Goal: Task Accomplishment & Management: Manage account settings

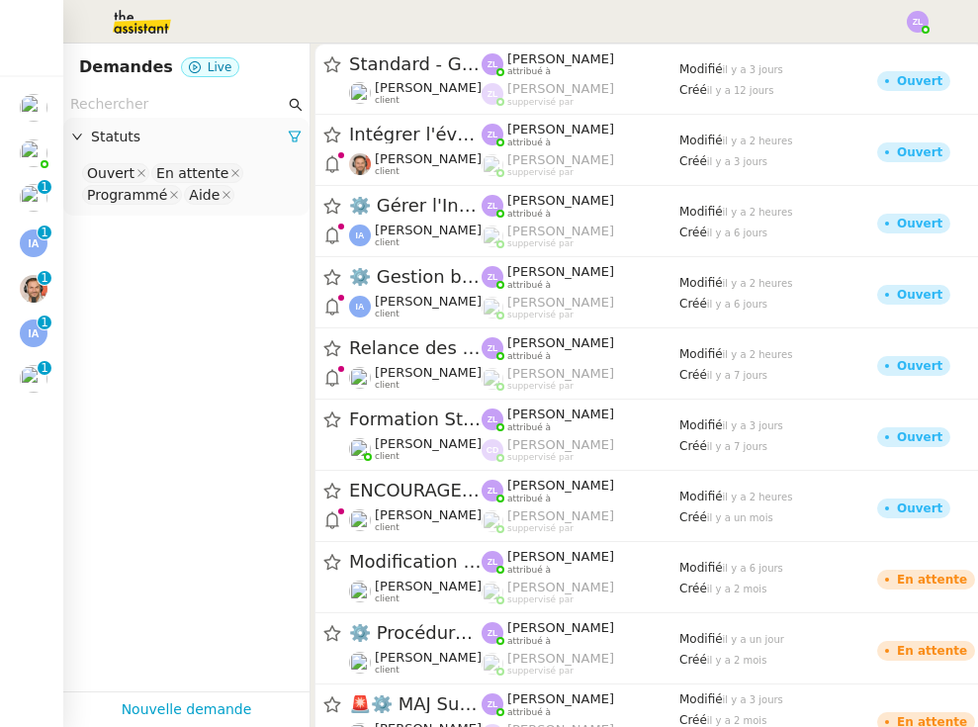
click at [30, 381] on img at bounding box center [34, 379] width 28 height 28
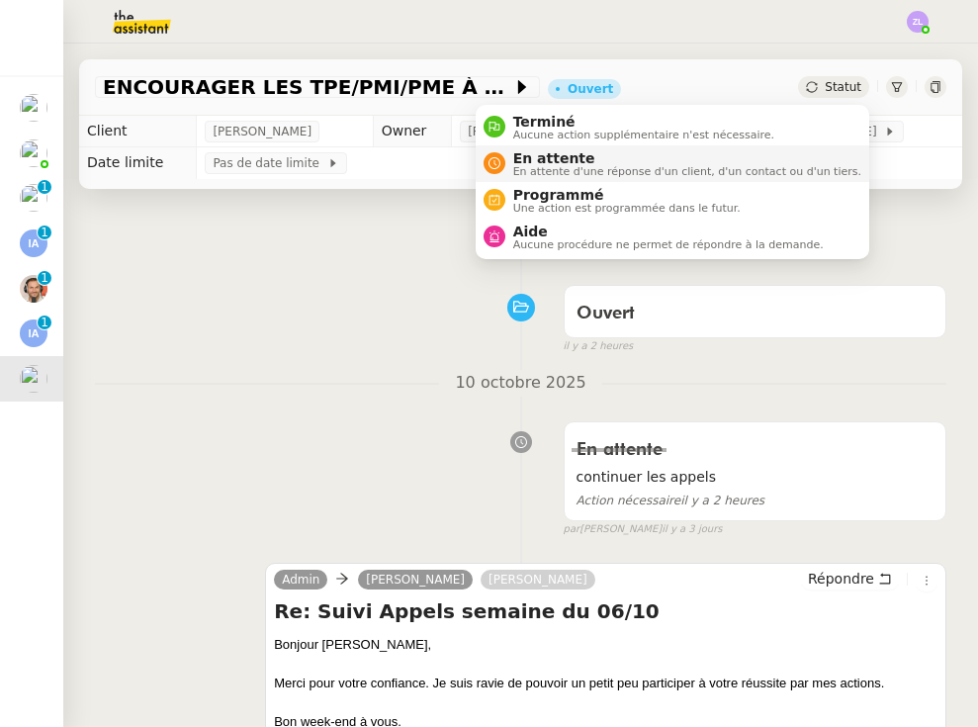
click at [731, 174] on span "En attente d'une réponse d'un client, d'un contact ou d'un tiers." at bounding box center [687, 171] width 348 height 11
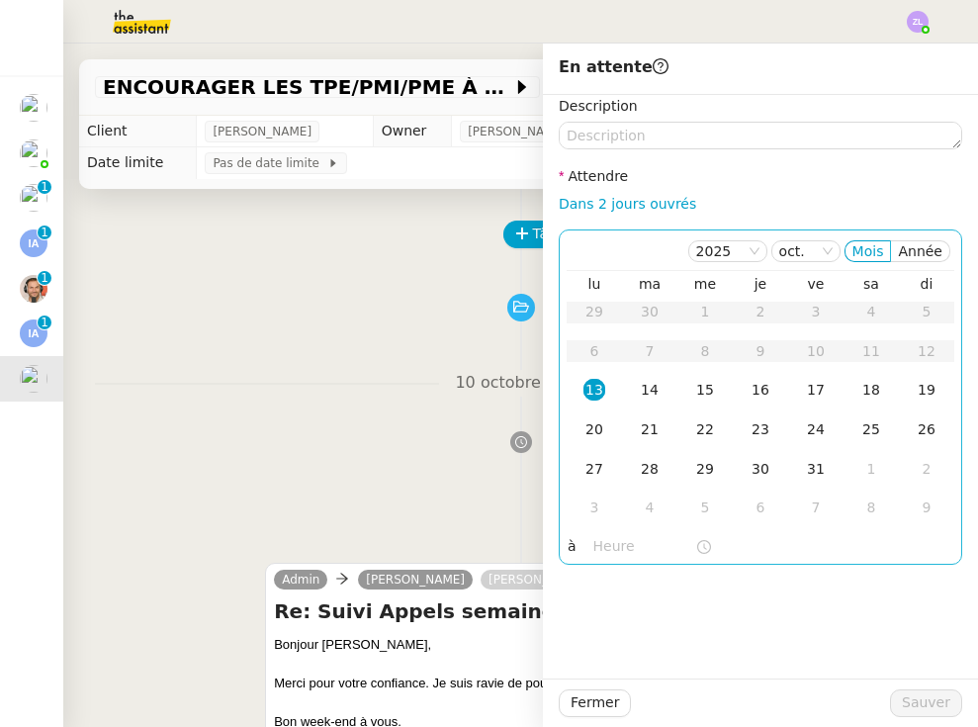
click at [586, 395] on div "13" at bounding box center [594, 390] width 22 height 22
click at [601, 552] on input "text" at bounding box center [644, 546] width 102 height 23
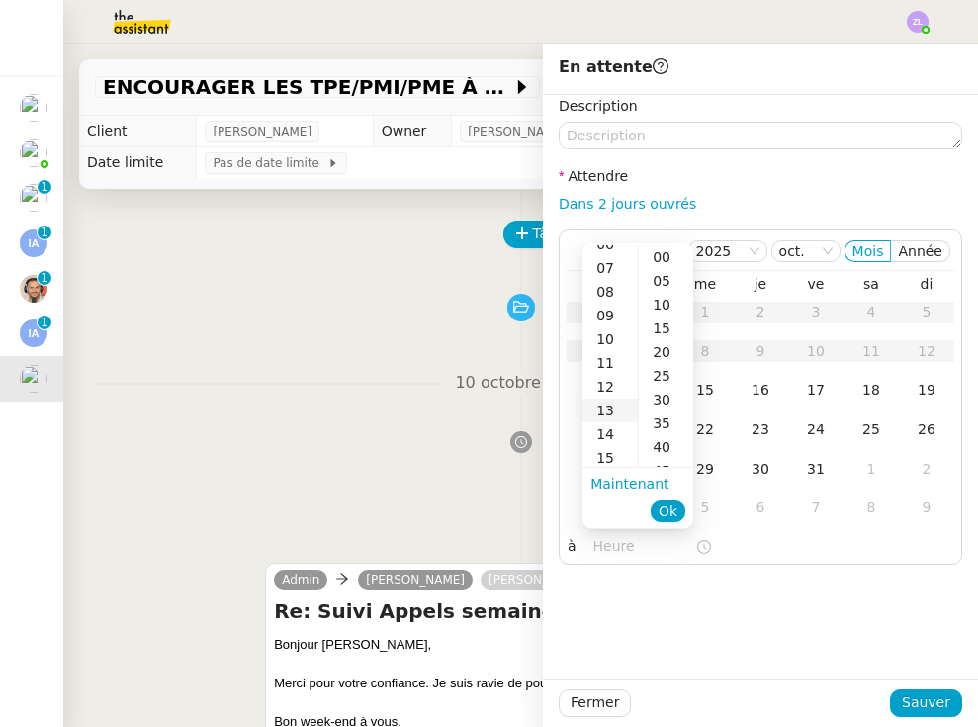
click at [613, 405] on div "13" at bounding box center [609, 410] width 55 height 24
click at [656, 254] on div "00" at bounding box center [666, 257] width 54 height 24
type input "13:00"
click at [664, 514] on span "Ok" at bounding box center [668, 511] width 19 height 20
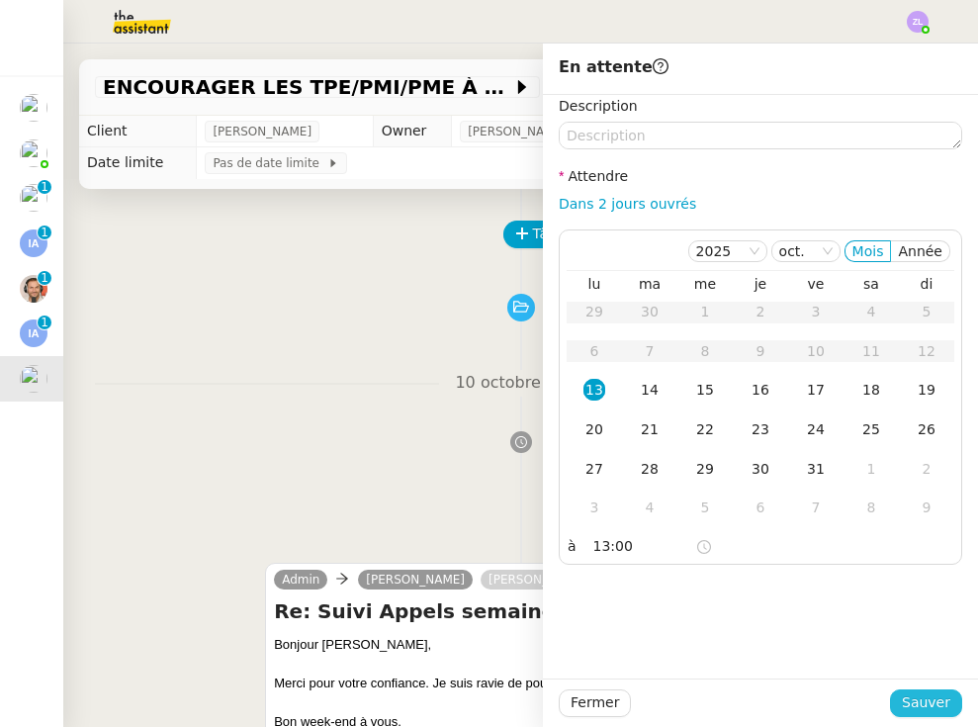
click at [844, 709] on span "Sauver" at bounding box center [926, 702] width 48 height 23
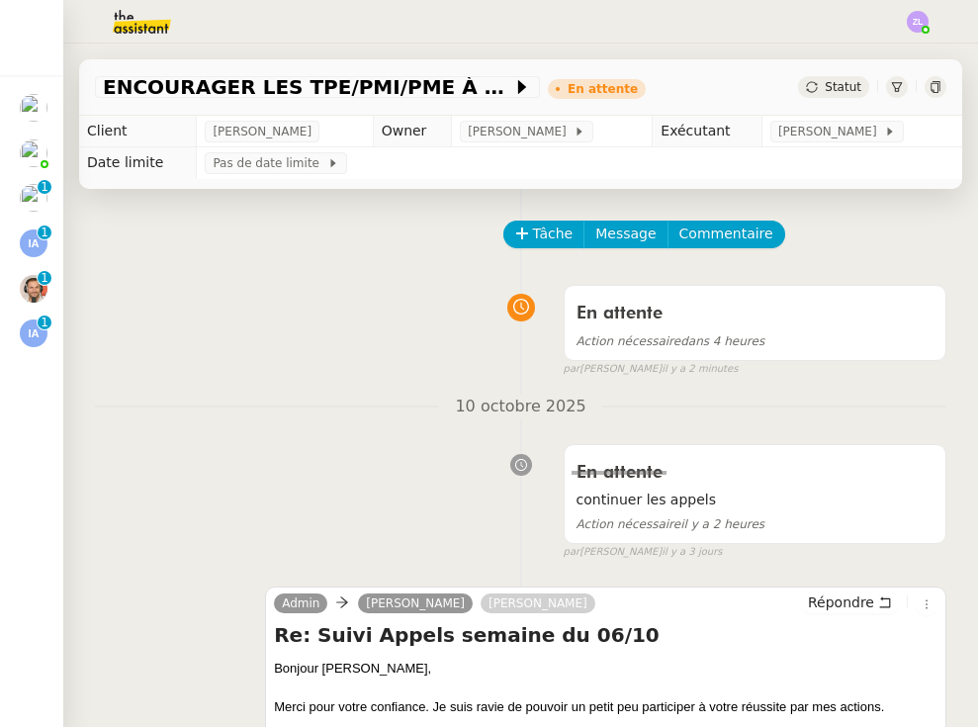
click at [38, 328] on img at bounding box center [34, 333] width 28 height 28
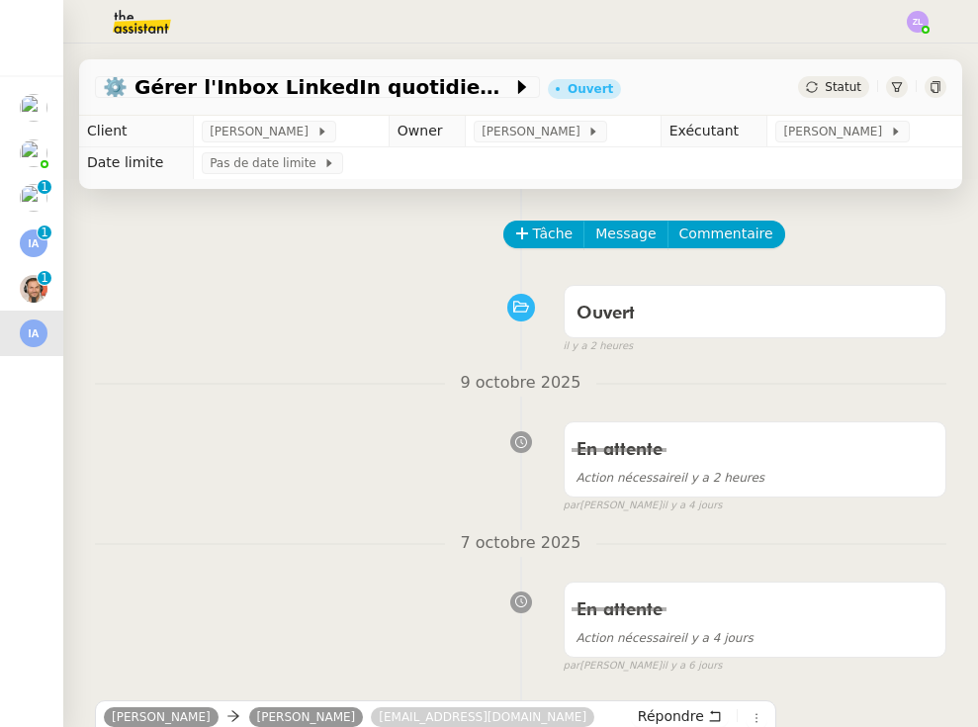
click at [37, 150] on img at bounding box center [34, 153] width 28 height 28
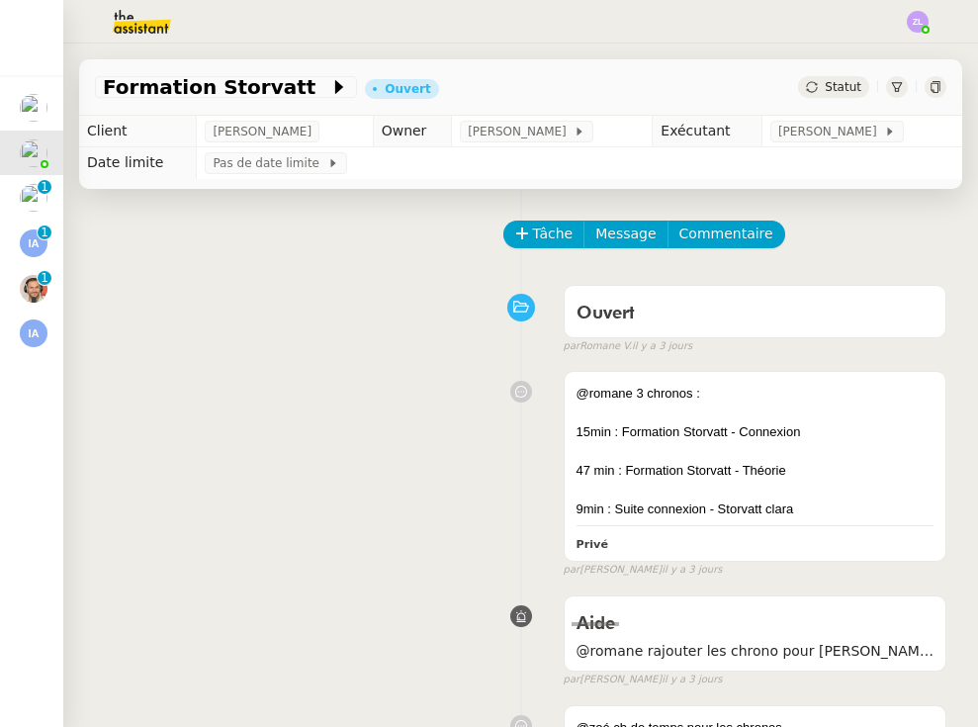
click at [38, 101] on img at bounding box center [34, 108] width 28 height 28
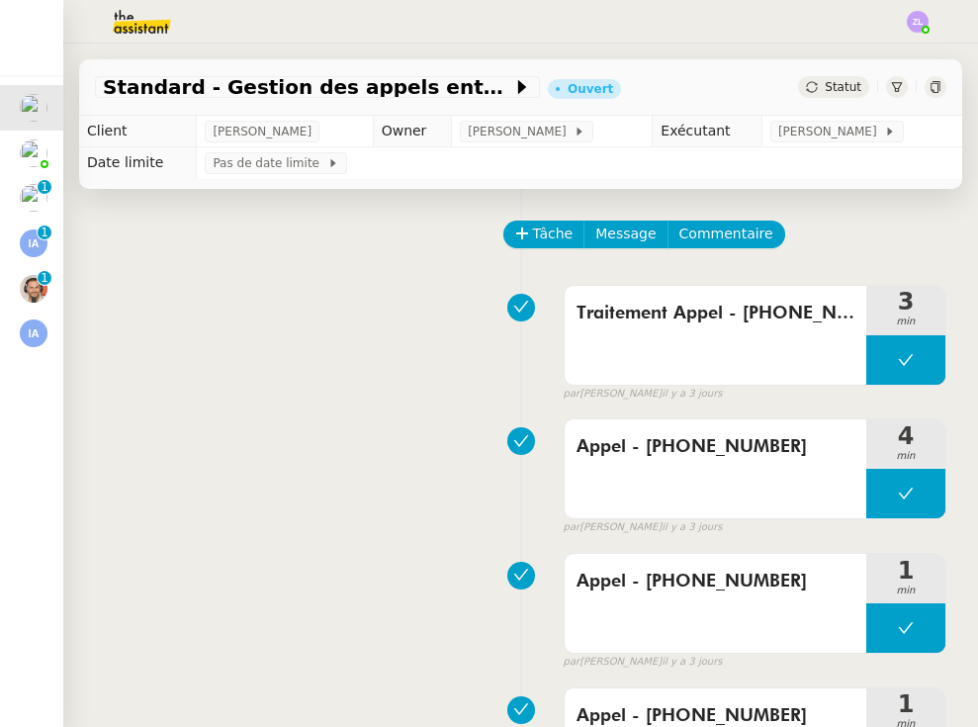
click at [32, 143] on img at bounding box center [34, 153] width 28 height 28
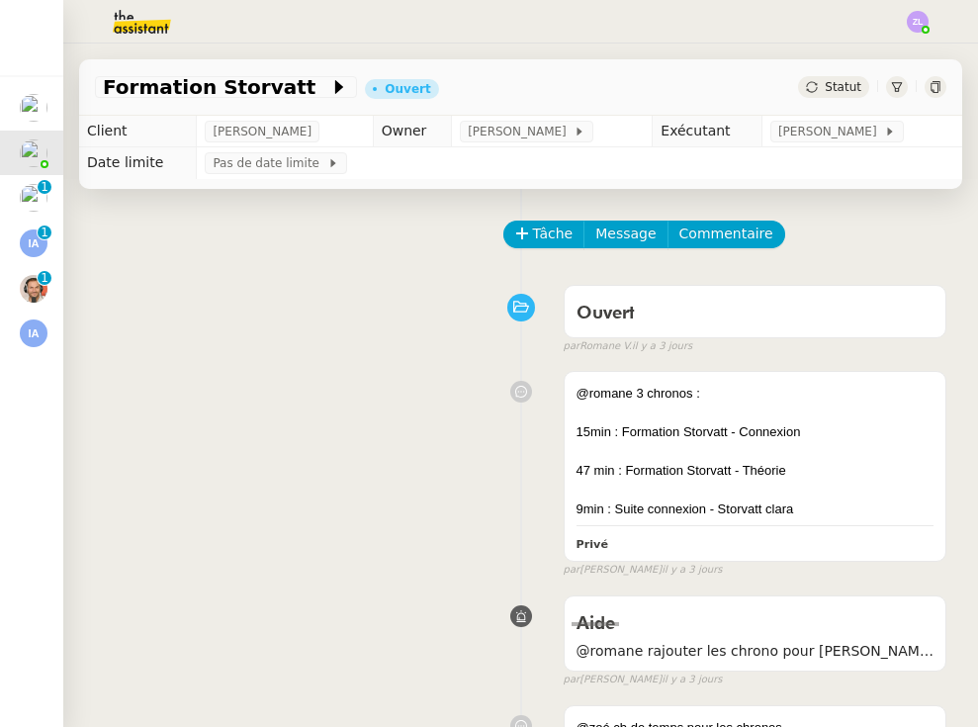
click at [28, 102] on img at bounding box center [34, 108] width 28 height 28
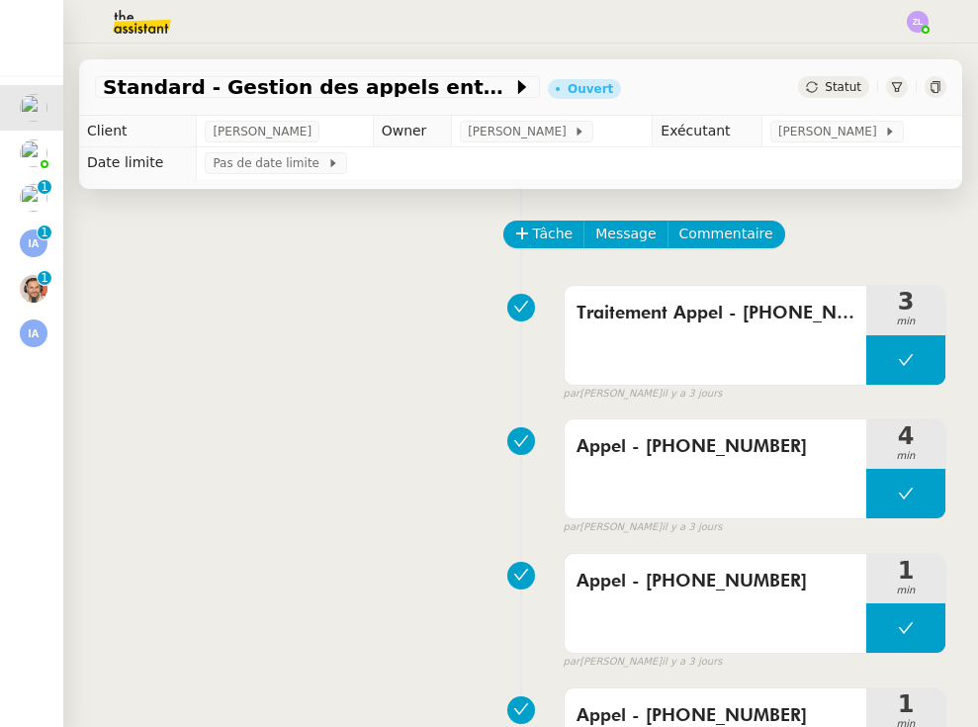
click at [28, 289] on img at bounding box center [34, 289] width 28 height 28
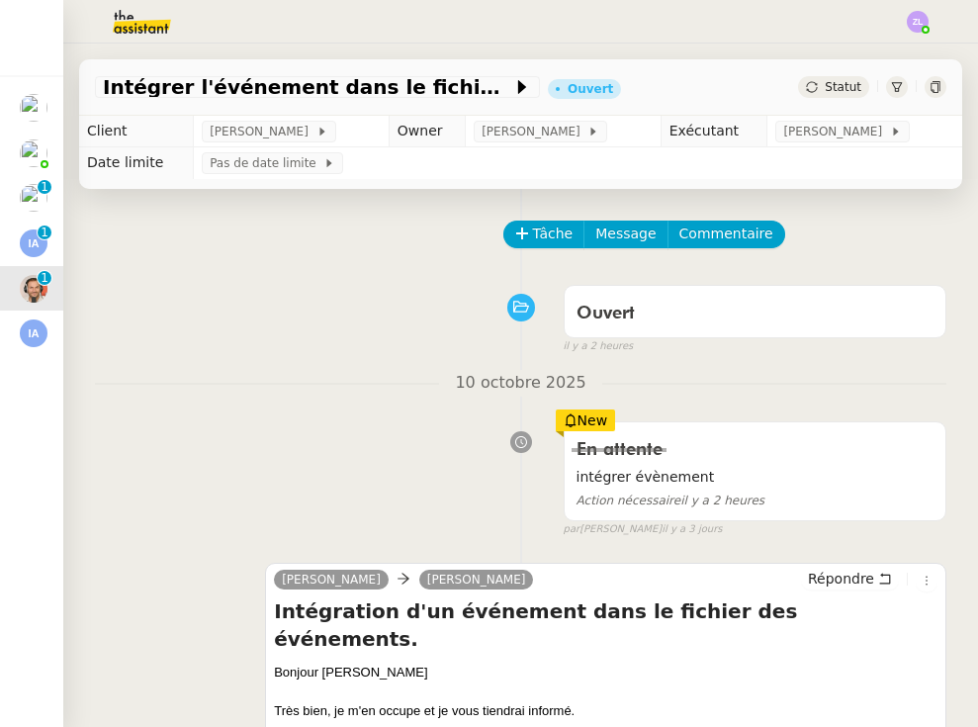
click at [27, 208] on img at bounding box center [34, 198] width 28 height 28
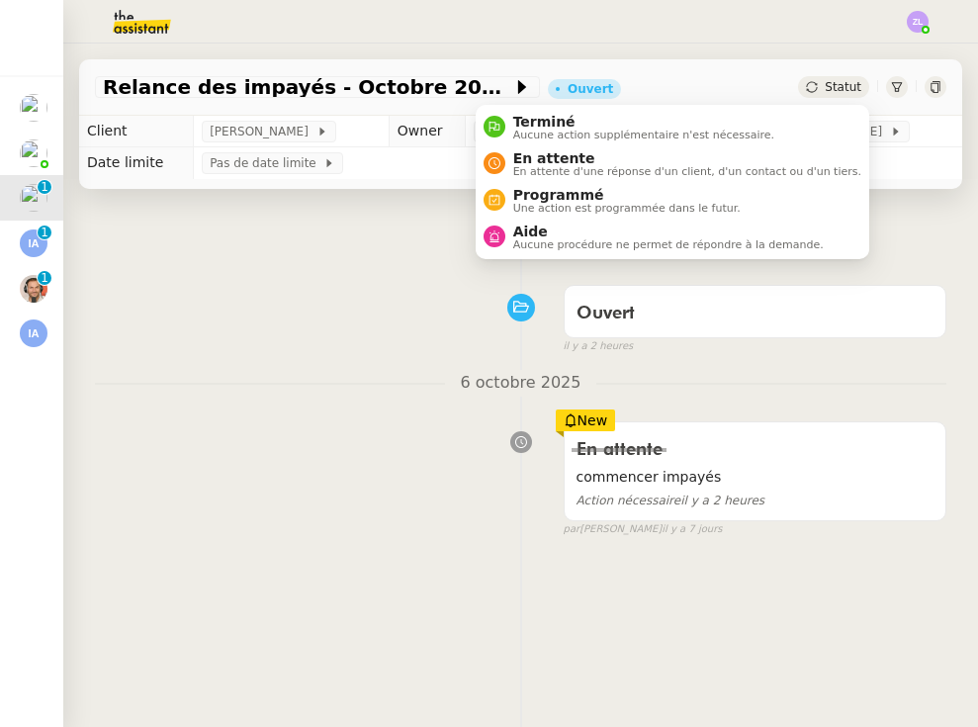
click at [837, 87] on span "Statut" at bounding box center [843, 87] width 37 height 14
click at [709, 157] on span "En attente" at bounding box center [687, 158] width 348 height 16
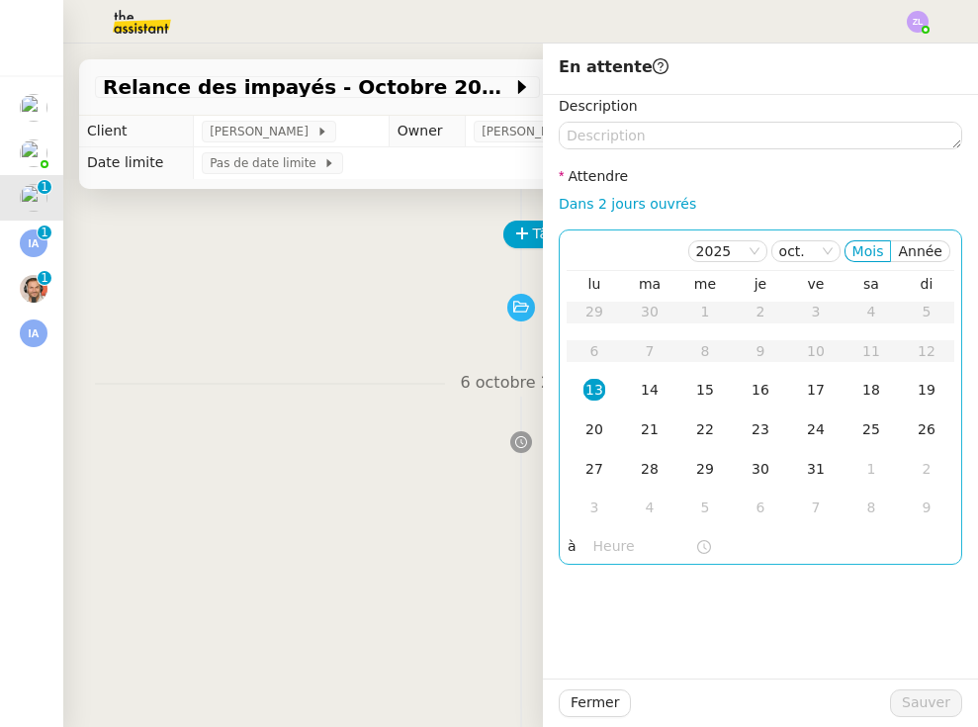
click at [594, 395] on div "13" at bounding box center [594, 390] width 22 height 22
click at [593, 543] on input "text" at bounding box center [644, 546] width 102 height 23
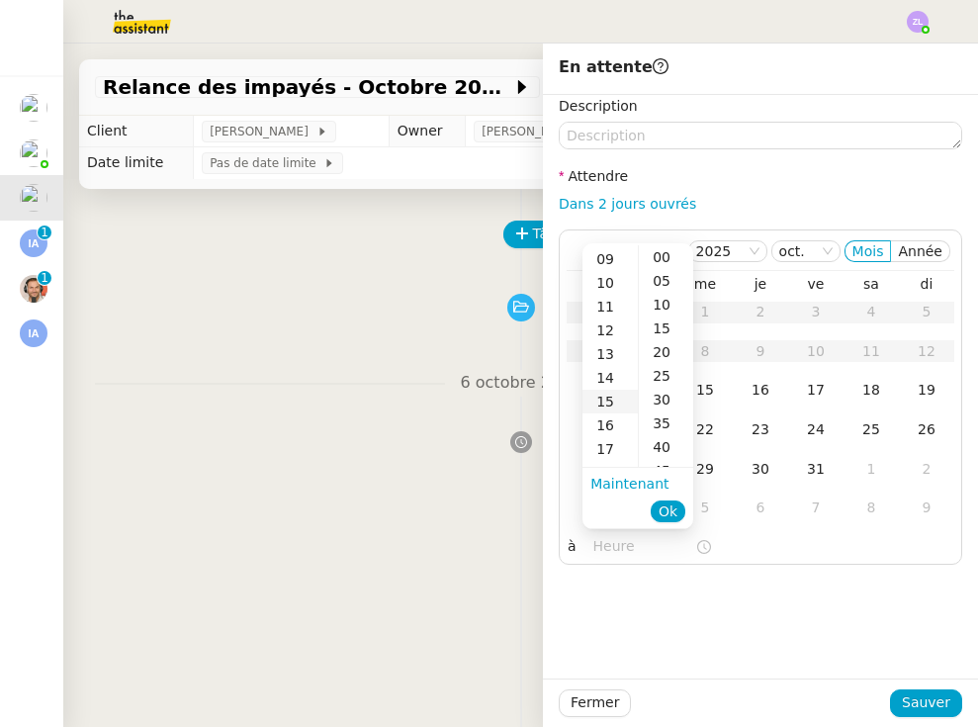
click at [605, 400] on div "15" at bounding box center [609, 402] width 55 height 24
click at [603, 309] on div "13" at bounding box center [609, 302] width 55 height 24
click at [672, 253] on div "00" at bounding box center [666, 257] width 54 height 24
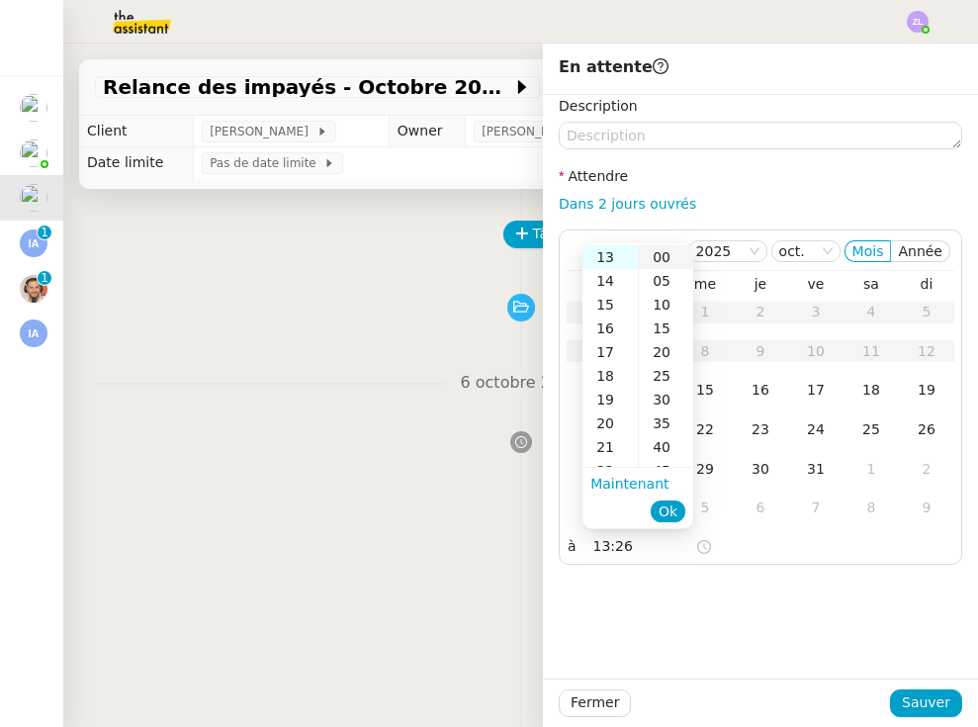
type input "13:00"
click at [671, 514] on span "Ok" at bounding box center [668, 511] width 19 height 20
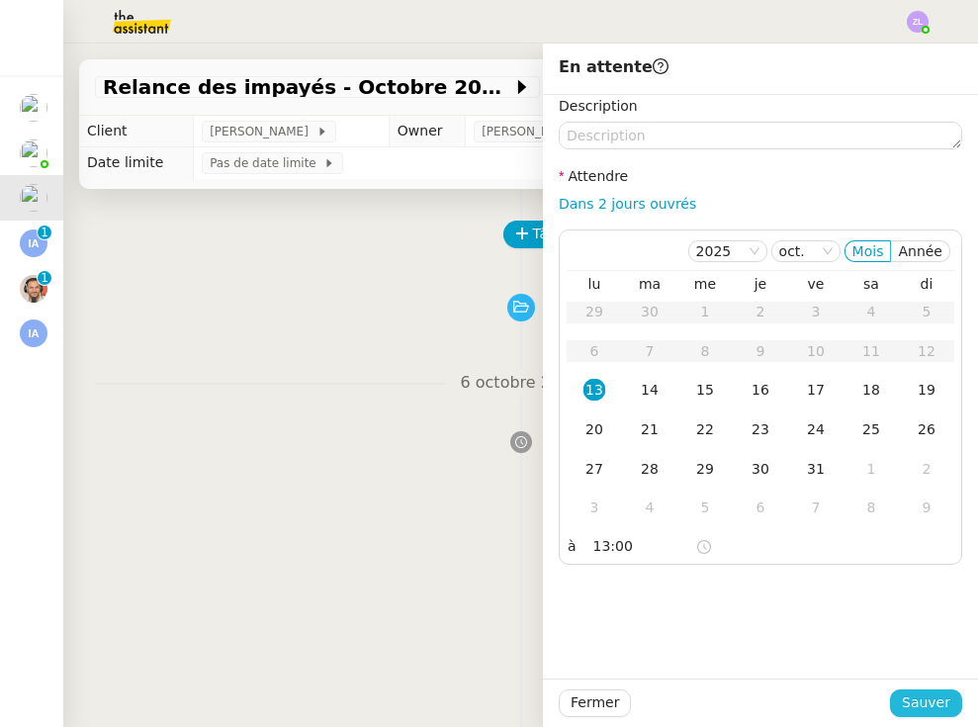
click at [844, 693] on span "Sauver" at bounding box center [926, 702] width 48 height 23
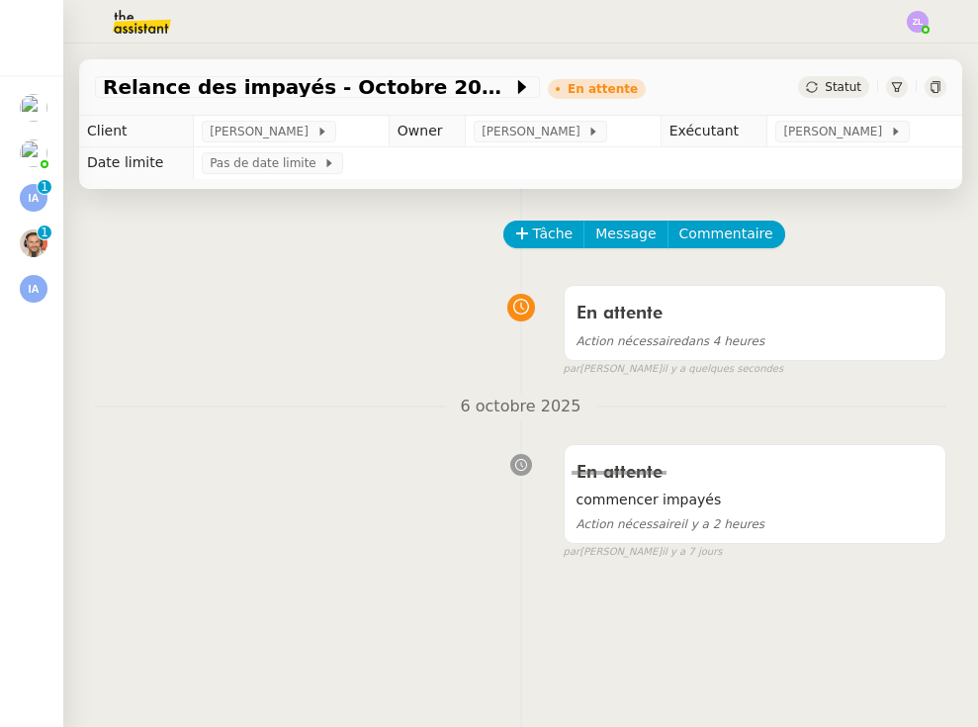
click at [31, 208] on img at bounding box center [34, 198] width 28 height 28
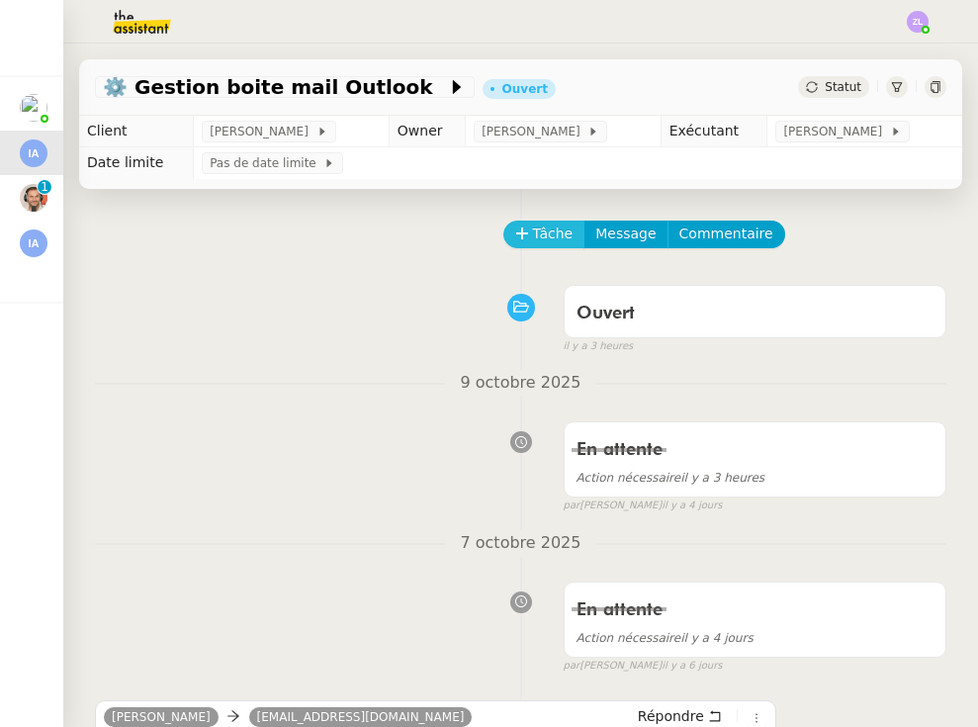
click at [556, 222] on button "Tâche" at bounding box center [544, 235] width 82 height 28
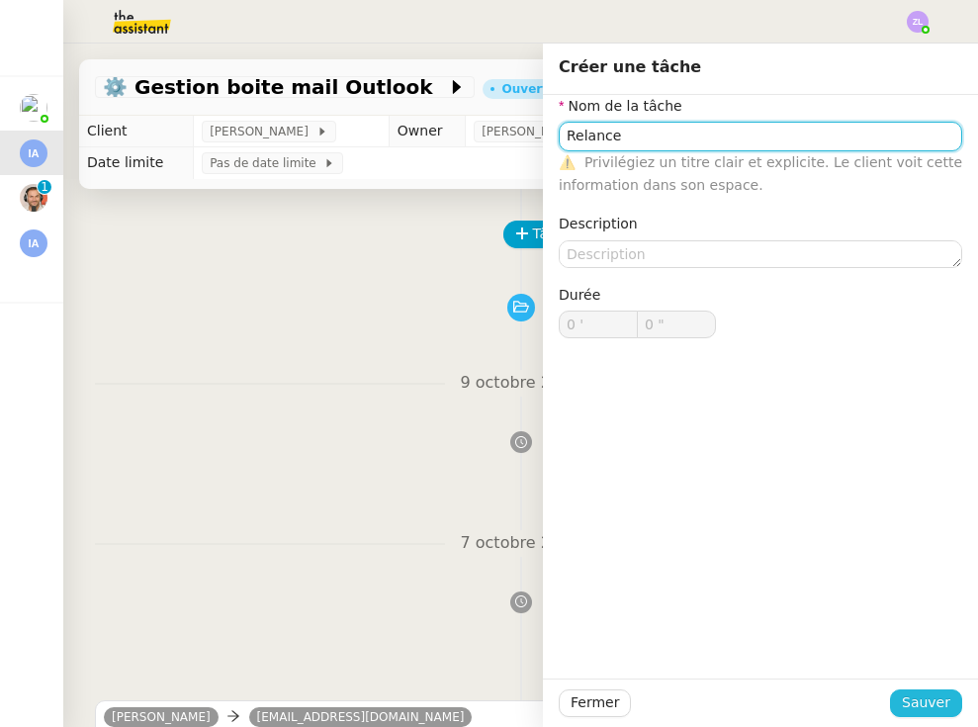
type input "Relance"
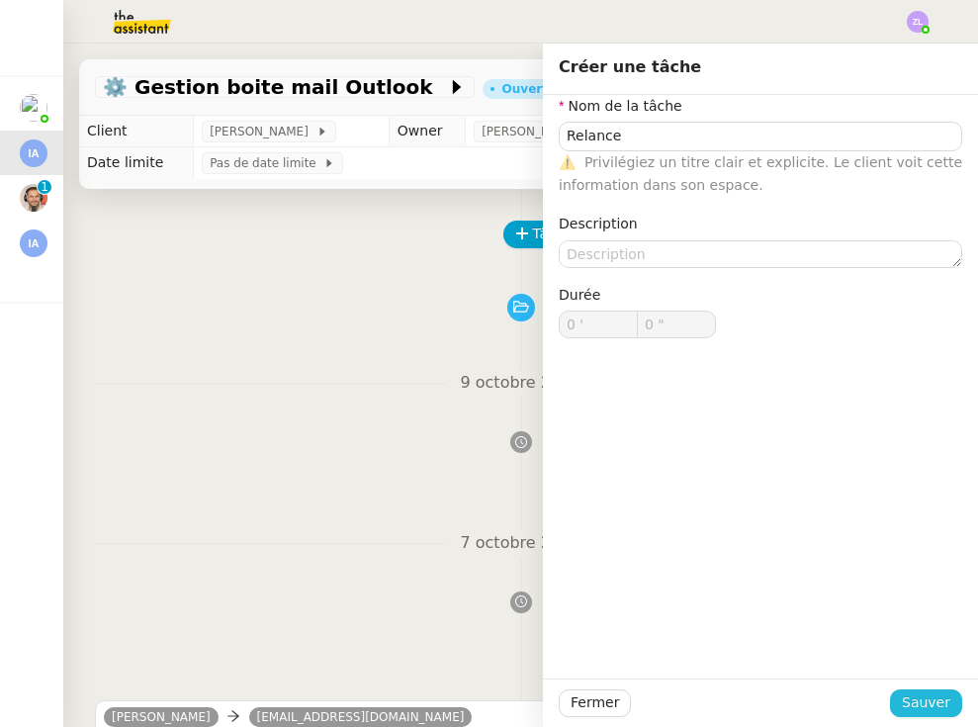
click at [844, 690] on button "Sauver" at bounding box center [926, 703] width 72 height 28
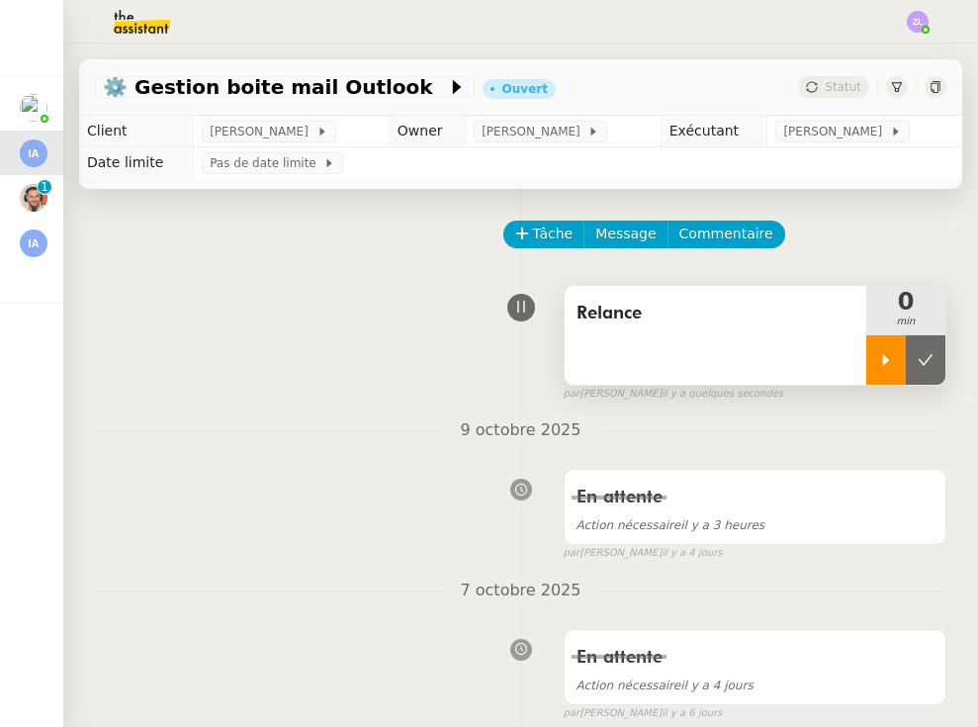
click at [844, 365] on div at bounding box center [886, 359] width 40 height 49
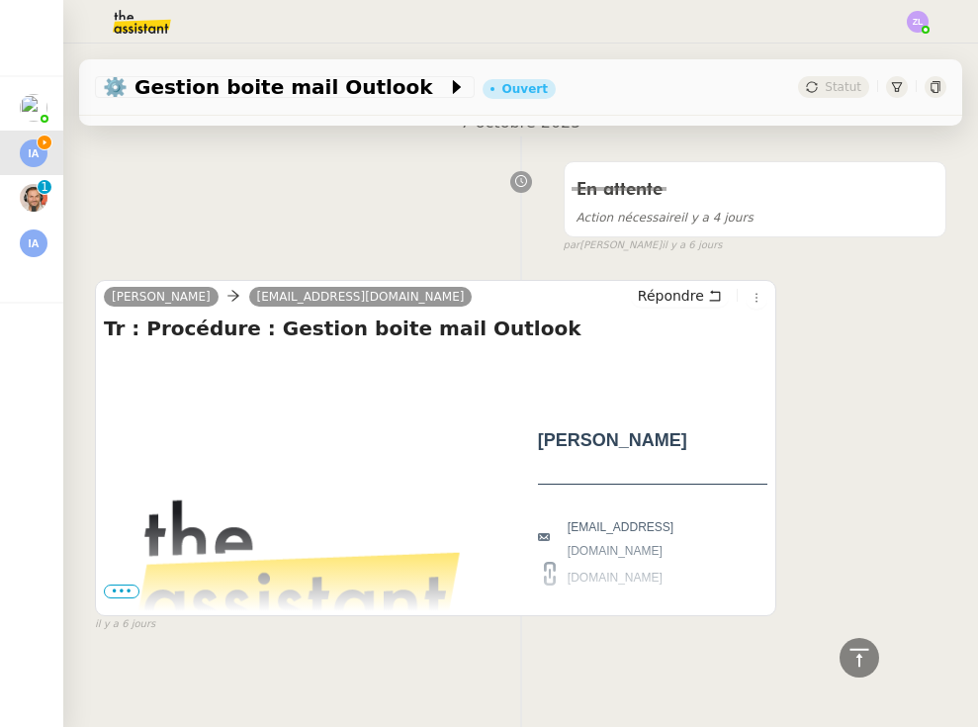
scroll to position [466, 0]
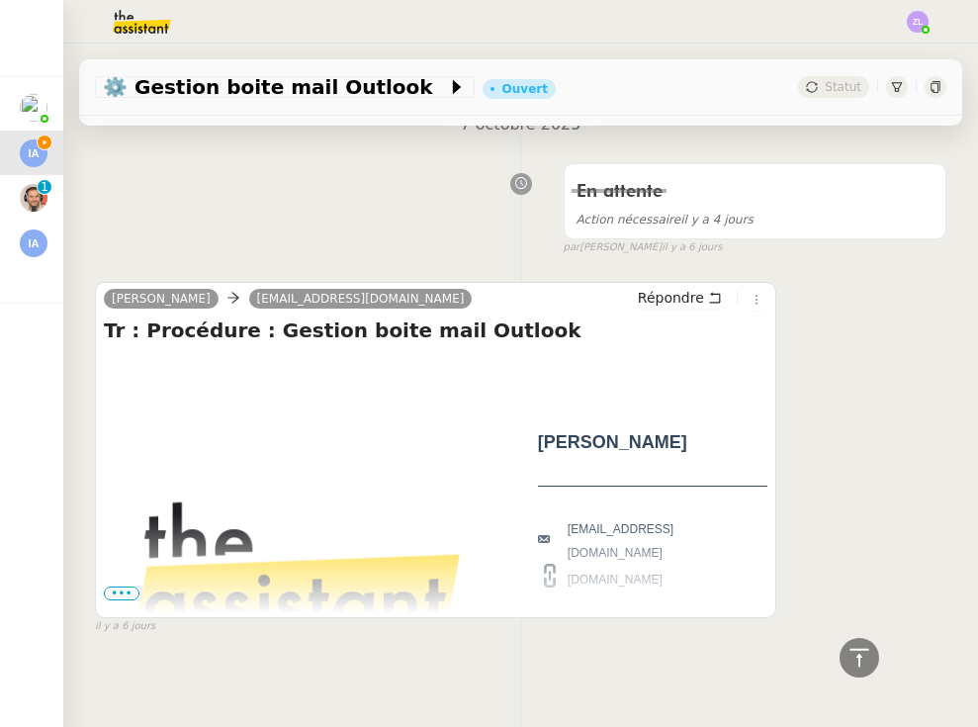
click at [124, 589] on span "•••" at bounding box center [122, 593] width 36 height 14
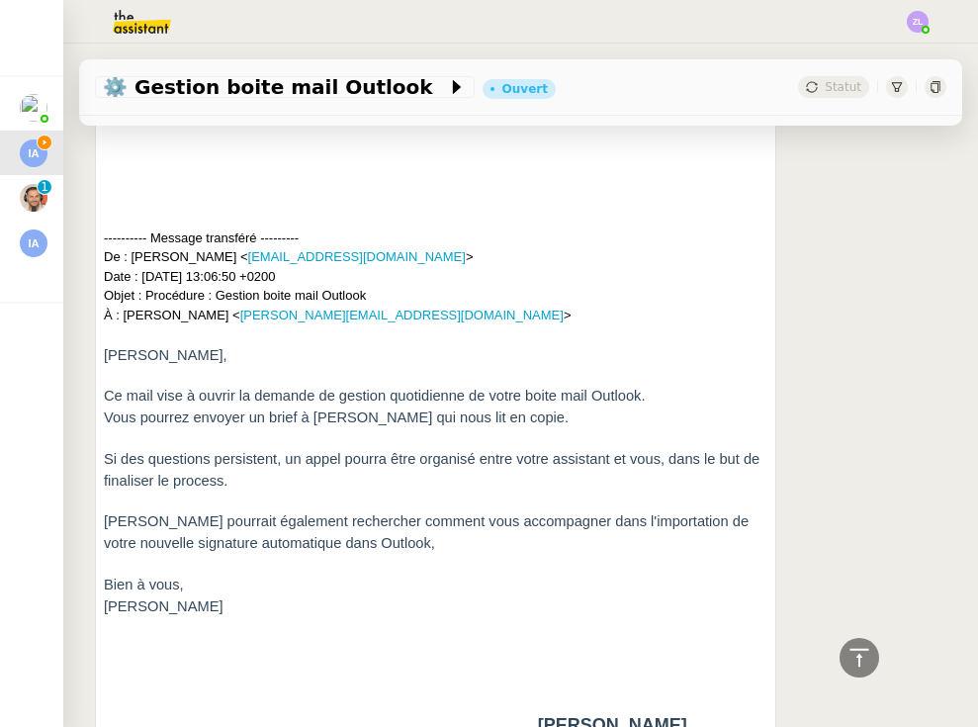
scroll to position [1071, 0]
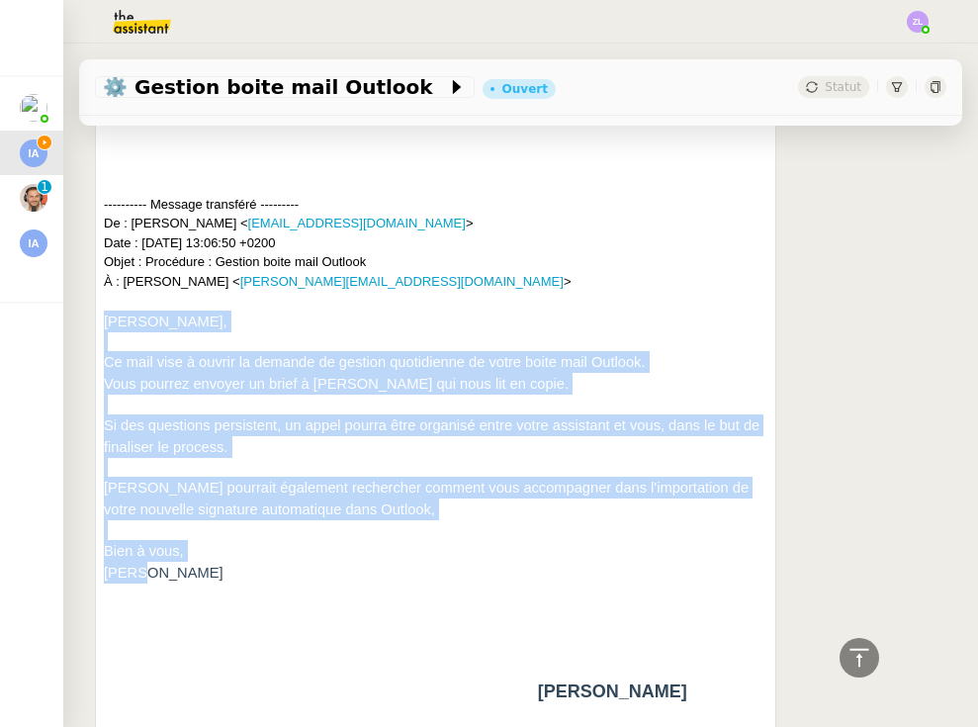
drag, startPoint x: 156, startPoint y: 567, endPoint x: 79, endPoint y: 325, distance: 253.3
click at [79, 324] on div "Tâche Message Commentaire Veuillez patienter une erreur s'est produite 👌👌👌 mess…" at bounding box center [520, 100] width 915 height 1965
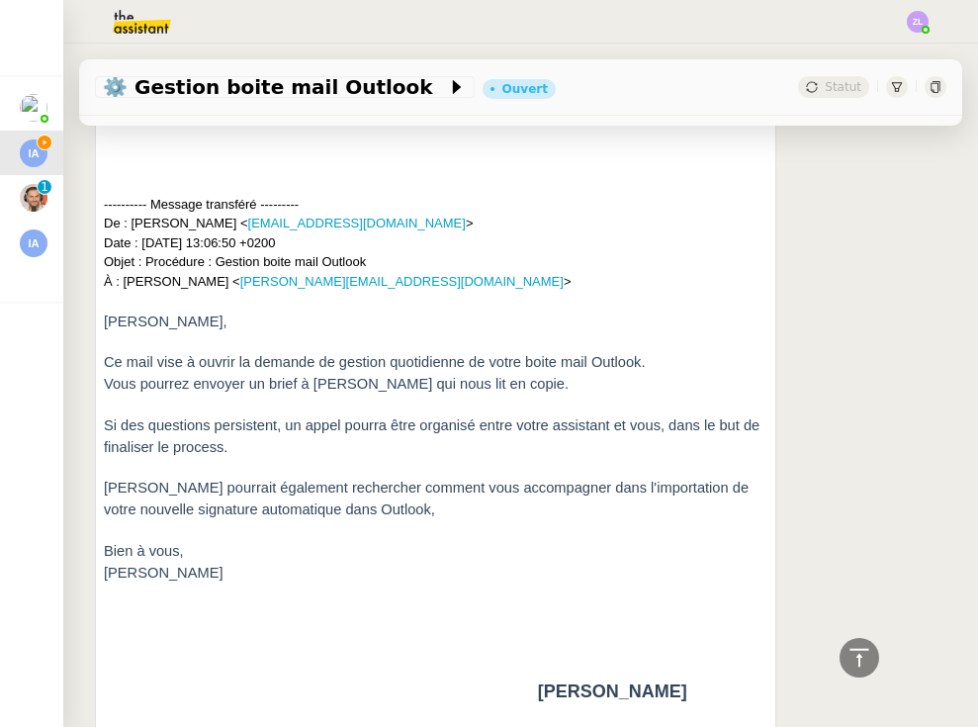
click at [269, 574] on div "[PERSON_NAME], Ce mail vise à ouvrir la demande de gestion quotidienne de votre…" at bounding box center [436, 669] width 664 height 719
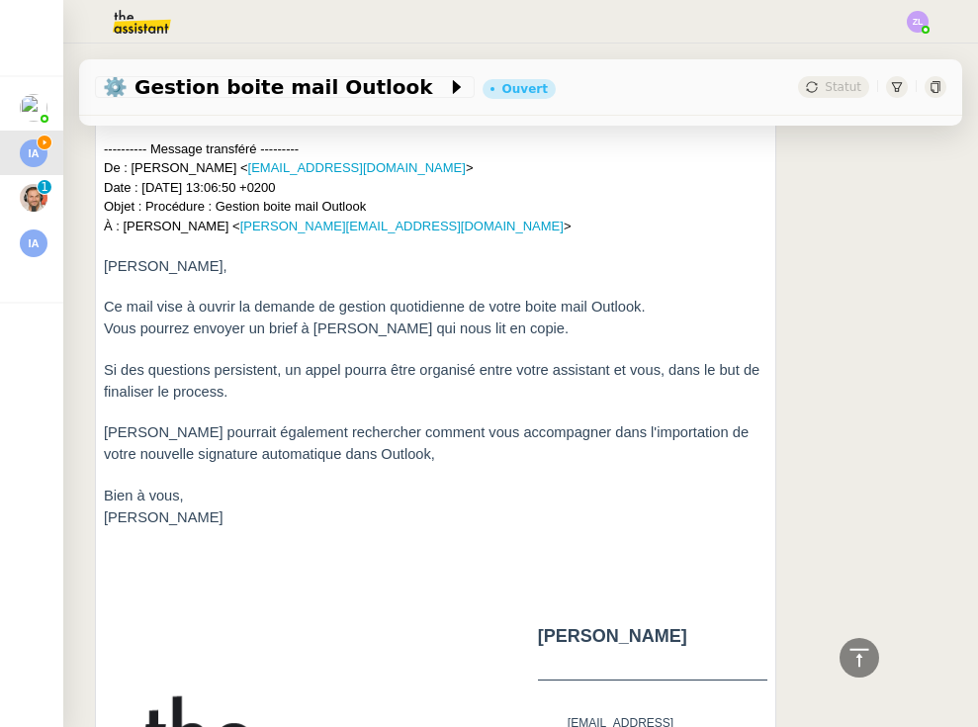
scroll to position [1085, 0]
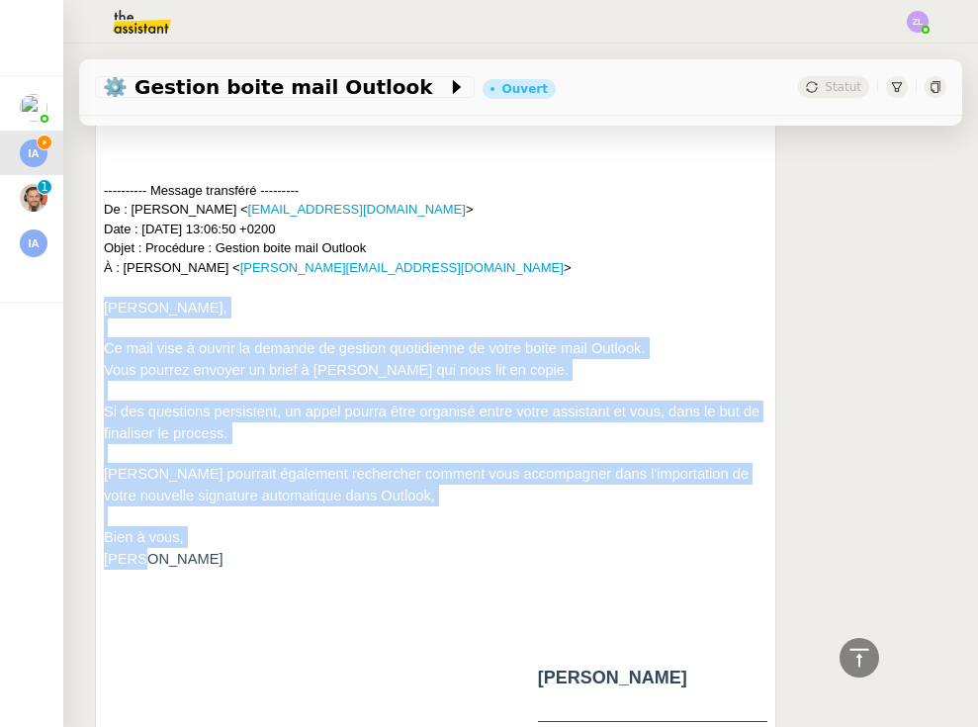
drag, startPoint x: 175, startPoint y: 553, endPoint x: 95, endPoint y: 304, distance: 261.7
click at [95, 304] on div "[PERSON_NAME] [EMAIL_ADDRESS][DOMAIN_NAME] Répondre Tr : Procédure : Gestion bo…" at bounding box center [435, 342] width 681 height 1359
copy div "[PERSON_NAME], Ce mail vise à ouvrir la demande de gestion quotidienne de votre…"
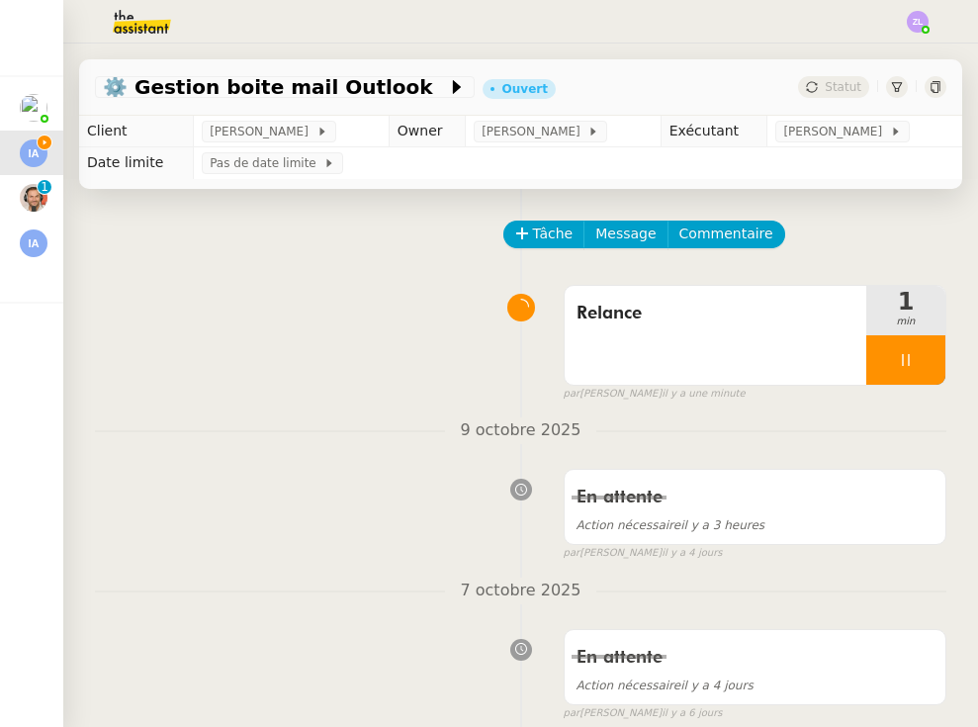
scroll to position [0, 0]
click at [615, 235] on span "Message" at bounding box center [625, 233] width 60 height 23
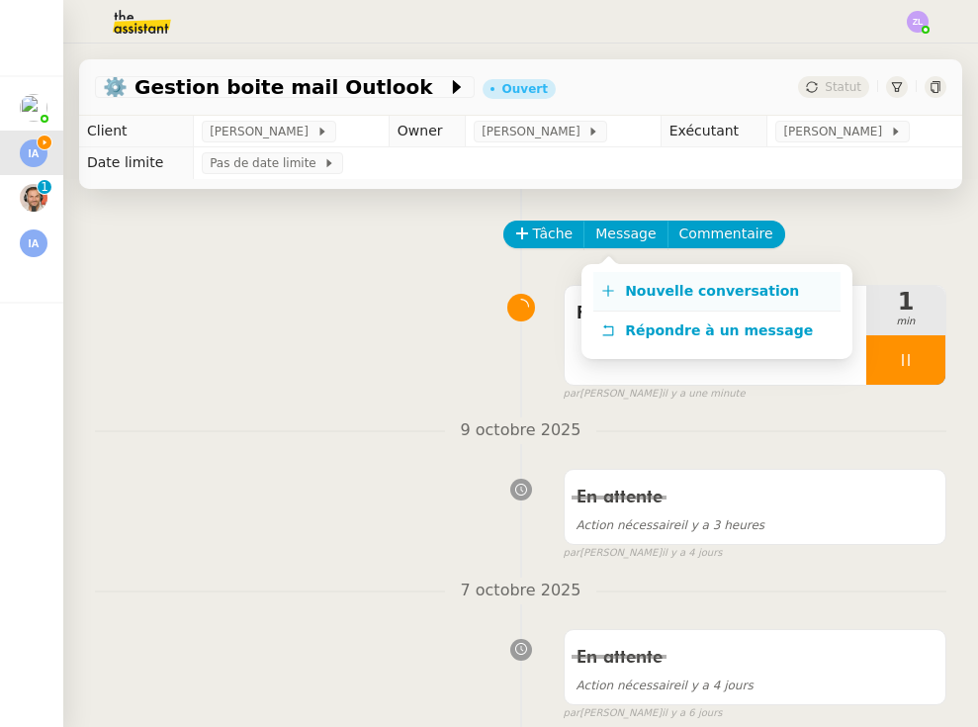
click at [604, 288] on icon at bounding box center [608, 291] width 14 height 14
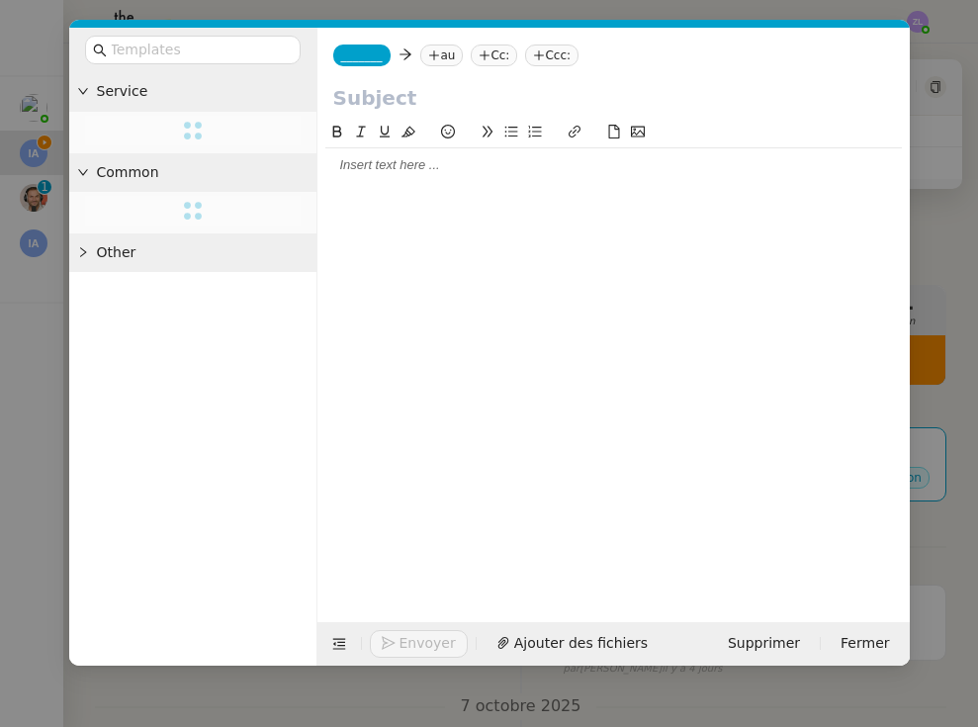
click at [356, 63] on nz-tag "_______" at bounding box center [361, 55] width 57 height 22
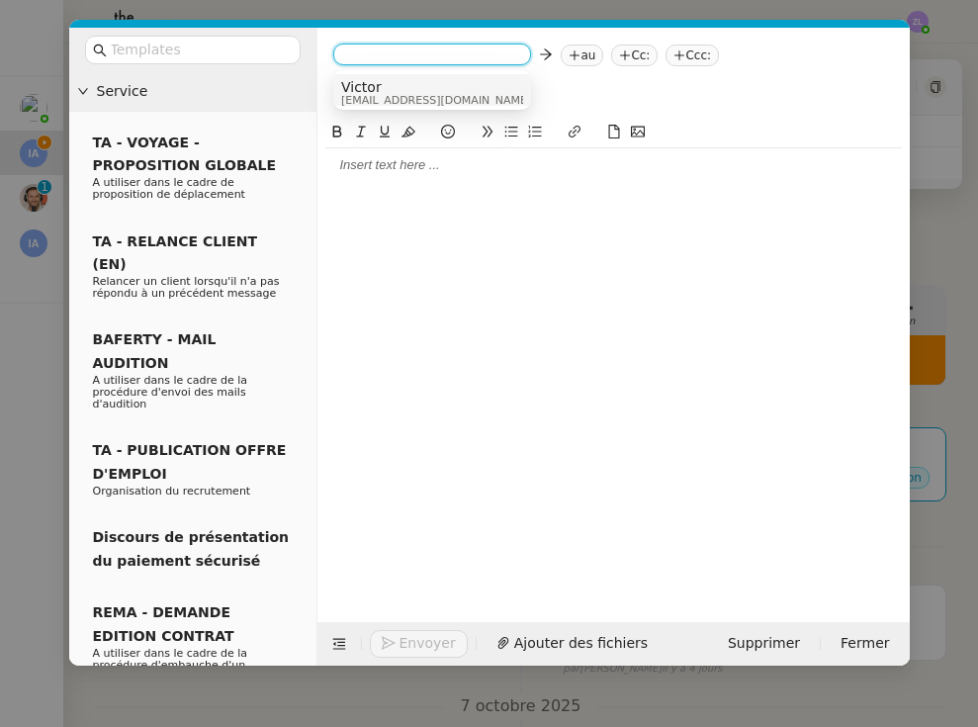
click at [397, 102] on span "[EMAIL_ADDRESS][DOMAIN_NAME]" at bounding box center [436, 100] width 190 height 11
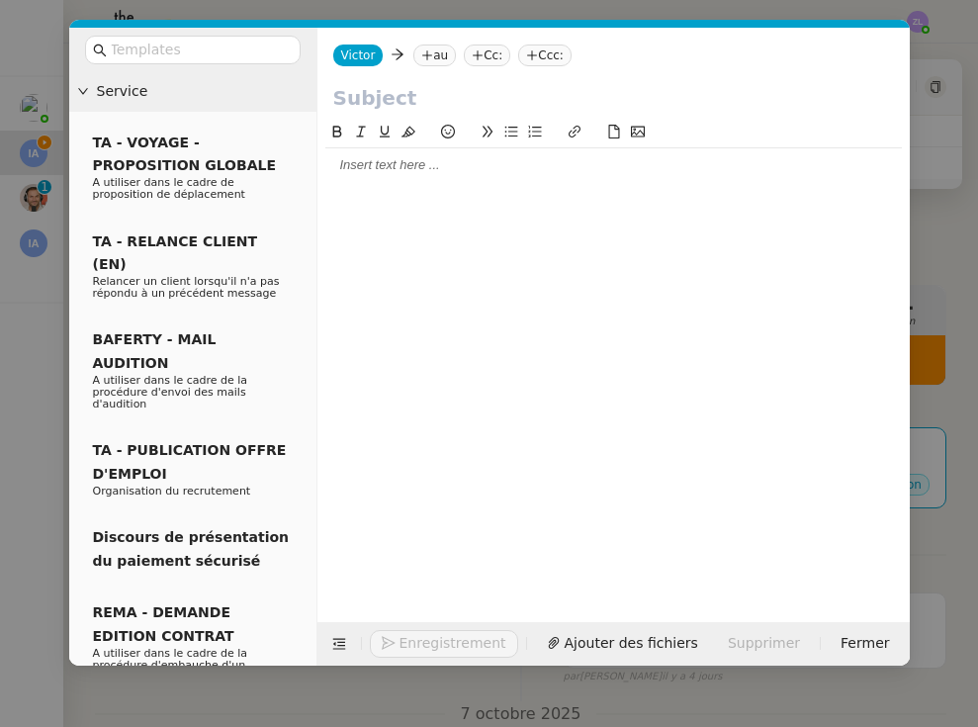
click at [436, 64] on nz-tag "au" at bounding box center [434, 55] width 43 height 22
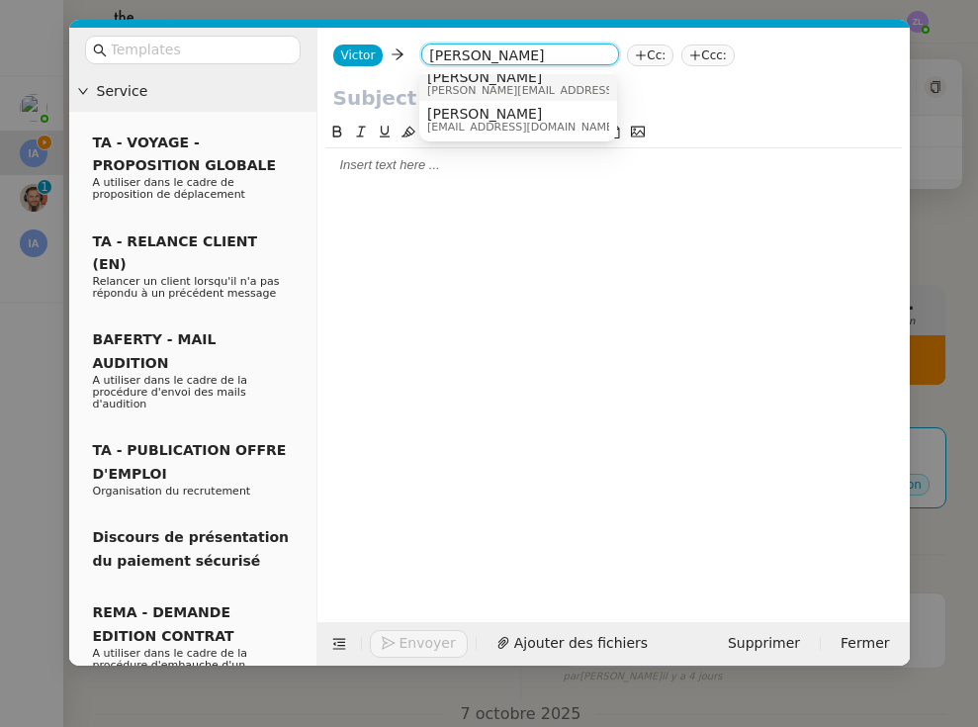
scroll to position [10, 0]
type input "[PERSON_NAME]"
click at [38, 359] on nz-modal-container "Service TA - VOYAGE - PROPOSITION GLOBALE A utiliser dans le cadre de propositi…" at bounding box center [489, 363] width 978 height 727
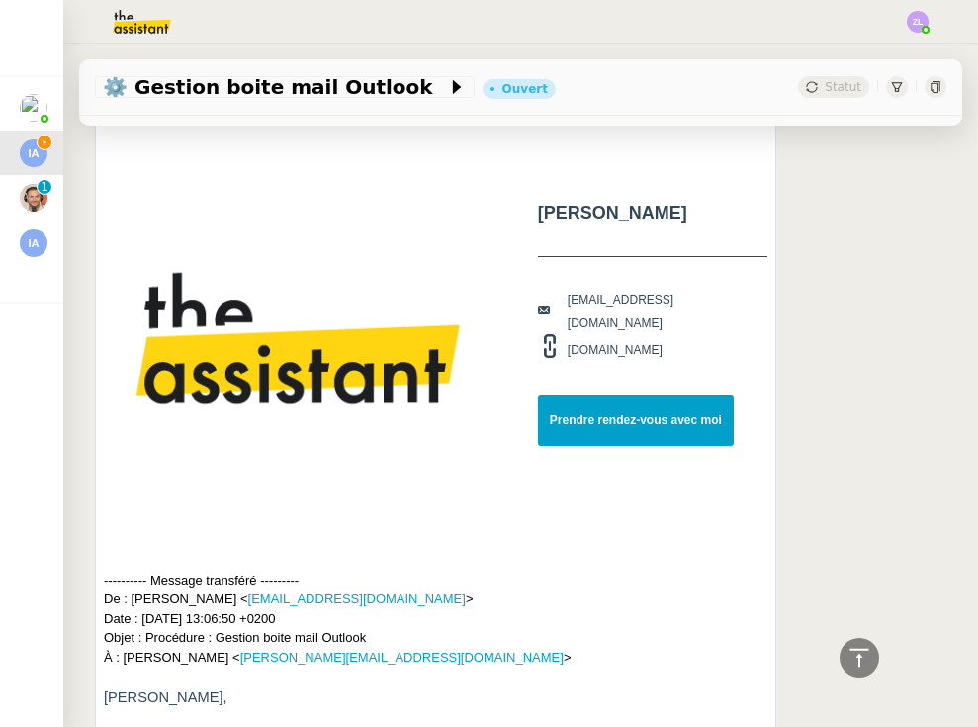
scroll to position [948, 0]
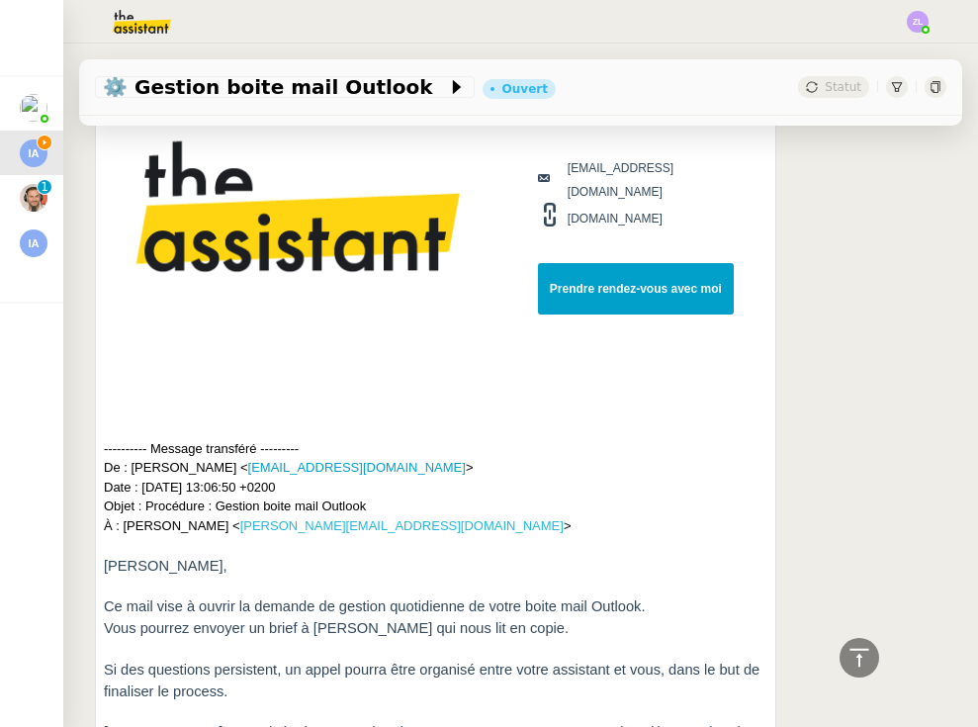
drag, startPoint x: 402, startPoint y: 528, endPoint x: 223, endPoint y: 528, distance: 179.0
click at [222, 528] on div "---------- Message transféré --------- De : [PERSON_NAME] < [EMAIL_ADDRESS][DOM…" at bounding box center [436, 487] width 664 height 97
copy div "À : [PERSON_NAME] < [PERSON_NAME][EMAIL_ADDRESS][DOMAIN_NAME]"
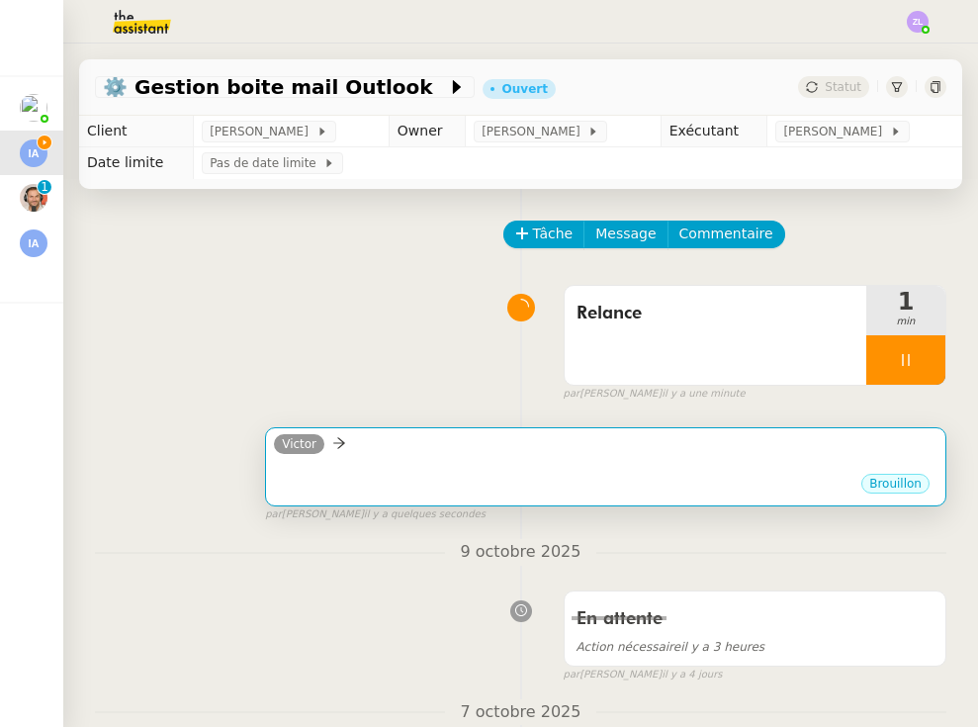
scroll to position [0, 0]
click at [484, 480] on div "Brouillon" at bounding box center [606, 487] width 664 height 30
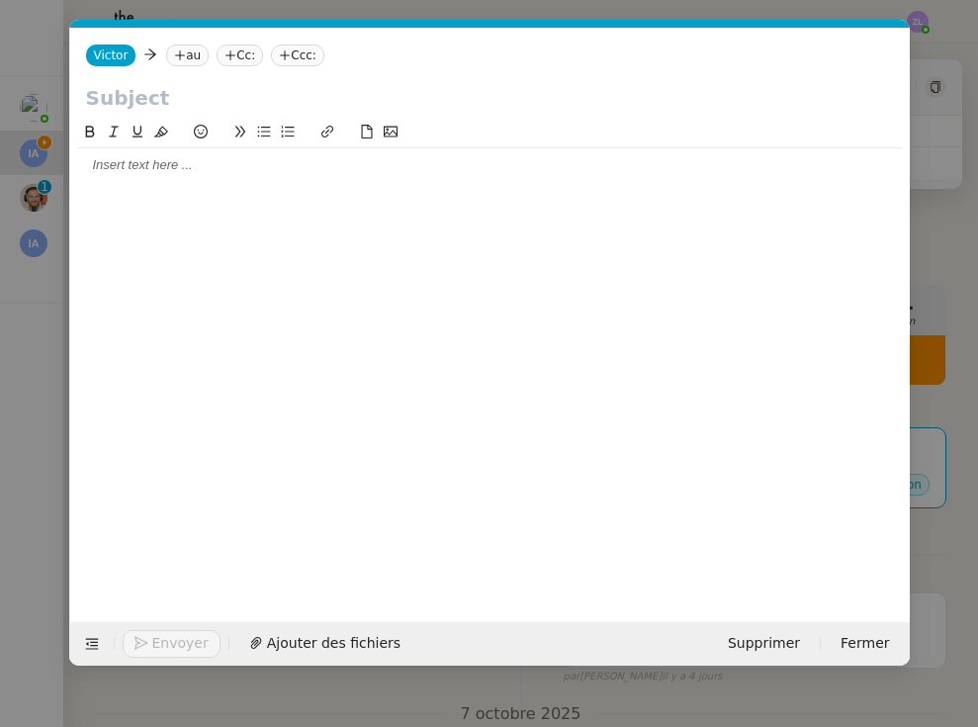
scroll to position [0, 43]
click at [187, 58] on nz-tag "au" at bounding box center [187, 55] width 43 height 22
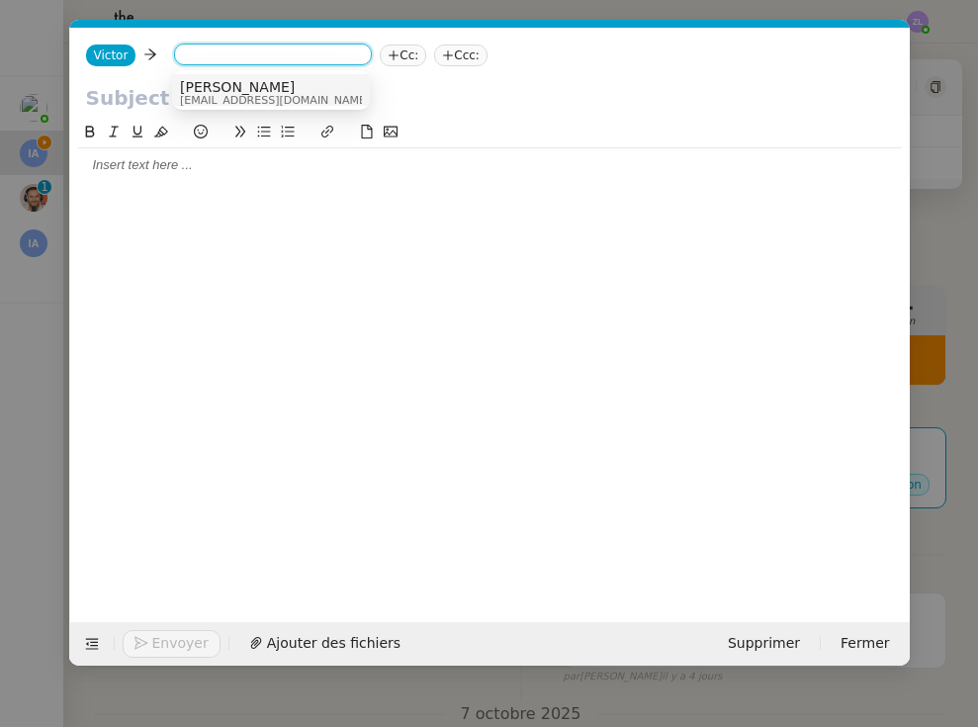
paste input "[PERSON_NAME][EMAIL_ADDRESS][DOMAIN_NAME]"
type input "[PERSON_NAME][EMAIL_ADDRESS][DOMAIN_NAME]"
click at [278, 95] on span "[PERSON_NAME][EMAIL_ADDRESS][DOMAIN_NAME]" at bounding box center [320, 100] width 281 height 11
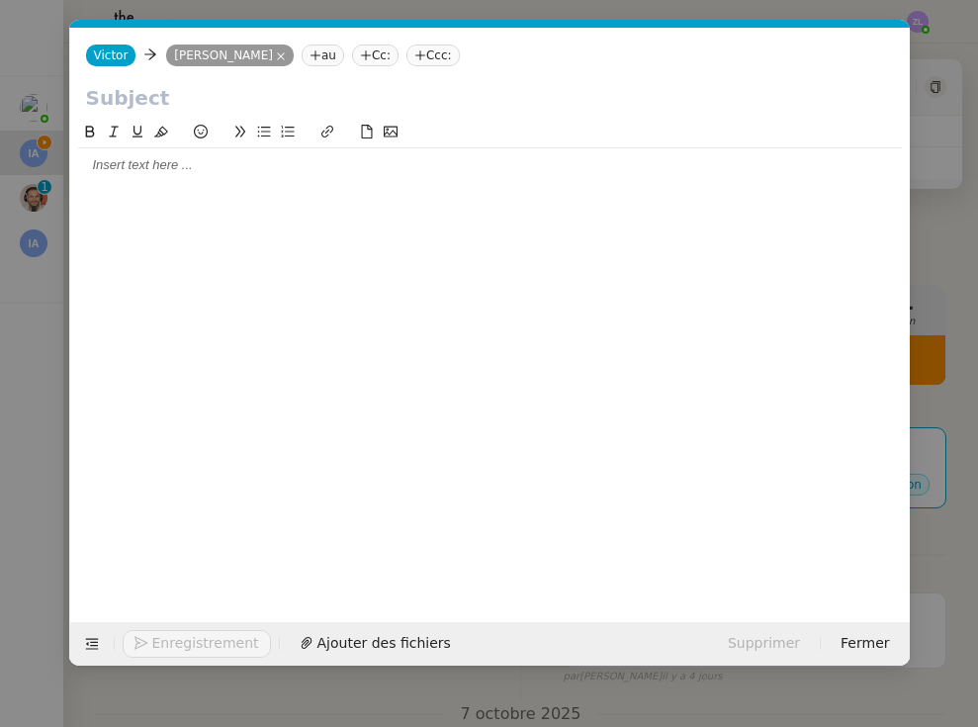
click at [142, 101] on input "text" at bounding box center [490, 98] width 808 height 30
click at [370, 63] on nz-tag "Cc:" at bounding box center [375, 55] width 46 height 22
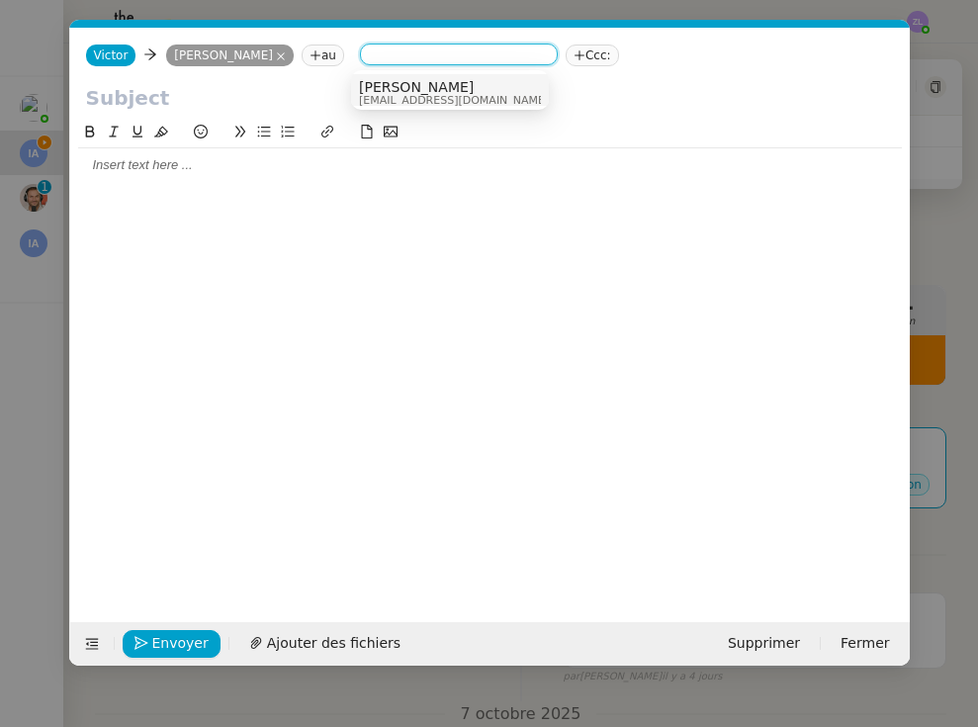
click at [402, 83] on span "[PERSON_NAME]" at bounding box center [454, 87] width 190 height 16
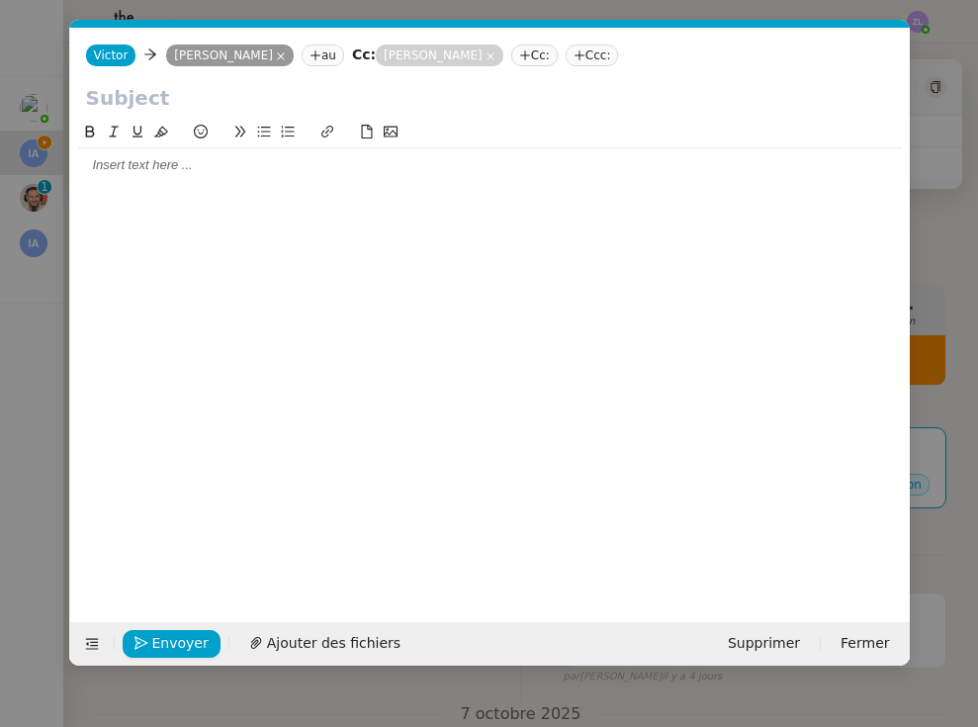
click at [137, 107] on input "text" at bounding box center [490, 98] width 808 height 30
paste input "Suivi de la gestion quotidienne de votre boîte mail Outlook"
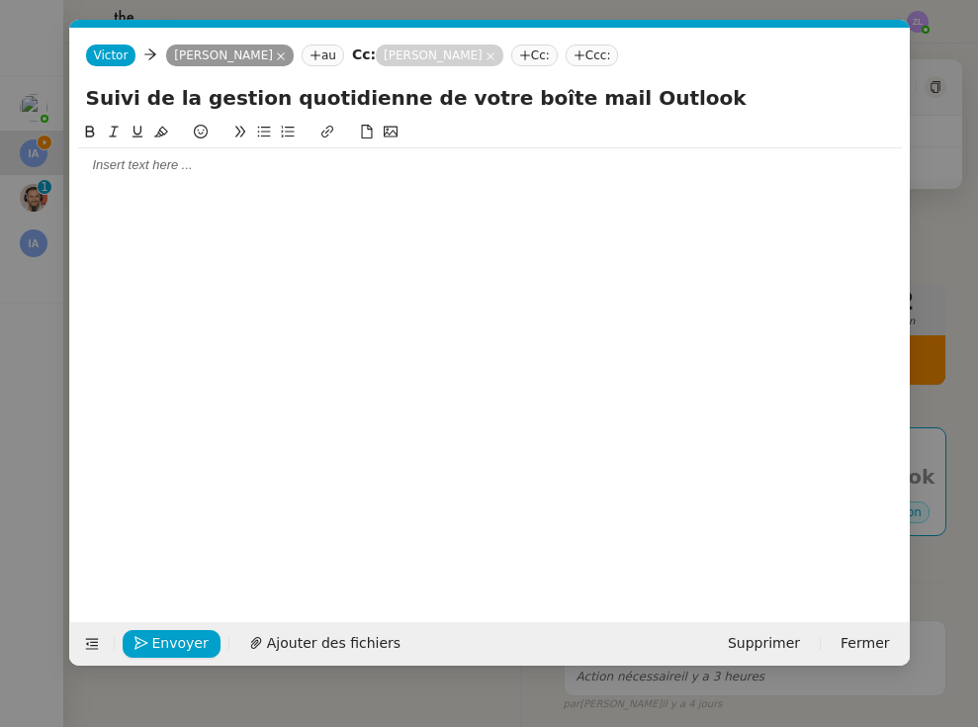
click at [158, 101] on input "Suivi de la gestion quotidienne de votre boîte mail Outlook" at bounding box center [490, 98] width 808 height 30
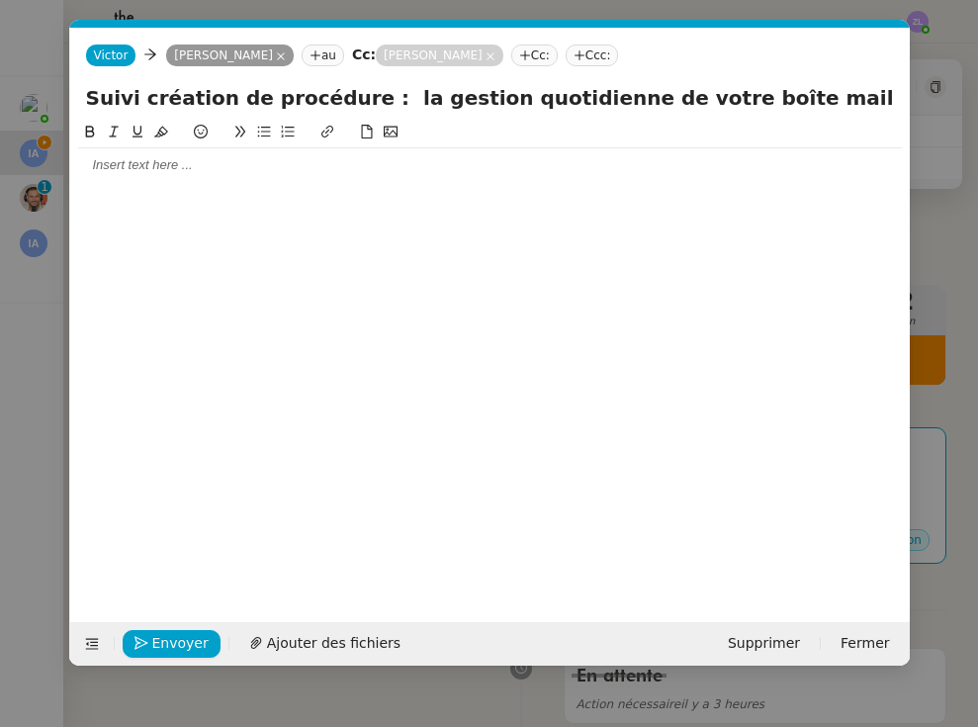
drag, startPoint x: 389, startPoint y: 101, endPoint x: 364, endPoint y: 101, distance: 24.7
click at [364, 101] on input "Suivi création de procédure : la gestion quotidienne de votre boîte mail Outlook" at bounding box center [490, 98] width 808 height 30
type input "Suivi création de procédure : Gestion quotidienne de votre boîte mail Outlook"
click at [205, 159] on div at bounding box center [490, 165] width 824 height 18
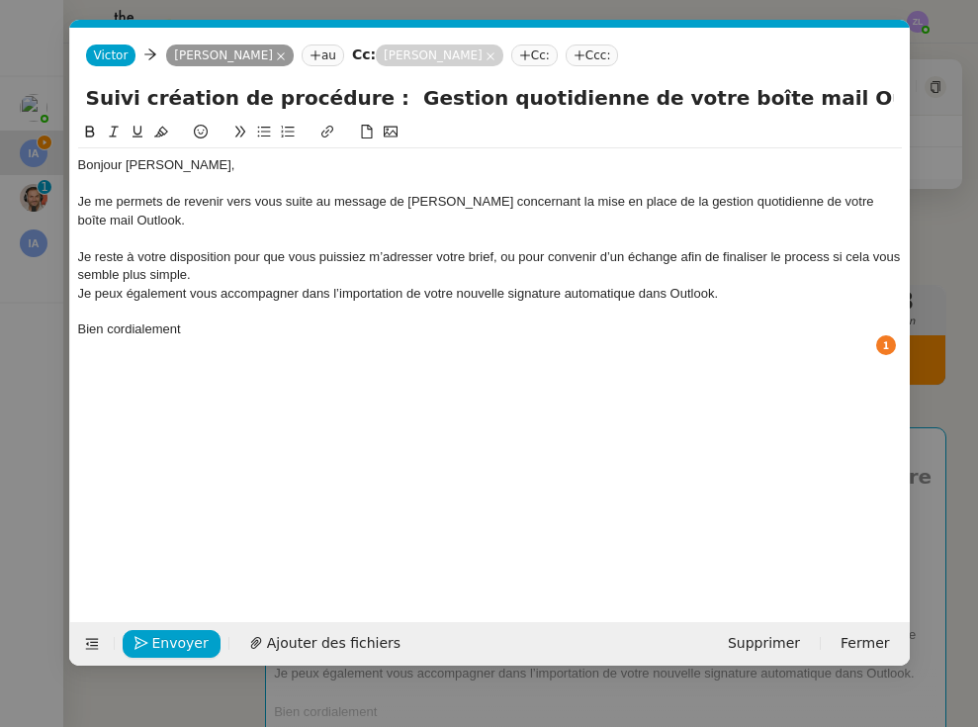
click at [205, 267] on div "Je reste à votre disposition pour que vous puissiez m’adresser votre brief, ou …" at bounding box center [490, 266] width 824 height 37
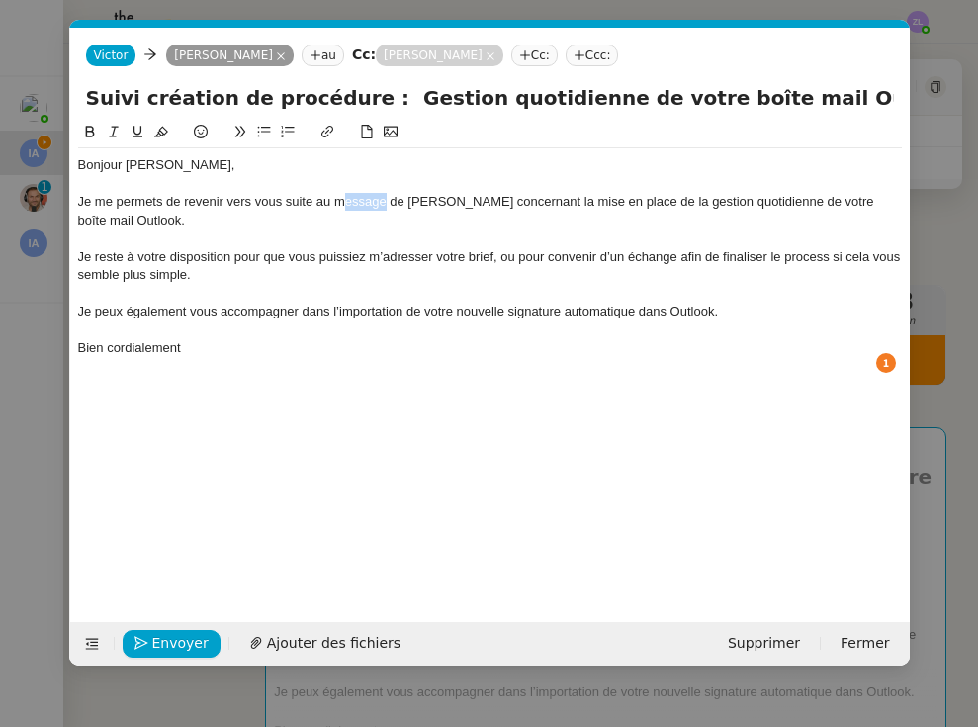
drag, startPoint x: 385, startPoint y: 199, endPoint x: 343, endPoint y: 199, distance: 41.5
click at [343, 199] on div "Je me permets de revenir vers vous suite au message de [PERSON_NAME] concernant…" at bounding box center [490, 211] width 824 height 37
click at [607, 203] on div "Je me permets de revenir vers vous suite au mail de [PERSON_NAME] concernant la…" at bounding box center [490, 211] width 824 height 37
click at [518, 155] on div "Bonjour [PERSON_NAME], Je me permets de revenir vers vous suite au mail de [PER…" at bounding box center [490, 265] width 824 height 234
click at [844, 410] on nz-modal-container "Service TA - VOYAGE - PROPOSITION GLOBALE A utiliser dans le cadre de propositi…" at bounding box center [489, 363] width 978 height 727
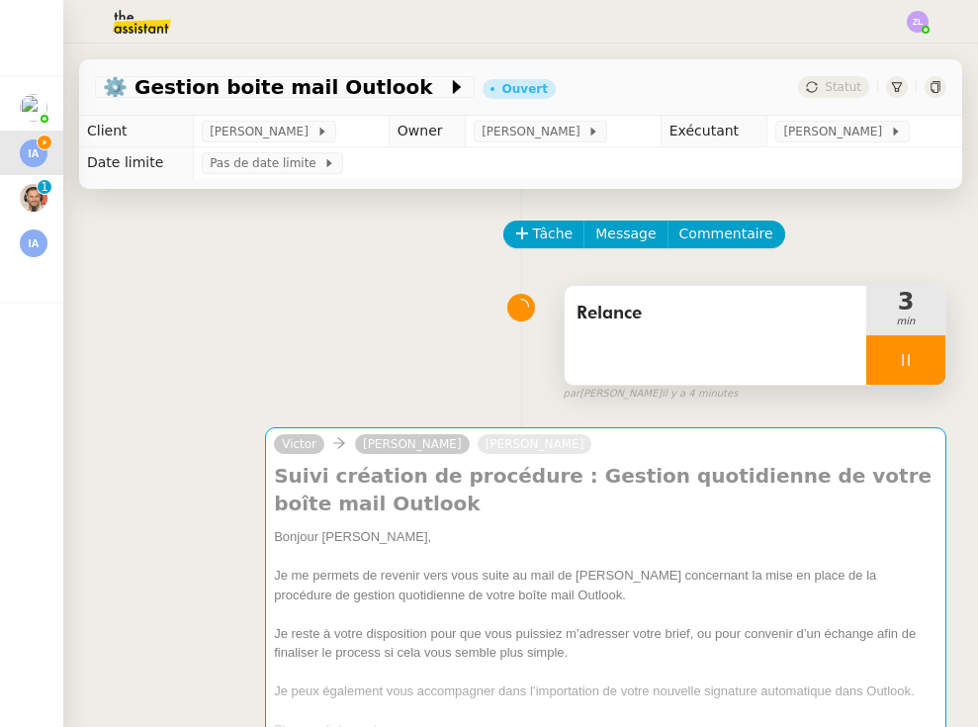
click at [844, 354] on div at bounding box center [905, 359] width 79 height 49
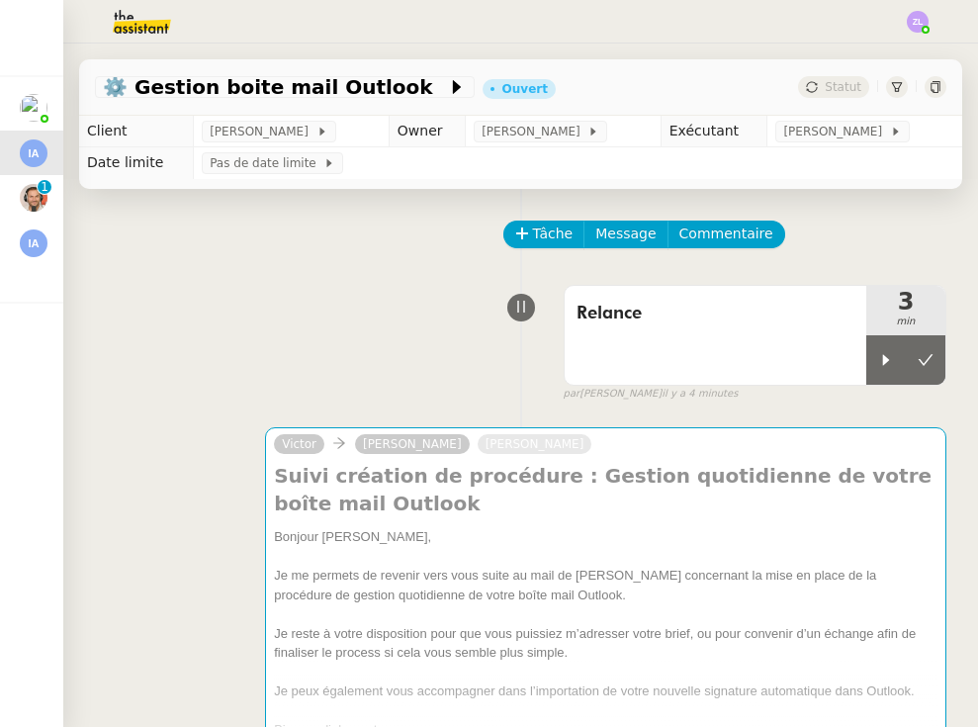
click at [29, 103] on img at bounding box center [34, 108] width 28 height 28
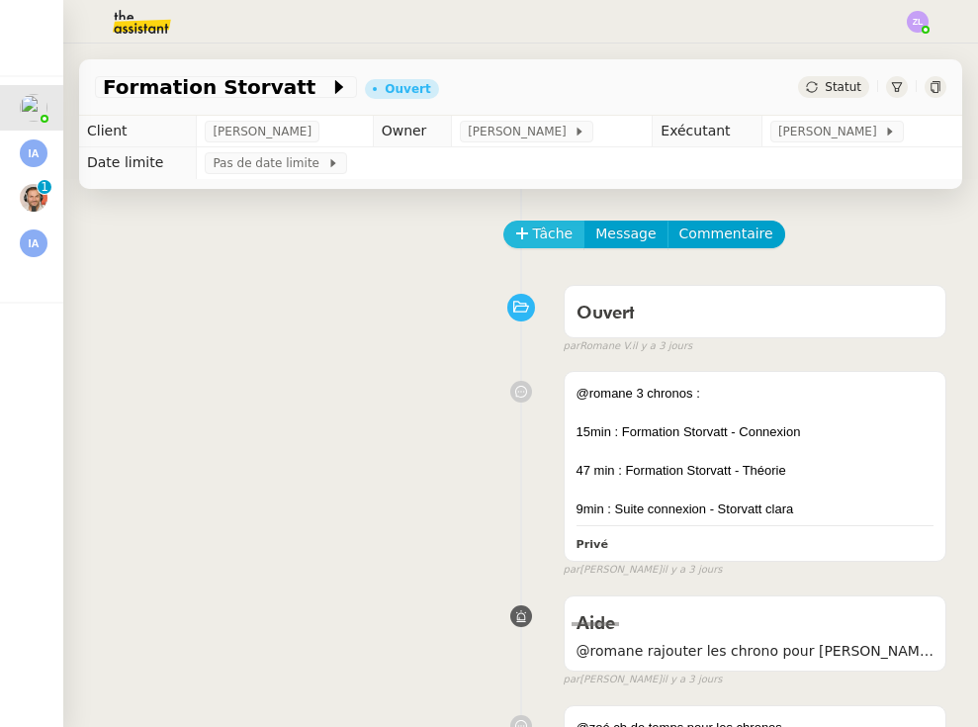
click at [549, 238] on span "Tâche" at bounding box center [553, 233] width 41 height 23
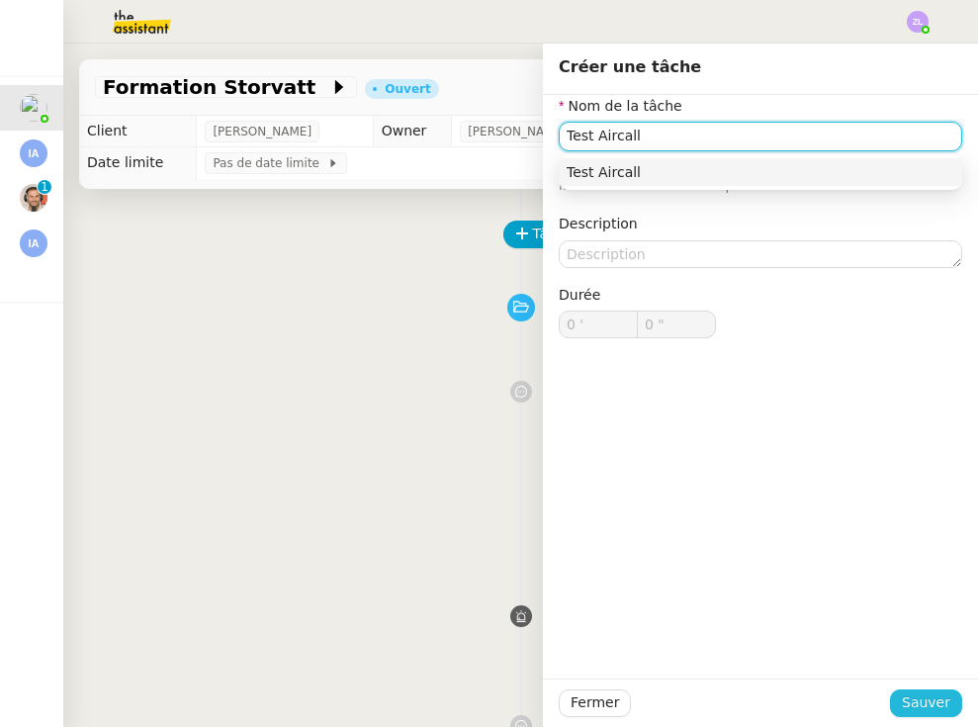
type input "Test Aircall"
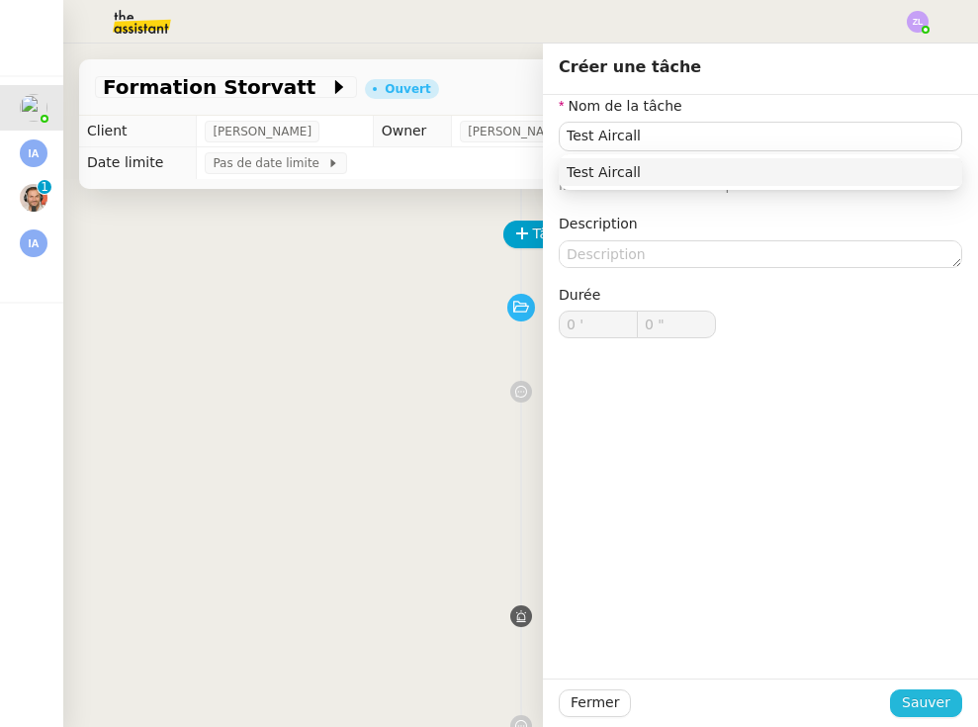
click at [844, 700] on span "Sauver" at bounding box center [926, 702] width 48 height 23
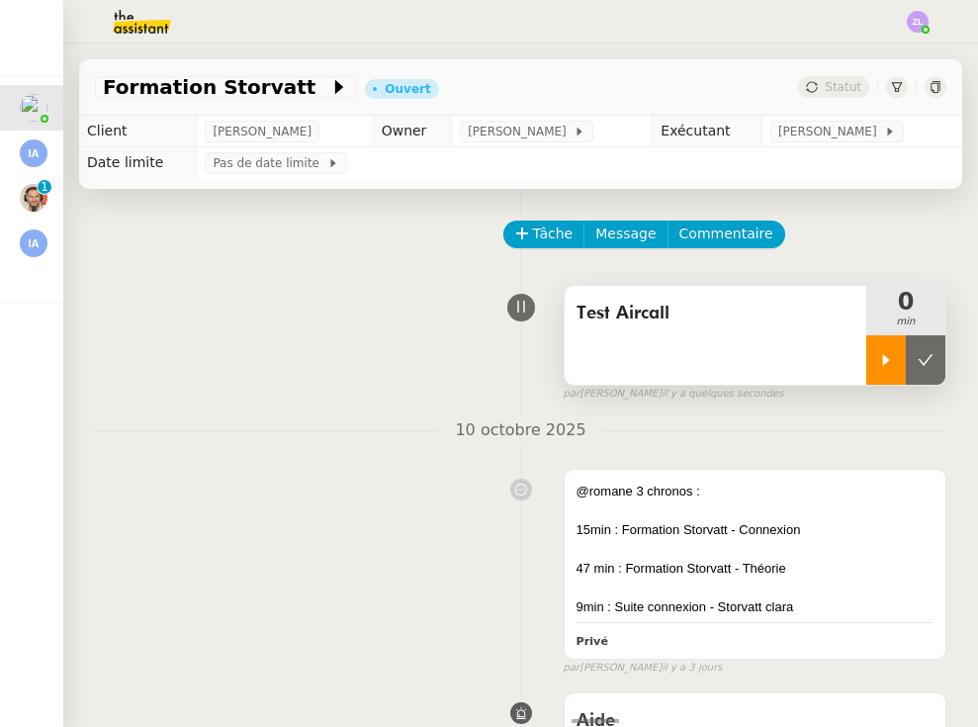
click at [844, 352] on icon at bounding box center [886, 360] width 16 height 16
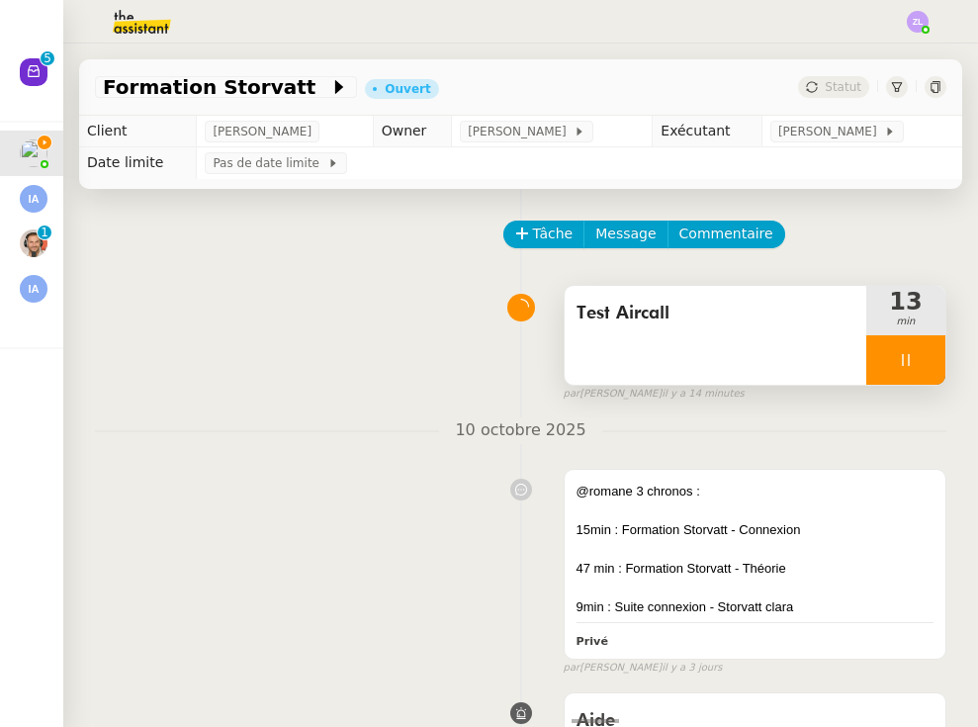
click at [844, 365] on div at bounding box center [905, 359] width 79 height 49
click at [844, 367] on button at bounding box center [926, 359] width 40 height 49
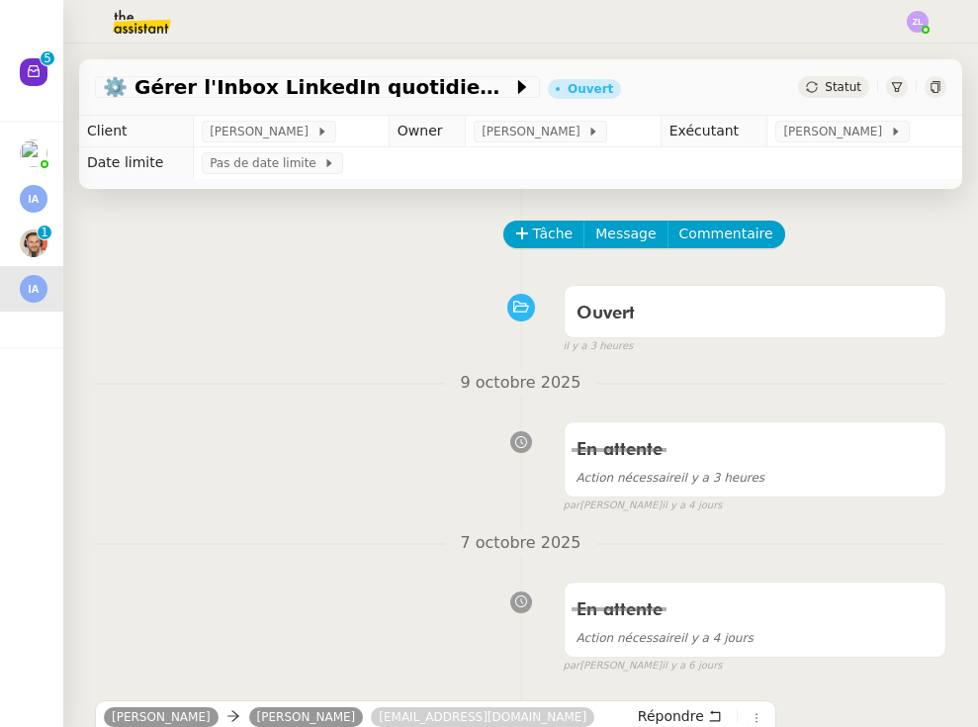
click at [27, 185] on img at bounding box center [34, 199] width 28 height 28
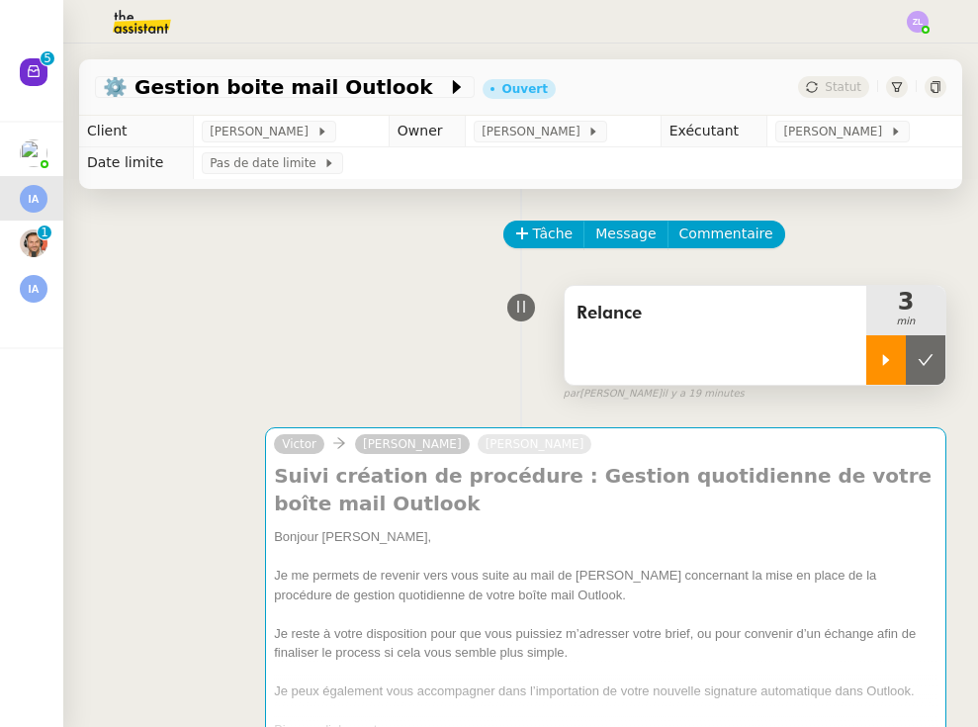
click at [844, 360] on div at bounding box center [886, 359] width 40 height 49
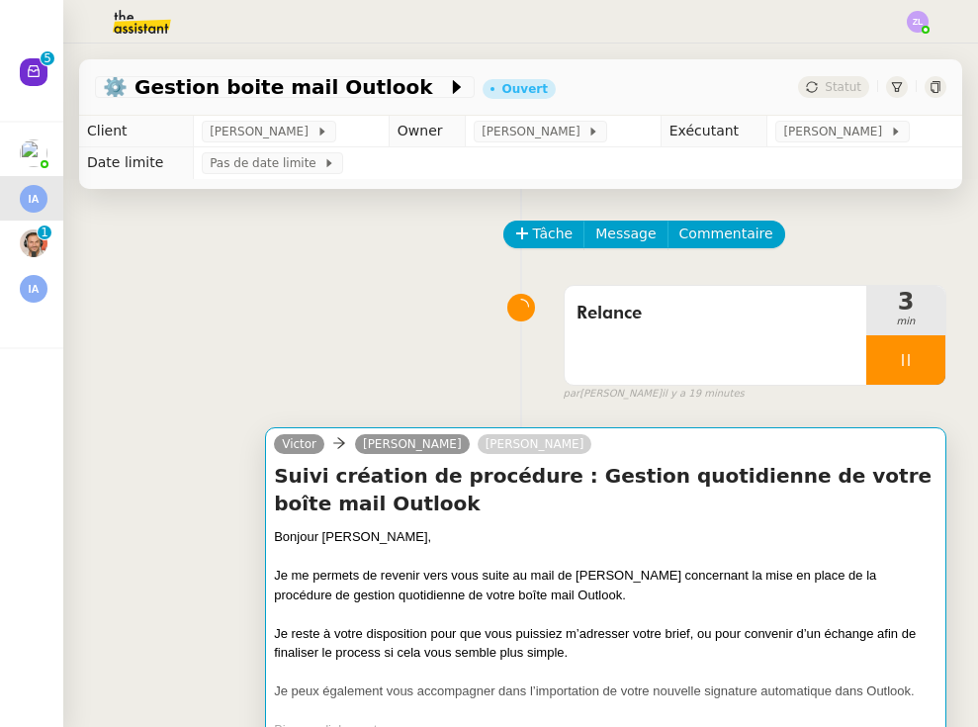
click at [585, 479] on h4 "Suivi création de procédure : Gestion quotidienne de votre boîte mail Outlook" at bounding box center [606, 489] width 664 height 55
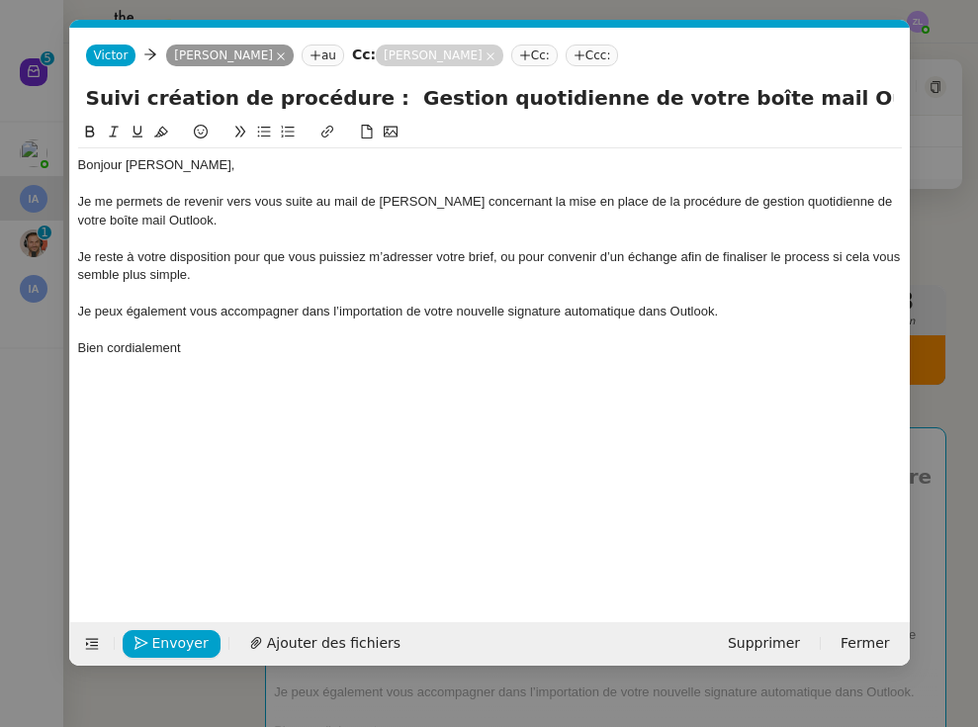
scroll to position [0, 43]
click at [216, 345] on div "Bien cordialement" at bounding box center [490, 348] width 824 height 18
click at [182, 642] on span "Envoyer" at bounding box center [180, 643] width 56 height 23
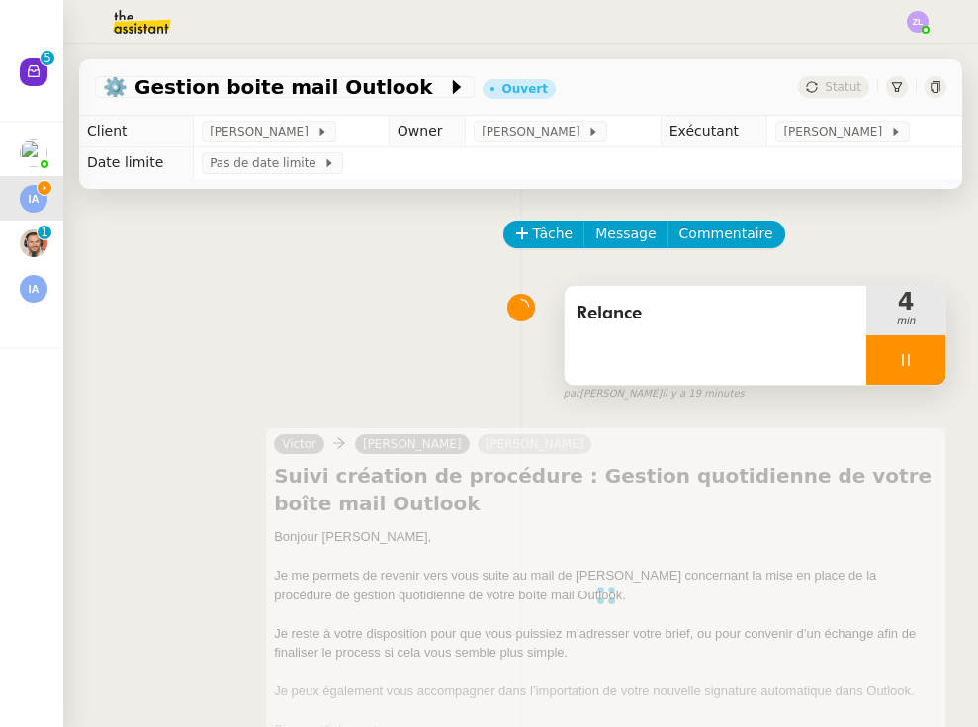
click at [844, 352] on div at bounding box center [905, 359] width 79 height 49
click at [844, 353] on icon at bounding box center [926, 360] width 16 height 16
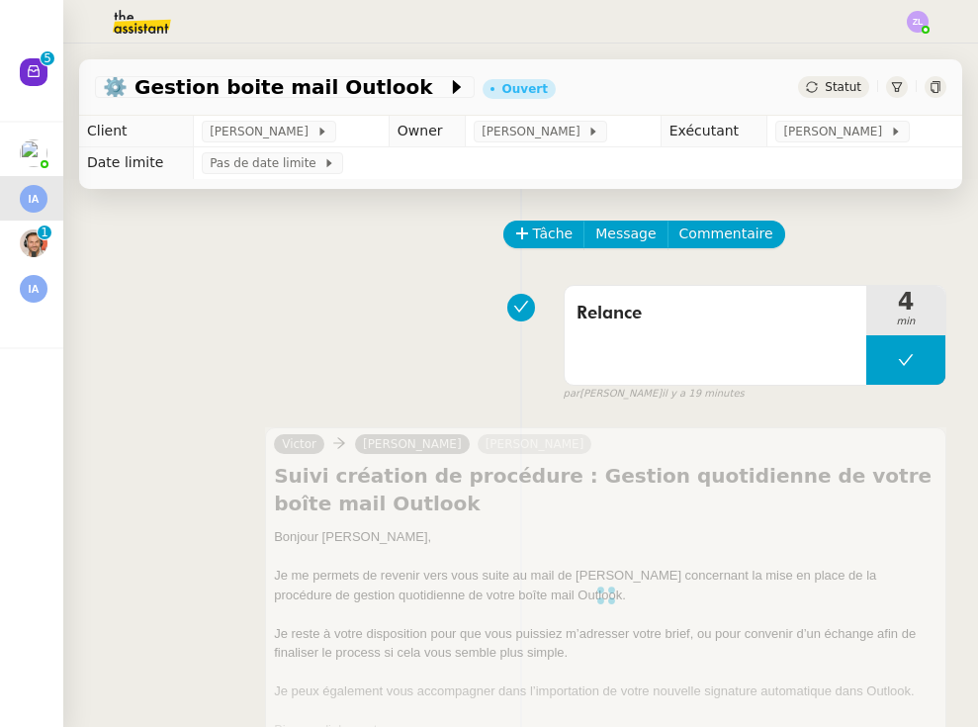
click at [829, 89] on span "Statut" at bounding box center [843, 87] width 37 height 14
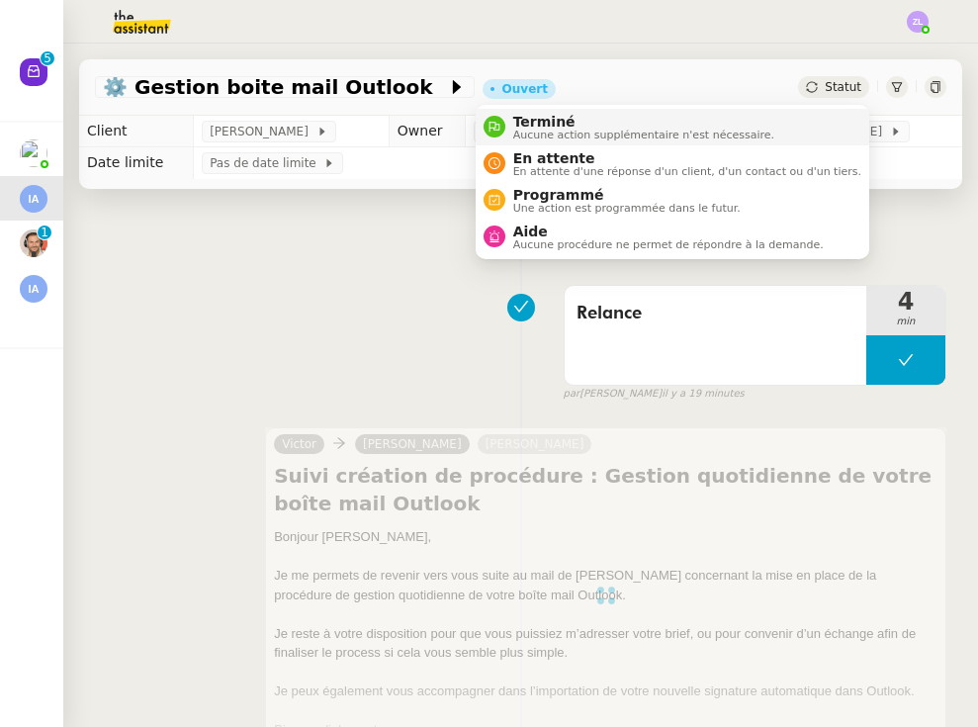
click at [787, 143] on li "Terminé Aucune action supplémentaire n'est nécessaire." at bounding box center [673, 127] width 394 height 37
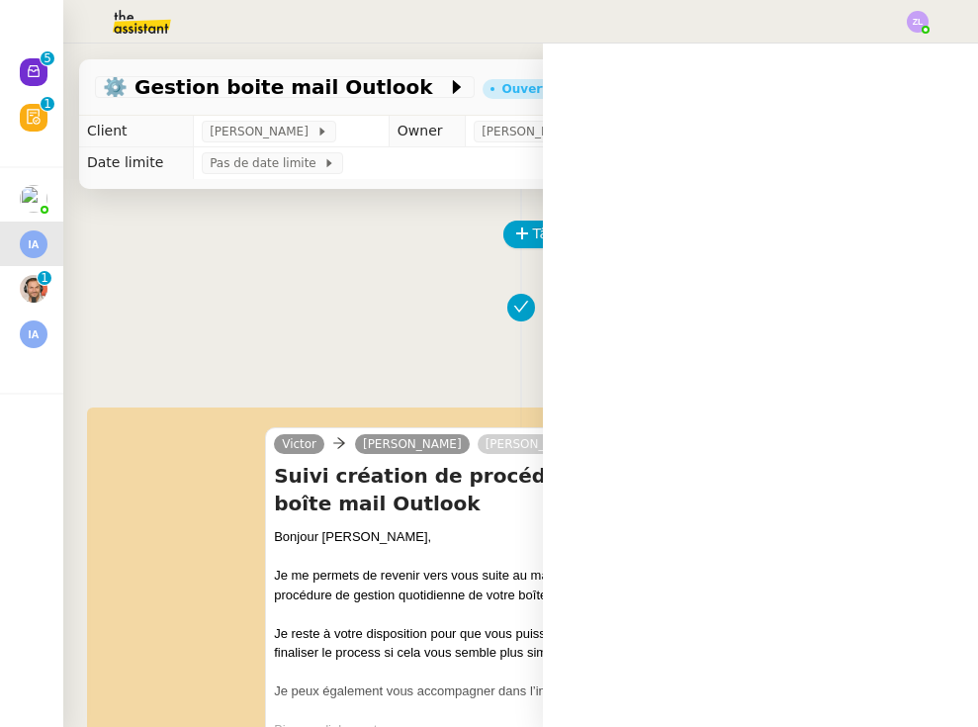
click at [825, 85] on div "Statut" at bounding box center [833, 87] width 71 height 22
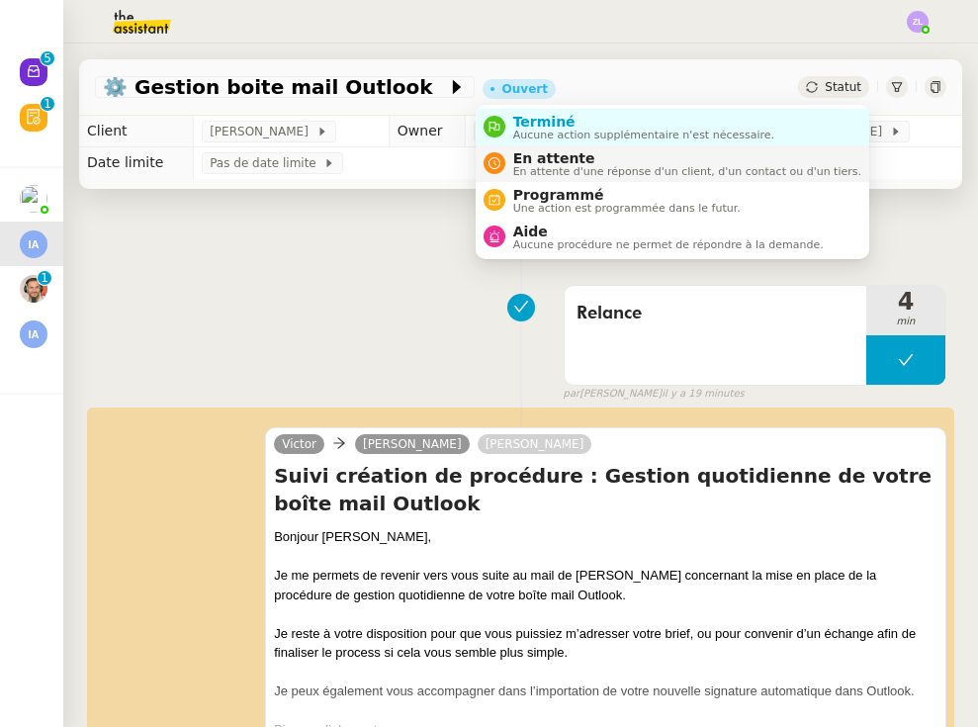
click at [753, 166] on span "En attente d'une réponse d'un client, d'un contact ou d'un tiers." at bounding box center [687, 171] width 348 height 11
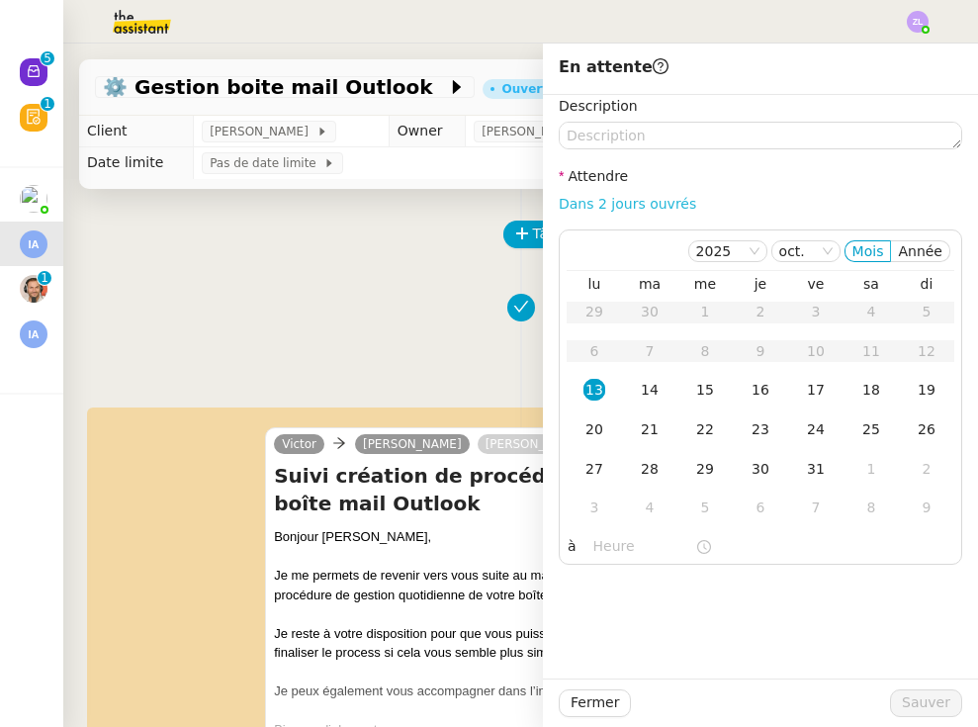
click at [615, 208] on link "Dans 2 jours ouvrés" at bounding box center [627, 204] width 137 height 16
type input "07:00"
click at [844, 704] on span "Sauver" at bounding box center [926, 702] width 48 height 23
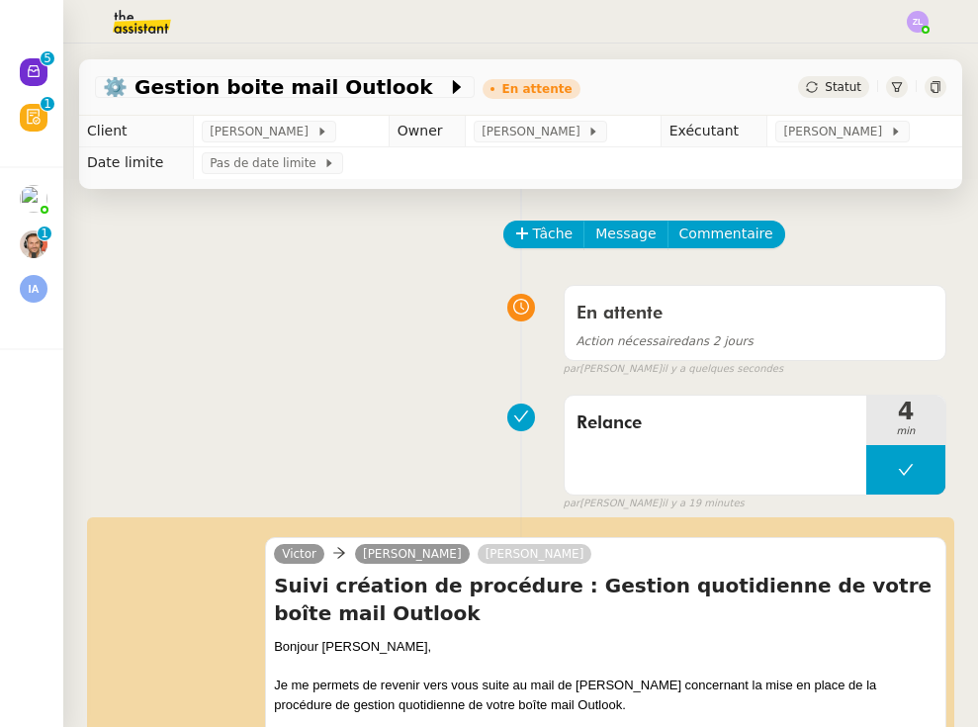
click at [37, 275] on img at bounding box center [34, 289] width 28 height 28
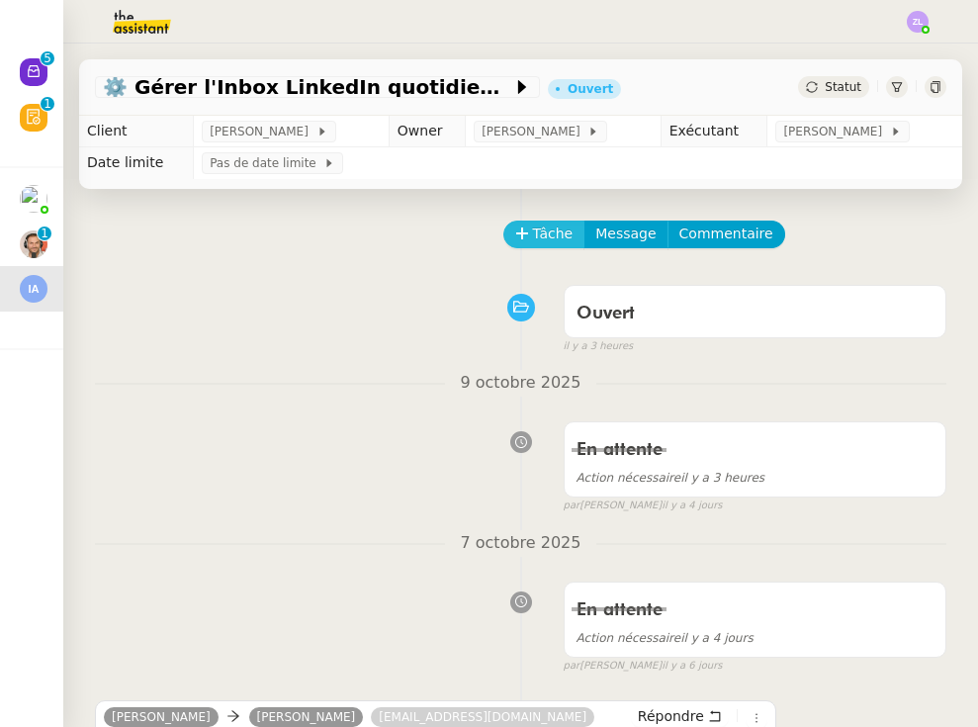
click at [556, 237] on span "Tâche" at bounding box center [553, 233] width 41 height 23
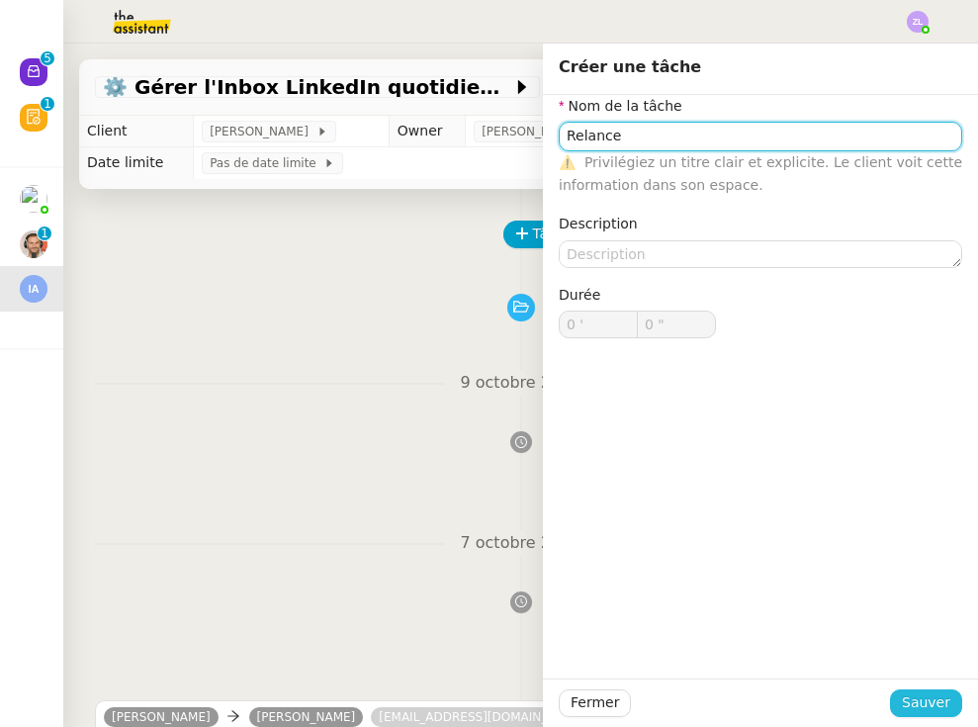
type input "Relance"
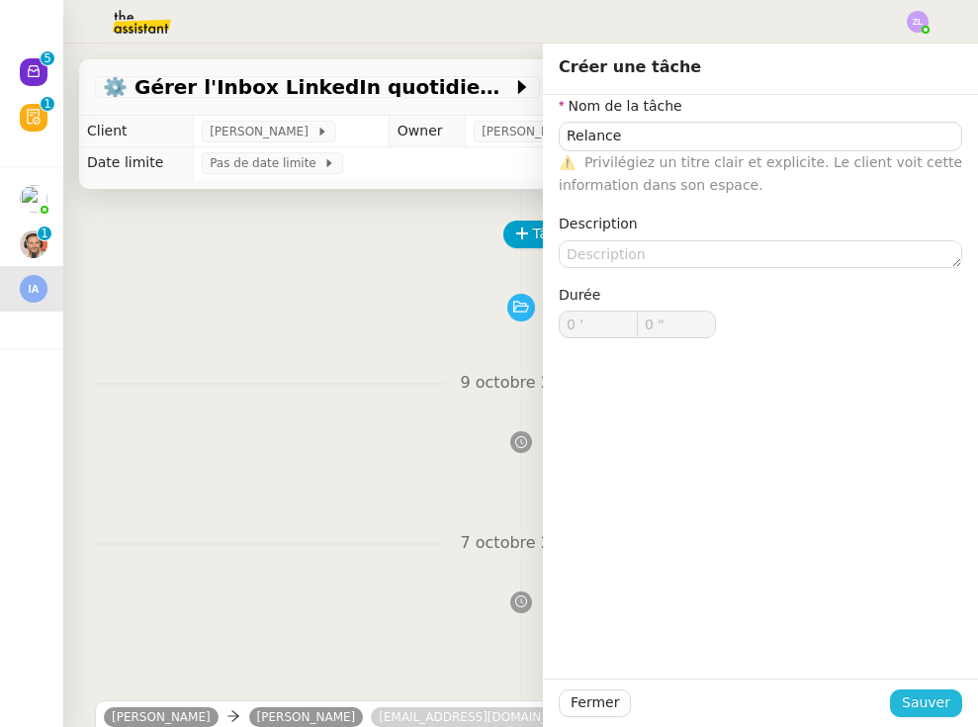
click at [844, 709] on span "Sauver" at bounding box center [926, 702] width 48 height 23
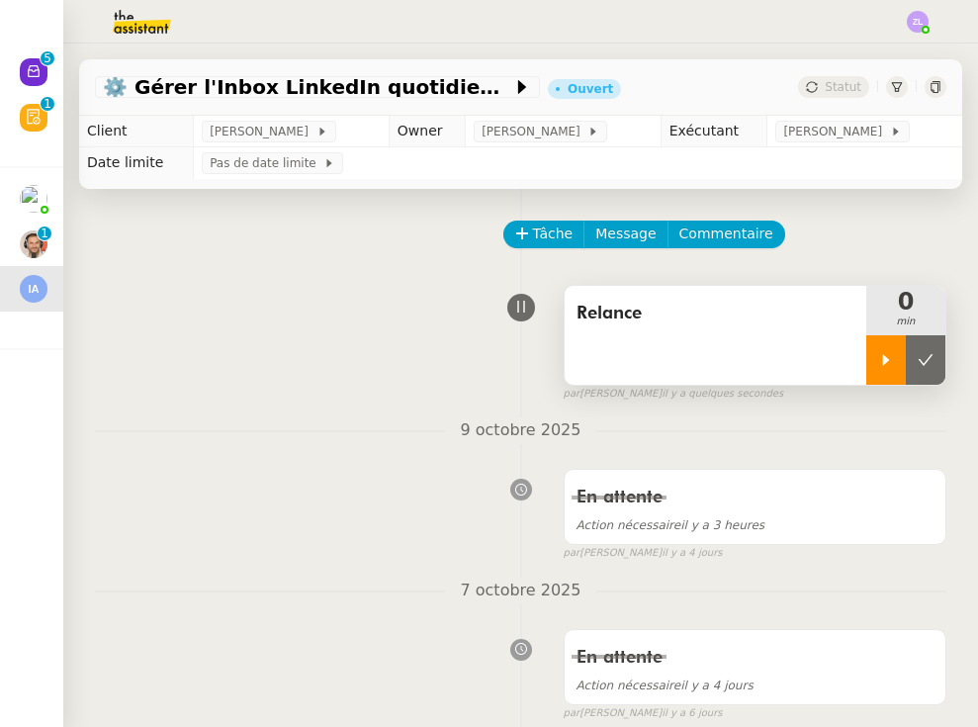
click at [844, 360] on icon at bounding box center [886, 360] width 16 height 16
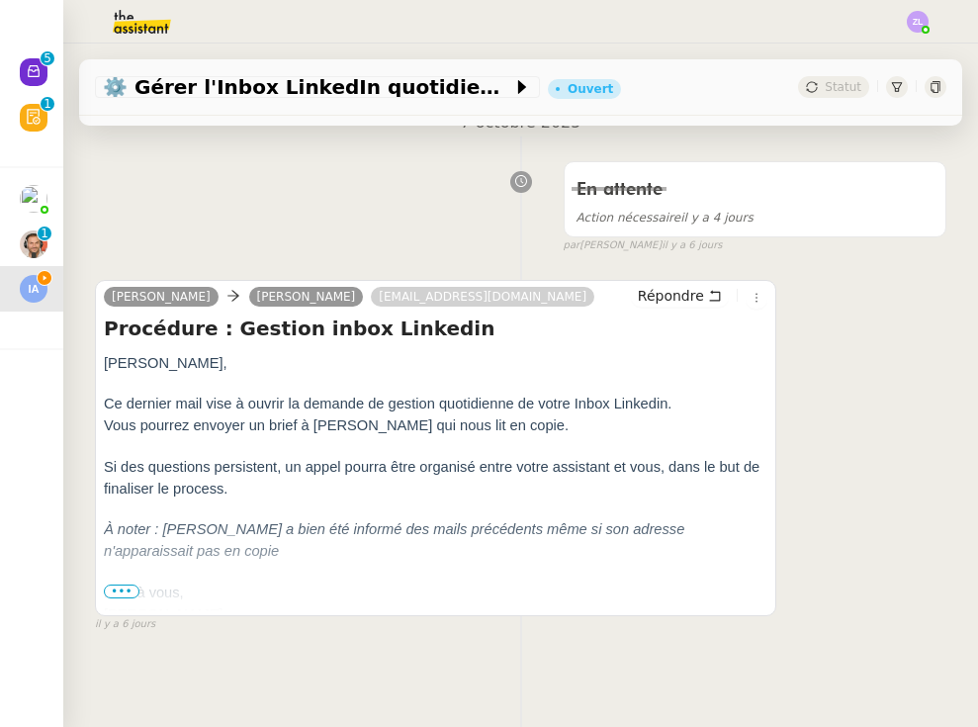
scroll to position [466, 0]
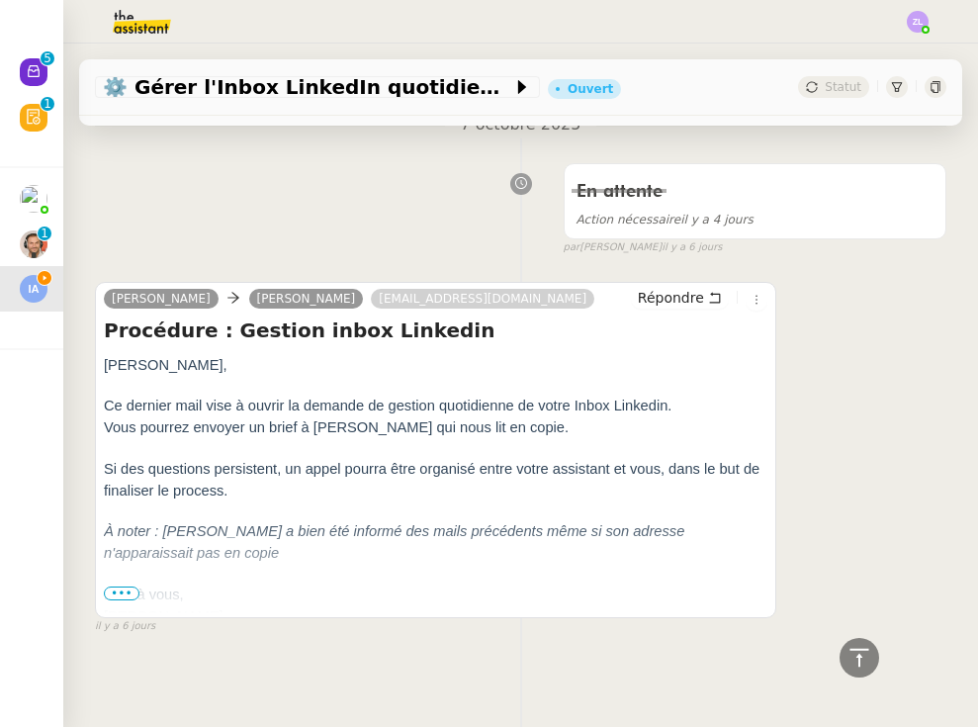
click at [125, 595] on span "•••" at bounding box center [122, 593] width 36 height 14
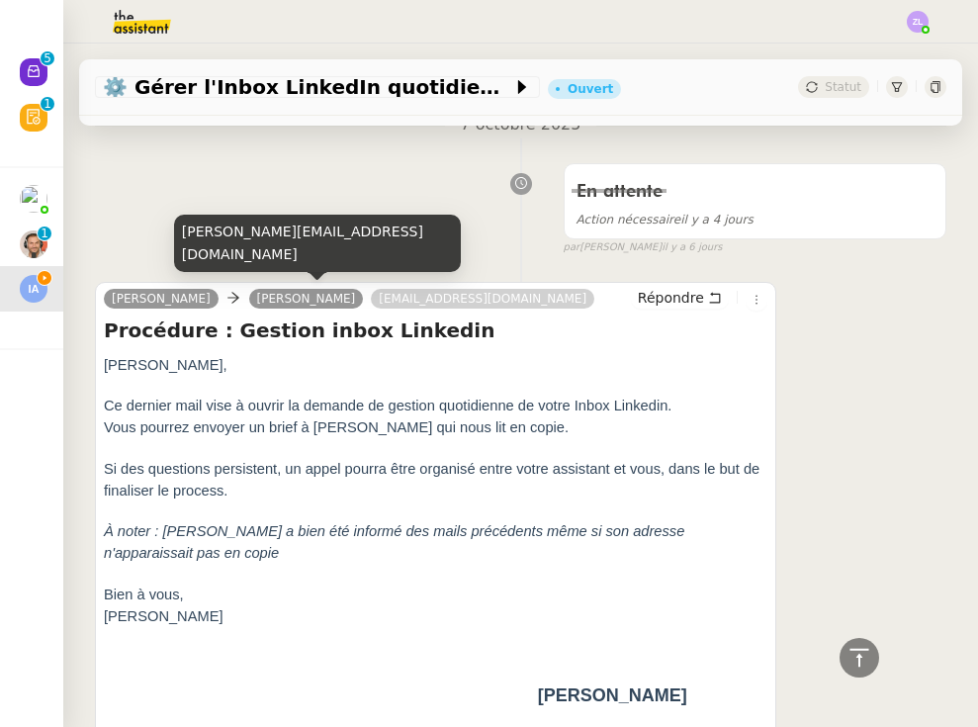
click at [268, 251] on div "[PERSON_NAME][EMAIL_ADDRESS][DOMAIN_NAME]" at bounding box center [317, 244] width 287 height 58
copy div "[PERSON_NAME][EMAIL_ADDRESS][DOMAIN_NAME]"
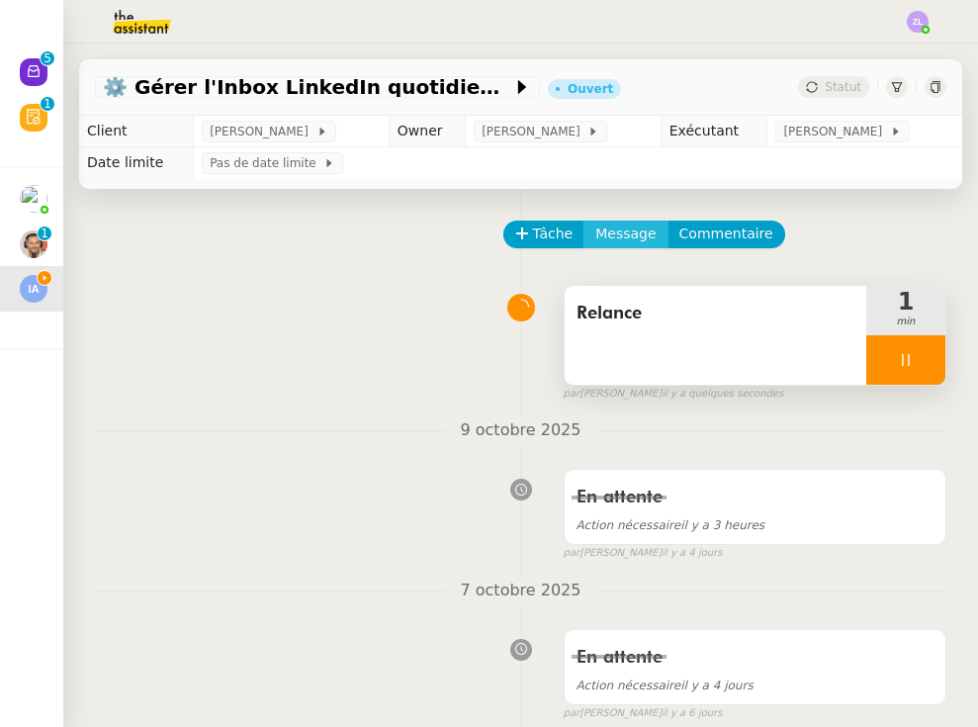
scroll to position [0, 0]
click at [602, 229] on span "Message" at bounding box center [625, 233] width 60 height 23
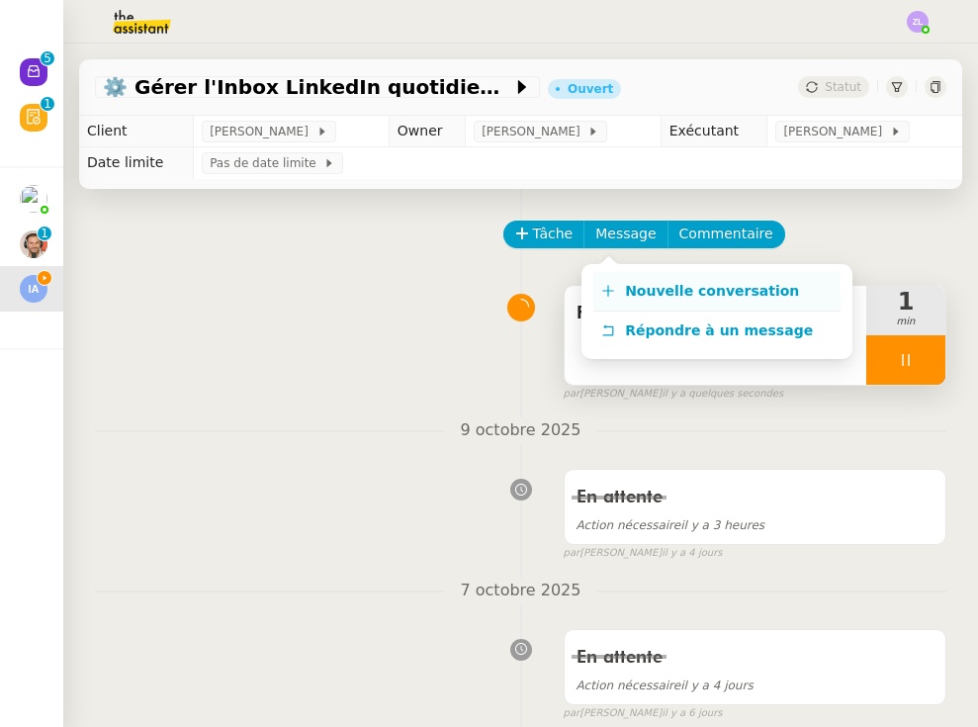
click at [627, 276] on link "Nouvelle conversation" at bounding box center [716, 292] width 247 height 40
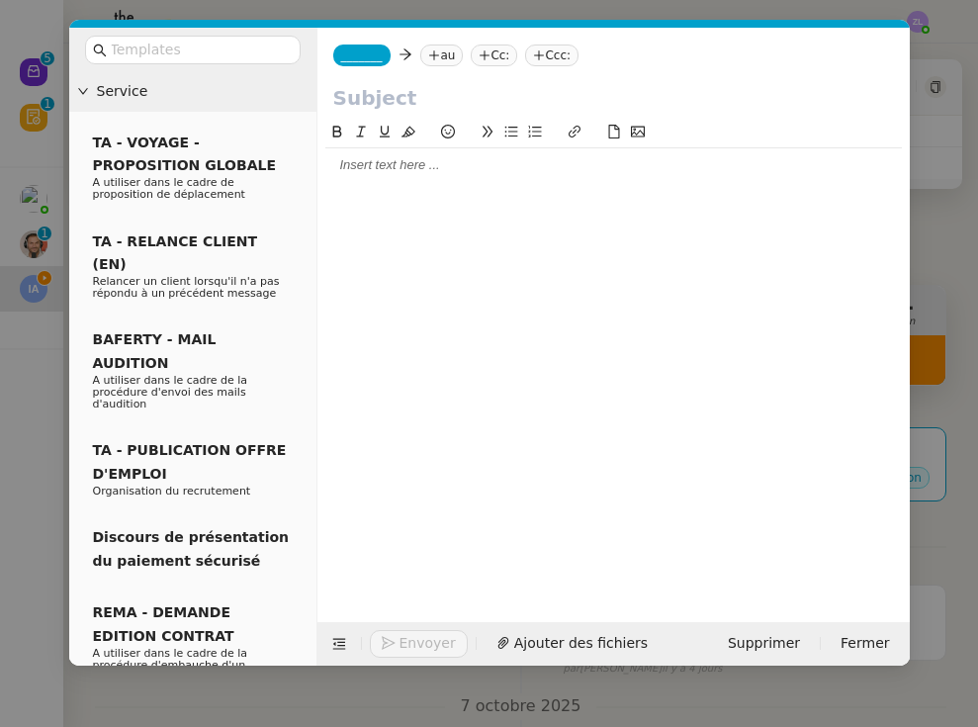
click at [34, 285] on nz-modal-container "Service TA - VOYAGE - PROPOSITION GLOBALE A utiliser dans le cadre de propositi…" at bounding box center [489, 363] width 978 height 727
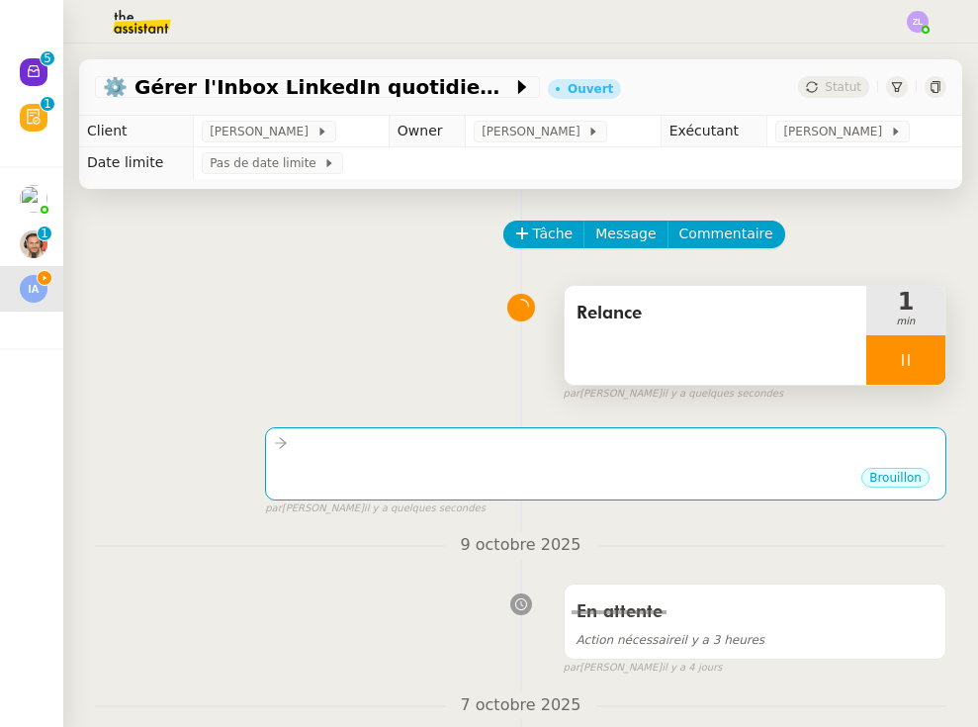
click at [34, 125] on icon at bounding box center [34, 117] width 16 height 16
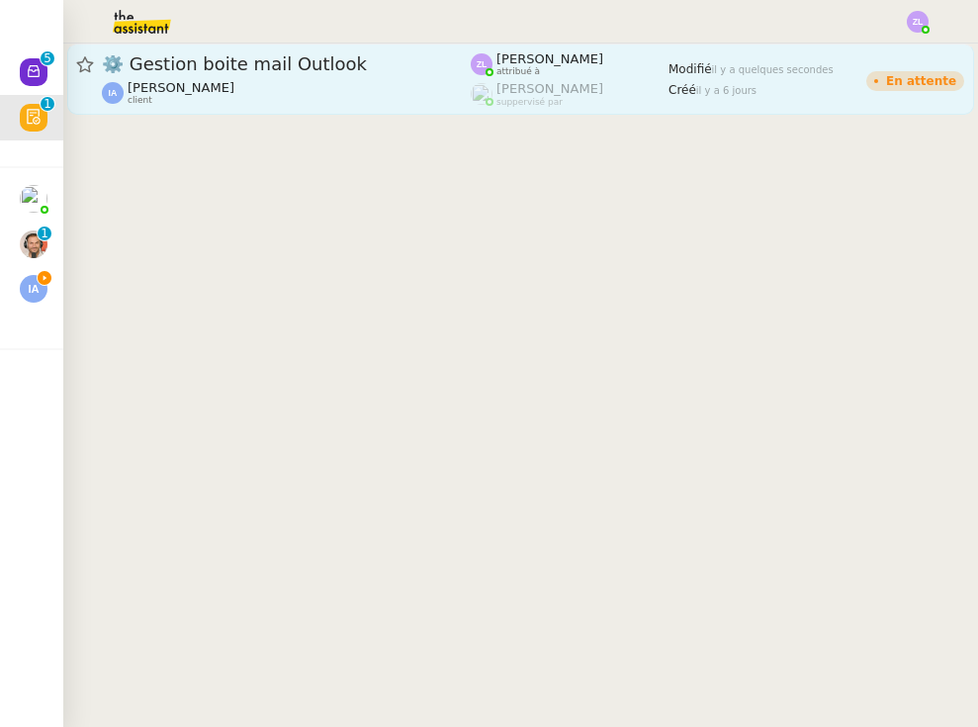
click at [206, 79] on div "⚙️ Gestion boite mail Outlook [PERSON_NAME] client" at bounding box center [286, 78] width 369 height 53
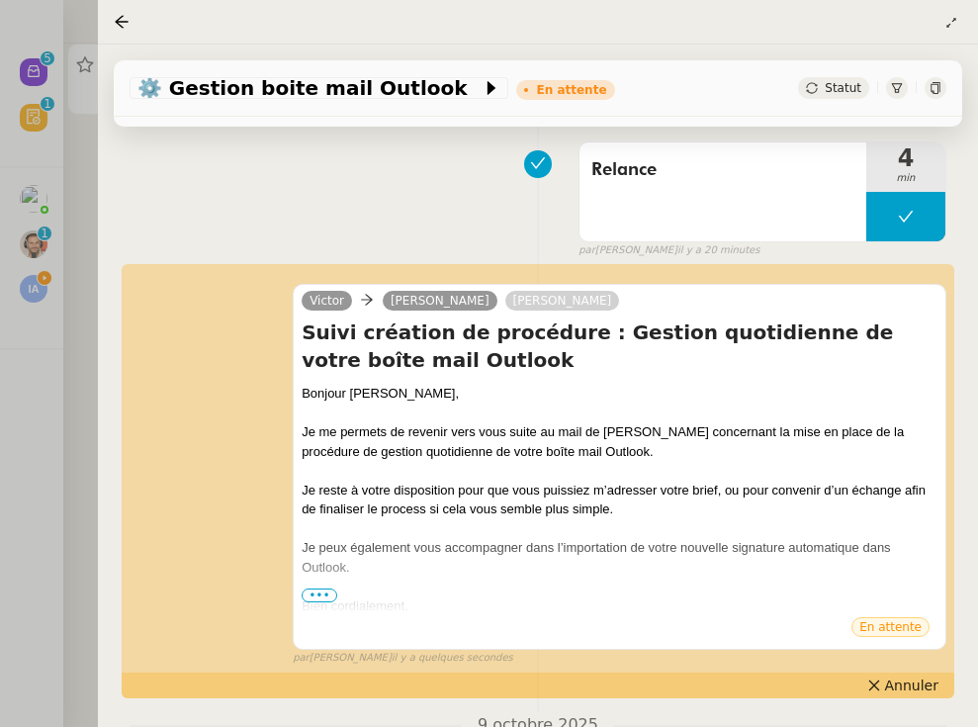
scroll to position [346, 0]
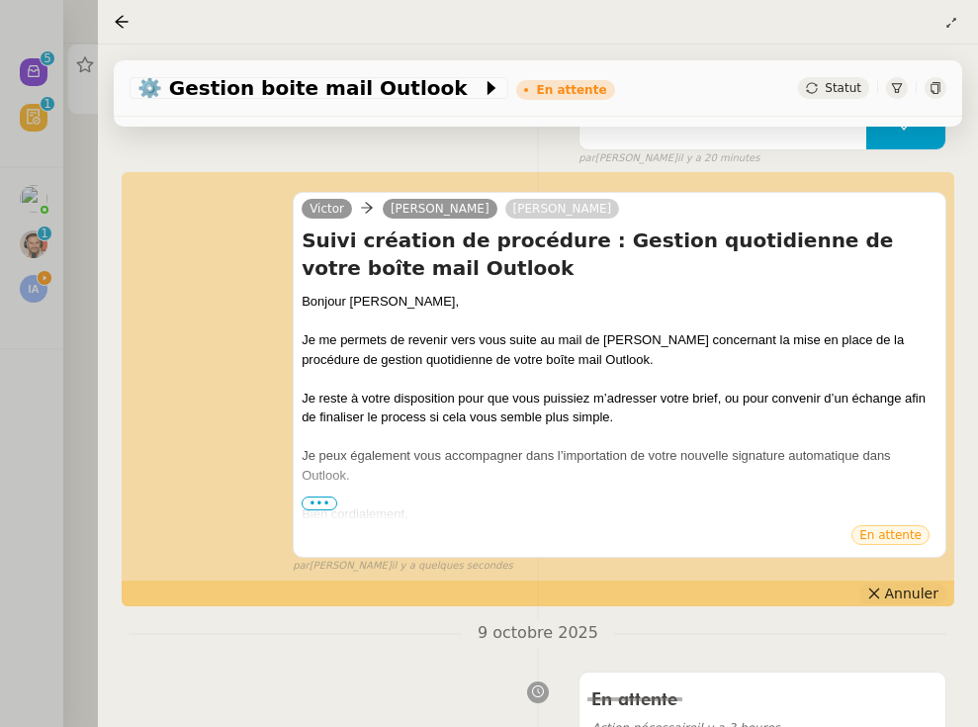
click at [844, 597] on icon at bounding box center [873, 593] width 11 height 11
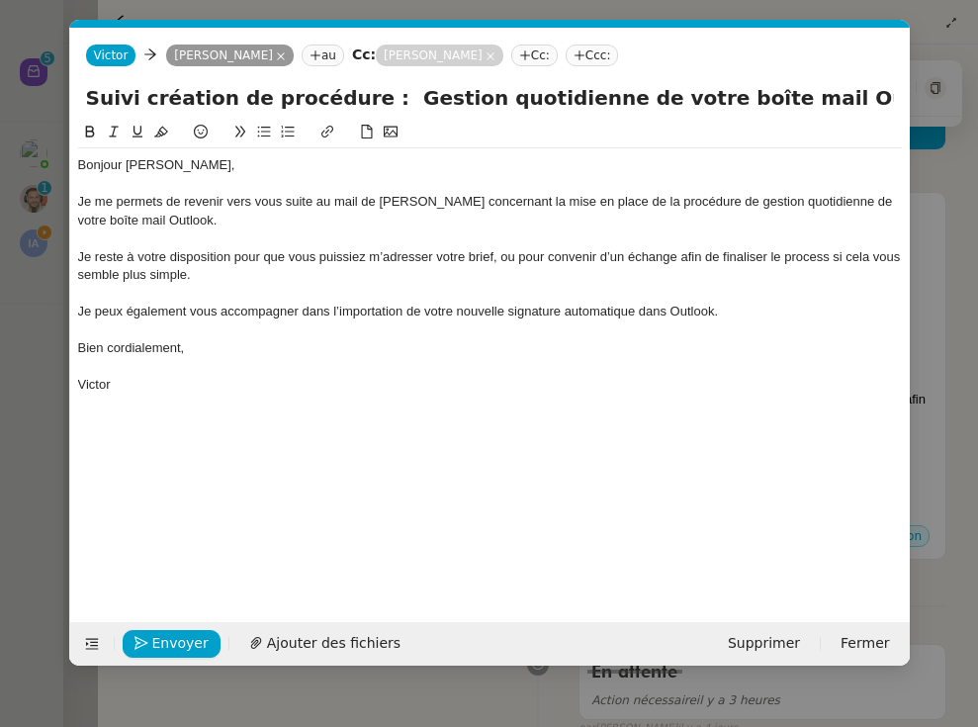
scroll to position [0, 43]
click at [155, 643] on span "Envoyer" at bounding box center [180, 643] width 56 height 23
click at [155, 643] on span "Confirmer l'envoi" at bounding box center [211, 643] width 119 height 23
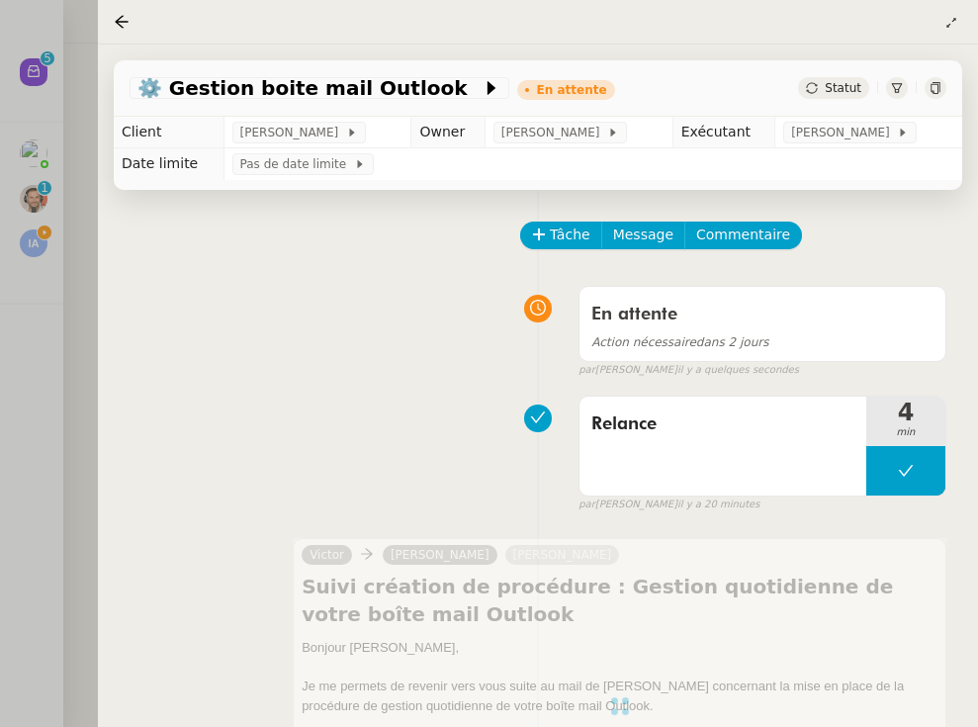
scroll to position [0, 0]
click at [40, 264] on div at bounding box center [489, 363] width 978 height 727
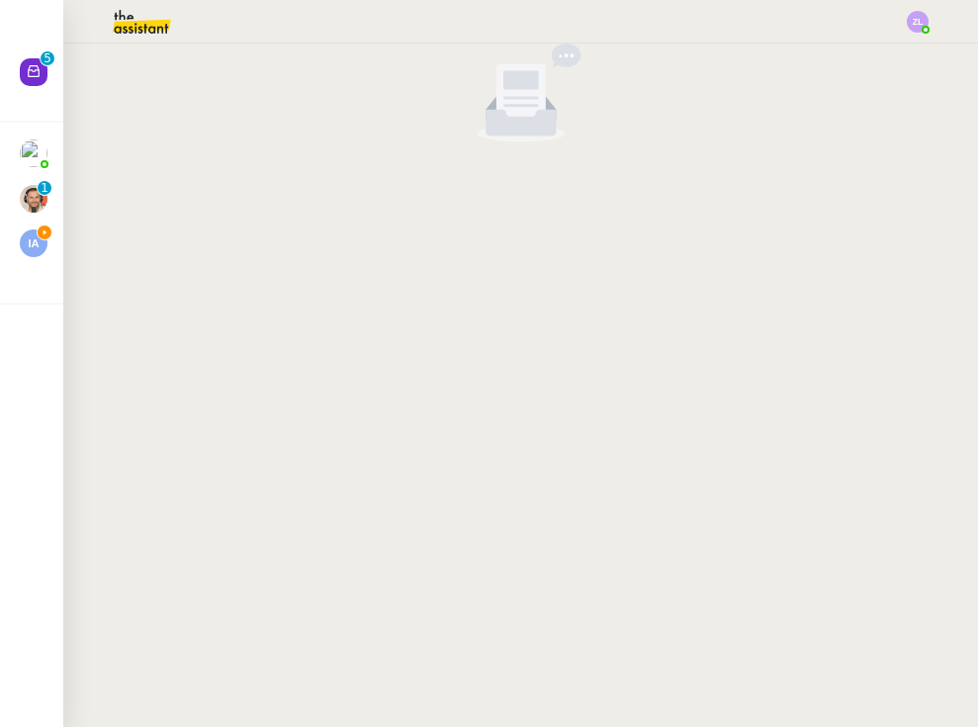
click at [44, 225] on icon at bounding box center [45, 232] width 14 height 14
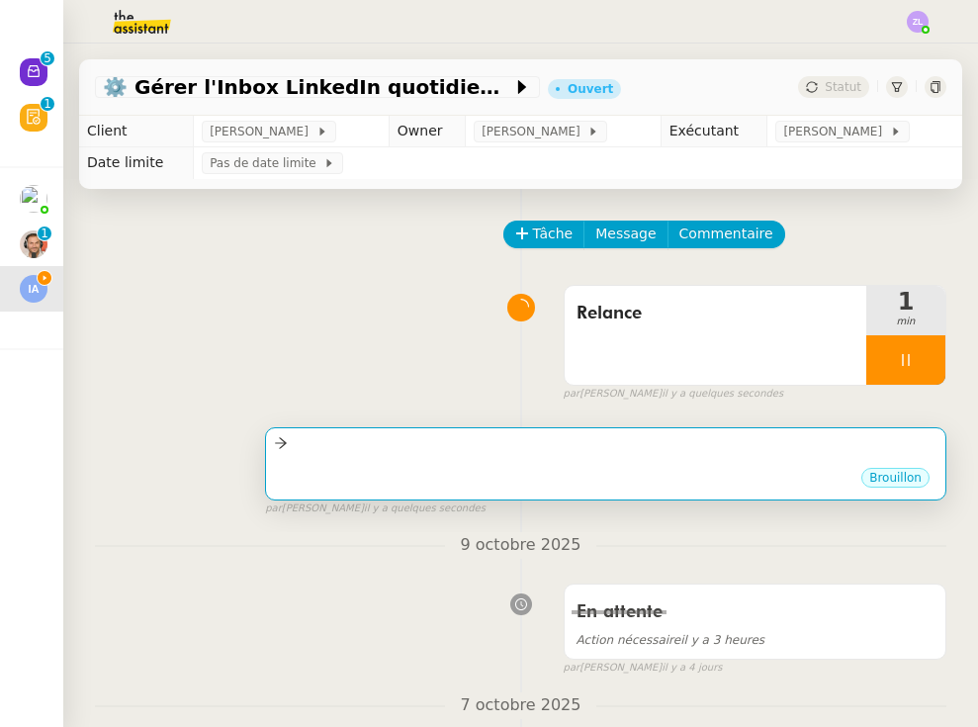
click at [434, 461] on div "•••" at bounding box center [606, 461] width 664 height 10
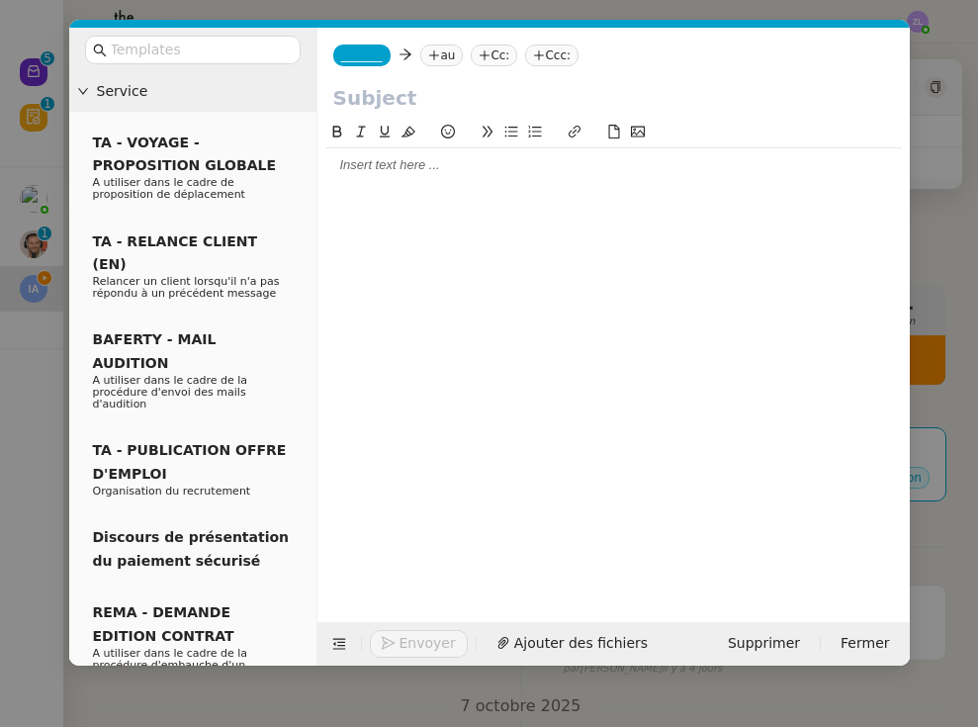
click at [365, 59] on span "_______" at bounding box center [362, 55] width 42 height 14
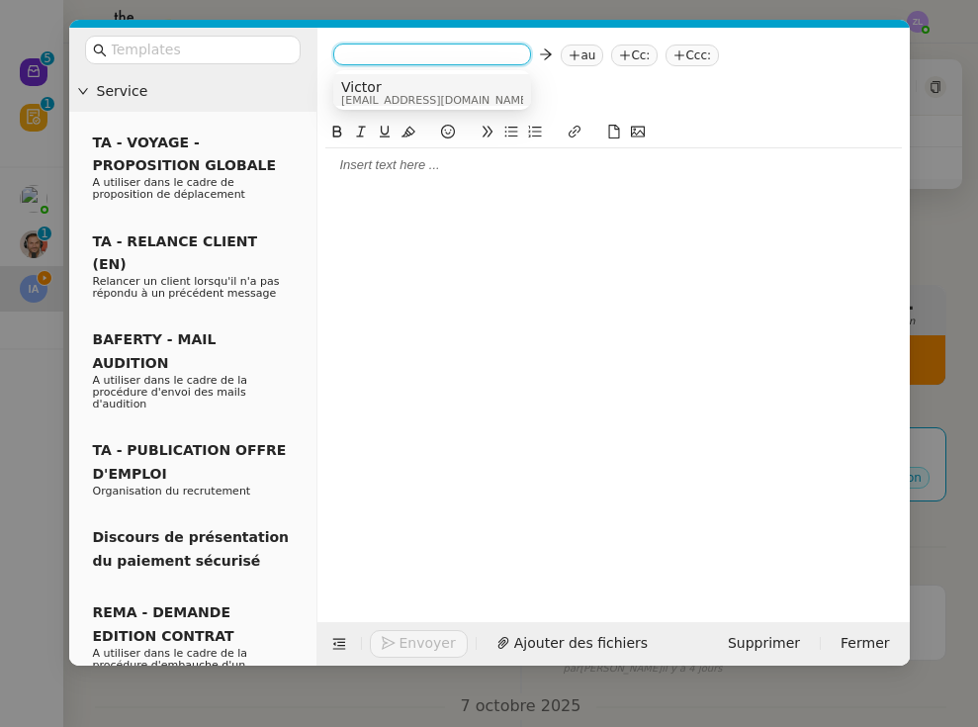
click at [395, 80] on span "Victor" at bounding box center [436, 87] width 190 height 16
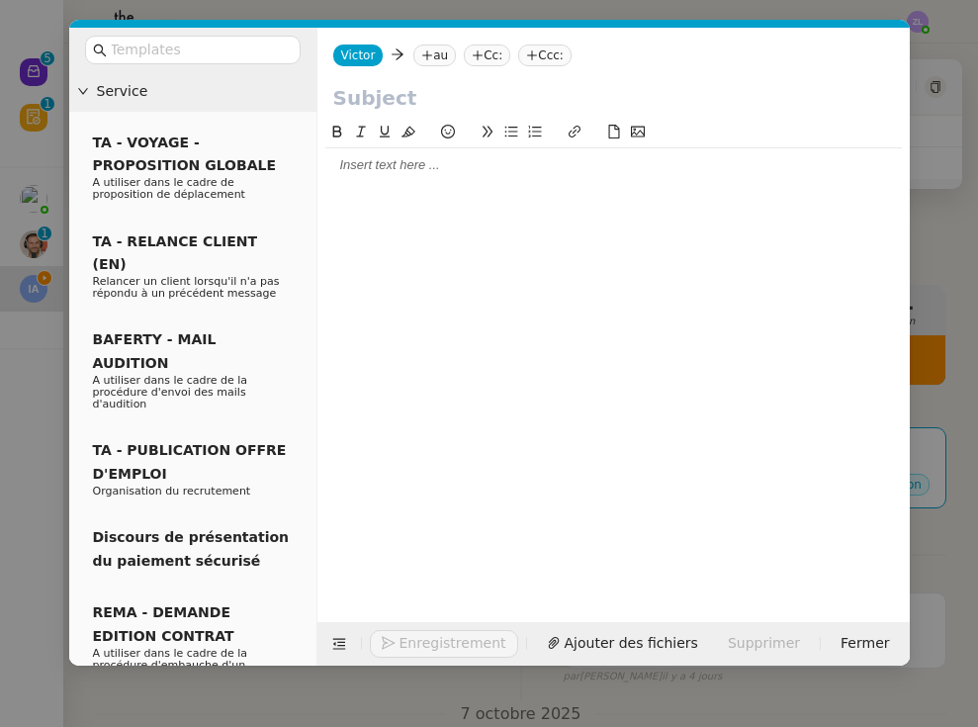
click at [434, 51] on nz-tag "au" at bounding box center [434, 55] width 43 height 22
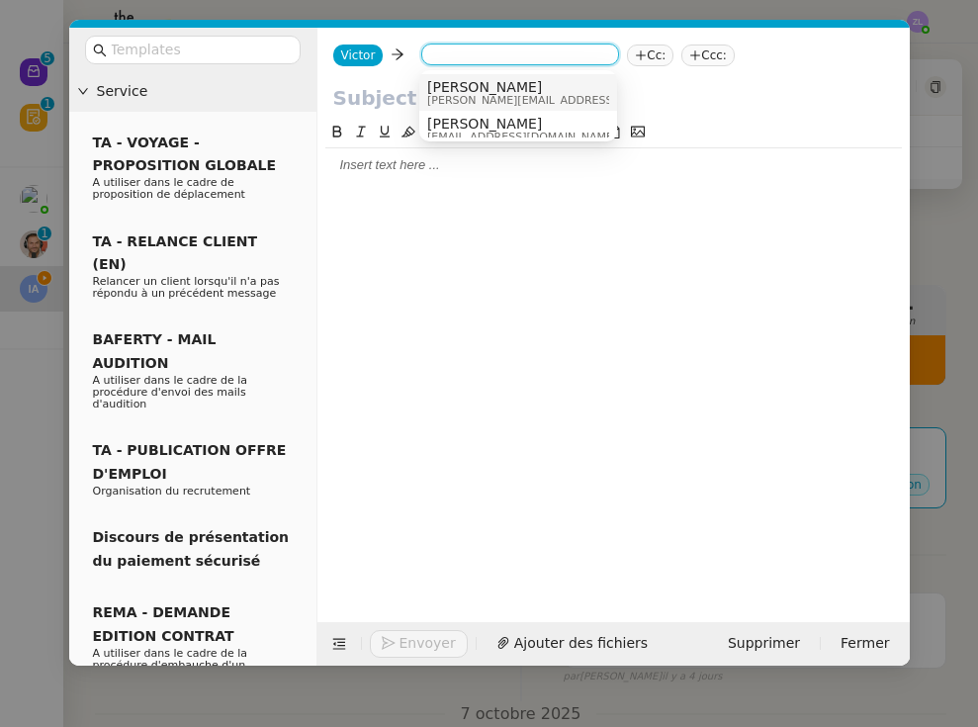
paste input "[PERSON_NAME][EMAIL_ADDRESS][DOMAIN_NAME]"
type input "[PERSON_NAME][EMAIL_ADDRESS][DOMAIN_NAME]"
click at [487, 87] on span "[PERSON_NAME]" at bounding box center [567, 87] width 281 height 16
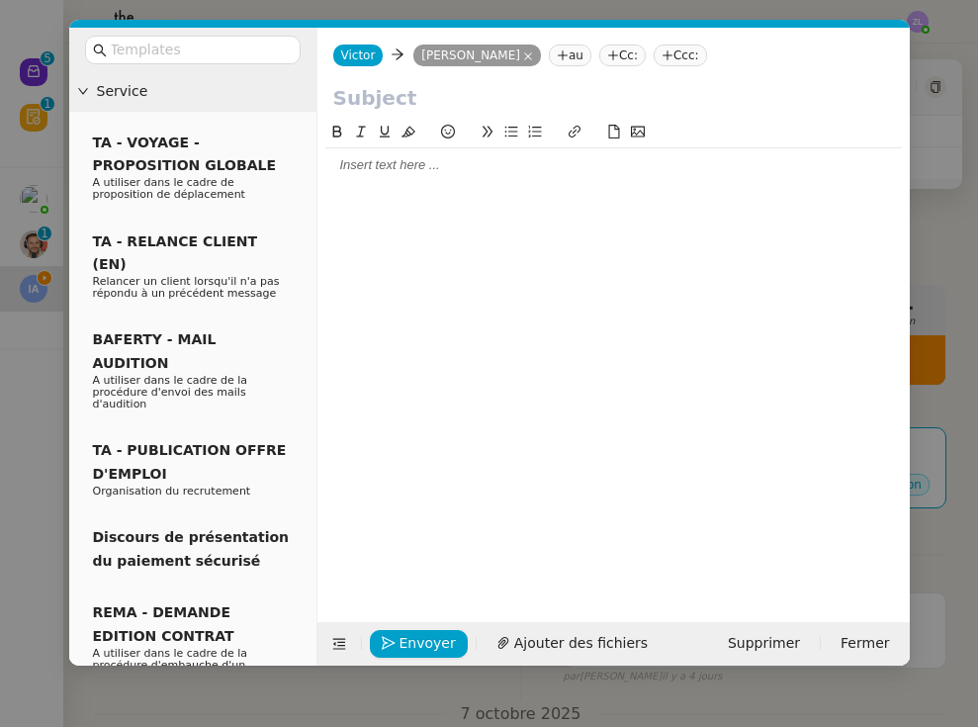
click at [616, 57] on nz-tag "Cc:" at bounding box center [622, 55] width 46 height 22
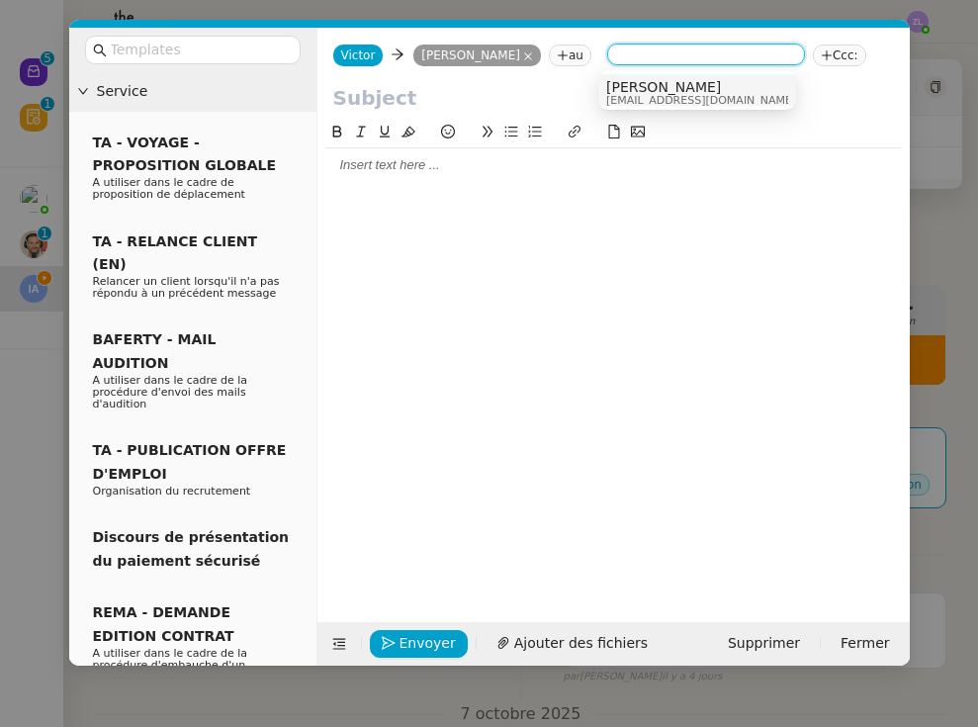
click at [644, 100] on span "[EMAIL_ADDRESS][DOMAIN_NAME]" at bounding box center [701, 100] width 190 height 11
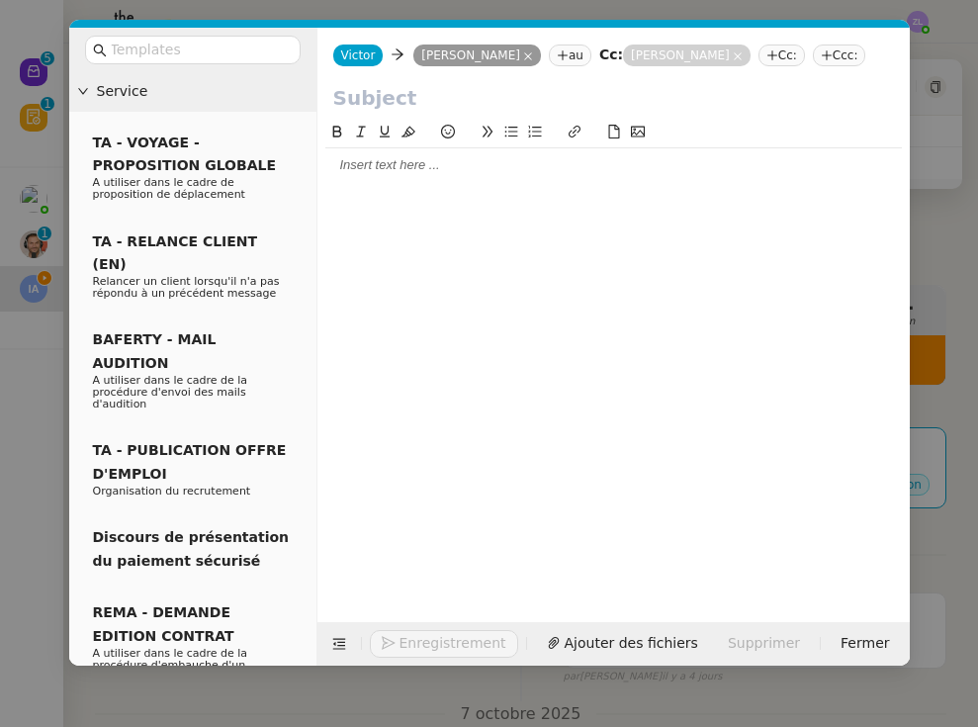
click at [41, 398] on nz-modal-container "Service TA - VOYAGE - PROPOSITION GLOBALE A utiliser dans le cadre de propositi…" at bounding box center [489, 363] width 978 height 727
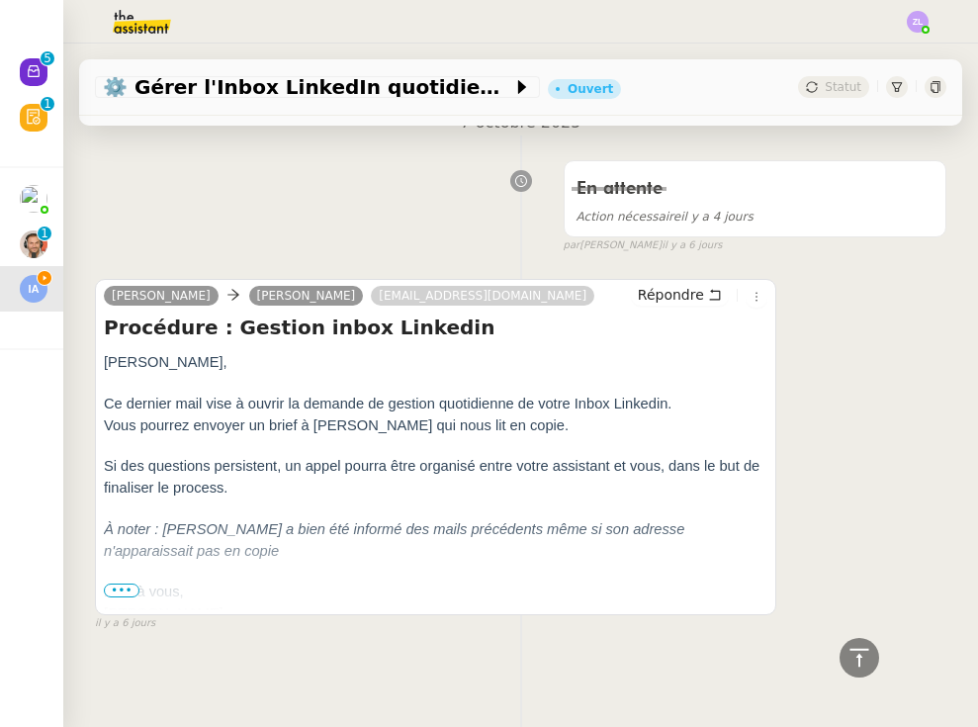
scroll to position [588, 0]
click at [130, 594] on span "•••" at bounding box center [122, 591] width 36 height 14
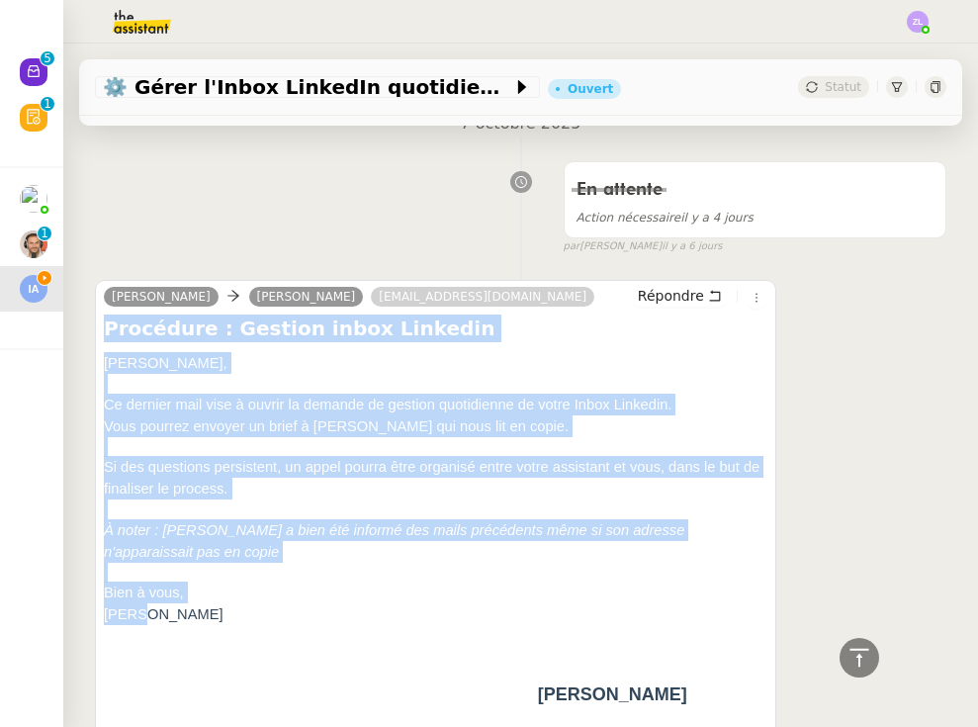
drag, startPoint x: 154, startPoint y: 609, endPoint x: 97, endPoint y: 317, distance: 297.3
click at [97, 317] on div "[PERSON_NAME] Isabelle Arnaud [EMAIL_ADDRESS][DOMAIN_NAME] Répondre Procédure :…" at bounding box center [435, 658] width 681 height 757
copy div "Procédure : Gestion inbox Linkedin [PERSON_NAME], Ce dernier mail vise à ouvrir…"
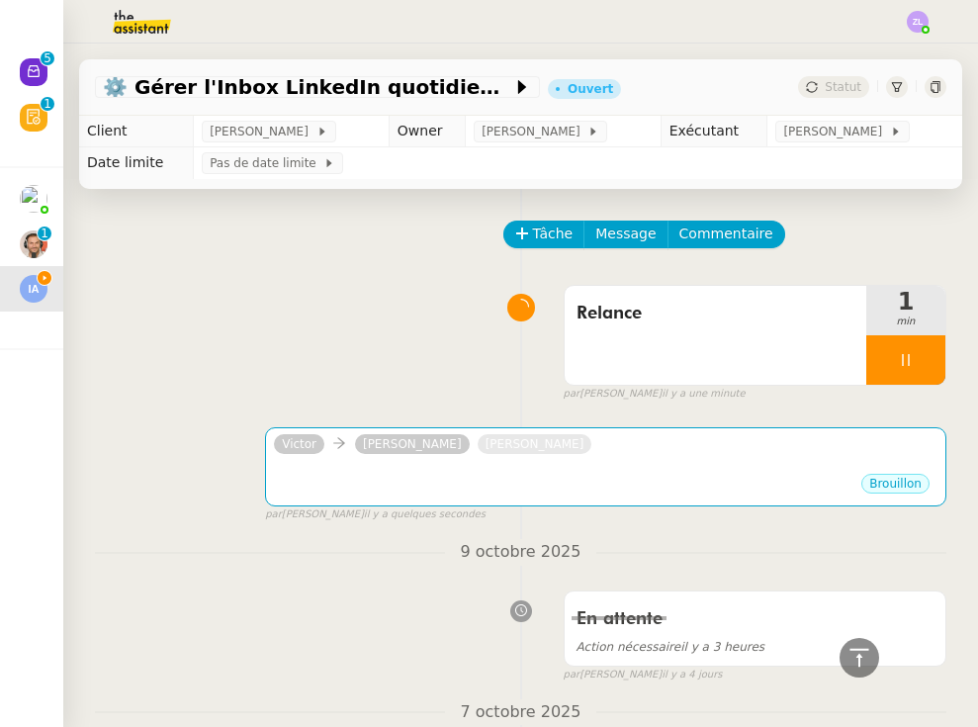
scroll to position [0, 0]
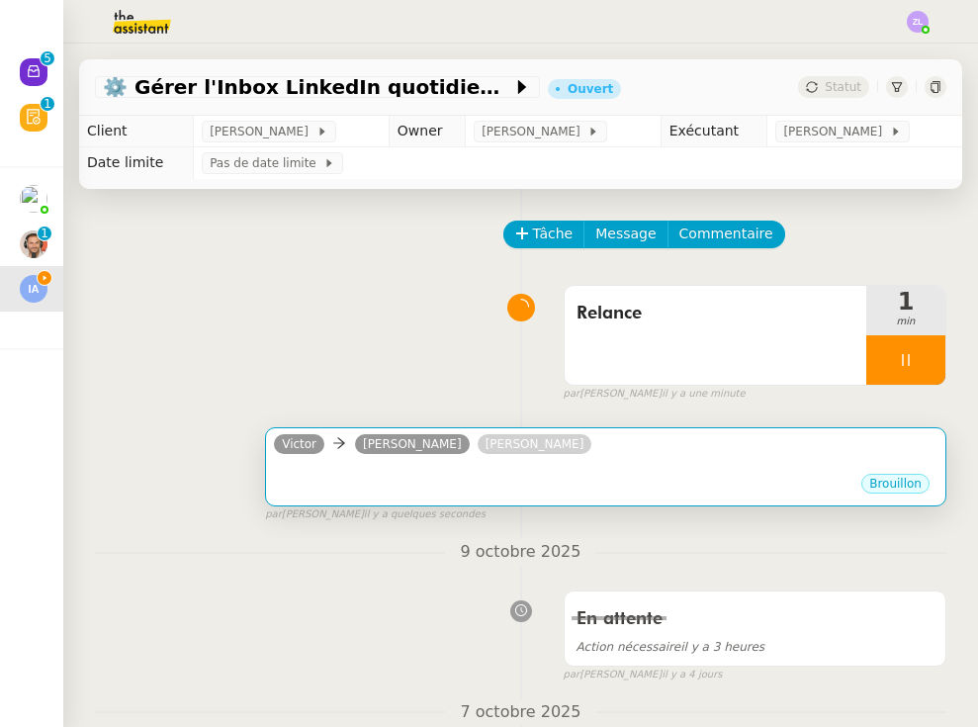
click at [511, 478] on div "Brouillon" at bounding box center [606, 487] width 664 height 30
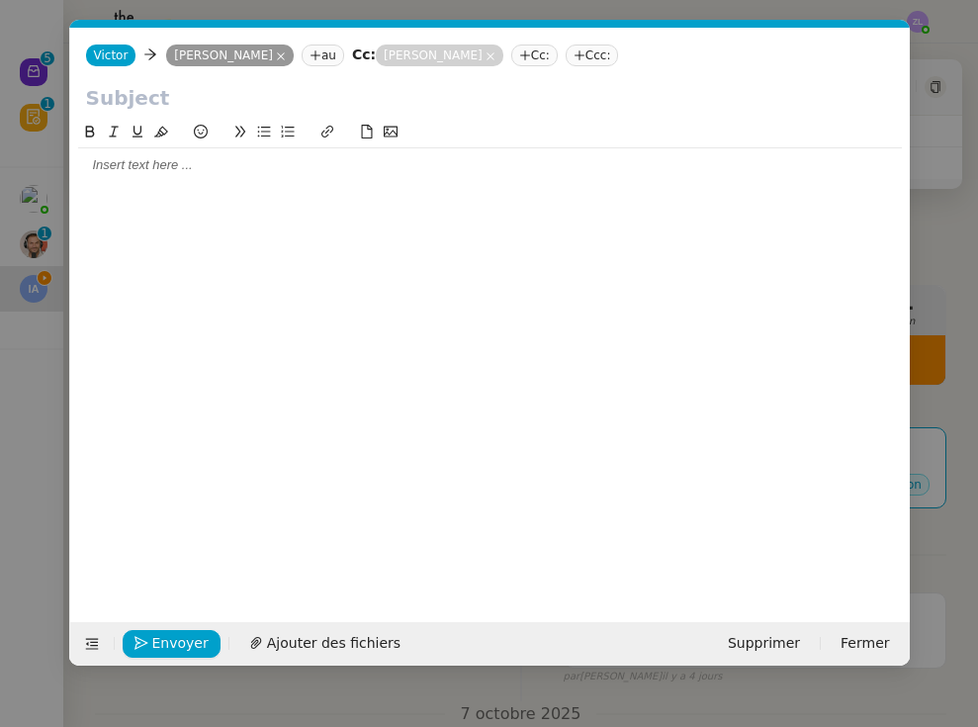
scroll to position [0, 43]
click at [844, 404] on nz-modal-container "Service TA - VOYAGE - PROPOSITION GLOBALE A utiliser dans le cadre de propositi…" at bounding box center [489, 363] width 978 height 727
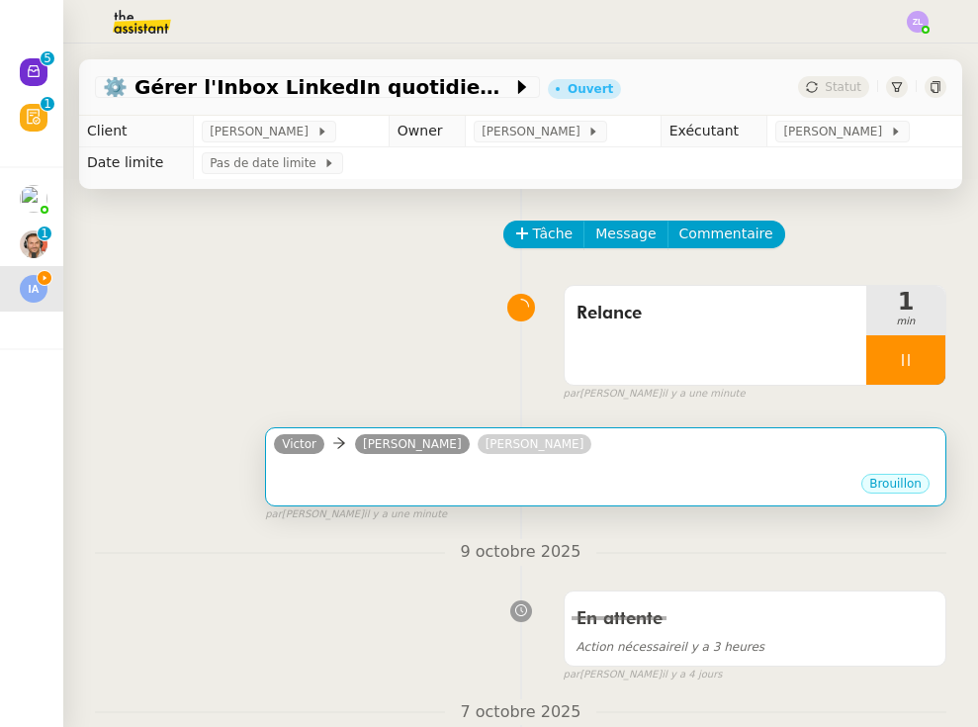
click at [406, 477] on div "Brouillon" at bounding box center [606, 487] width 664 height 30
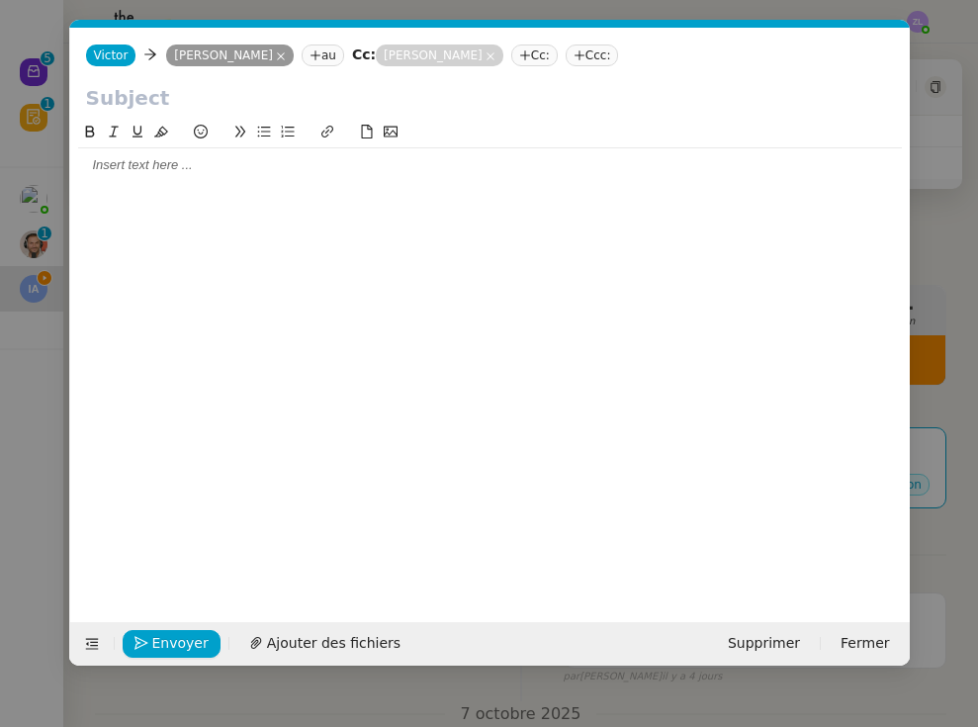
click at [322, 101] on input "text" at bounding box center [490, 98] width 808 height 30
paste input "Suivi de la gestion quotidienne de votre inbox LinkedIn"
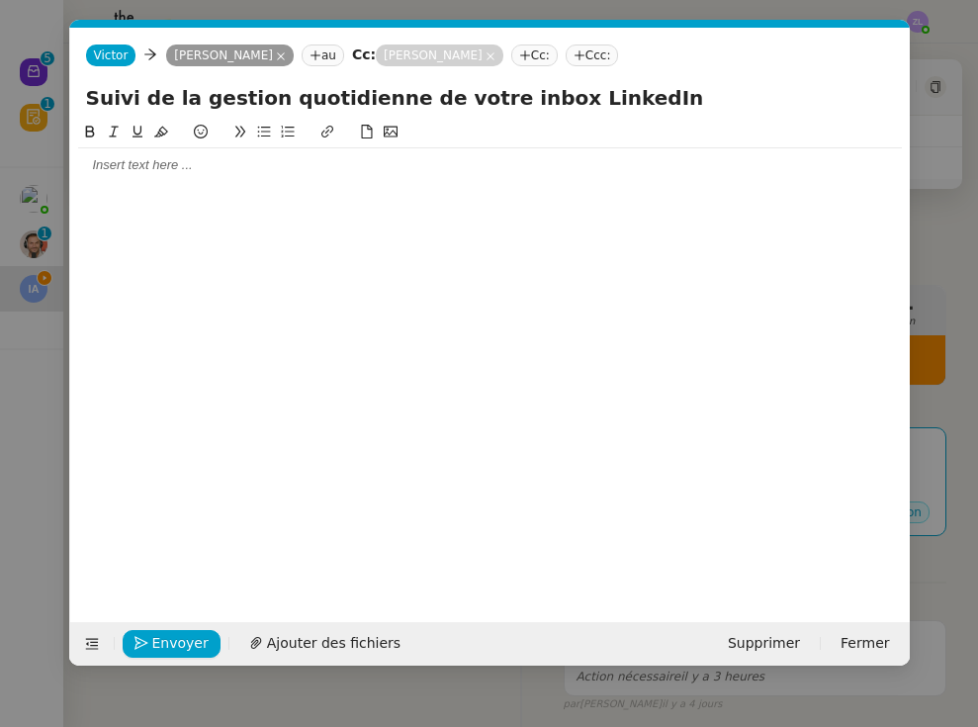
click at [189, 103] on input "Suivi de la gestion quotidienne de votre inbox LinkedIn" at bounding box center [490, 98] width 808 height 30
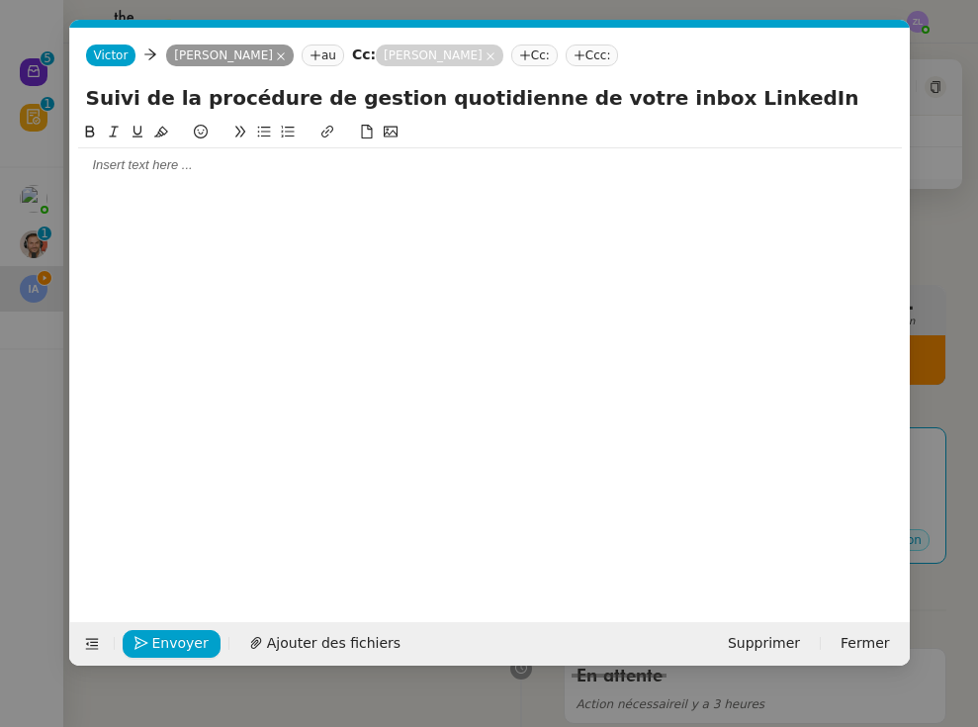
type input "Suivi de la procédure de gestion quotidienne de votre inbox LinkedIn"
click at [203, 167] on div at bounding box center [490, 165] width 824 height 18
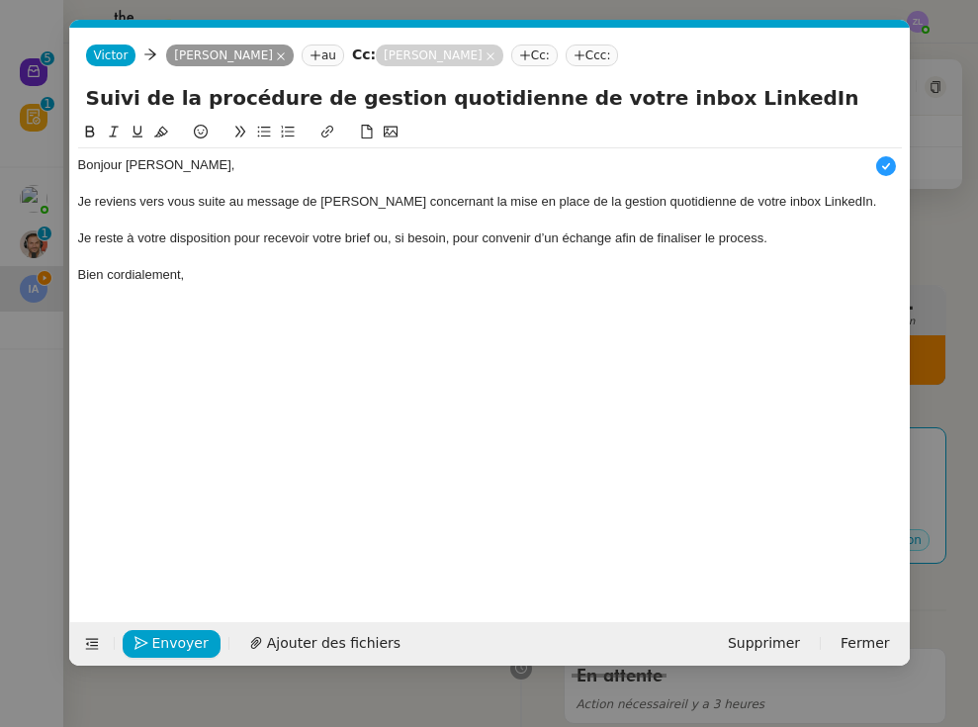
scroll to position [21, 0]
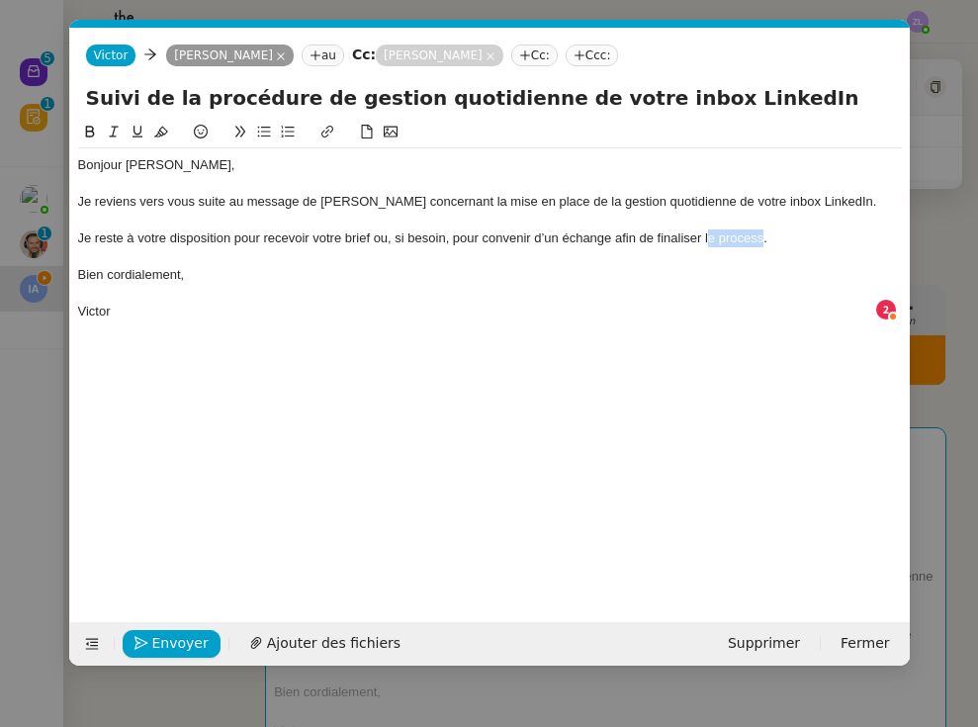
drag, startPoint x: 763, startPoint y: 235, endPoint x: 708, endPoint y: 238, distance: 55.5
click at [708, 238] on div "Je reste à votre disposition pour recevoir votre brief ou, si besoin, pour conv…" at bounding box center [490, 238] width 824 height 18
click at [178, 647] on span "Envoyer" at bounding box center [180, 643] width 56 height 23
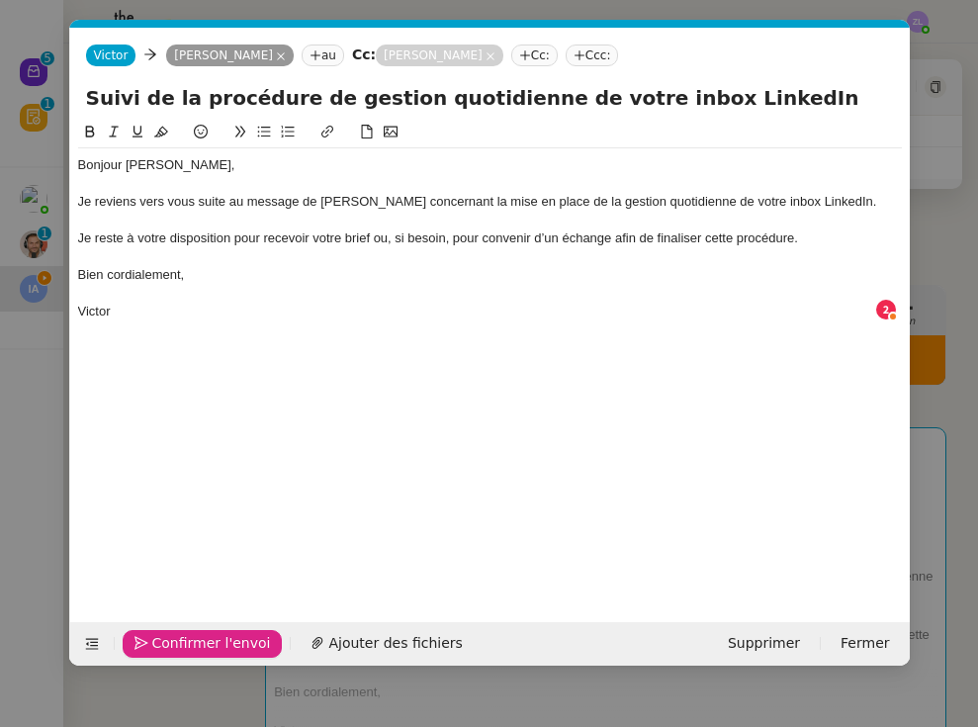
click at [178, 647] on span "Confirmer l'envoi" at bounding box center [211, 643] width 119 height 23
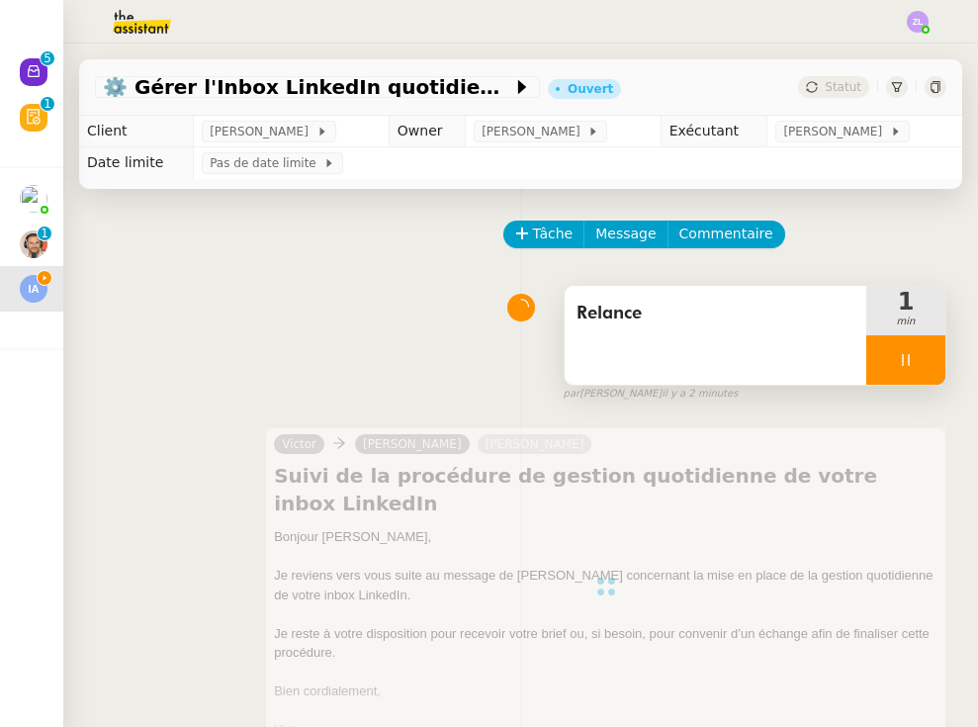
click at [844, 353] on div at bounding box center [905, 359] width 79 height 49
click at [844, 343] on button at bounding box center [926, 359] width 40 height 49
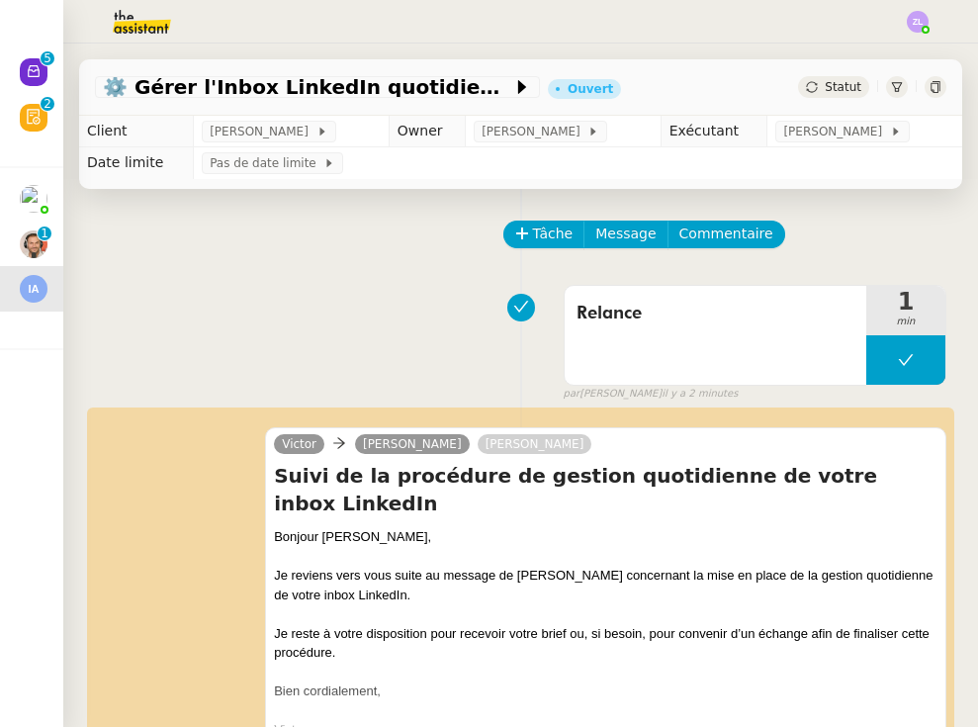
click at [844, 89] on span "Statut" at bounding box center [843, 87] width 37 height 14
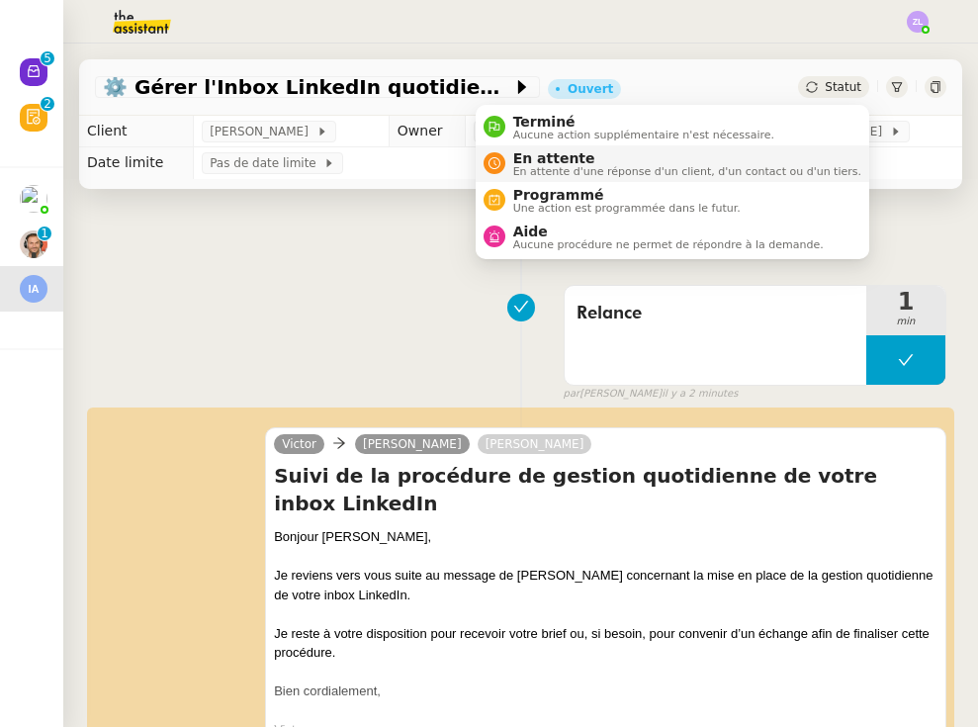
click at [715, 166] on span "En attente d'une réponse d'un client, d'un contact ou d'un tiers." at bounding box center [687, 171] width 348 height 11
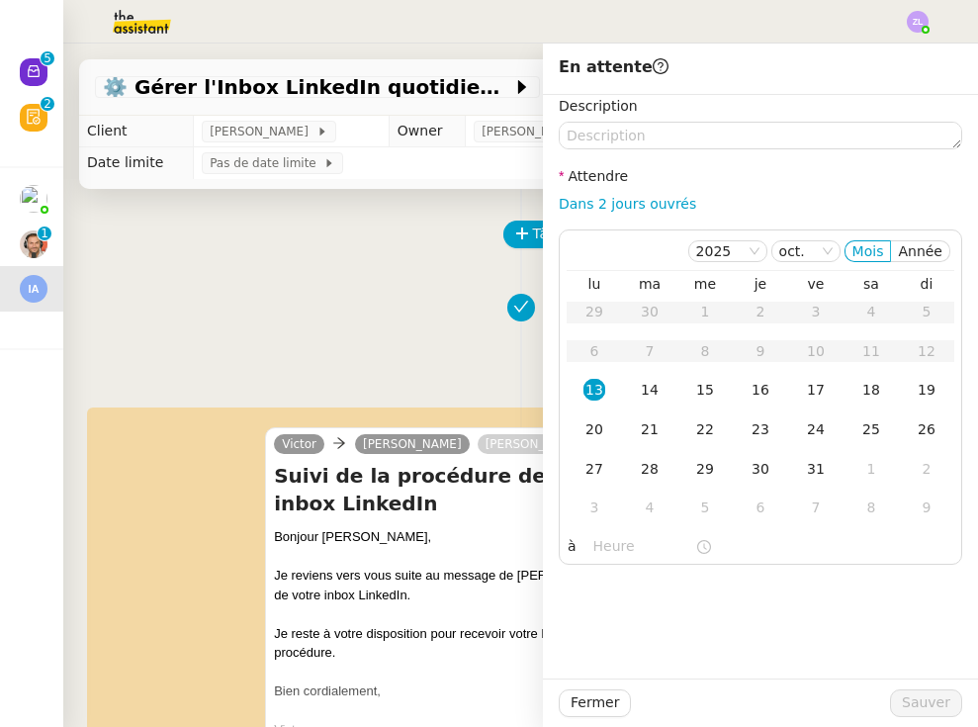
click at [617, 215] on div "Description Attendre Dans 2 jours ouvrés [DATE] Mois Année lu ma me je ve sa di…" at bounding box center [760, 330] width 403 height 470
click at [632, 203] on link "Dans 2 jours ouvrés" at bounding box center [627, 204] width 137 height 16
type input "07:00"
click at [844, 700] on span "Sauver" at bounding box center [926, 702] width 48 height 23
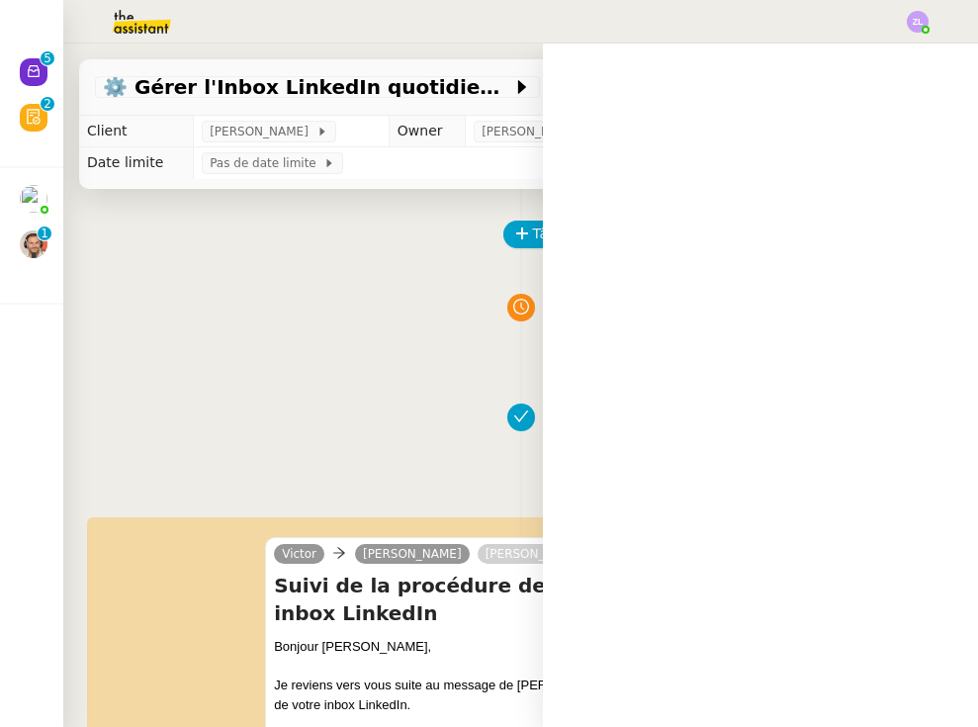
click at [31, 125] on icon at bounding box center [34, 117] width 16 height 16
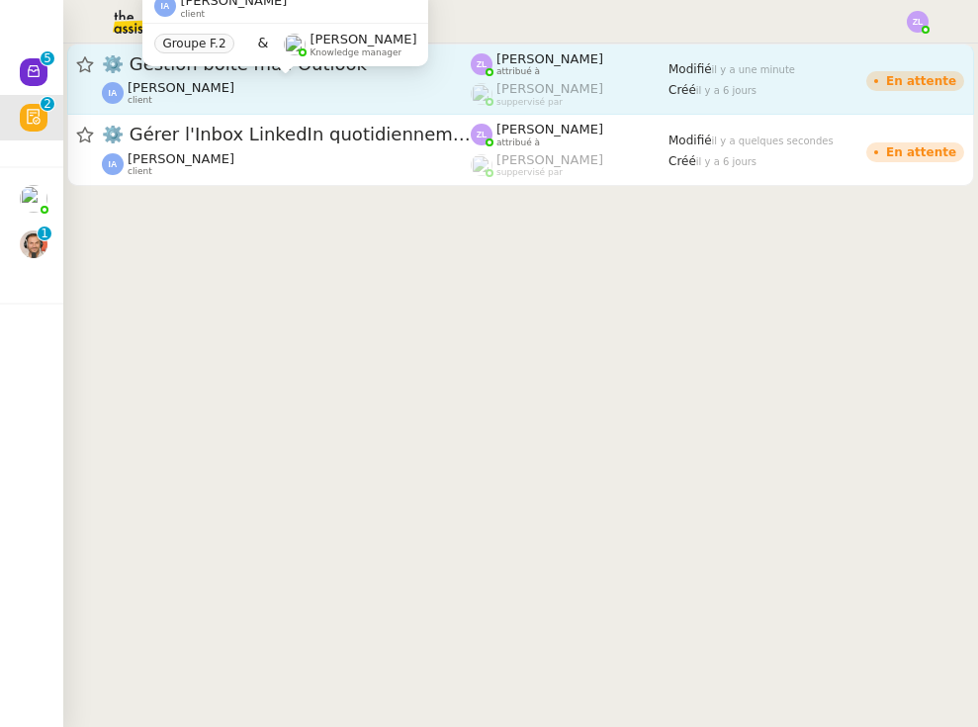
click at [404, 95] on div "[PERSON_NAME] client" at bounding box center [286, 93] width 369 height 26
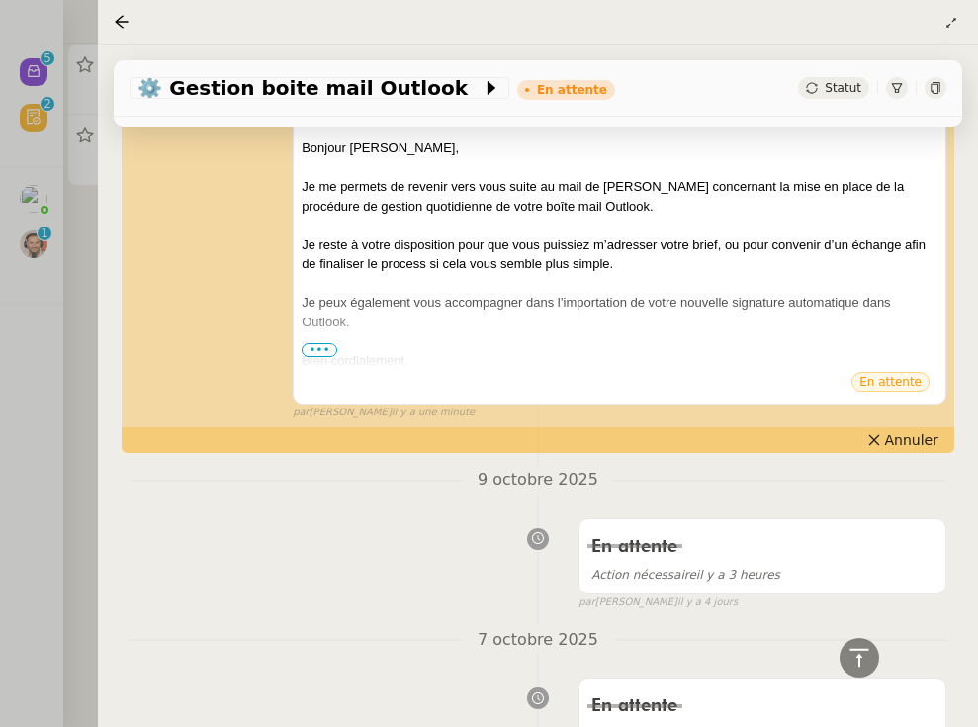
scroll to position [446, 0]
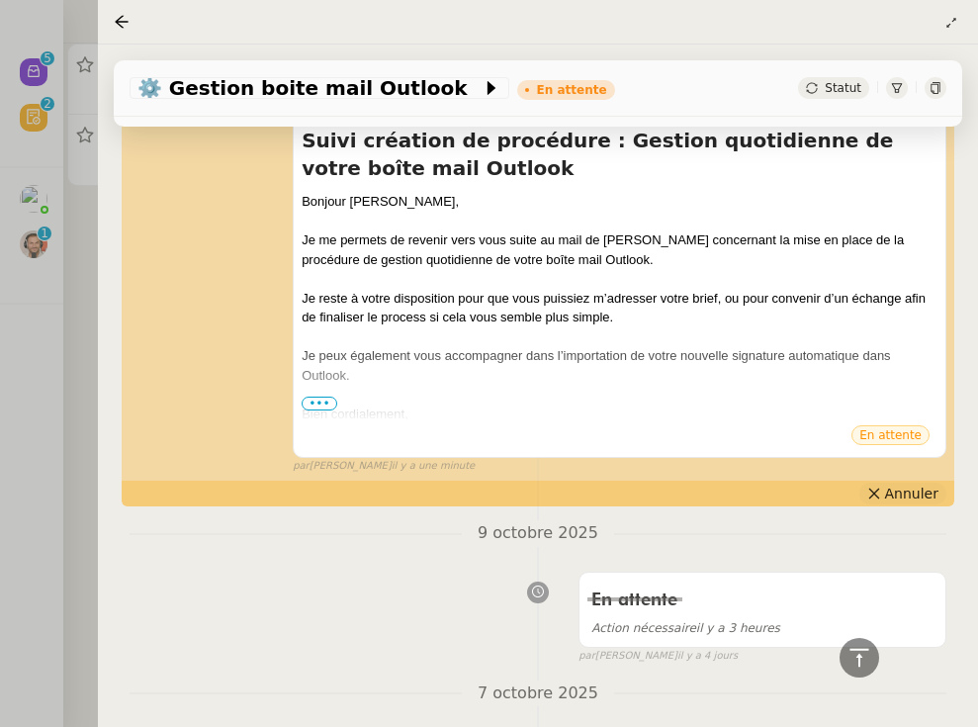
click at [844, 492] on span "Annuler" at bounding box center [911, 494] width 53 height 20
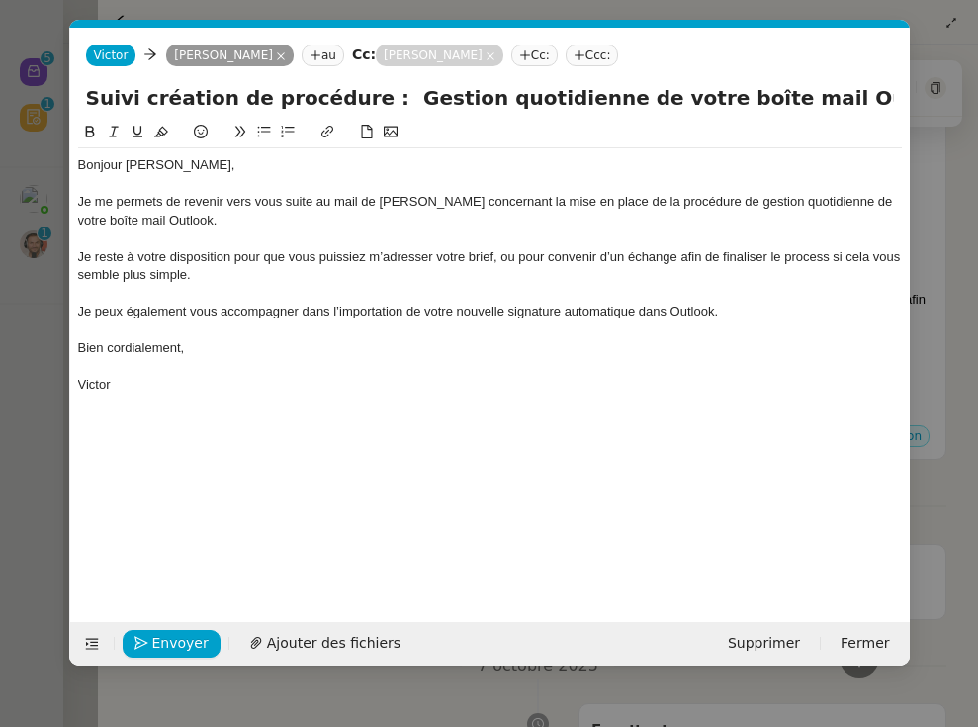
scroll to position [0, 43]
drag, startPoint x: 829, startPoint y: 256, endPoint x: 774, endPoint y: 258, distance: 54.4
click at [774, 258] on div "Je reste à votre disposition pour que vous puissiez m’adresser votre brief, ou …" at bounding box center [490, 266] width 824 height 37
click at [165, 651] on span "Envoyer" at bounding box center [180, 643] width 56 height 23
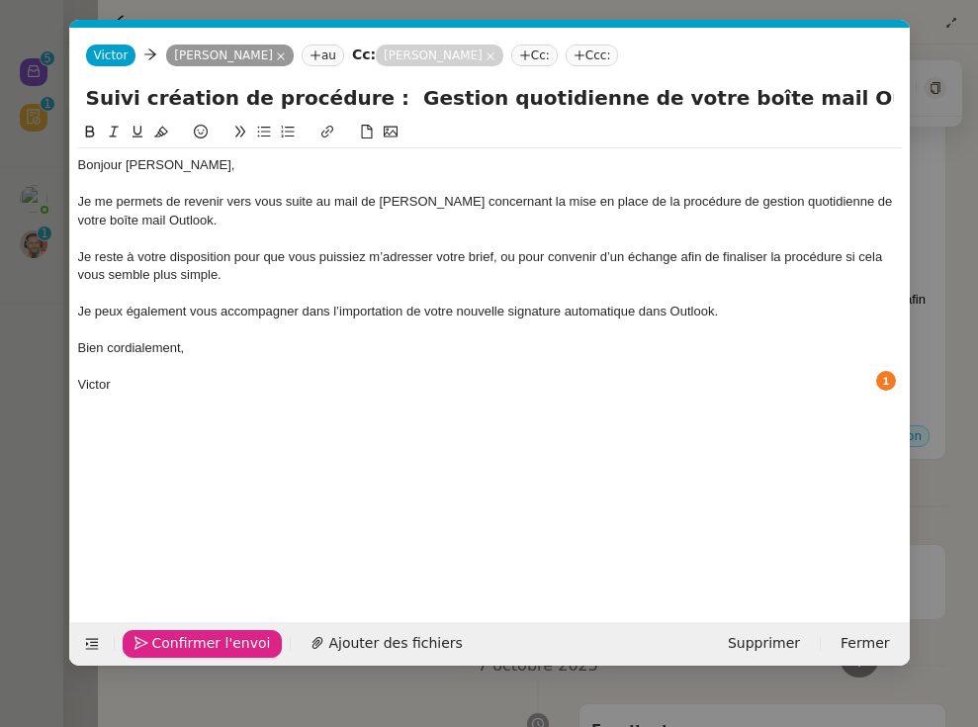
click at [165, 651] on span "Confirmer l'envoi" at bounding box center [211, 643] width 119 height 23
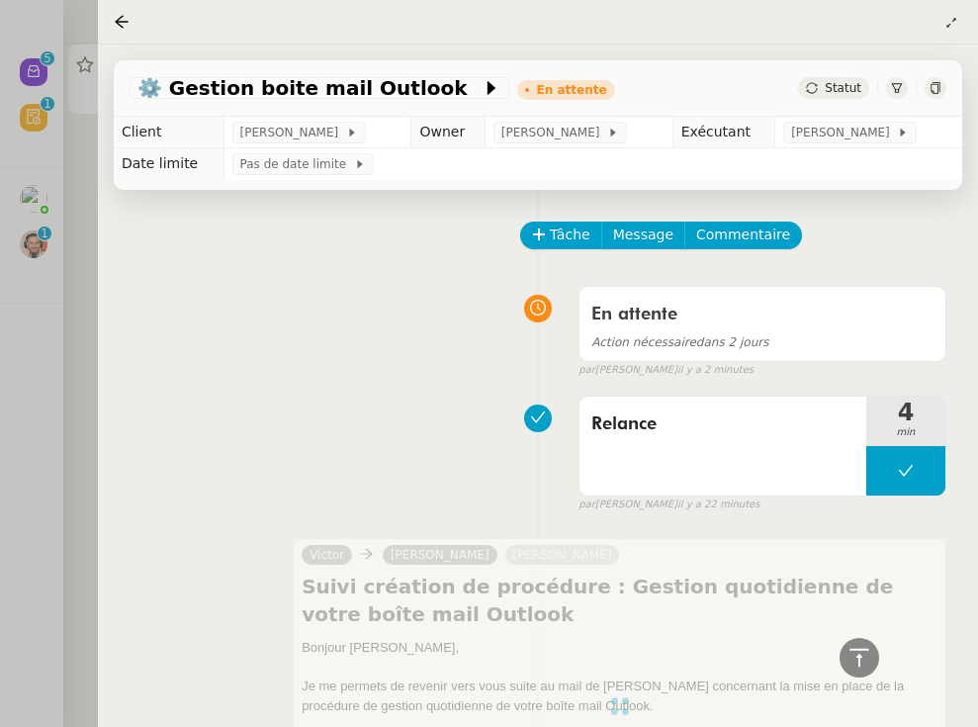
scroll to position [0, 0]
click at [56, 352] on div at bounding box center [489, 363] width 978 height 727
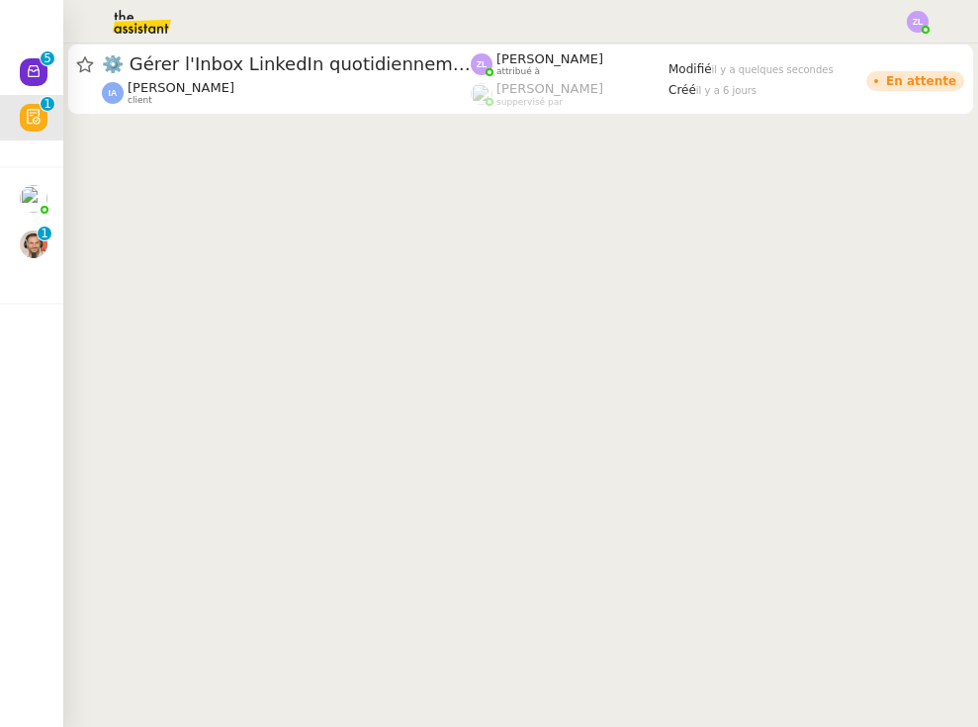
click at [42, 226] on p "1" at bounding box center [45, 235] width 8 height 18
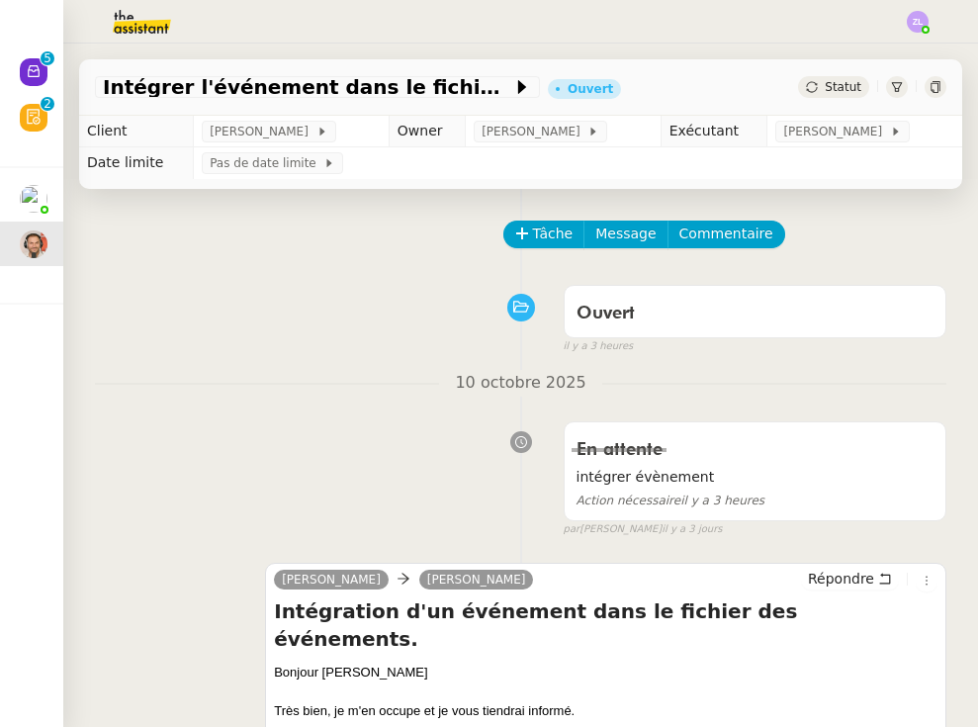
click at [34, 86] on nz-avatar at bounding box center [34, 72] width 28 height 28
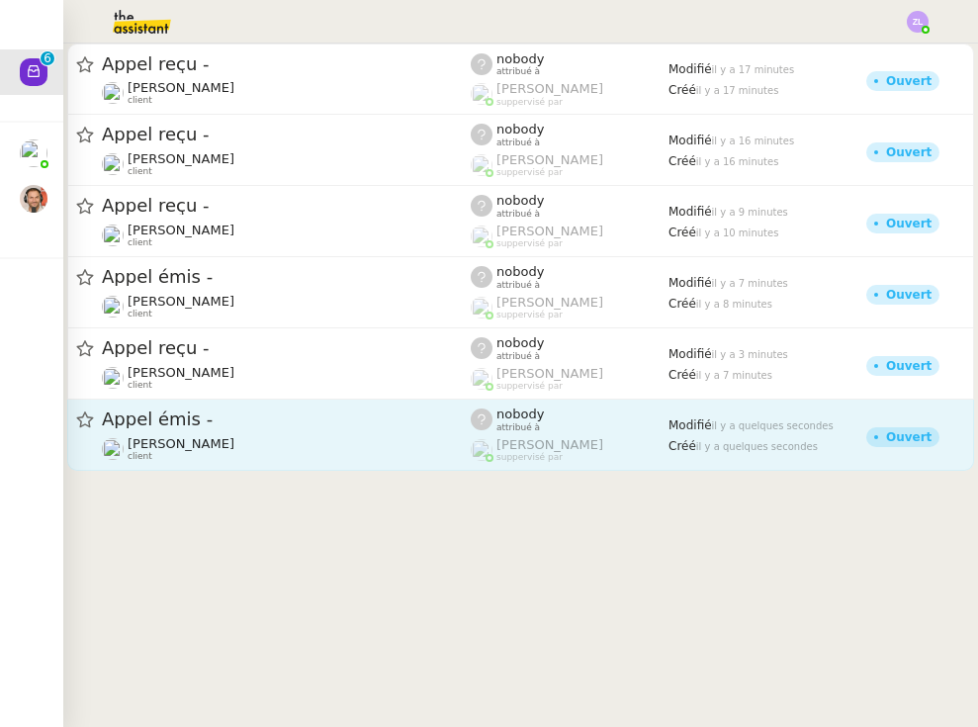
click at [677, 455] on div "Modifié il y a quelques secondes Créé il y a quelques secondes" at bounding box center [767, 434] width 198 height 54
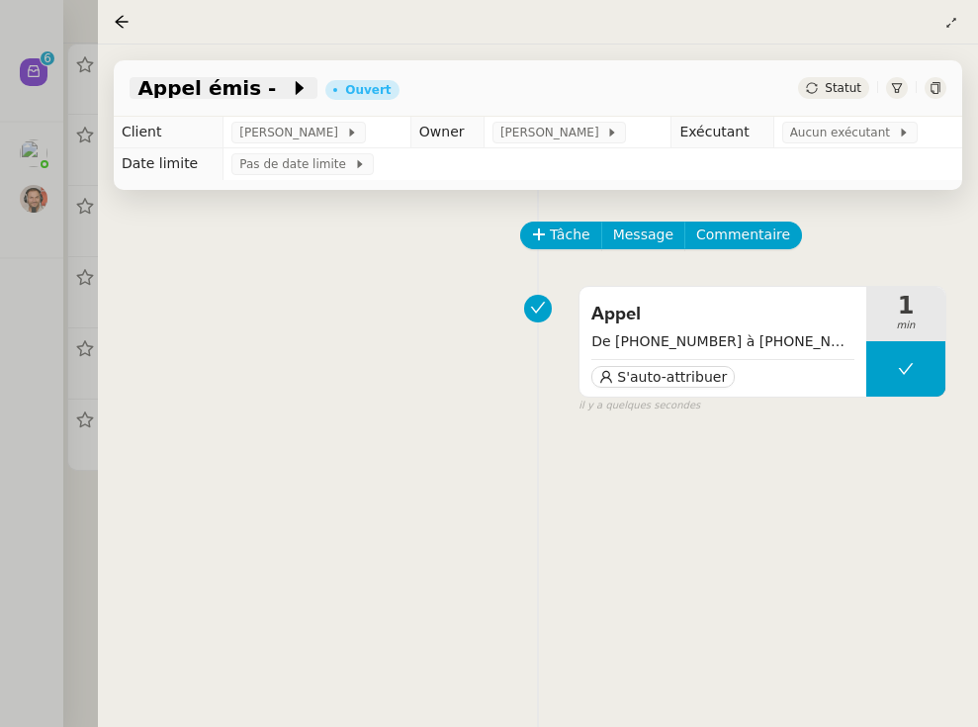
click at [290, 83] on icon at bounding box center [300, 88] width 20 height 20
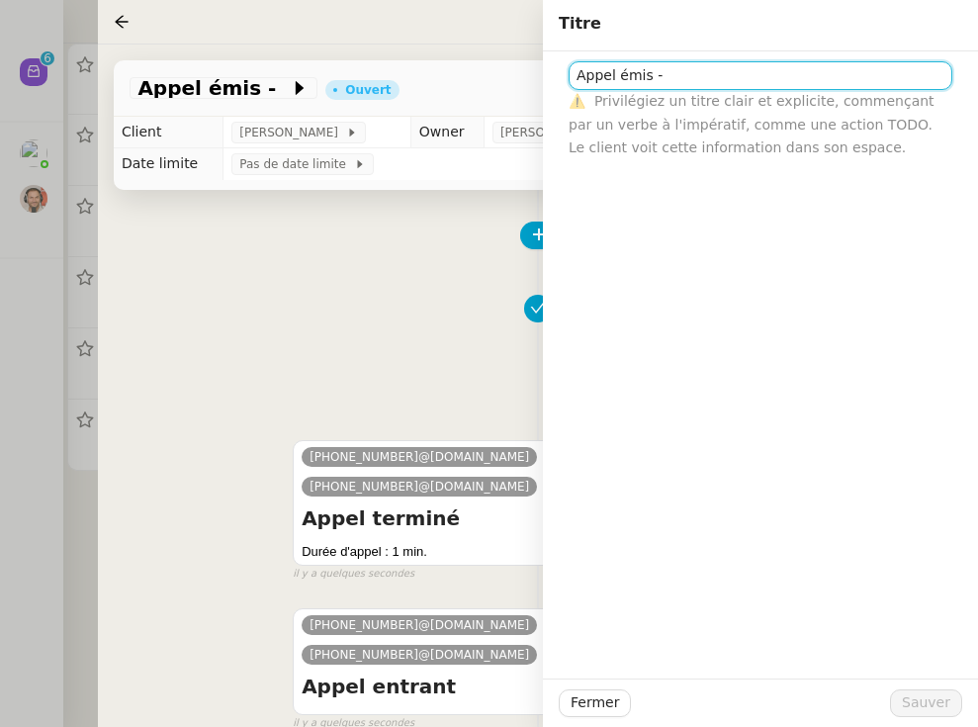
paste input "33377190593"
type input "Appel émis - [PHONE_NUMBER] (unreachable) - coupé"
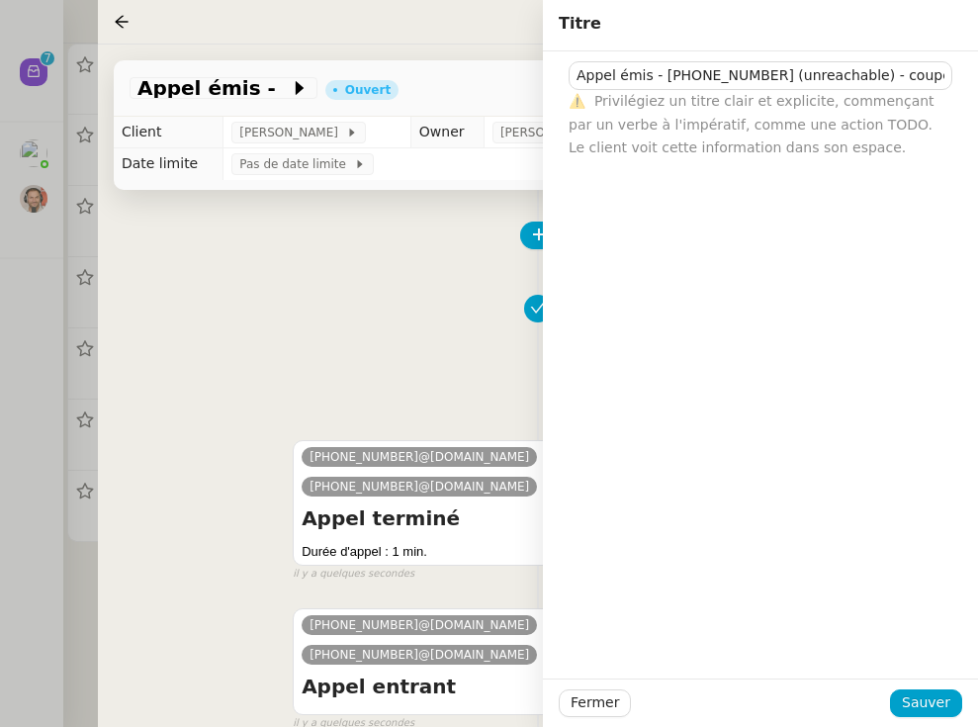
click at [844, 686] on div "Fermer Sauver" at bounding box center [760, 702] width 435 height 48
click at [844, 695] on span "Sauver" at bounding box center [926, 702] width 48 height 23
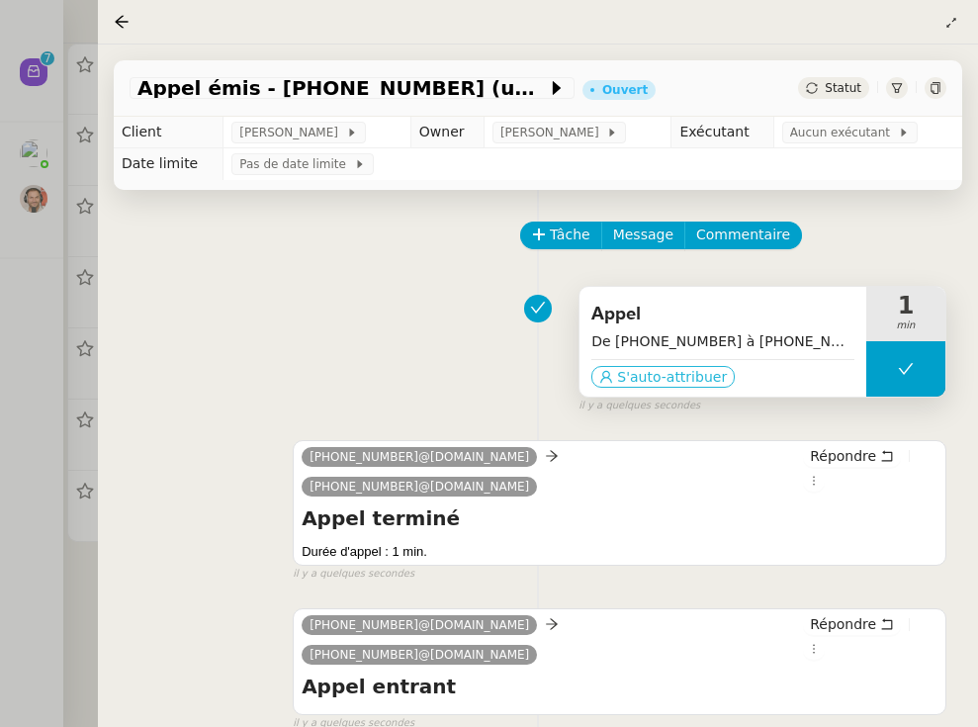
click at [681, 383] on span "S'auto-attribuer" at bounding box center [672, 377] width 110 height 20
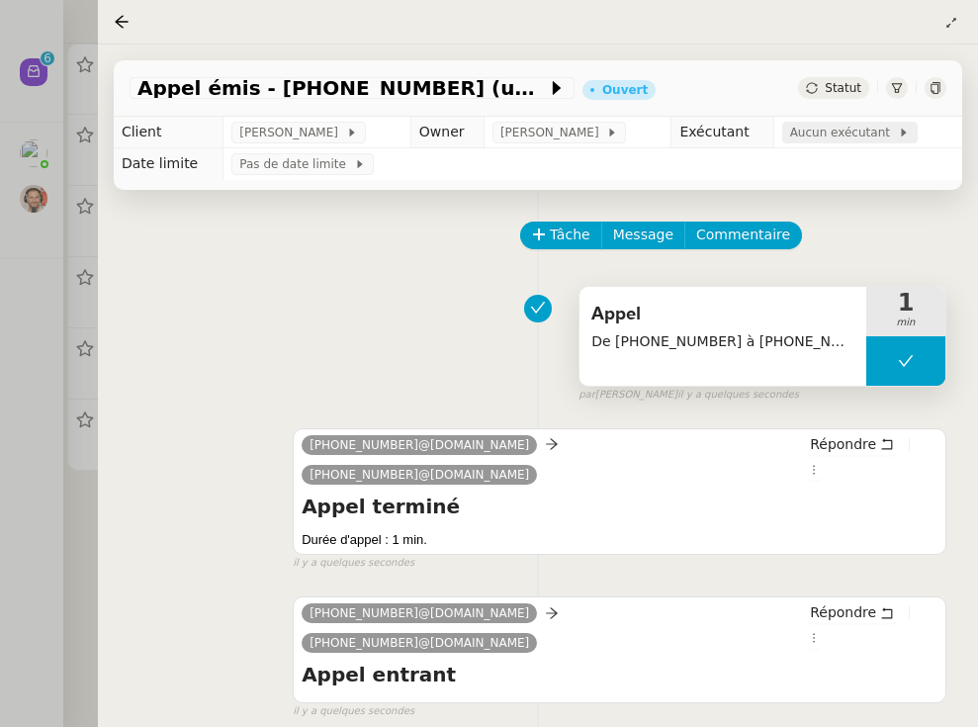
click at [844, 142] on span "Aucun exécutant" at bounding box center [844, 133] width 108 height 20
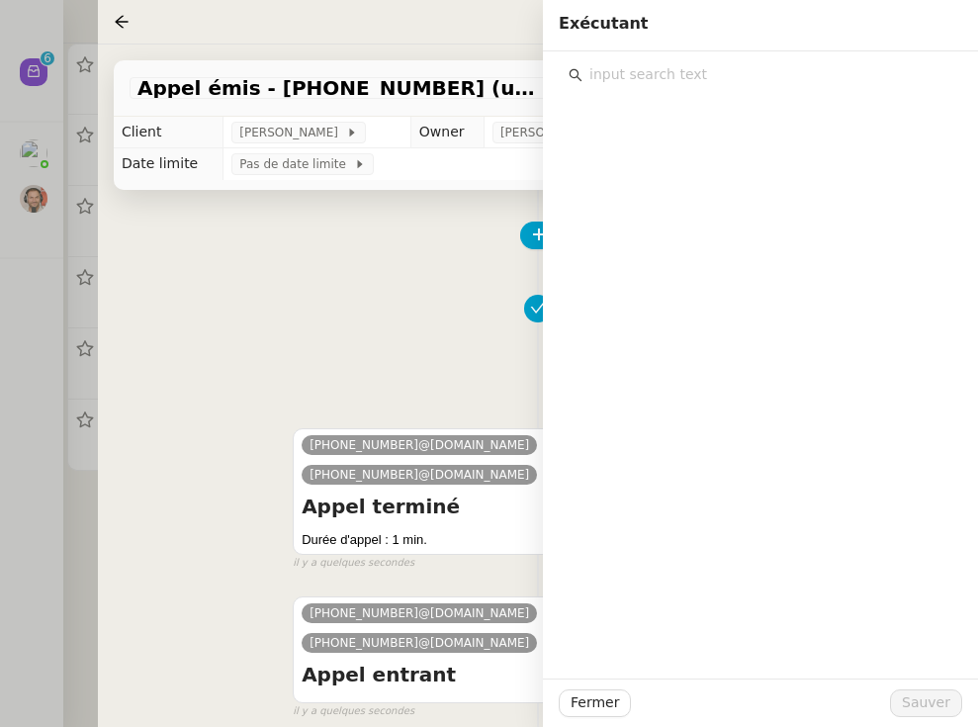
click at [640, 70] on input "text" at bounding box center [767, 74] width 370 height 27
type input "o"
type input "zoe"
click at [666, 133] on div "[PERSON_NAME] [EMAIL_ADDRESS][DOMAIN_NAME]" at bounding box center [773, 131] width 334 height 46
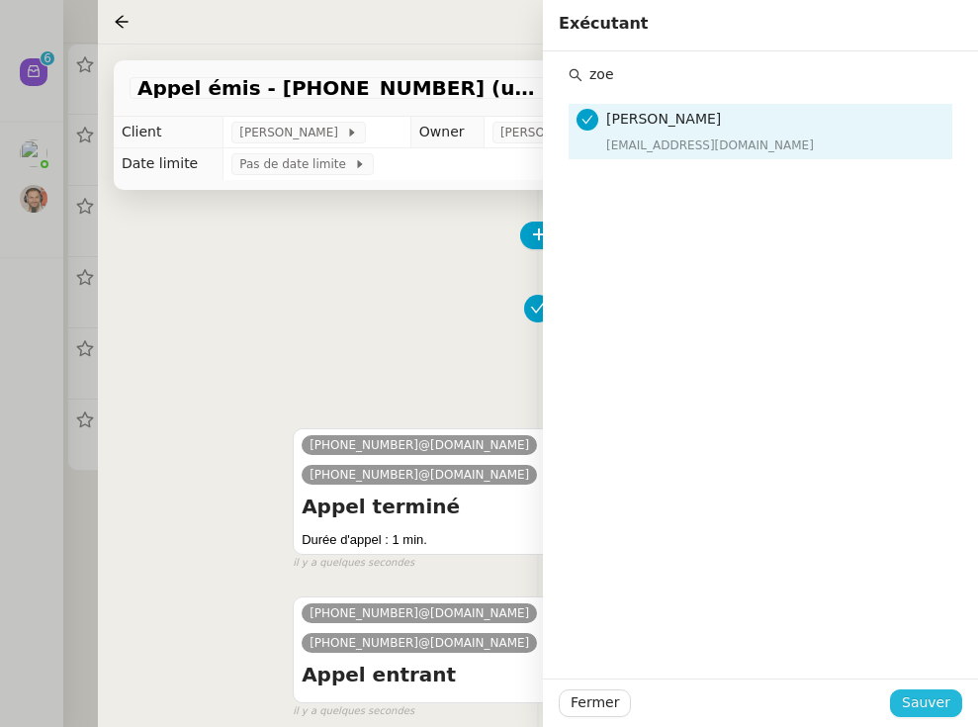
click at [844, 703] on span "Sauver" at bounding box center [926, 702] width 48 height 23
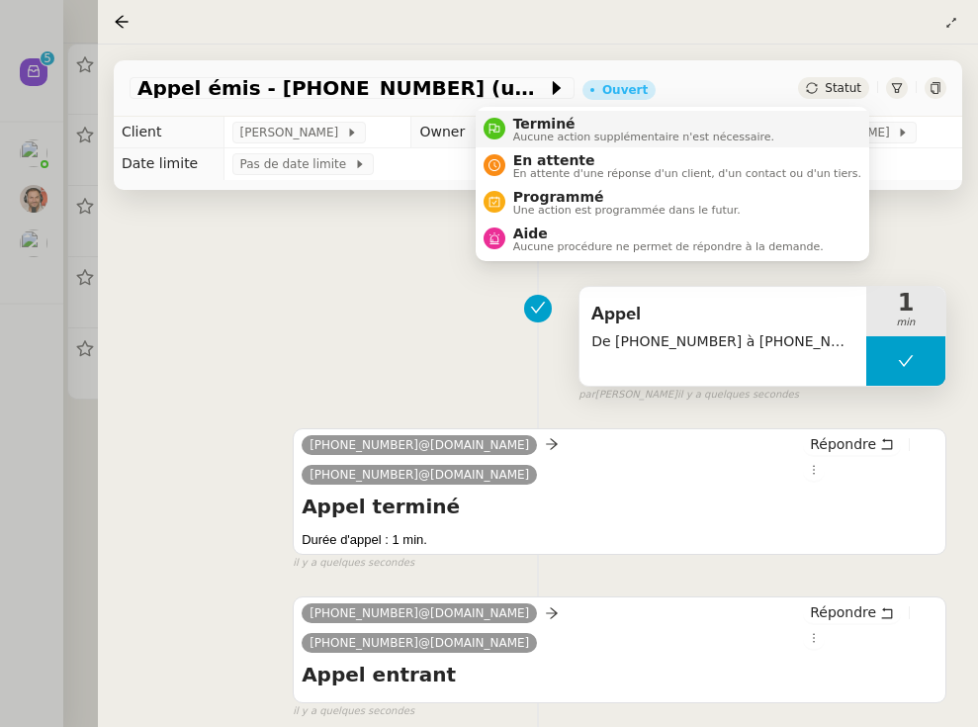
click at [716, 123] on span "Terminé" at bounding box center [643, 124] width 261 height 16
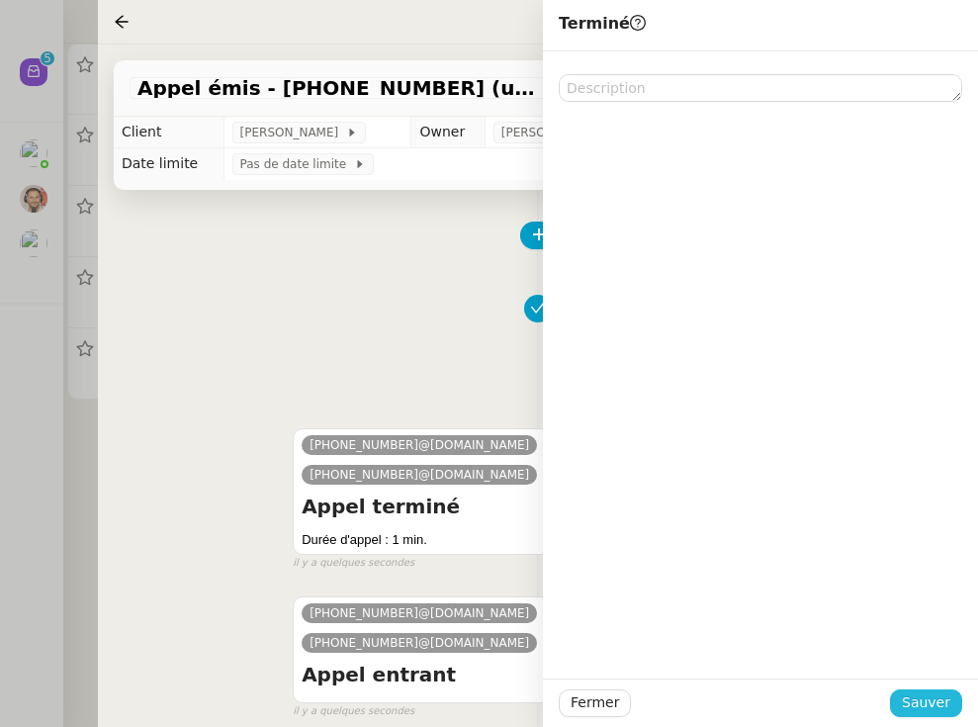
click at [844, 695] on span "Sauver" at bounding box center [926, 702] width 48 height 23
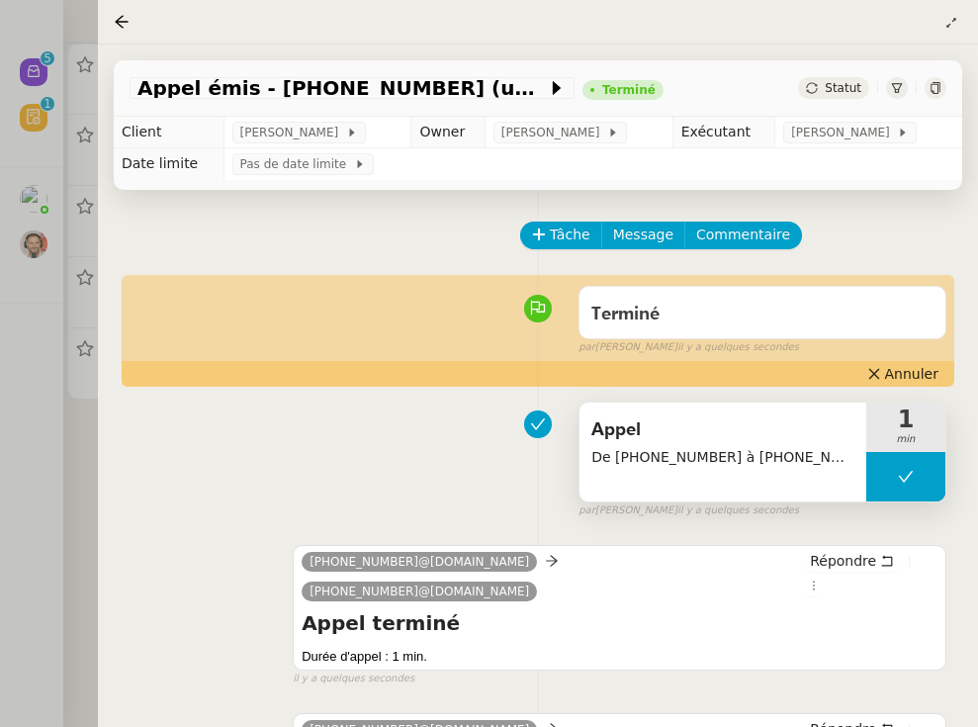
click at [68, 285] on div at bounding box center [489, 363] width 978 height 727
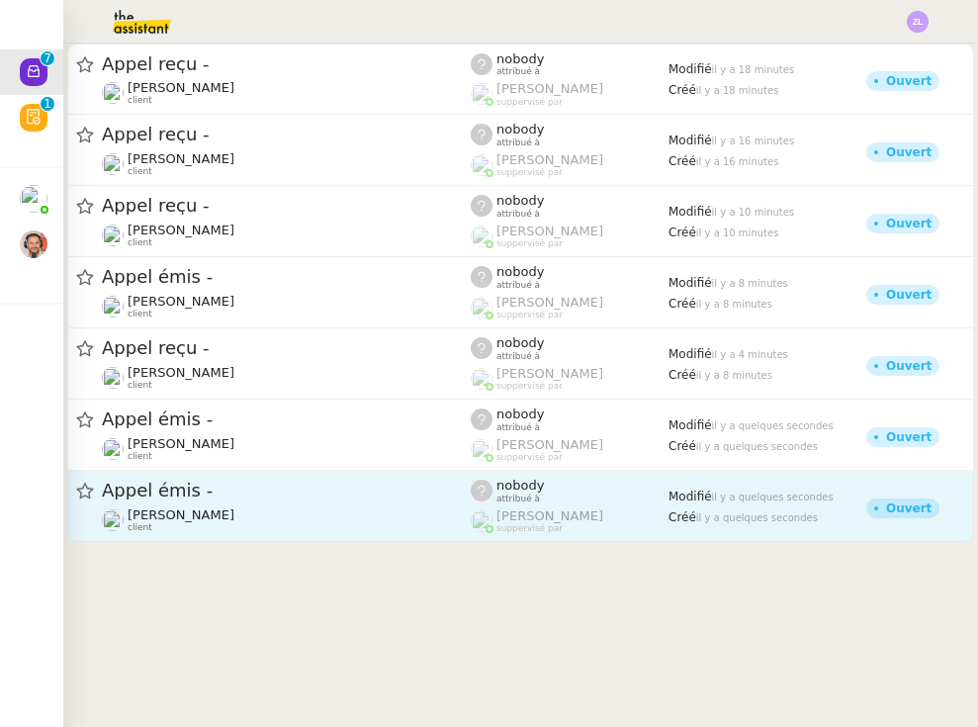
click at [710, 489] on span "Modifié" at bounding box center [690, 496] width 44 height 14
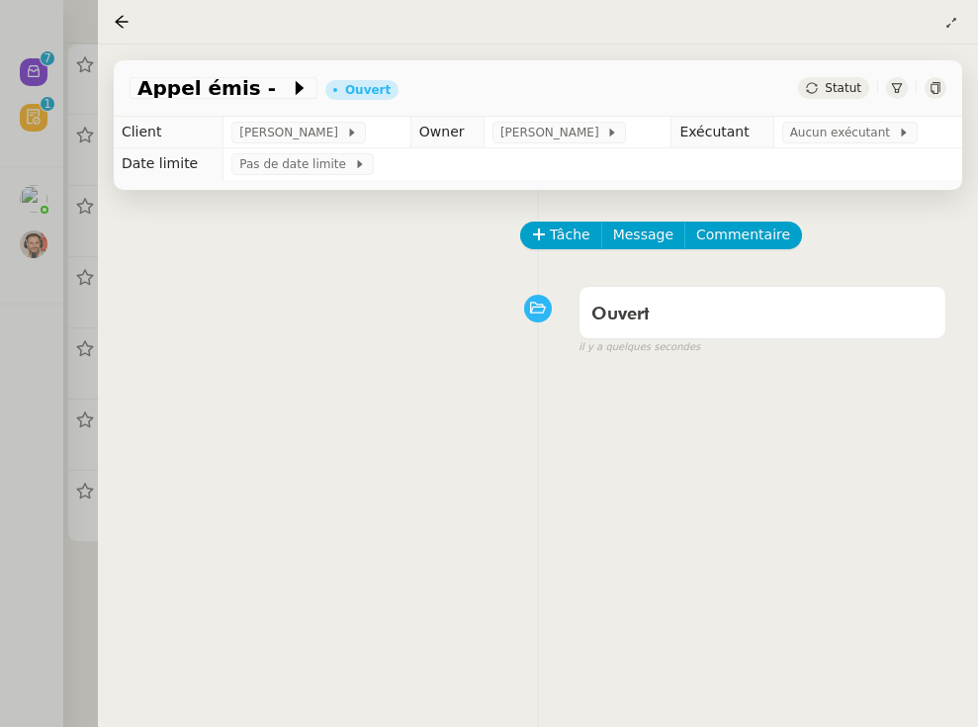
click at [261, 62] on div "Appel émis - Ouvert Statut" at bounding box center [538, 88] width 848 height 56
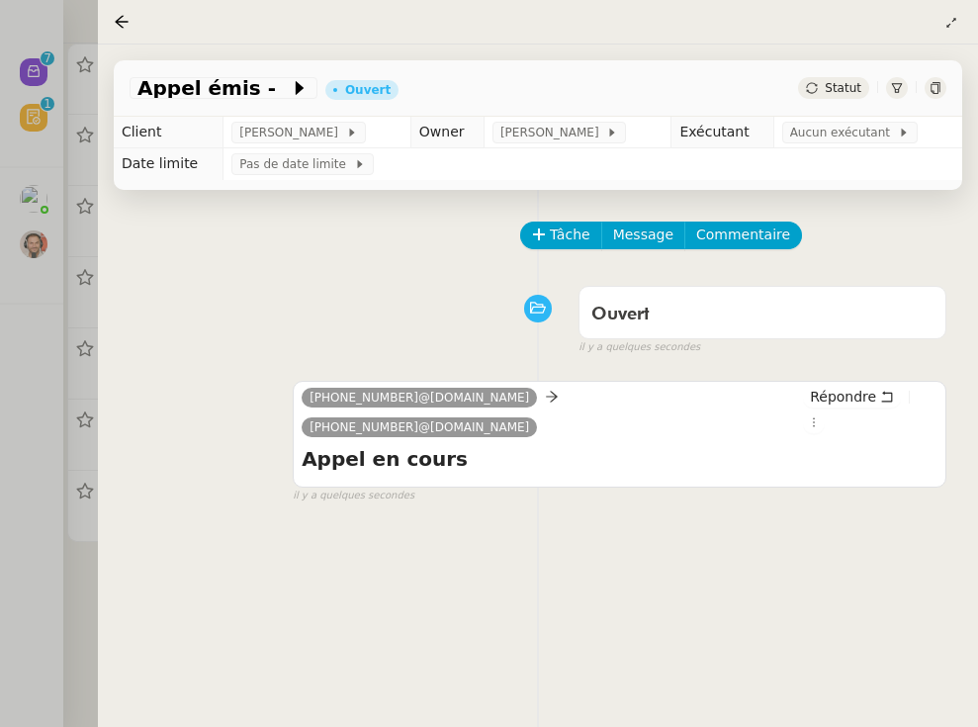
click at [265, 108] on div "Appel émis - Ouvert Statut" at bounding box center [538, 88] width 848 height 56
click at [290, 98] on icon at bounding box center [300, 88] width 20 height 20
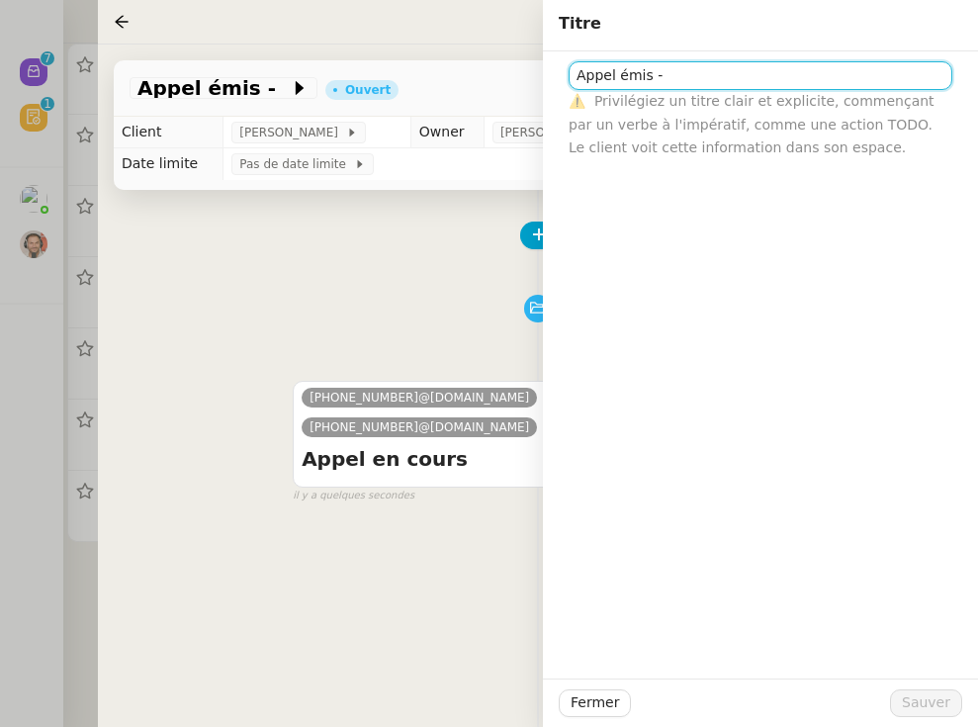
click at [686, 70] on input "Appel émis -" at bounding box center [761, 75] width 384 height 29
paste input "33377190593"
type input "Appel émis - [PHONE_NUMBER] (SPAM) - téléconseiller"
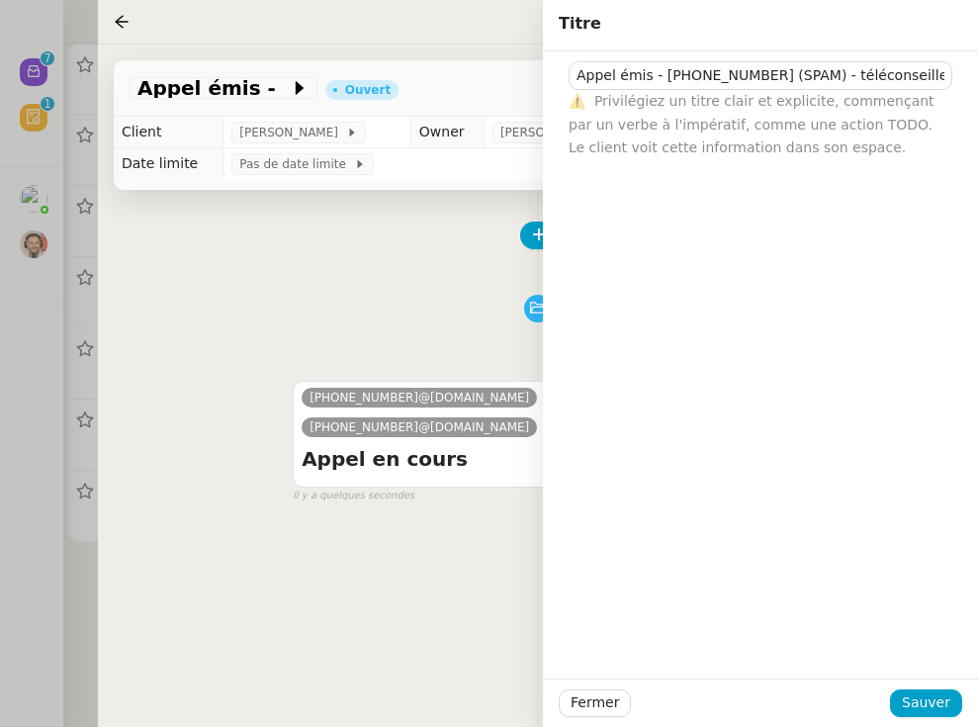
click at [844, 688] on div "Fermer Sauver" at bounding box center [760, 702] width 435 height 48
click at [844, 702] on span "Sauver" at bounding box center [926, 702] width 48 height 23
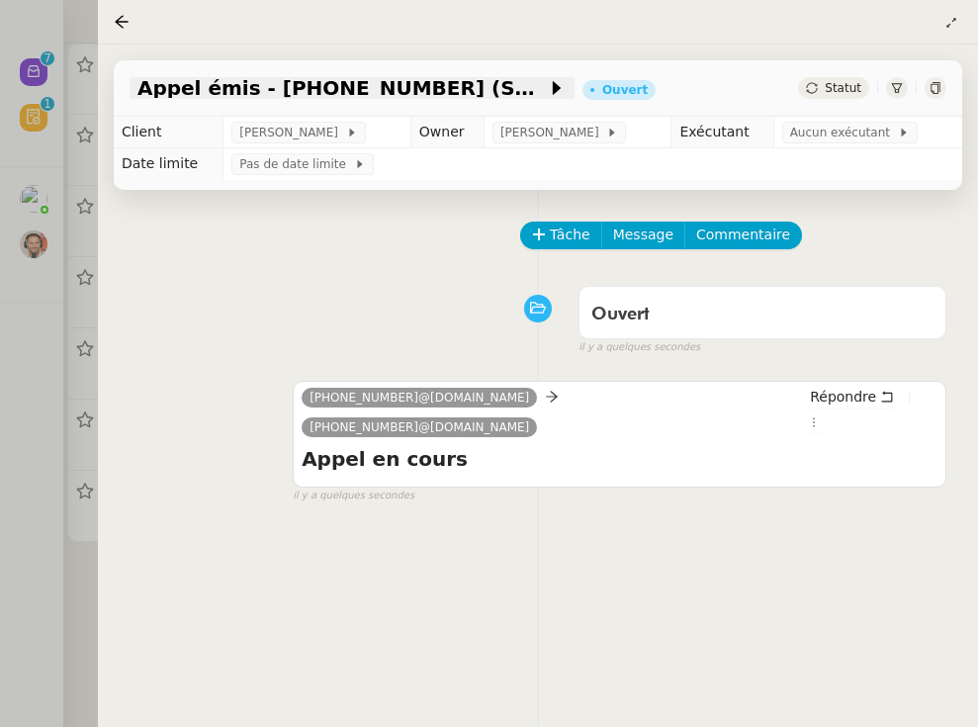
click at [328, 92] on span "Appel émis - [PHONE_NUMBER] (SPAM) - téléconseiller" at bounding box center [341, 88] width 409 height 20
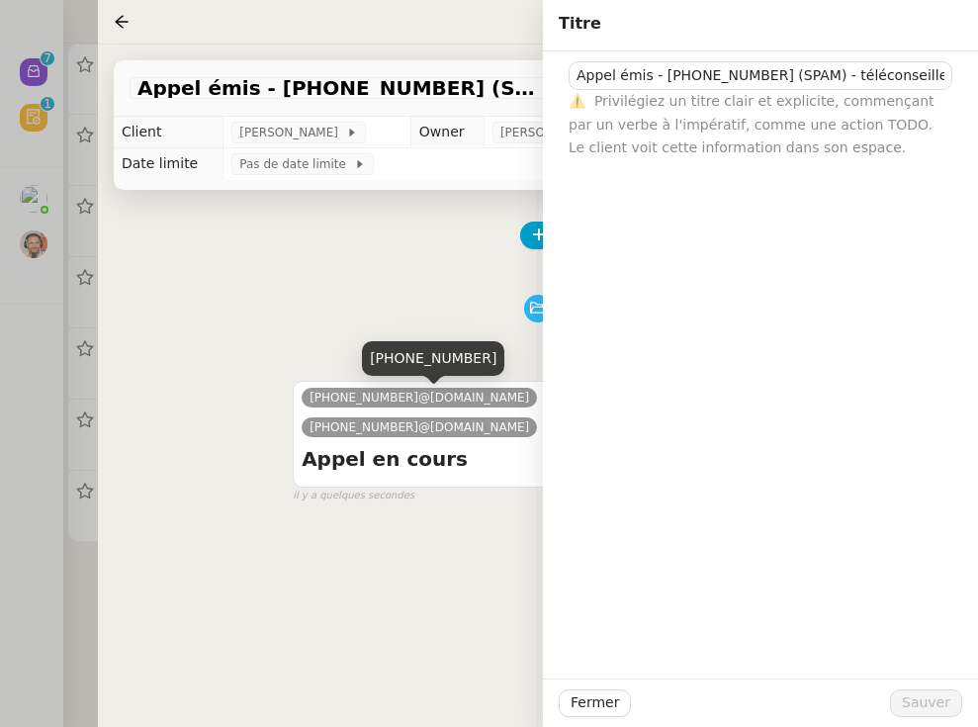
click at [413, 403] on span "[PHONE_NUMBER]@[DOMAIN_NAME]" at bounding box center [420, 398] width 220 height 14
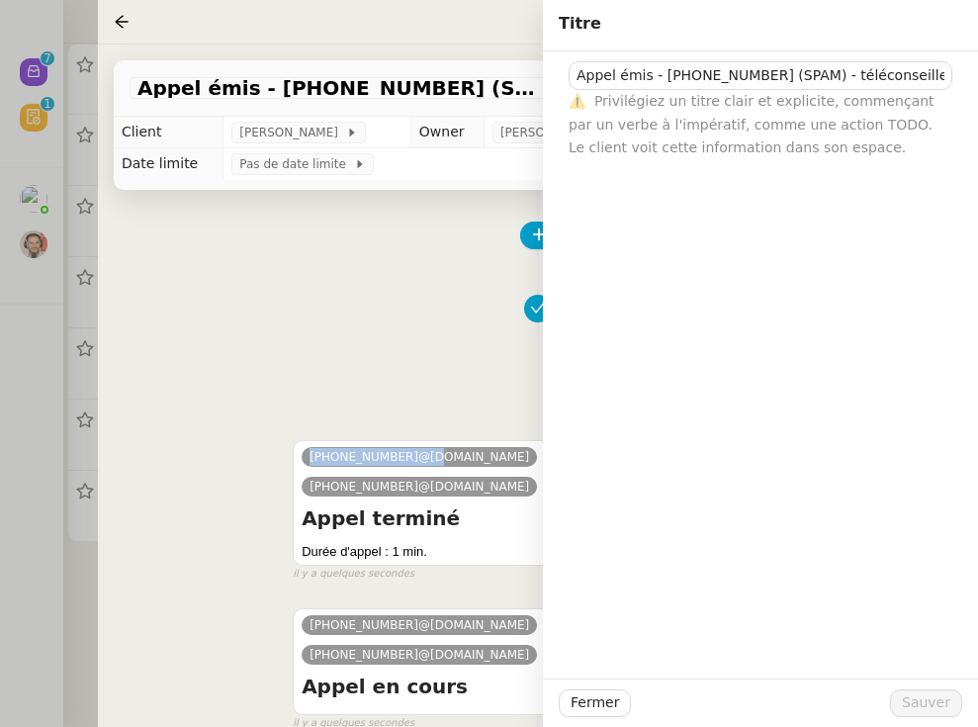
drag, startPoint x: 416, startPoint y: 456, endPoint x: 305, endPoint y: 455, distance: 111.7
click at [305, 455] on nz-tag "[PHONE_NUMBER]@[DOMAIN_NAME]" at bounding box center [419, 457] width 235 height 20
copy span "[PHONE_NUMBER]"
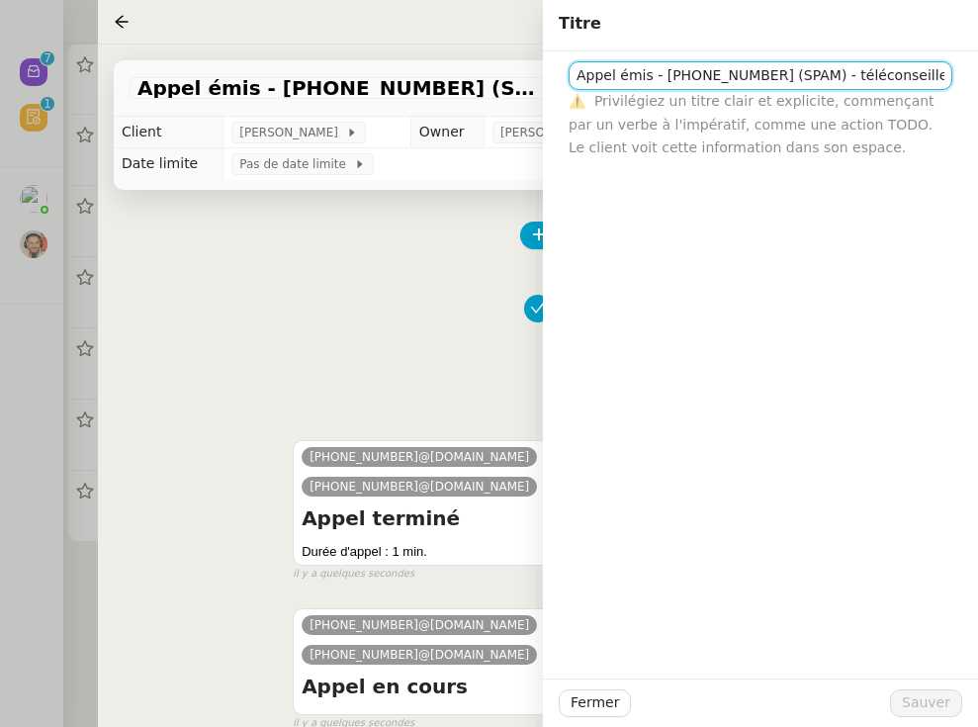
drag, startPoint x: 755, startPoint y: 75, endPoint x: 662, endPoint y: 75, distance: 93.9
click at [662, 75] on input "Appel émis - [PHONE_NUMBER] (SPAM) - téléconseiller" at bounding box center [761, 75] width 384 height 29
paste input "[PHONE_NUMBER]"
type input "Appel émis - [PHONE_NUMBER] (SPAM) - téléconseiller"
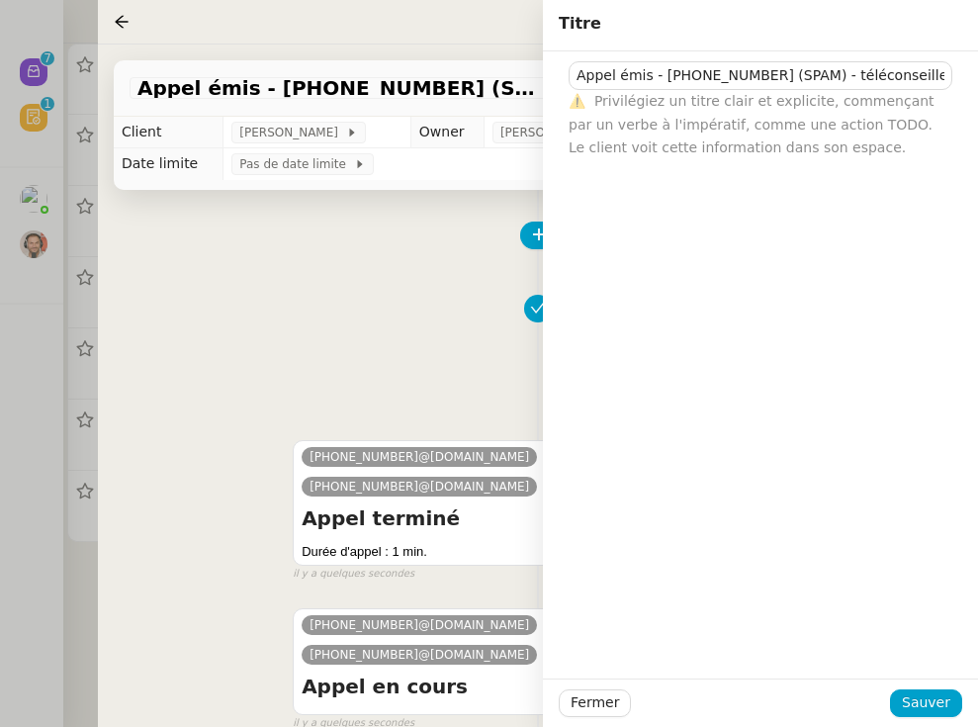
click at [844, 685] on div "Fermer Sauver" at bounding box center [760, 702] width 435 height 48
click at [844, 692] on span "Sauver" at bounding box center [926, 702] width 48 height 23
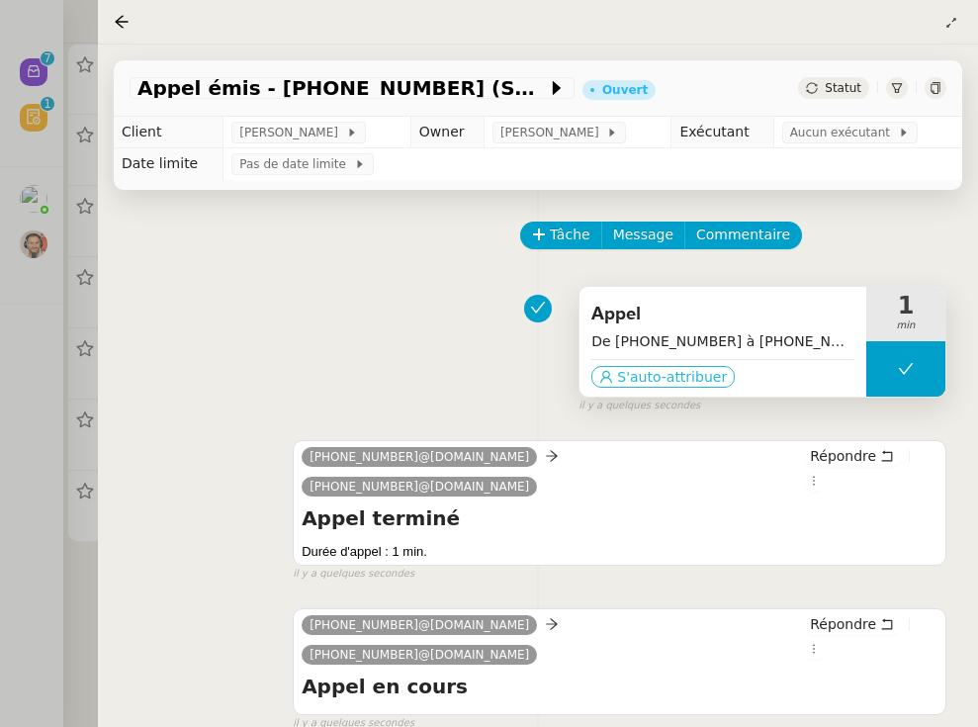
click at [698, 383] on span "S'auto-attribuer" at bounding box center [672, 377] width 110 height 20
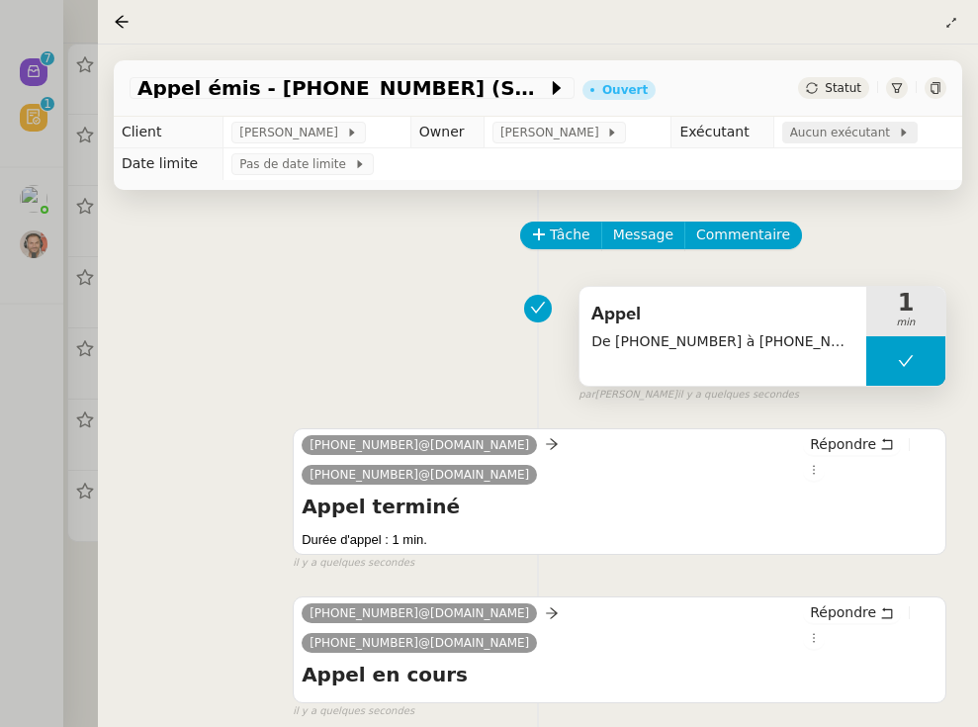
click at [828, 137] on span "Aucun exécutant" at bounding box center [844, 133] width 108 height 20
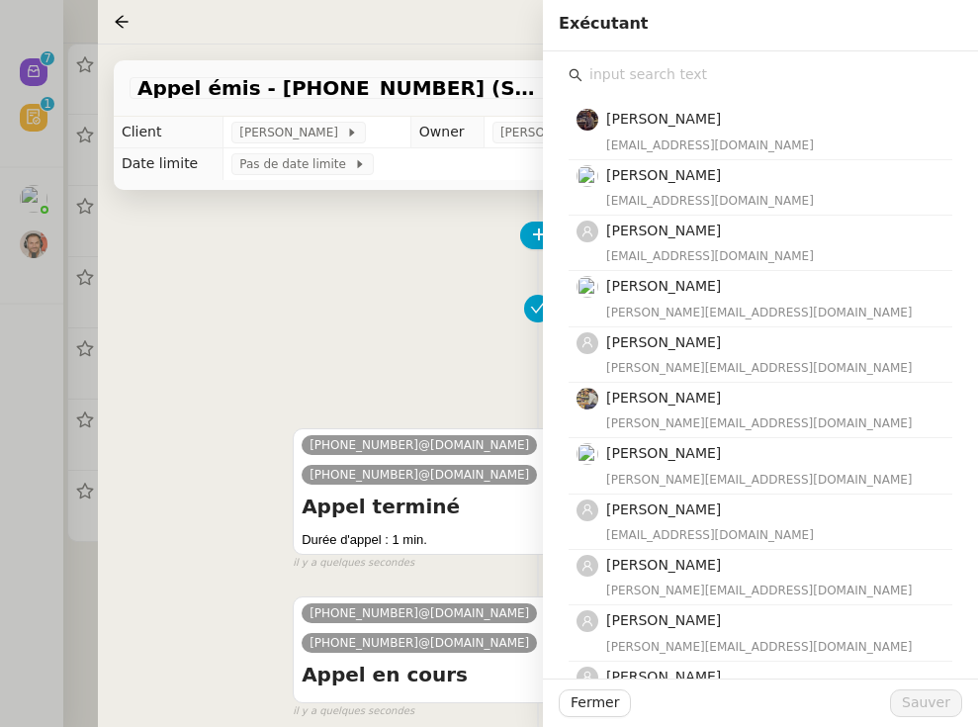
click at [729, 77] on input "text" at bounding box center [767, 74] width 370 height 27
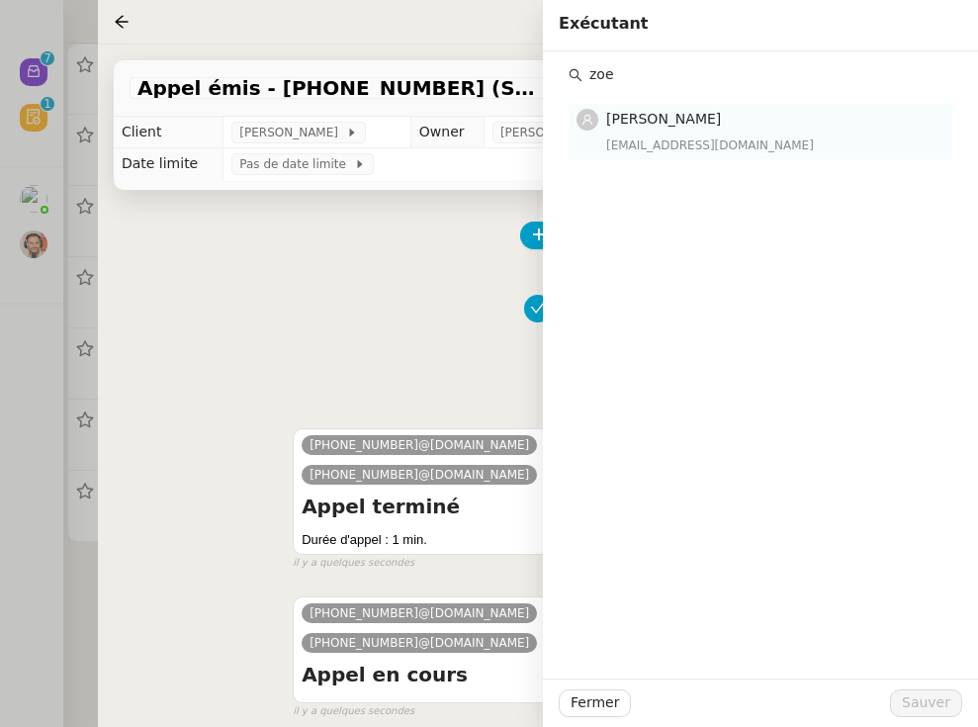
type input "zoe"
click at [700, 135] on div "[EMAIL_ADDRESS][DOMAIN_NAME]" at bounding box center [773, 145] width 334 height 20
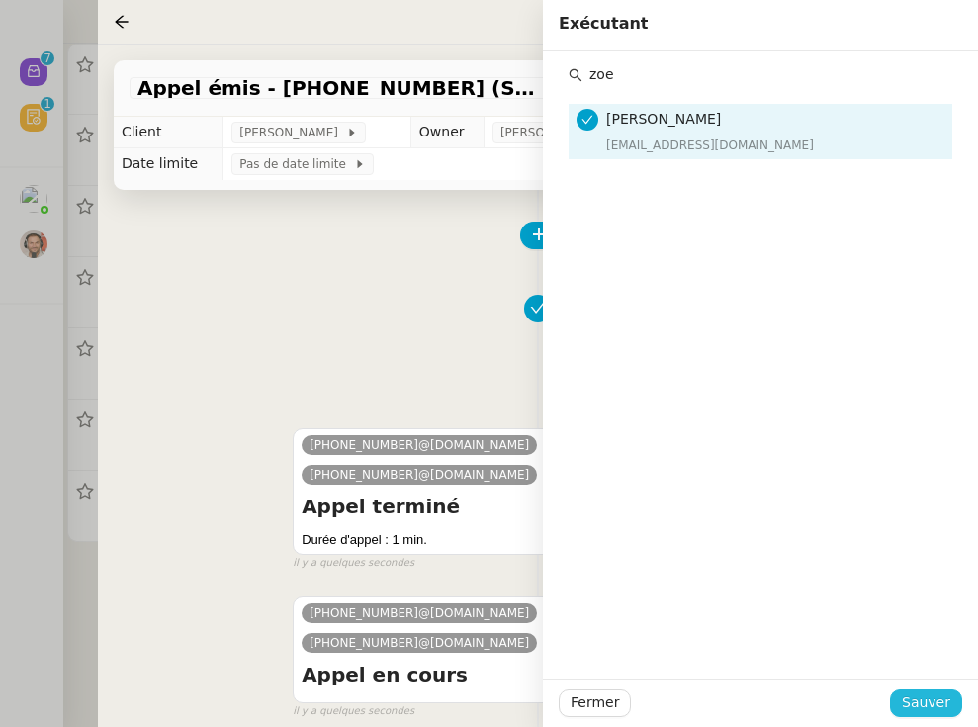
click at [844, 696] on span "Sauver" at bounding box center [926, 702] width 48 height 23
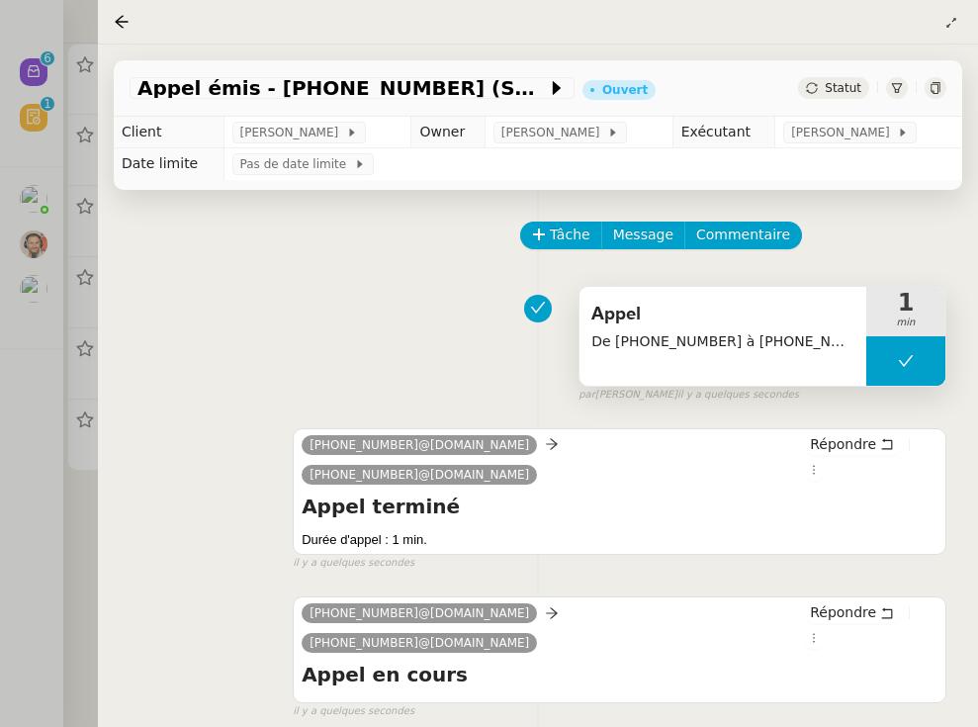
click at [844, 88] on span "Statut" at bounding box center [843, 88] width 37 height 14
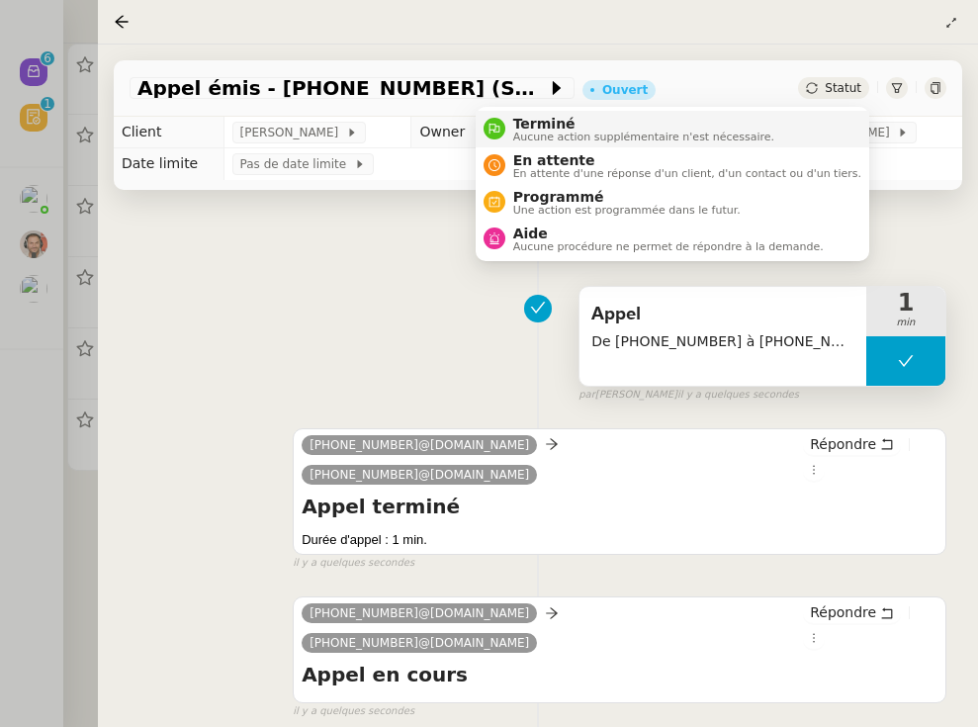
click at [838, 123] on li "Terminé Aucune action supplémentaire n'est nécessaire." at bounding box center [673, 129] width 394 height 37
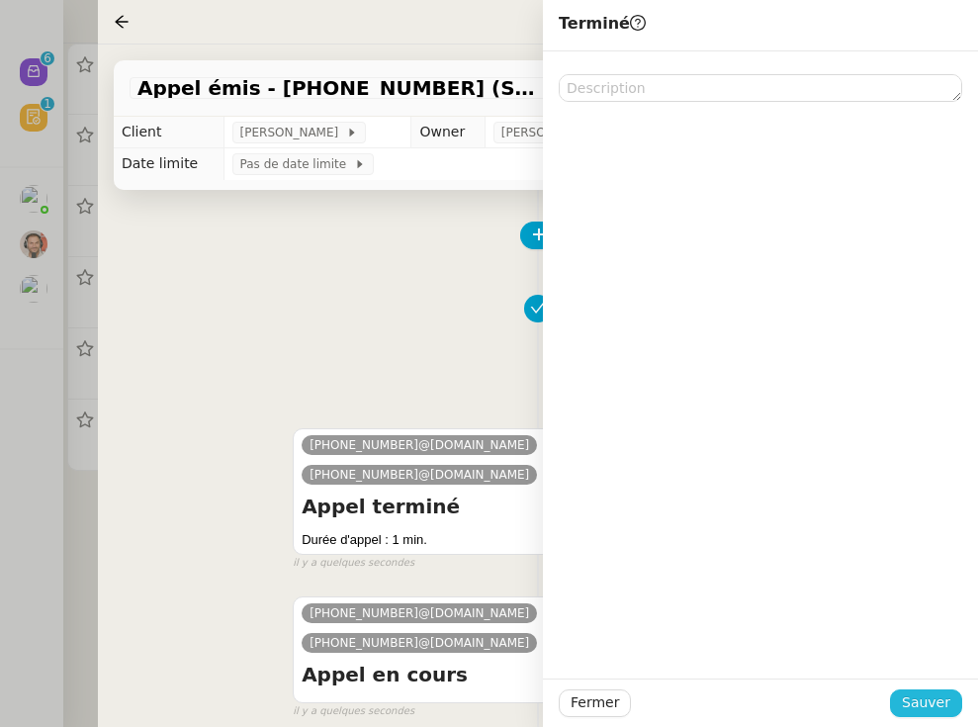
click at [844, 713] on button "Sauver" at bounding box center [926, 703] width 72 height 28
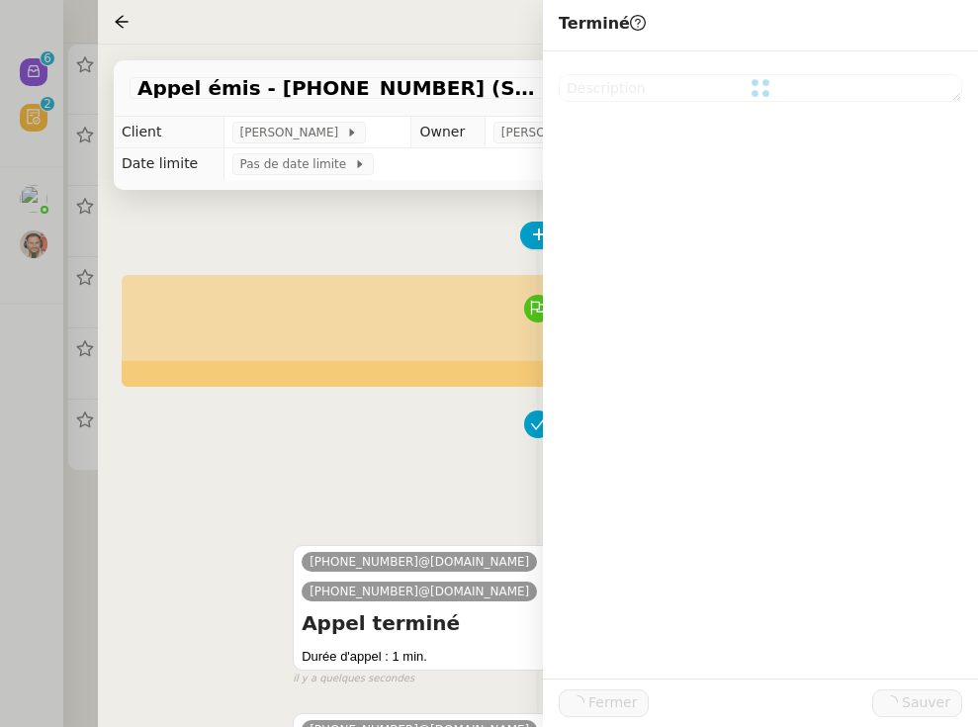
click at [47, 573] on div at bounding box center [489, 363] width 978 height 727
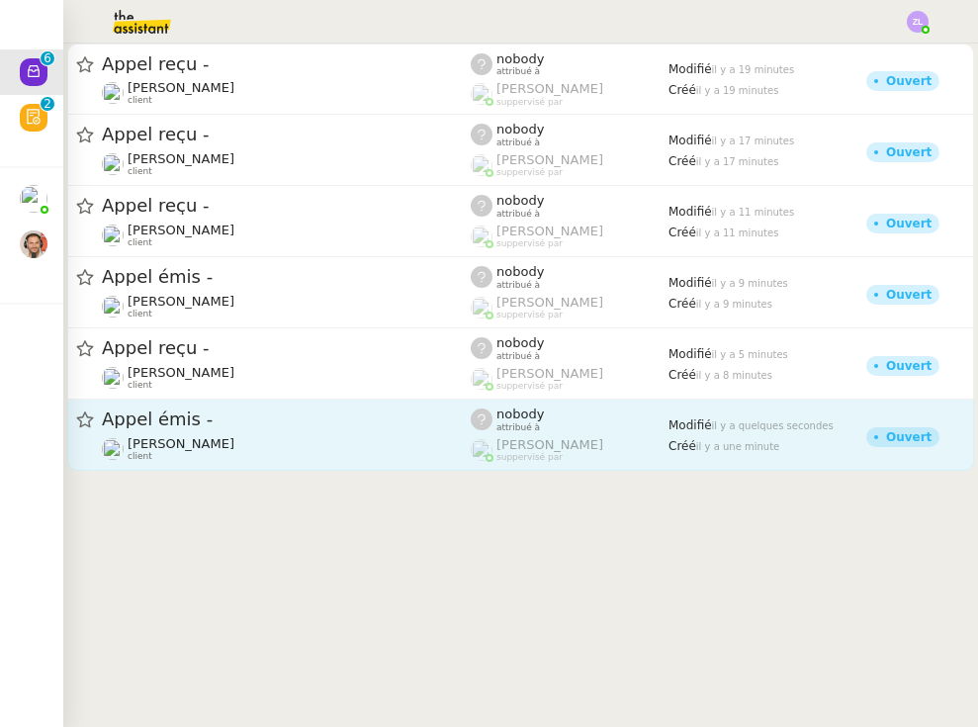
click at [372, 430] on div "Appel émis -" at bounding box center [286, 419] width 369 height 25
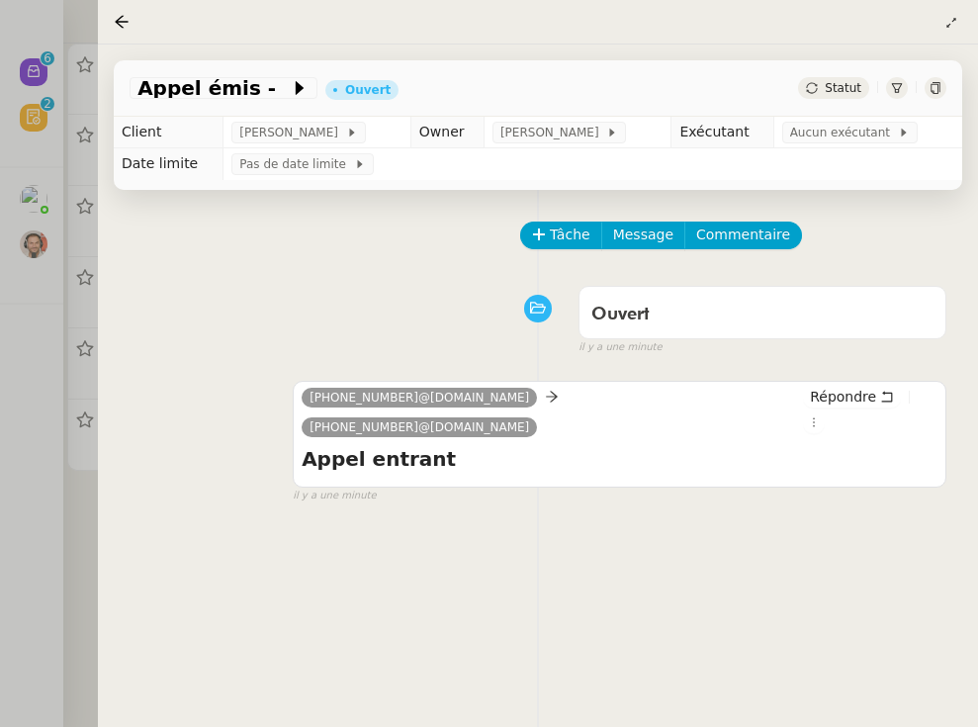
click at [57, 341] on div at bounding box center [489, 363] width 978 height 727
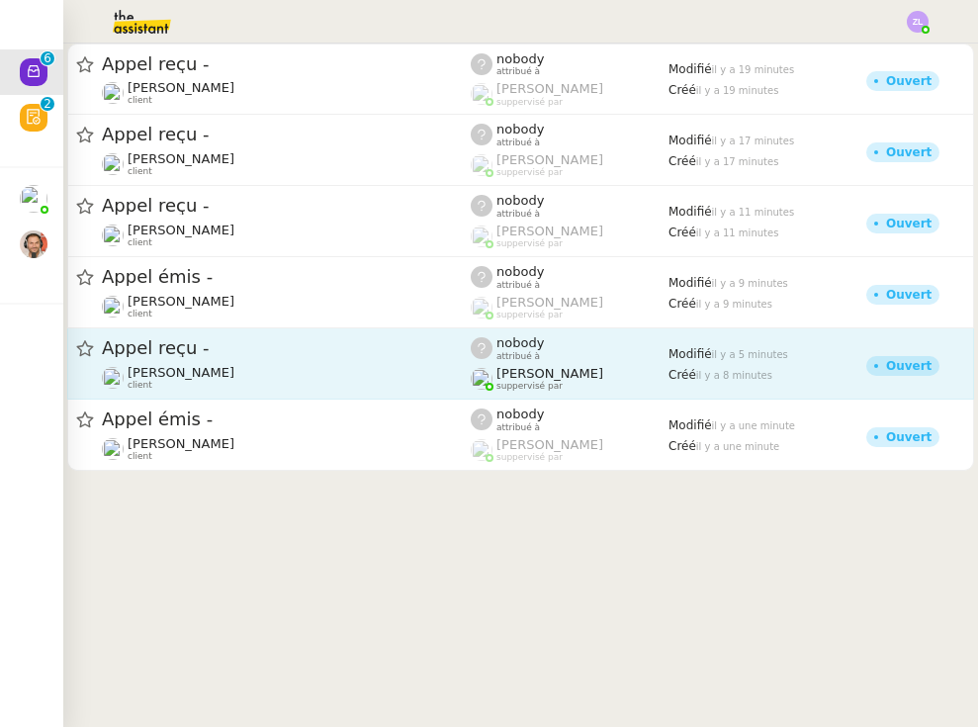
click at [485, 372] on img at bounding box center [482, 379] width 22 height 22
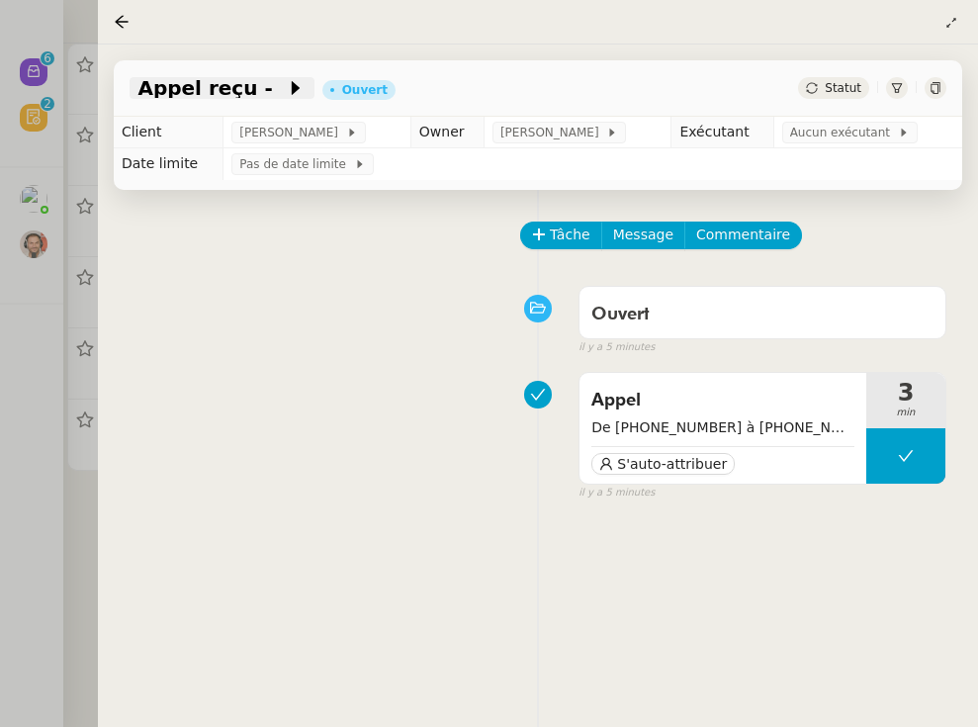
click at [272, 87] on span at bounding box center [279, 88] width 14 height 24
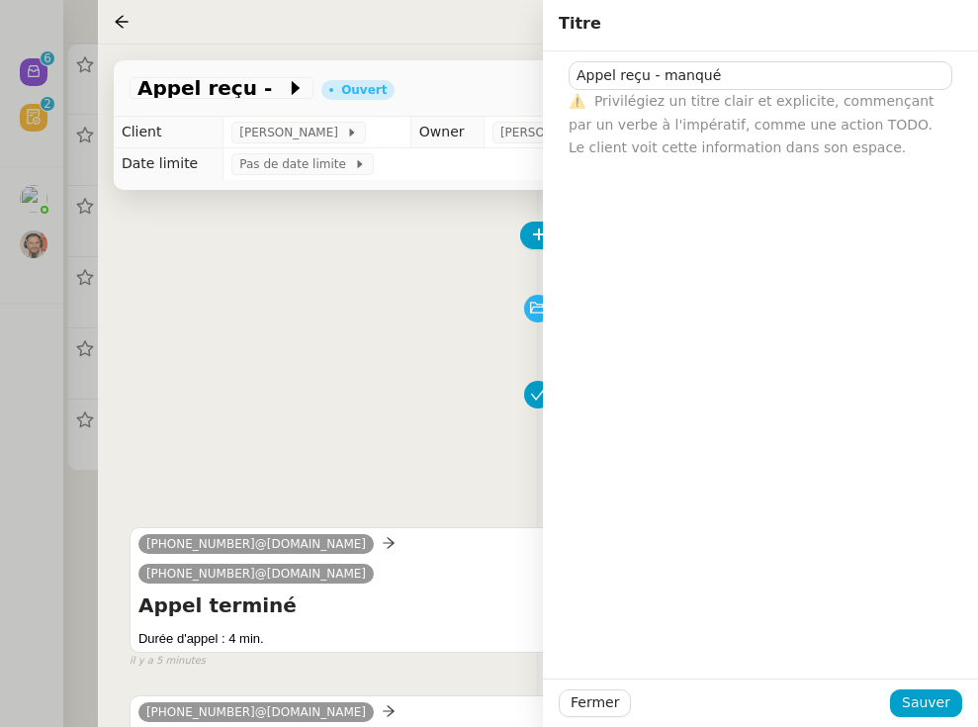
click at [355, 324] on div "Ouvert false il y a 5 minutes" at bounding box center [538, 316] width 817 height 79
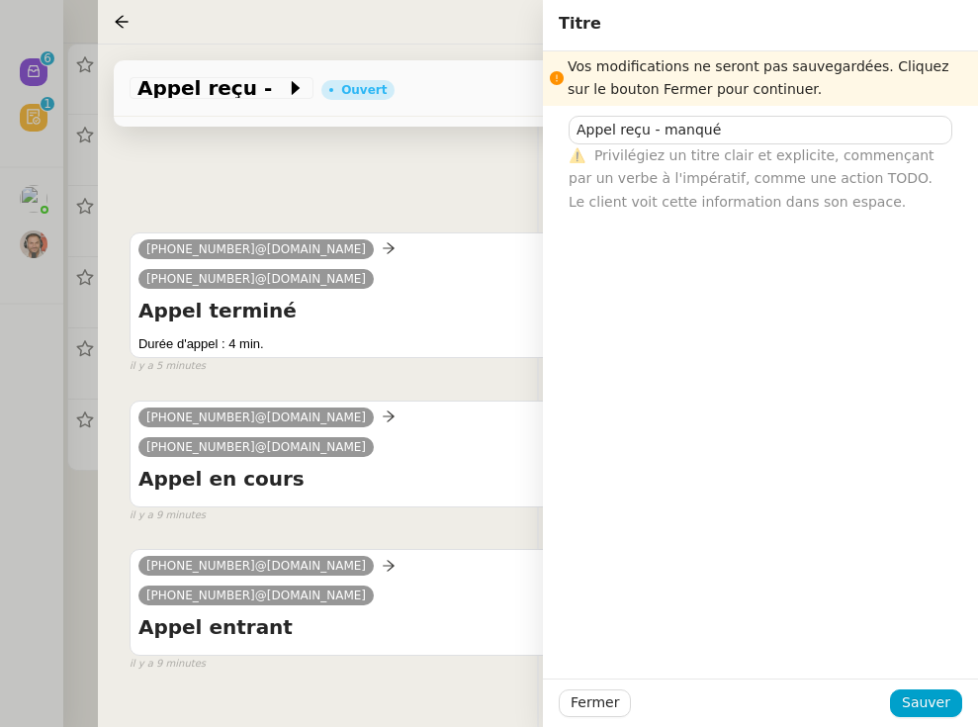
scroll to position [339, 0]
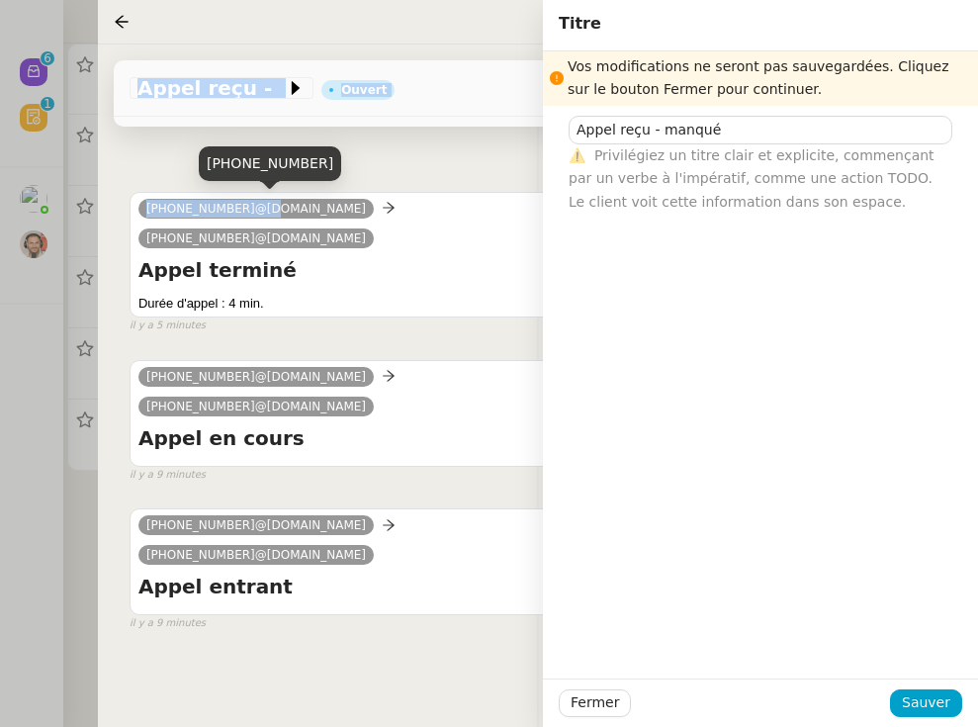
drag, startPoint x: 252, startPoint y: 205, endPoint x: 90, endPoint y: 205, distance: 162.2
click at [90, 205] on nz-layout "Nouveau 0 1 2 3 4 5 6 7 8 9 Révision 0 1 2 3 4 5 6 7 8 9 Mes demandes Formation…" at bounding box center [489, 363] width 978 height 727
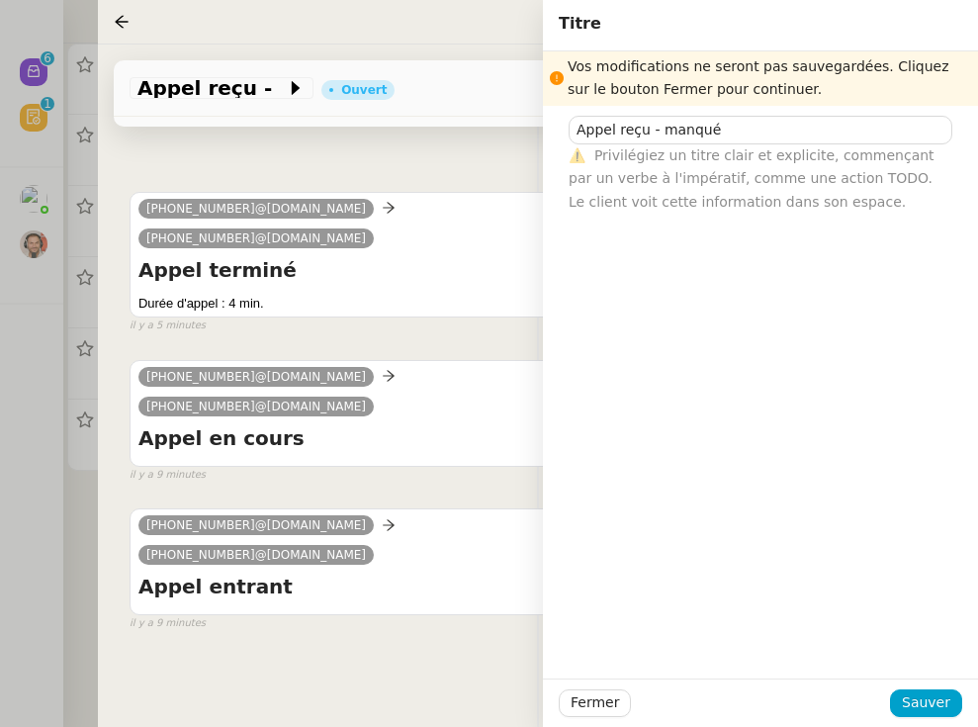
click at [102, 208] on div "Tâche Message Commentaire Veuillez patienter une erreur s'est produite 👌👌👌 mess…" at bounding box center [538, 259] width 880 height 809
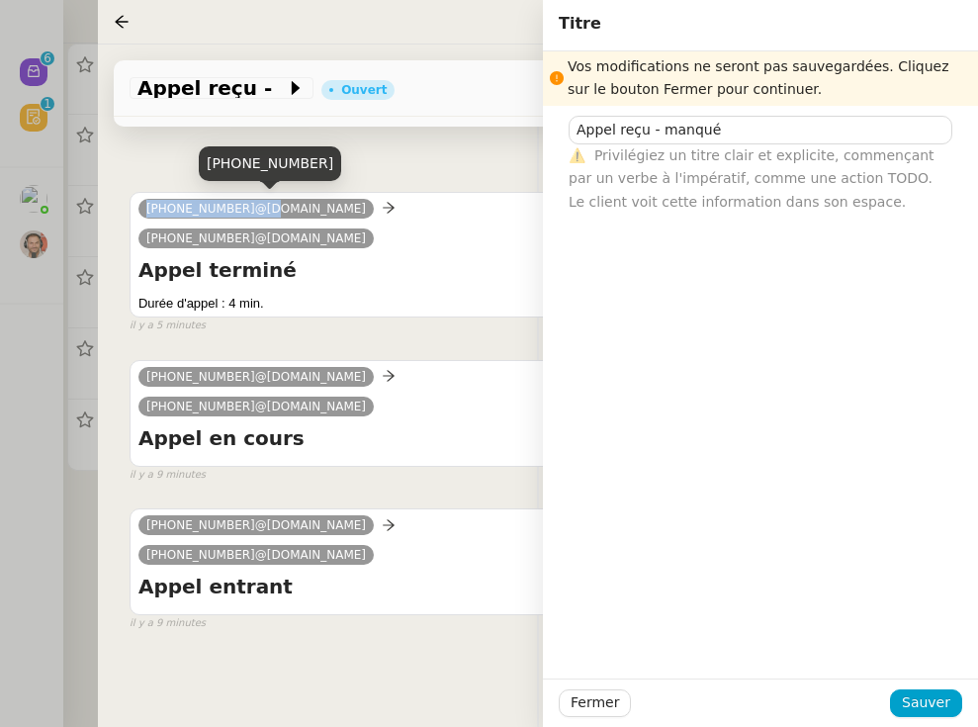
drag, startPoint x: 250, startPoint y: 208, endPoint x: 113, endPoint y: 208, distance: 137.4
click at [113, 208] on div "Tâche Message Commentaire Veuillez patienter une erreur s'est produite 👌👌👌 mess…" at bounding box center [538, 259] width 880 height 809
copy span "[PHONE_NUMBER]"
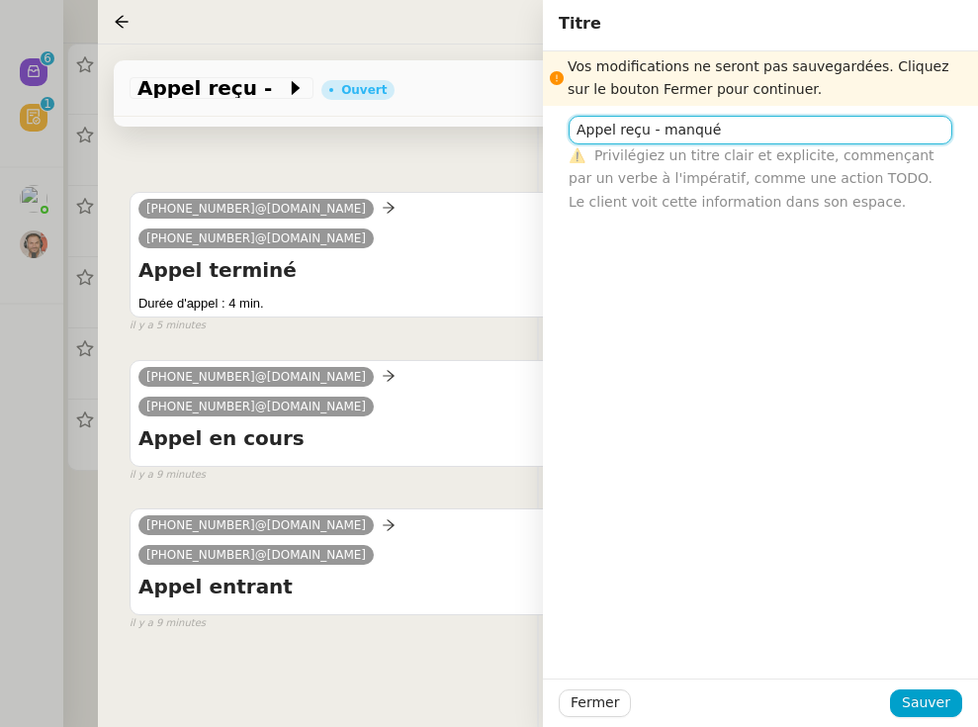
click at [770, 139] on input "Appel reçu - manqué" at bounding box center [761, 130] width 384 height 29
paste input "[PHONE_NUMBER]"
type input "Appel reçu - manqué [PHONE_NUMBER]"
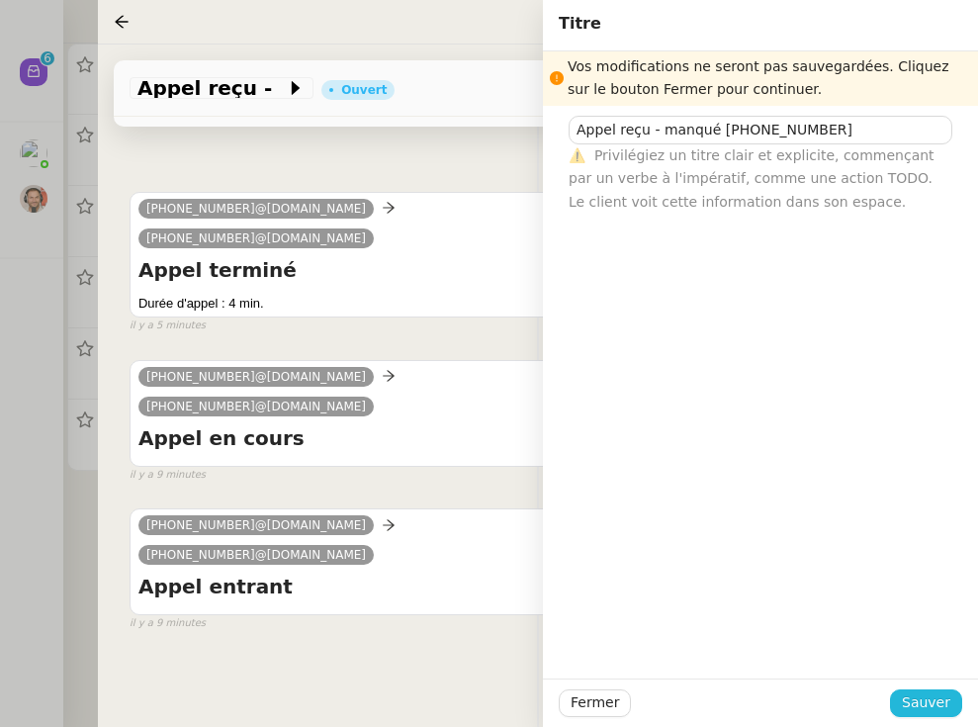
click at [844, 697] on span "Sauver" at bounding box center [926, 702] width 48 height 23
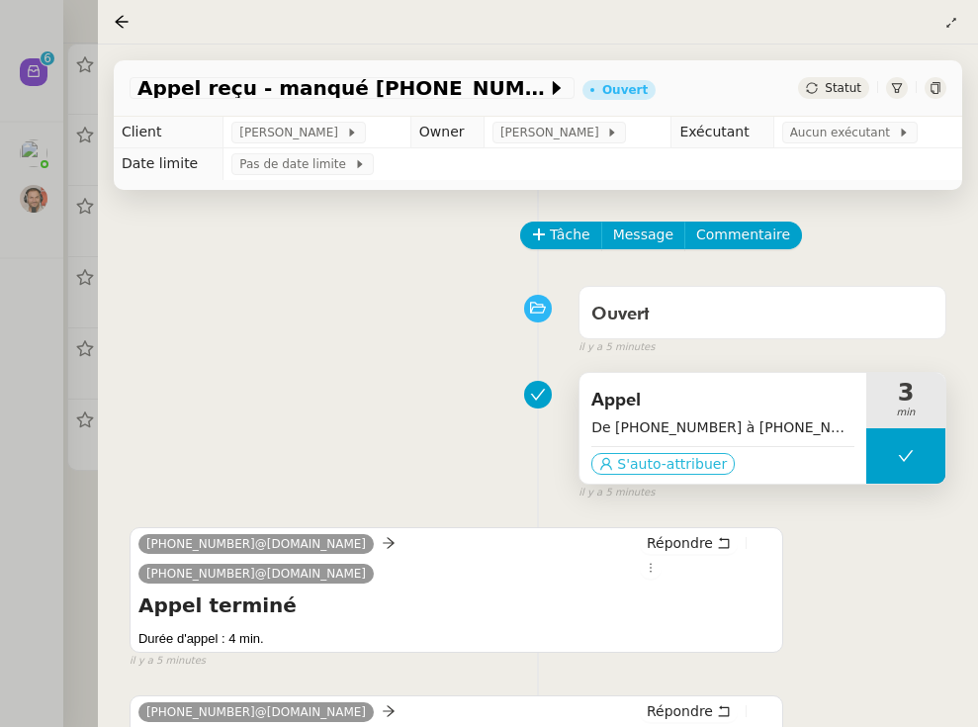
click at [699, 469] on span "S'auto-attribuer" at bounding box center [672, 464] width 110 height 20
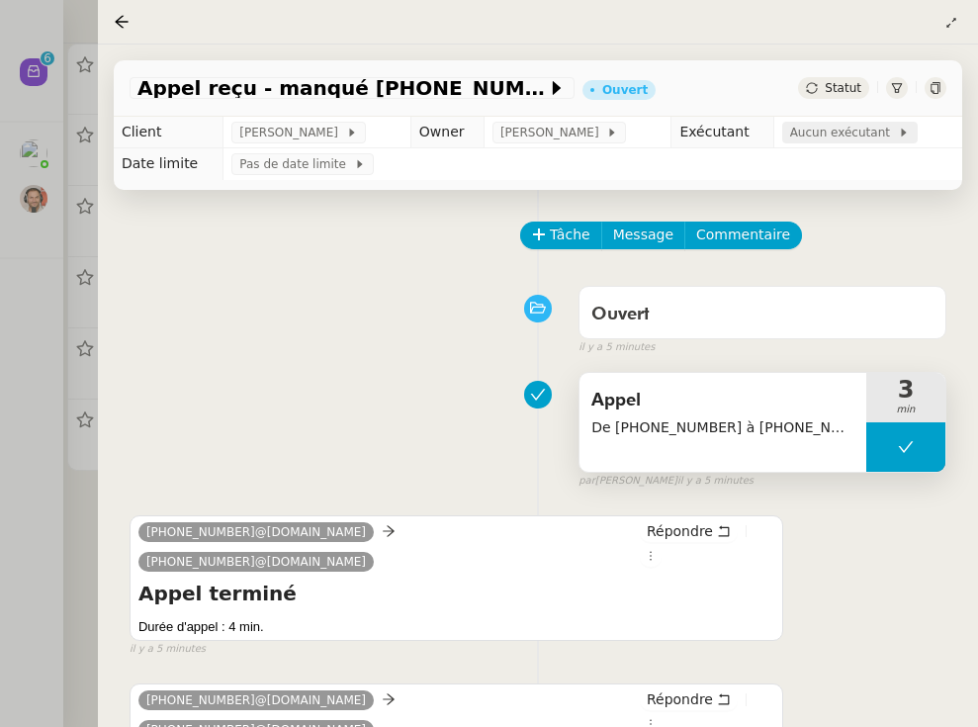
click at [818, 124] on div "Aucun exécutant" at bounding box center [849, 133] width 135 height 22
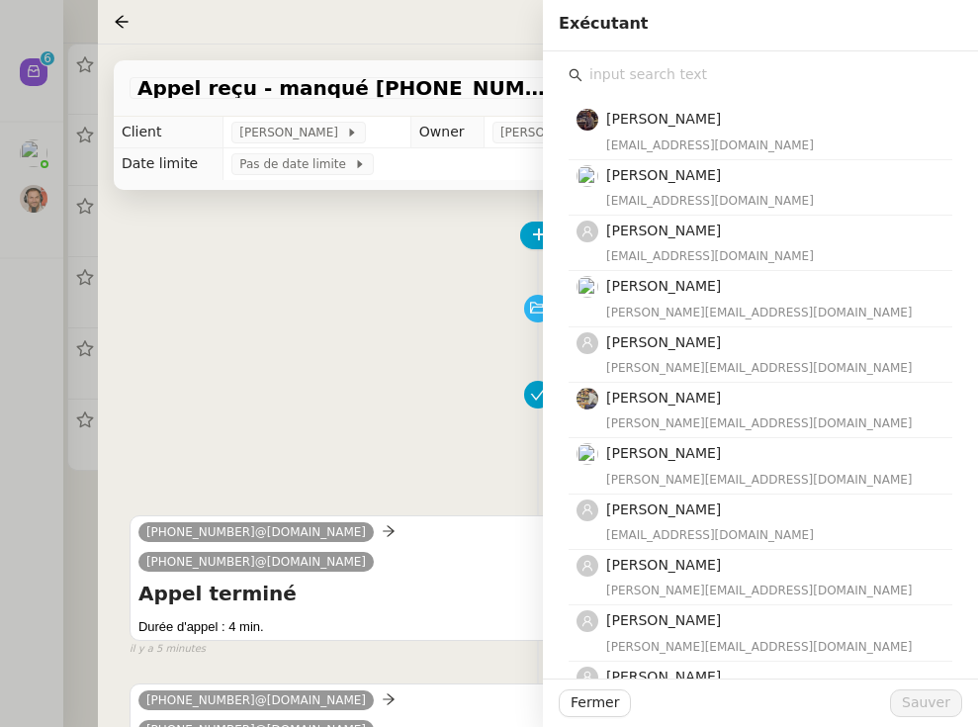
click at [718, 99] on div "[PERSON_NAME] [EMAIL_ADDRESS][DOMAIN_NAME] [PERSON_NAME] [EMAIL_ADDRESS][DOMAIN…" at bounding box center [761, 652] width 384 height 1129
click at [692, 73] on input "text" at bounding box center [767, 74] width 370 height 27
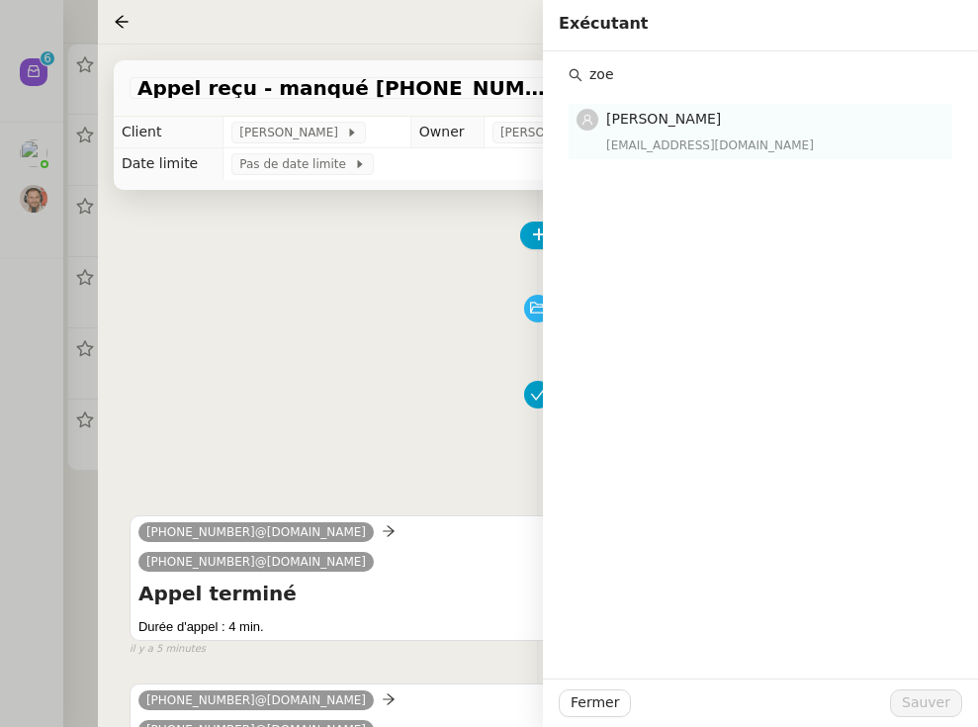
type input "zoe"
click at [666, 144] on div "[EMAIL_ADDRESS][DOMAIN_NAME]" at bounding box center [773, 145] width 334 height 20
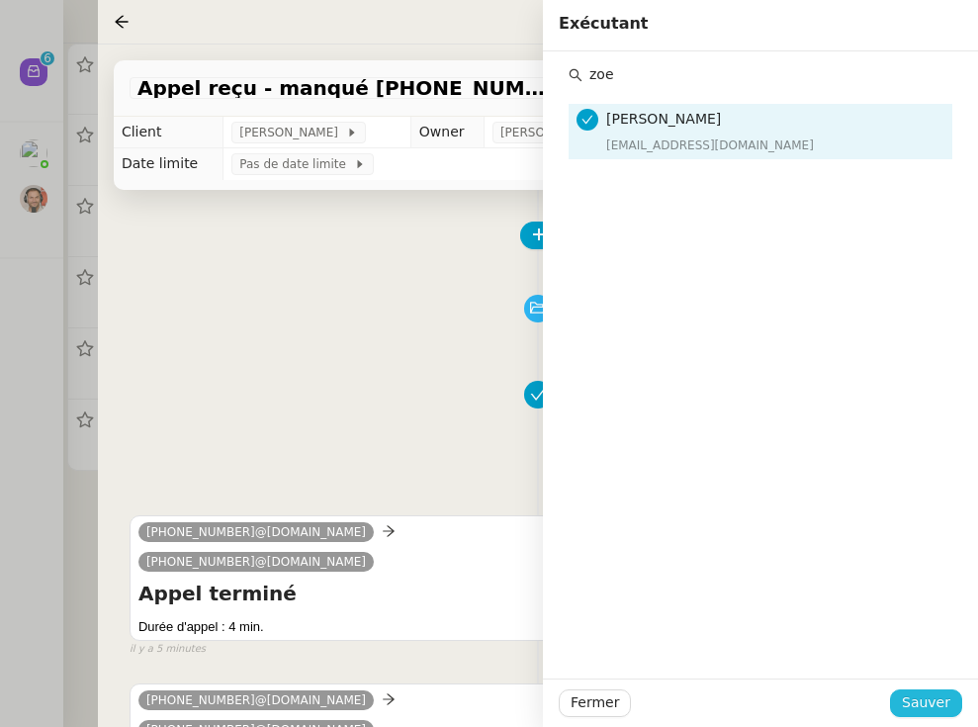
click at [844, 705] on span "Sauver" at bounding box center [926, 702] width 48 height 23
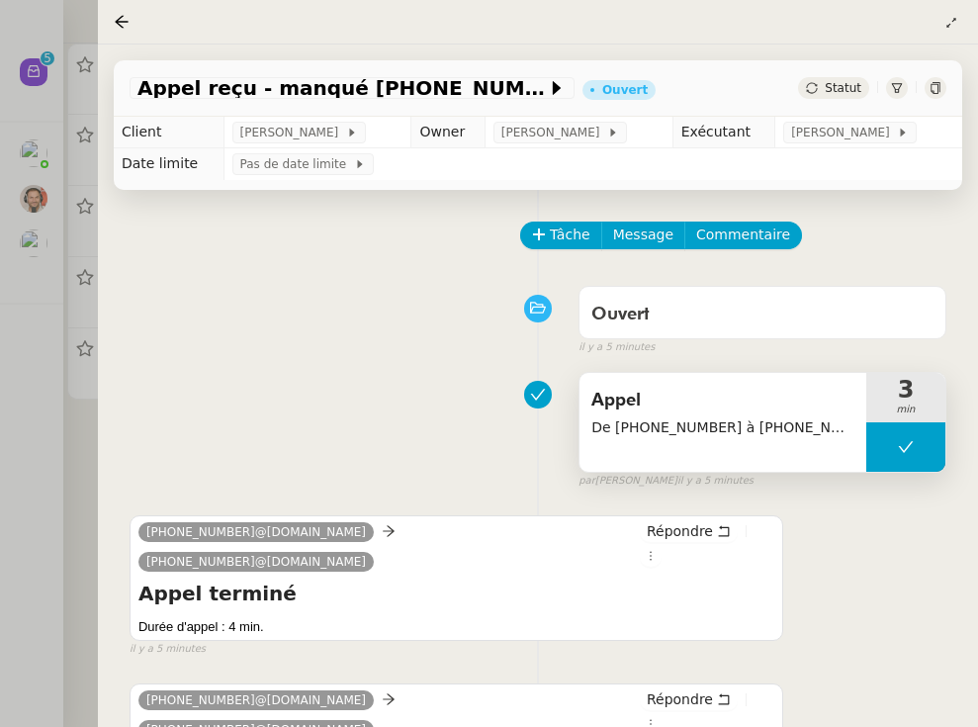
click at [843, 78] on div "Statut" at bounding box center [833, 88] width 71 height 22
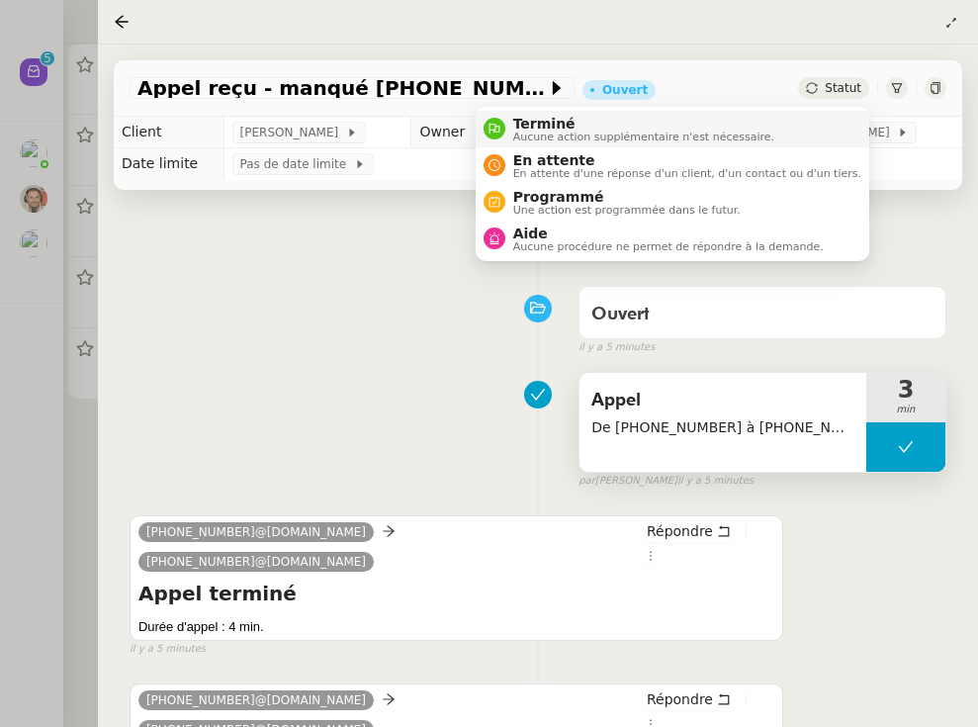
click at [735, 137] on span "Aucune action supplémentaire n'est nécessaire." at bounding box center [643, 137] width 261 height 11
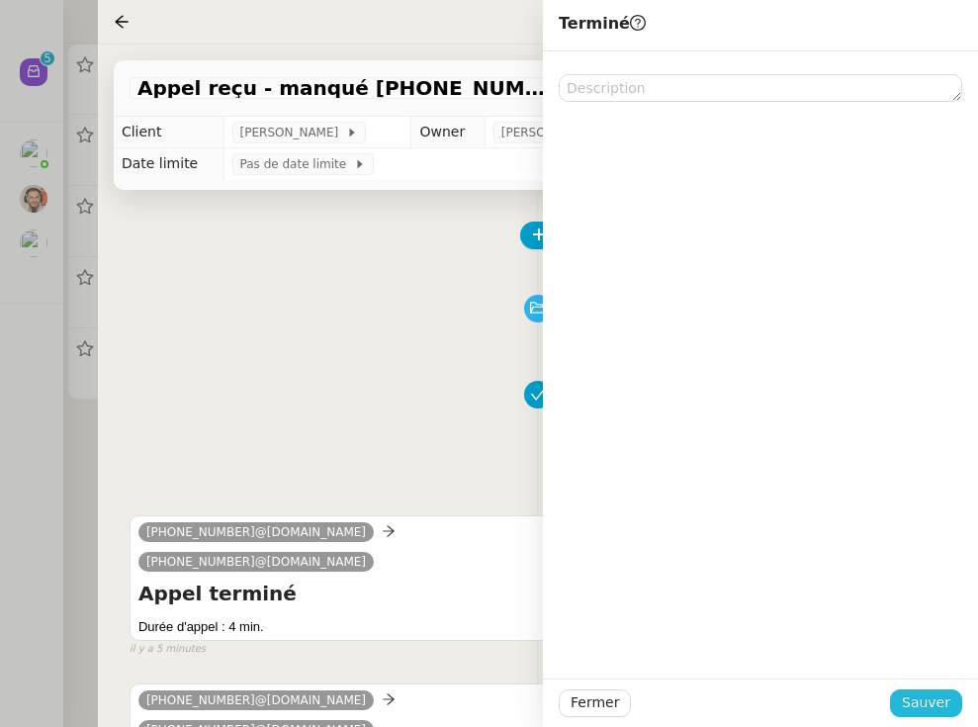
click at [844, 704] on span "Sauver" at bounding box center [926, 702] width 48 height 23
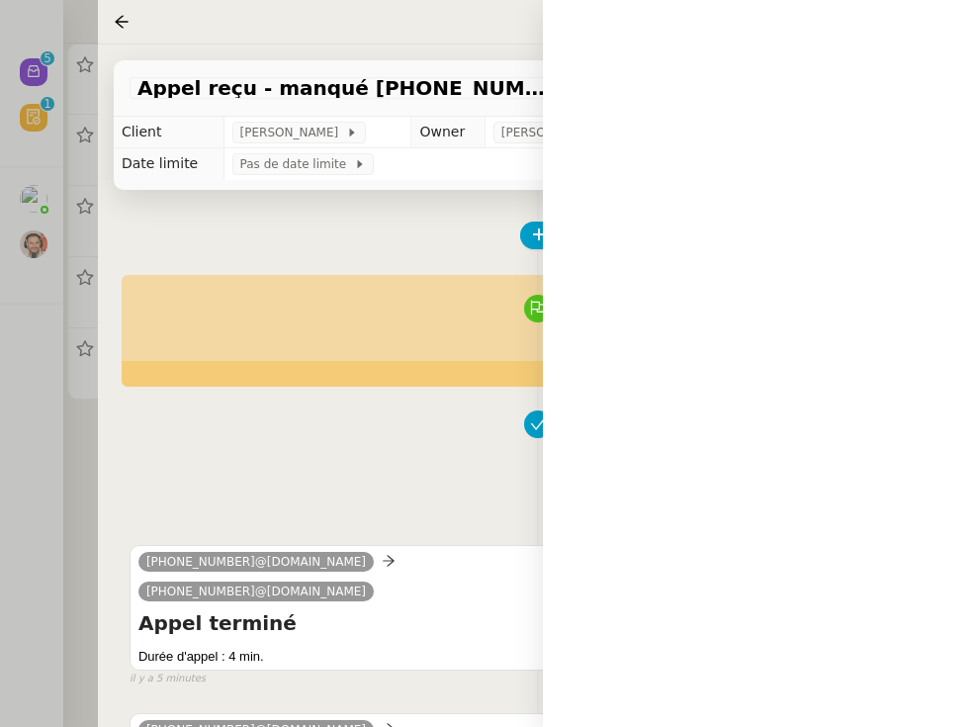
click at [77, 513] on div at bounding box center [489, 363] width 978 height 727
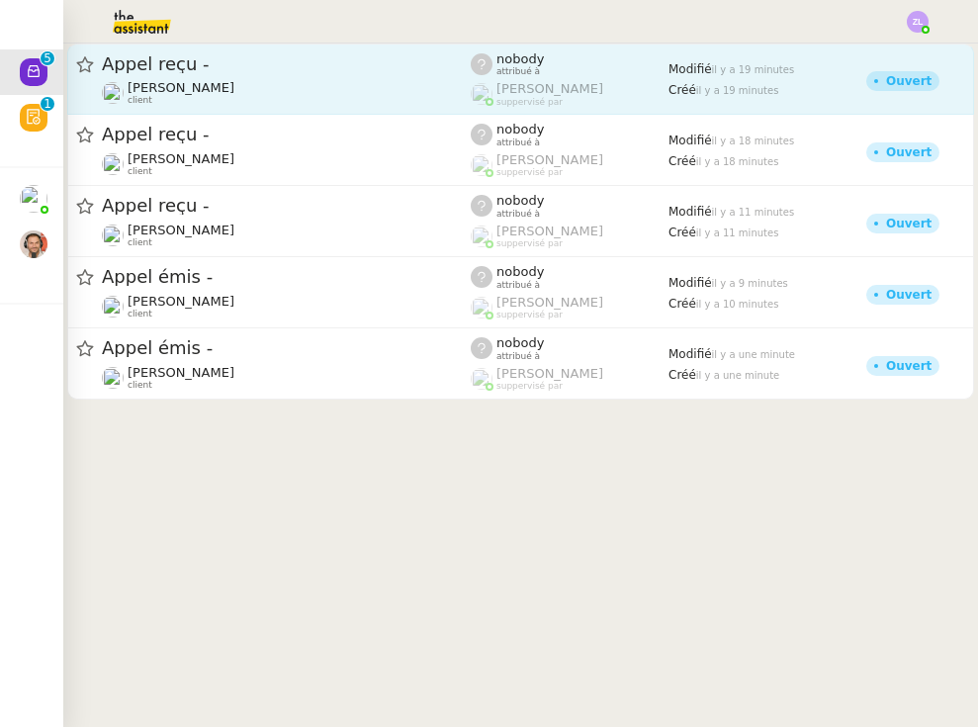
click at [349, 107] on link "Appel reçu - [PERSON_NAME] client nobody attribué à [PERSON_NAME] suppervisé pa…" at bounding box center [520, 79] width 907 height 71
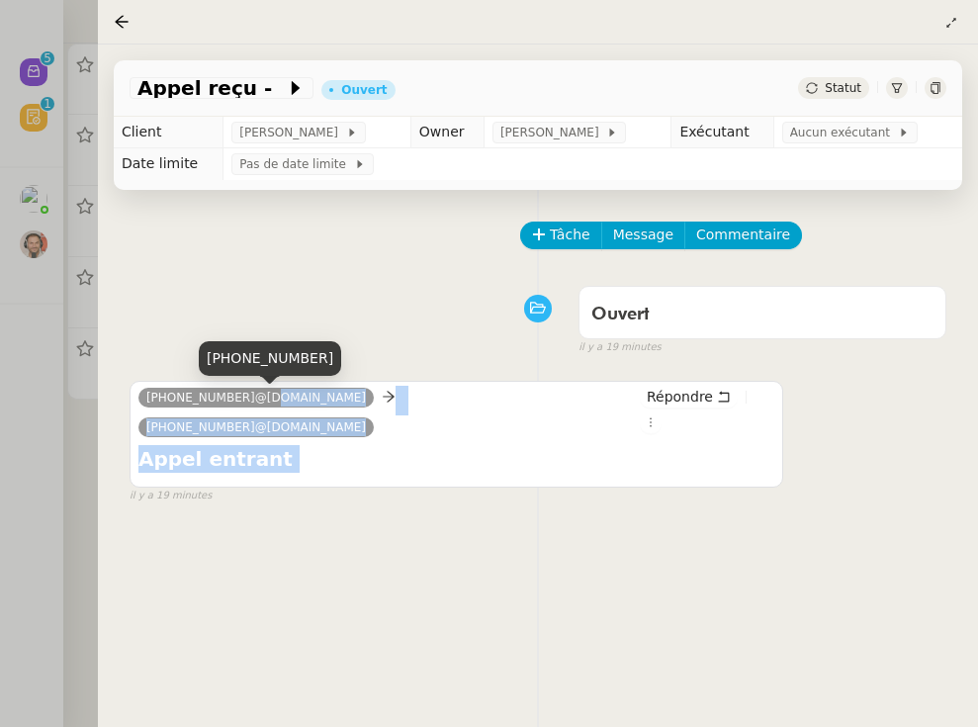
drag, startPoint x: 252, startPoint y: 398, endPoint x: 128, endPoint y: 398, distance: 124.6
click at [130, 398] on nz-ribbon "[PHONE_NUMBER]@[DOMAIN_NAME] [PHONE_NUMBER]@[DOMAIN_NAME] Répondre Appel entran…" at bounding box center [457, 434] width 654 height 107
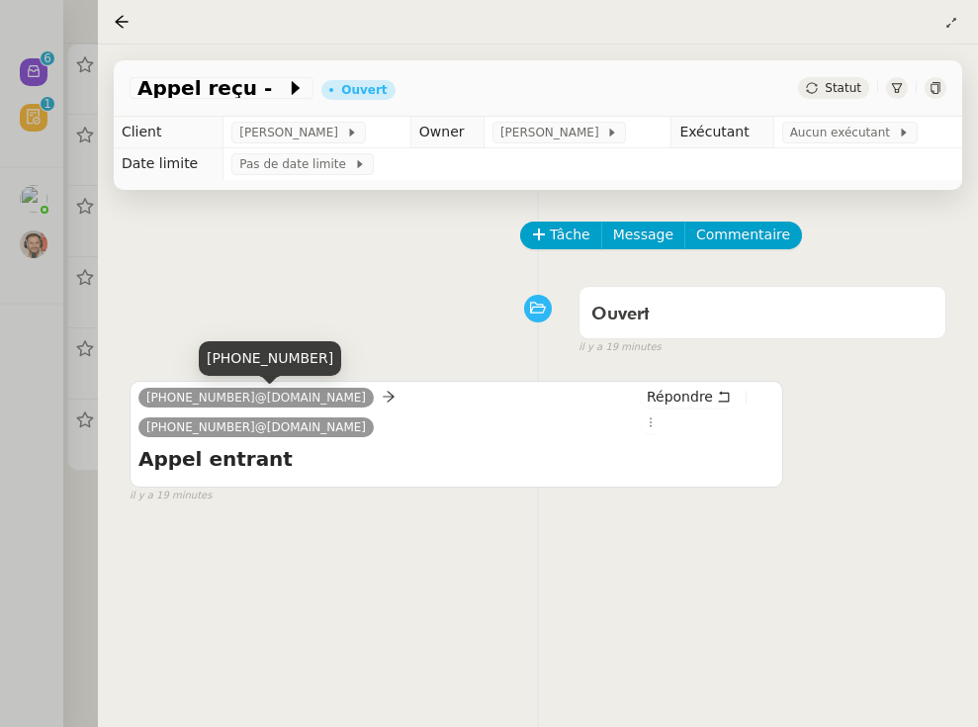
click at [197, 402] on span "[PHONE_NUMBER]@[DOMAIN_NAME]" at bounding box center [256, 398] width 220 height 14
drag, startPoint x: 250, startPoint y: 399, endPoint x: 143, endPoint y: 398, distance: 106.8
click at [143, 398] on nz-tag "[PHONE_NUMBER]@[DOMAIN_NAME]" at bounding box center [255, 398] width 235 height 20
copy span "[PHONE_NUMBER]"
click at [286, 97] on icon at bounding box center [296, 88] width 20 height 20
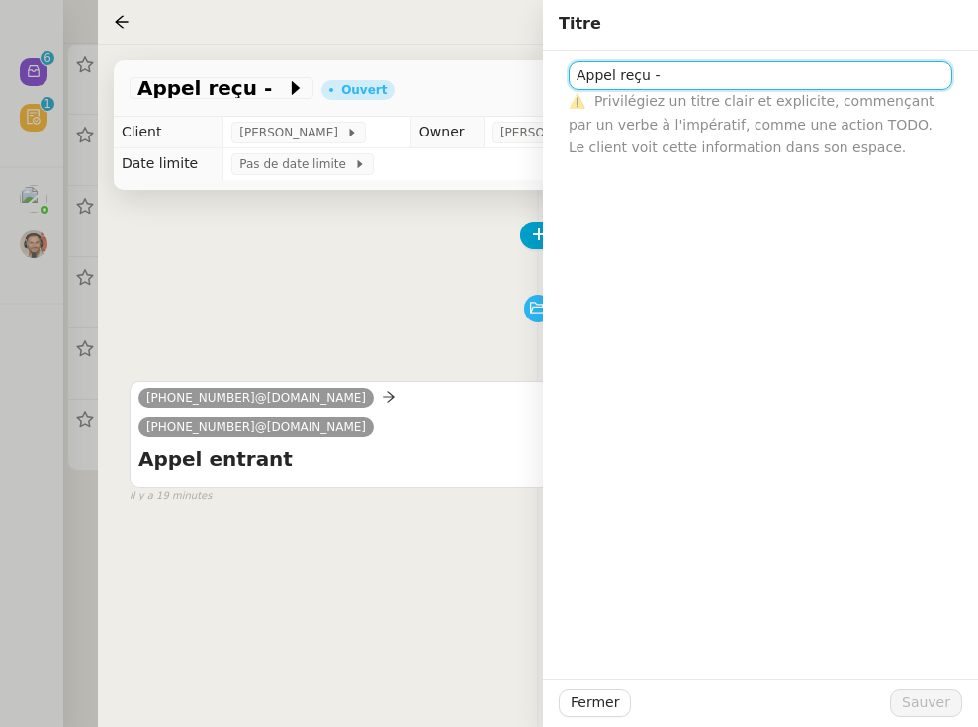
click at [686, 90] on input "Appel reçu -" at bounding box center [761, 75] width 384 height 29
paste input "[PHONE_NUMBER]"
type input "Appel reçu - [PHONE_NUMBER] manqué"
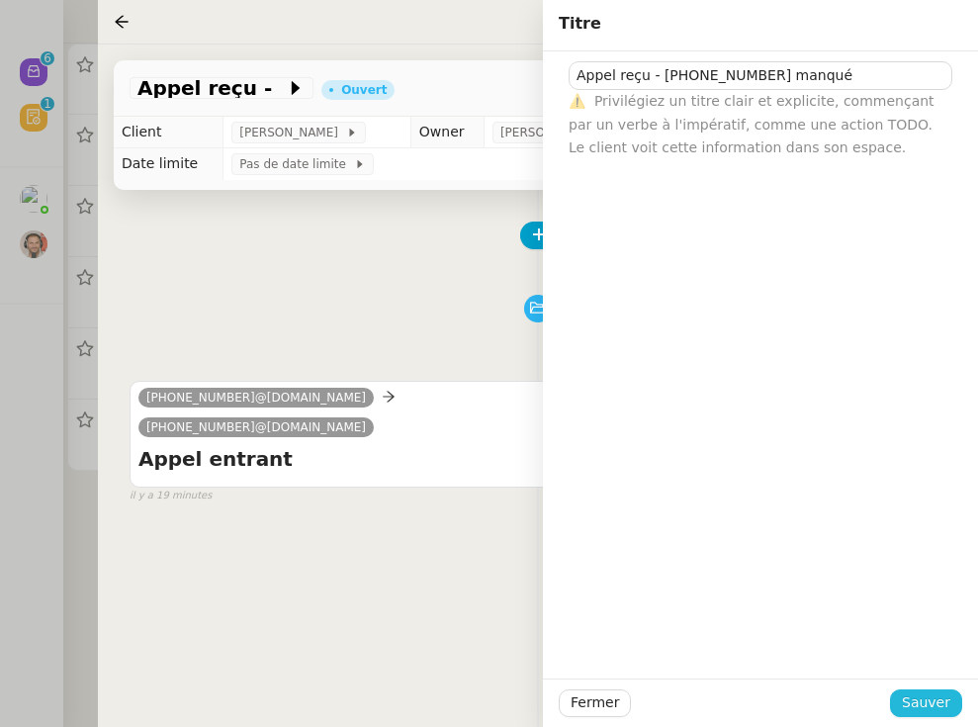
click at [844, 704] on span "Sauver" at bounding box center [926, 702] width 48 height 23
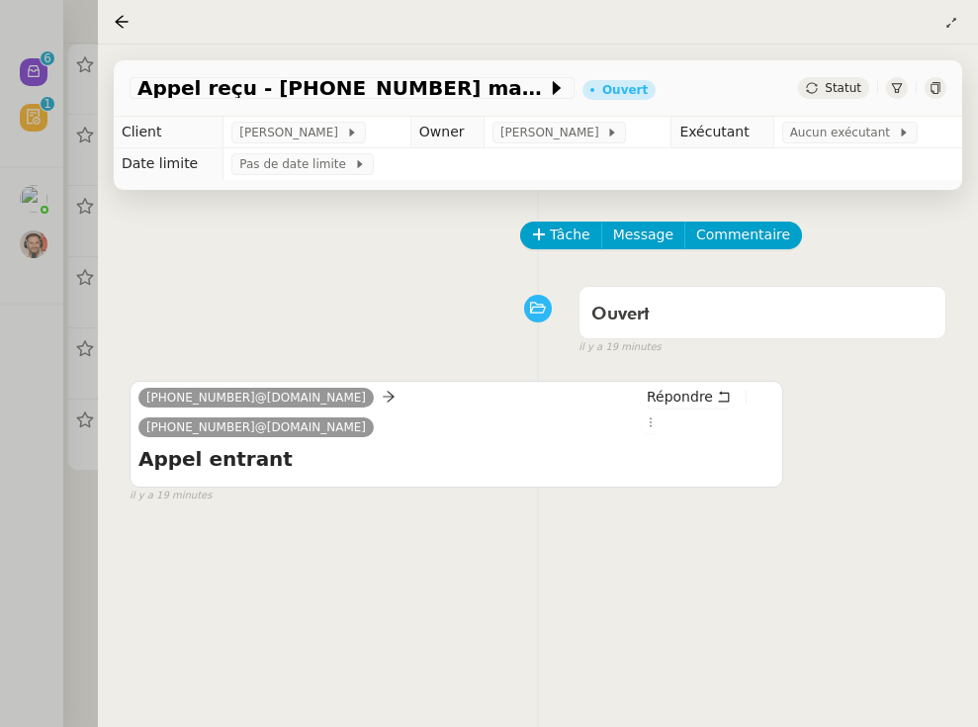
click at [844, 86] on span "Statut" at bounding box center [843, 88] width 37 height 14
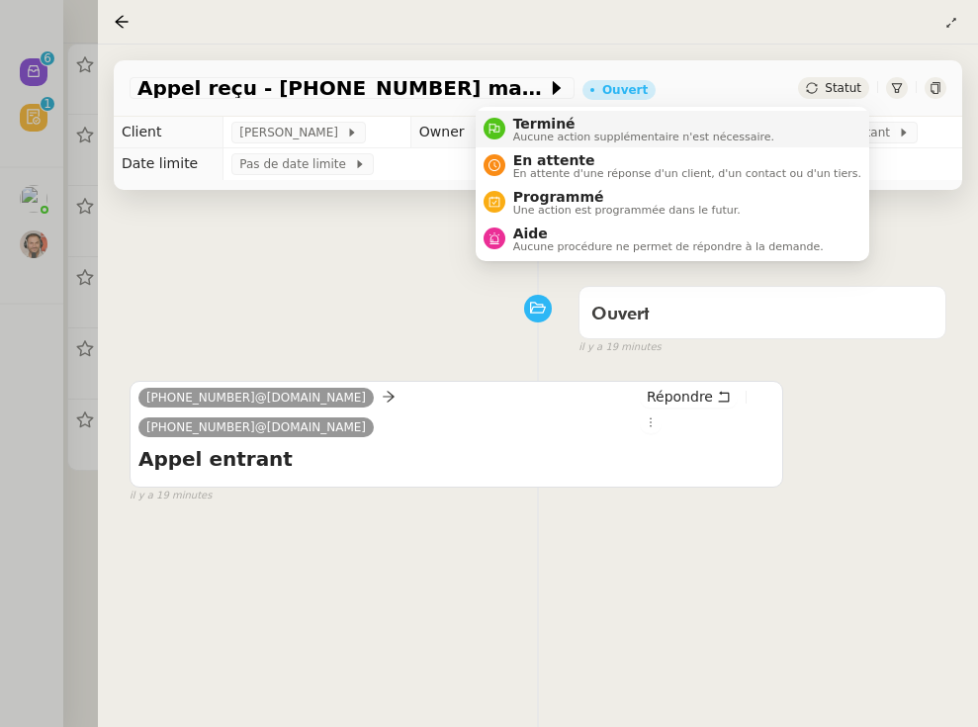
click at [842, 130] on li "Terminé Aucune action supplémentaire n'est nécessaire." at bounding box center [673, 129] width 394 height 37
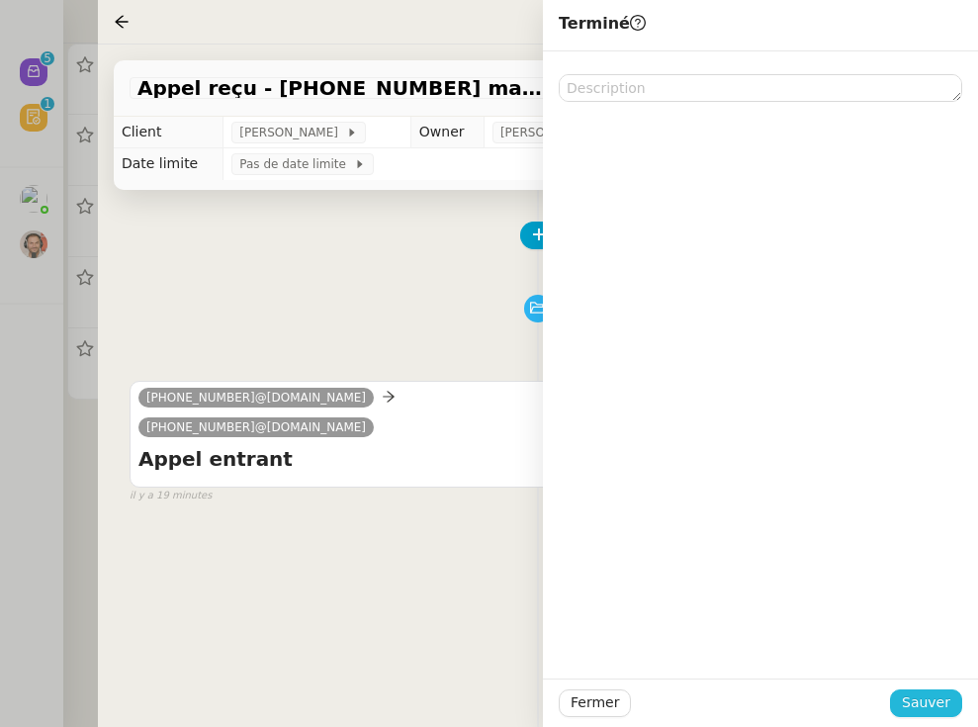
click at [844, 706] on span "Sauver" at bounding box center [926, 702] width 48 height 23
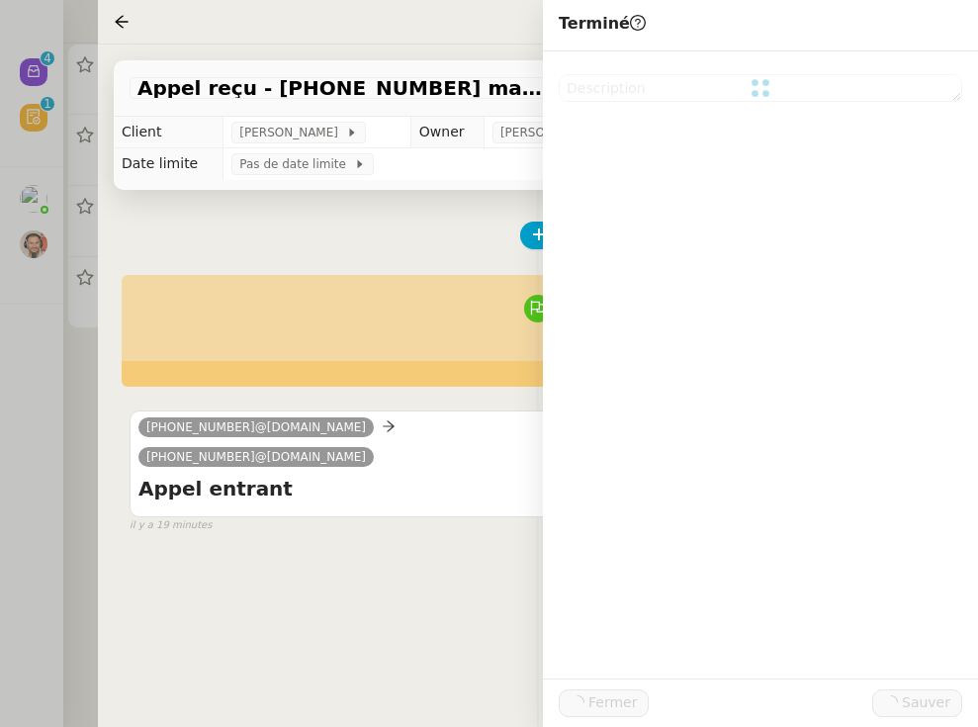
click at [74, 474] on div at bounding box center [489, 363] width 978 height 727
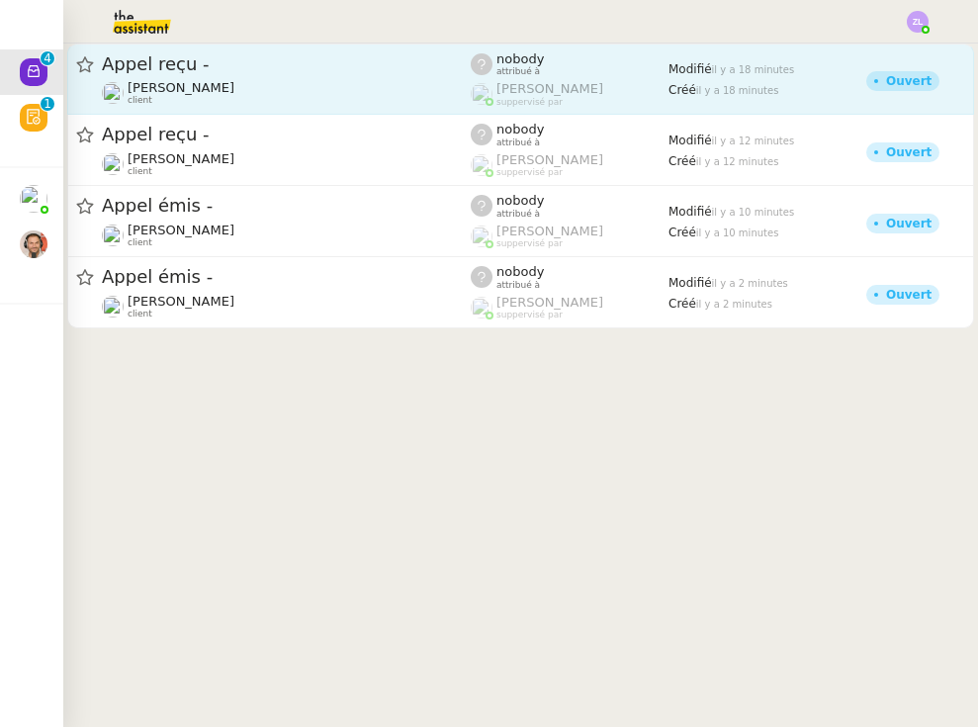
click at [262, 76] on div "Appel reçu -" at bounding box center [286, 64] width 369 height 24
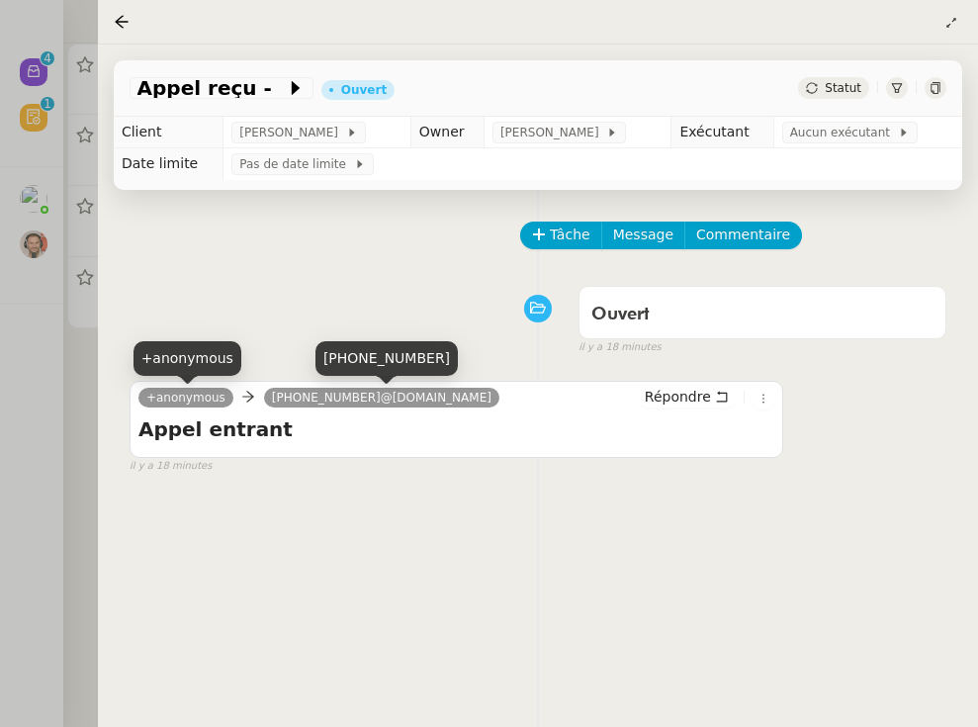
click at [353, 399] on span "[PHONE_NUMBER]@[DOMAIN_NAME]" at bounding box center [382, 398] width 220 height 14
drag, startPoint x: 369, startPoint y: 399, endPoint x: 262, endPoint y: 399, distance: 106.8
click at [272, 399] on span "[PHONE_NUMBER]@[DOMAIN_NAME]" at bounding box center [382, 398] width 220 height 14
copy div "[PHONE_NUMBER]"
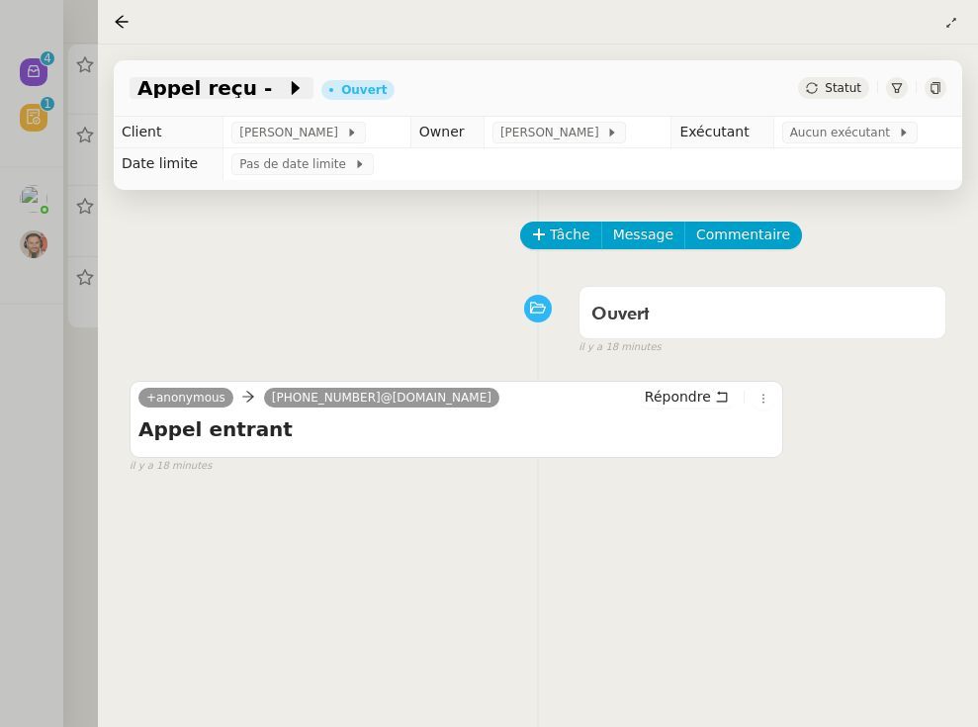
click at [286, 87] on icon at bounding box center [296, 88] width 20 height 20
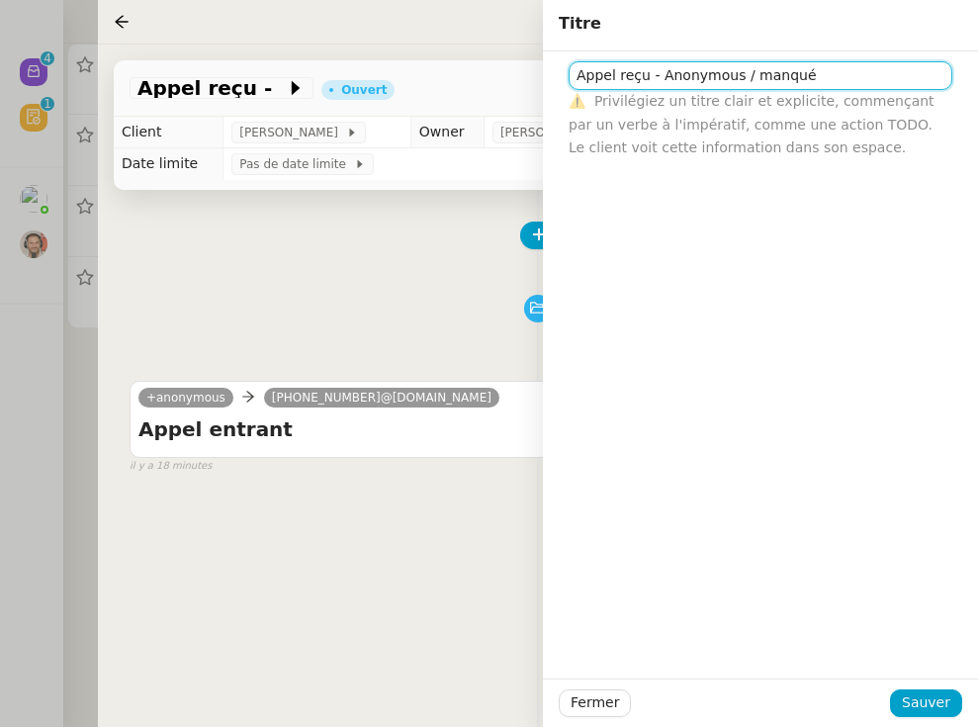
type input "Appel reçu - Anonymous / manqué"
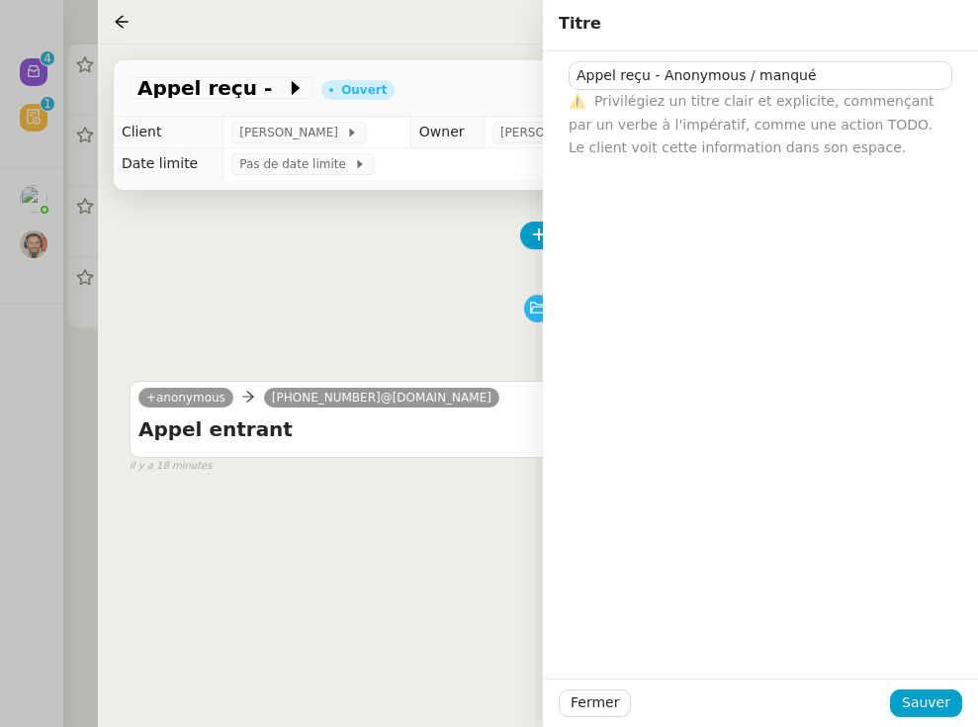
click at [844, 687] on div "Fermer Sauver" at bounding box center [760, 702] width 435 height 48
click at [844, 704] on span "Sauver" at bounding box center [926, 702] width 48 height 23
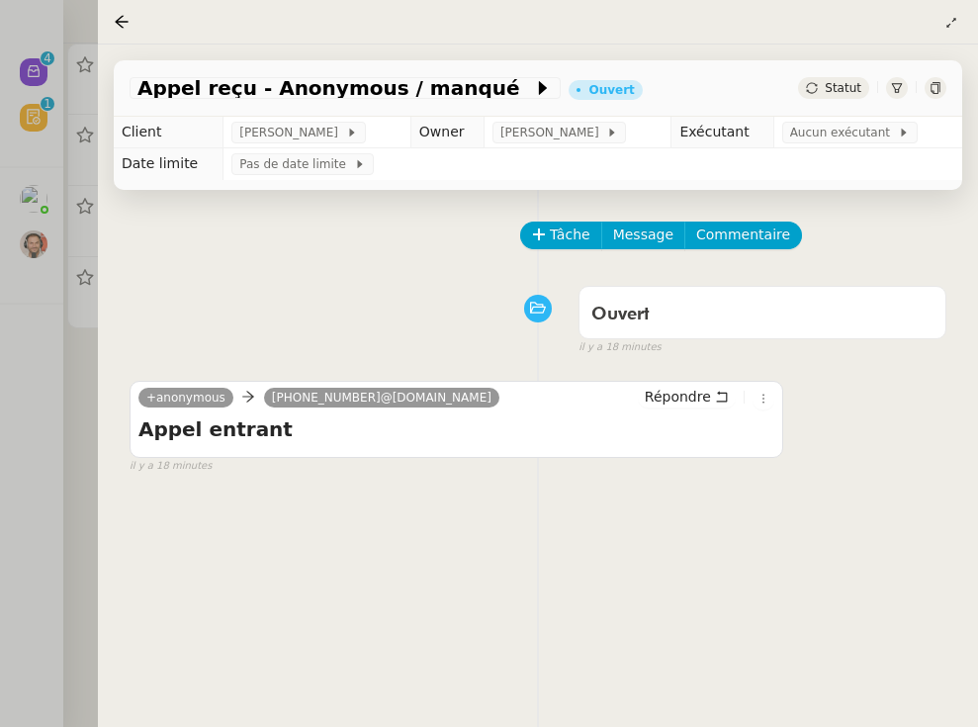
click at [844, 76] on div "Appel reçu - Anonymous / manqué Ouvert Statut" at bounding box center [538, 88] width 848 height 56
click at [844, 103] on div "Appel reçu - Anonymous / manqué Ouvert Statut" at bounding box center [538, 88] width 848 height 56
click at [844, 93] on span "Statut" at bounding box center [843, 88] width 37 height 14
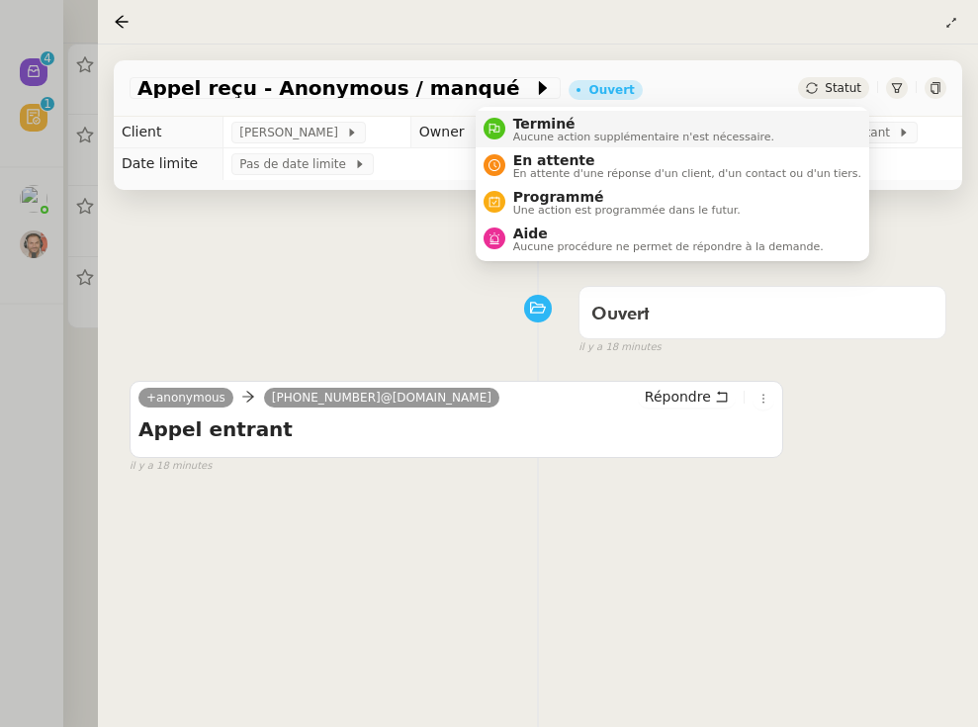
click at [828, 120] on li "Terminé Aucune action supplémentaire n'est nécessaire." at bounding box center [673, 129] width 394 height 37
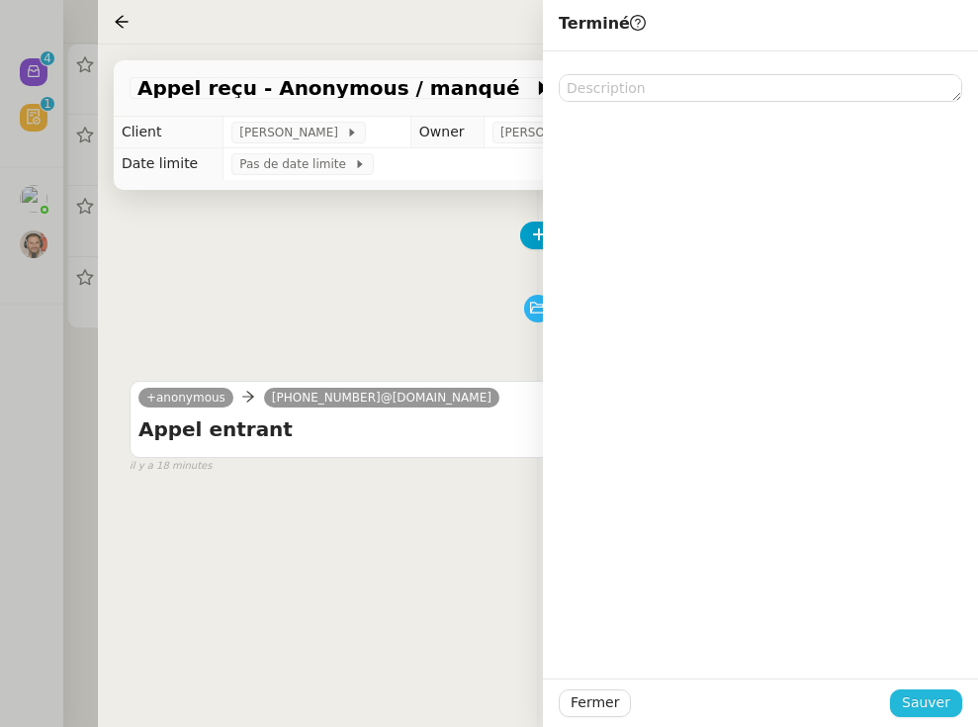
click at [844, 704] on span "Sauver" at bounding box center [926, 702] width 48 height 23
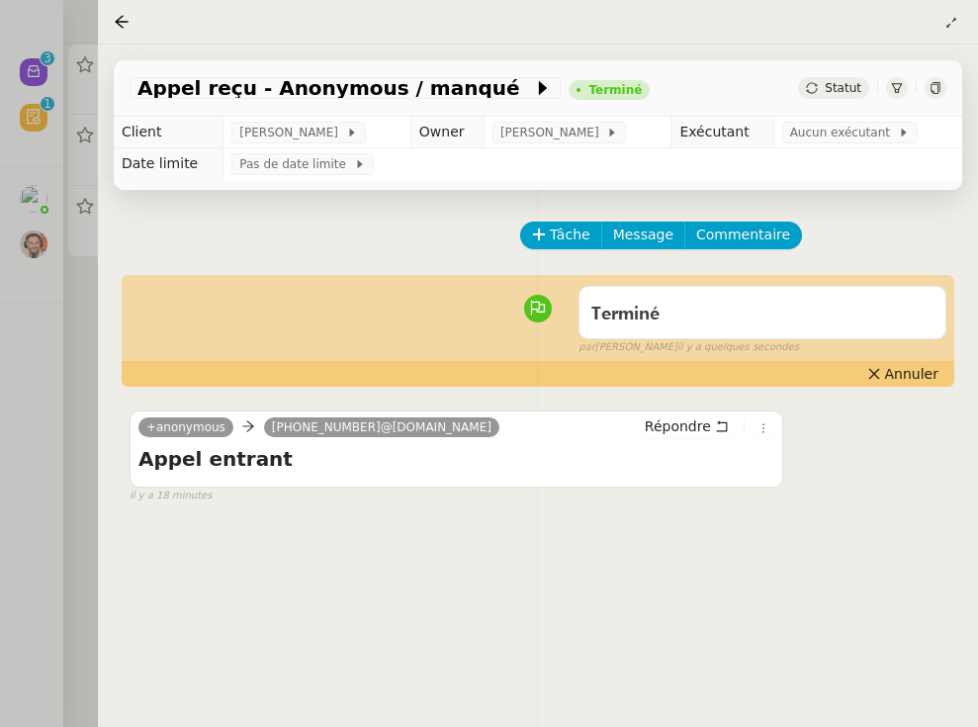
click at [79, 474] on div at bounding box center [489, 363] width 978 height 727
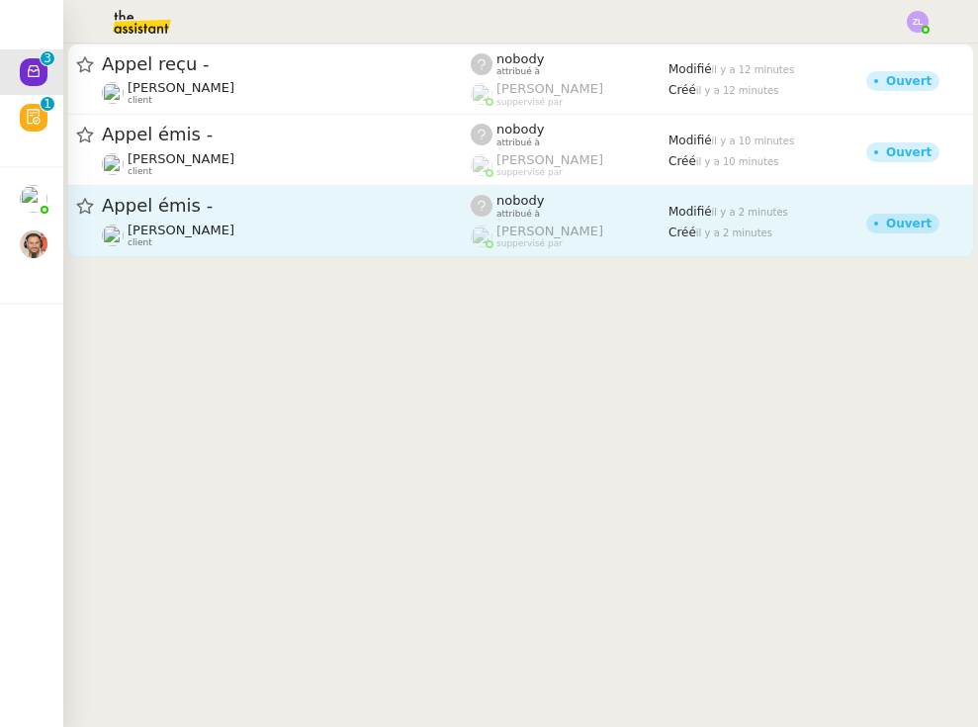
click at [360, 218] on div "Appel émis -" at bounding box center [286, 206] width 369 height 25
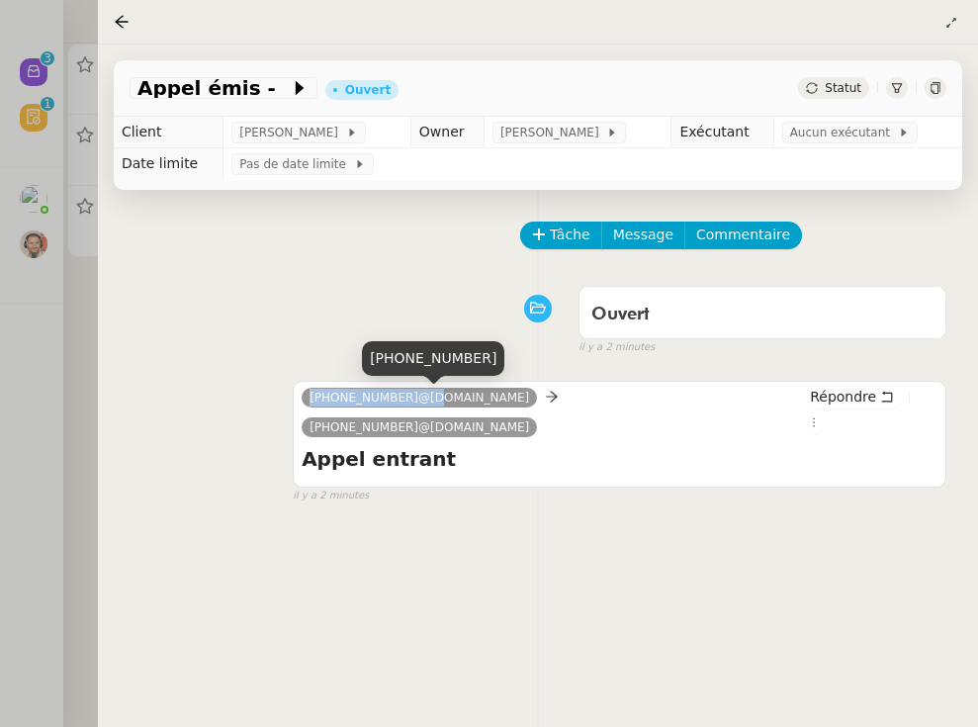
drag, startPoint x: 417, startPoint y: 402, endPoint x: 298, endPoint y: 402, distance: 119.6
click at [298, 402] on div "[PHONE_NUMBER]@[DOMAIN_NAME] [PHONE_NUMBER]@[DOMAIN_NAME] Répondre Appel entran…" at bounding box center [620, 434] width 654 height 107
copy span "[PHONE_NUMBER]"
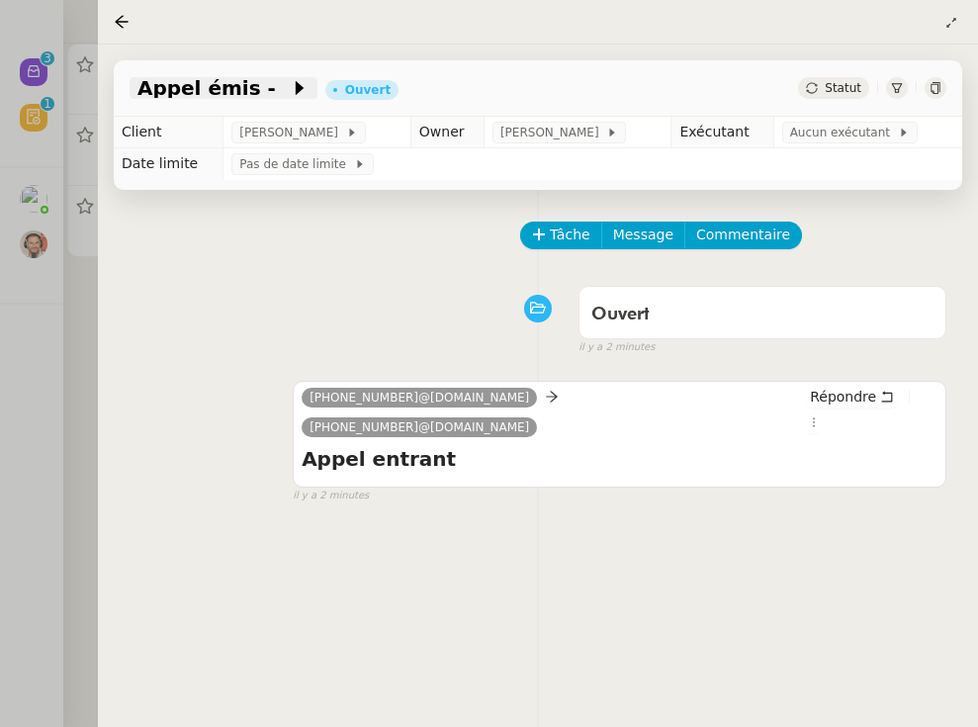
click at [276, 96] on span at bounding box center [283, 88] width 14 height 24
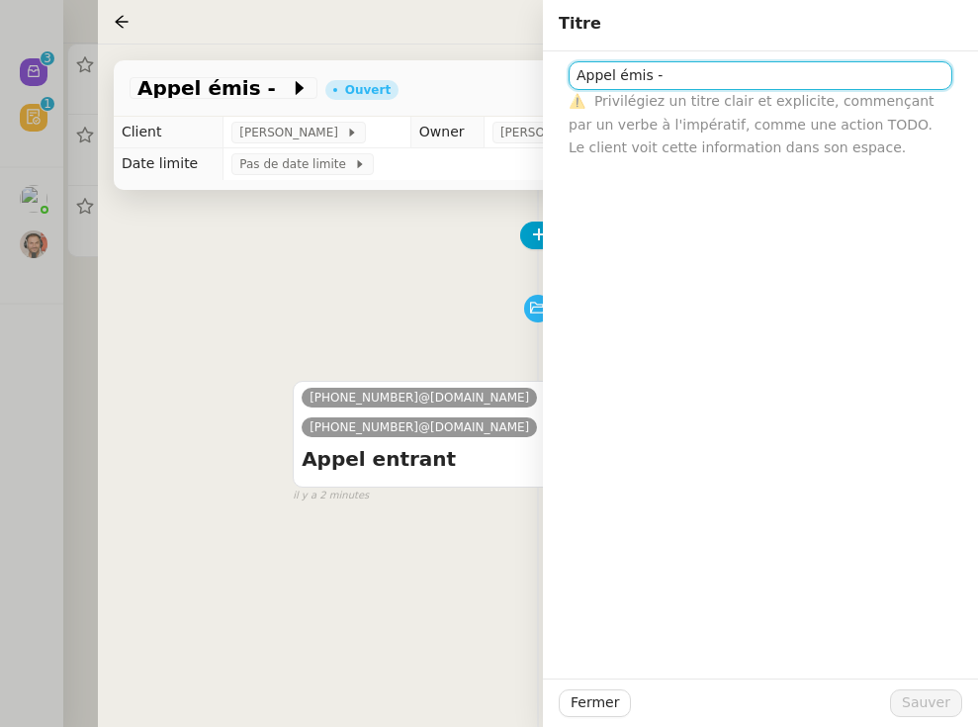
click at [769, 72] on input "Appel émis -" at bounding box center [761, 75] width 384 height 29
paste input "[PHONE_NUMBER]"
type input "Appel émis - [PHONE_NUMBER] (SPAM) manqué"
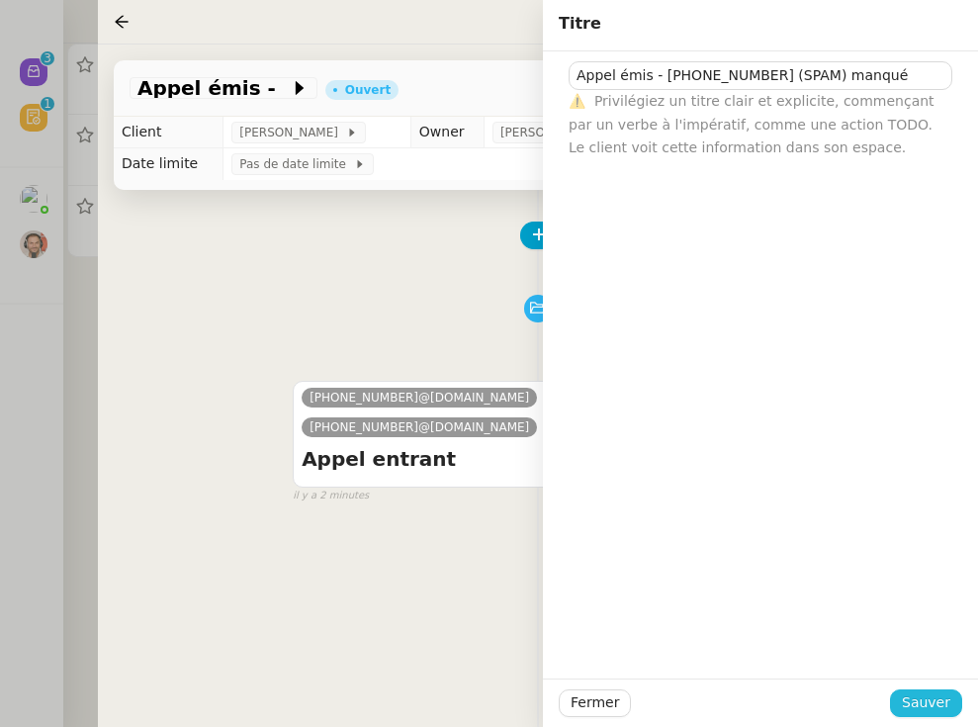
click at [844, 704] on span "Sauver" at bounding box center [926, 702] width 48 height 23
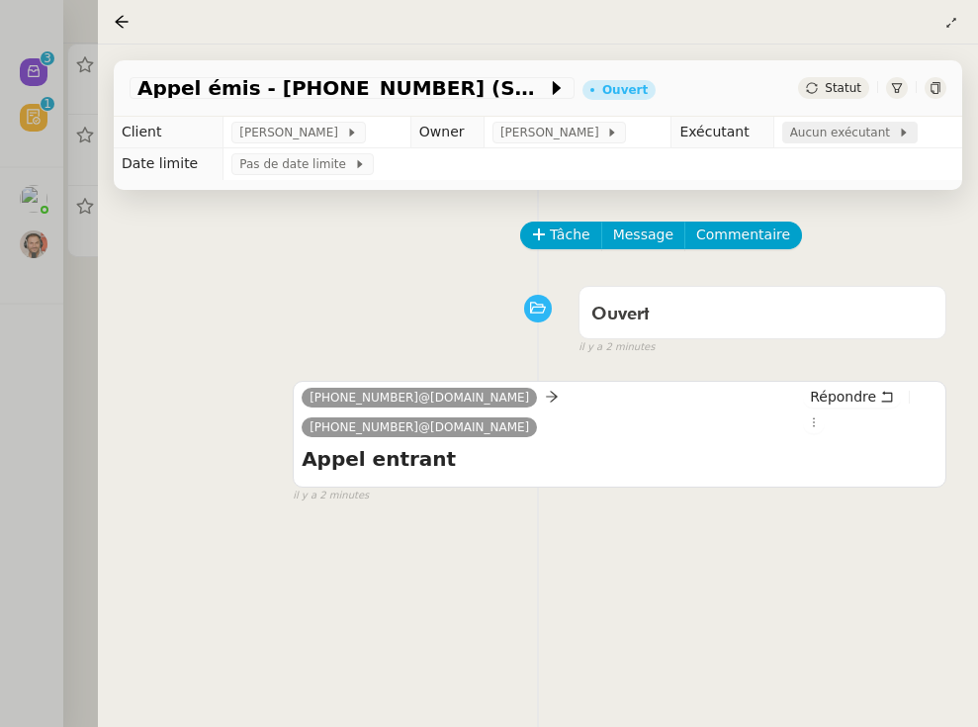
click at [844, 137] on span "Aucun exécutant" at bounding box center [844, 133] width 108 height 20
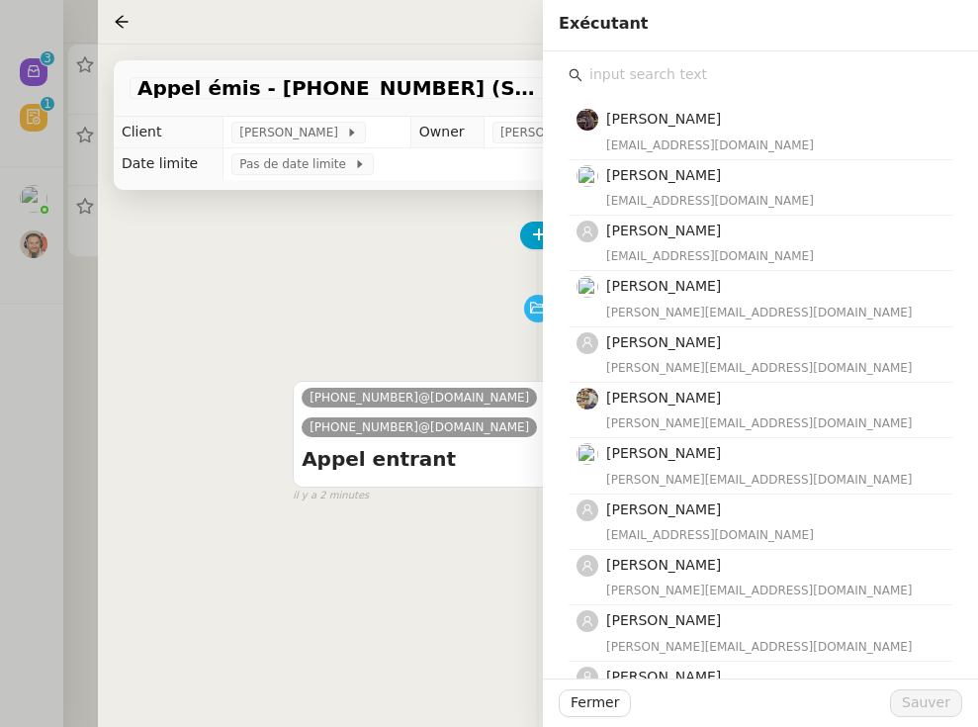
click at [614, 59] on div "[PERSON_NAME] [EMAIL_ADDRESS][DOMAIN_NAME] [PERSON_NAME] [EMAIL_ADDRESS][DOMAIN…" at bounding box center [760, 634] width 403 height 1166
click at [615, 88] on input "text" at bounding box center [767, 74] width 370 height 27
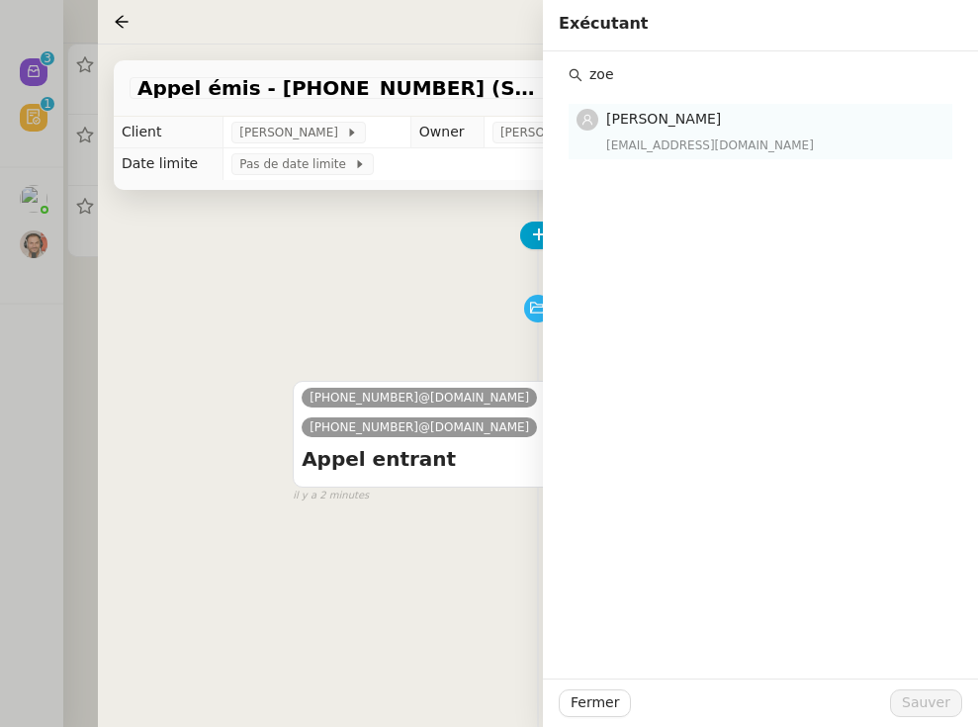
type input "zoe"
click at [649, 122] on span "[PERSON_NAME]" at bounding box center [663, 119] width 115 height 16
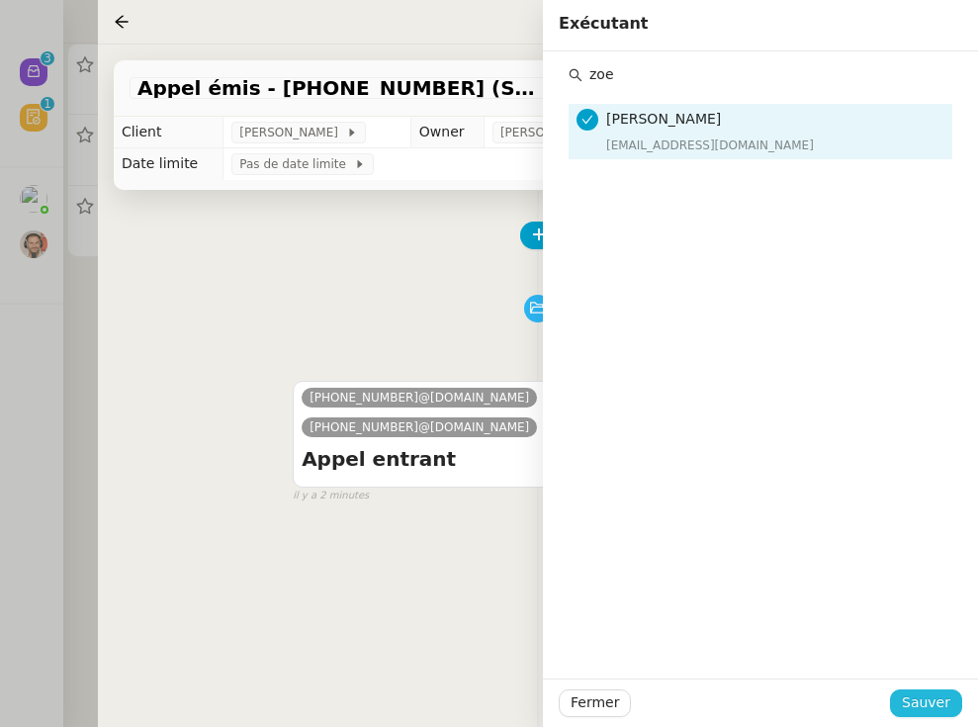
click at [844, 706] on span "Sauver" at bounding box center [926, 702] width 48 height 23
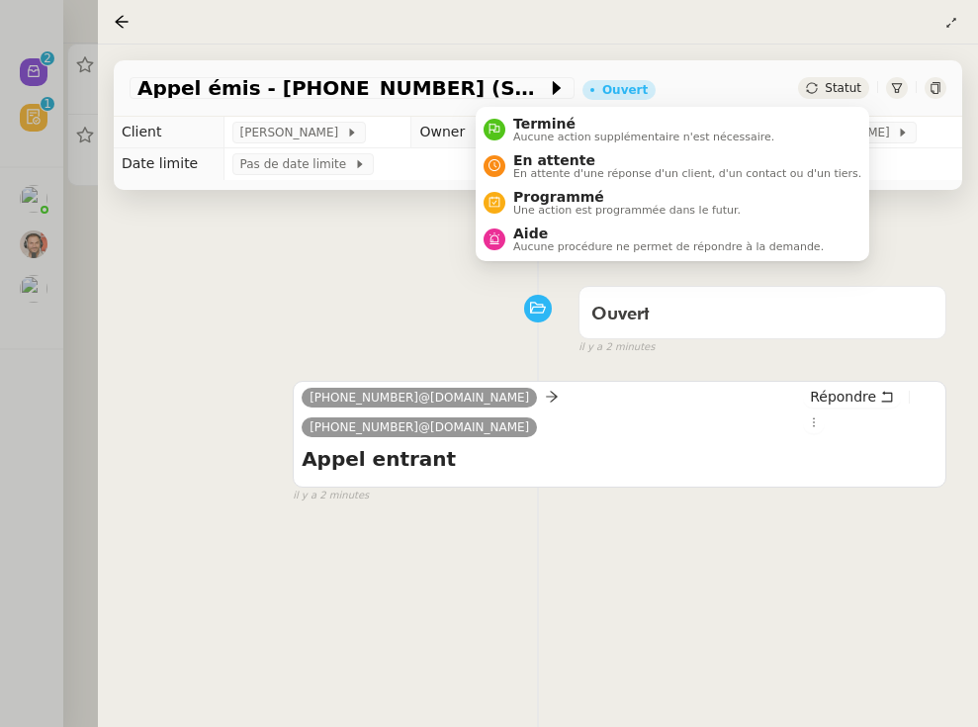
click at [829, 87] on span "Statut" at bounding box center [843, 88] width 37 height 14
click at [843, 130] on li "Terminé Aucune action supplémentaire n'est nécessaire." at bounding box center [673, 129] width 394 height 37
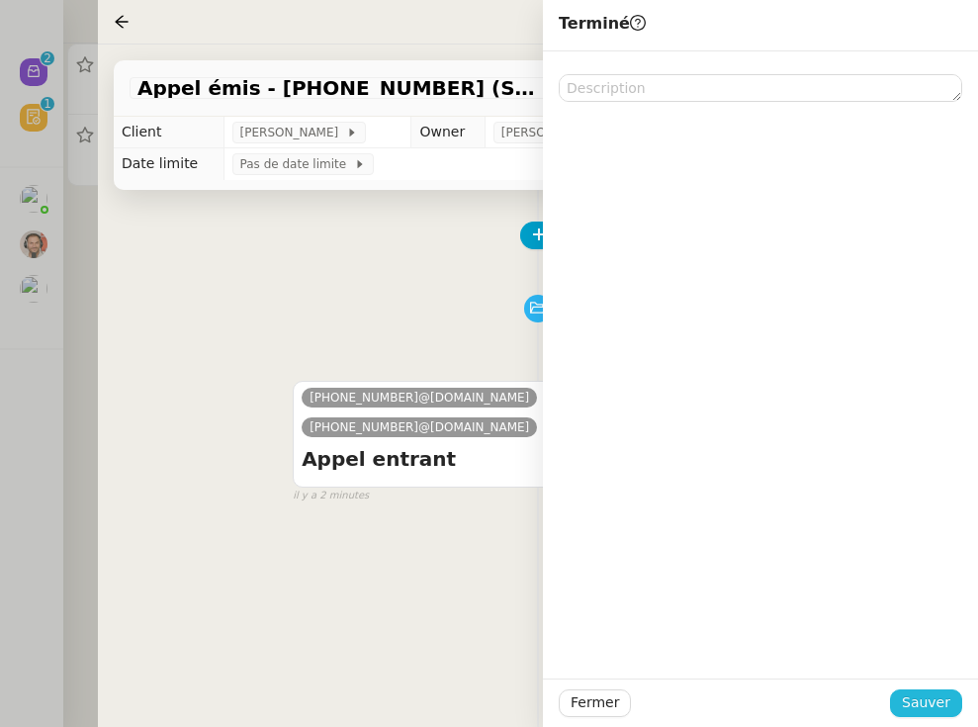
click at [844, 700] on span "Sauver" at bounding box center [926, 702] width 48 height 23
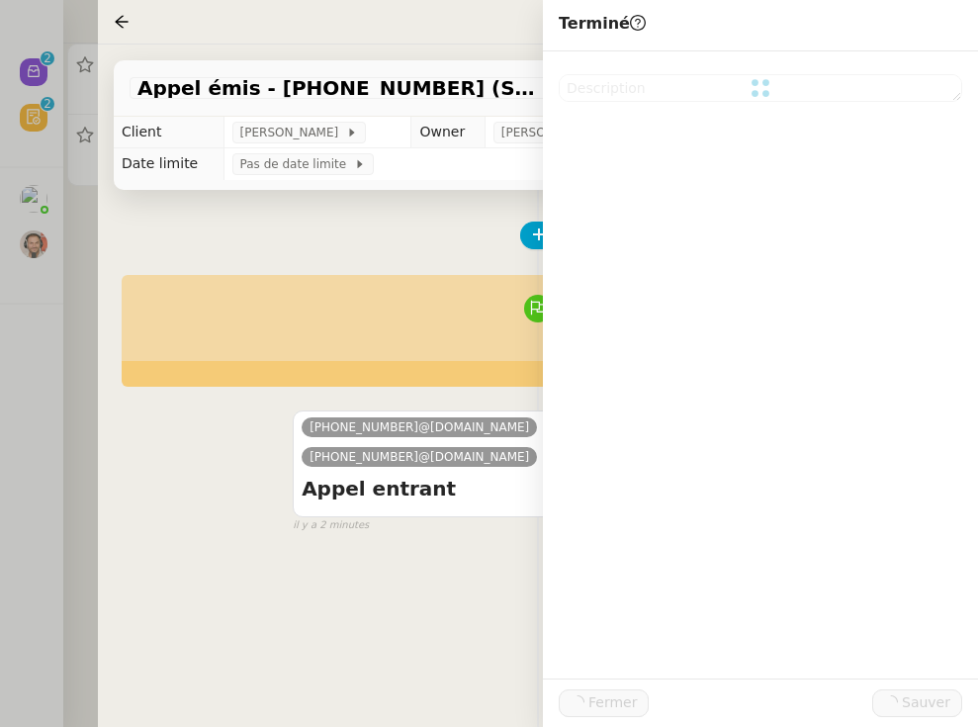
click at [21, 465] on div at bounding box center [489, 363] width 978 height 727
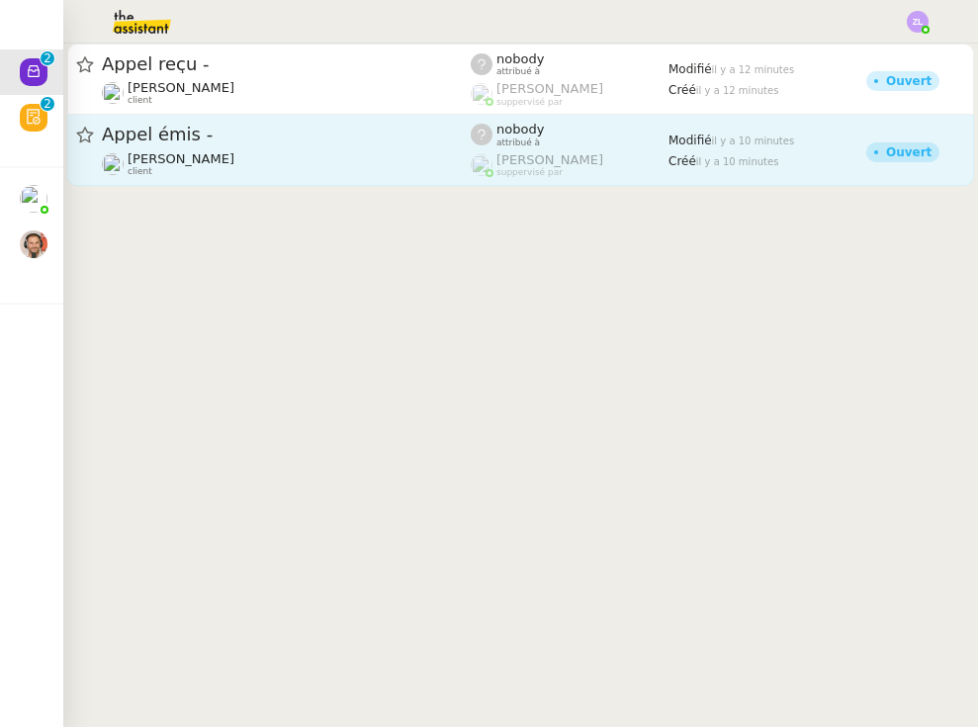
click at [190, 140] on span "Appel émis -" at bounding box center [286, 135] width 369 height 18
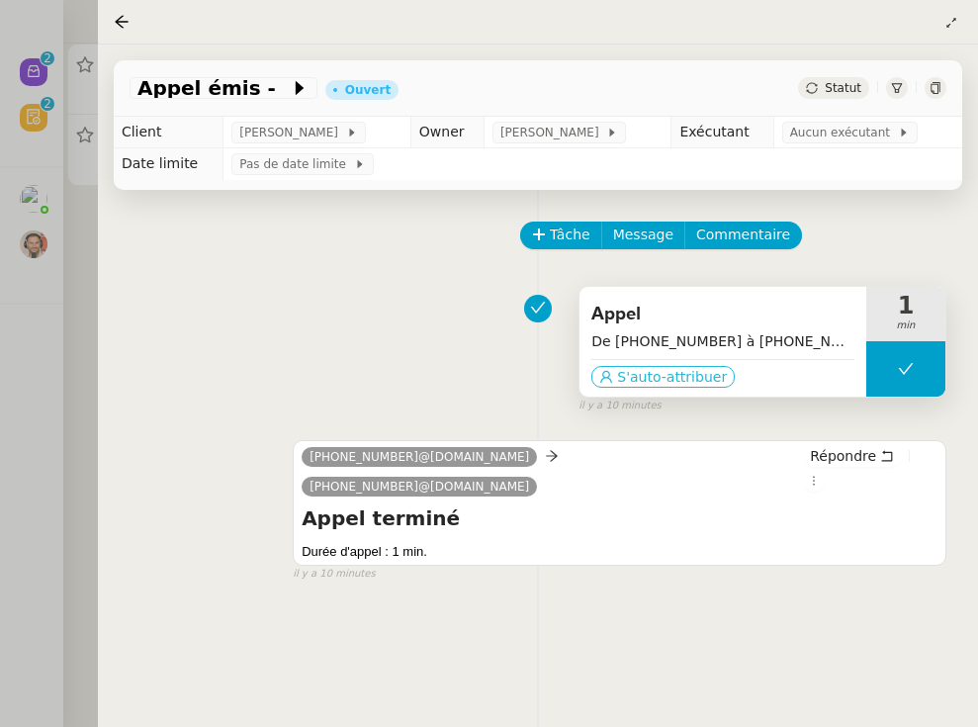
click at [699, 381] on span "S'auto-attribuer" at bounding box center [672, 377] width 110 height 20
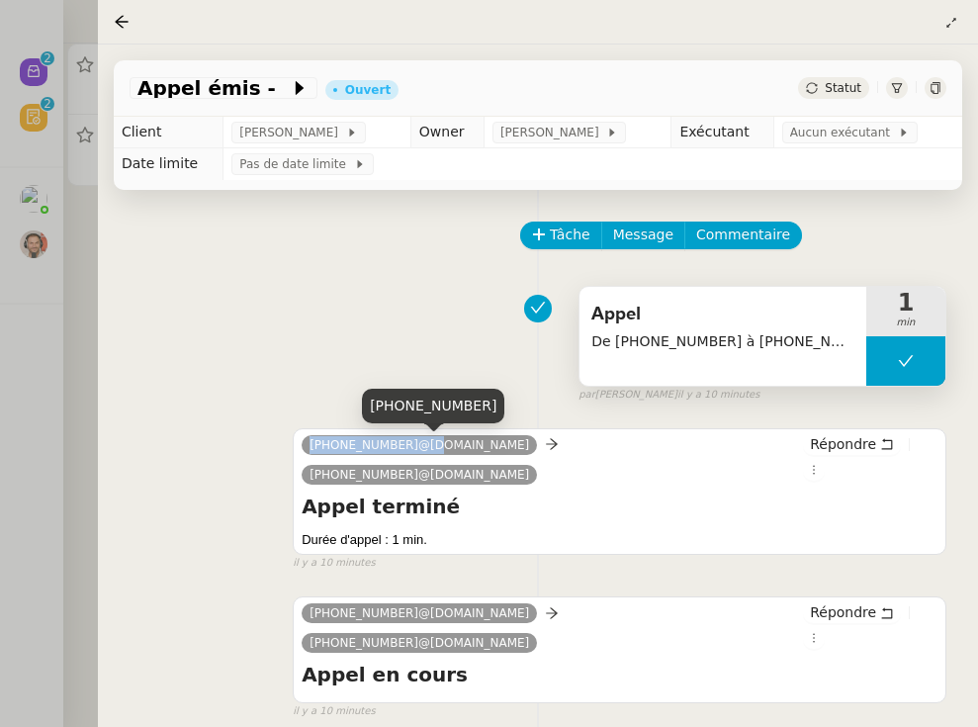
drag, startPoint x: 415, startPoint y: 443, endPoint x: 309, endPoint y: 444, distance: 106.8
click at [309, 445] on nz-tag "[PHONE_NUMBER]@[DOMAIN_NAME]" at bounding box center [419, 445] width 235 height 20
copy span "[PHONE_NUMBER]"
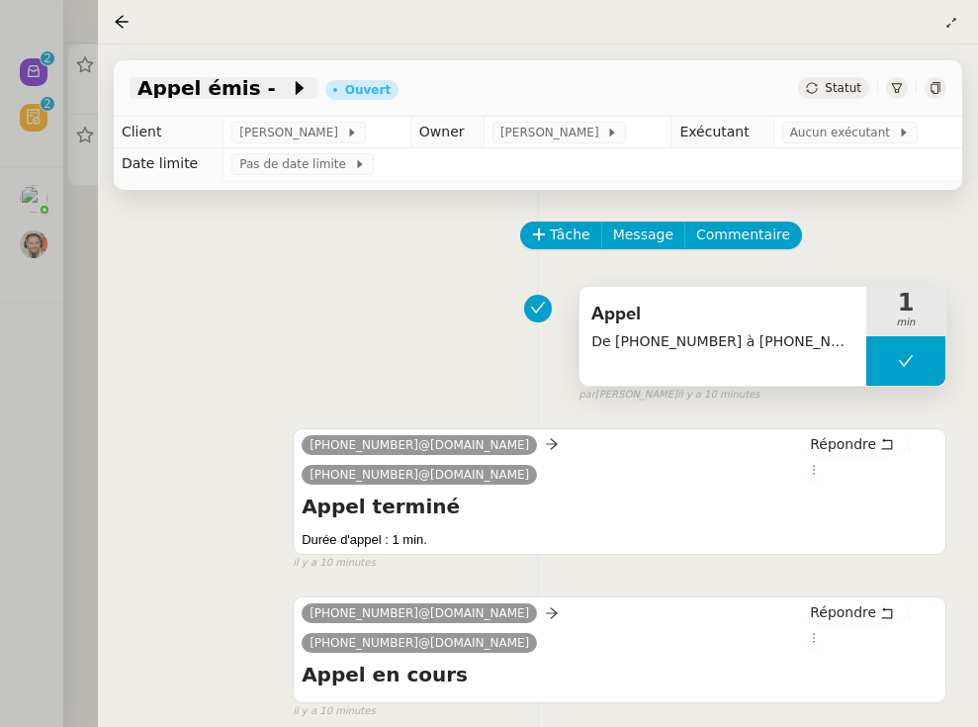
click at [276, 86] on span at bounding box center [283, 88] width 14 height 24
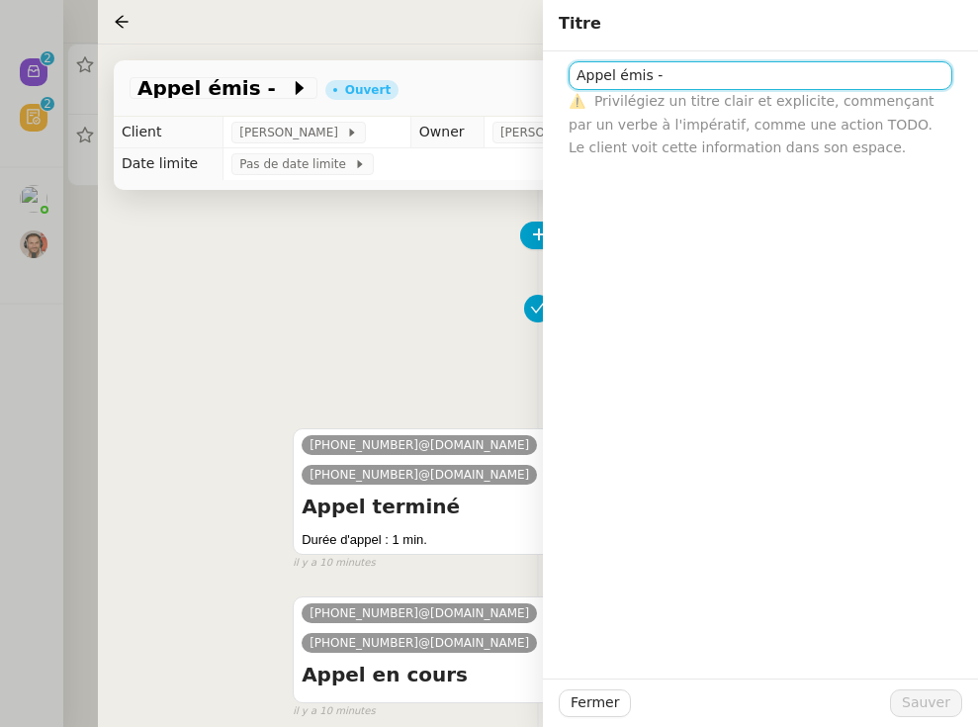
click at [670, 89] on input "Appel émis -" at bounding box center [761, 75] width 384 height 29
paste input "[PHONE_NUMBER]"
type input "Appel émis - [PHONE_NUMBER] - manqué"
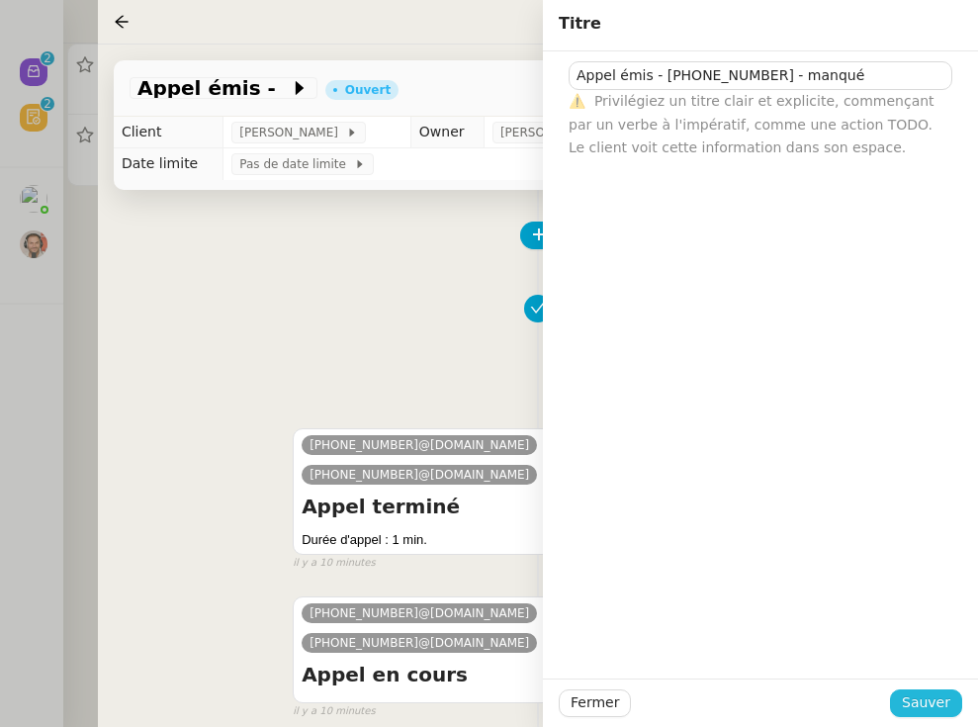
click at [844, 696] on span "Sauver" at bounding box center [926, 702] width 48 height 23
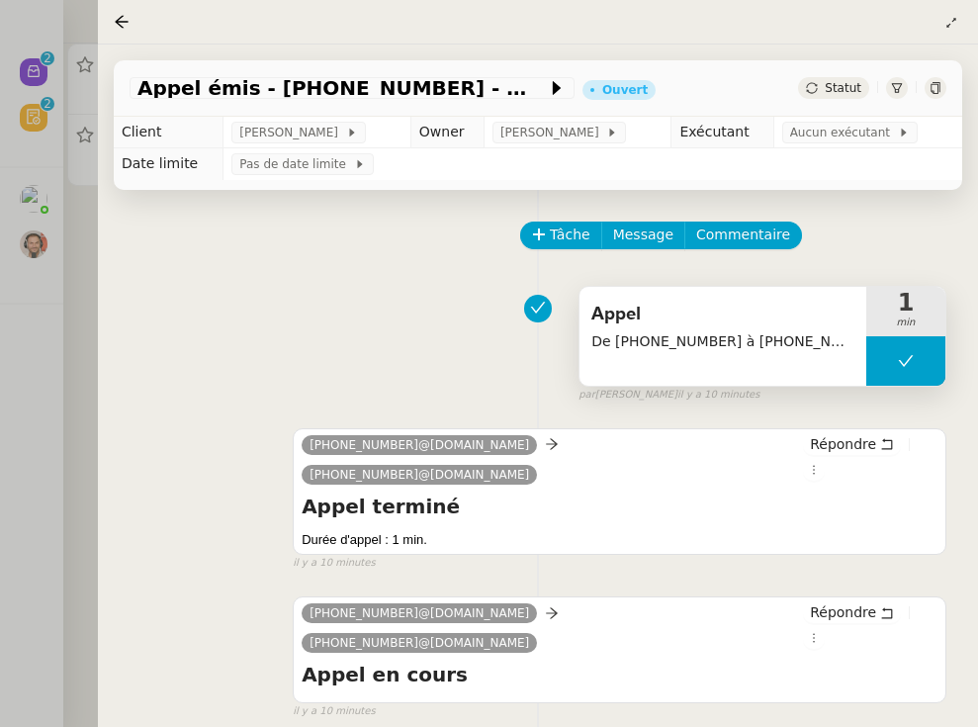
click at [841, 101] on div "Appel émis - [PHONE_NUMBER] - manqué Ouvert Statut" at bounding box center [538, 88] width 848 height 56
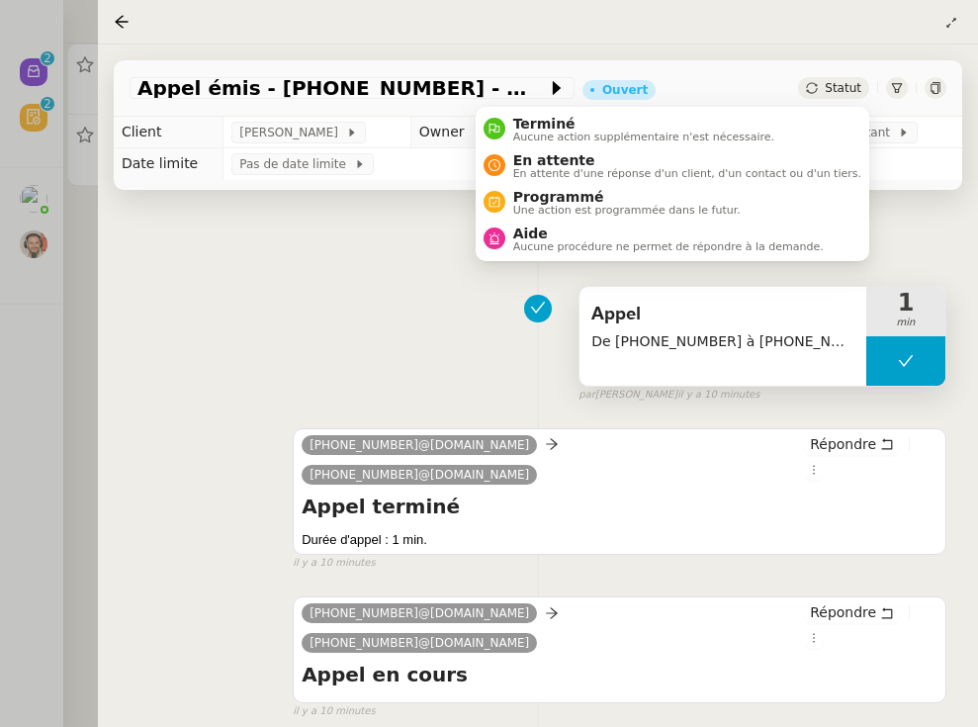
click at [841, 94] on span "Statut" at bounding box center [843, 88] width 37 height 14
click at [756, 132] on span "Aucune action supplémentaire n'est nécessaire." at bounding box center [643, 137] width 261 height 11
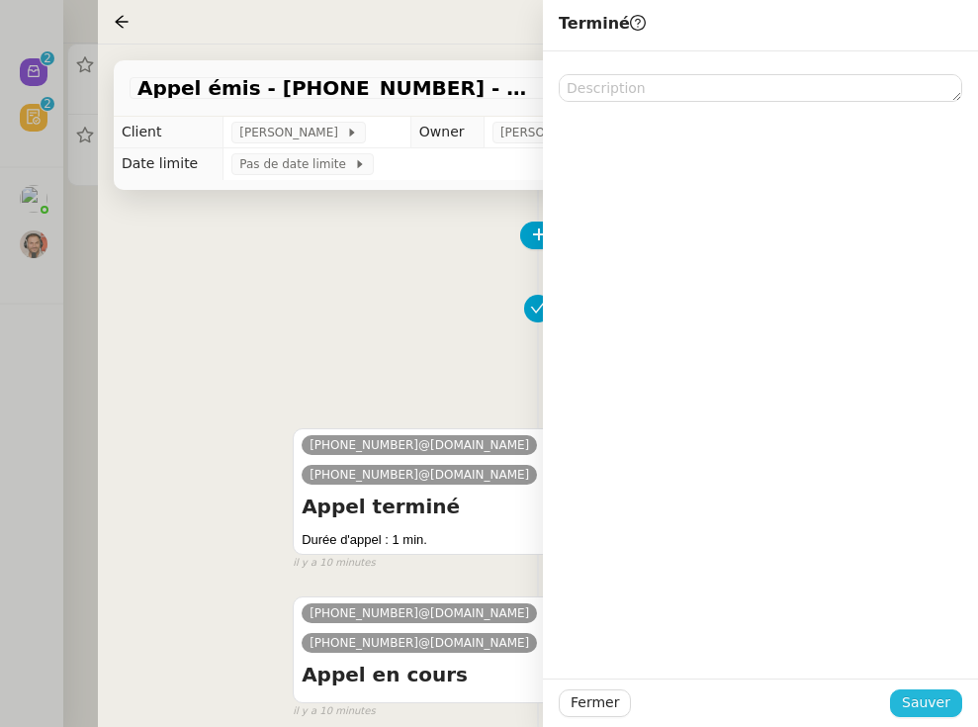
click at [844, 694] on span "Sauver" at bounding box center [926, 702] width 48 height 23
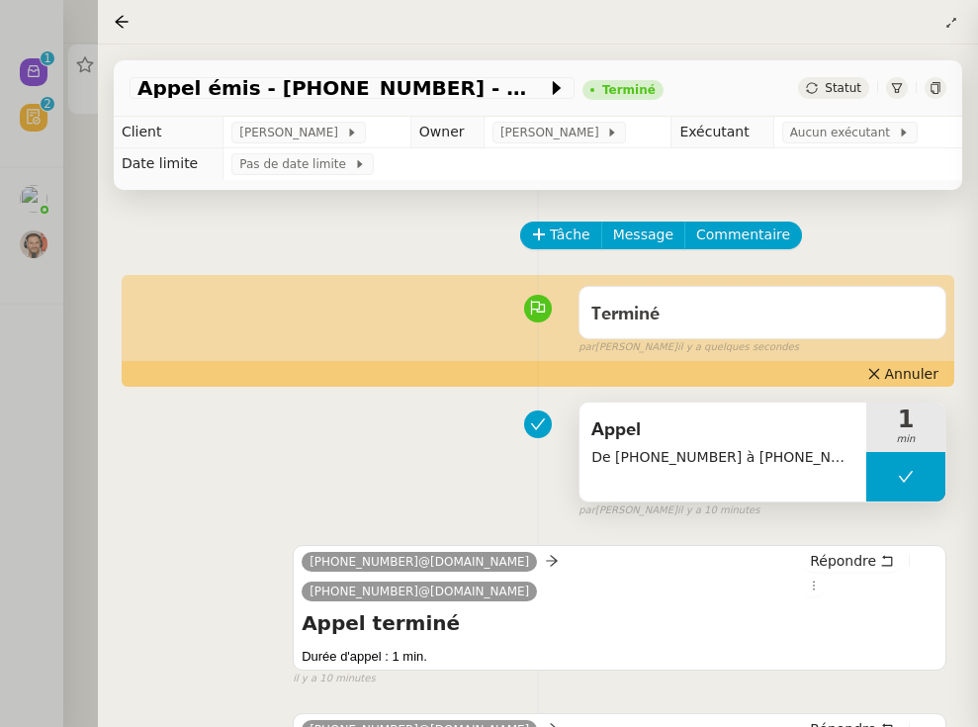
click at [49, 398] on div at bounding box center [489, 363] width 978 height 727
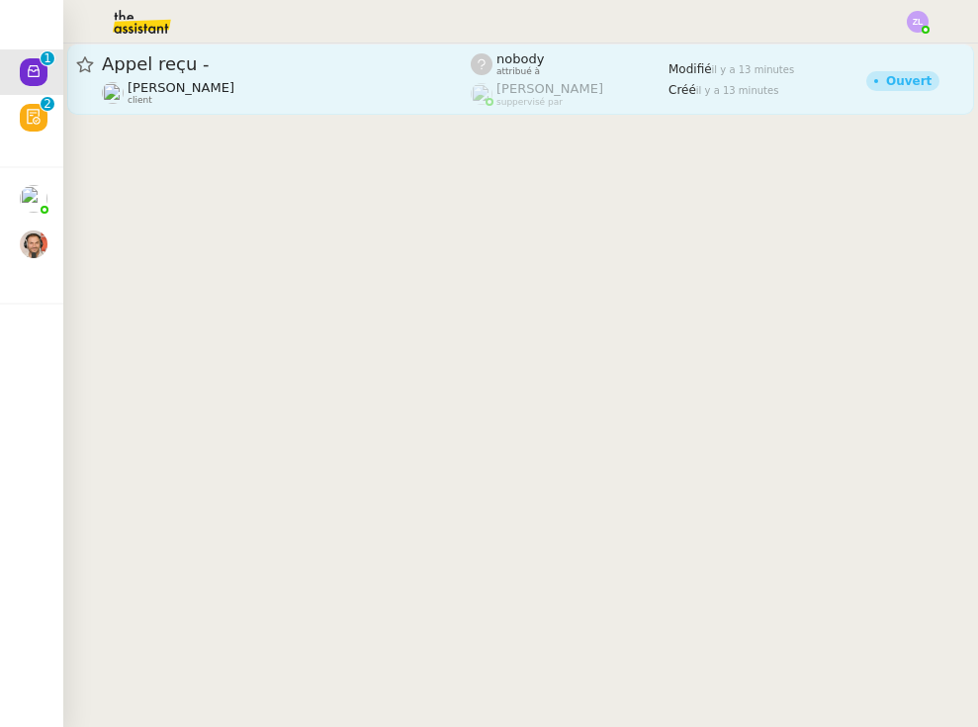
click at [195, 87] on span "[PERSON_NAME]" at bounding box center [181, 87] width 107 height 15
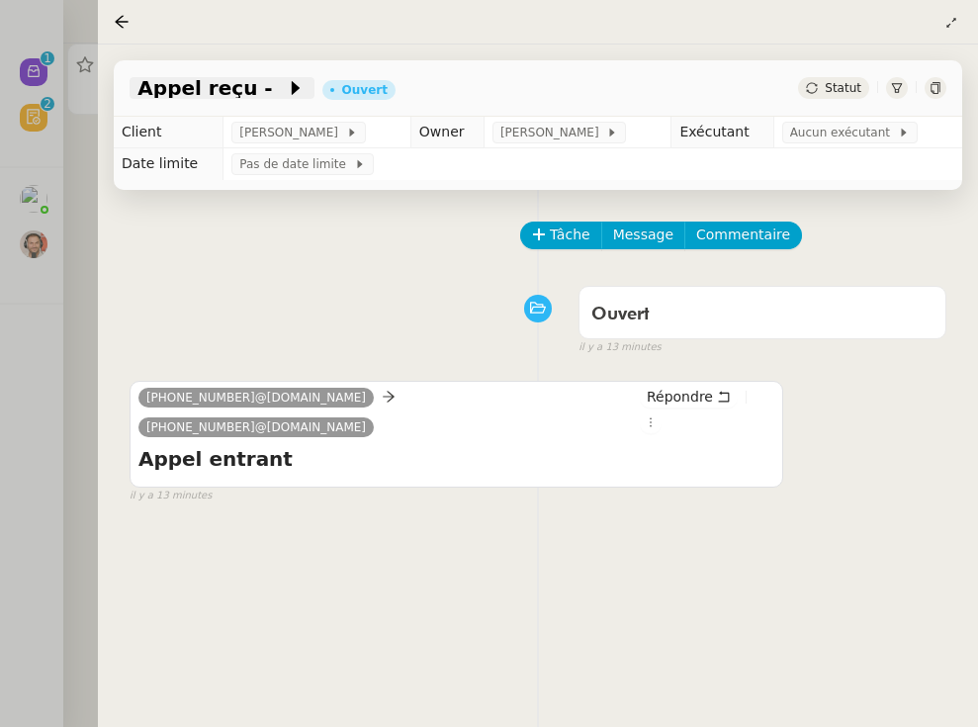
click at [286, 90] on icon at bounding box center [296, 88] width 20 height 20
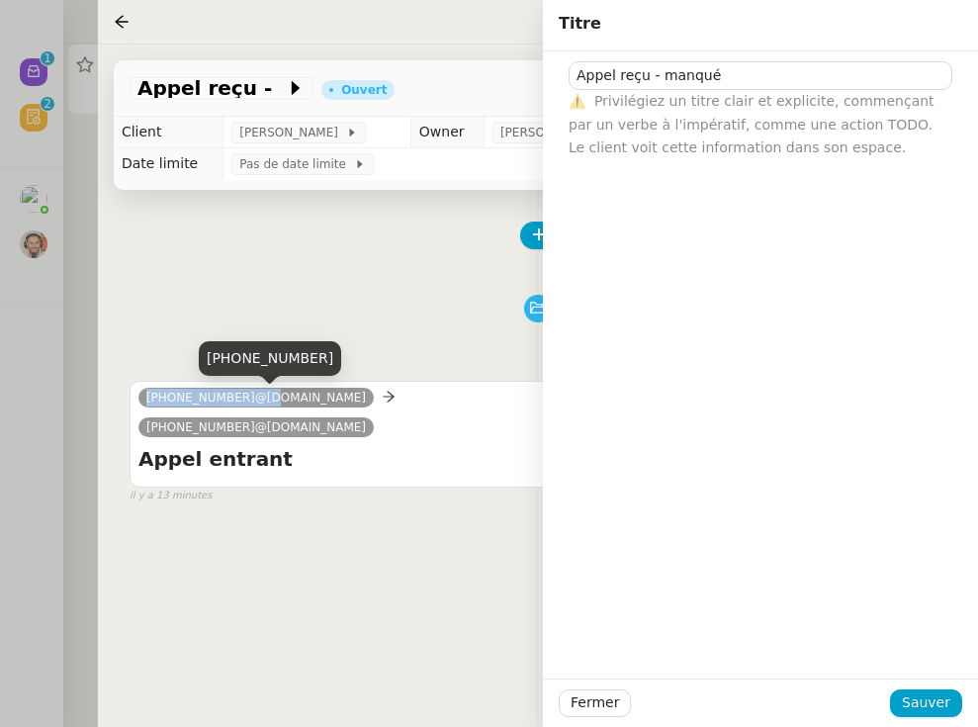
drag, startPoint x: 254, startPoint y: 399, endPoint x: 143, endPoint y: 400, distance: 110.8
click at [143, 400] on nz-tag "[PHONE_NUMBER]@[DOMAIN_NAME]" at bounding box center [255, 398] width 235 height 20
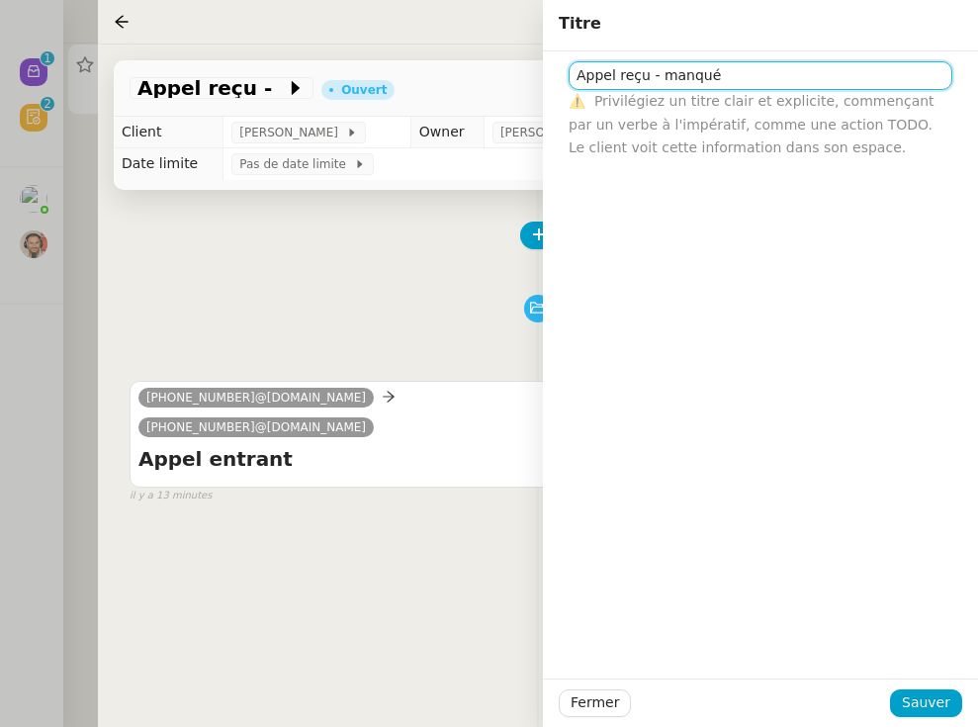
click at [755, 70] on input "Appel reçu - manqué" at bounding box center [761, 75] width 384 height 29
paste input "[PHONE_NUMBER]"
type input "Appel reçu - manqué - [PHONE_NUMBER]"
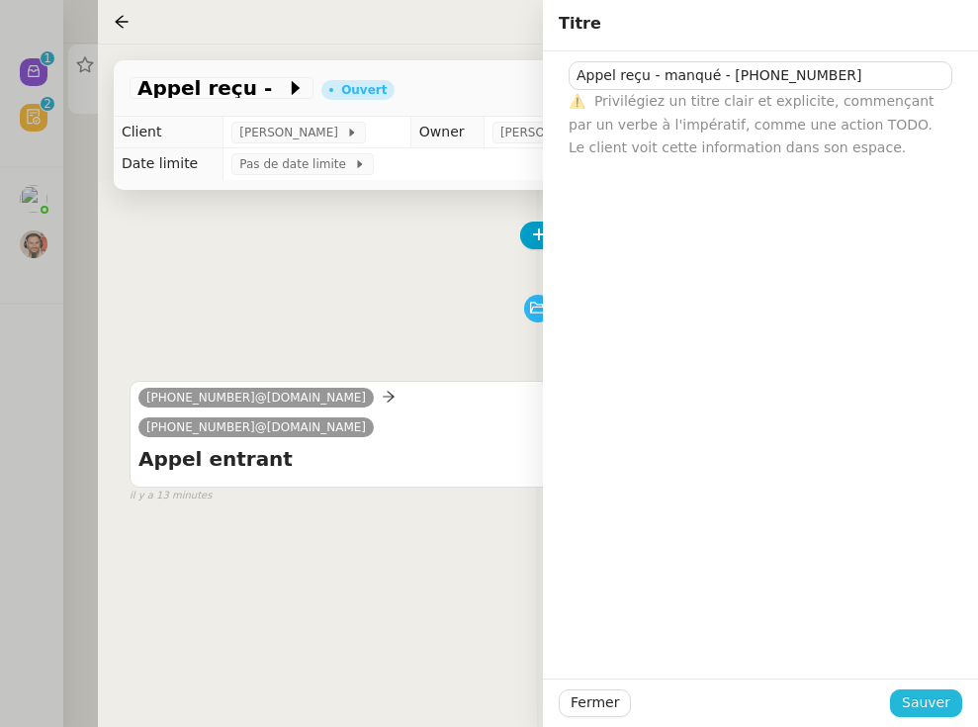
click at [844, 709] on button "Sauver" at bounding box center [926, 703] width 72 height 28
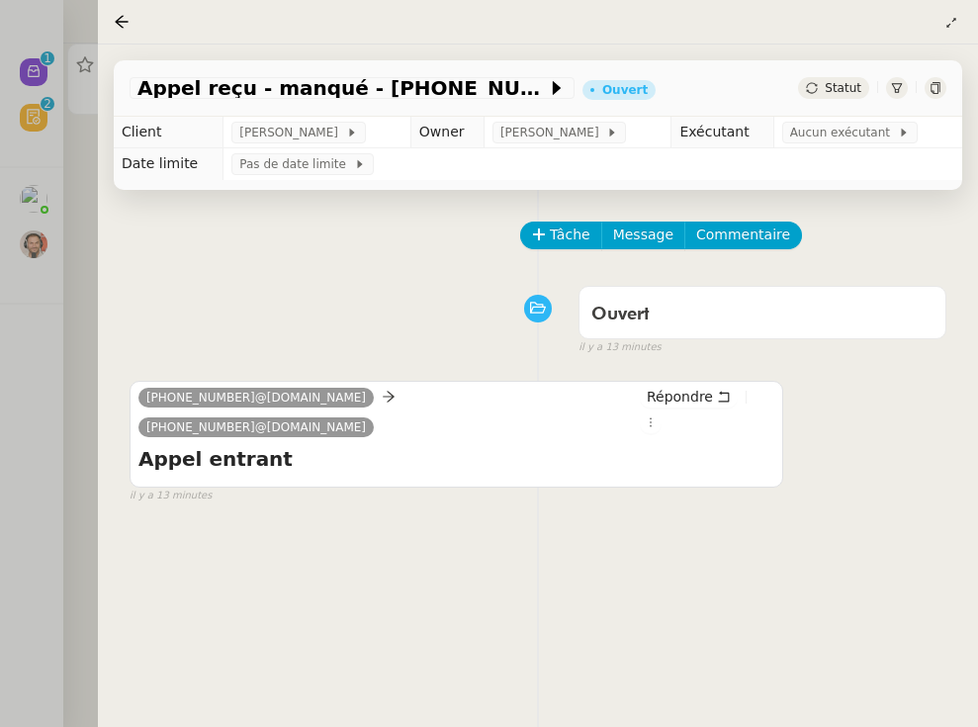
click at [817, 88] on icon at bounding box center [812, 88] width 12 height 12
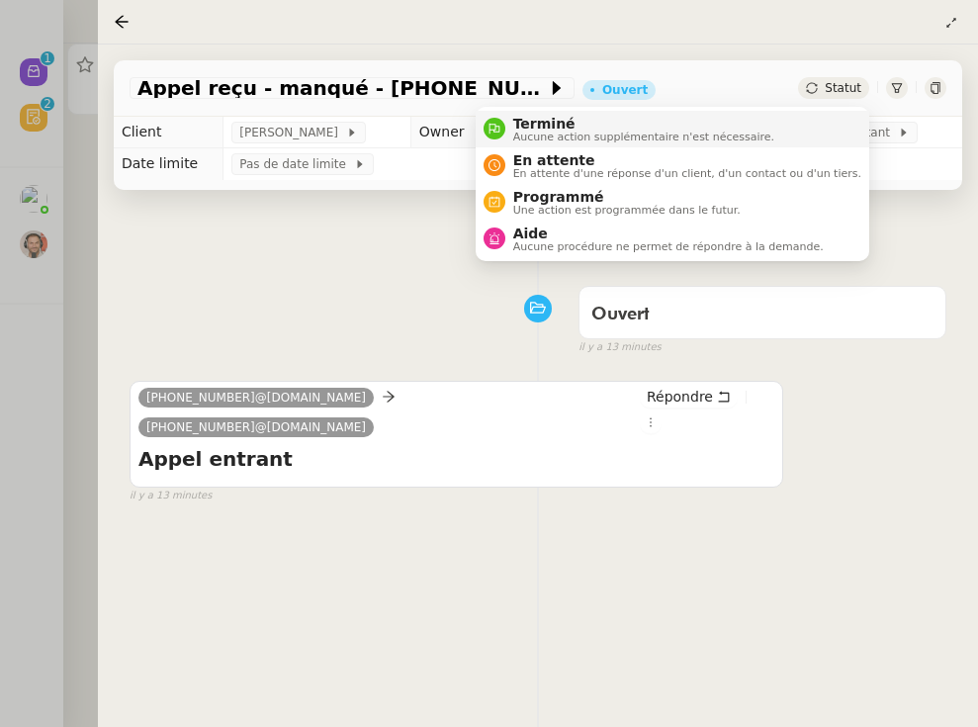
click at [810, 115] on li "Terminé Aucune action supplémentaire n'est nécessaire." at bounding box center [673, 129] width 394 height 37
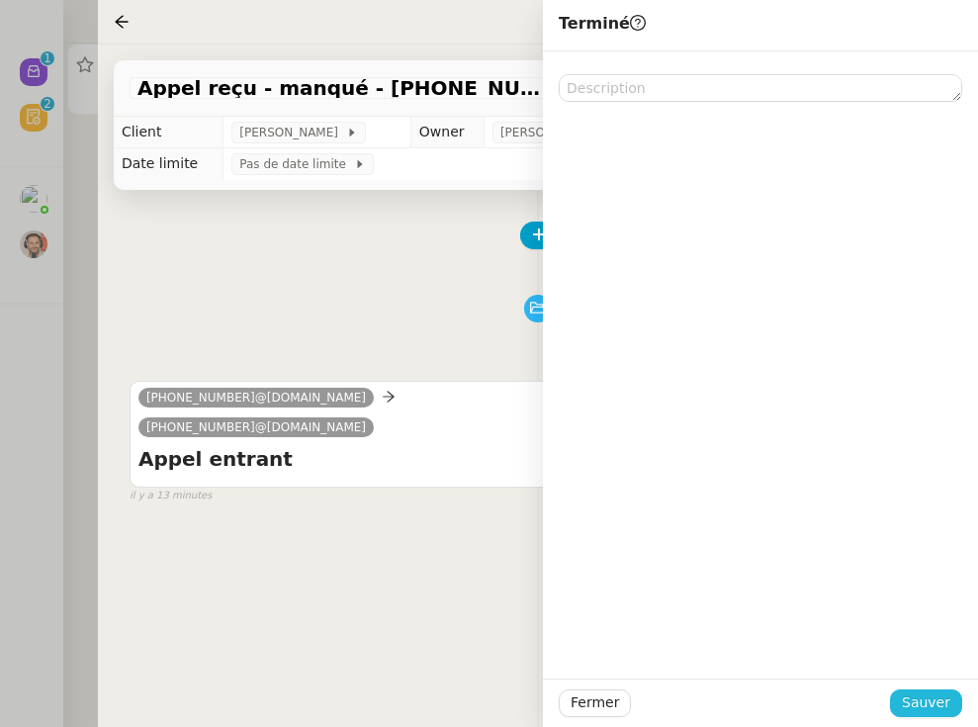
click at [844, 709] on span "Sauver" at bounding box center [926, 702] width 48 height 23
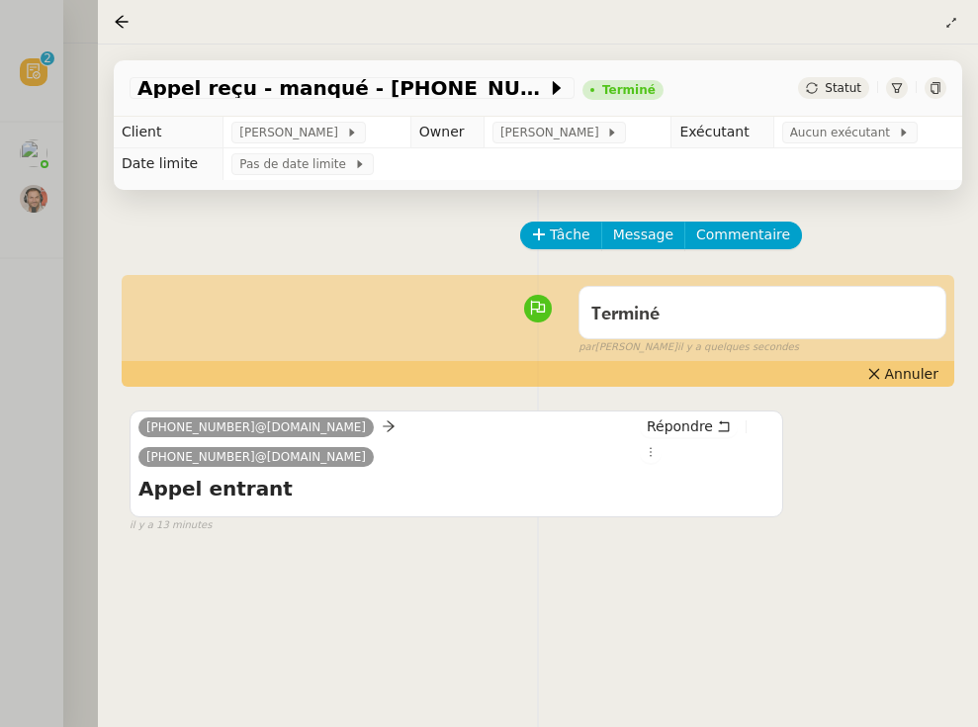
click at [51, 508] on div at bounding box center [489, 363] width 978 height 727
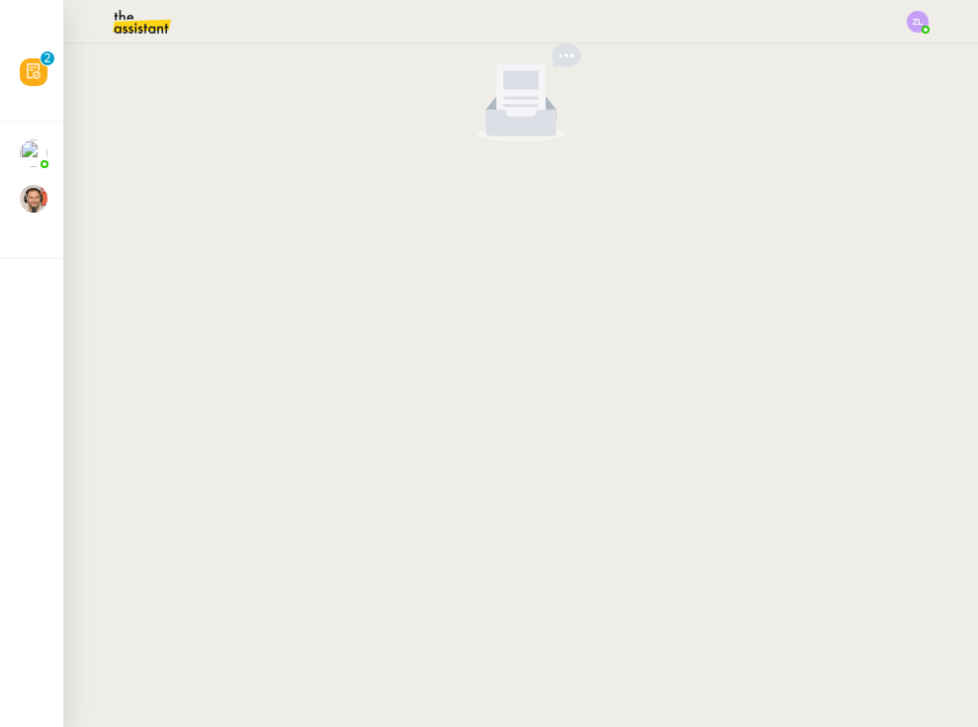
click at [29, 86] on nz-avatar at bounding box center [34, 72] width 28 height 28
click at [126, 21] on img at bounding box center [125, 22] width 153 height 44
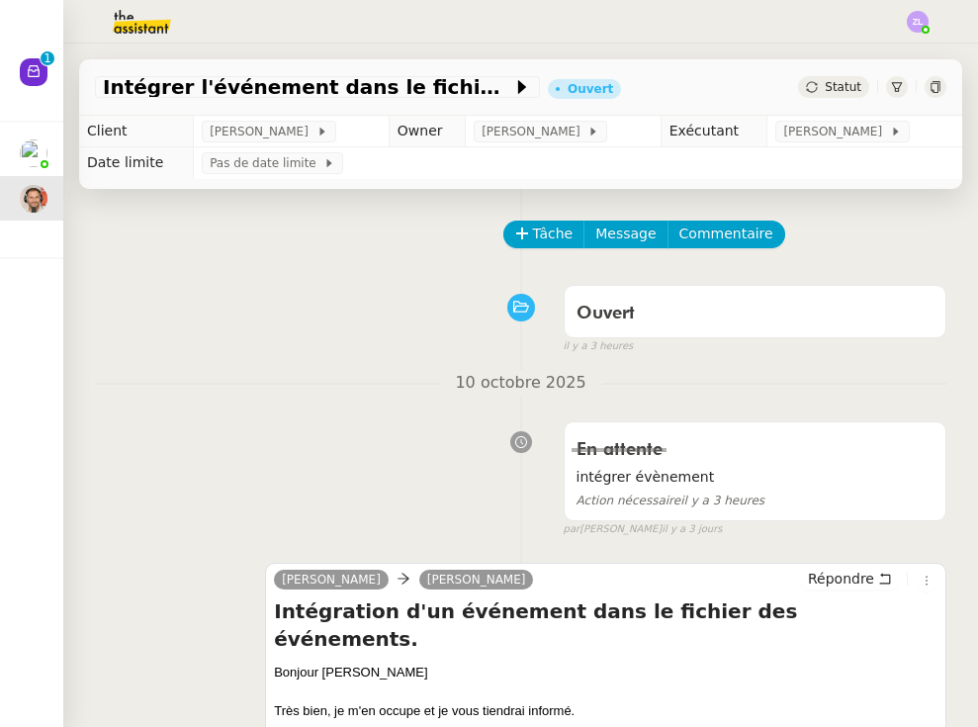
click at [31, 77] on icon at bounding box center [34, 71] width 12 height 12
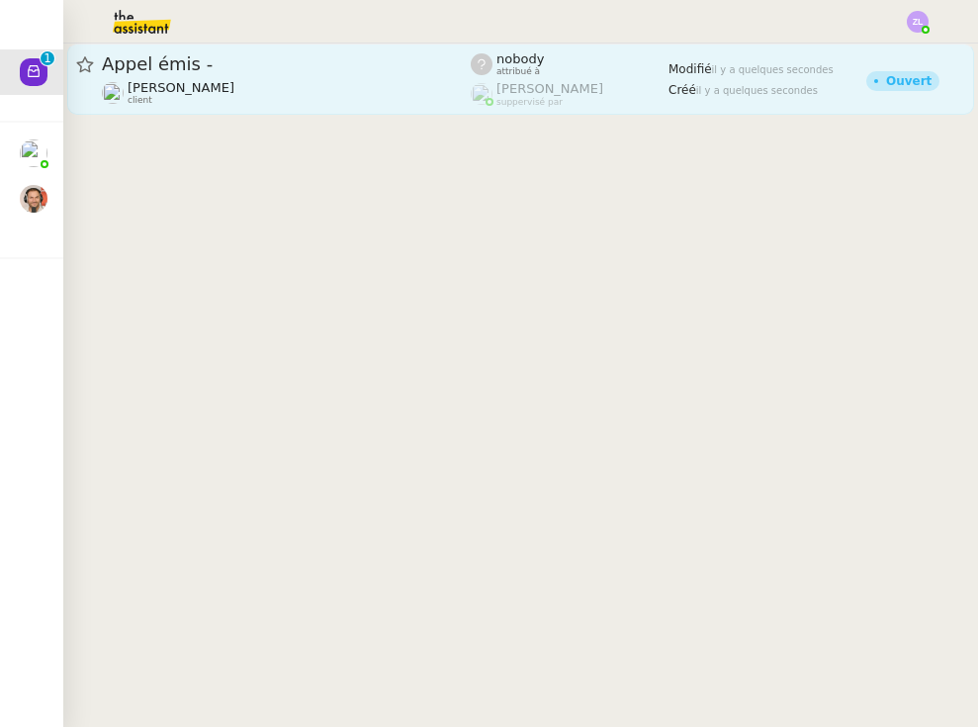
click at [234, 66] on span "Appel émis -" at bounding box center [286, 64] width 369 height 18
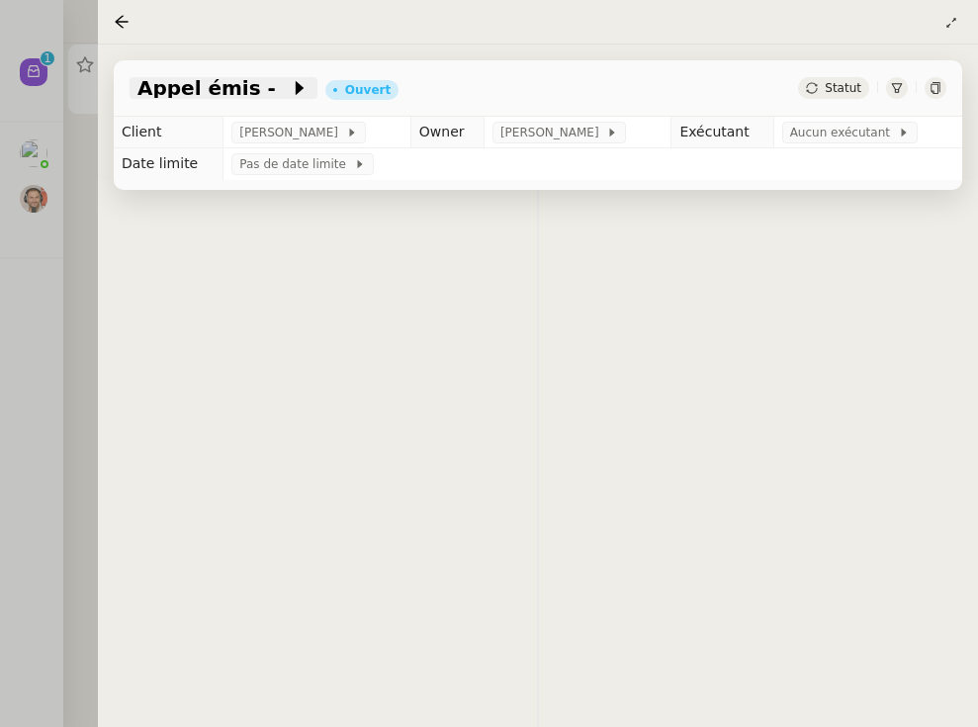
click at [276, 98] on span at bounding box center [283, 88] width 14 height 24
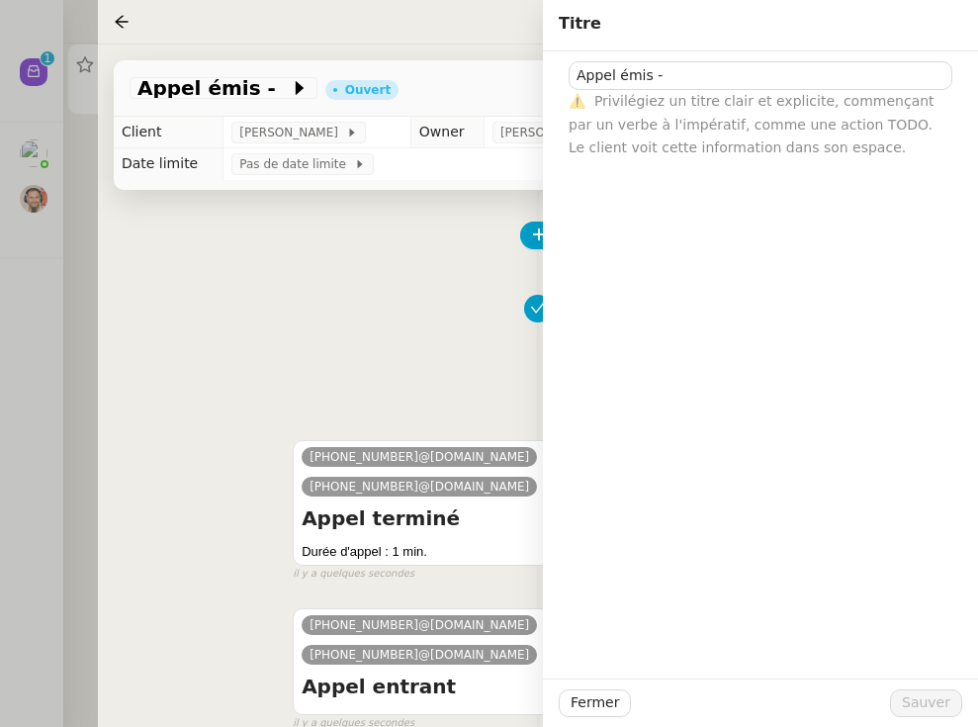
click at [455, 262] on div "Tâche Message Commentaire" at bounding box center [538, 244] width 817 height 47
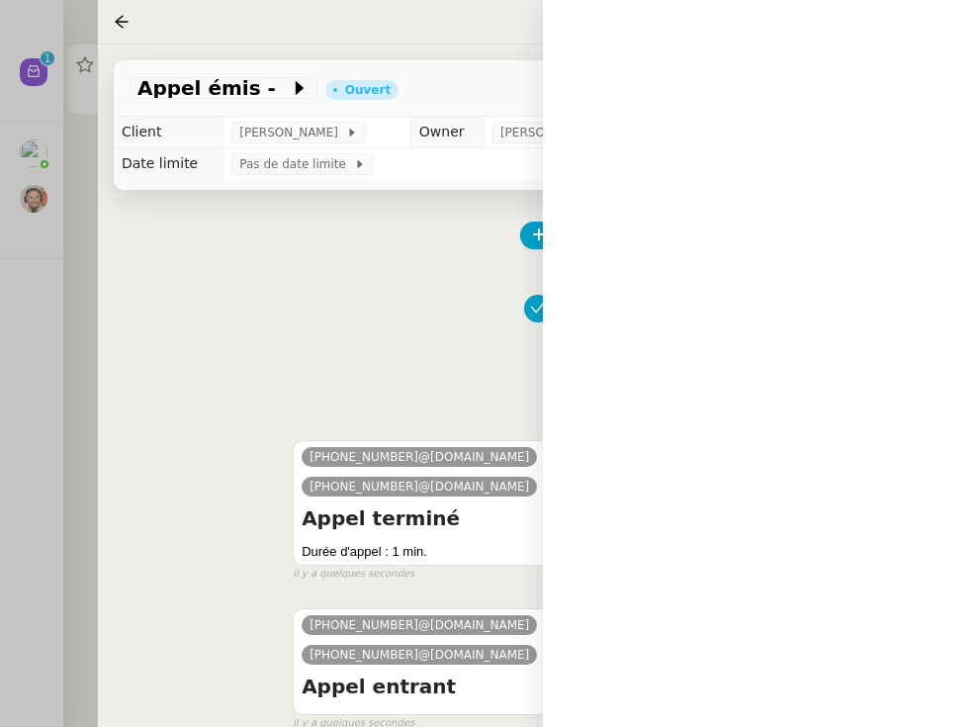
click at [639, 391] on div "Appel De [PHONE_NUMBER] à [PHONE_NUMBER] S'auto-attribuer" at bounding box center [722, 342] width 287 height 111
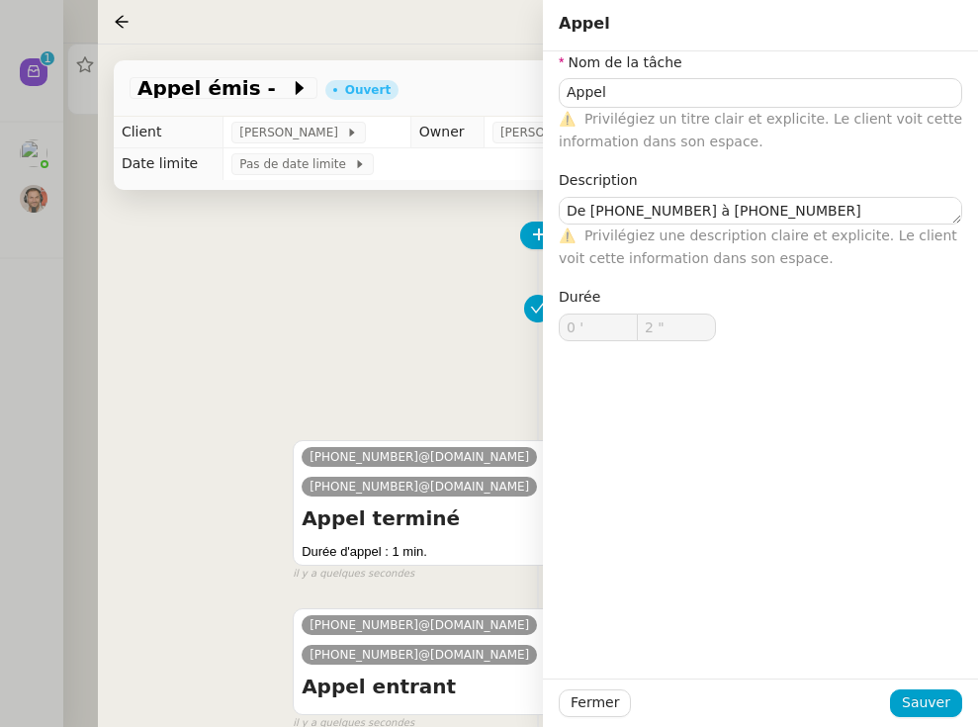
click at [637, 381] on span "S'auto-attribuer" at bounding box center [672, 377] width 110 height 20
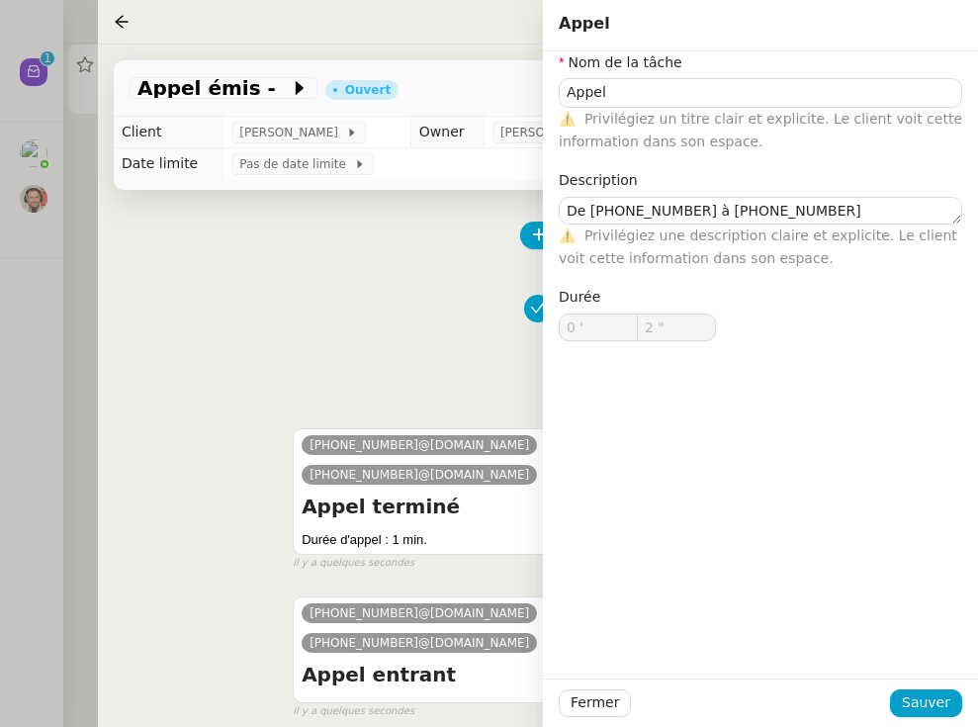
type input "Appel"
type textarea "De [PHONE_NUMBER] à [PHONE_NUMBER]"
type input "0 '"
type input "2 ""
click at [387, 336] on div "Appel De [PHONE_NUMBER] à [PHONE_NUMBER] 1 min false par [PERSON_NAME] il y a q…" at bounding box center [538, 340] width 817 height 127
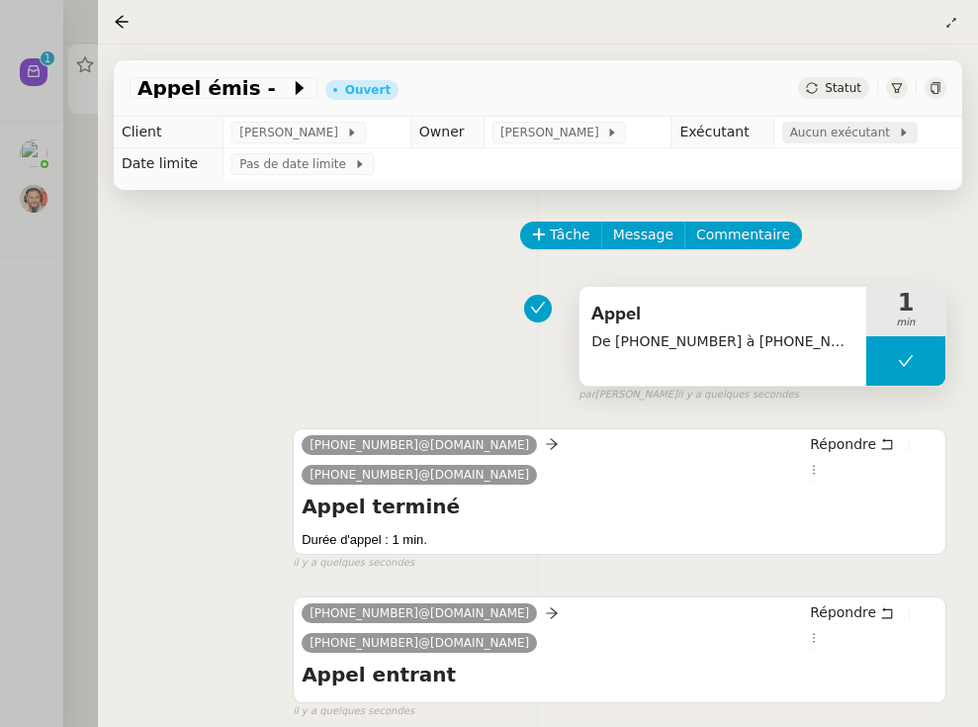
click at [819, 137] on span "Aucun exécutant" at bounding box center [844, 133] width 108 height 20
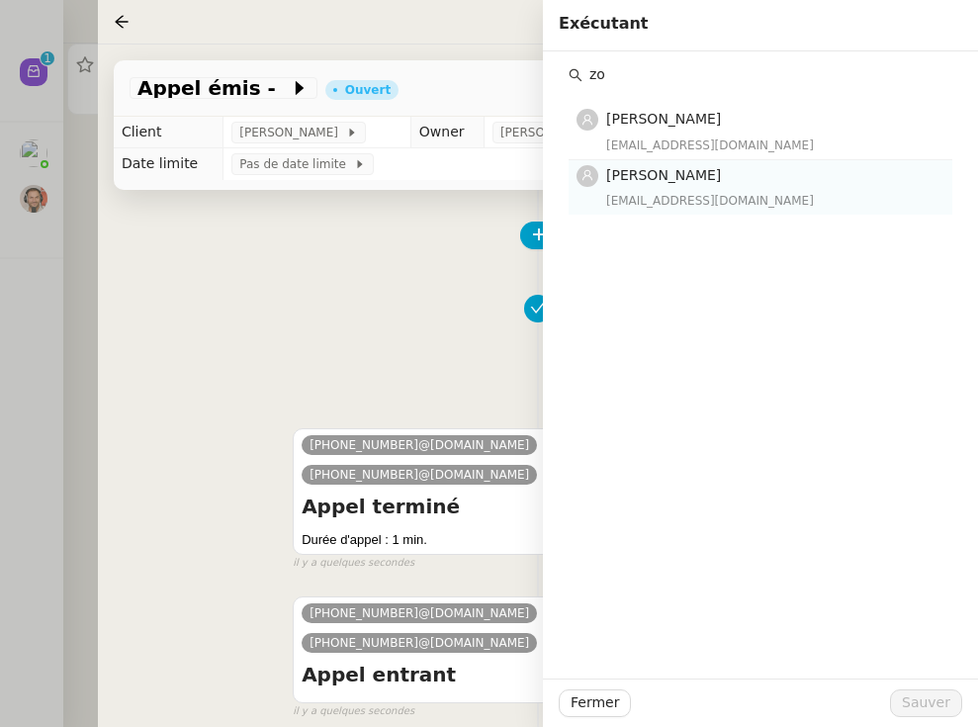
type input "zo"
click at [693, 182] on span "[PERSON_NAME]" at bounding box center [663, 175] width 115 height 16
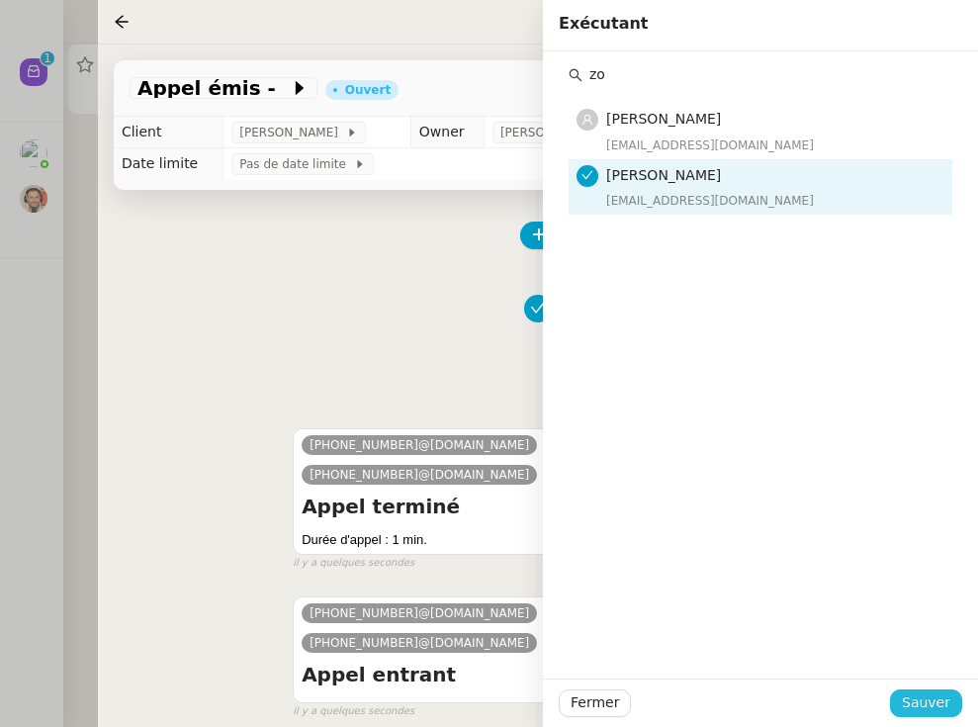
click at [844, 708] on span "Sauver" at bounding box center [926, 702] width 48 height 23
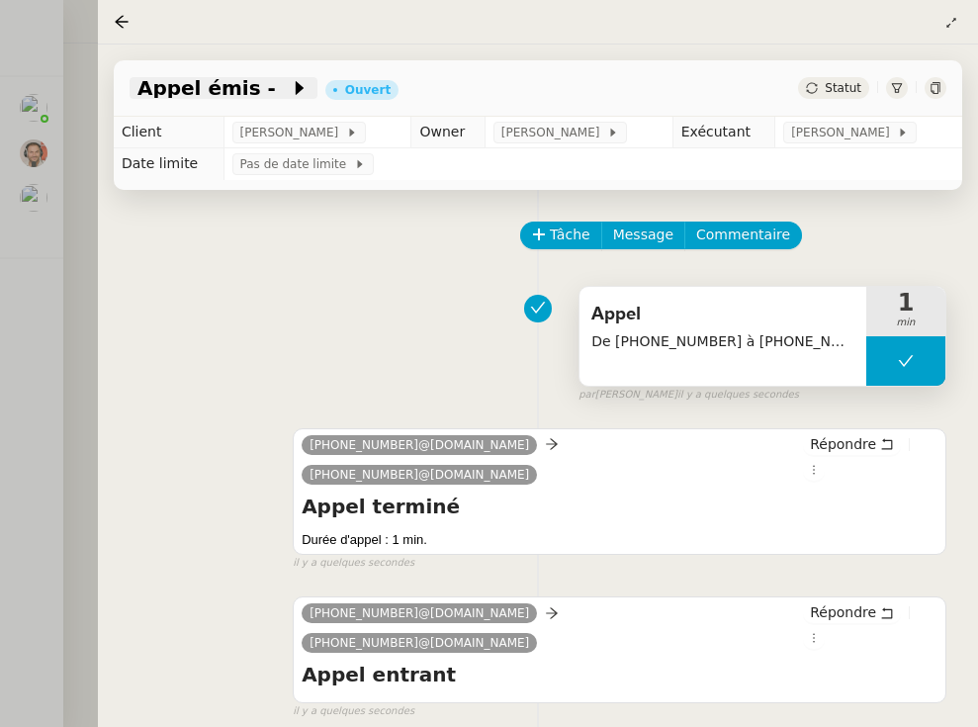
click at [276, 86] on span at bounding box center [283, 88] width 14 height 24
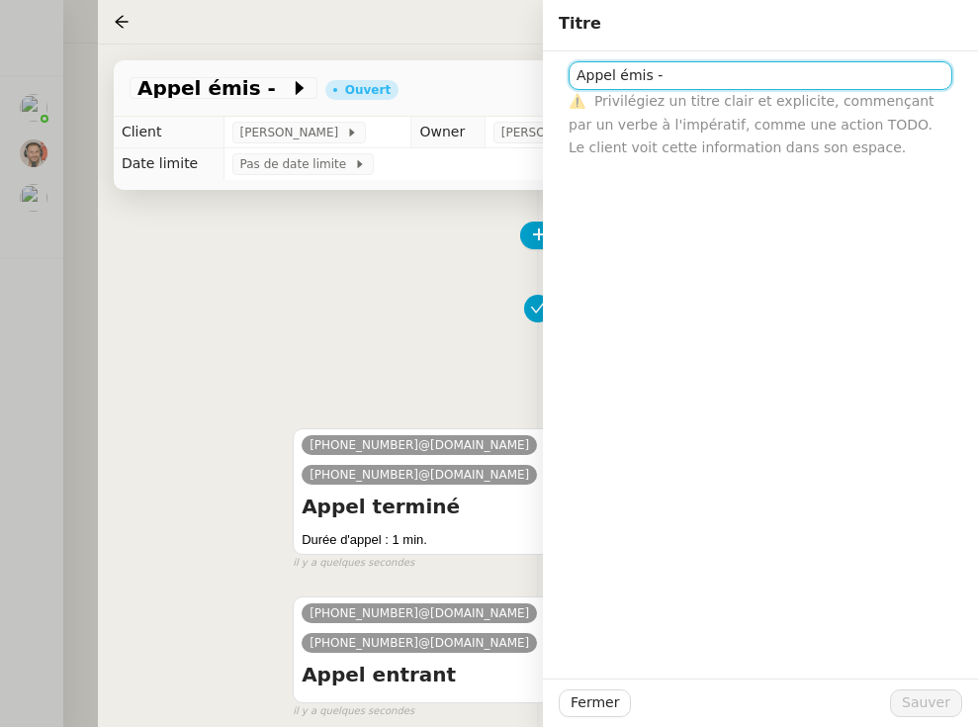
click at [692, 89] on input "Appel émis -" at bounding box center [761, 75] width 384 height 29
type input "Appel émis - Numéro SAV (manqué en double) sur ligne accueil"
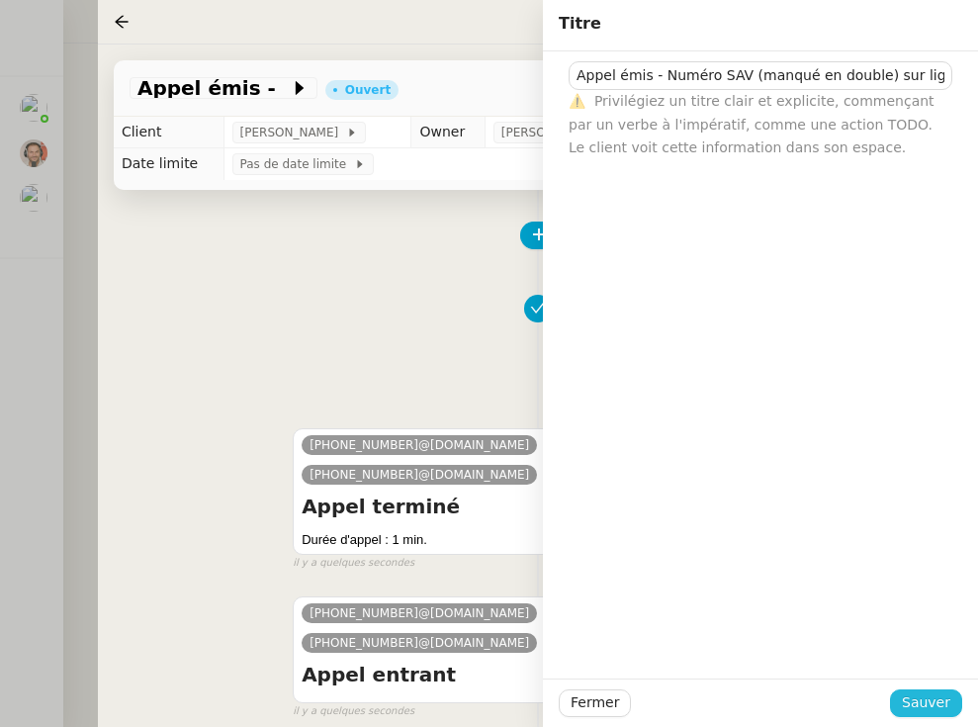
click at [844, 697] on span "Sauver" at bounding box center [926, 702] width 48 height 23
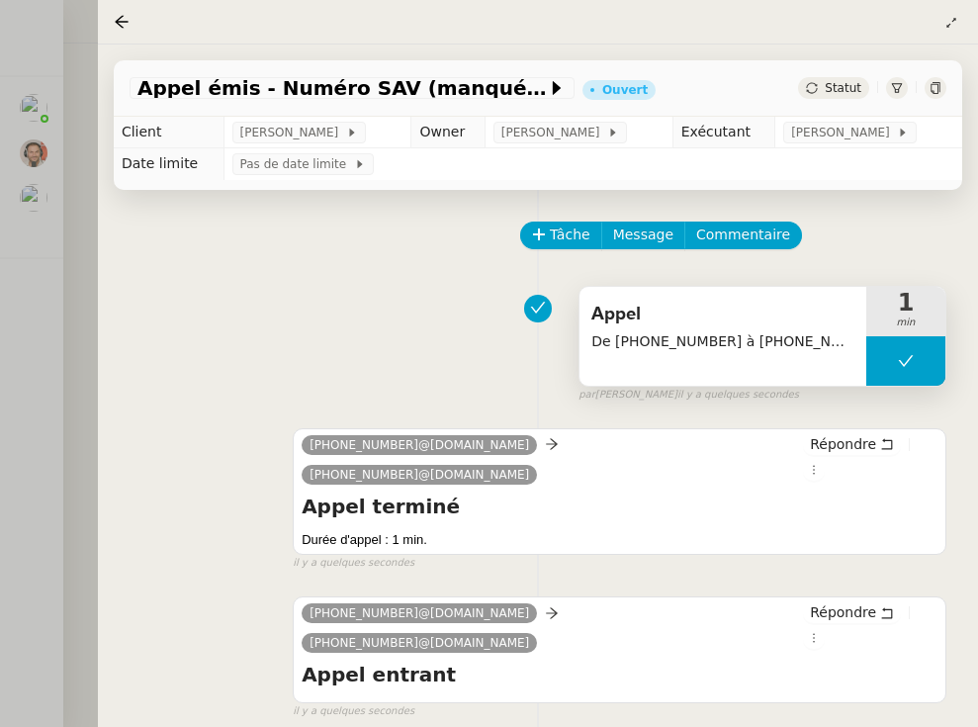
click at [834, 86] on span "Statut" at bounding box center [843, 88] width 37 height 14
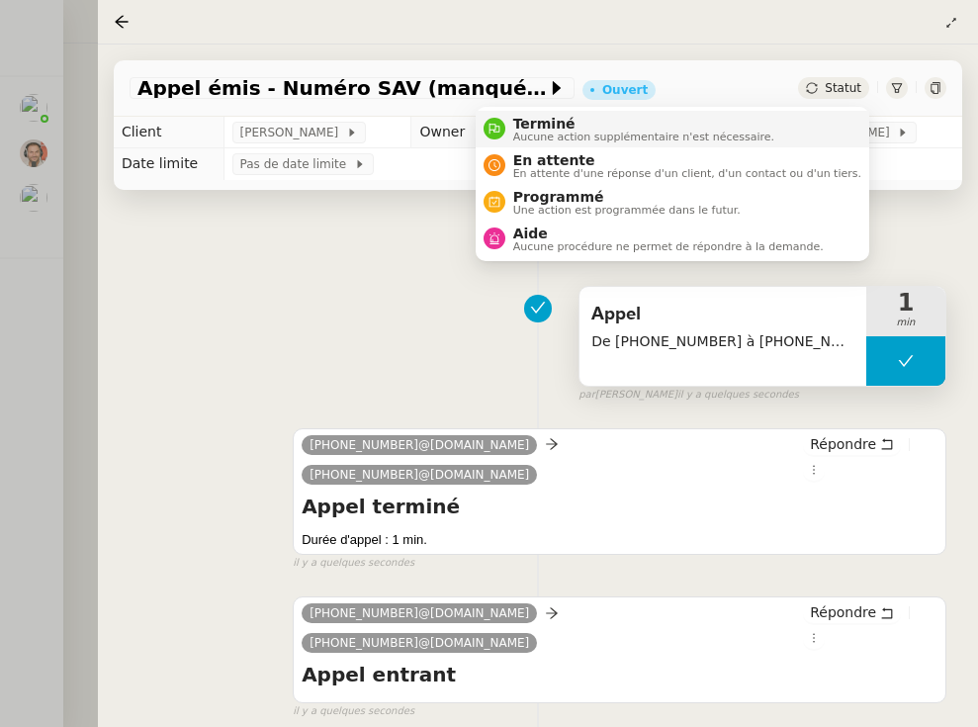
click at [765, 123] on span "Terminé" at bounding box center [643, 124] width 261 height 16
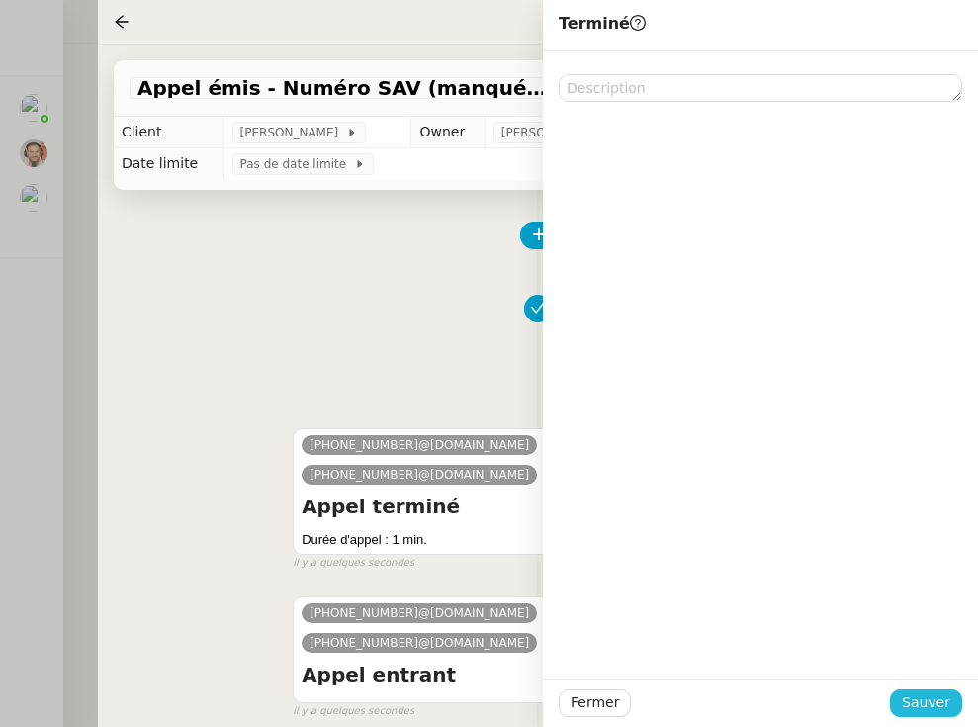
click at [844, 713] on span "Sauver" at bounding box center [926, 702] width 48 height 23
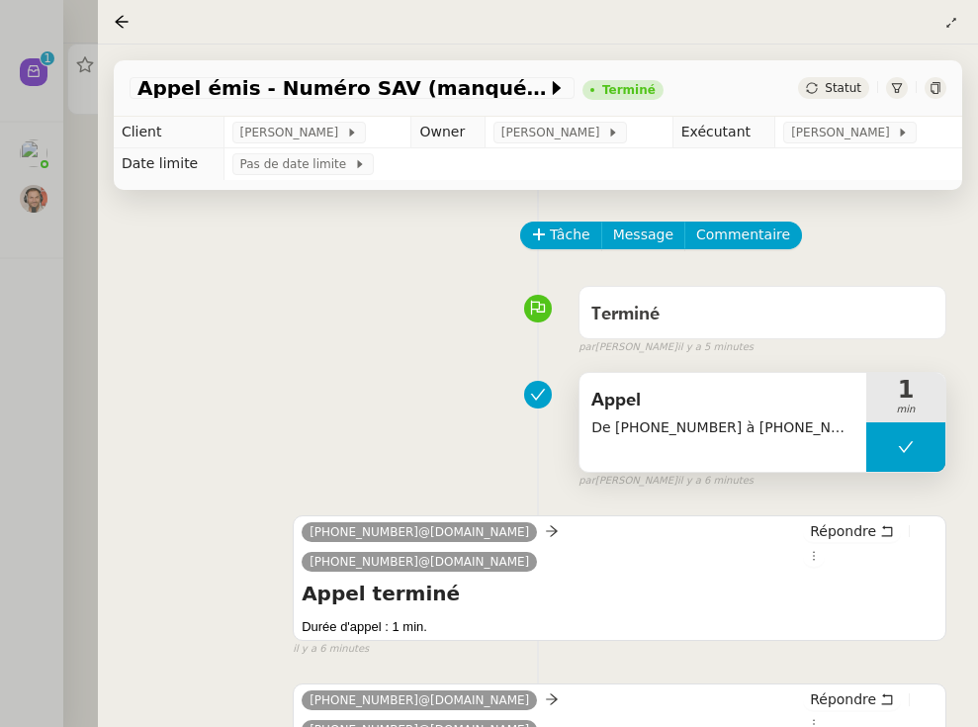
click at [36, 245] on div at bounding box center [489, 363] width 978 height 727
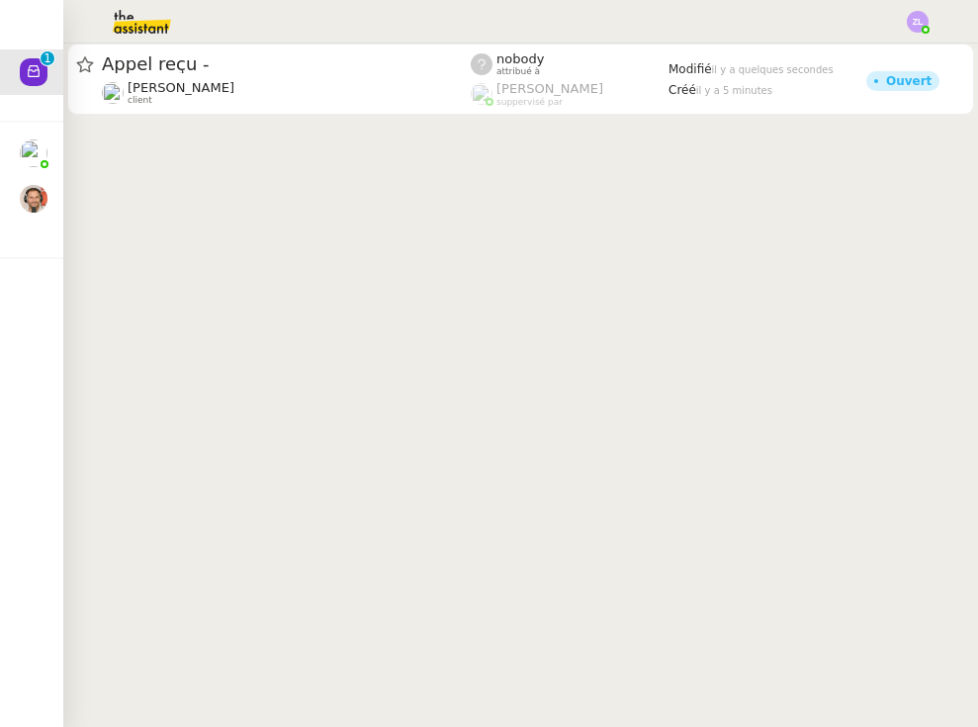
click at [197, 125] on cdk-virtual-scroll-viewport "Appel reçu - [PERSON_NAME] client nobody attribué à [PERSON_NAME] suppervisé pa…" at bounding box center [520, 385] width 915 height 683
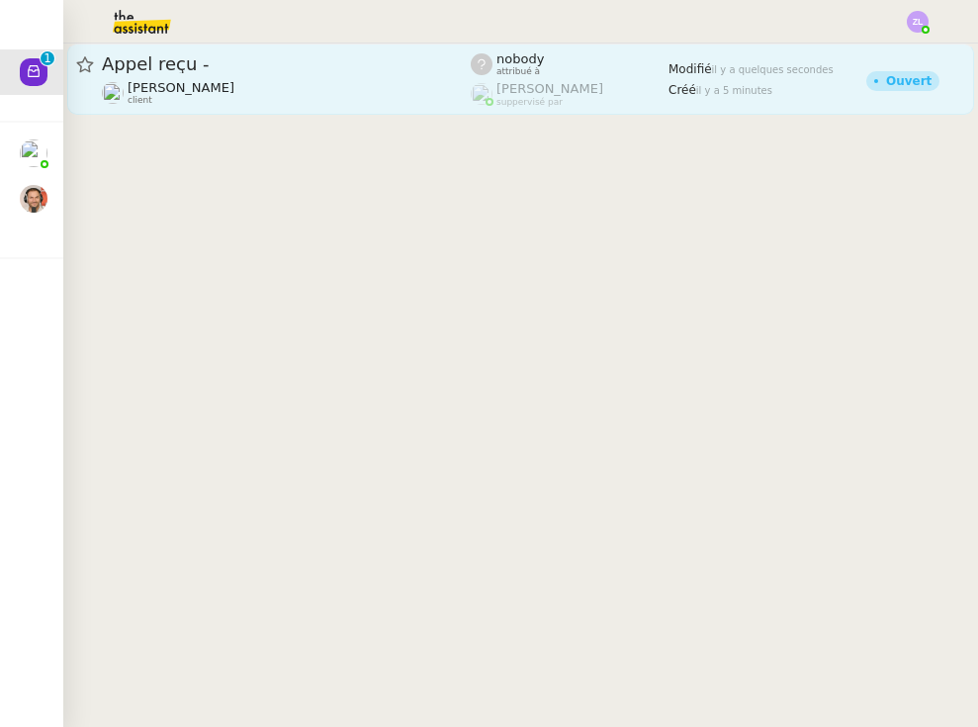
click at [196, 86] on span "[PERSON_NAME]" at bounding box center [181, 87] width 107 height 15
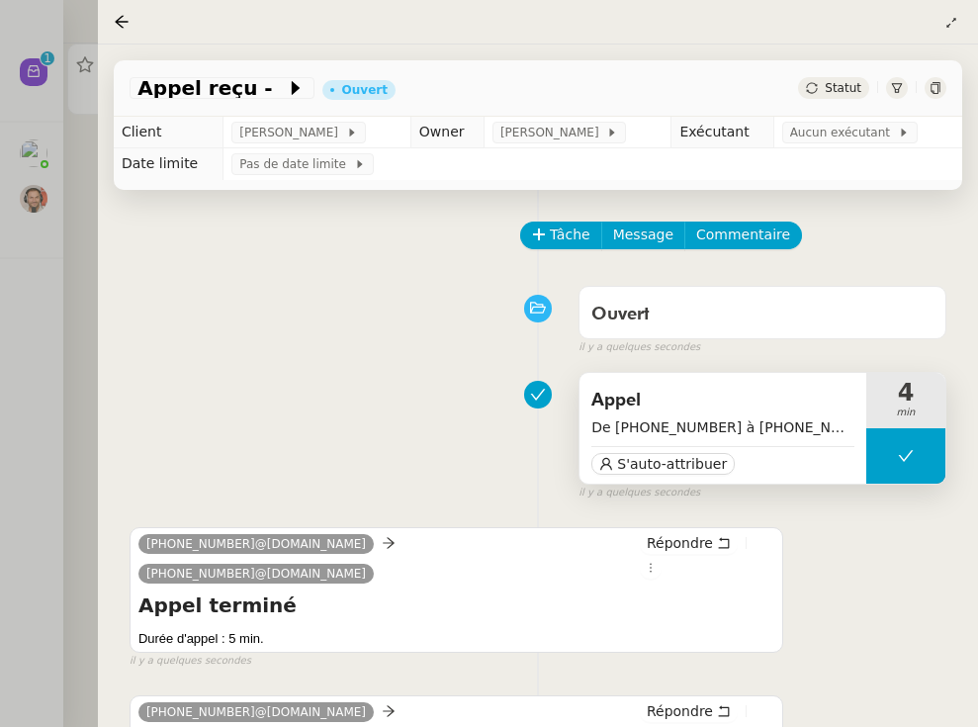
click at [620, 453] on div "S'auto-attribuer" at bounding box center [722, 461] width 263 height 30
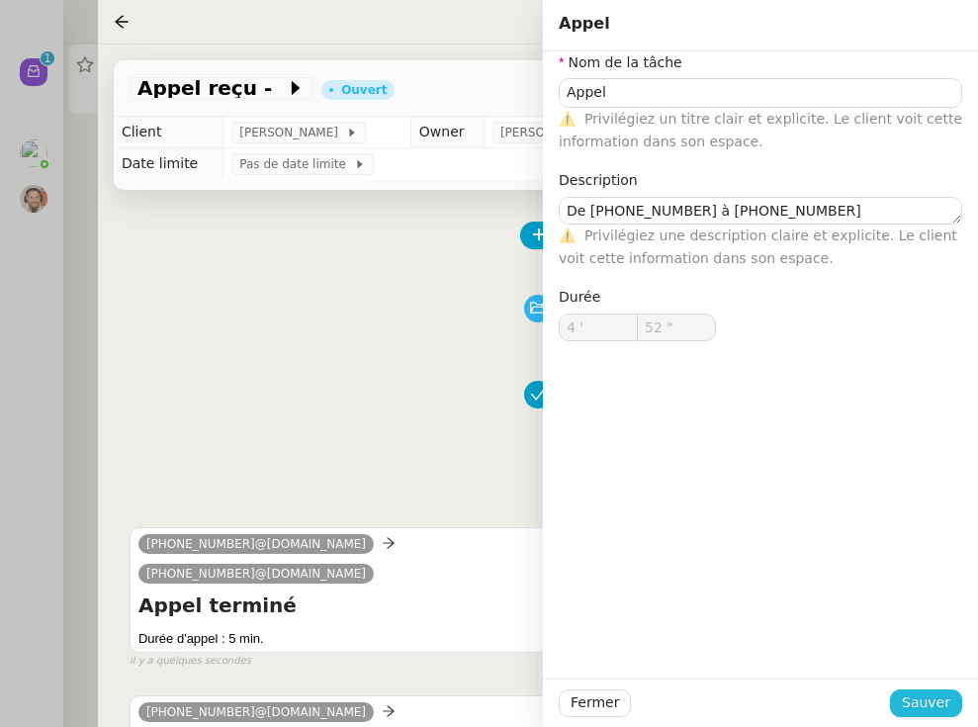
click at [844, 714] on span "Sauver" at bounding box center [926, 702] width 48 height 23
click at [844, 696] on span "Sauver" at bounding box center [926, 702] width 48 height 23
click at [557, 470] on div "Nom de la tâche Appel ⚠️ Privilégiez un titre clair et explicite. Le client voi…" at bounding box center [760, 364] width 435 height 627
drag, startPoint x: 492, startPoint y: 472, endPoint x: 513, endPoint y: 482, distance: 23.0
click at [492, 472] on div "Appel De [PHONE_NUMBER] à [PHONE_NUMBER] S'auto-attribuer 4 min false il y a qu…" at bounding box center [538, 431] width 817 height 137
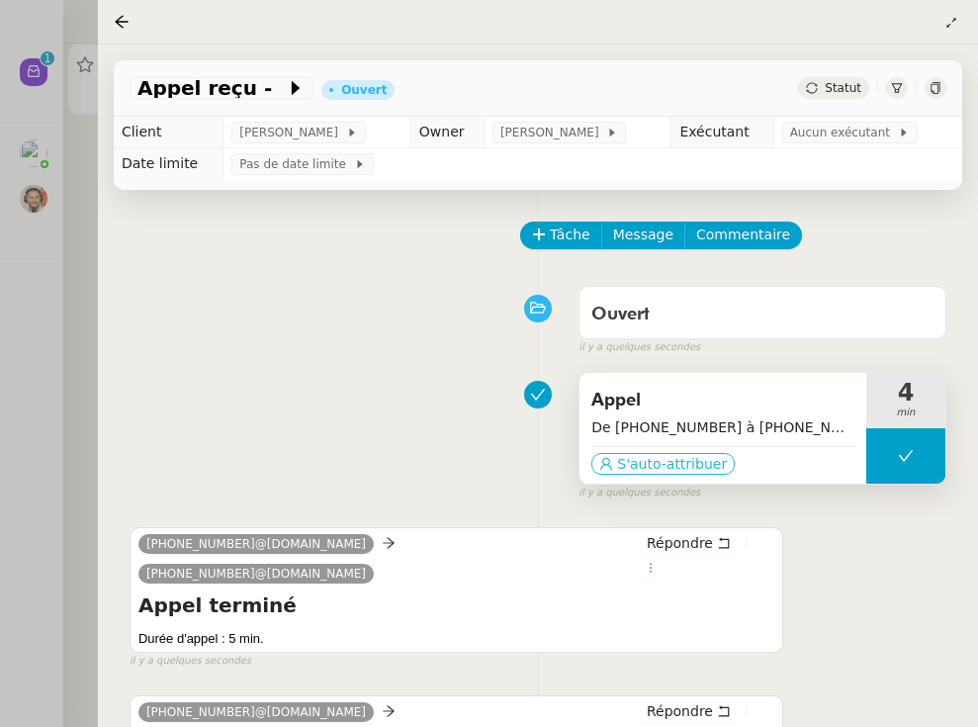
click at [660, 460] on span "S'auto-attribuer" at bounding box center [672, 464] width 110 height 20
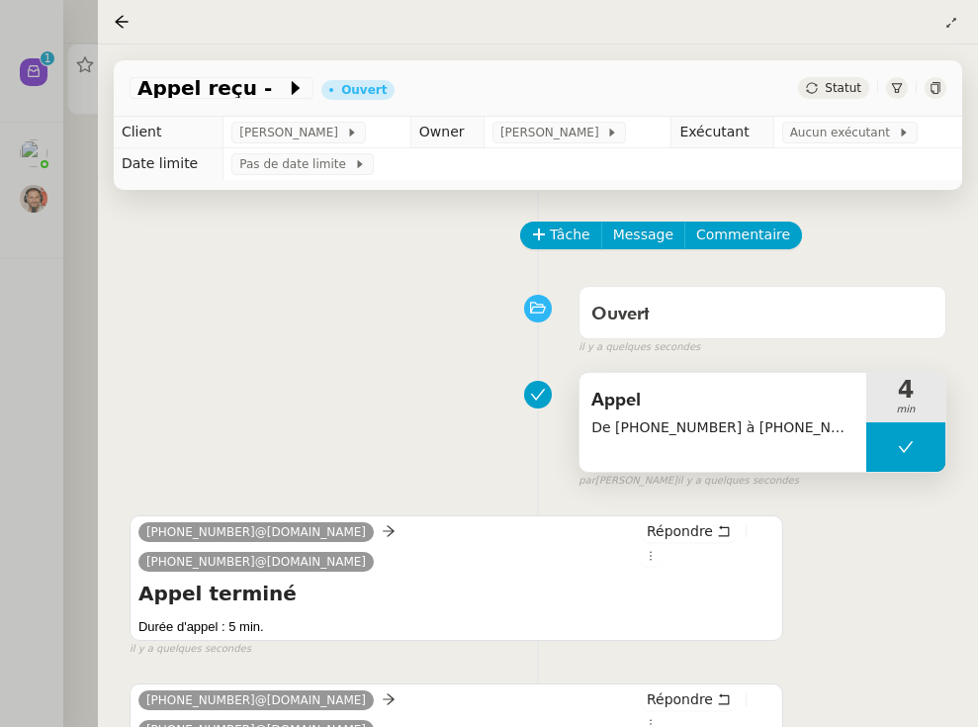
click at [828, 117] on div "Appel reçu - [PERSON_NAME]" at bounding box center [538, 88] width 848 height 56
click at [828, 134] on span "Aucun exécutant" at bounding box center [844, 133] width 108 height 20
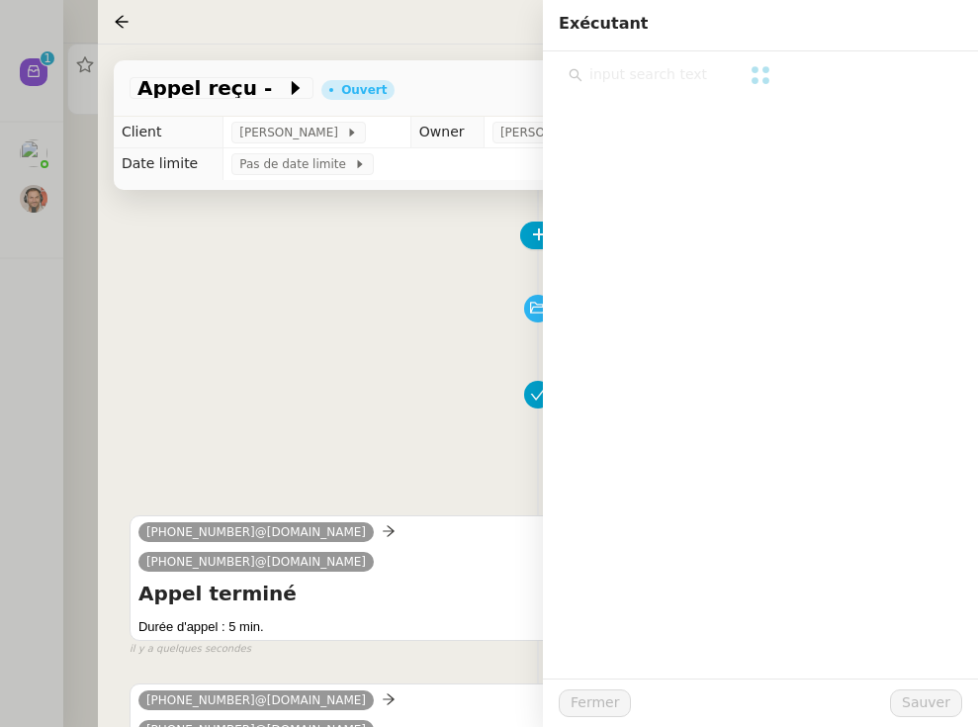
click at [724, 58] on div at bounding box center [760, 69] width 403 height 37
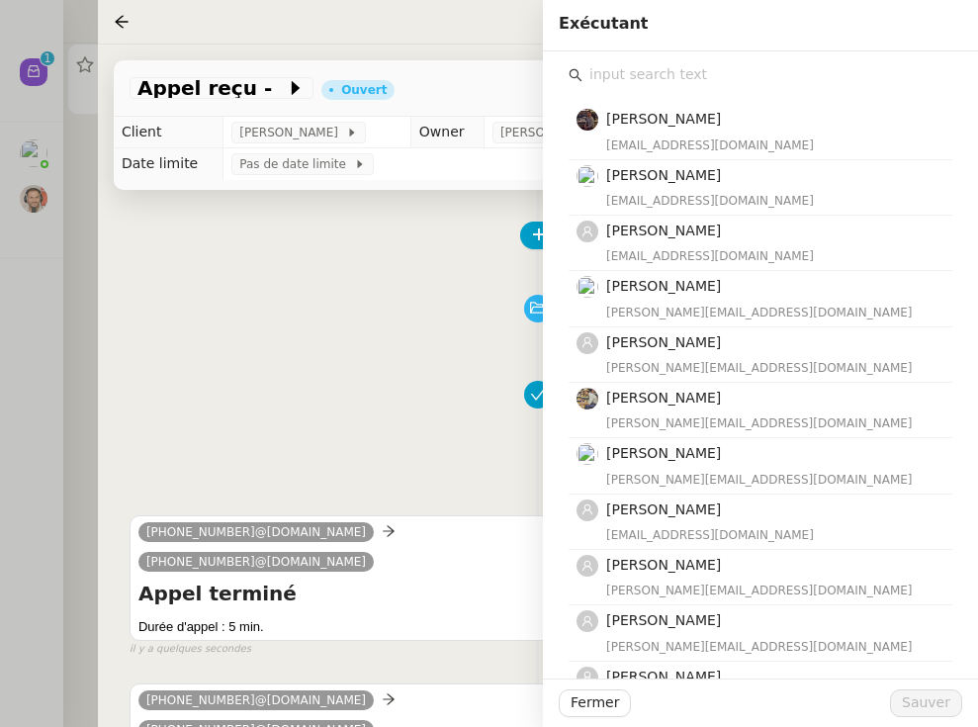
click at [704, 70] on input "text" at bounding box center [767, 74] width 370 height 27
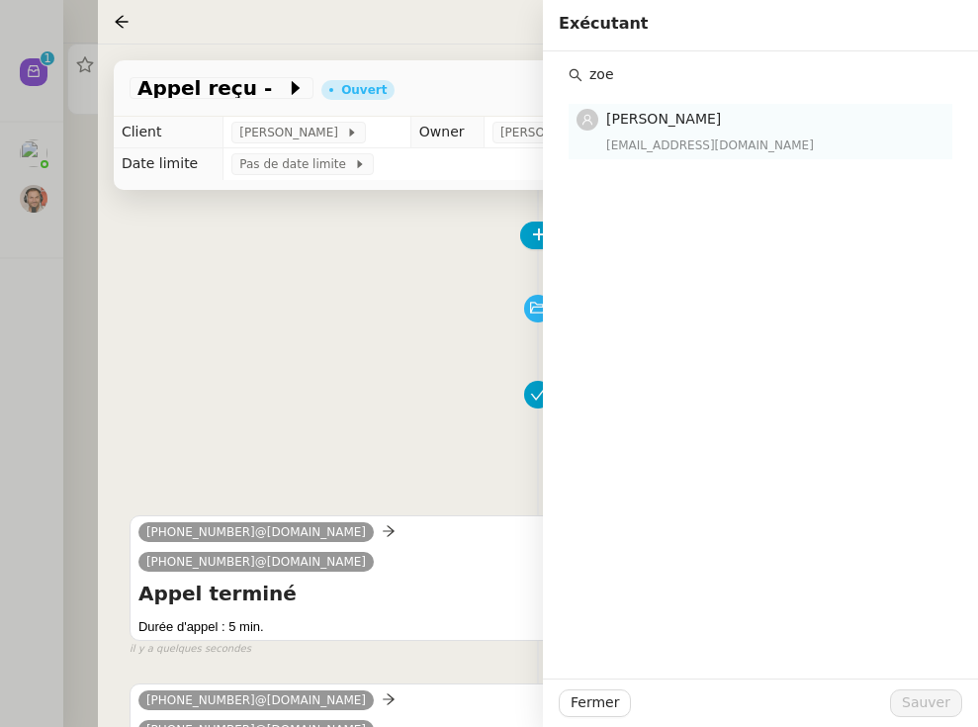
type input "zoe"
click at [671, 127] on span "[PERSON_NAME]" at bounding box center [663, 119] width 115 height 16
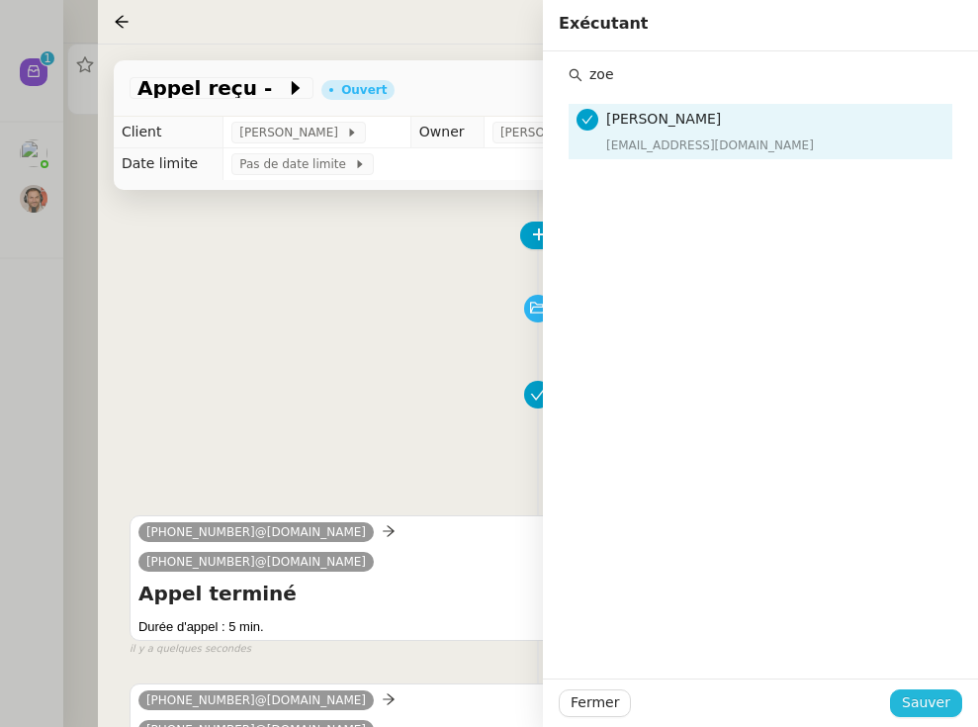
click at [844, 713] on span "Sauver" at bounding box center [926, 702] width 48 height 23
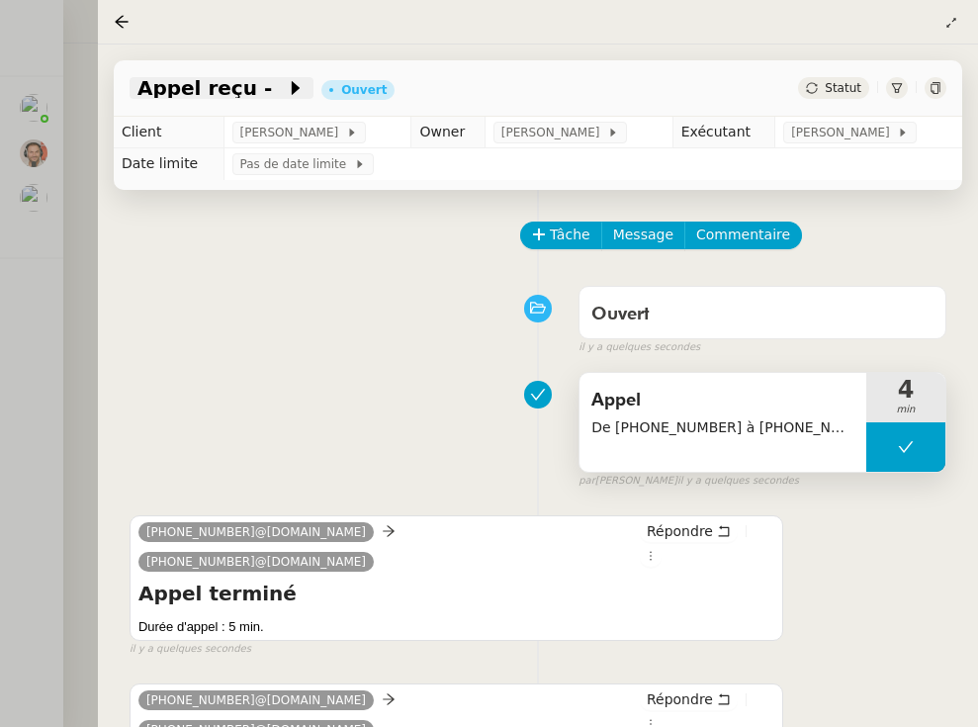
click at [286, 82] on icon at bounding box center [296, 88] width 20 height 20
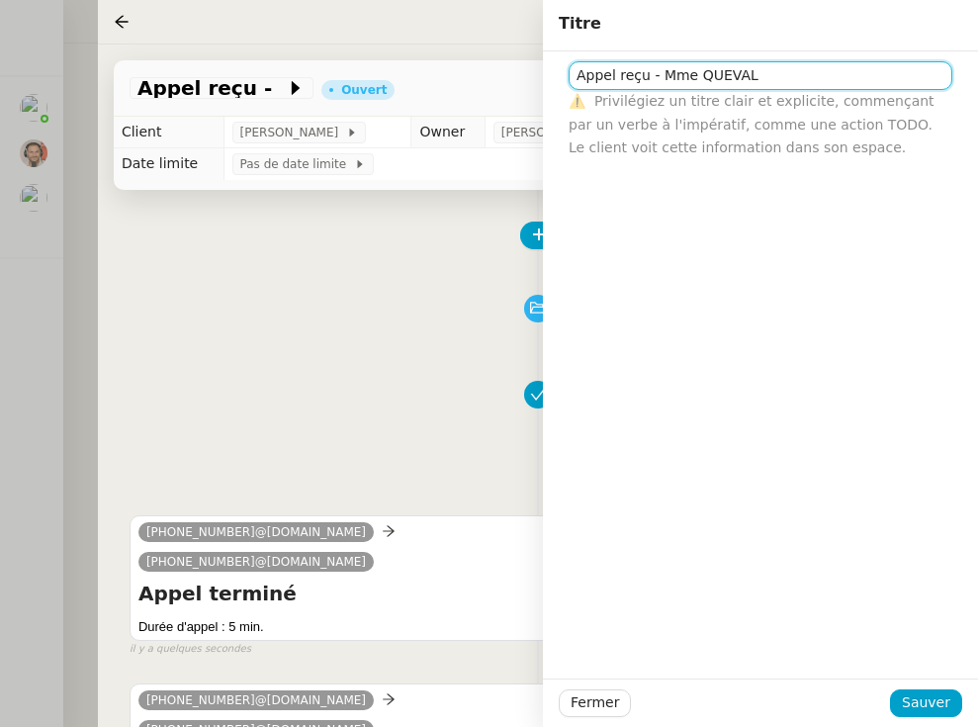
type input "Appel reçu - Mme QUEVAL"
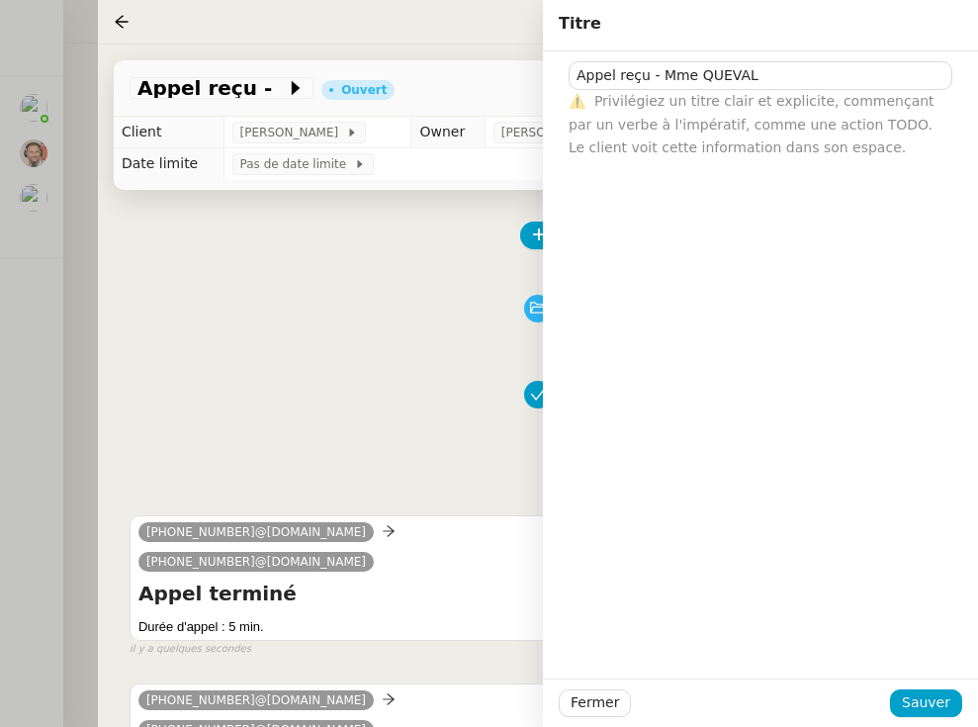
click at [844, 684] on div "Fermer Sauver" at bounding box center [760, 702] width 435 height 48
click at [844, 703] on span "Sauver" at bounding box center [926, 702] width 48 height 23
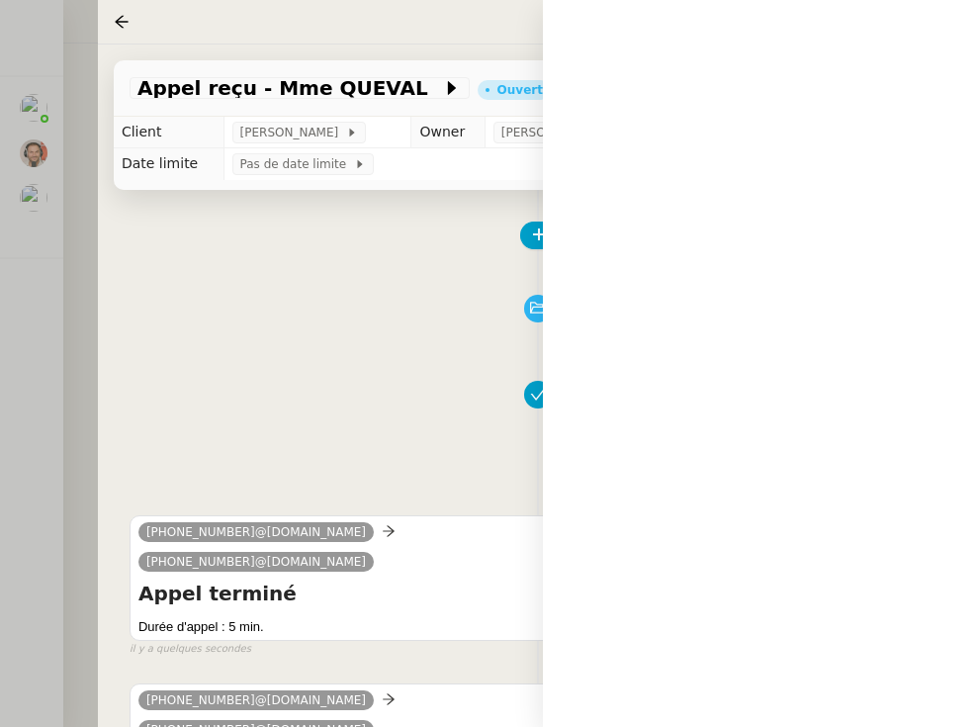
click at [548, 217] on div "Tâche Message Commentaire Veuillez patienter une erreur s'est produite 👌👌👌 mess…" at bounding box center [538, 589] width 880 height 798
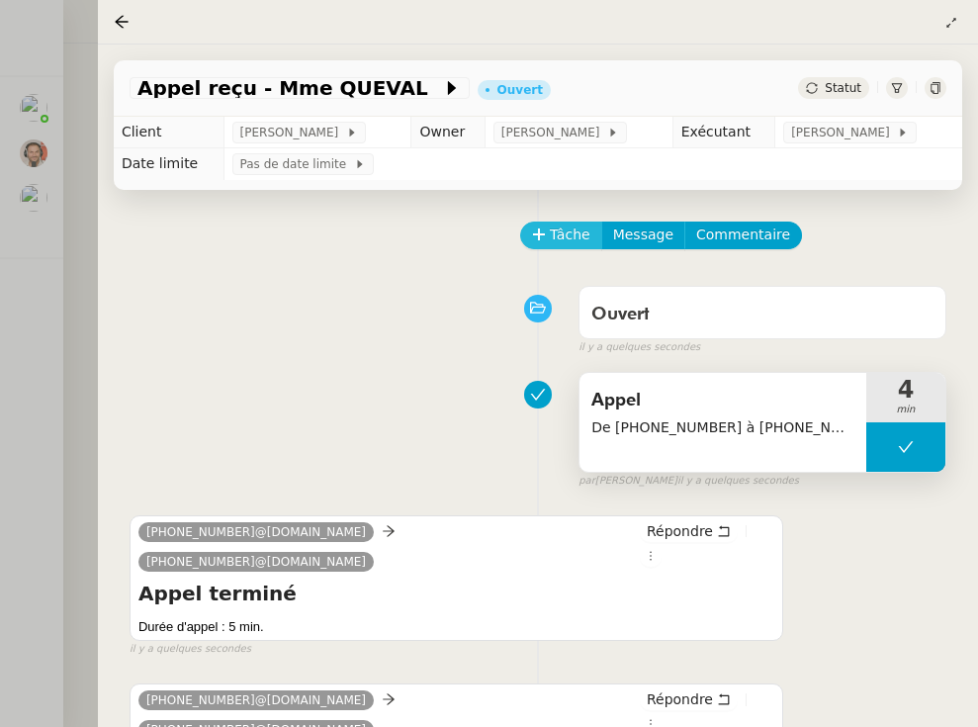
click at [555, 230] on span "Tâche" at bounding box center [570, 234] width 41 height 23
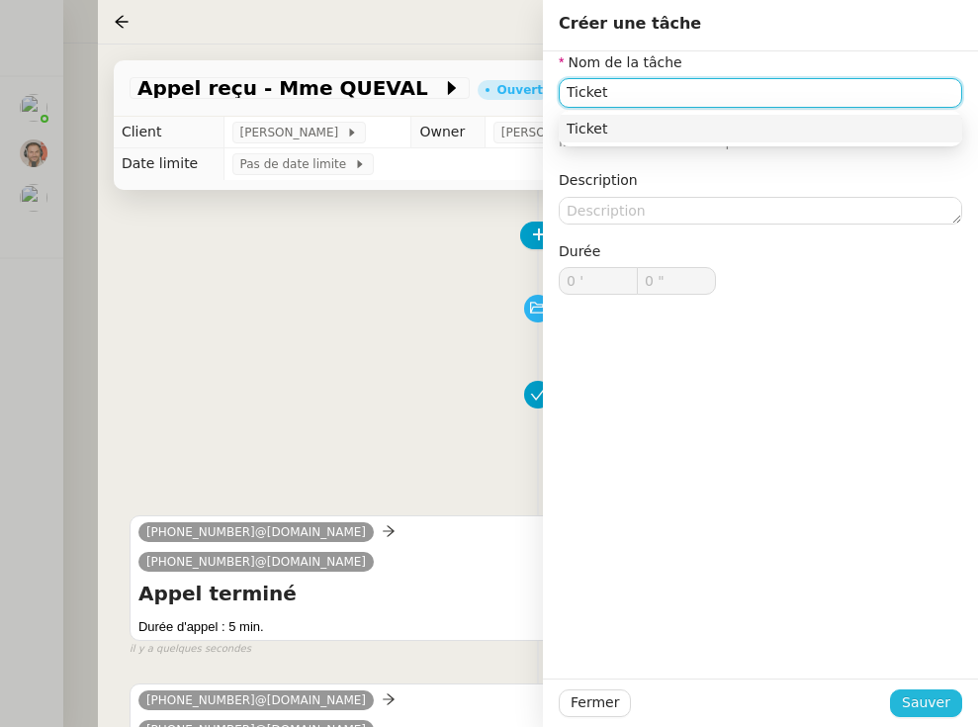
type input "Ticket"
click at [844, 697] on span "Sauver" at bounding box center [926, 702] width 48 height 23
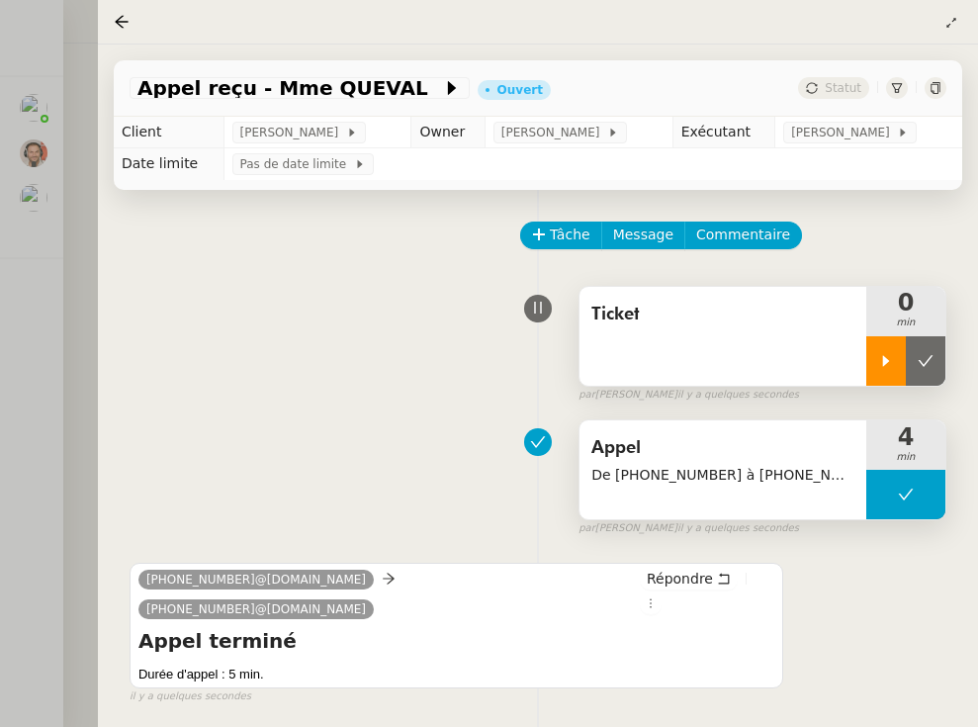
click at [844, 361] on div at bounding box center [886, 360] width 40 height 49
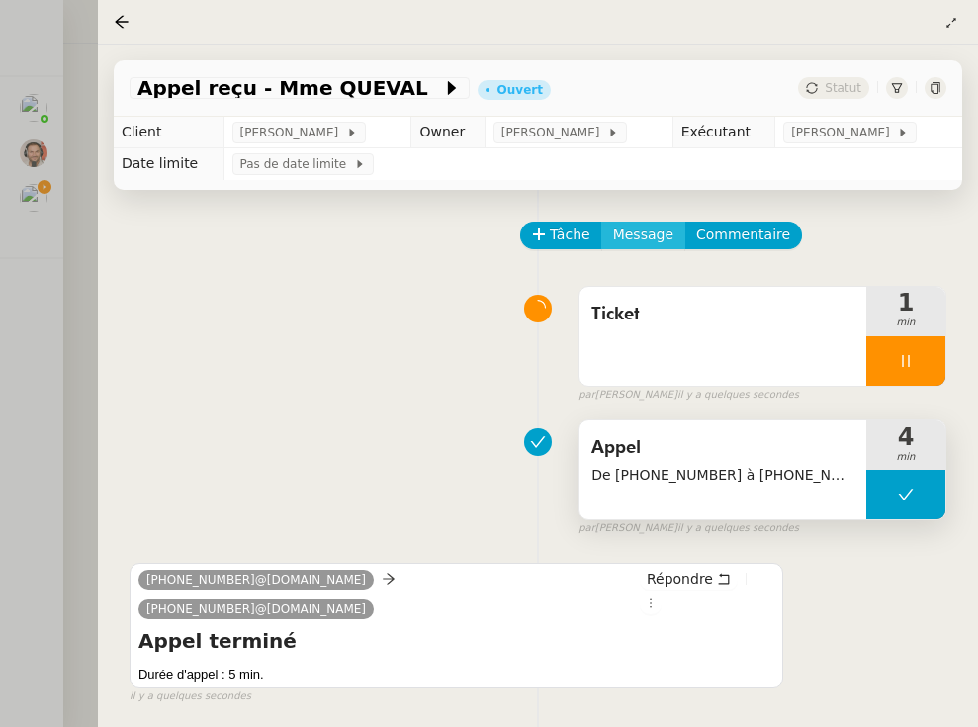
click at [649, 233] on span "Message" at bounding box center [643, 234] width 60 height 23
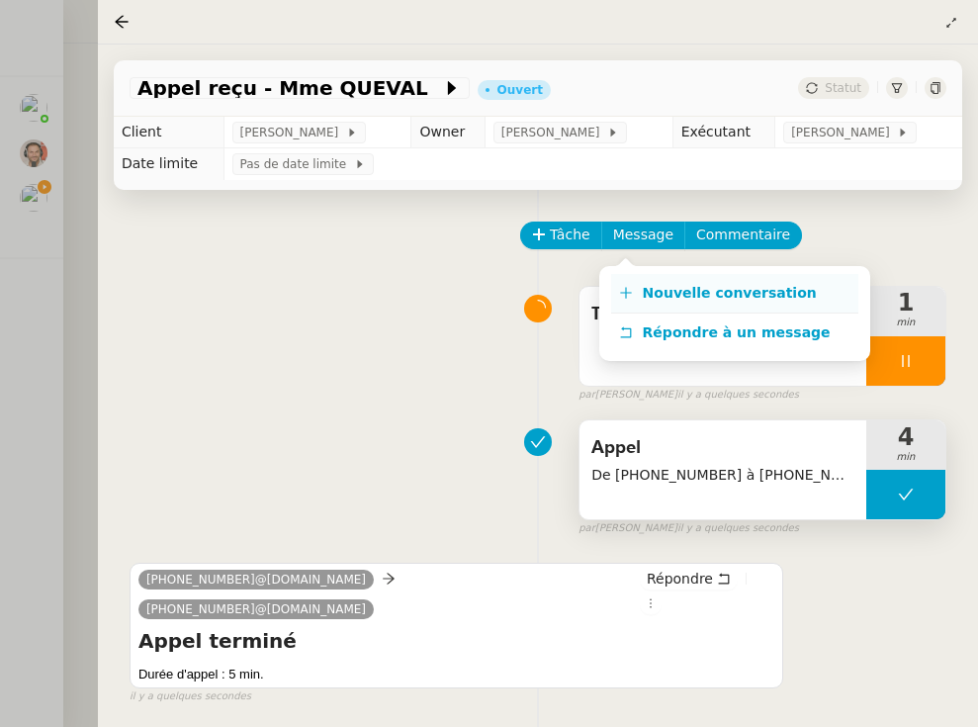
click at [661, 297] on span "Nouvelle conversation" at bounding box center [730, 293] width 174 height 16
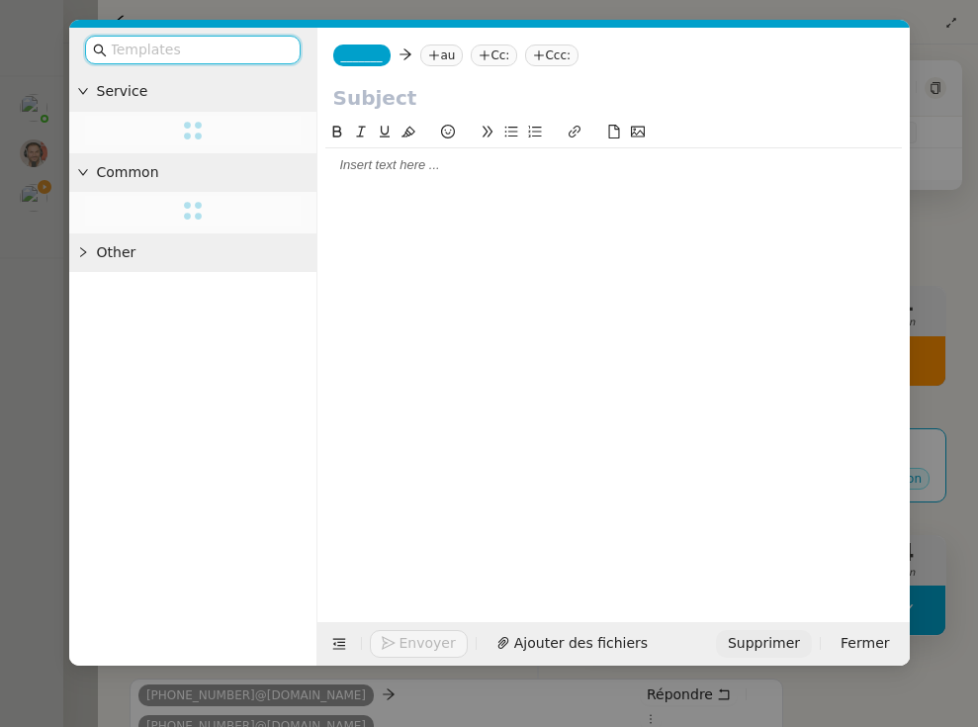
click at [772, 640] on span "Supprimer" at bounding box center [764, 643] width 72 height 23
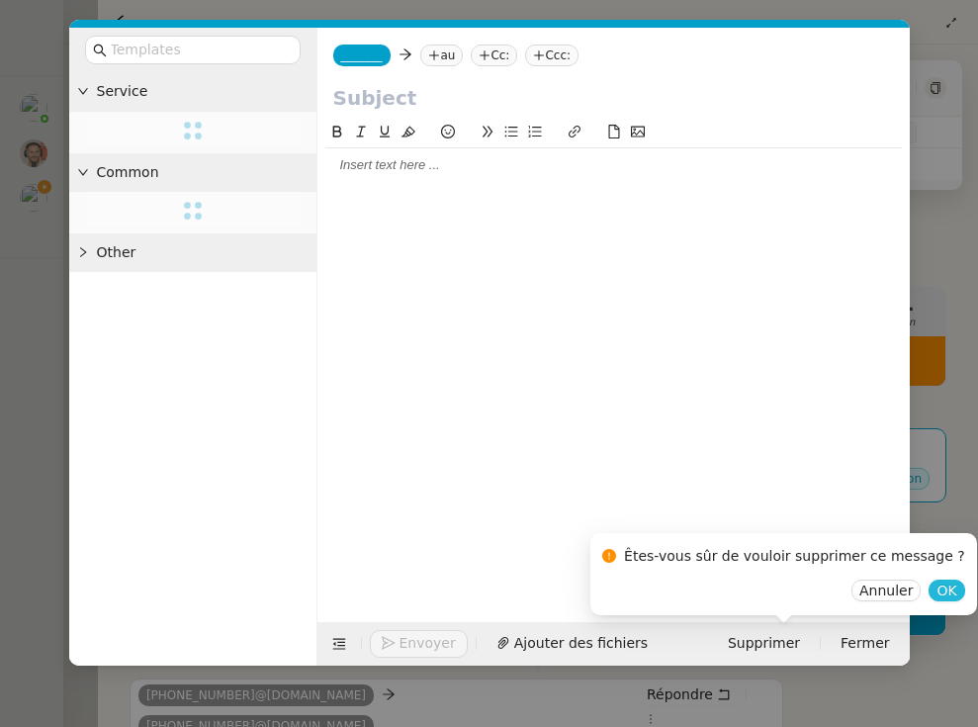
click at [844, 590] on span "OK" at bounding box center [946, 590] width 20 height 20
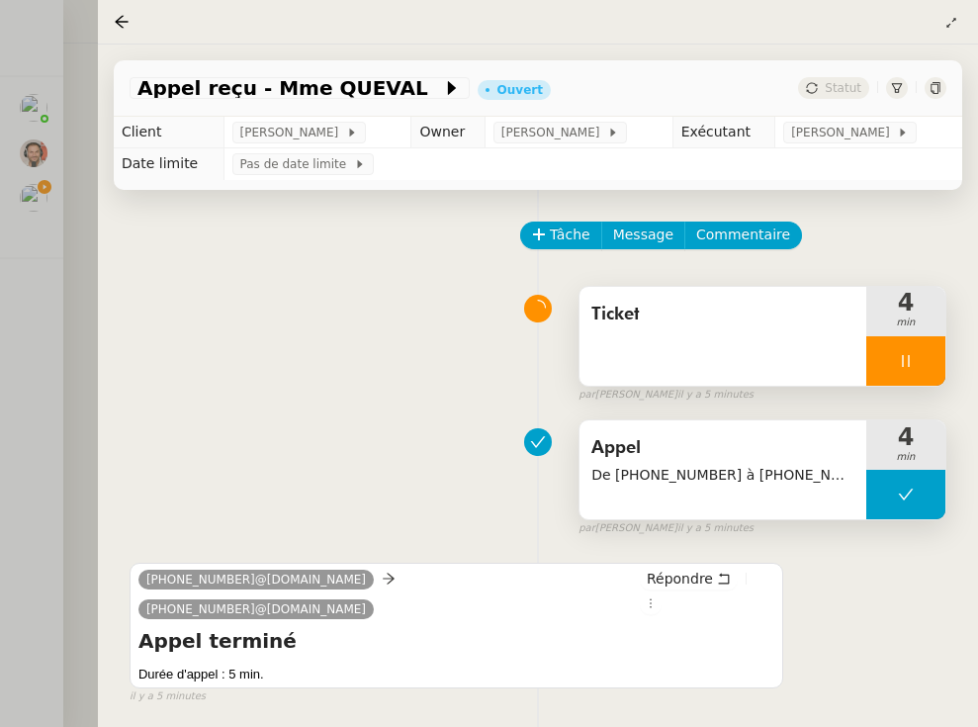
click at [844, 353] on div at bounding box center [905, 360] width 79 height 49
click at [844, 362] on button at bounding box center [926, 360] width 40 height 49
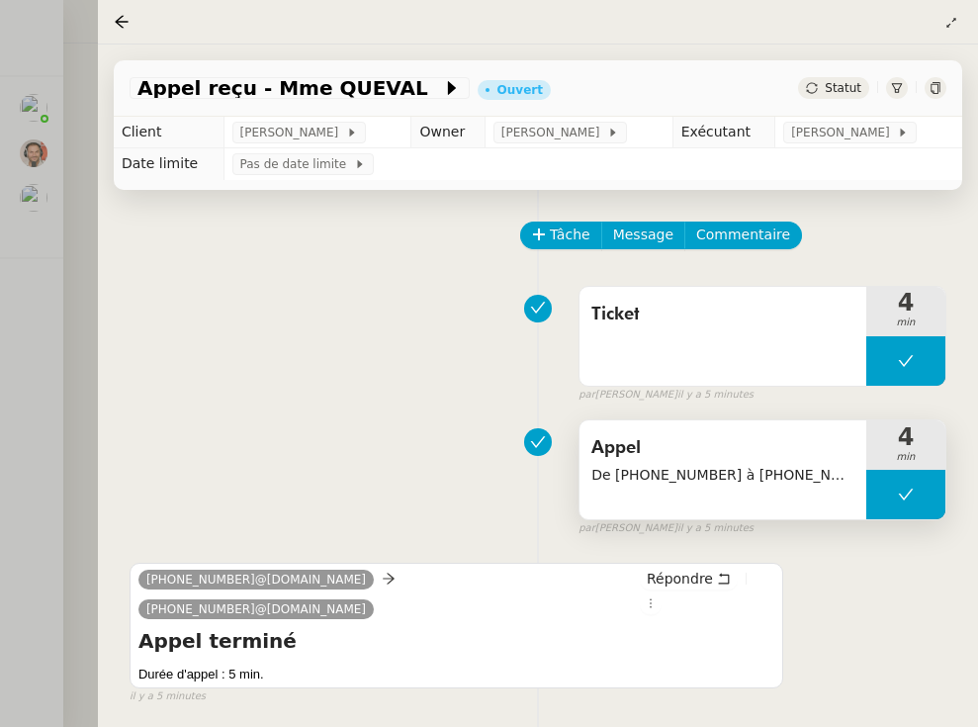
click at [844, 90] on span "Statut" at bounding box center [843, 88] width 37 height 14
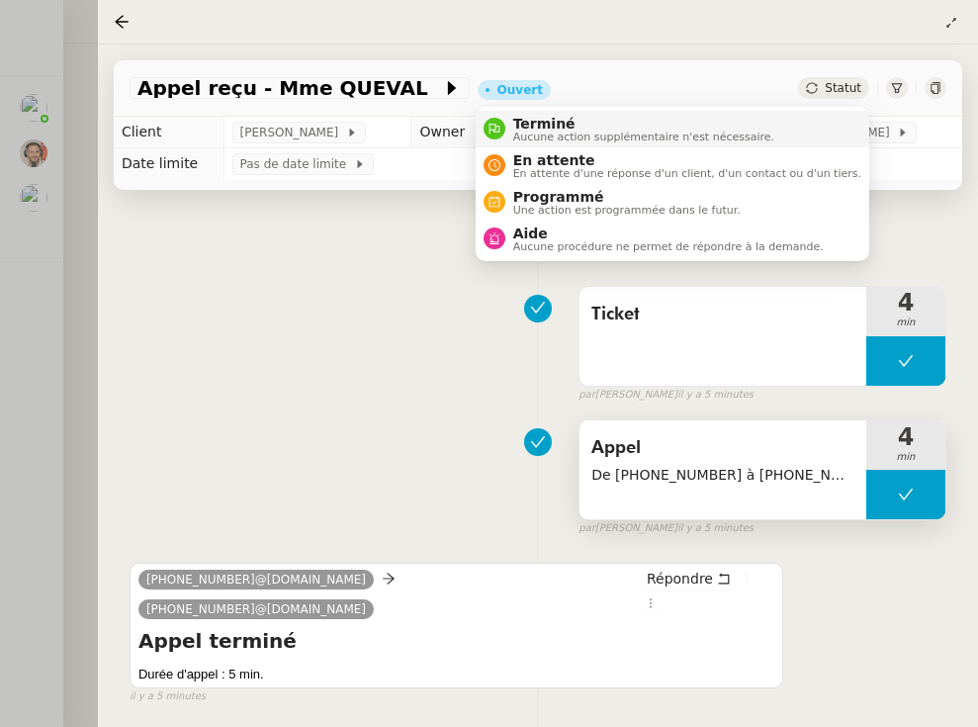
click at [799, 124] on li "Terminé Aucune action supplémentaire n'est nécessaire." at bounding box center [673, 129] width 394 height 37
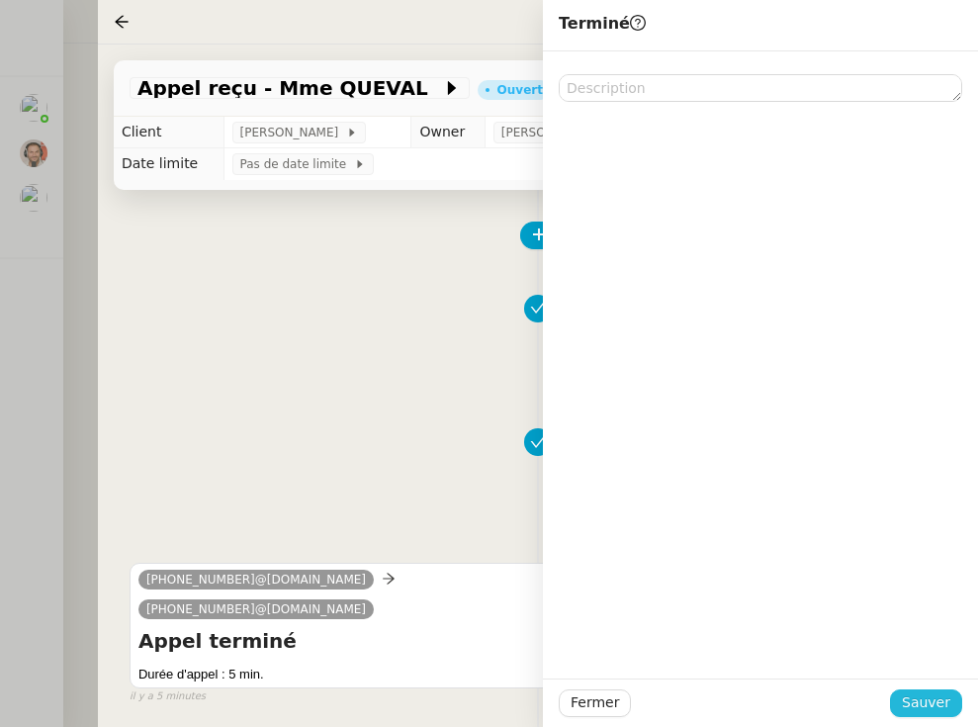
click at [844, 704] on span "Sauver" at bounding box center [926, 702] width 48 height 23
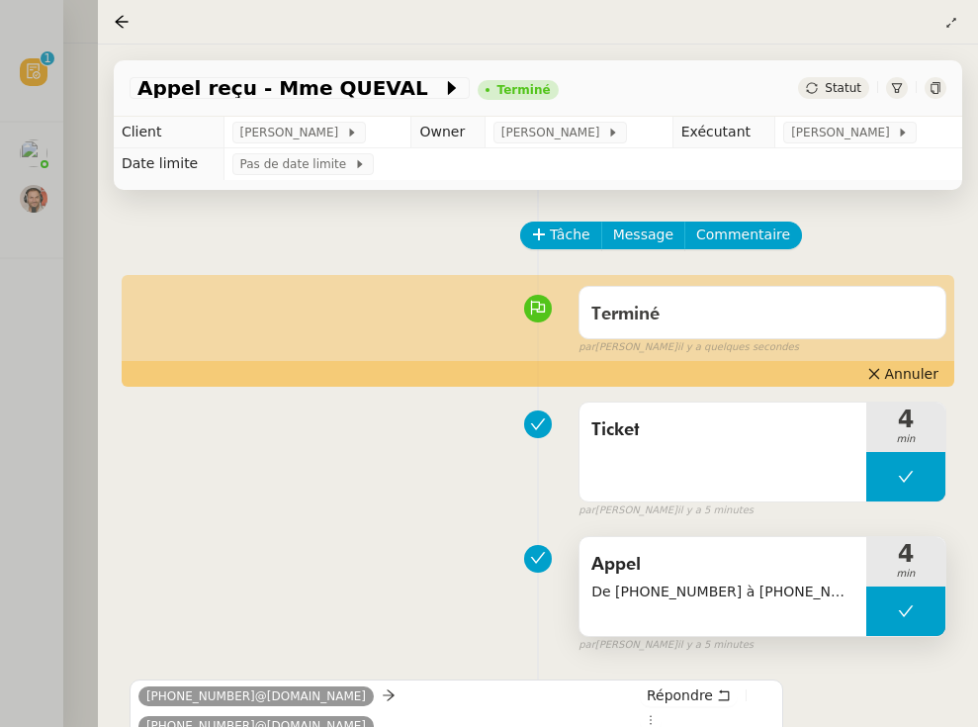
click at [38, 358] on div at bounding box center [489, 363] width 978 height 727
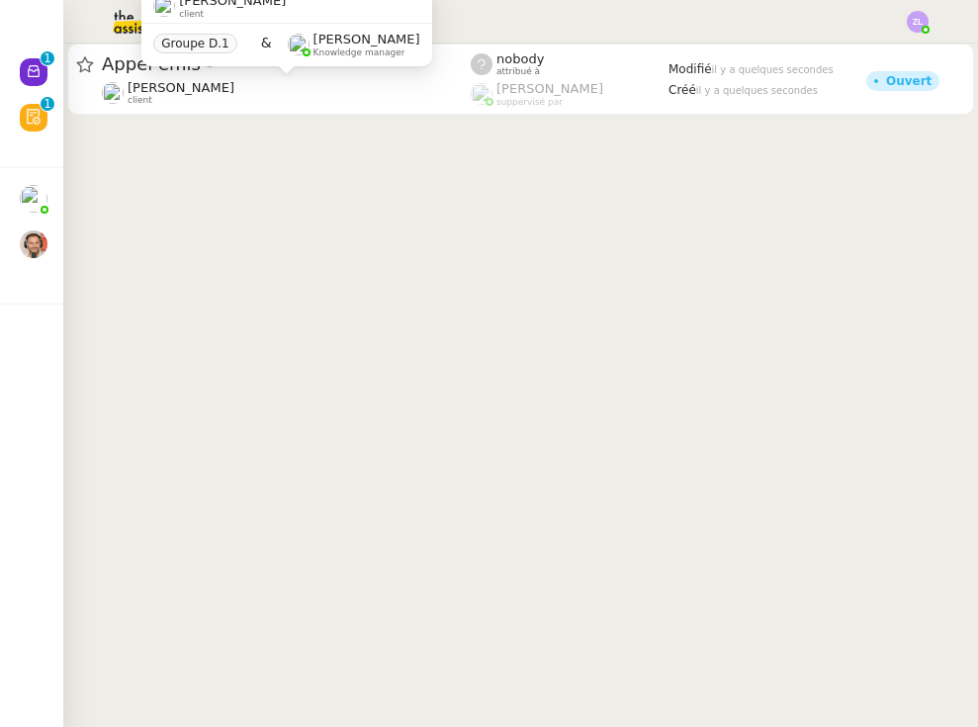
click at [317, 79] on div "[PERSON_NAME] client Groupe D.1 & [PERSON_NAME] Knowledge manager" at bounding box center [286, 34] width 290 height 93
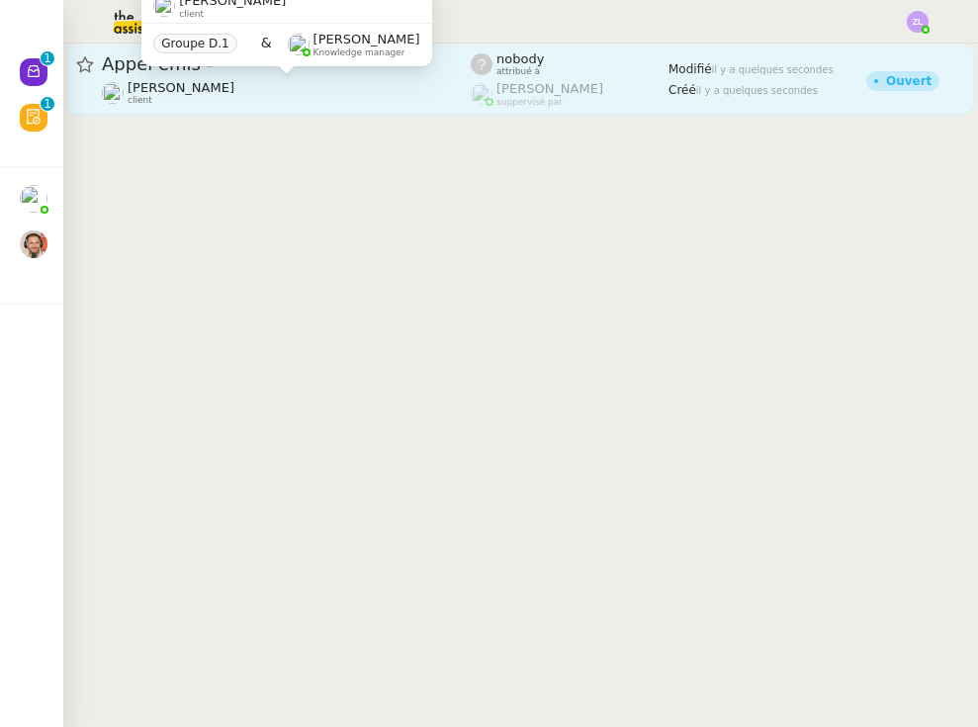
click at [234, 87] on span "[PERSON_NAME]" at bounding box center [181, 87] width 107 height 15
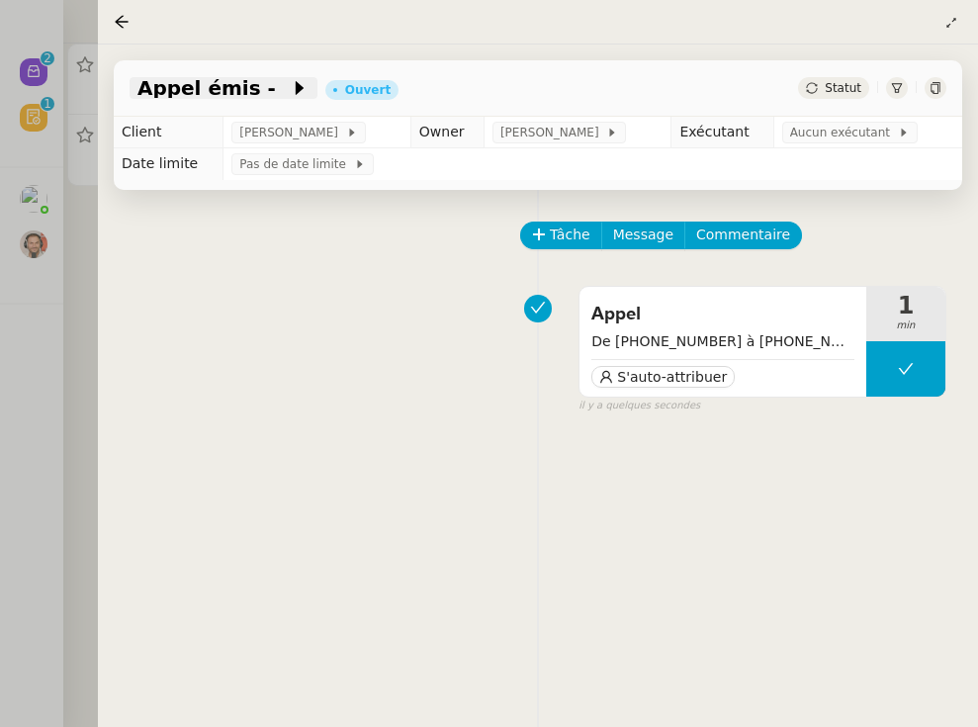
click at [290, 91] on icon at bounding box center [300, 88] width 20 height 20
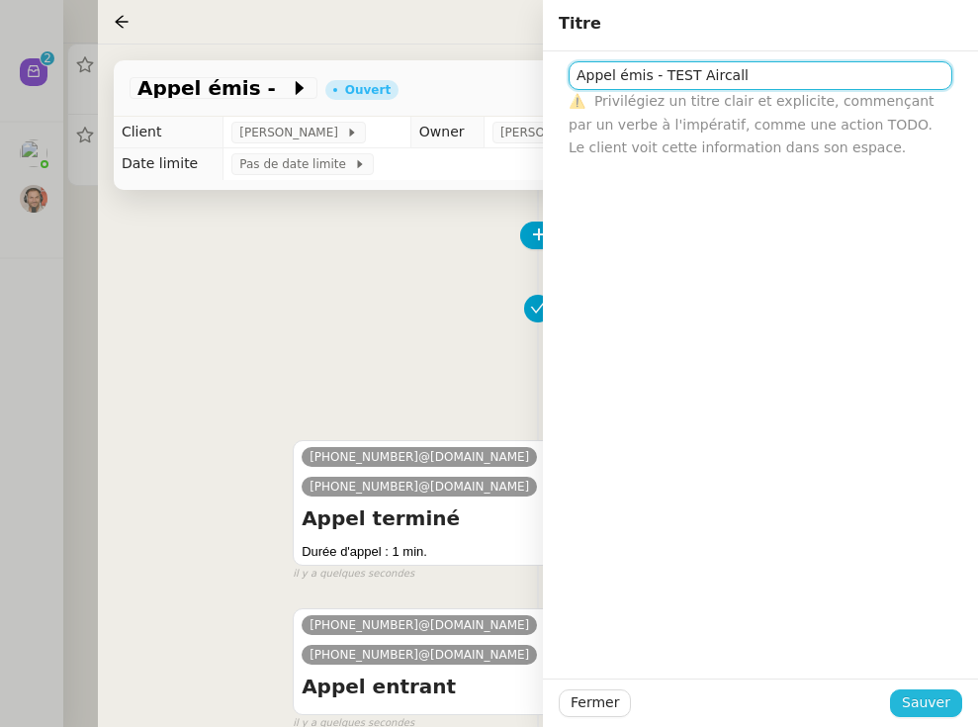
type input "Appel émis - TEST Aircall"
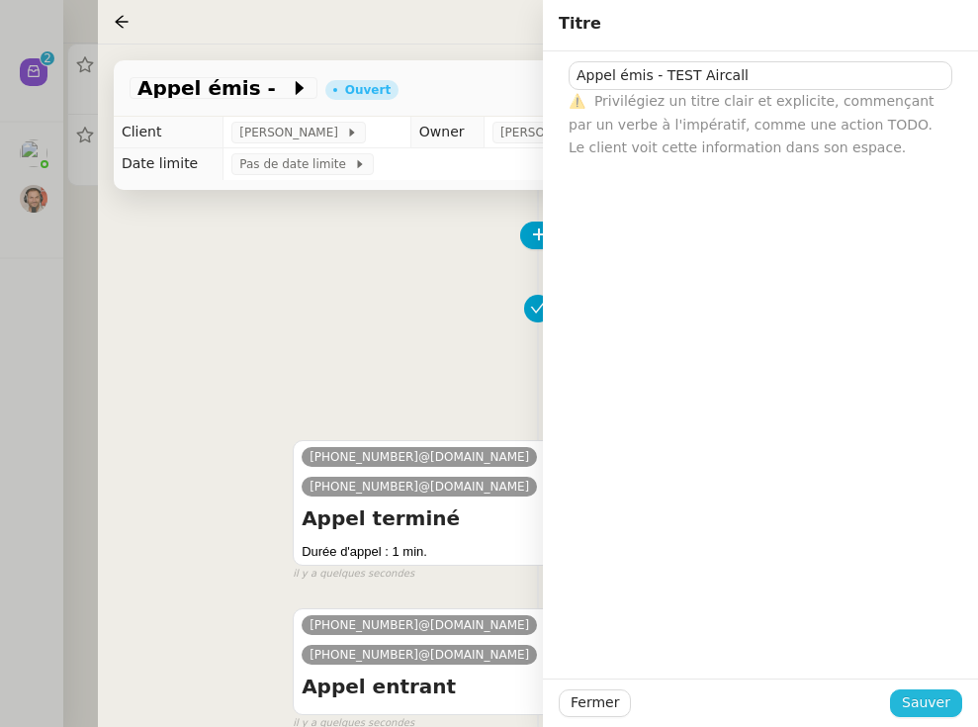
click at [844, 710] on span "Sauver" at bounding box center [926, 702] width 48 height 23
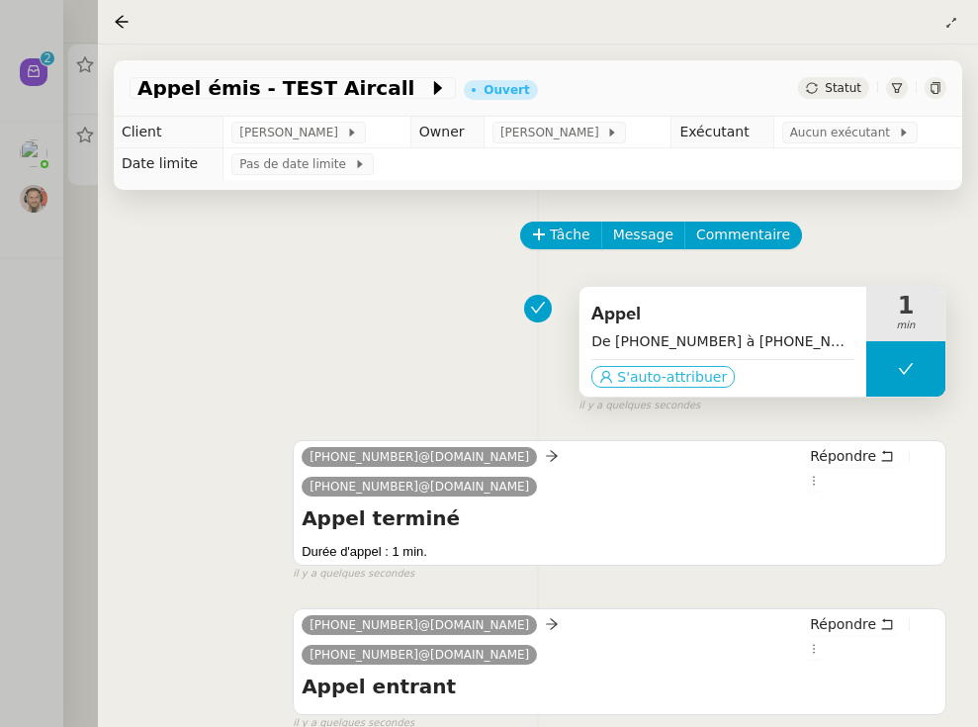
click at [648, 374] on span "S'auto-attribuer" at bounding box center [672, 377] width 110 height 20
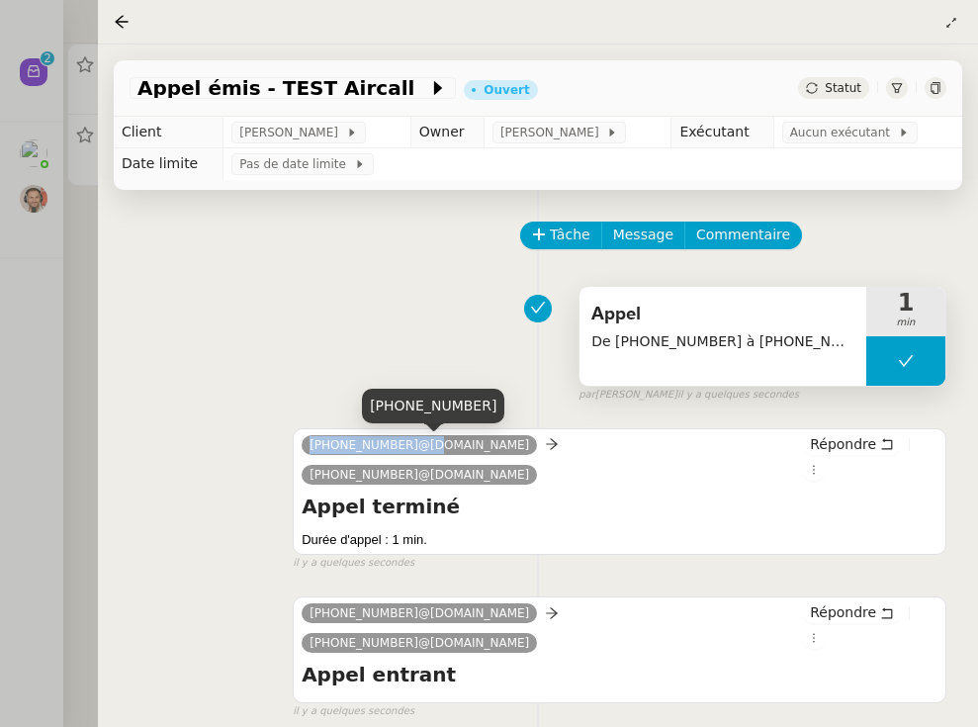
drag, startPoint x: 418, startPoint y: 448, endPoint x: 305, endPoint y: 445, distance: 113.8
click at [306, 445] on nz-tag "[PHONE_NUMBER]@[DOMAIN_NAME]" at bounding box center [419, 445] width 235 height 20
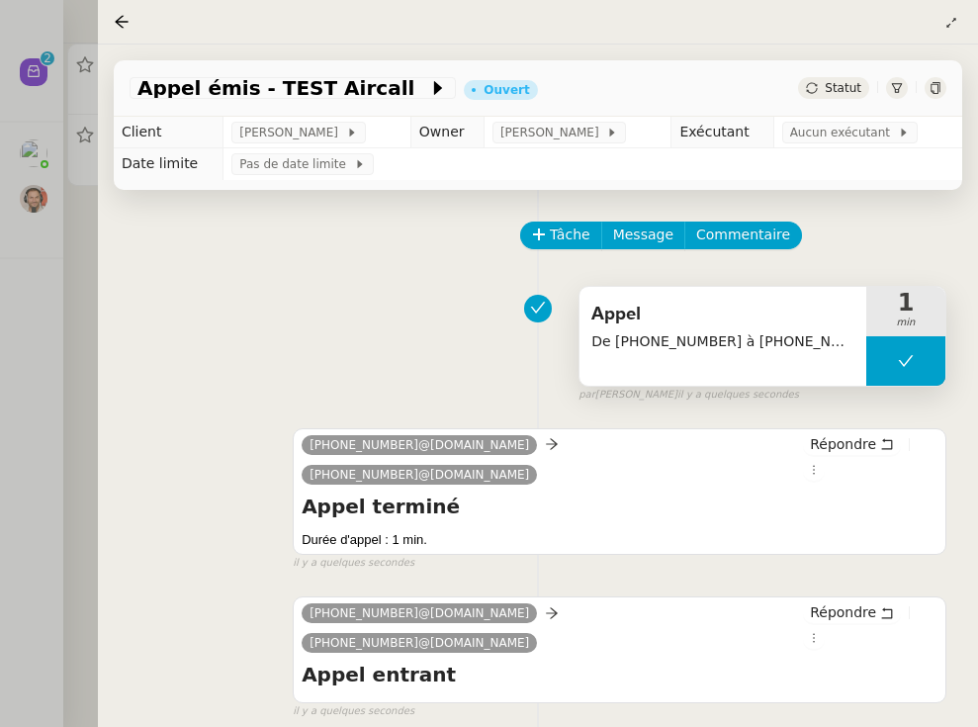
click at [274, 75] on div "Appel émis - TEST Aircall Ouvert Statut" at bounding box center [538, 88] width 848 height 56
click at [297, 98] on span "Appel émis - TEST Aircall" at bounding box center [282, 88] width 291 height 20
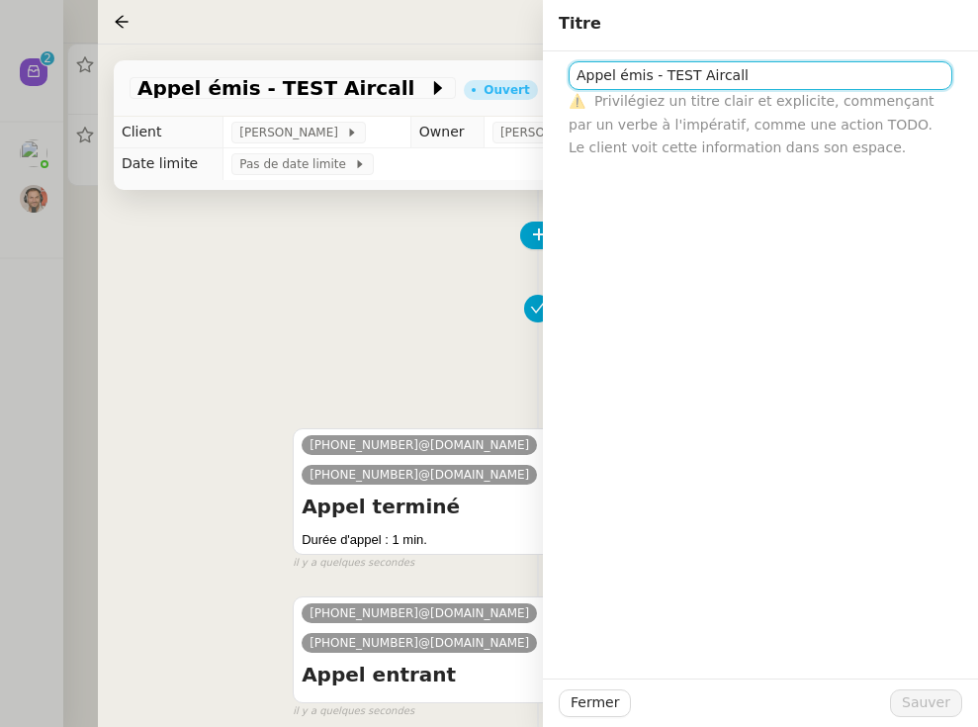
click at [663, 77] on input "Appel émis - TEST Aircall" at bounding box center [761, 75] width 384 height 29
paste input "[PHONE_NUMBER]"
click at [837, 77] on input "Appel émis - [PHONE_NUMBER] - TEST Aircall" at bounding box center [761, 75] width 384 height 29
type input "Appel émis - [PHONE_NUMBER] - TEST TA Aircall"
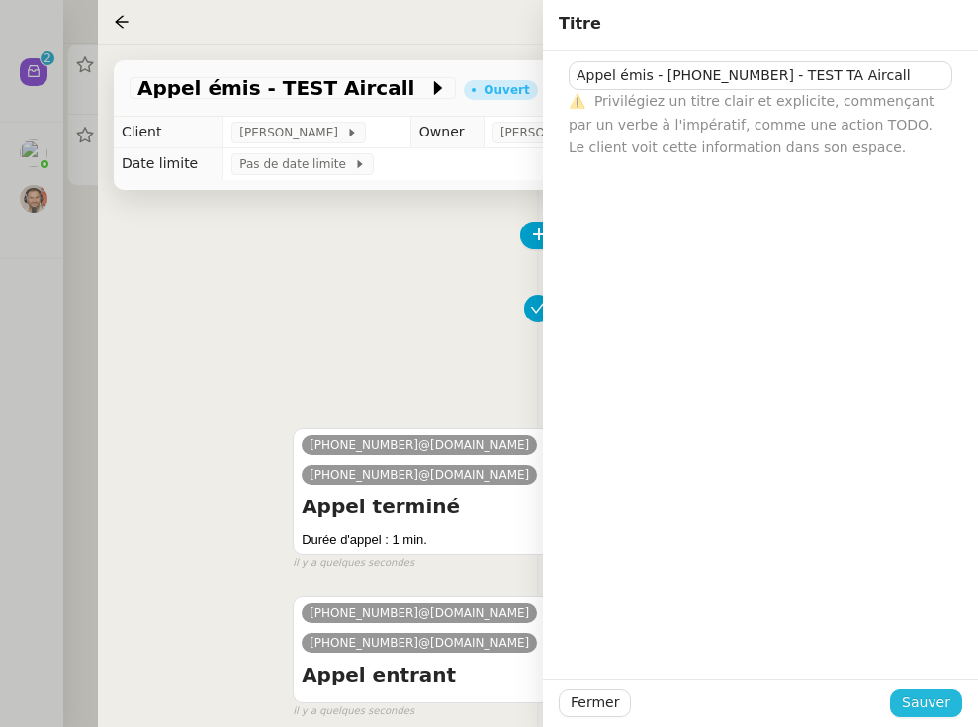
click at [844, 705] on span "Sauver" at bounding box center [926, 702] width 48 height 23
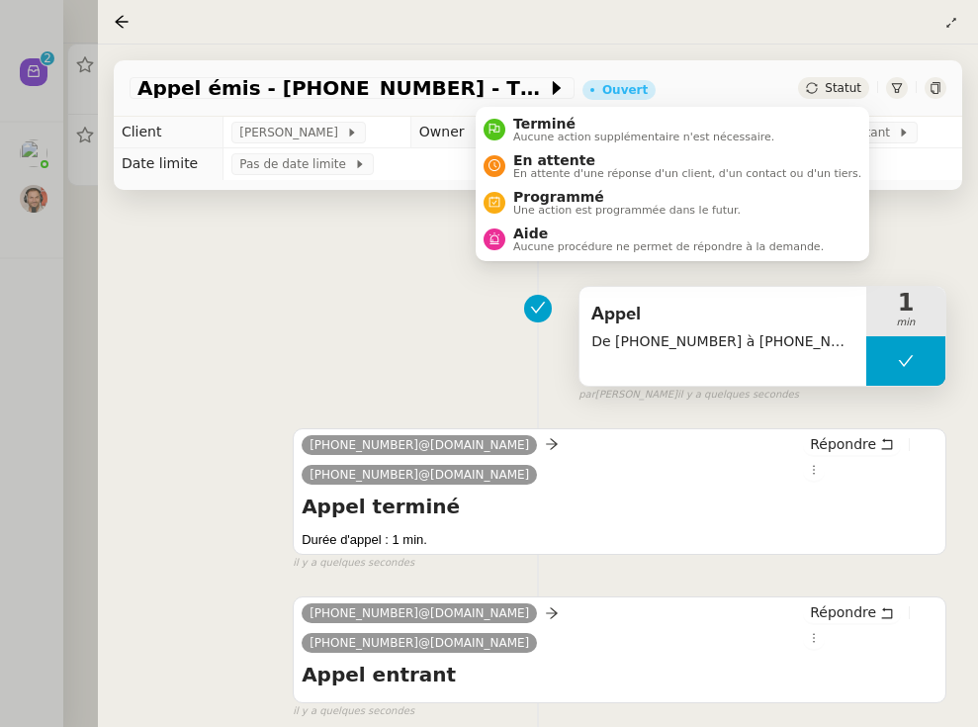
click at [825, 90] on div "Statut" at bounding box center [833, 88] width 71 height 22
click at [825, 133] on li "Terminé Aucune action supplémentaire n'est nécessaire." at bounding box center [673, 129] width 394 height 37
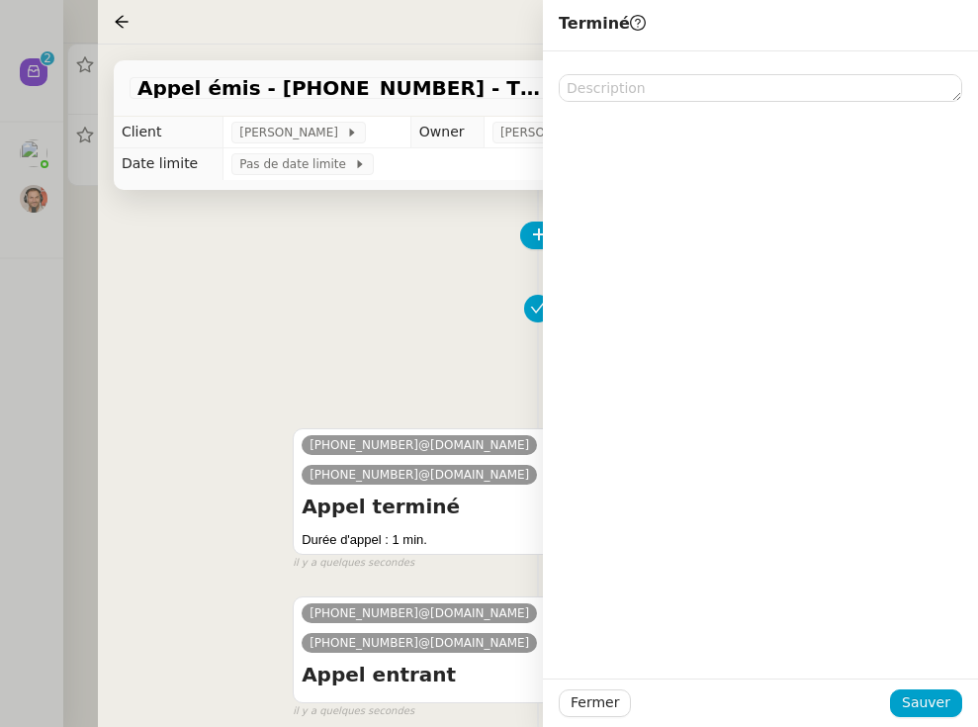
click at [844, 136] on div at bounding box center [760, 364] width 435 height 627
click at [402, 203] on div "Tâche Message Commentaire Veuillez patienter une erreur s'est produite 👌👌👌 mess…" at bounding box center [538, 553] width 880 height 727
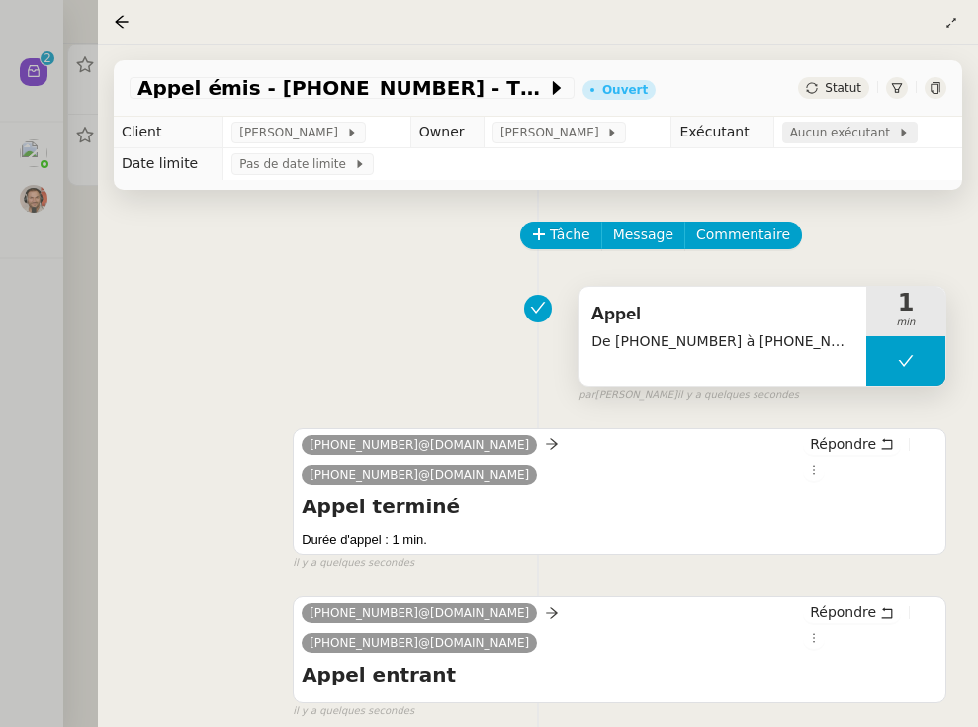
click at [810, 125] on span "Aucun exécutant" at bounding box center [844, 133] width 108 height 20
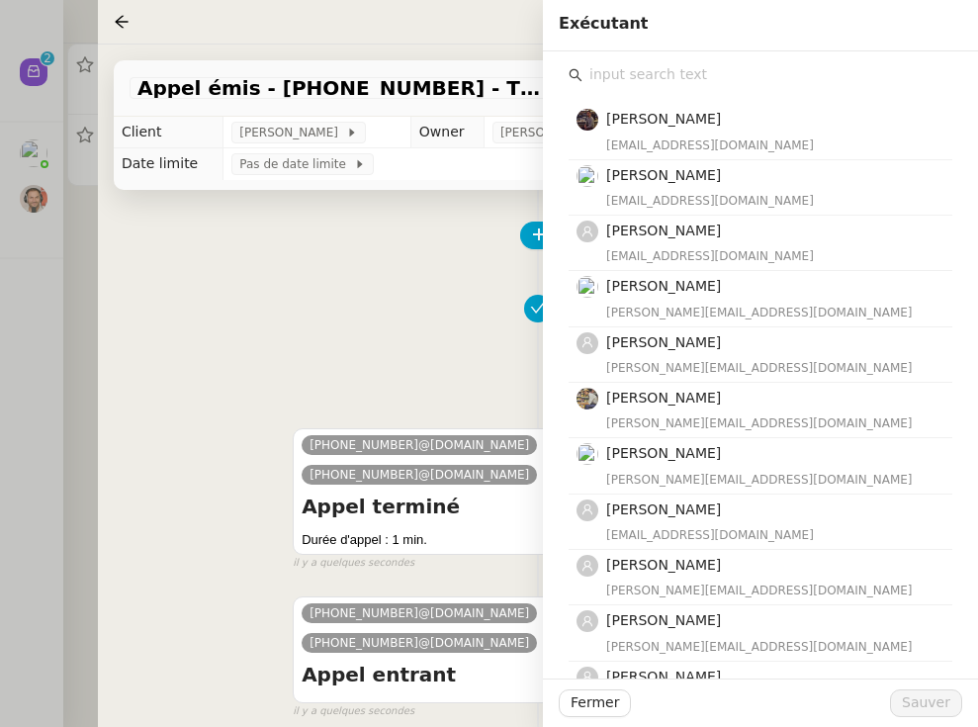
click at [654, 78] on input "text" at bounding box center [767, 74] width 370 height 27
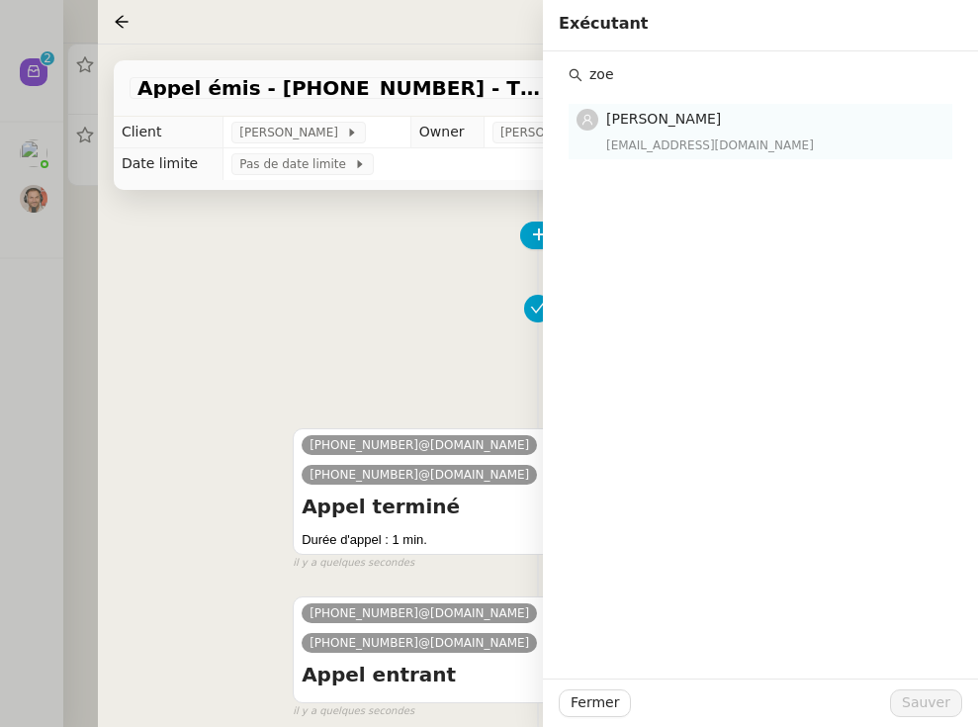
type input "zoe"
click at [687, 135] on div "[EMAIL_ADDRESS][DOMAIN_NAME]" at bounding box center [773, 145] width 334 height 20
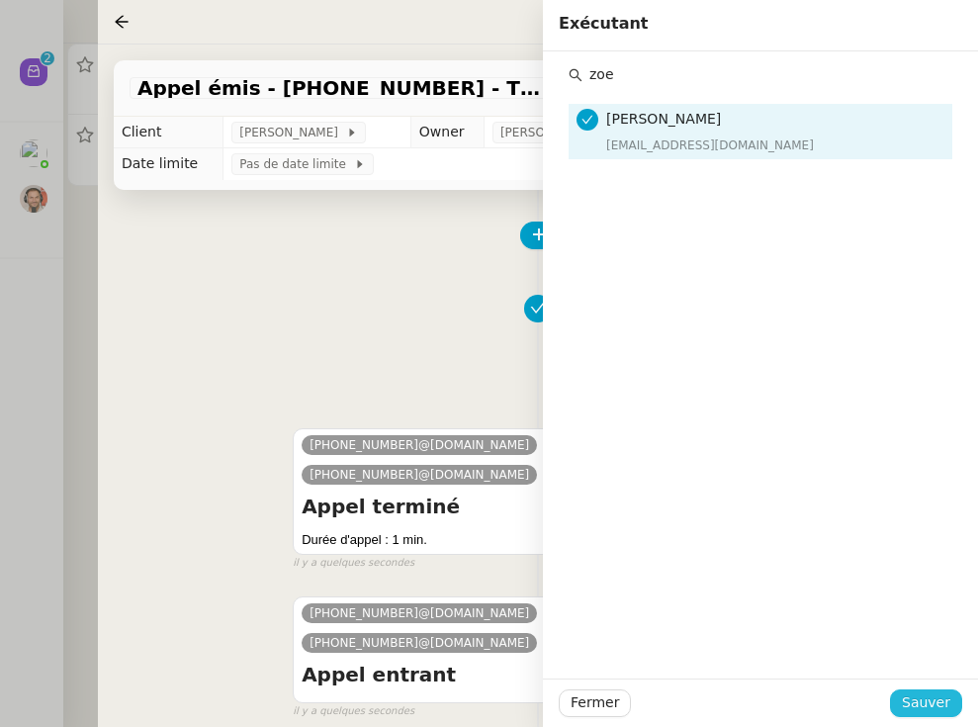
click at [844, 704] on span "Sauver" at bounding box center [926, 702] width 48 height 23
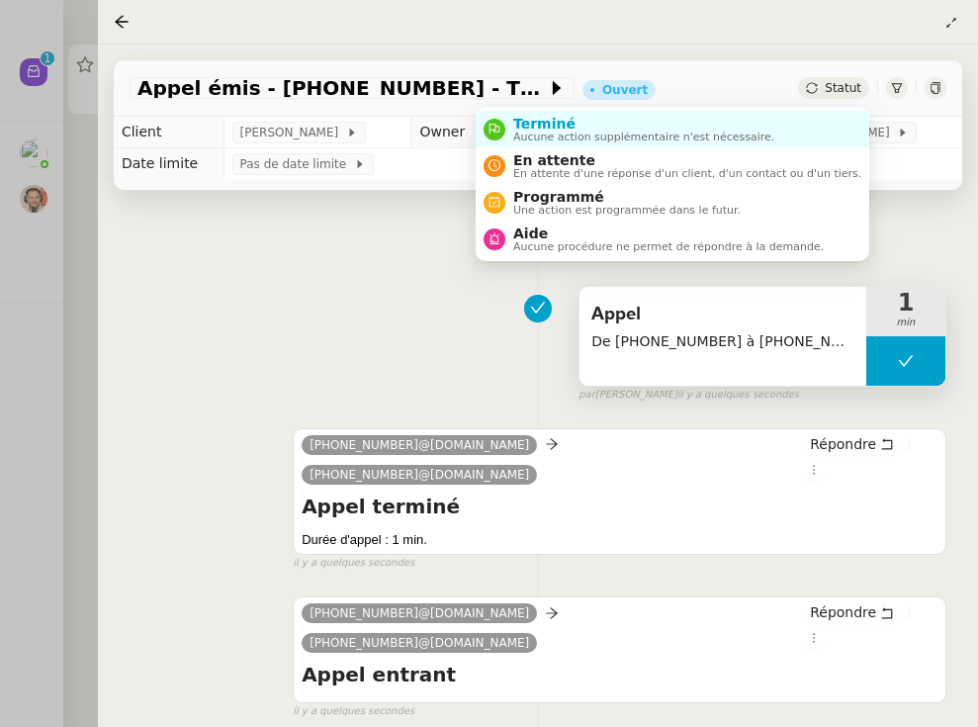
click at [833, 90] on span "Statut" at bounding box center [843, 88] width 37 height 14
click at [844, 92] on span "Statut" at bounding box center [843, 88] width 37 height 14
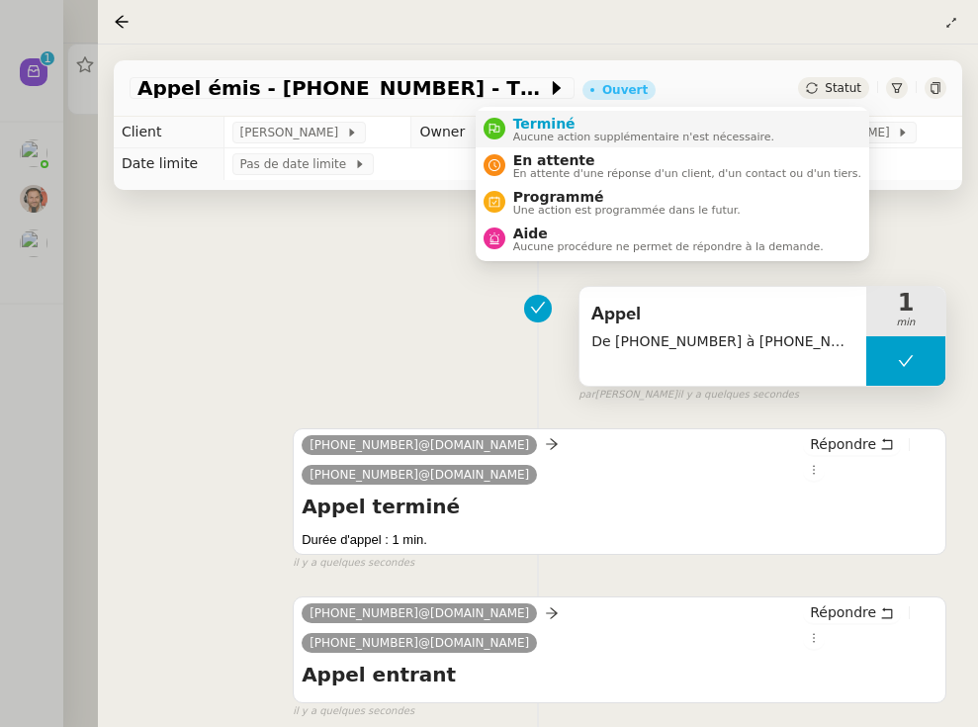
click at [753, 126] on span "Terminé" at bounding box center [643, 124] width 261 height 16
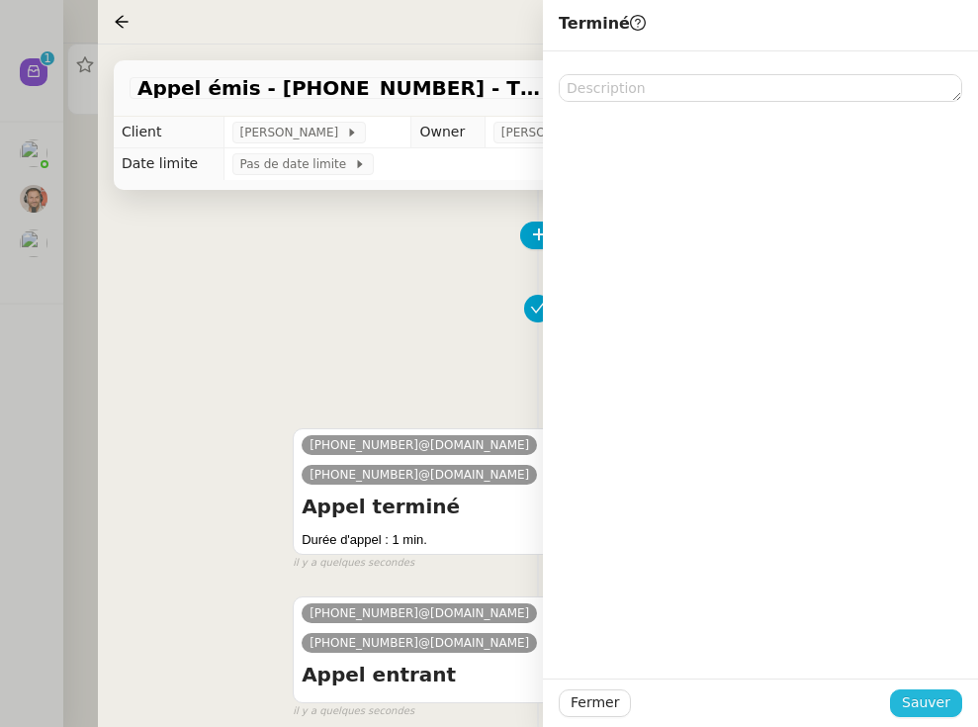
click at [844, 705] on span "Sauver" at bounding box center [926, 702] width 48 height 23
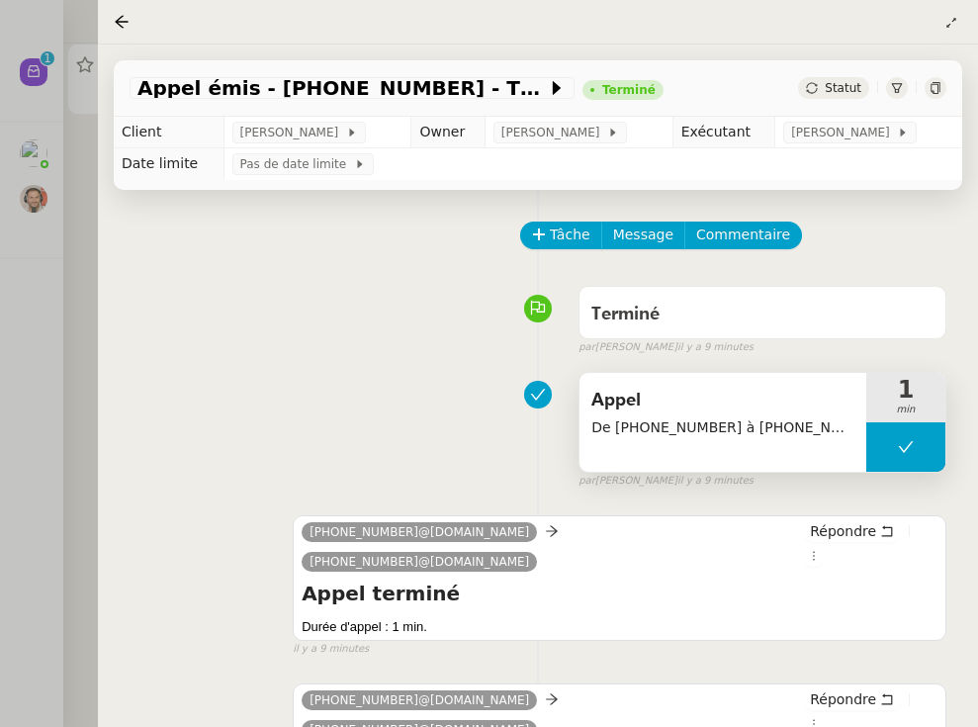
click at [18, 276] on div at bounding box center [489, 363] width 978 height 727
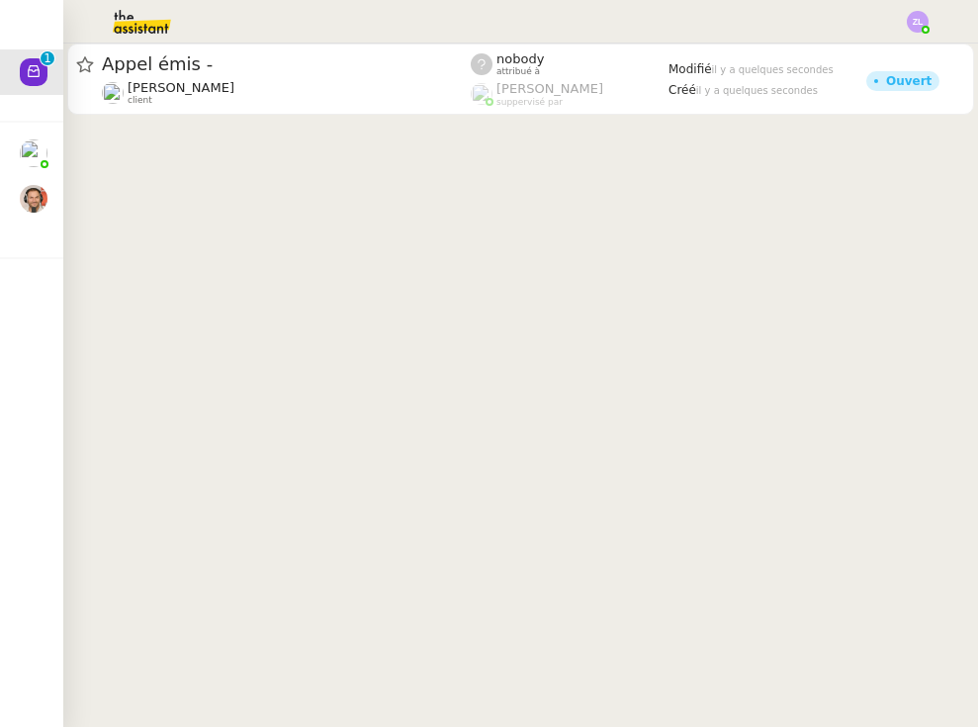
click at [29, 79] on icon at bounding box center [34, 71] width 16 height 16
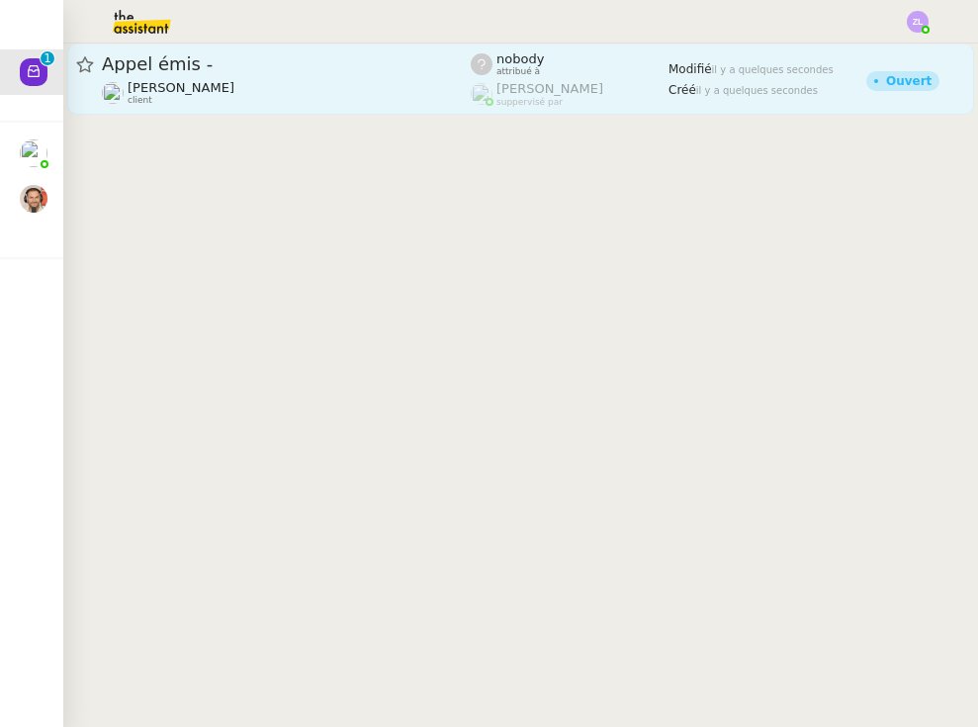
click at [266, 70] on span "Appel émis -" at bounding box center [286, 64] width 369 height 18
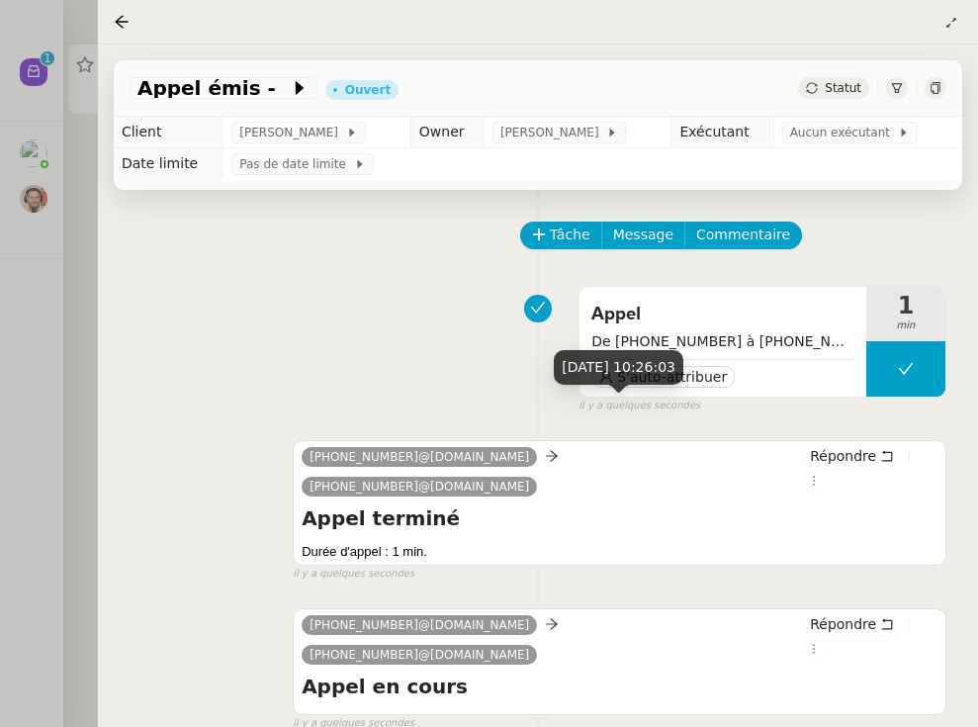
click at [642, 379] on div "[DATE] 10:26:03" at bounding box center [619, 367] width 130 height 35
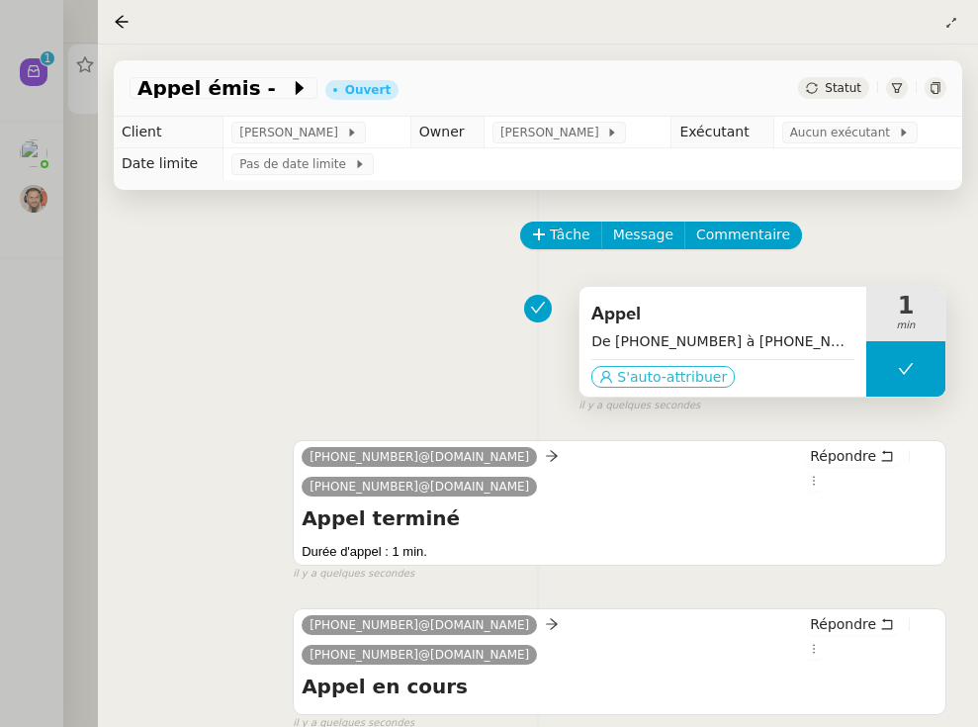
click at [685, 382] on span "S'auto-attribuer" at bounding box center [672, 377] width 110 height 20
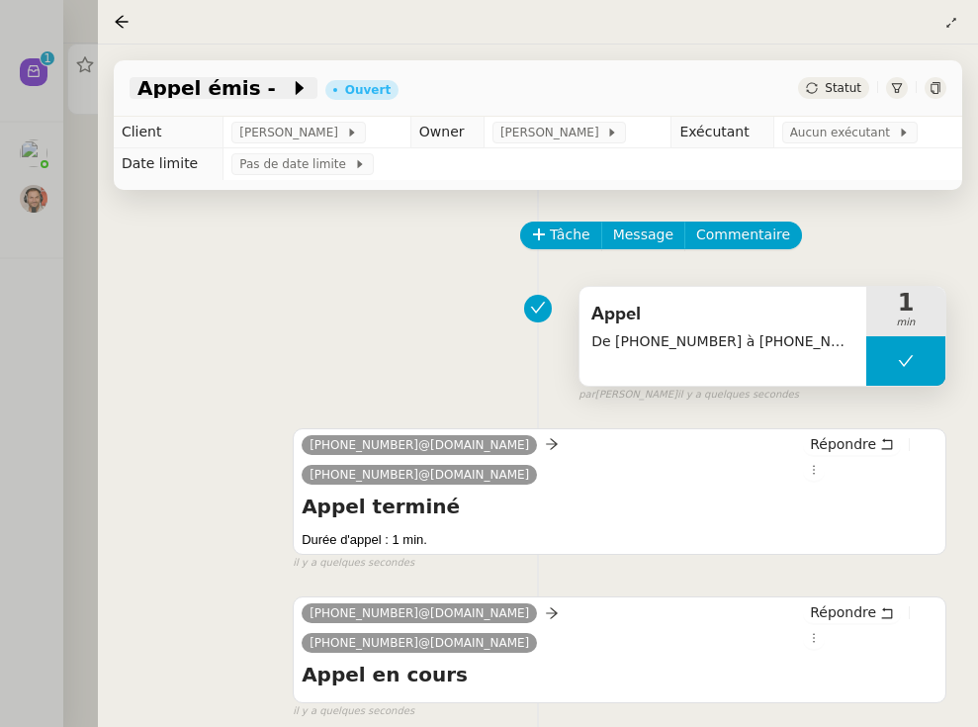
click at [296, 94] on icon at bounding box center [300, 88] width 8 height 14
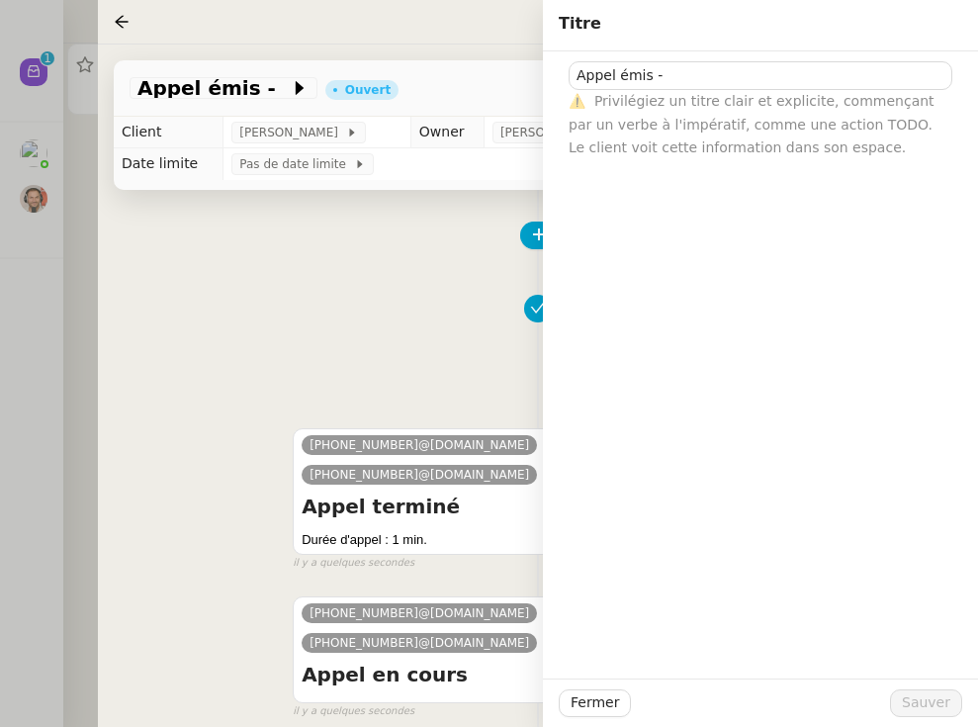
click at [711, 91] on div "⚠️ Privilégiez un titre clair et explicite, commençant par un verbe à l'impérat…" at bounding box center [761, 124] width 384 height 69
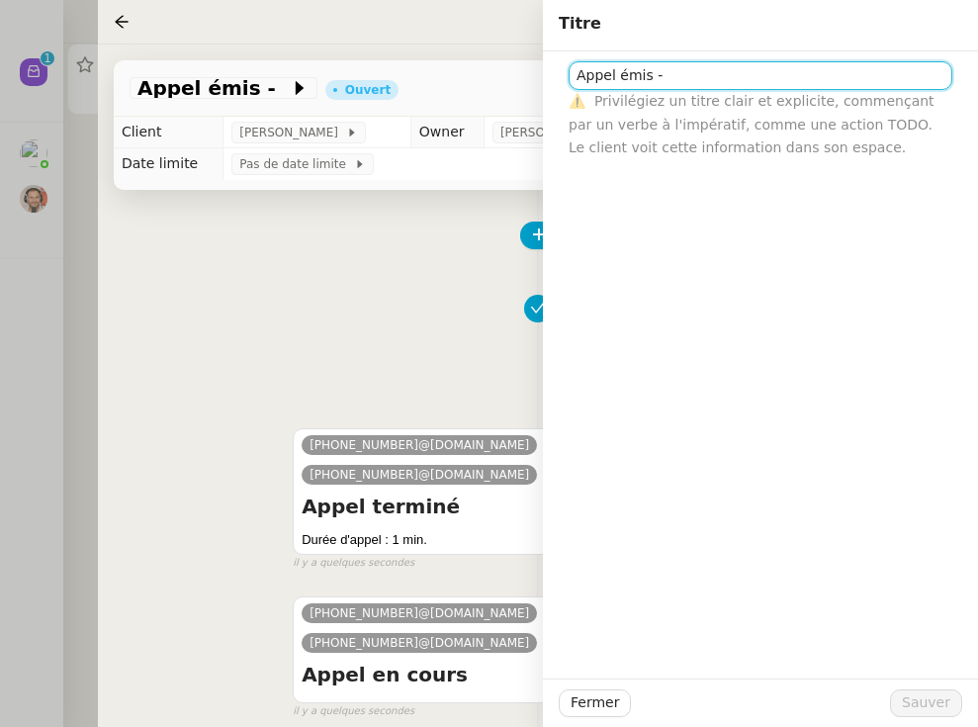
click at [693, 75] on input "Appel émis -" at bounding box center [761, 75] width 384 height 29
paste input "33675316156"
type input "Appel émis - [PHONE_NUMBER] (manqué/ messagerie)"
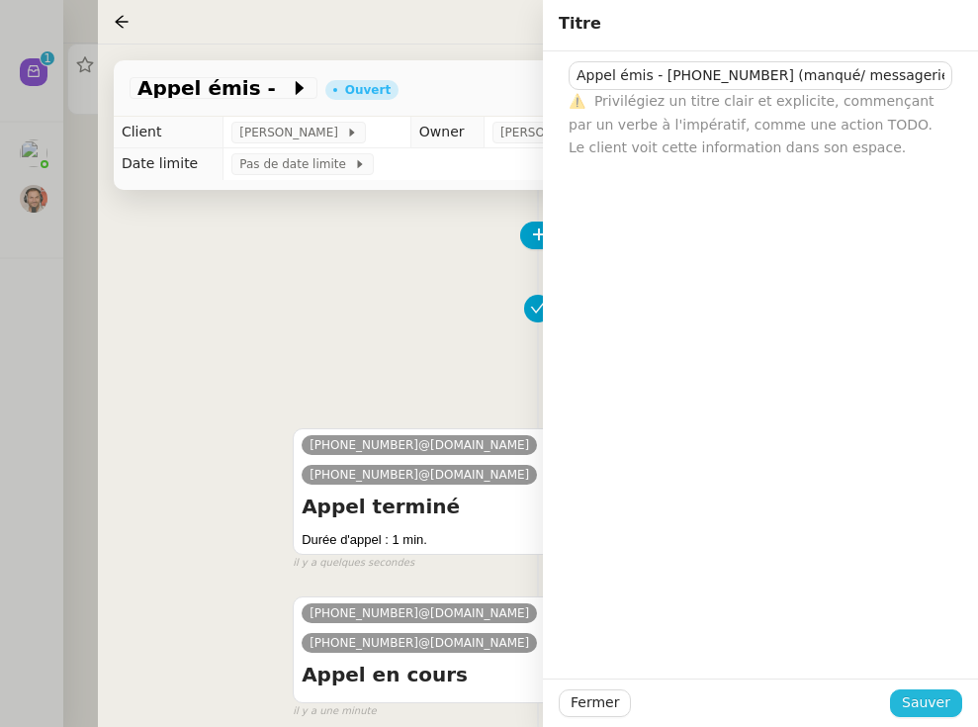
click at [844, 698] on span "Sauver" at bounding box center [926, 702] width 48 height 23
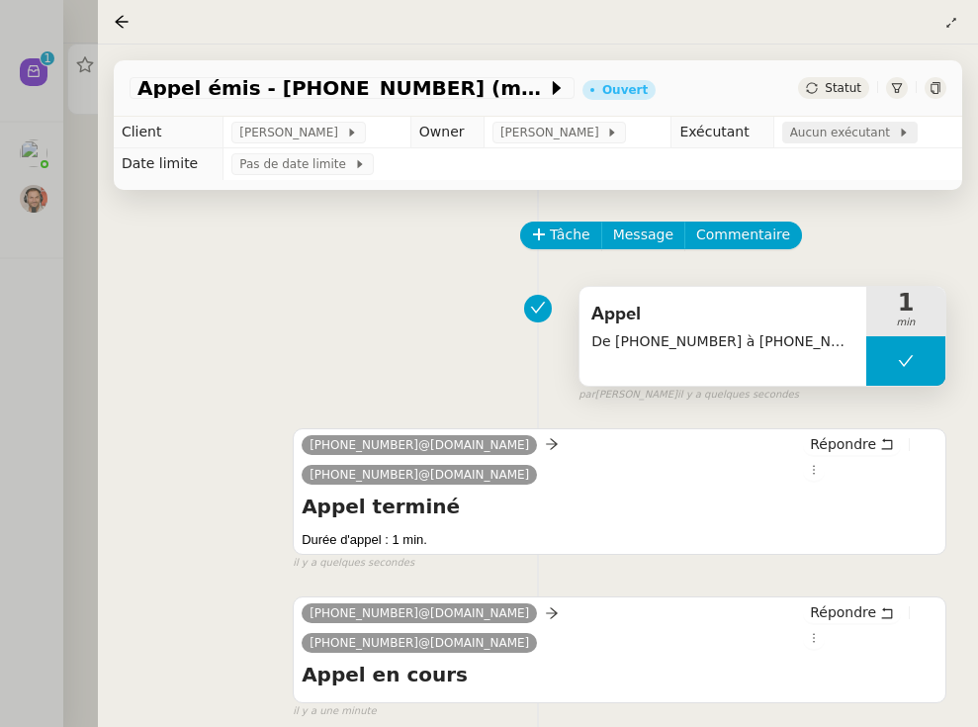
click at [825, 142] on span "Aucun exécutant" at bounding box center [844, 133] width 108 height 20
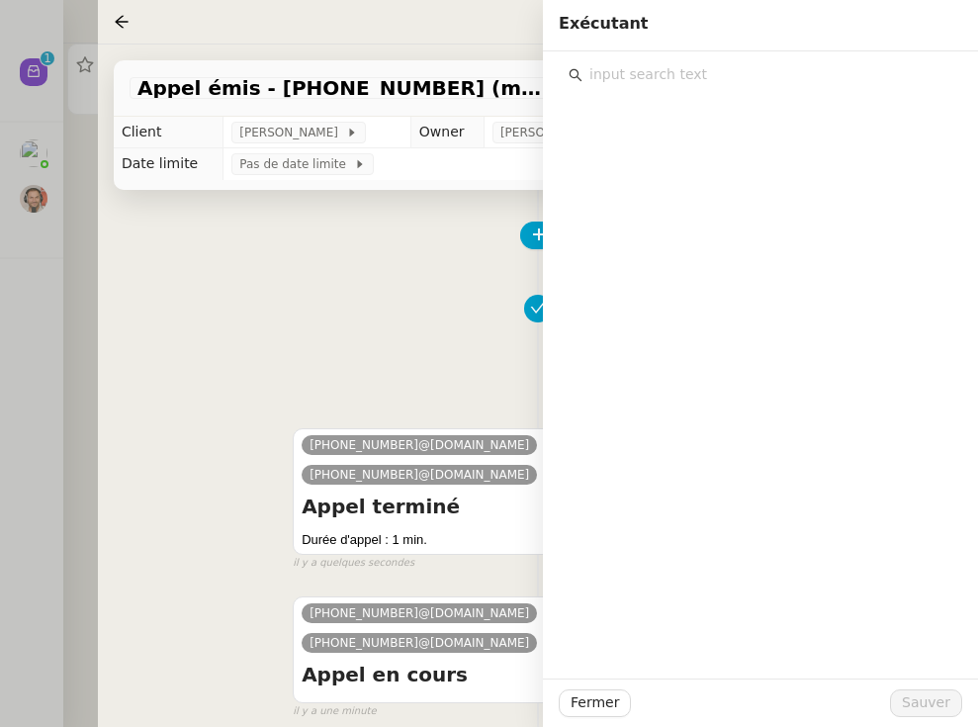
click at [796, 76] on input "text" at bounding box center [767, 74] width 370 height 27
type input "zoe"
click at [735, 128] on h4 "[PERSON_NAME]" at bounding box center [773, 119] width 334 height 23
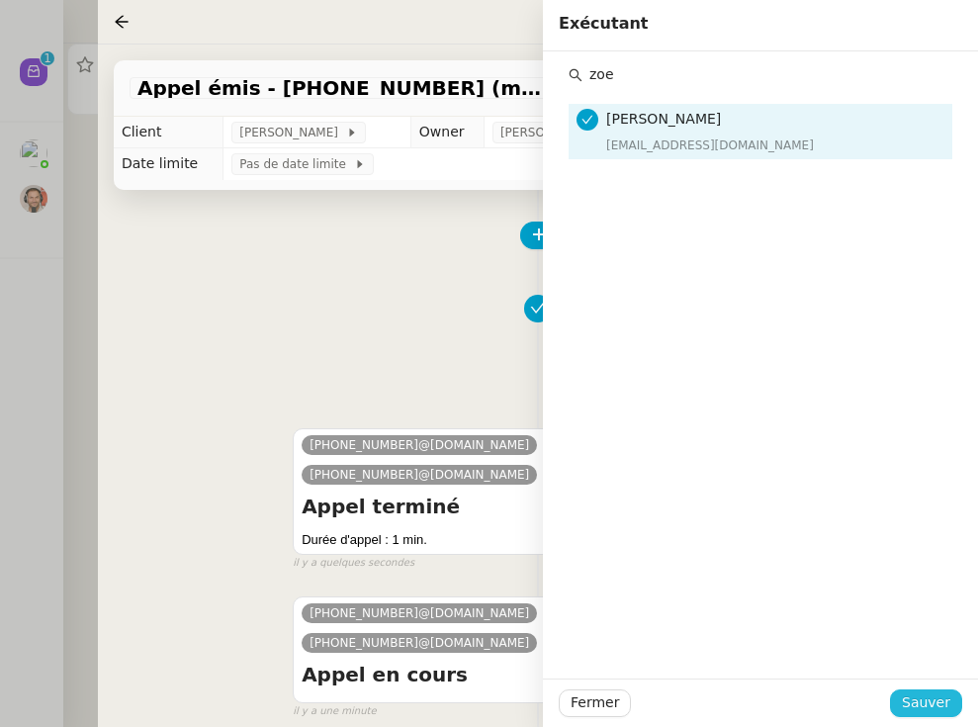
click at [844, 700] on span "Sauver" at bounding box center [926, 702] width 48 height 23
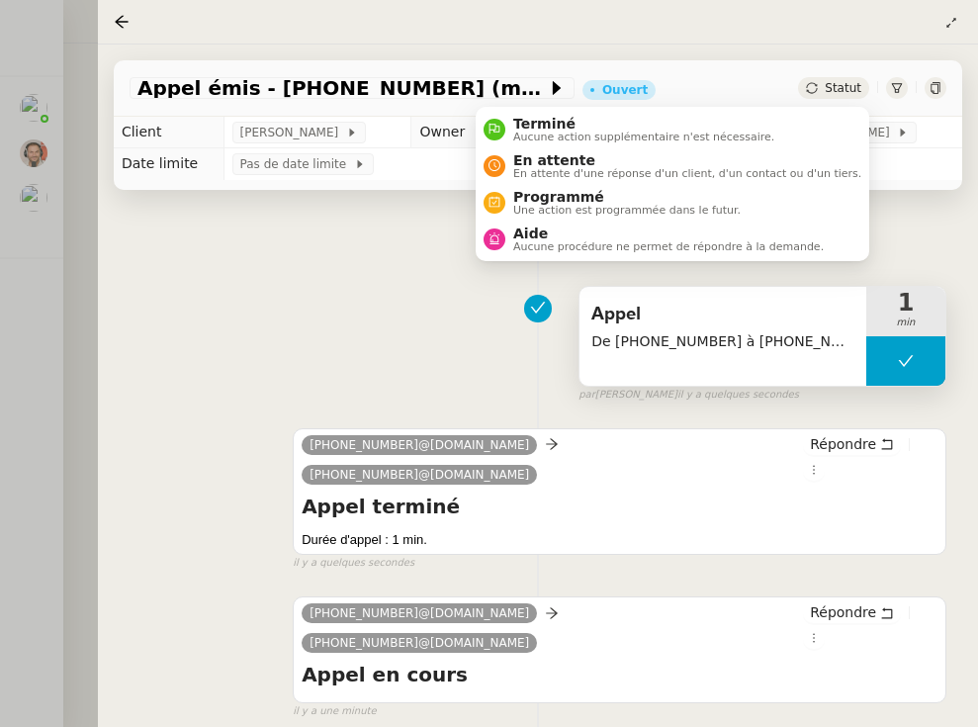
click at [840, 82] on span "Statut" at bounding box center [843, 88] width 37 height 14
click at [805, 127] on li "Terminé Aucune action supplémentaire n'est nécessaire." at bounding box center [673, 129] width 394 height 37
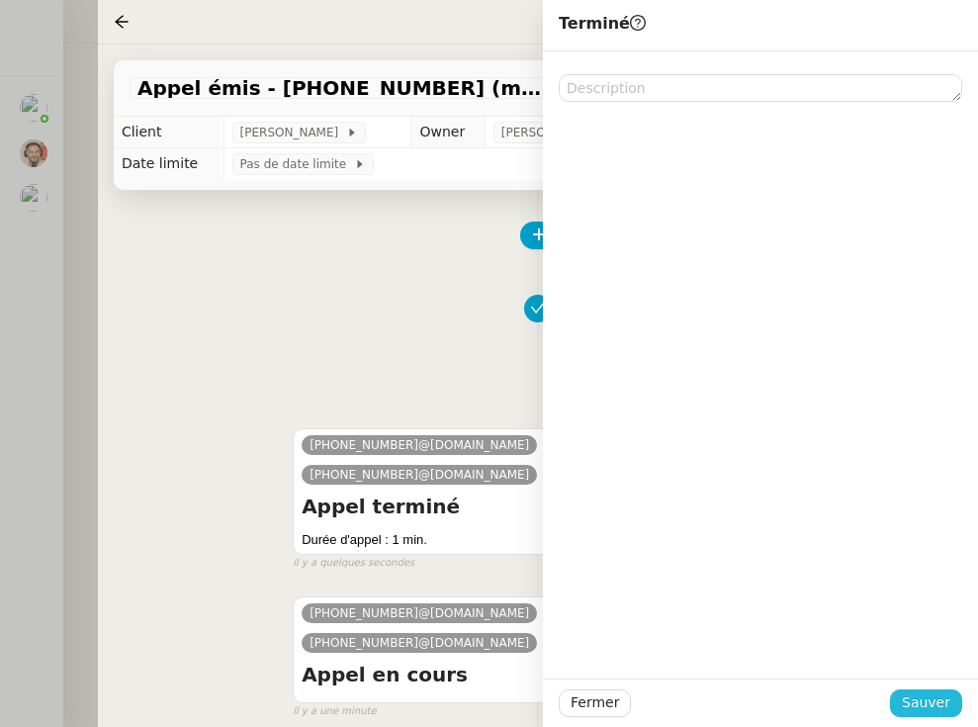
click at [844, 695] on span "Sauver" at bounding box center [926, 702] width 48 height 23
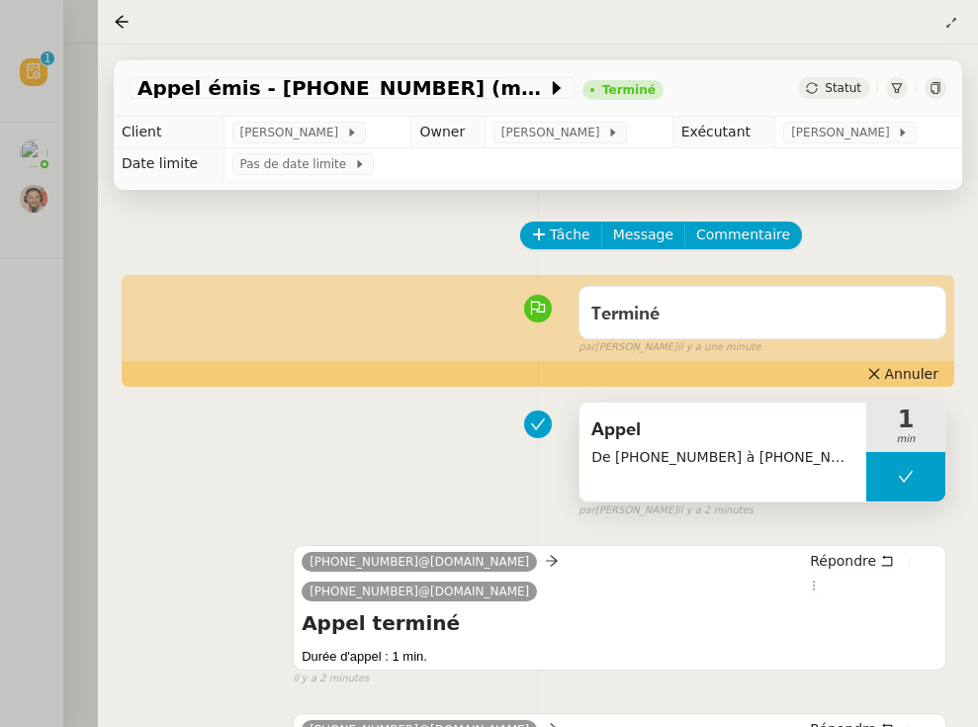
click at [53, 233] on div at bounding box center [489, 363] width 978 height 727
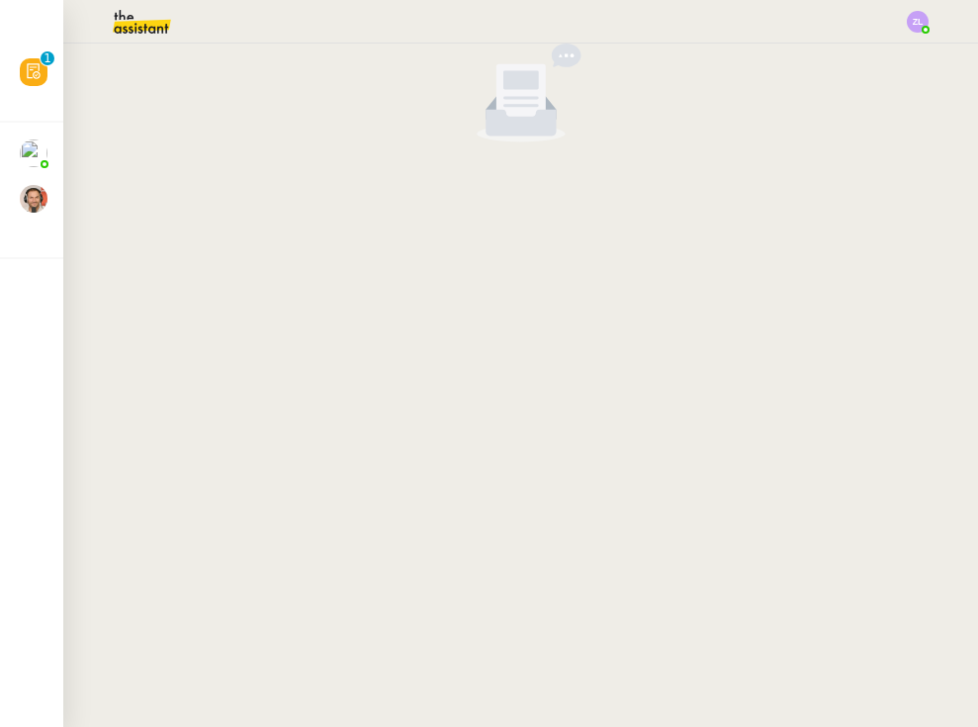
click at [40, 79] on icon at bounding box center [34, 71] width 16 height 16
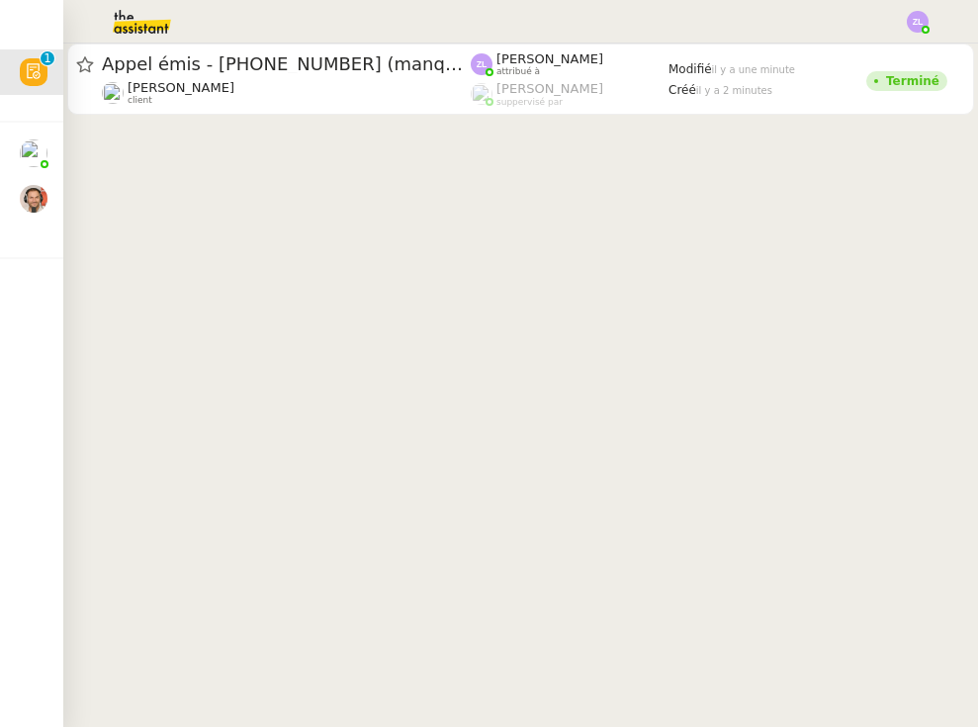
click at [127, 21] on img at bounding box center [125, 22] width 153 height 44
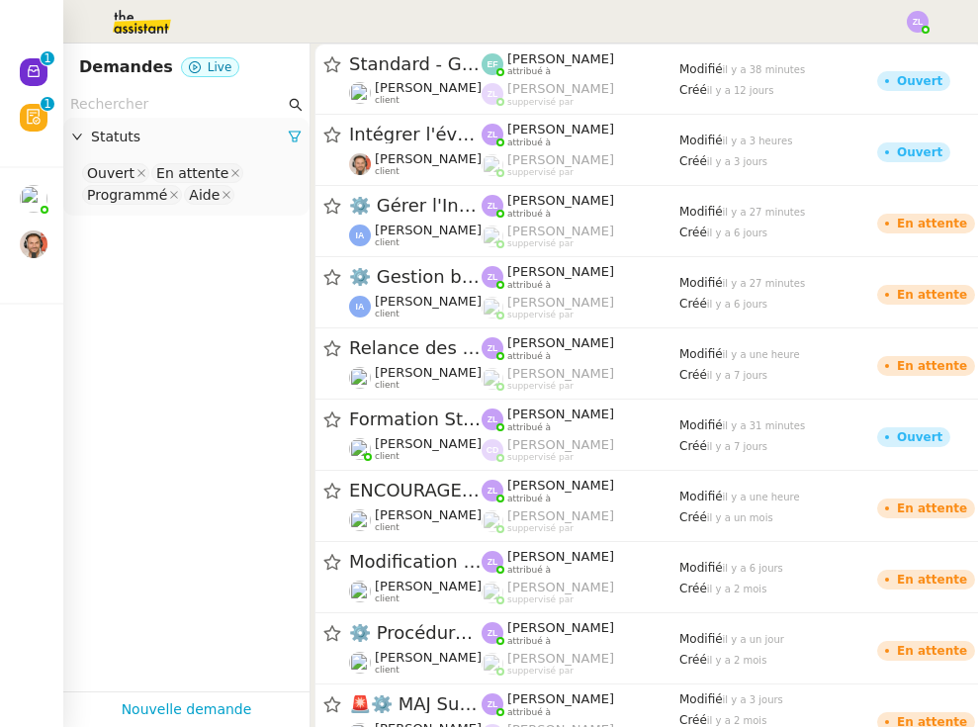
click at [36, 86] on nz-avatar at bounding box center [34, 72] width 28 height 28
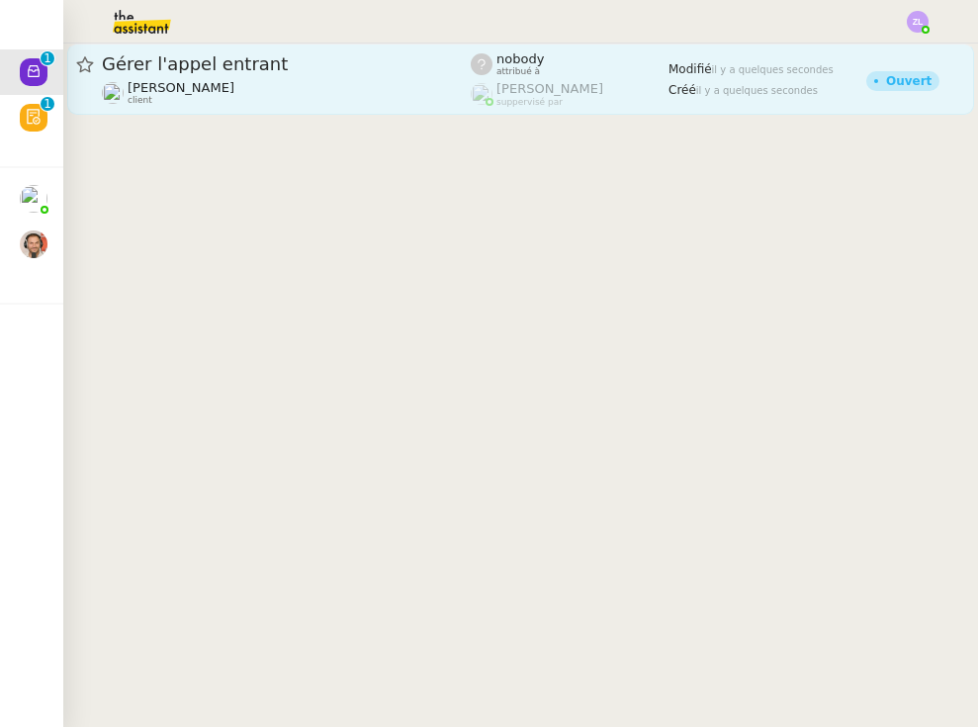
click at [266, 80] on div "Gérer l'appel entrant [PERSON_NAME] client" at bounding box center [286, 78] width 369 height 53
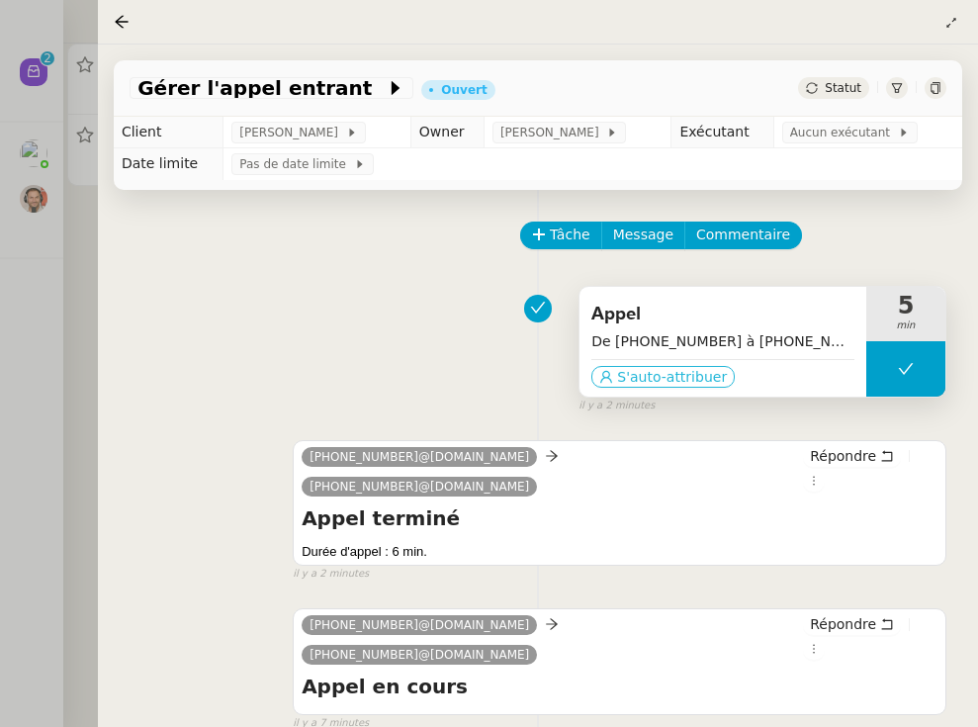
click at [671, 383] on span "S'auto-attribuer" at bounding box center [672, 377] width 110 height 20
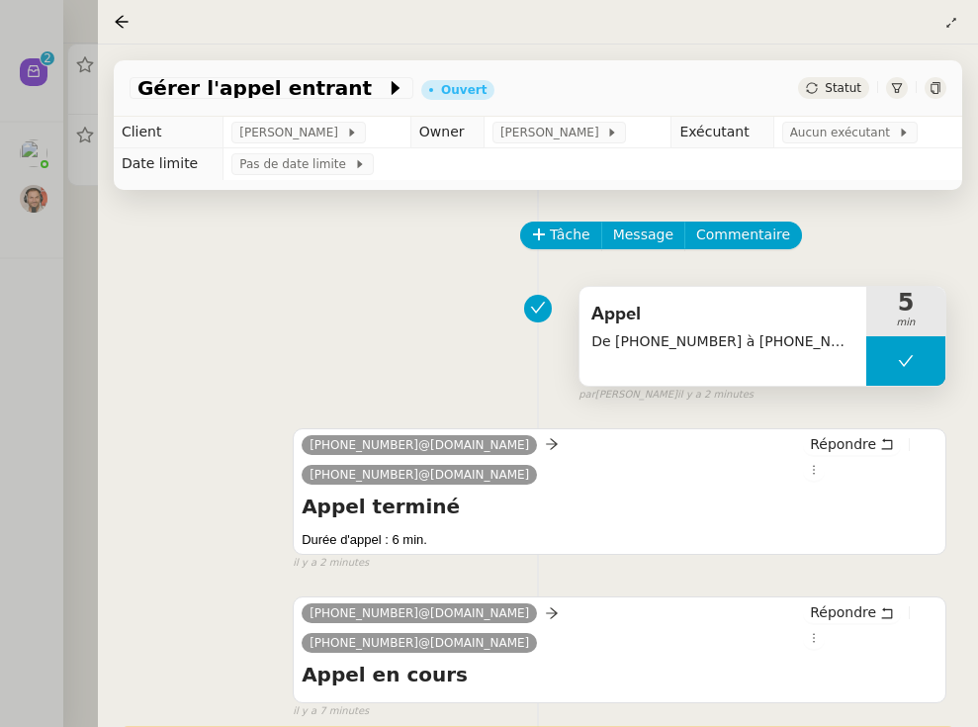
click at [68, 276] on div at bounding box center [489, 363] width 978 height 727
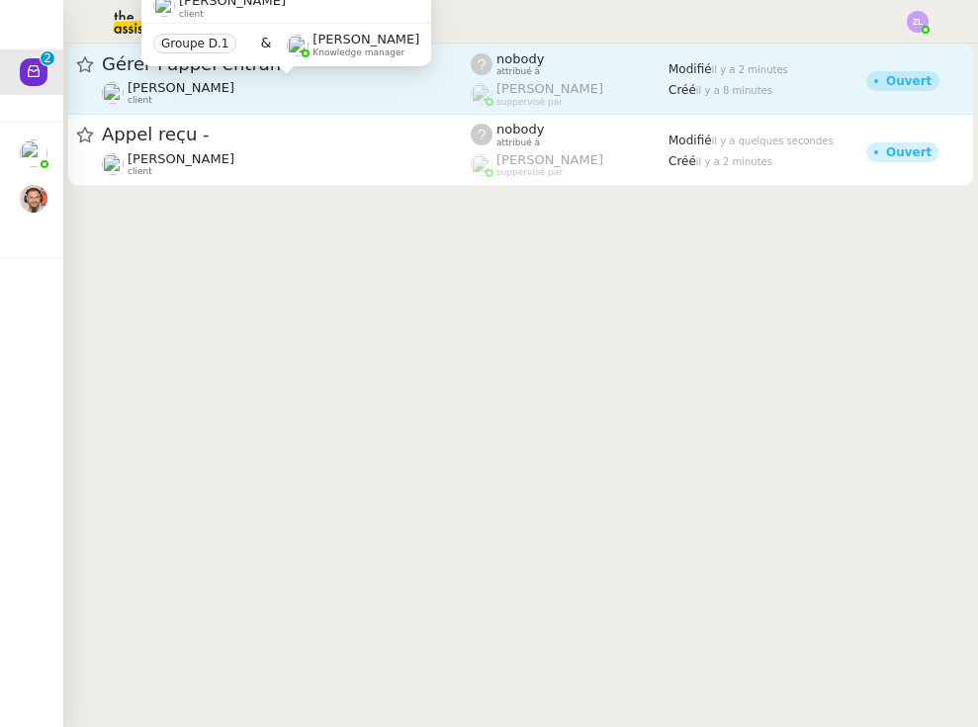
click at [234, 87] on span "[PERSON_NAME]" at bounding box center [181, 87] width 107 height 15
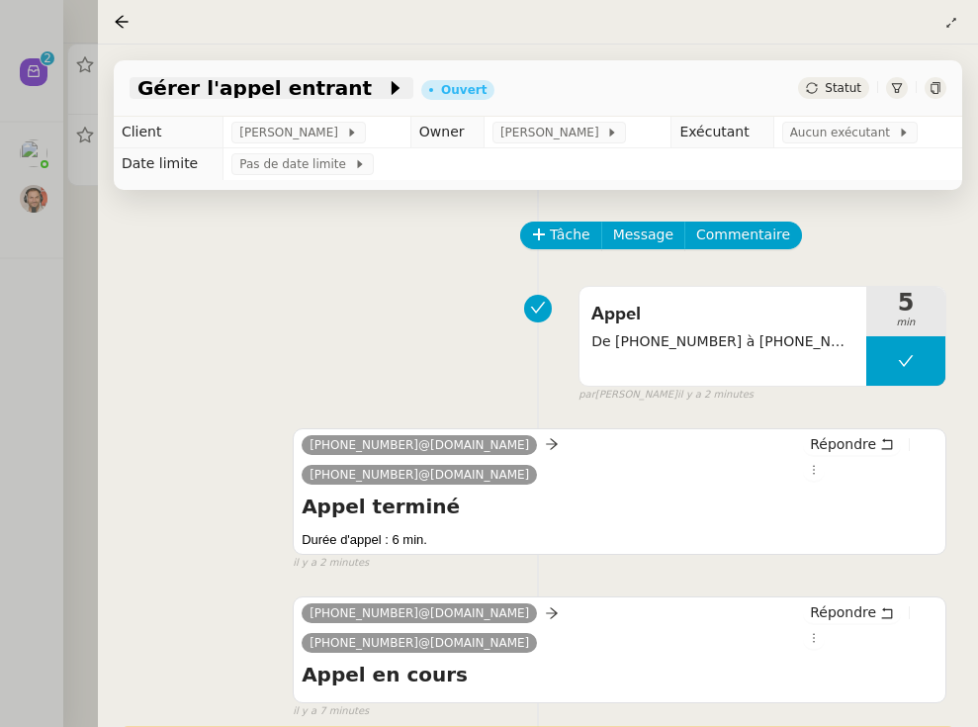
click at [372, 93] on span at bounding box center [379, 88] width 14 height 24
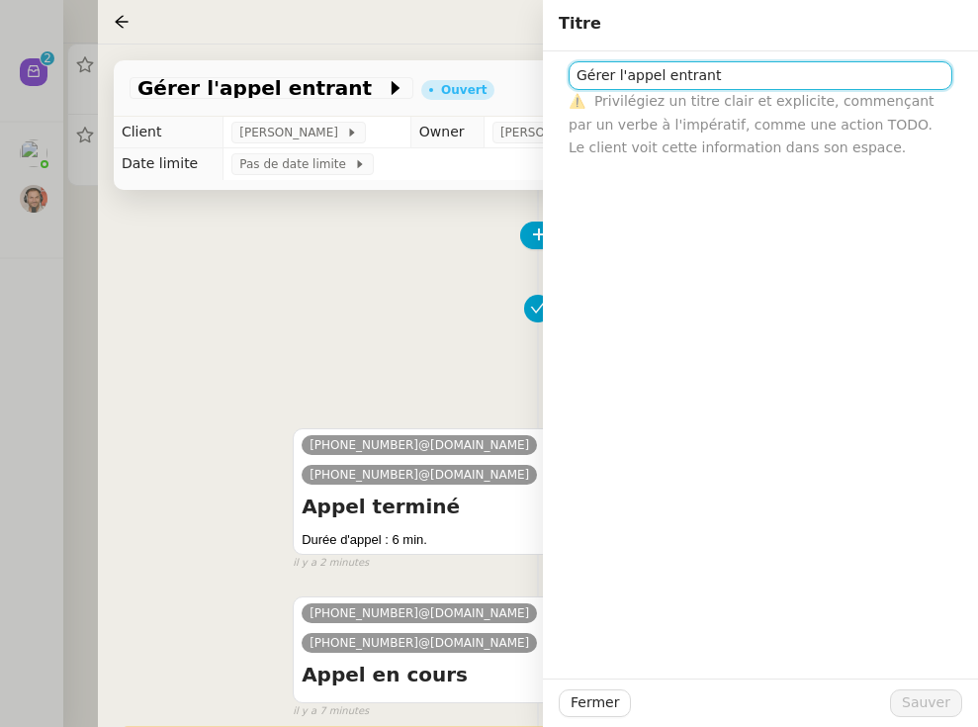
click at [749, 80] on input "Gérer l'appel entrant" at bounding box center [761, 75] width 384 height 29
type input "Gérer l'appel entrant"
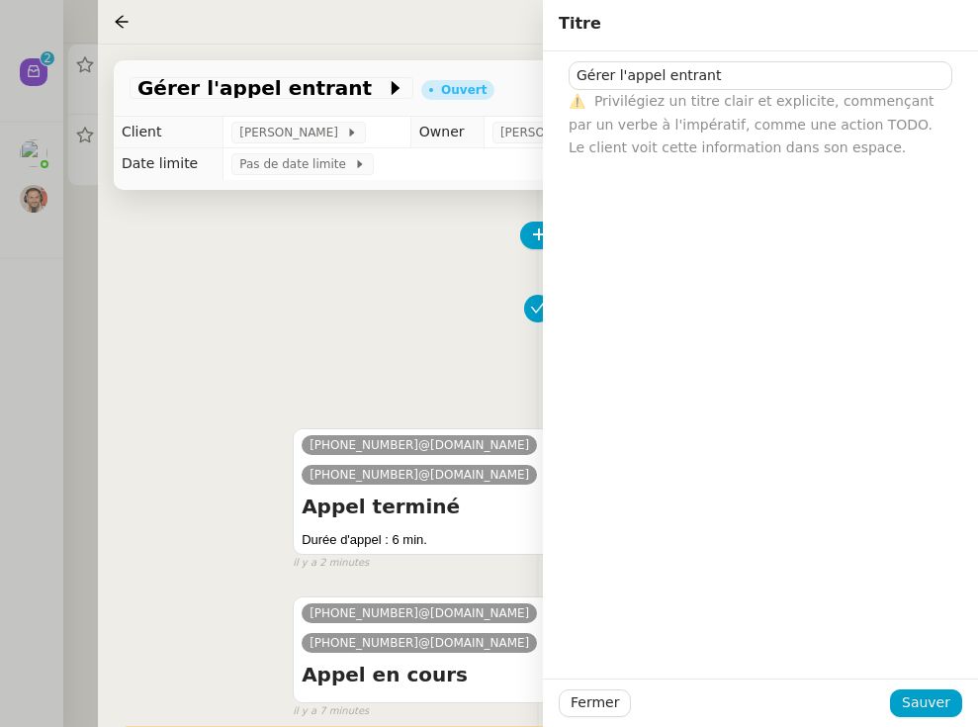
click at [77, 391] on div at bounding box center [489, 363] width 978 height 727
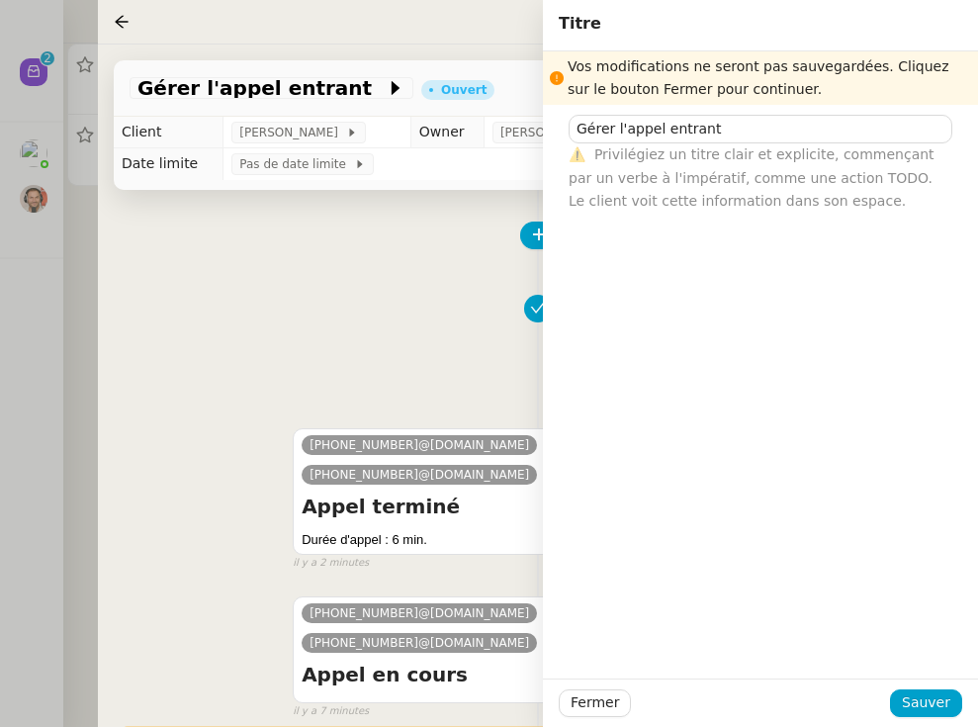
click at [67, 369] on div at bounding box center [489, 363] width 978 height 727
click at [600, 697] on span "Fermer" at bounding box center [595, 702] width 48 height 23
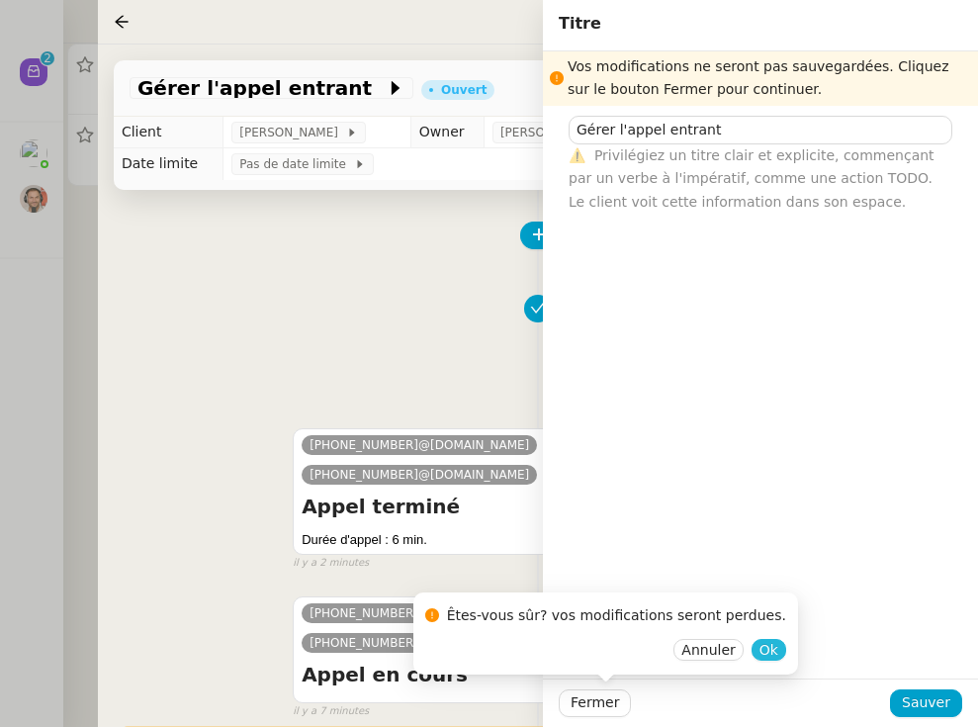
click at [759, 650] on span "Ok" at bounding box center [768, 650] width 19 height 20
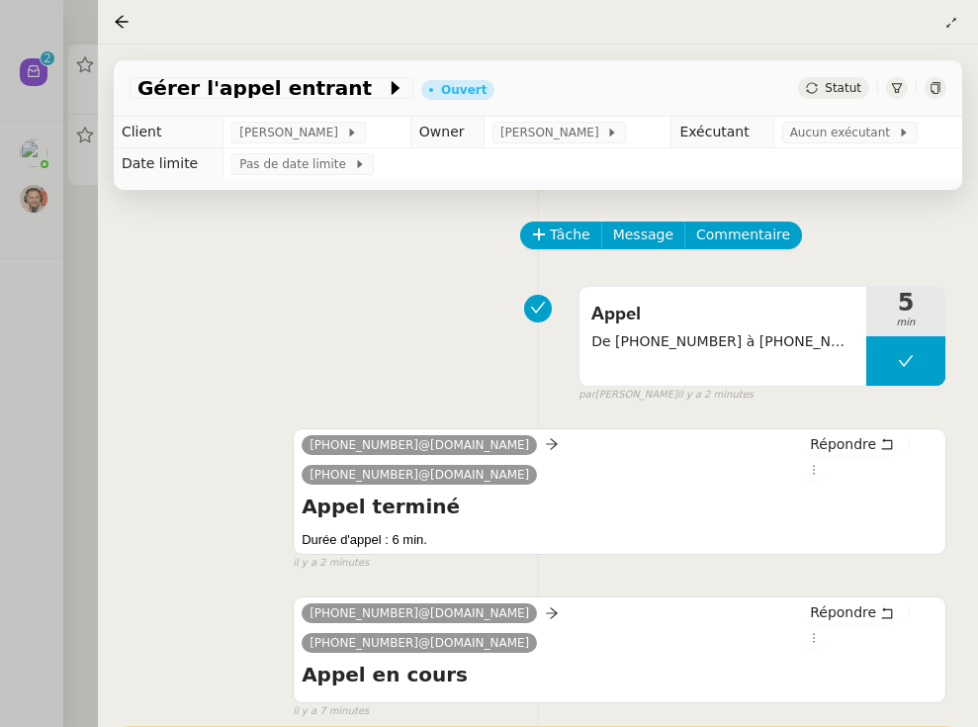
click at [61, 400] on div at bounding box center [489, 363] width 978 height 727
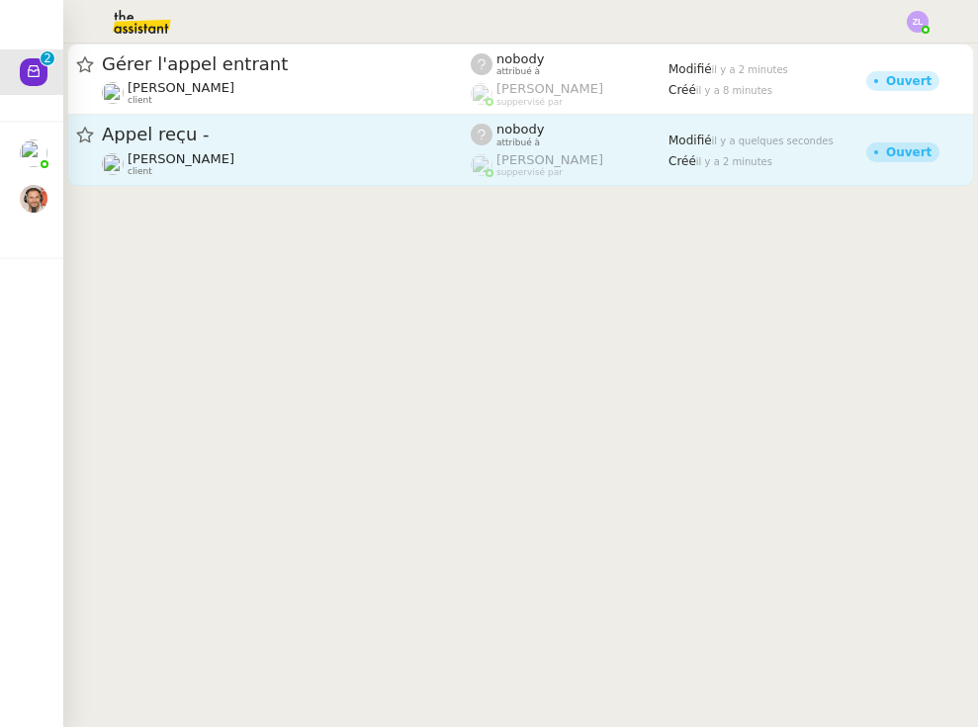
click at [273, 135] on span "Appel reçu -" at bounding box center [286, 135] width 369 height 18
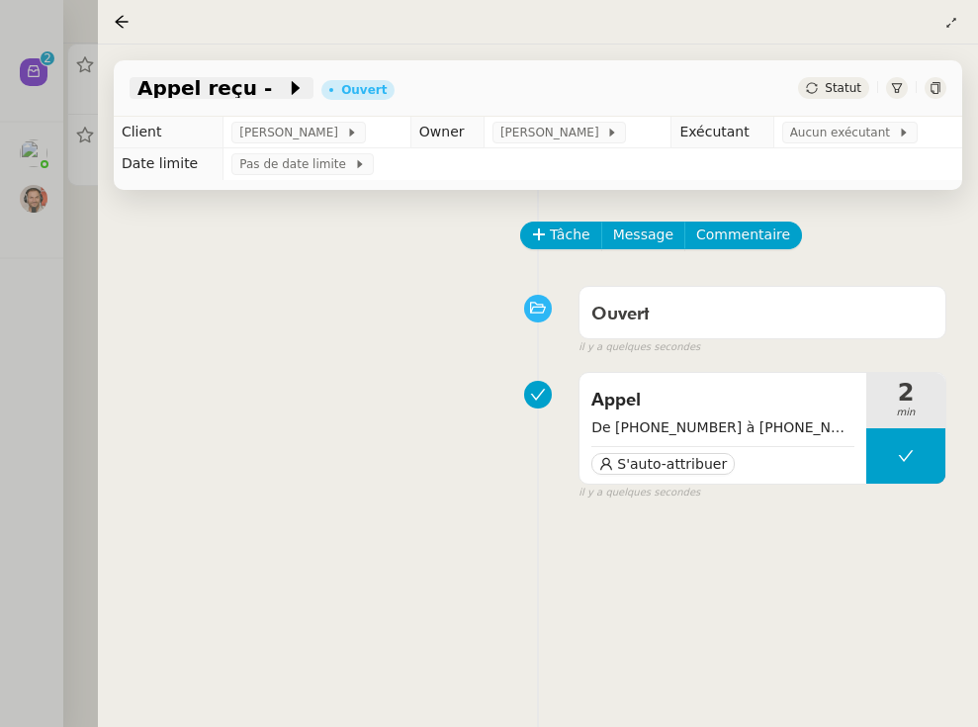
click at [272, 94] on span at bounding box center [279, 88] width 14 height 24
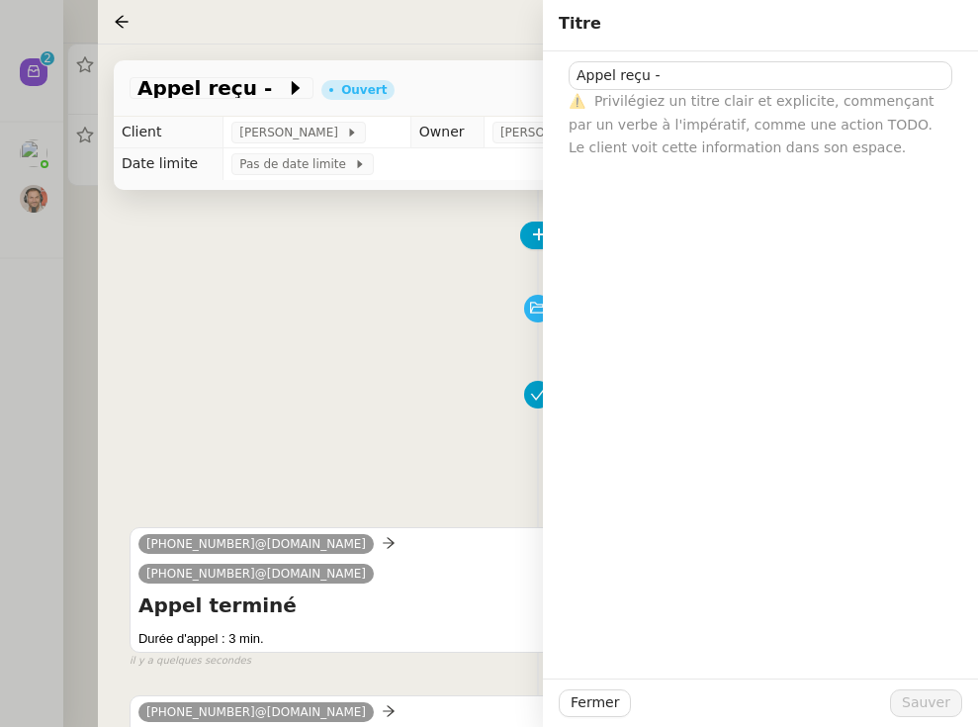
click at [377, 350] on div "Ouvert false il y a quelques secondes" at bounding box center [538, 316] width 817 height 79
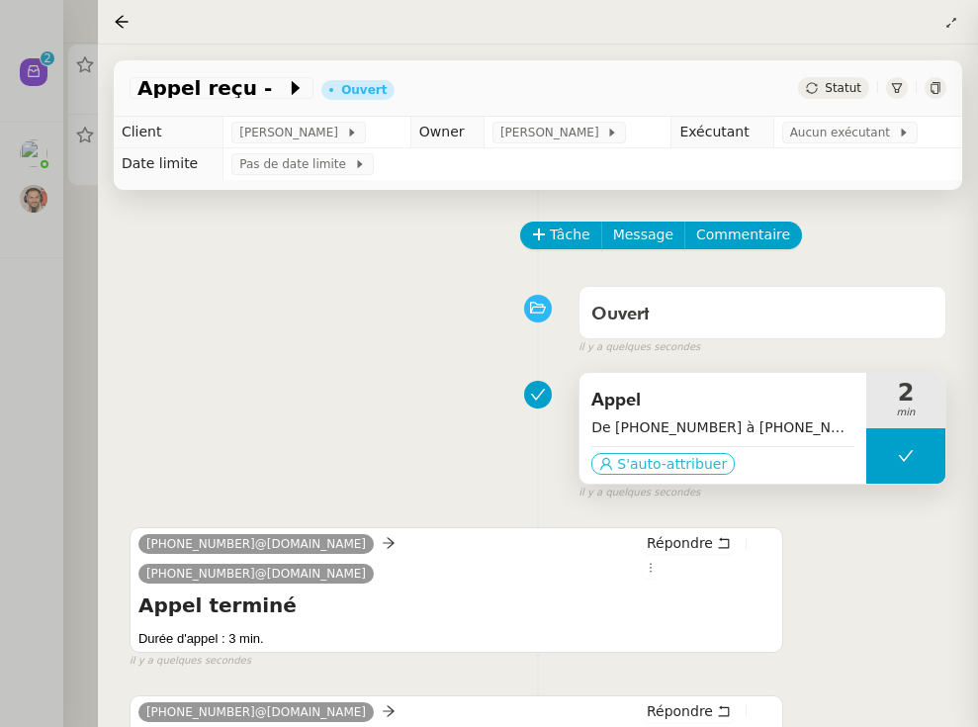
click at [628, 468] on span "S'auto-attribuer" at bounding box center [672, 464] width 110 height 20
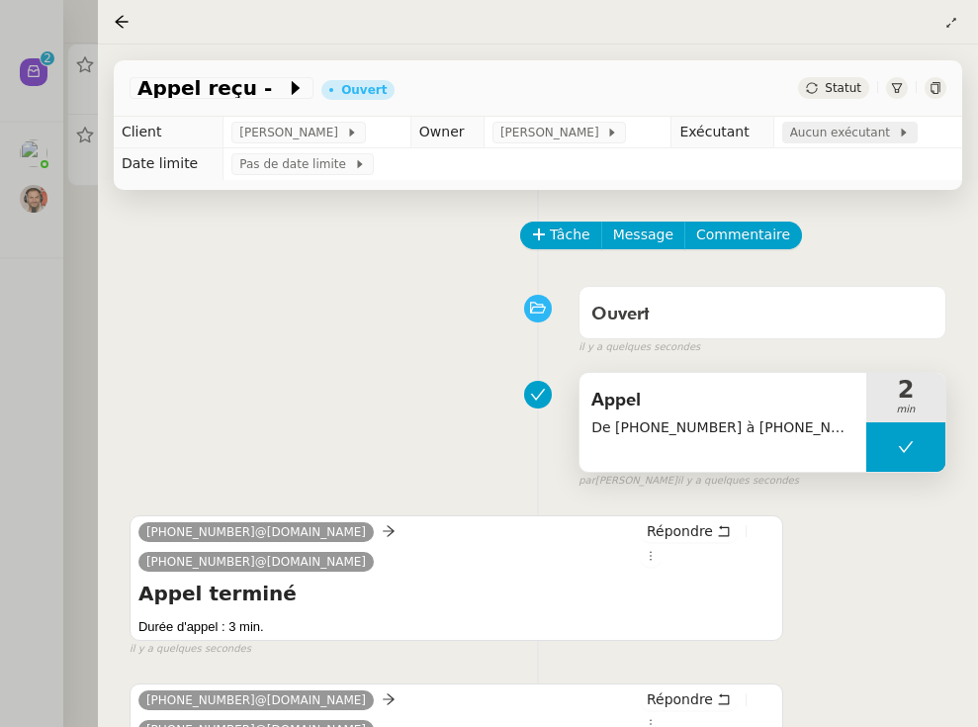
click at [815, 139] on span "Aucun exécutant" at bounding box center [844, 133] width 108 height 20
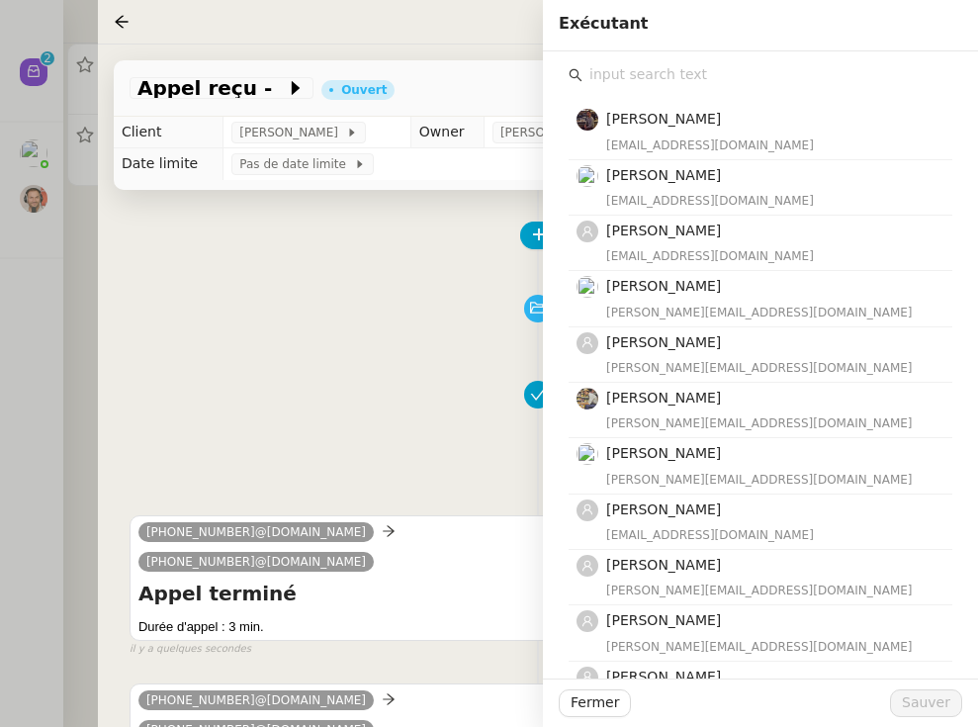
click at [637, 77] on input "text" at bounding box center [767, 74] width 370 height 27
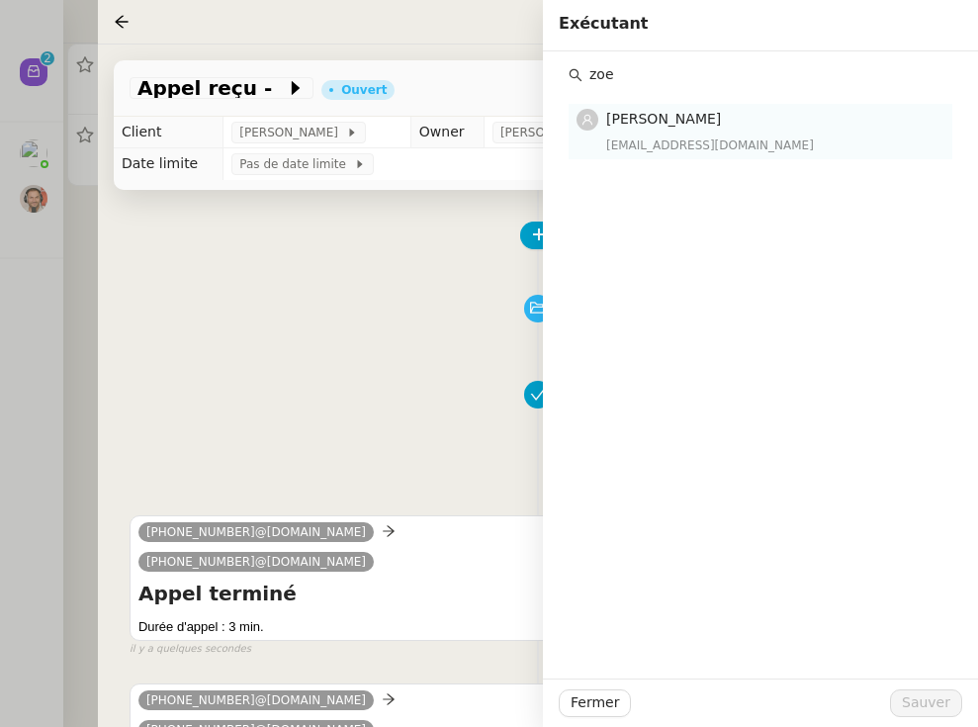
type input "zoe"
click at [700, 140] on div "[EMAIL_ADDRESS][DOMAIN_NAME]" at bounding box center [773, 145] width 334 height 20
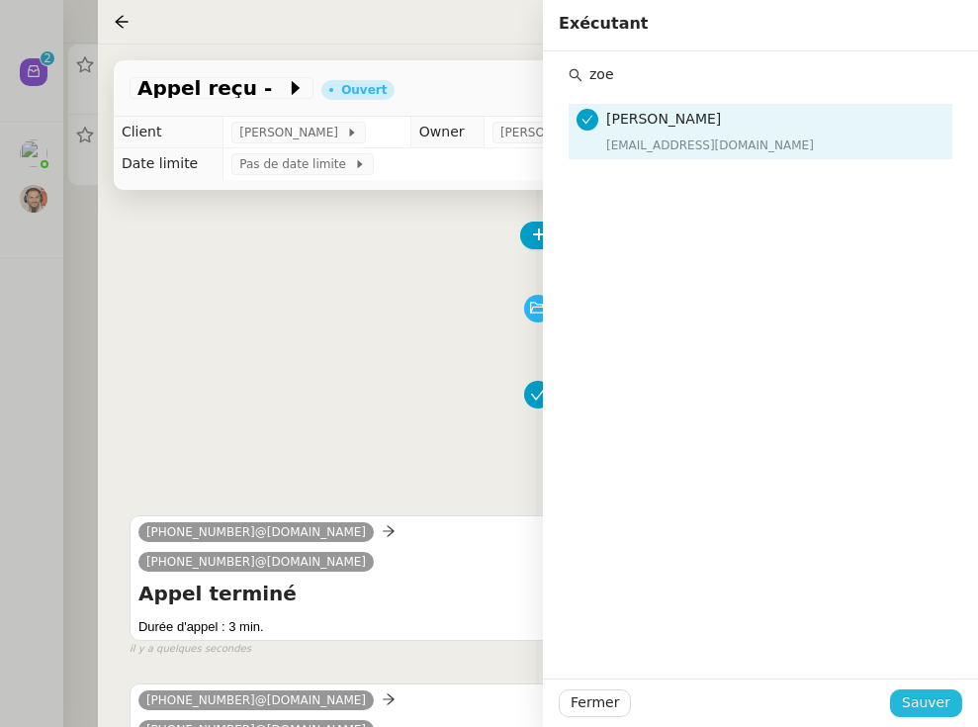
click at [844, 714] on span "Sauver" at bounding box center [926, 702] width 48 height 23
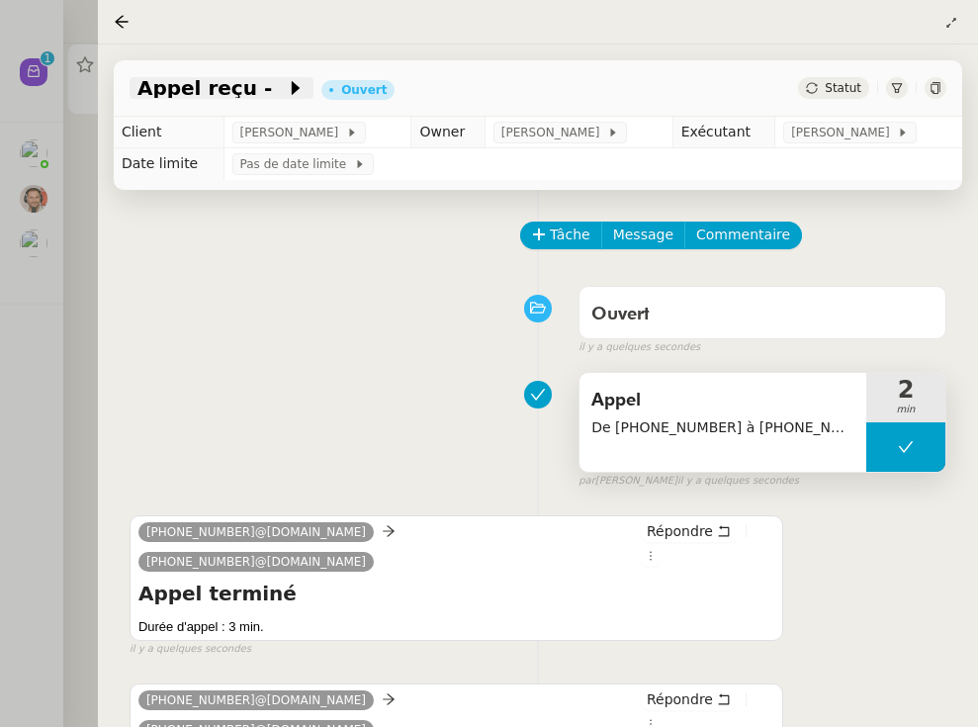
click at [286, 95] on div "Appel reçu -" at bounding box center [222, 88] width 184 height 22
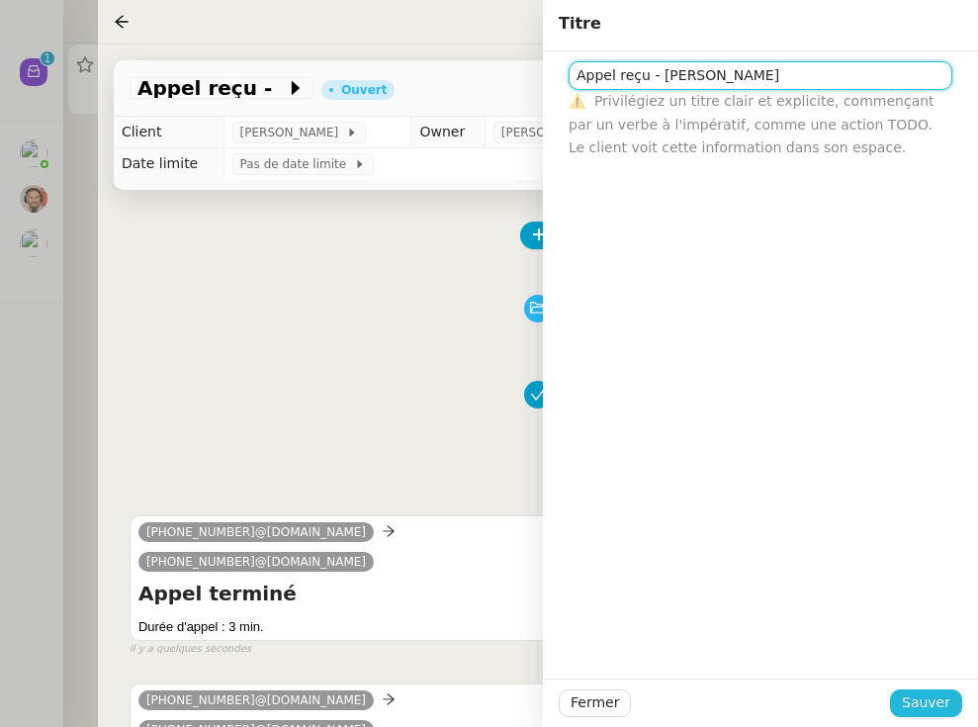
type input "Appel reçu - [PERSON_NAME]"
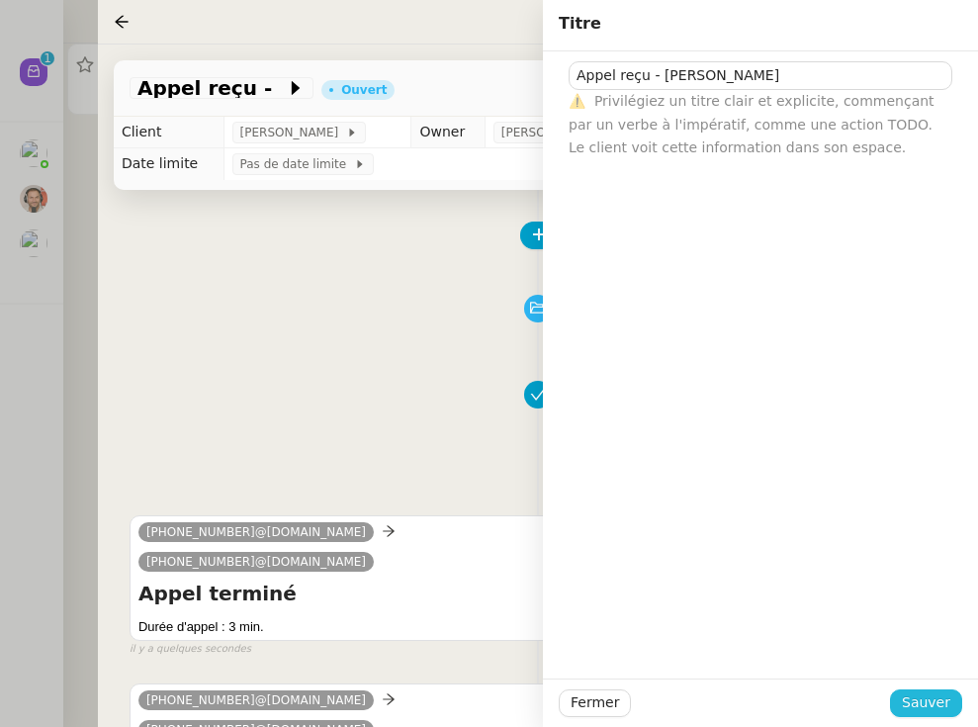
click at [844, 710] on span "Sauver" at bounding box center [926, 702] width 48 height 23
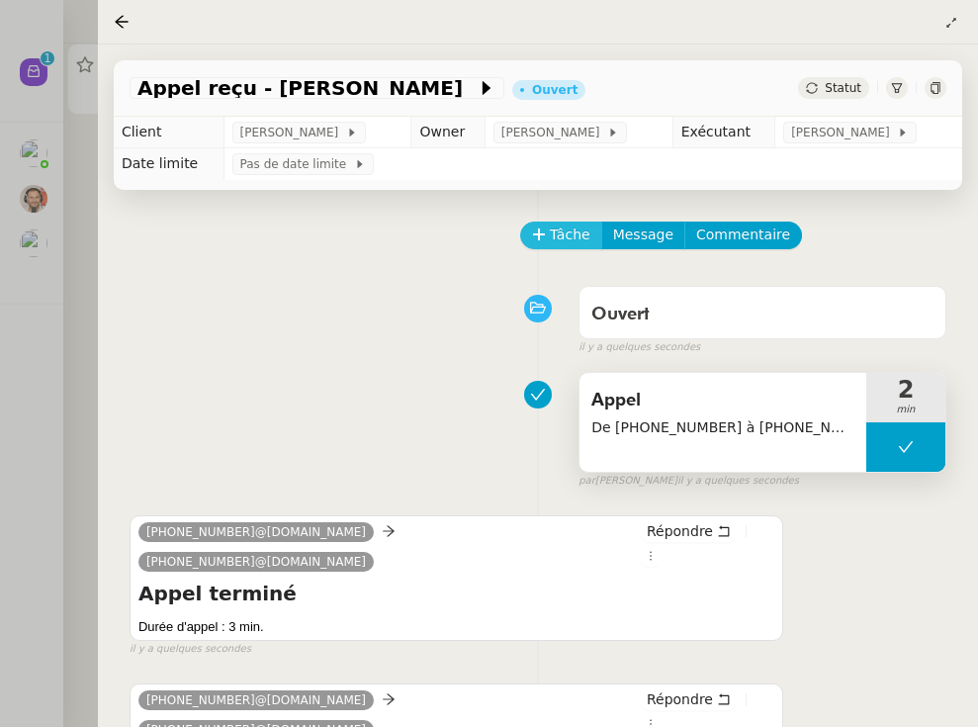
click at [567, 238] on span "Tâche" at bounding box center [570, 234] width 41 height 23
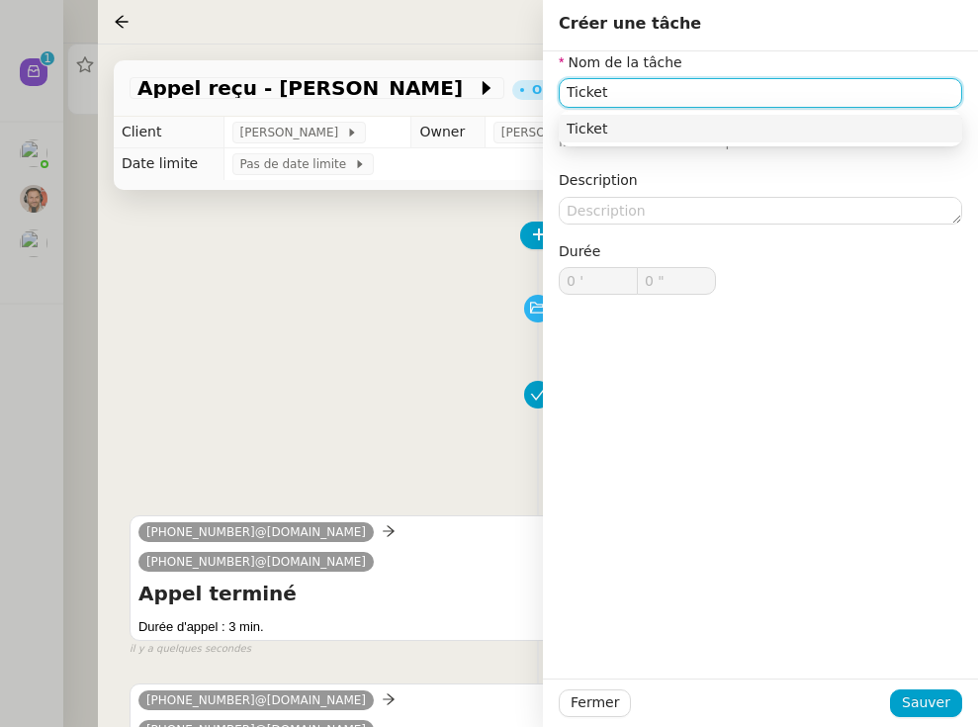
type input "Ticket"
click at [844, 718] on div "Fermer Sauver" at bounding box center [760, 702] width 435 height 48
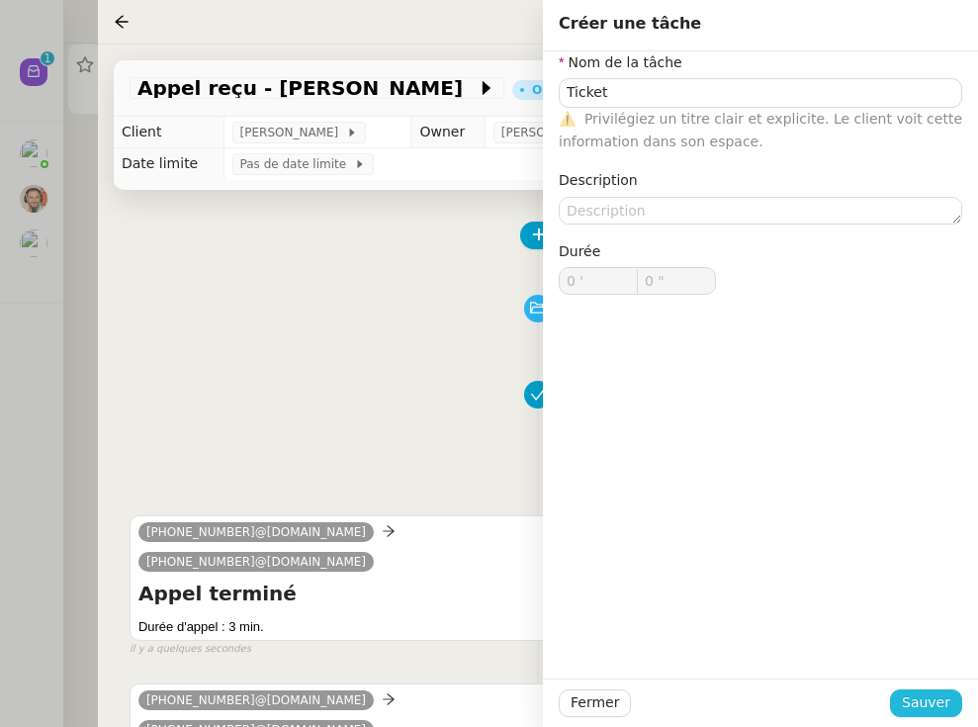
click at [844, 705] on span "Sauver" at bounding box center [926, 702] width 48 height 23
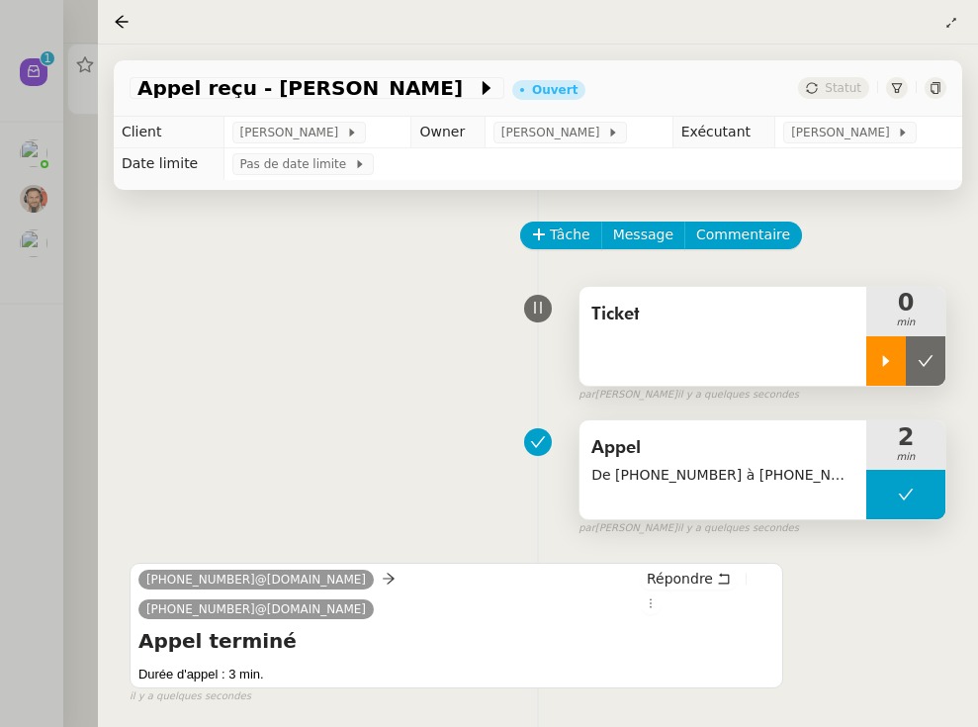
click at [844, 369] on icon at bounding box center [886, 361] width 16 height 16
click at [844, 366] on div at bounding box center [905, 360] width 79 height 49
click at [844, 358] on icon at bounding box center [926, 361] width 16 height 16
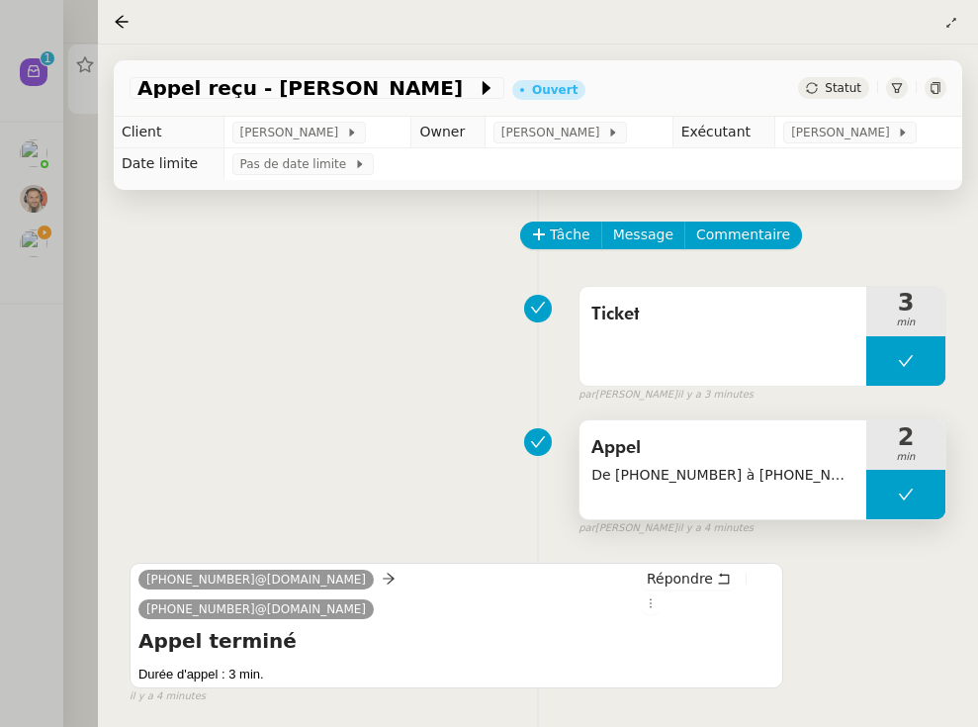
click at [821, 96] on div "Statut" at bounding box center [833, 88] width 71 height 22
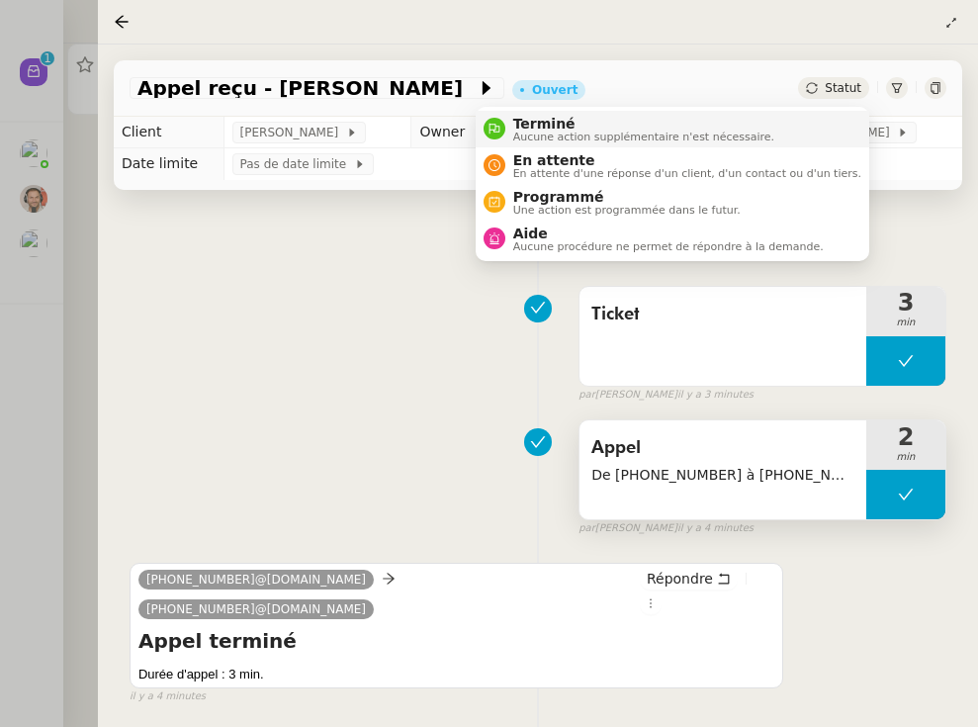
click at [821, 124] on li "Terminé Aucune action supplémentaire n'est nécessaire." at bounding box center [673, 129] width 394 height 37
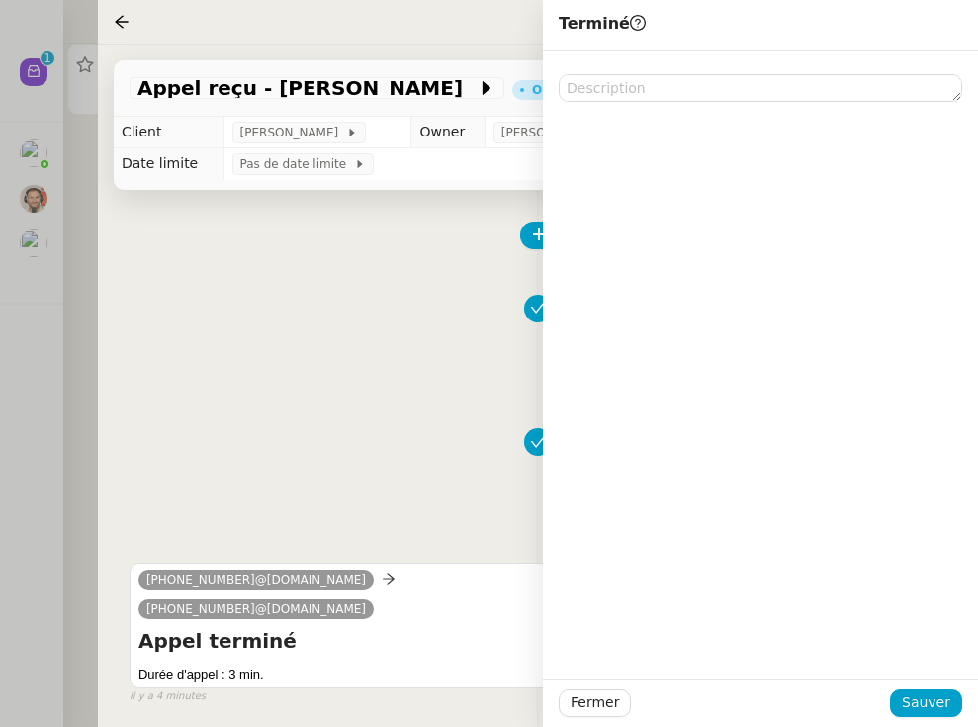
click at [844, 686] on div "Fermer Sauver" at bounding box center [760, 702] width 435 height 48
click at [844, 702] on button "Sauver" at bounding box center [926, 703] width 72 height 28
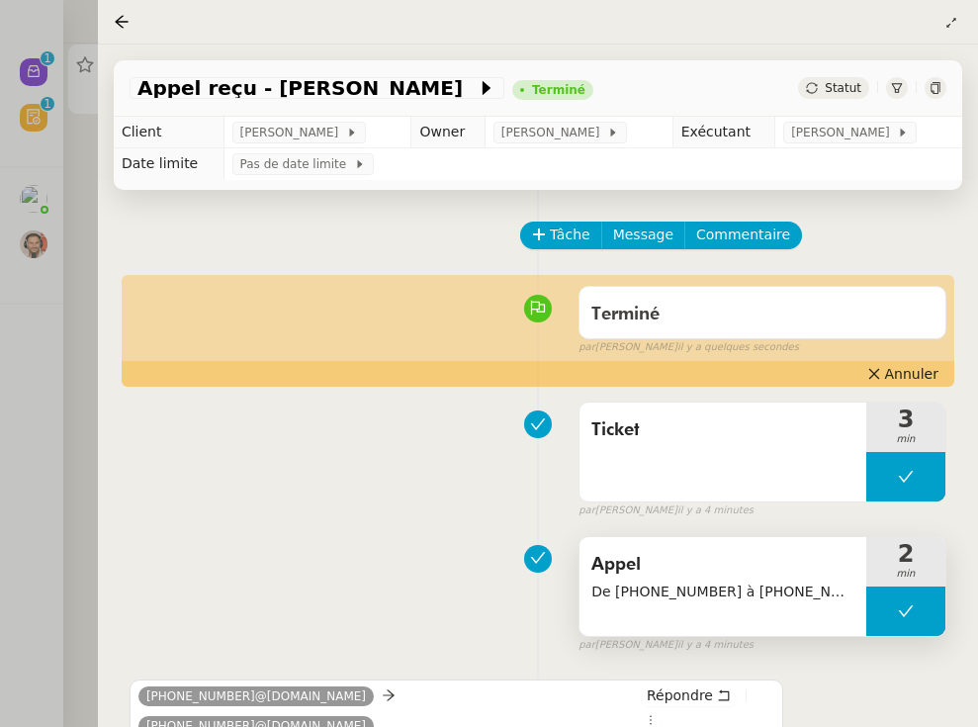
click at [51, 202] on div at bounding box center [489, 363] width 978 height 727
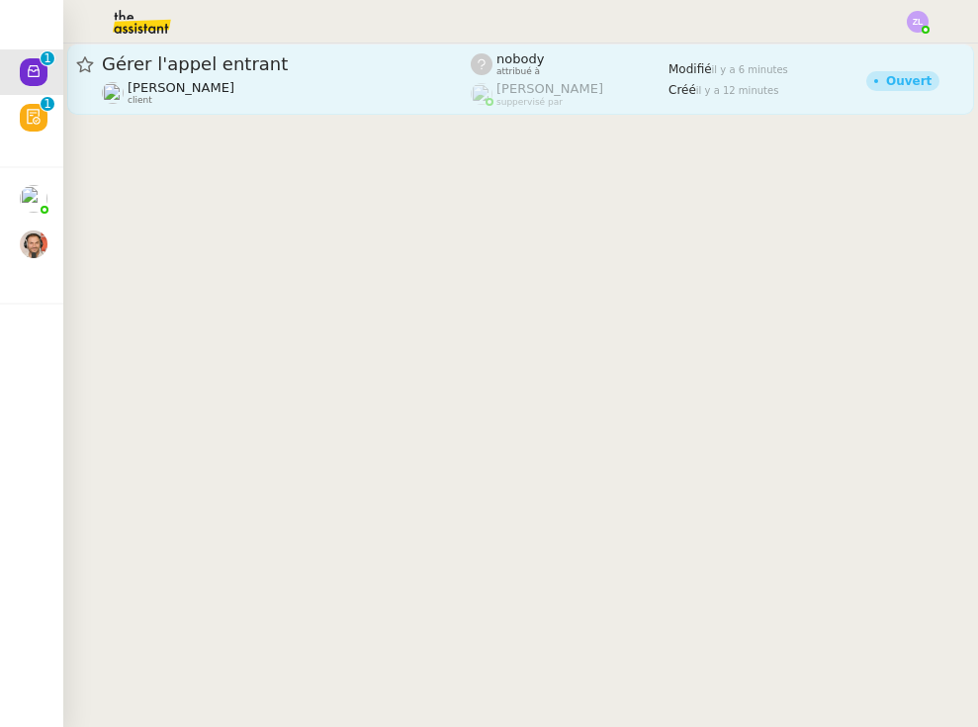
click at [216, 59] on span "Gérer l'appel entrant" at bounding box center [286, 64] width 369 height 18
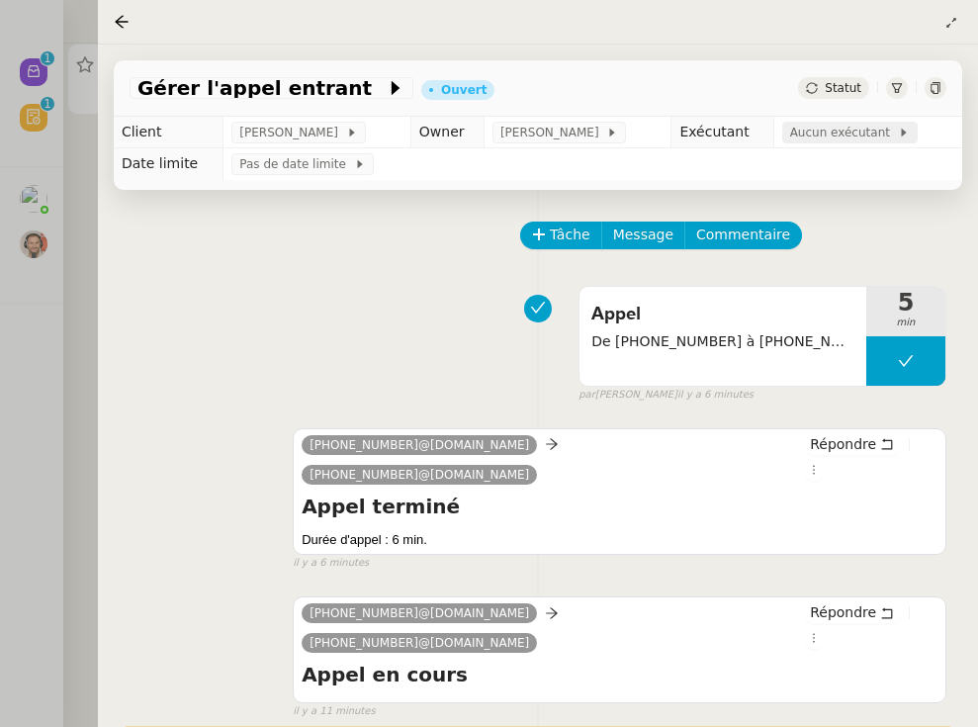
click at [844, 126] on span "Aucun exécutant" at bounding box center [844, 133] width 108 height 20
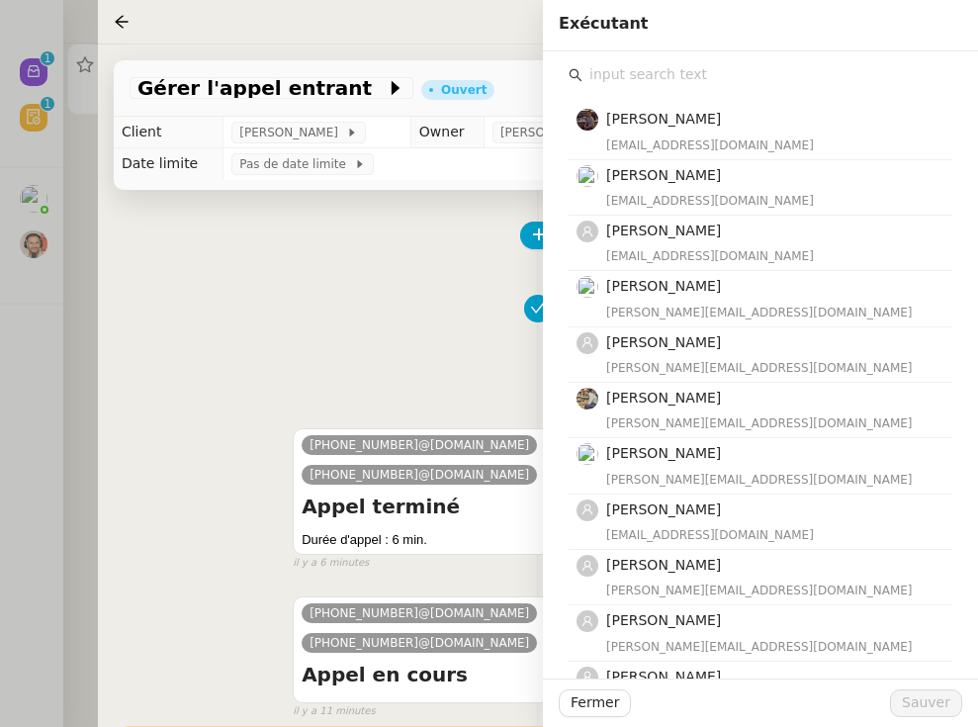
click at [610, 73] on input "text" at bounding box center [767, 74] width 370 height 27
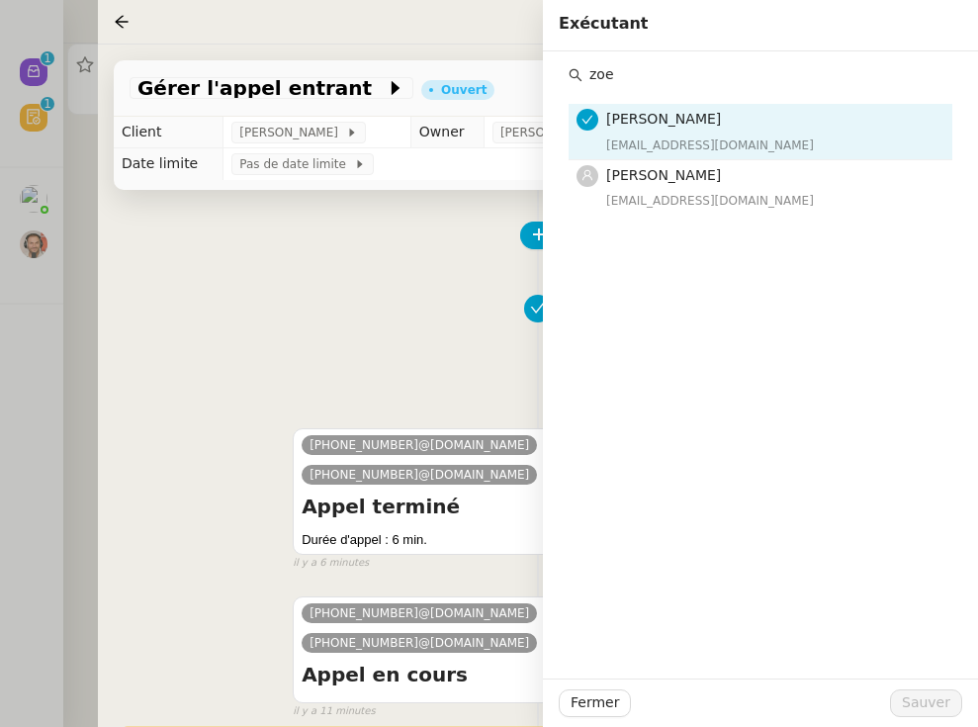
type input "zoe"
click at [638, 135] on div "[EMAIL_ADDRESS][DOMAIN_NAME]" at bounding box center [773, 145] width 334 height 20
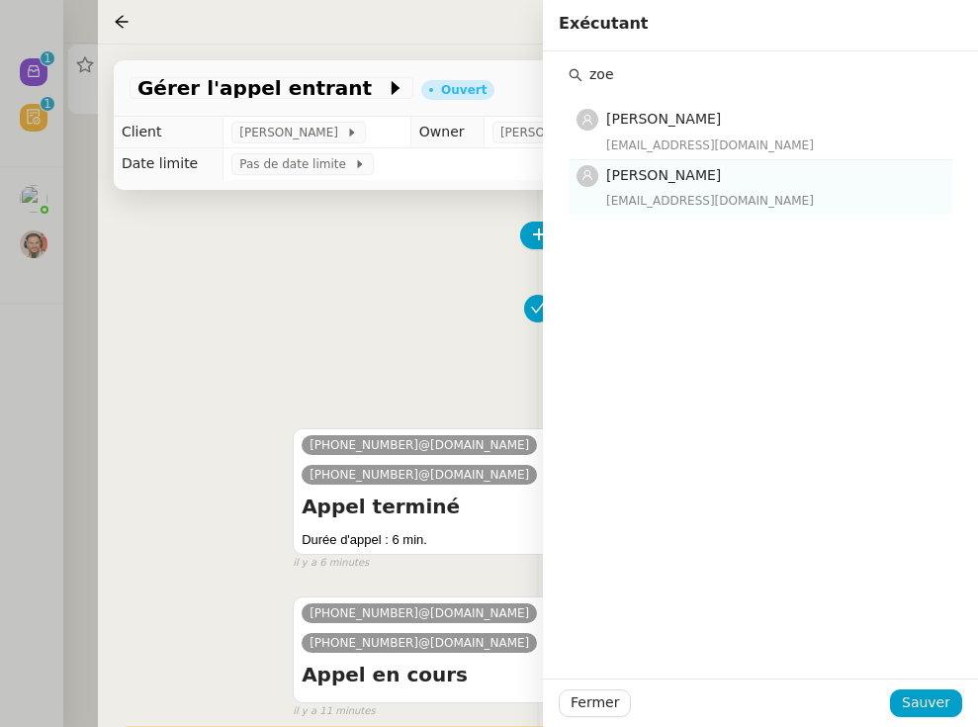
click at [647, 188] on div "[PERSON_NAME] [EMAIL_ADDRESS][DOMAIN_NAME]" at bounding box center [773, 187] width 334 height 46
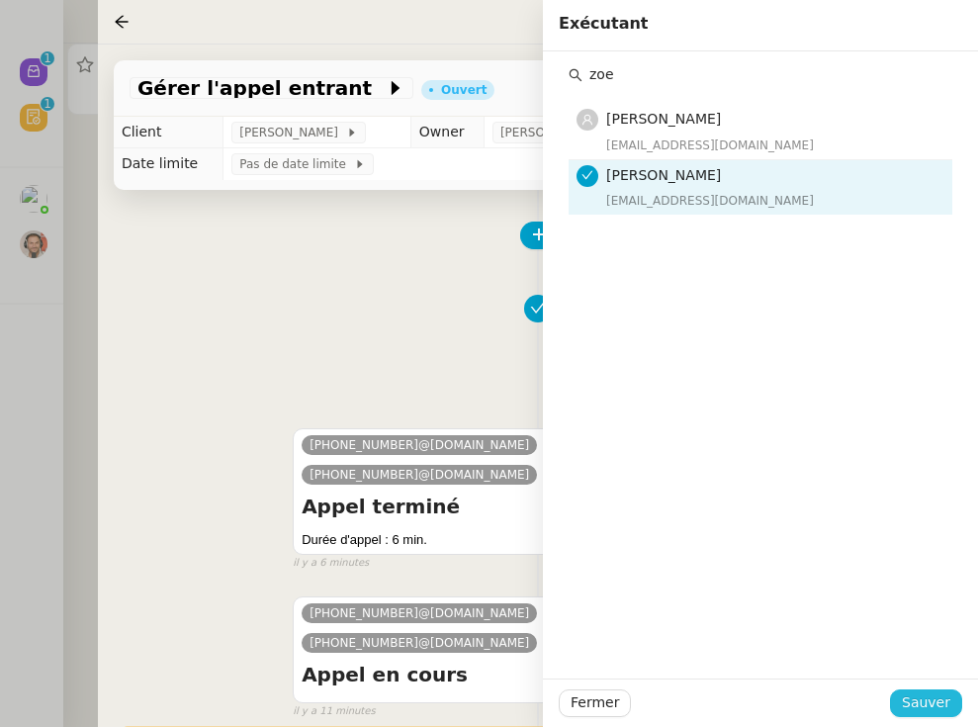
click at [844, 696] on span "Sauver" at bounding box center [926, 702] width 48 height 23
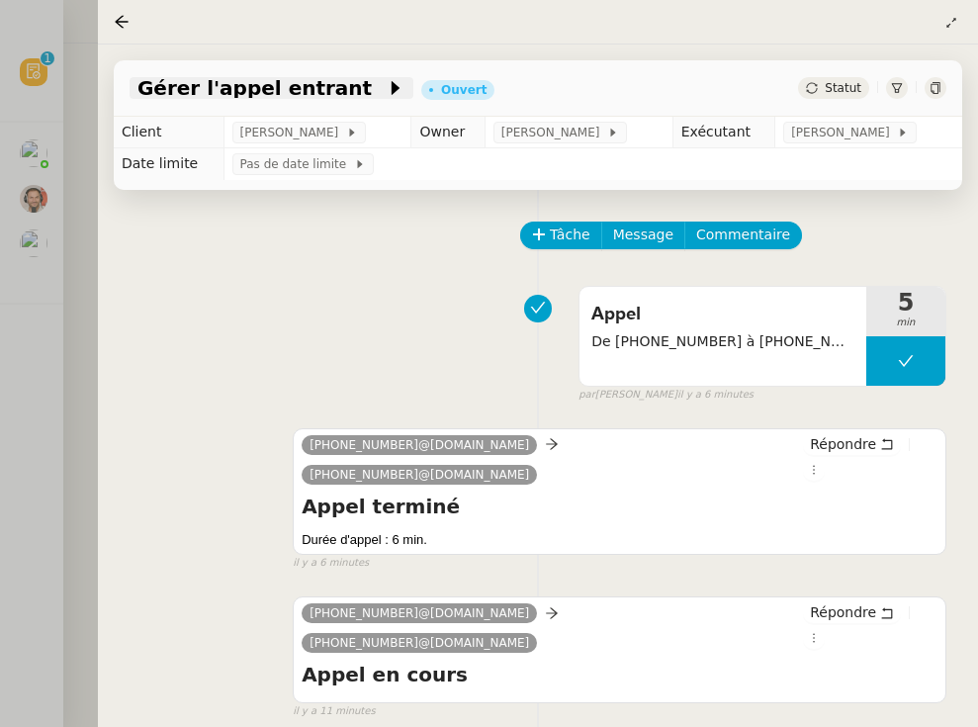
click at [386, 89] on icon at bounding box center [396, 88] width 20 height 20
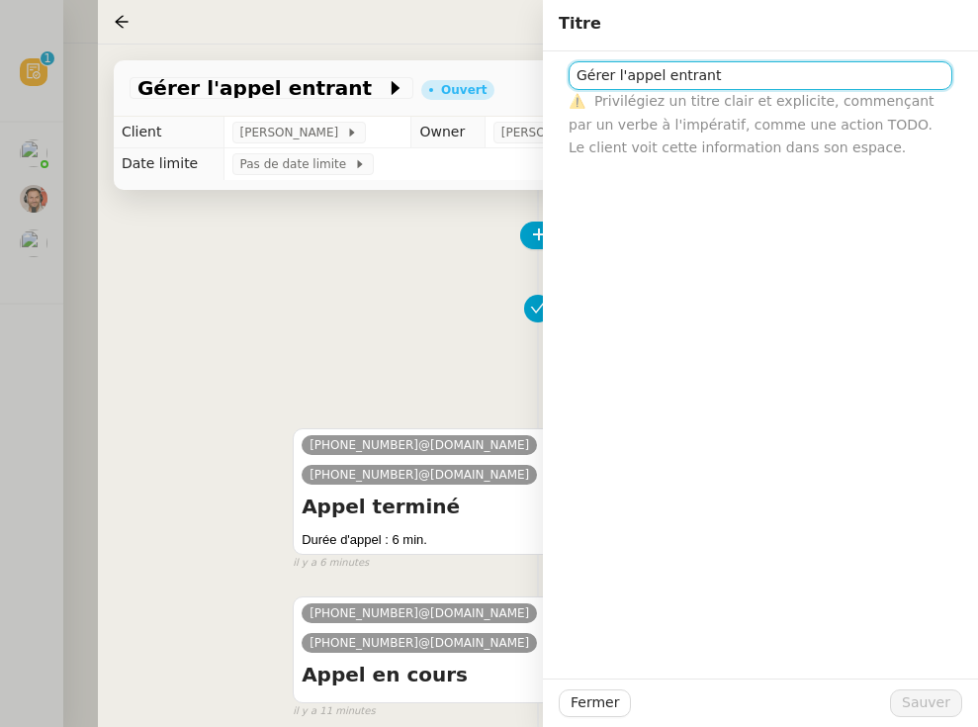
click at [783, 86] on input "Gérer l'appel entrant" at bounding box center [761, 75] width 384 height 29
type input "Gérer l'appel entrant - [PERSON_NAME] [PERSON_NAME]"
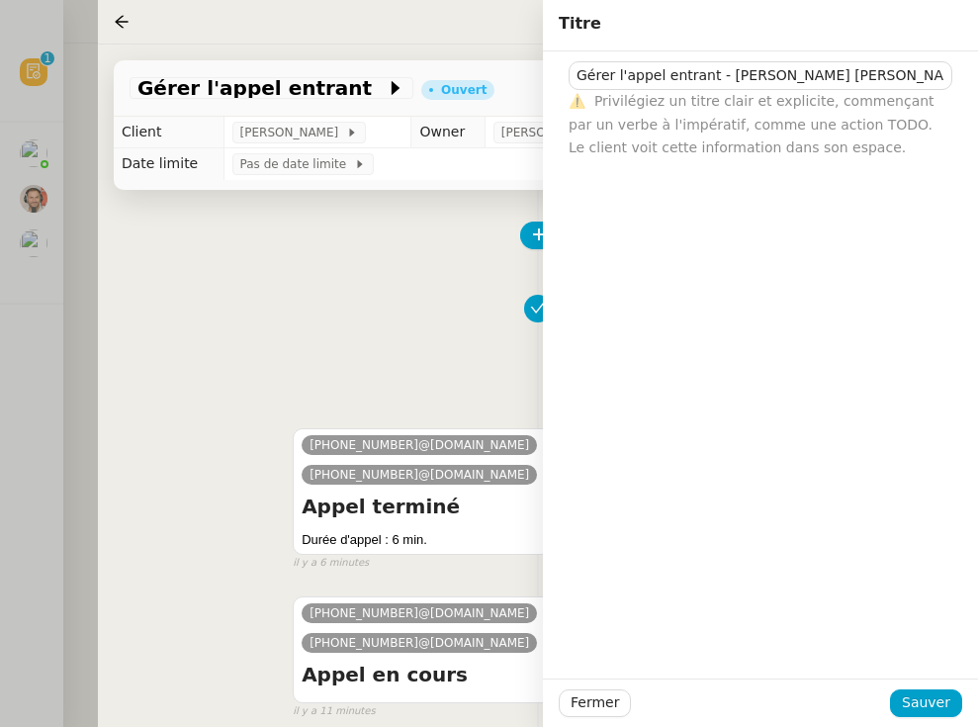
click at [844, 686] on div "Fermer Sauver" at bounding box center [760, 702] width 435 height 48
click at [844, 706] on span "Sauver" at bounding box center [926, 702] width 48 height 23
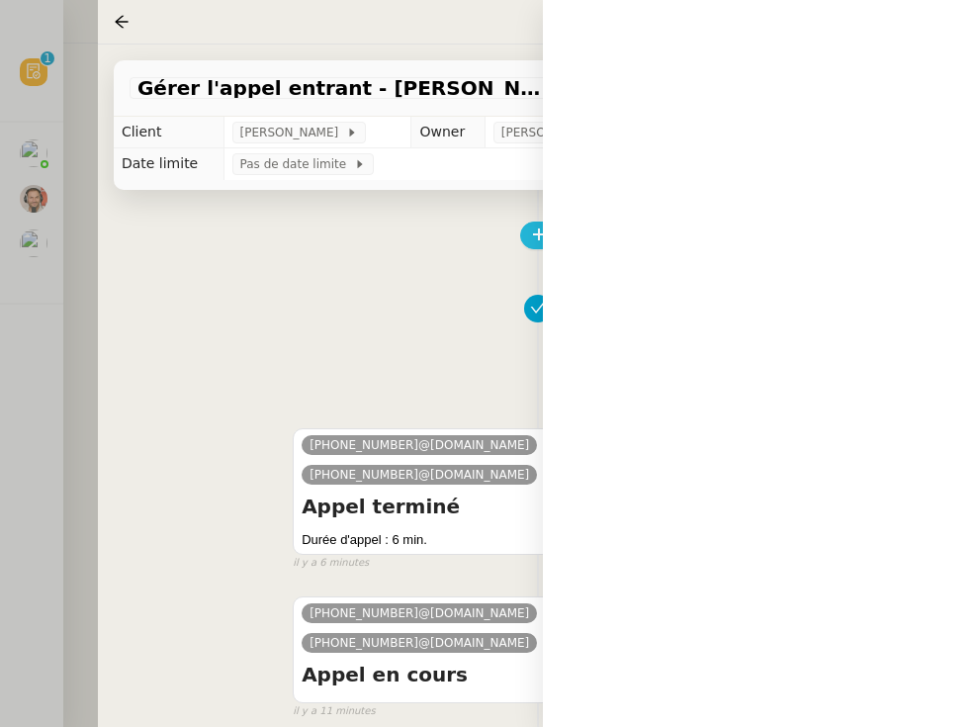
click at [552, 242] on span "Tâche" at bounding box center [570, 234] width 41 height 23
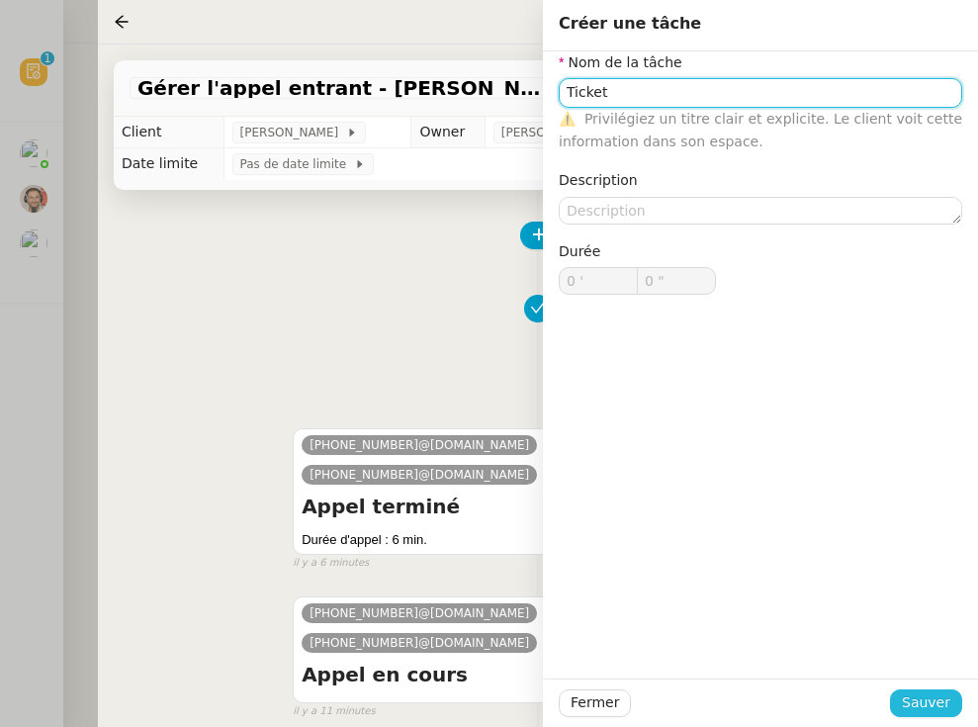
type input "Ticket"
click at [844, 703] on span "Sauver" at bounding box center [926, 702] width 48 height 23
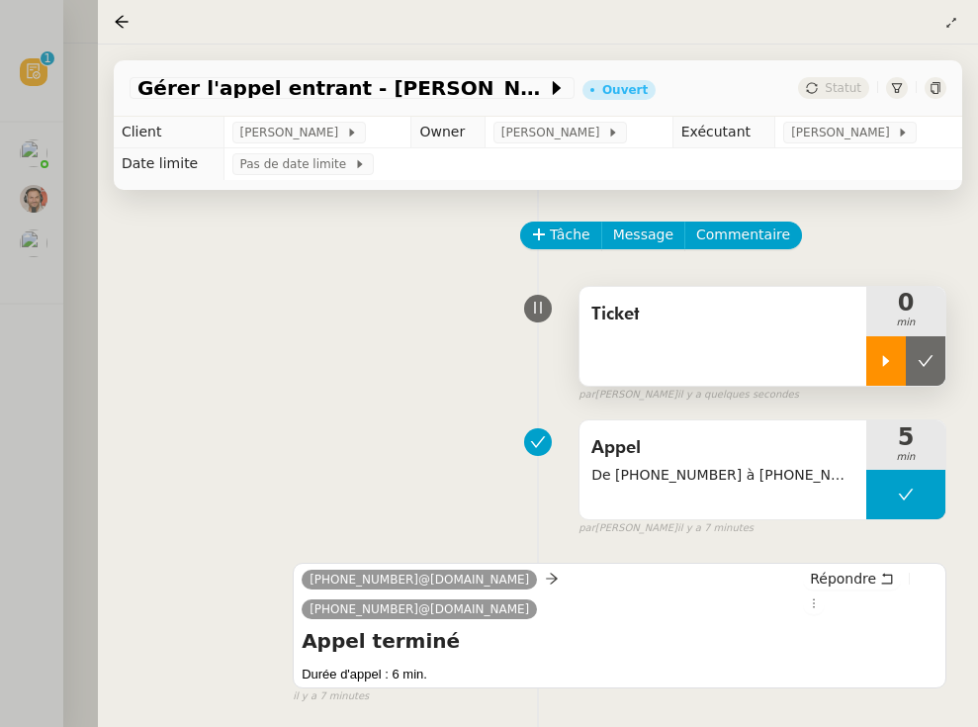
click at [844, 361] on icon at bounding box center [886, 361] width 16 height 16
click at [36, 393] on div at bounding box center [489, 363] width 978 height 727
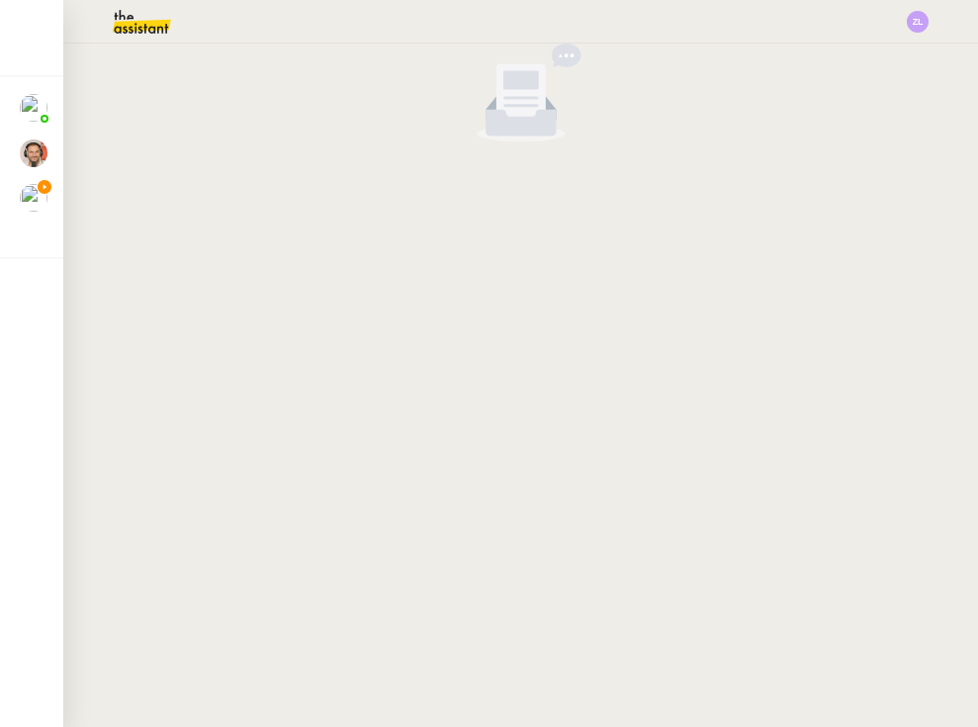
click at [23, 204] on img at bounding box center [34, 198] width 28 height 28
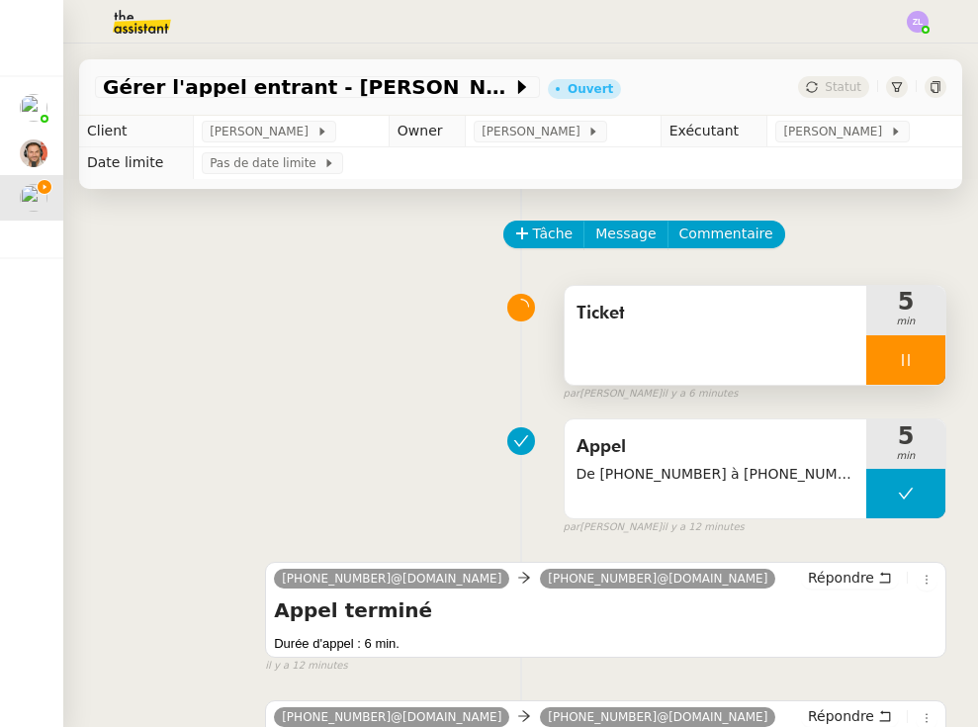
click at [844, 348] on div at bounding box center [905, 359] width 79 height 49
click at [844, 359] on icon at bounding box center [926, 360] width 16 height 16
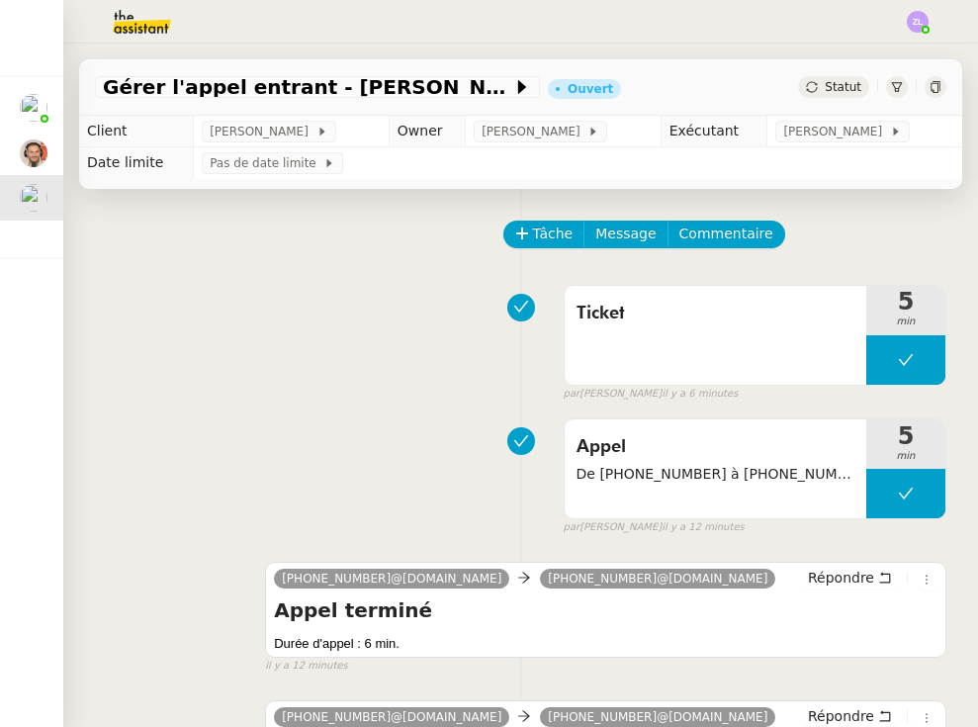
click at [844, 75] on div "Gérer l'appel entrant - [PERSON_NAME] [PERSON_NAME] Ouvert Statut" at bounding box center [520, 87] width 883 height 56
click at [844, 90] on span "Statut" at bounding box center [843, 87] width 37 height 14
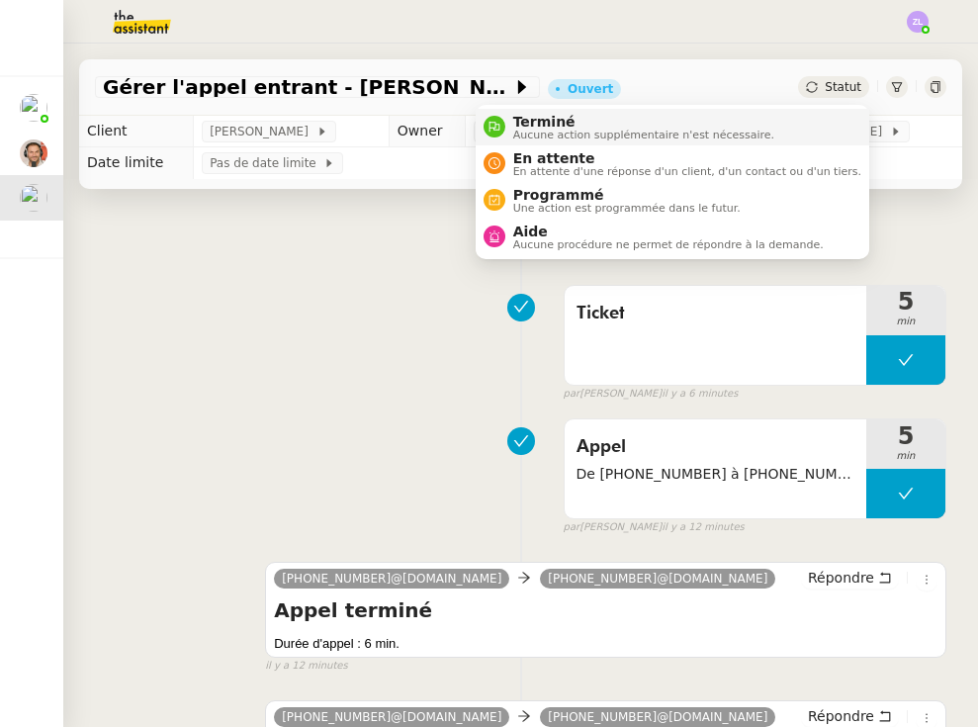
drag, startPoint x: 780, startPoint y: 133, endPoint x: 780, endPoint y: 122, distance: 10.9
click at [780, 133] on li "Terminé Aucune action supplémentaire n'est nécessaire." at bounding box center [673, 127] width 394 height 37
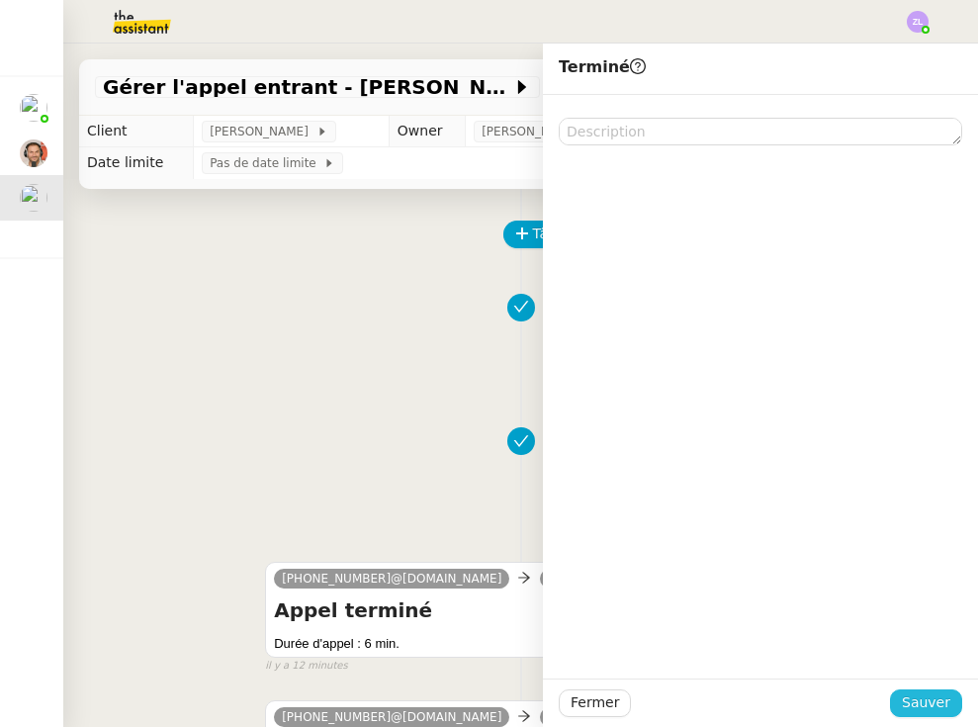
click at [844, 697] on span "Sauver" at bounding box center [926, 702] width 48 height 23
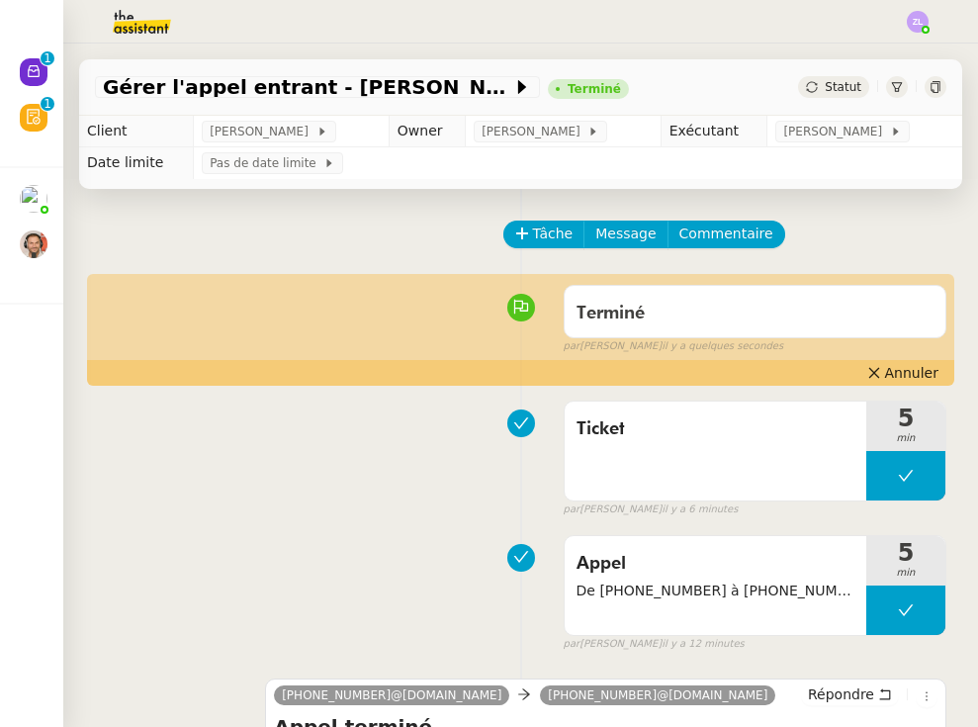
click at [22, 86] on nz-avatar at bounding box center [34, 72] width 28 height 28
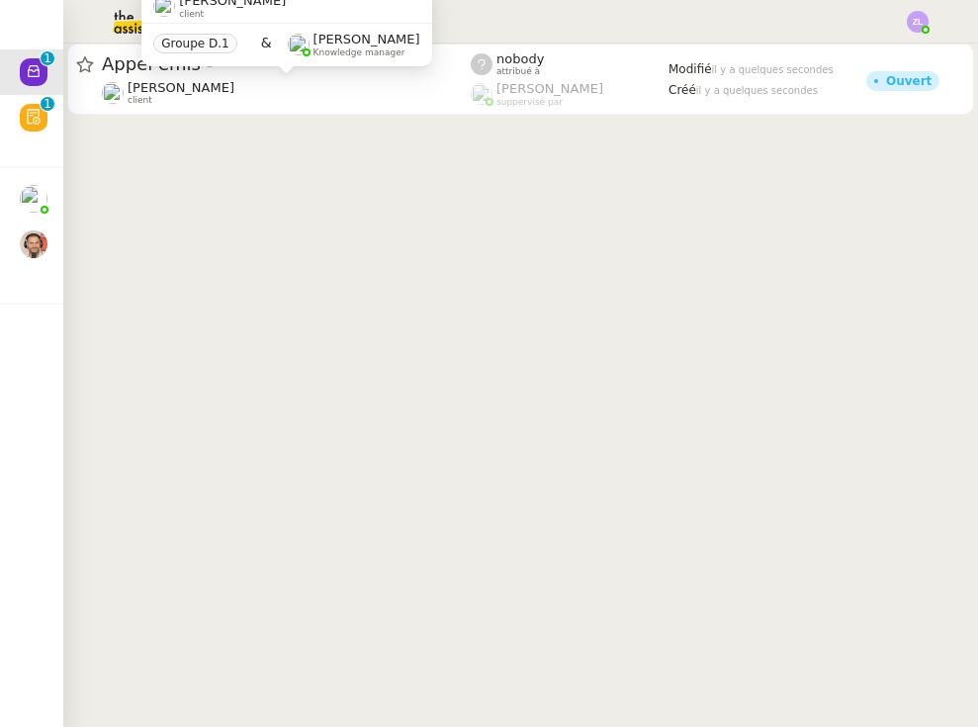
click at [231, 76] on div "[PERSON_NAME] client Groupe D.1 & [PERSON_NAME] Knowledge manager" at bounding box center [286, 34] width 290 height 93
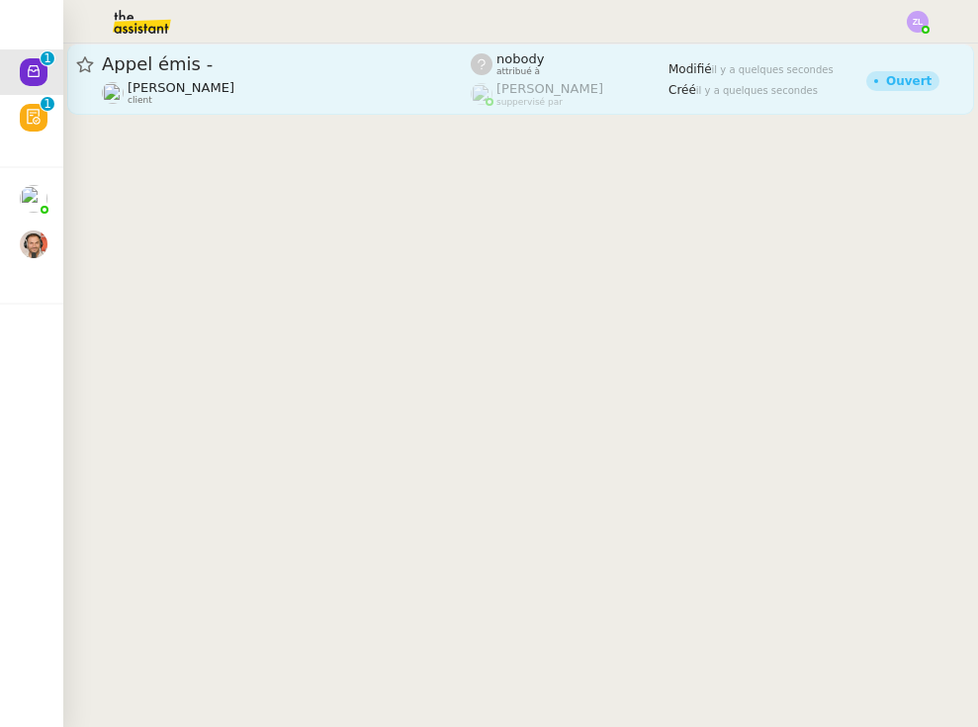
click at [272, 77] on div "Appel émis - [PERSON_NAME] client" at bounding box center [286, 78] width 369 height 53
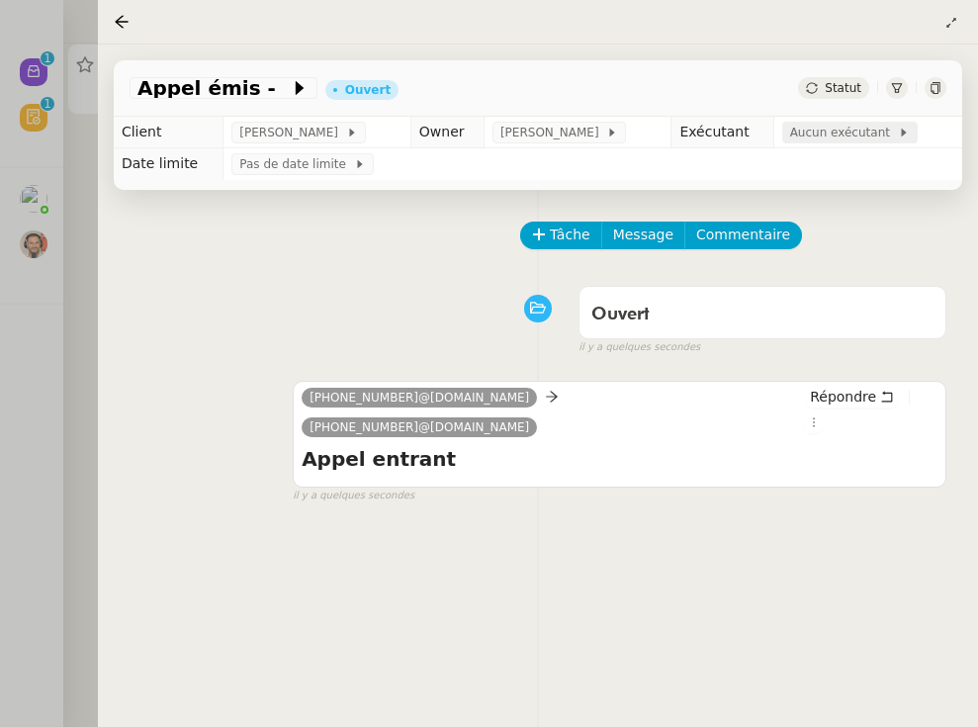
click at [844, 142] on span "Aucun exécutant" at bounding box center [844, 133] width 108 height 20
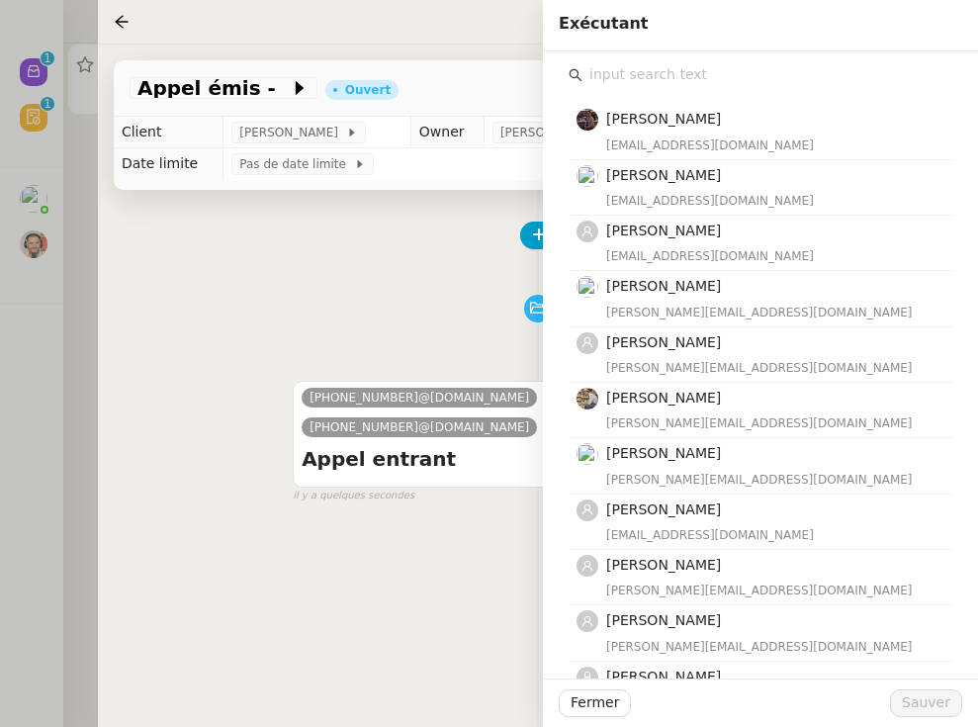
click at [741, 71] on input "text" at bounding box center [767, 74] width 370 height 27
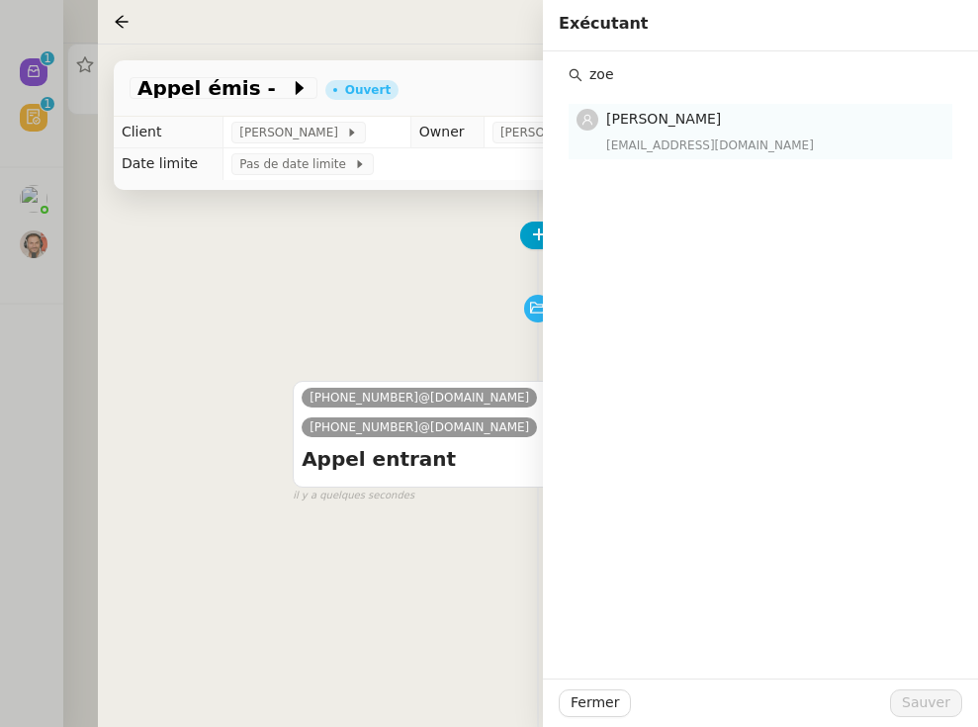
type input "zoe"
click at [728, 128] on h4 "[PERSON_NAME]" at bounding box center [773, 119] width 334 height 23
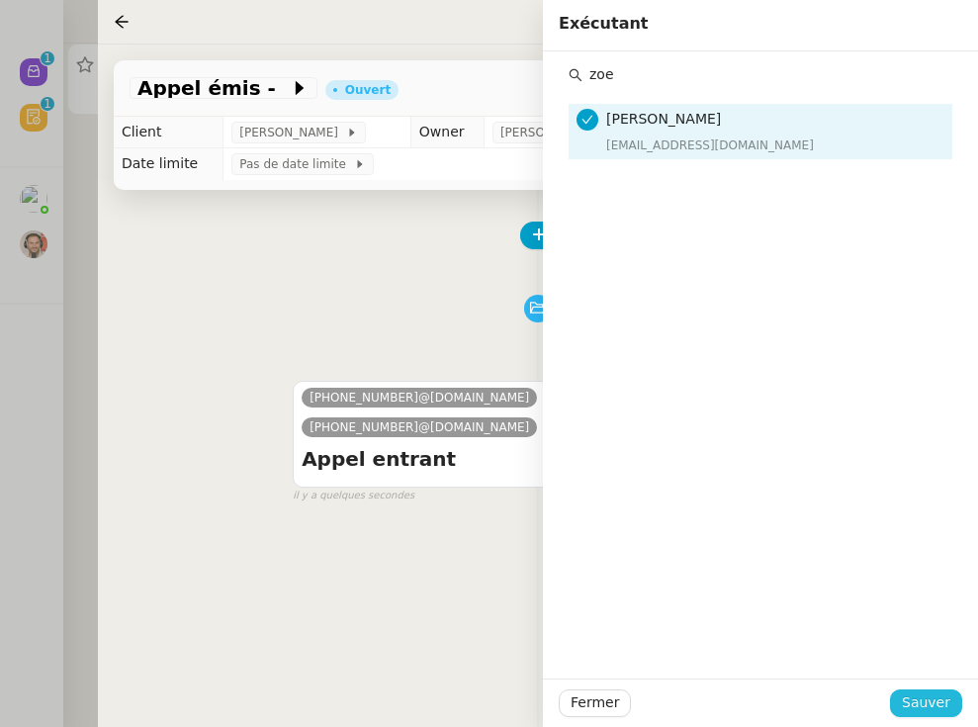
click at [844, 698] on span "Sauver" at bounding box center [926, 702] width 48 height 23
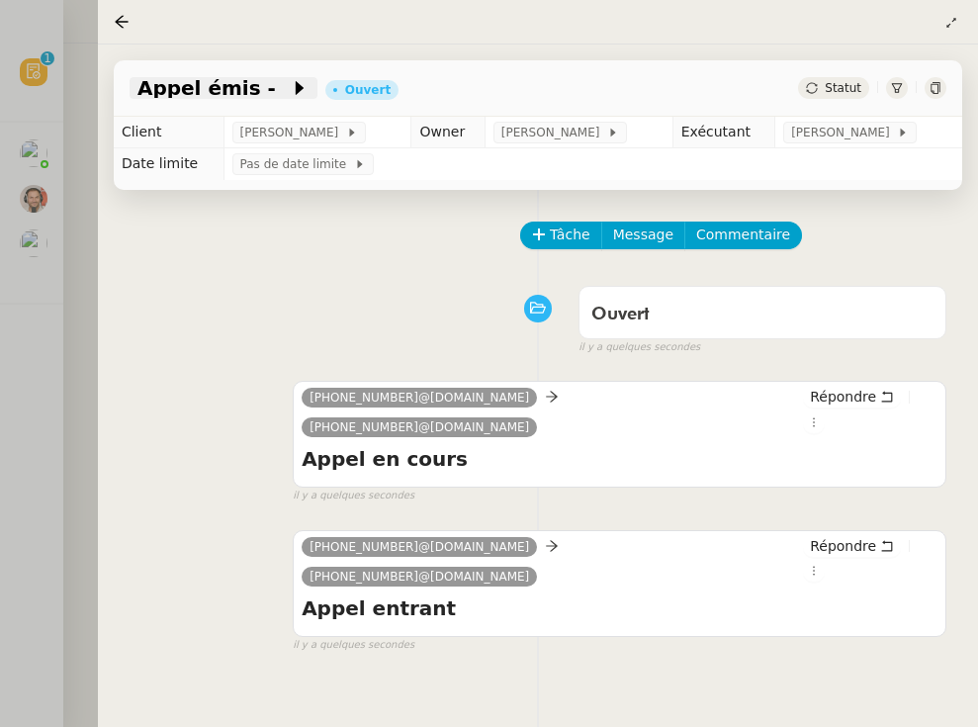
click at [276, 98] on span at bounding box center [283, 88] width 14 height 24
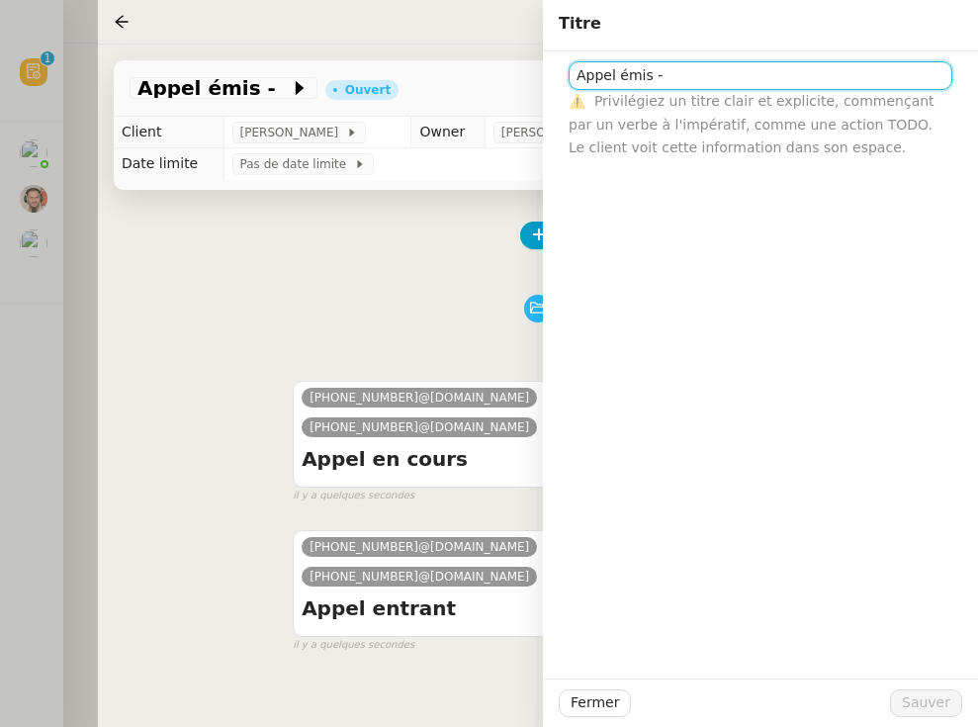
click at [772, 87] on input "Appel émis -" at bounding box center [761, 75] width 384 height 29
paste input "33621326264"
type input "Appel émis - [PHONE_NUMBER] - Manqué (messagerie)"
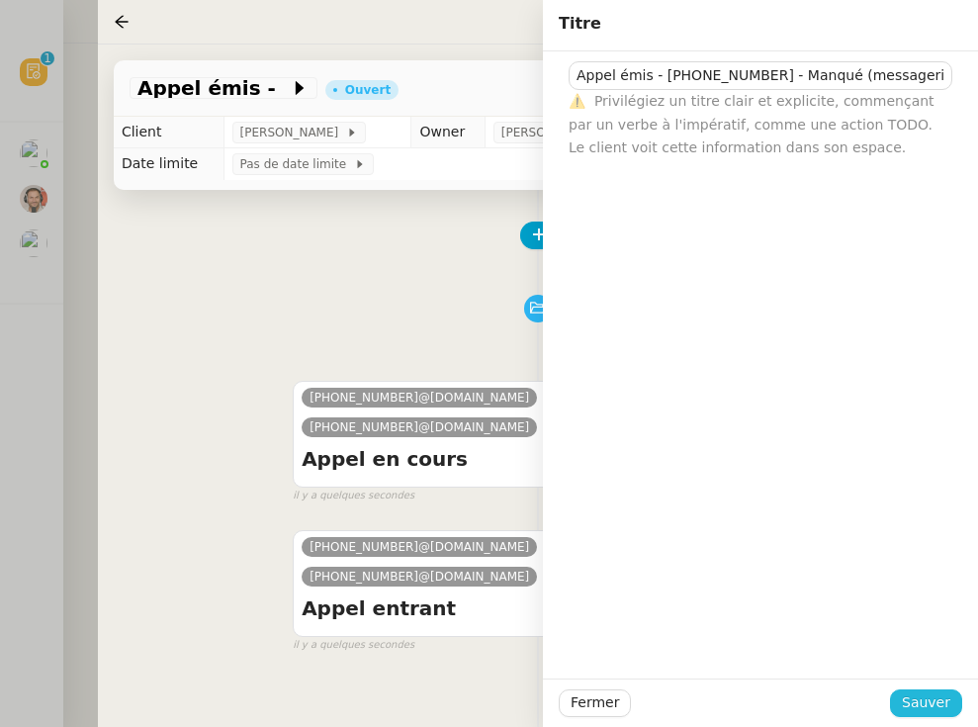
click at [844, 708] on span "Sauver" at bounding box center [926, 702] width 48 height 23
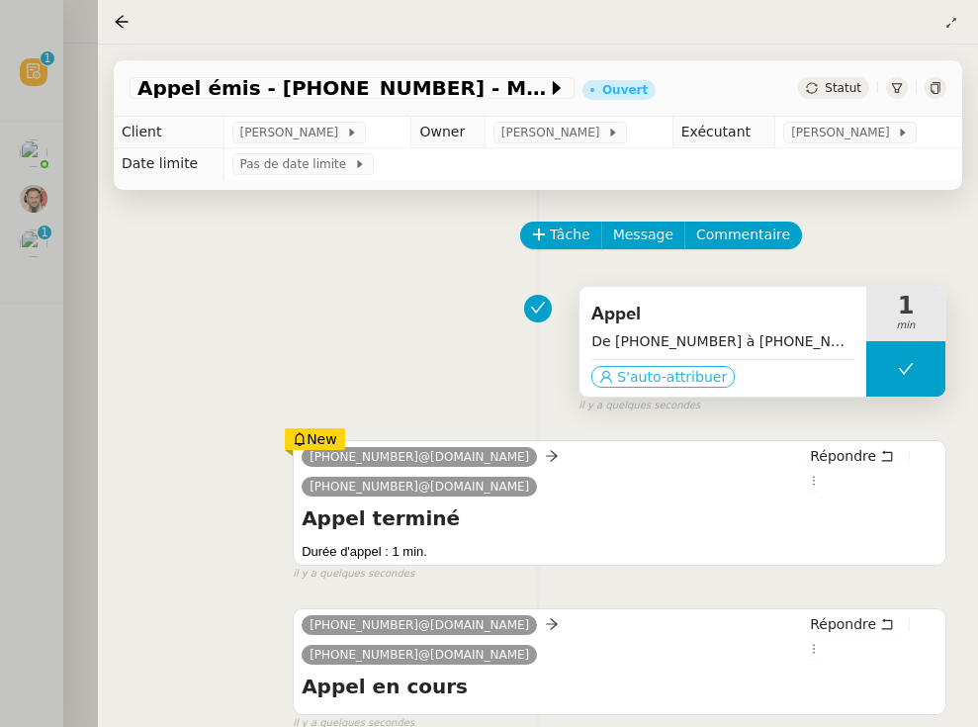
click at [650, 375] on span "S'auto-attribuer" at bounding box center [672, 377] width 110 height 20
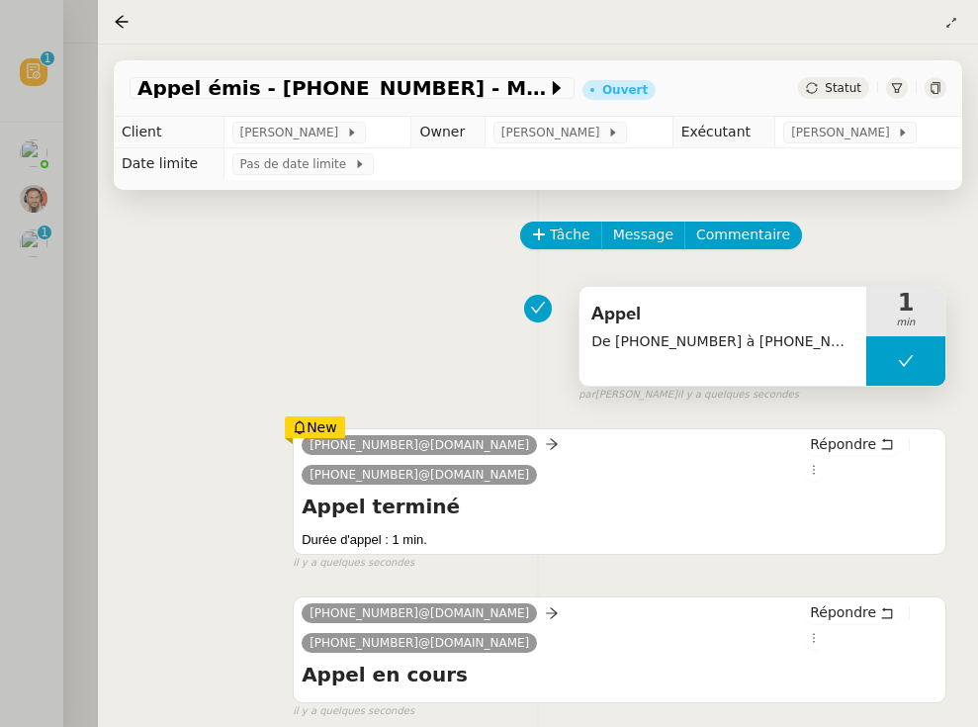
click at [303, 427] on icon at bounding box center [300, 427] width 14 height 14
click at [837, 78] on div "Statut" at bounding box center [833, 88] width 71 height 22
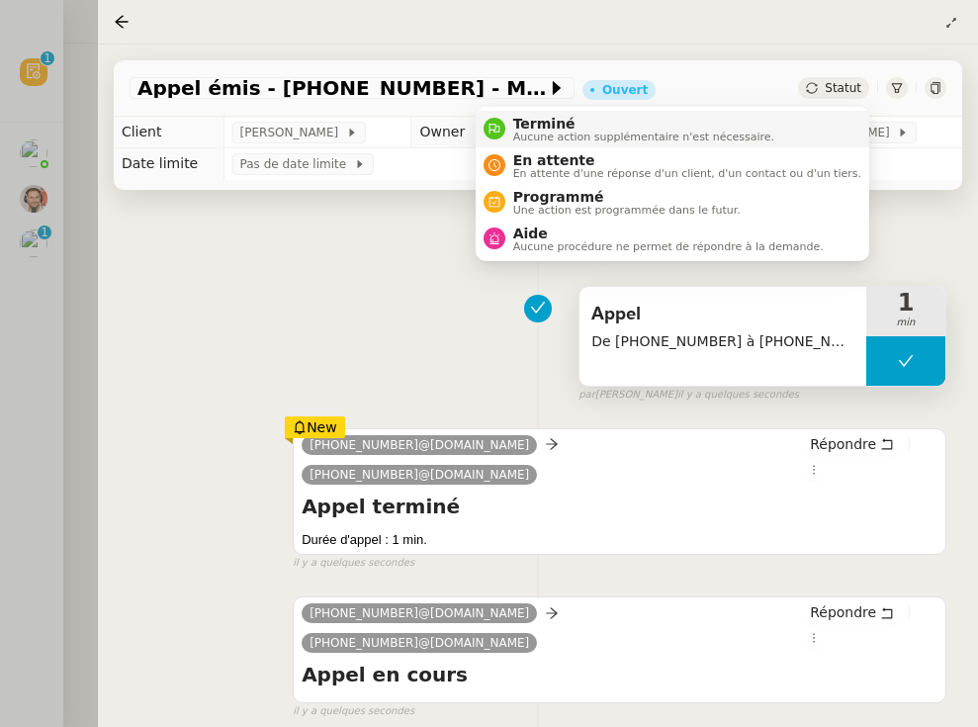
click at [837, 131] on li "Terminé Aucune action supplémentaire n'est nécessaire." at bounding box center [673, 129] width 394 height 37
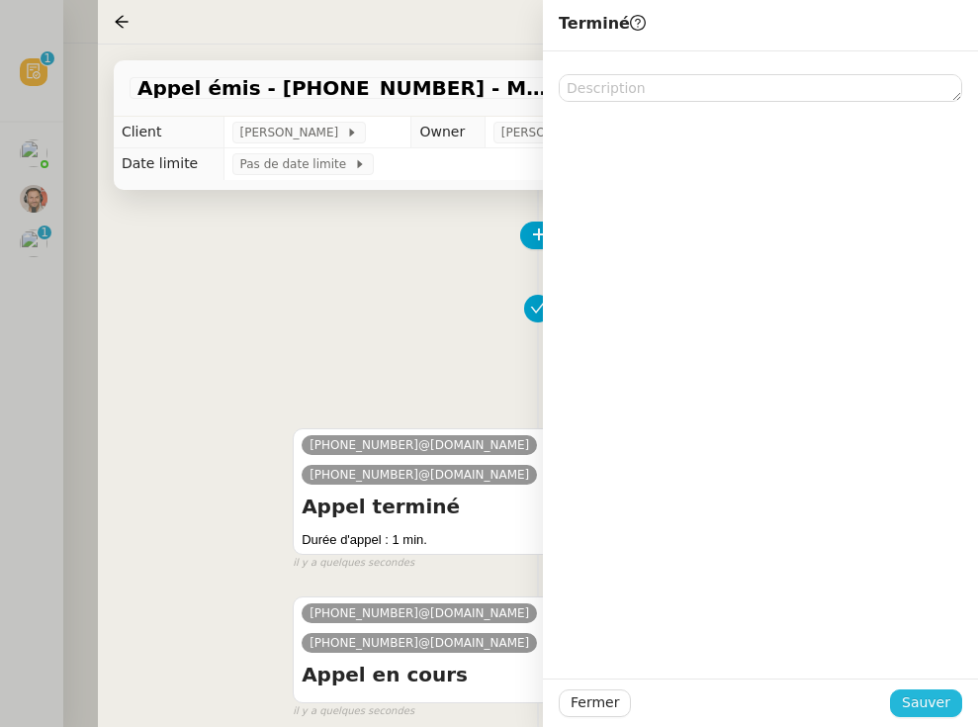
click at [844, 706] on span "Sauver" at bounding box center [926, 702] width 48 height 23
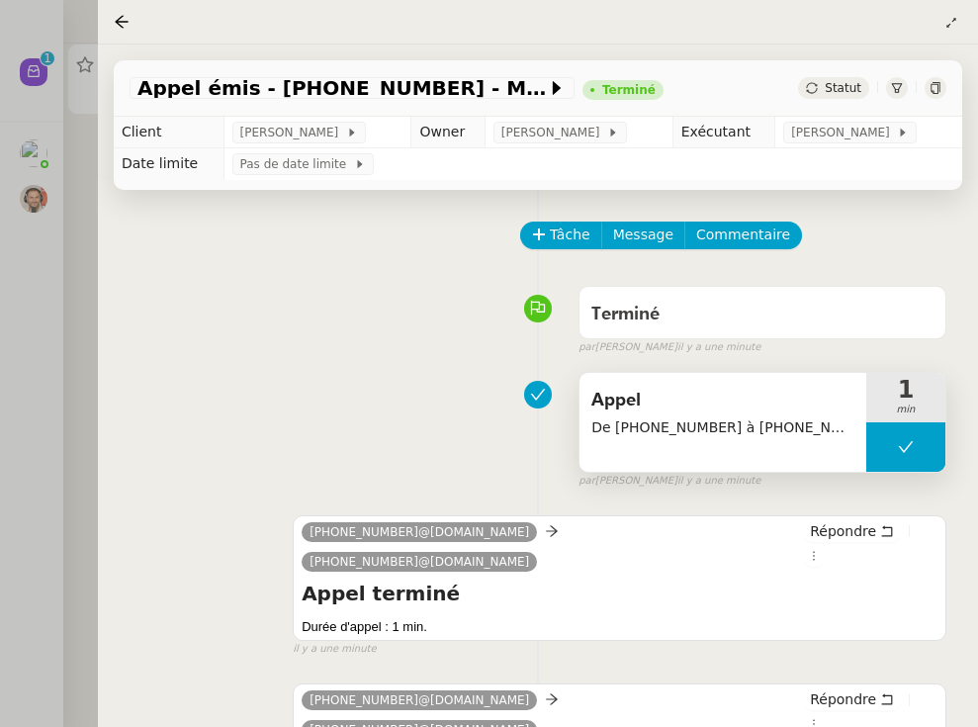
click at [65, 249] on div at bounding box center [489, 363] width 978 height 727
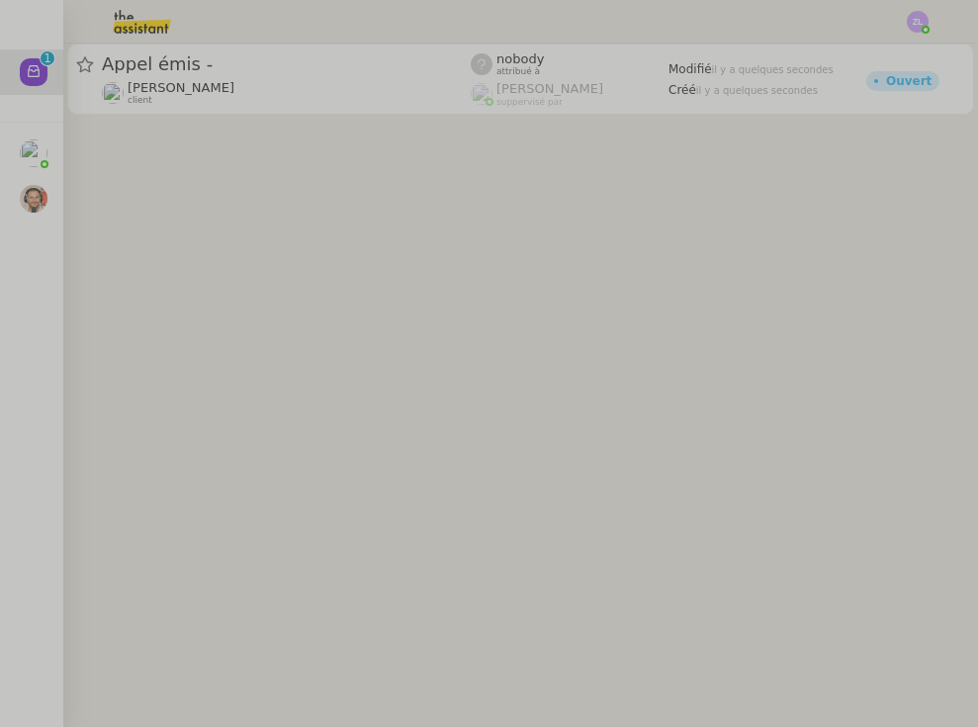
click at [33, 86] on nz-avatar at bounding box center [34, 72] width 28 height 28
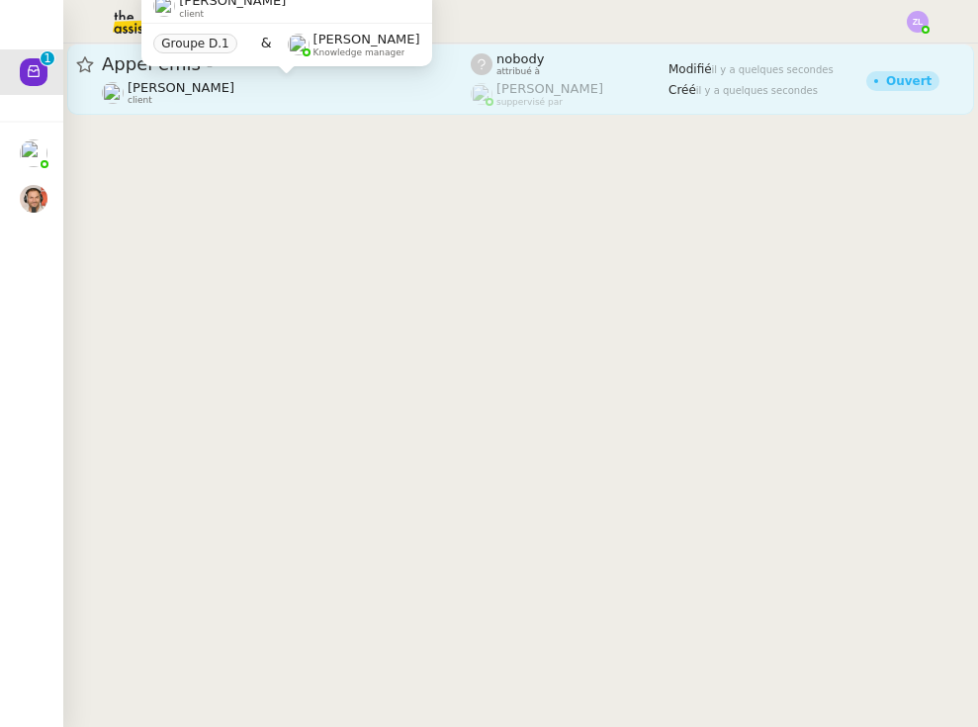
click at [234, 96] on div "[PERSON_NAME] client" at bounding box center [181, 93] width 107 height 26
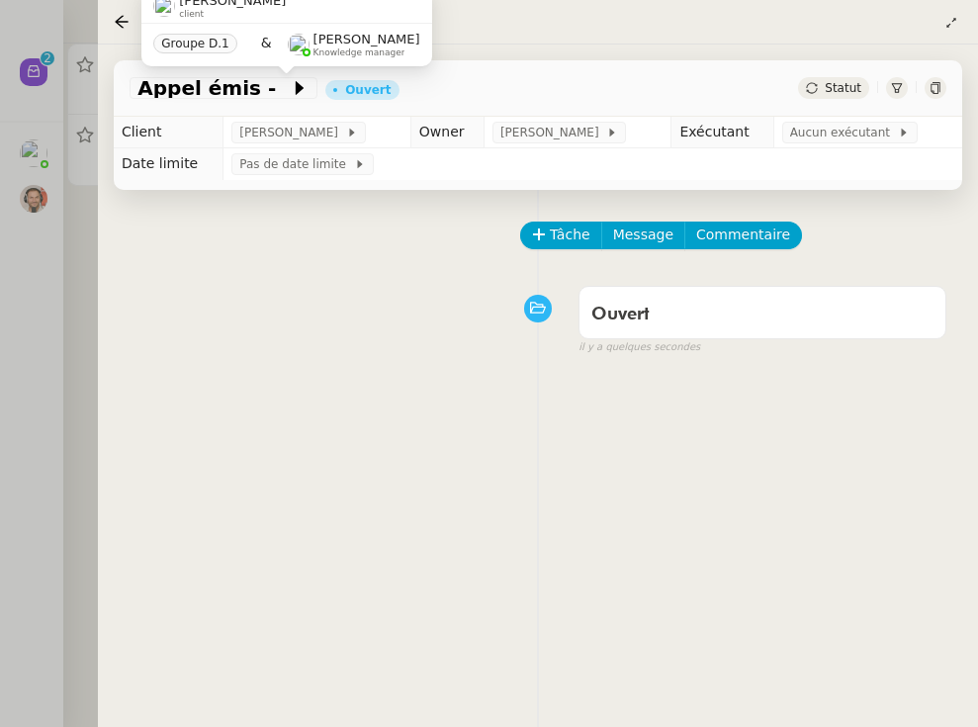
click at [29, 289] on div at bounding box center [489, 363] width 978 height 727
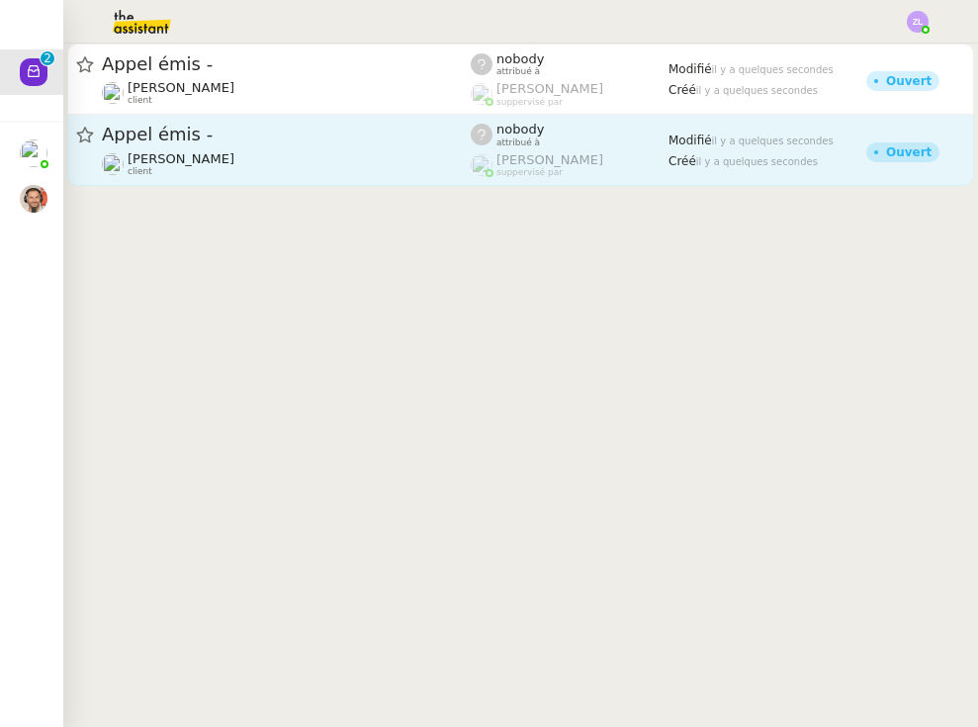
click at [221, 139] on span "Appel émis -" at bounding box center [286, 135] width 369 height 18
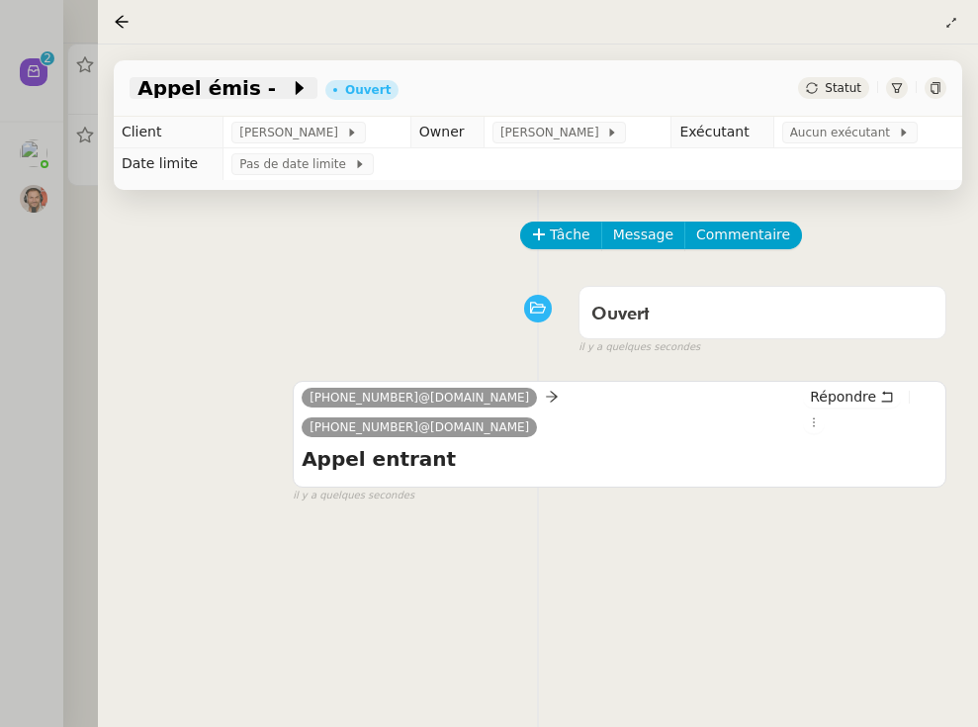
click at [296, 90] on icon at bounding box center [300, 88] width 8 height 14
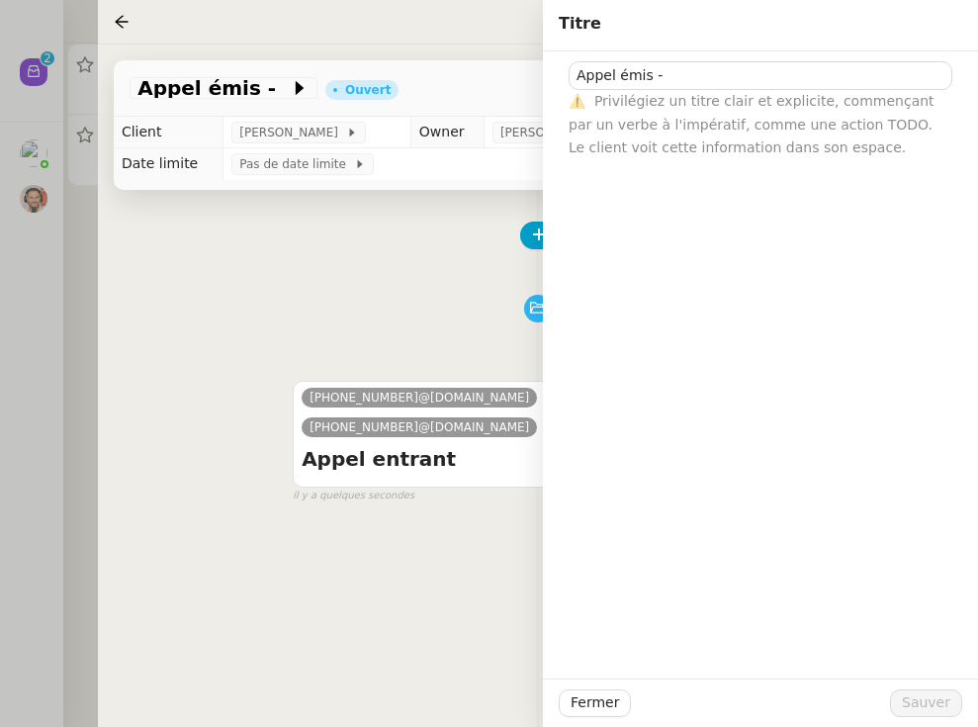
click at [139, 165] on td "Date limite" at bounding box center [169, 164] width 110 height 32
click at [59, 240] on div at bounding box center [489, 363] width 978 height 727
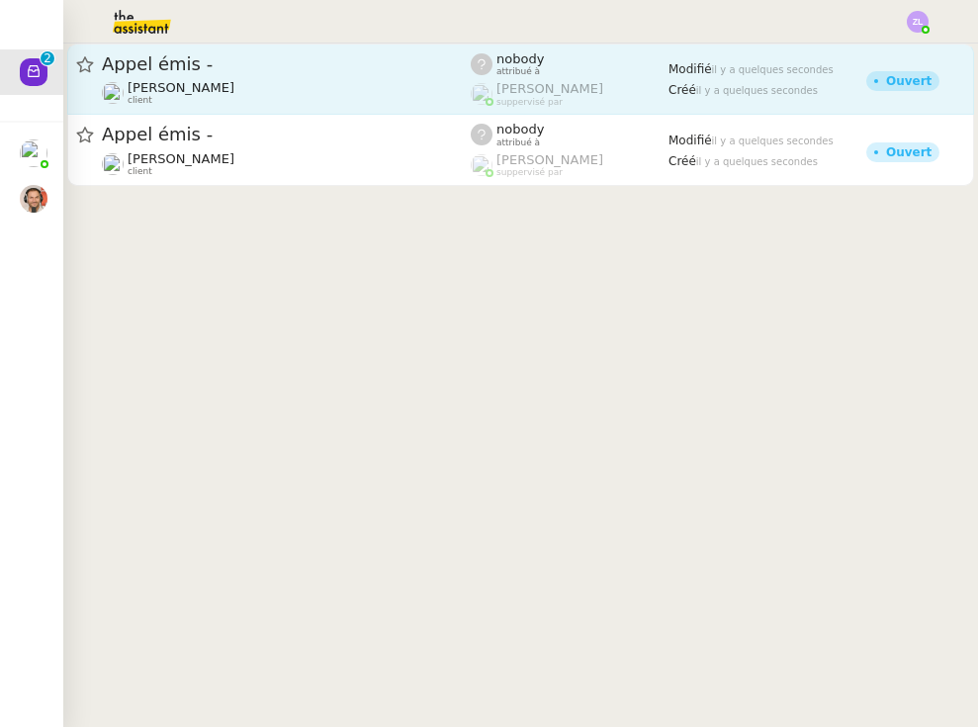
click at [197, 81] on span "[PERSON_NAME]" at bounding box center [181, 87] width 107 height 15
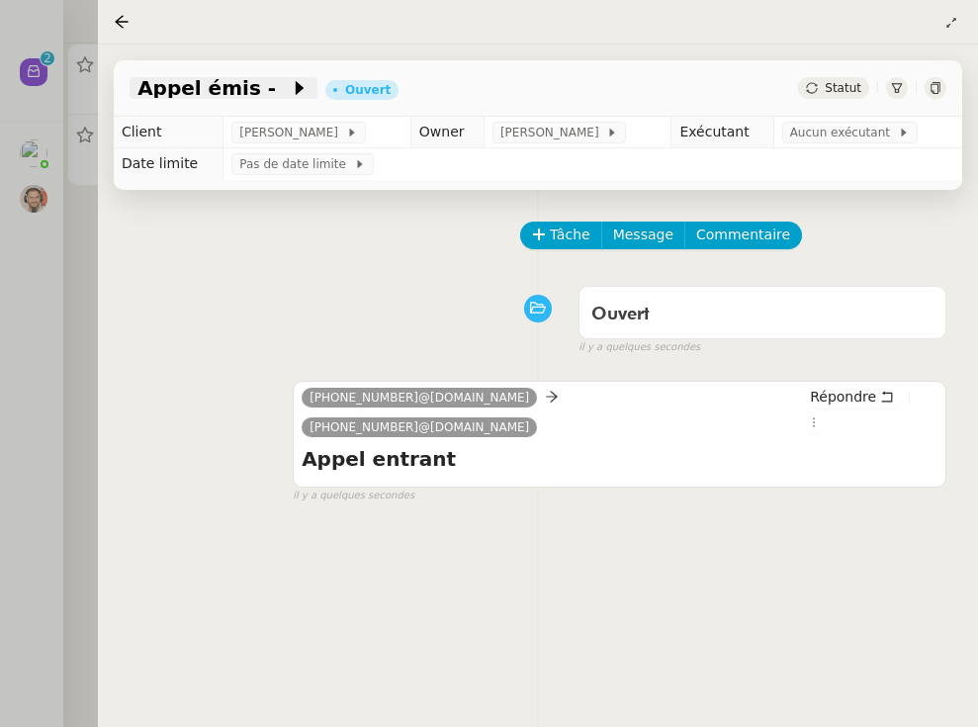
click at [253, 98] on span "Appel émis -" at bounding box center [213, 88] width 152 height 20
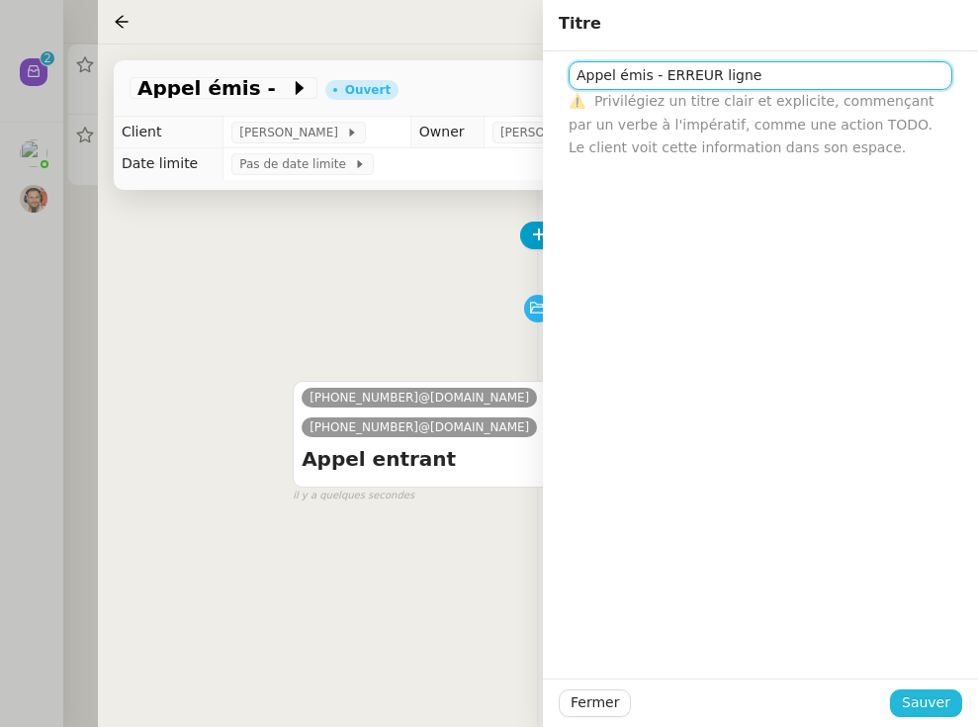
type input "Appel émis - ERREUR ligne"
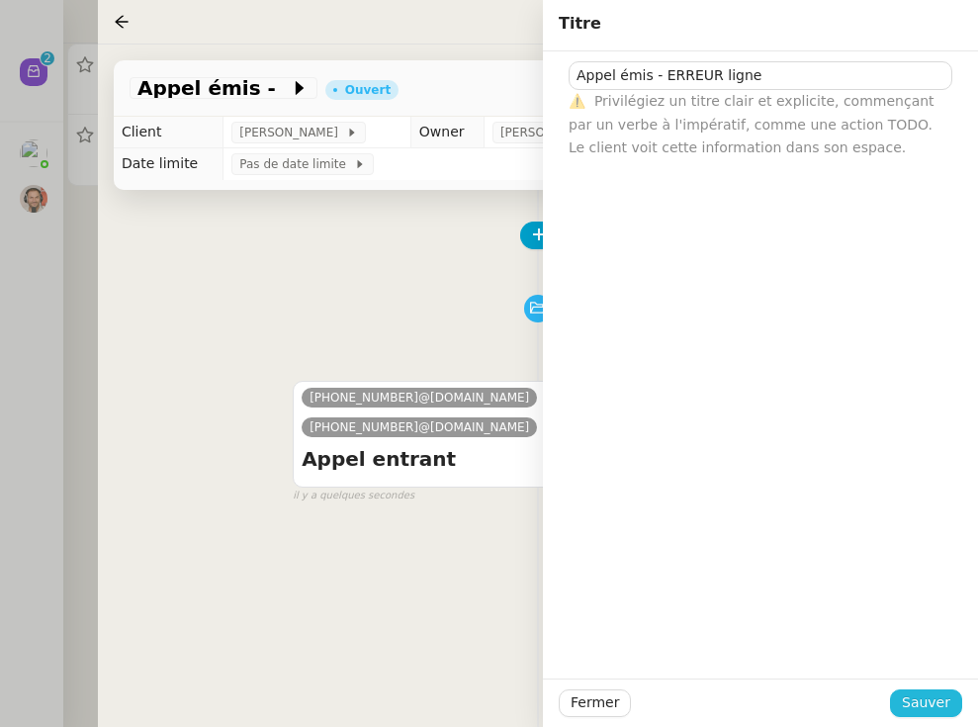
click at [844, 706] on span "Sauver" at bounding box center [926, 702] width 48 height 23
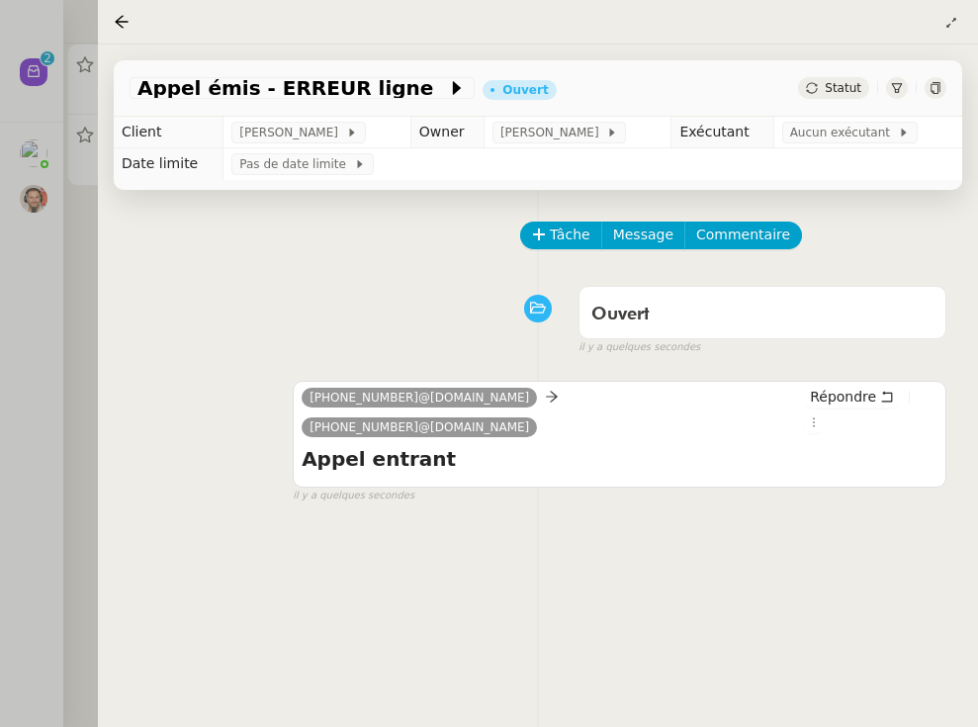
click at [817, 93] on icon at bounding box center [812, 88] width 12 height 12
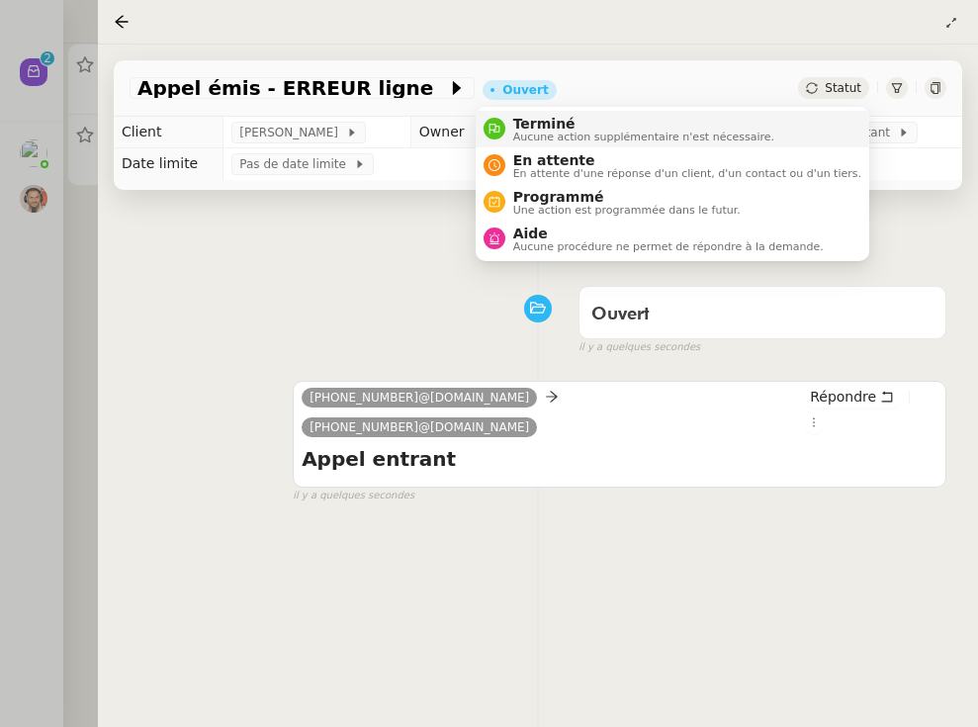
click at [726, 128] on span "Terminé" at bounding box center [643, 124] width 261 height 16
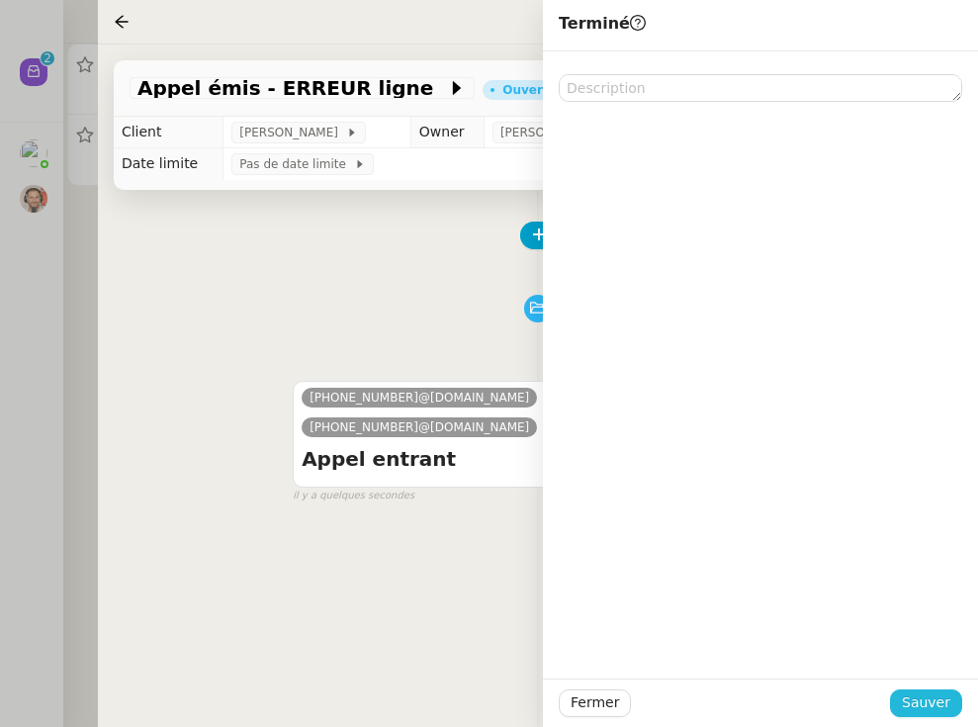
click at [844, 695] on span "Sauver" at bounding box center [926, 702] width 48 height 23
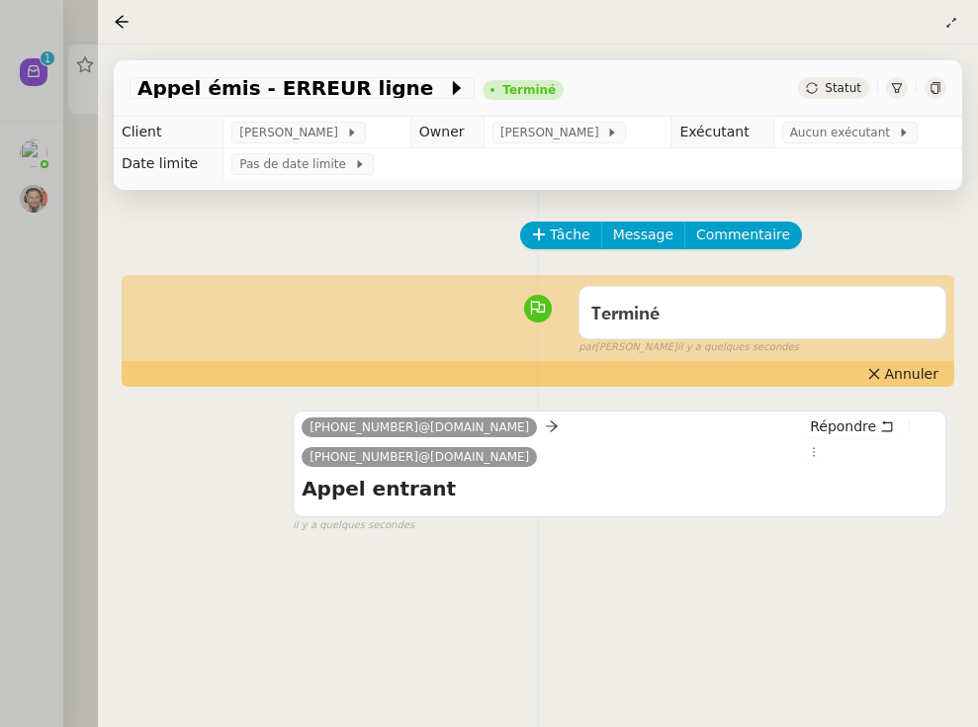
click at [65, 191] on div at bounding box center [489, 363] width 978 height 727
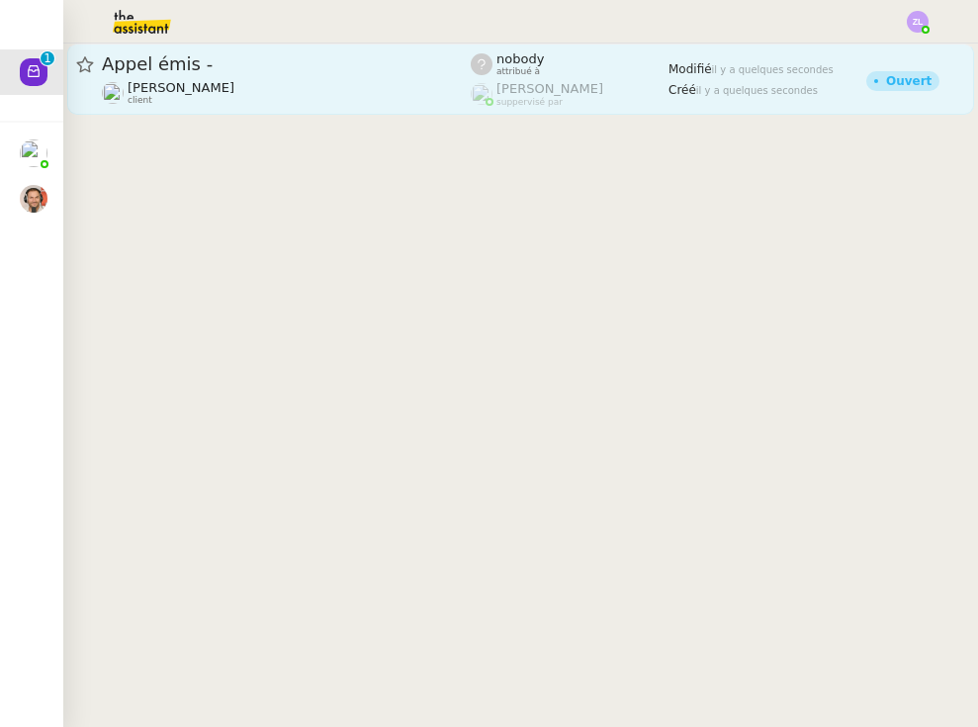
click at [179, 58] on span "Appel émis -" at bounding box center [286, 64] width 369 height 18
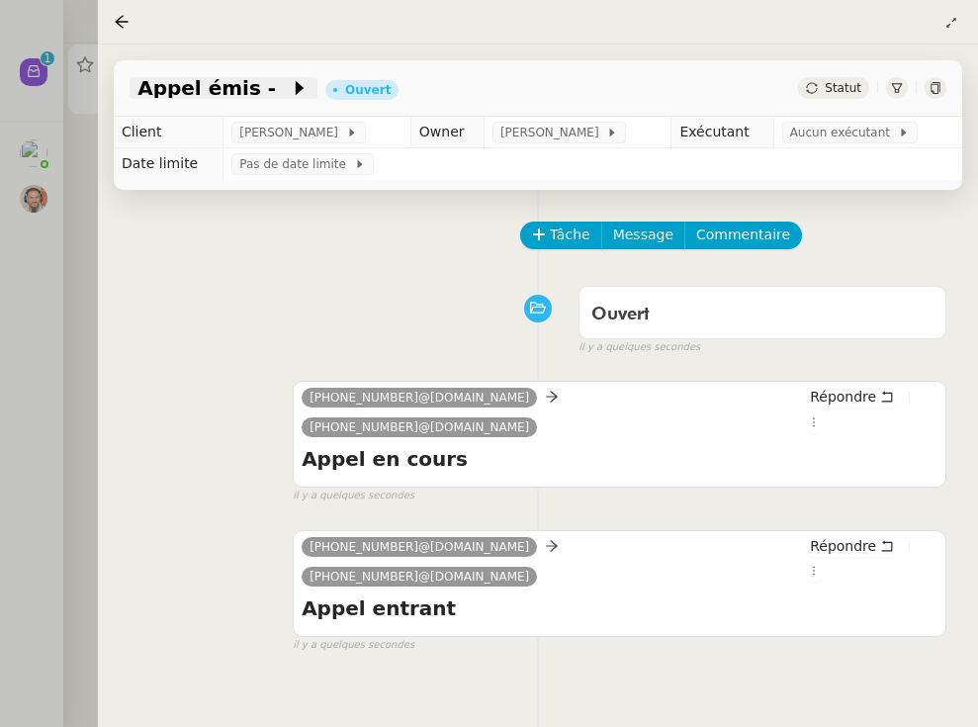
click at [296, 92] on icon at bounding box center [300, 88] width 8 height 14
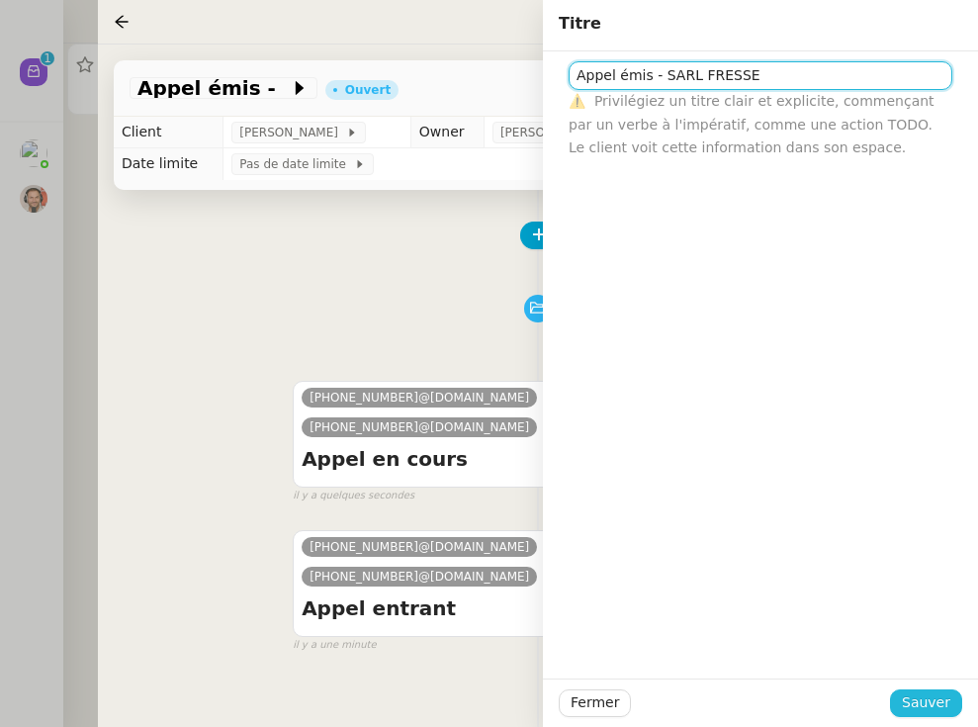
type input "Appel émis - SARL FRESSE"
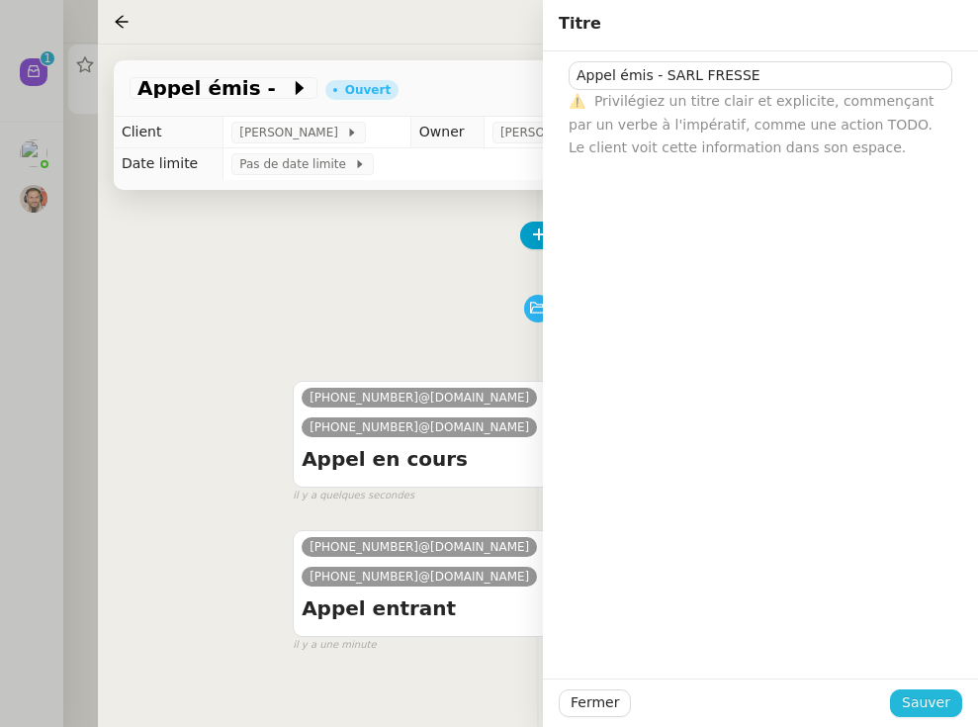
click at [844, 695] on span "Sauver" at bounding box center [926, 702] width 48 height 23
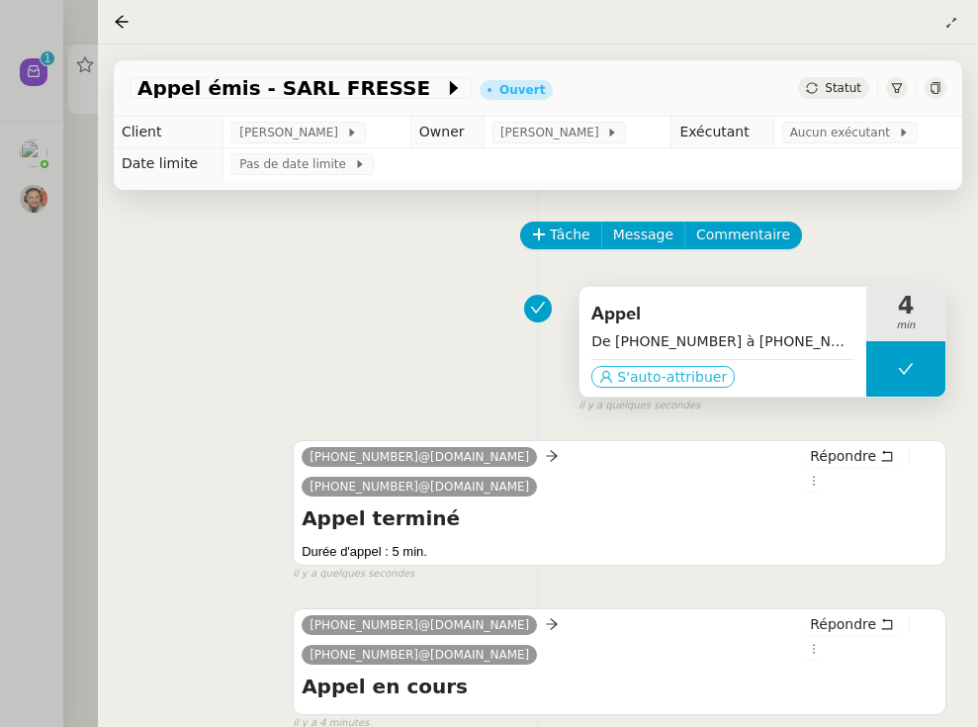
click at [673, 382] on span "S'auto-attribuer" at bounding box center [672, 377] width 110 height 20
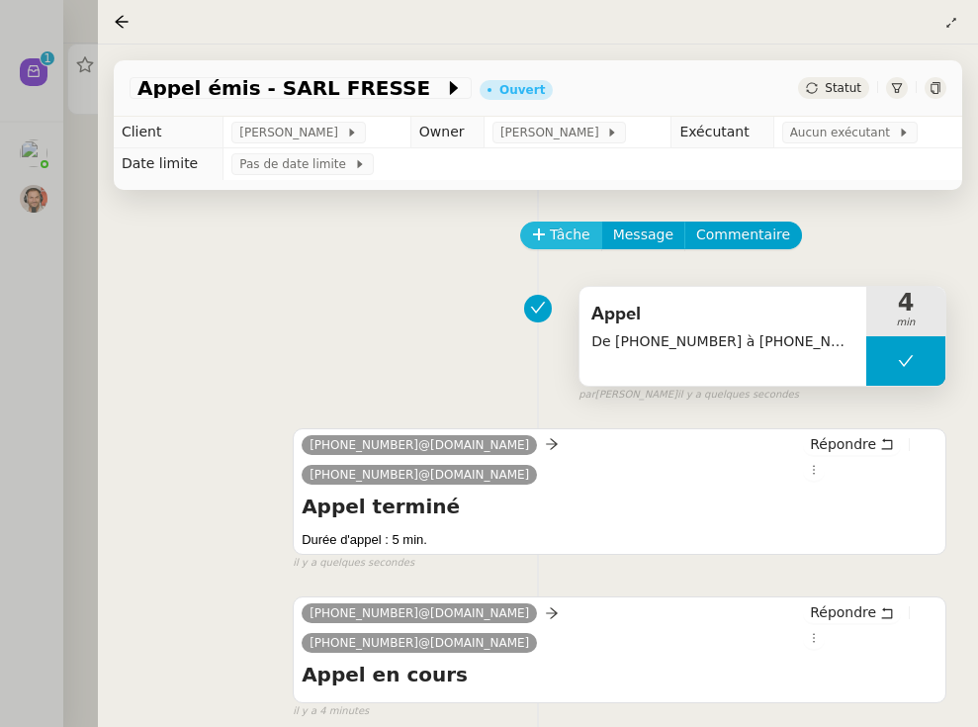
click at [569, 242] on span "Tâche" at bounding box center [570, 234] width 41 height 23
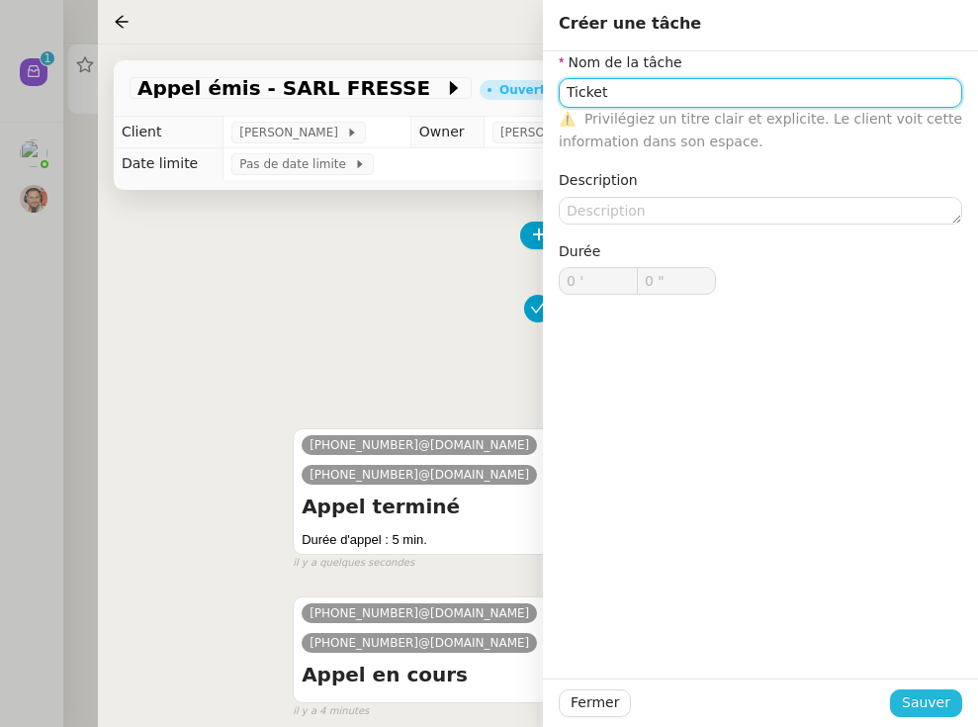
type input "Ticket"
click at [844, 689] on button "Sauver" at bounding box center [926, 703] width 72 height 28
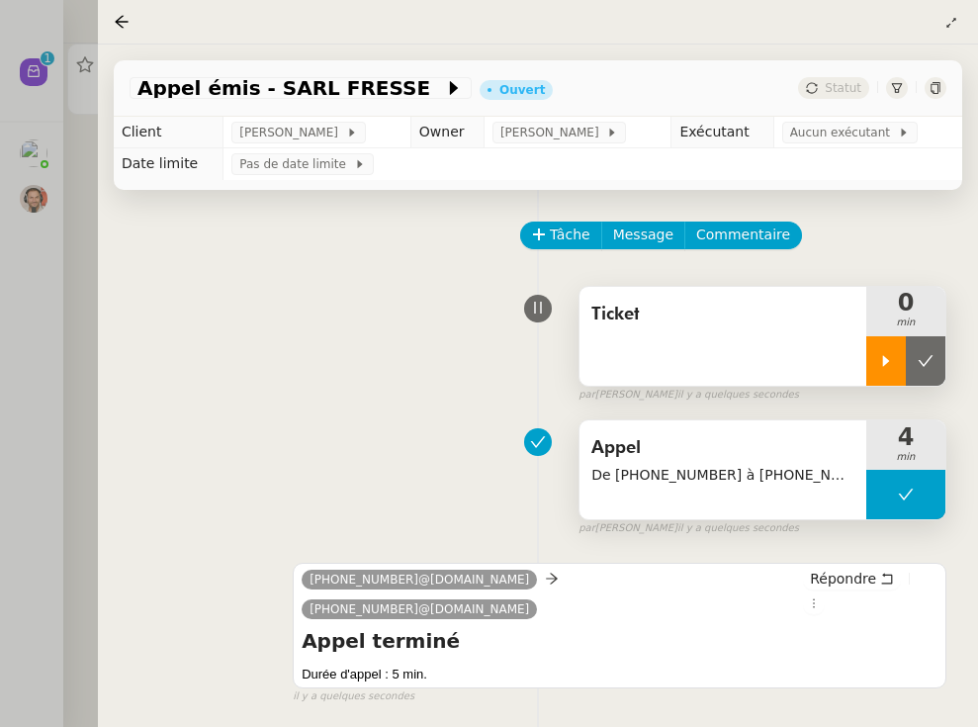
click at [844, 351] on div at bounding box center [886, 360] width 40 height 49
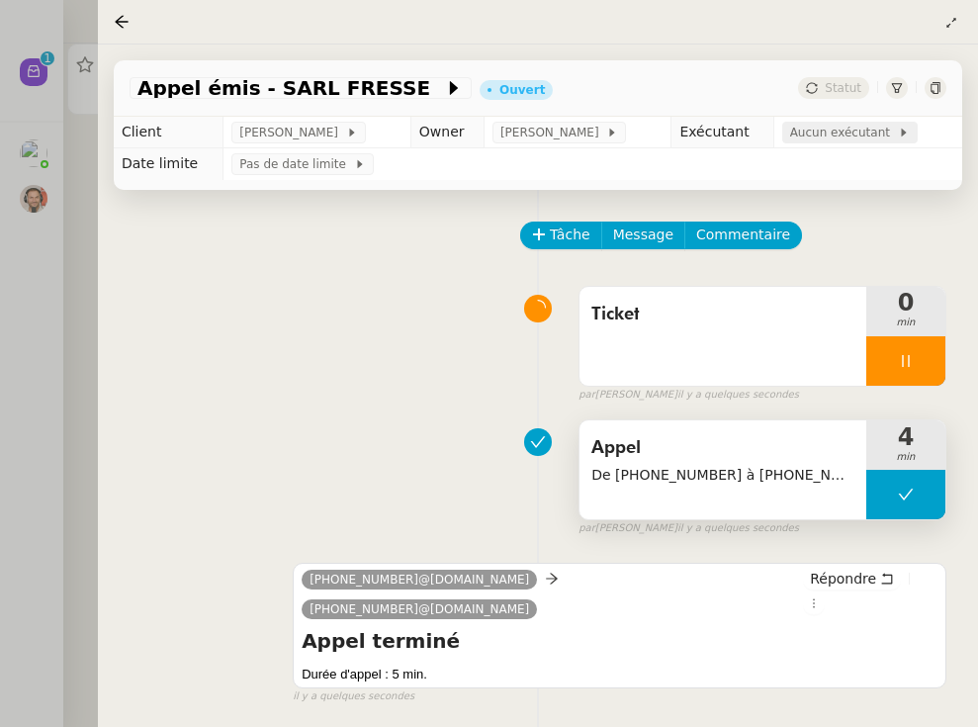
click at [844, 139] on span "Aucun exécutant" at bounding box center [844, 133] width 108 height 20
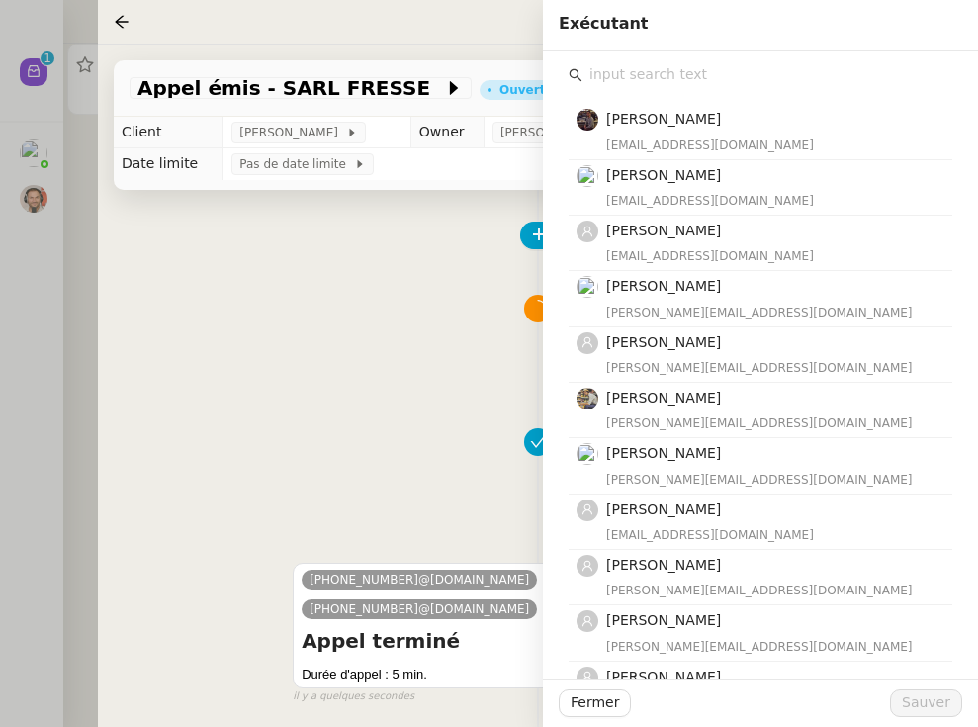
click at [639, 83] on input "text" at bounding box center [767, 74] width 370 height 27
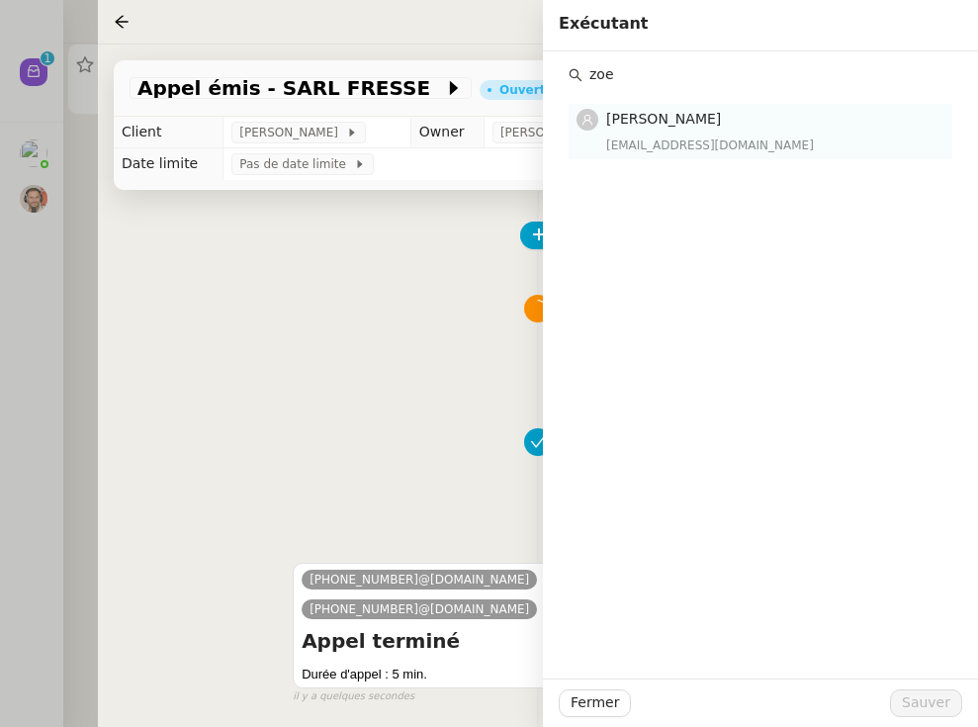
type input "zoe"
click at [652, 143] on div "[EMAIL_ADDRESS][DOMAIN_NAME]" at bounding box center [773, 145] width 334 height 20
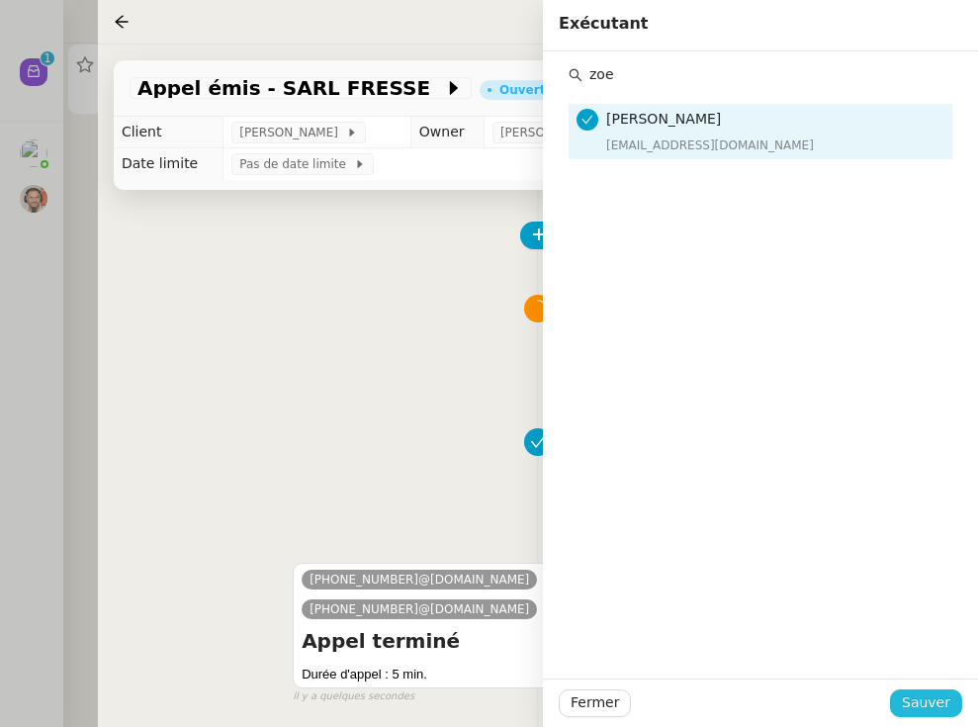
click at [844, 699] on span "Sauver" at bounding box center [926, 702] width 48 height 23
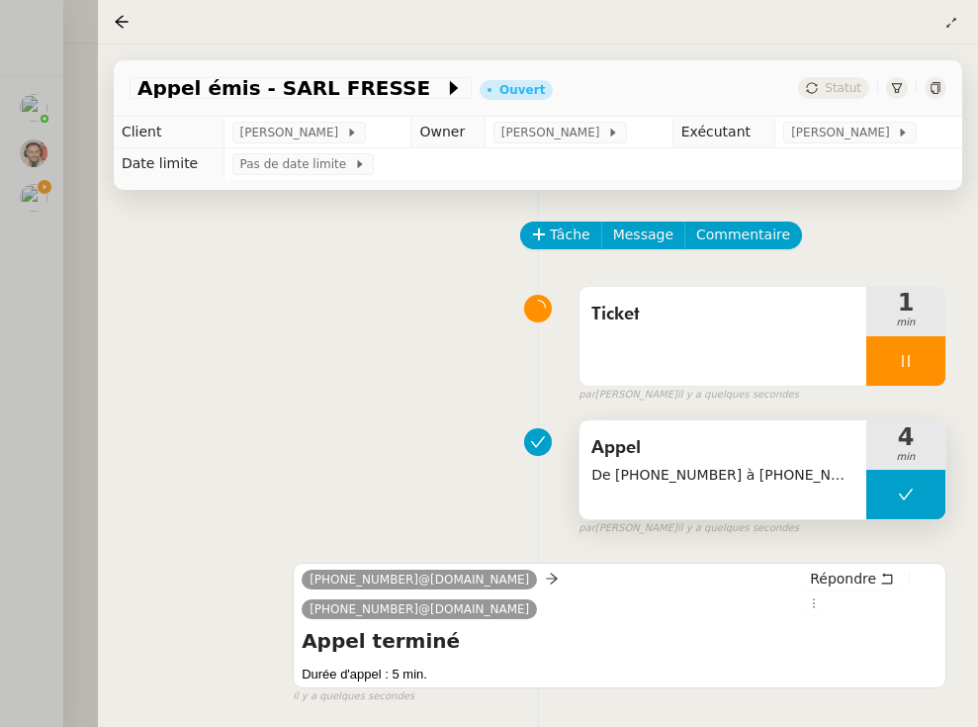
click at [83, 365] on div at bounding box center [489, 363] width 978 height 727
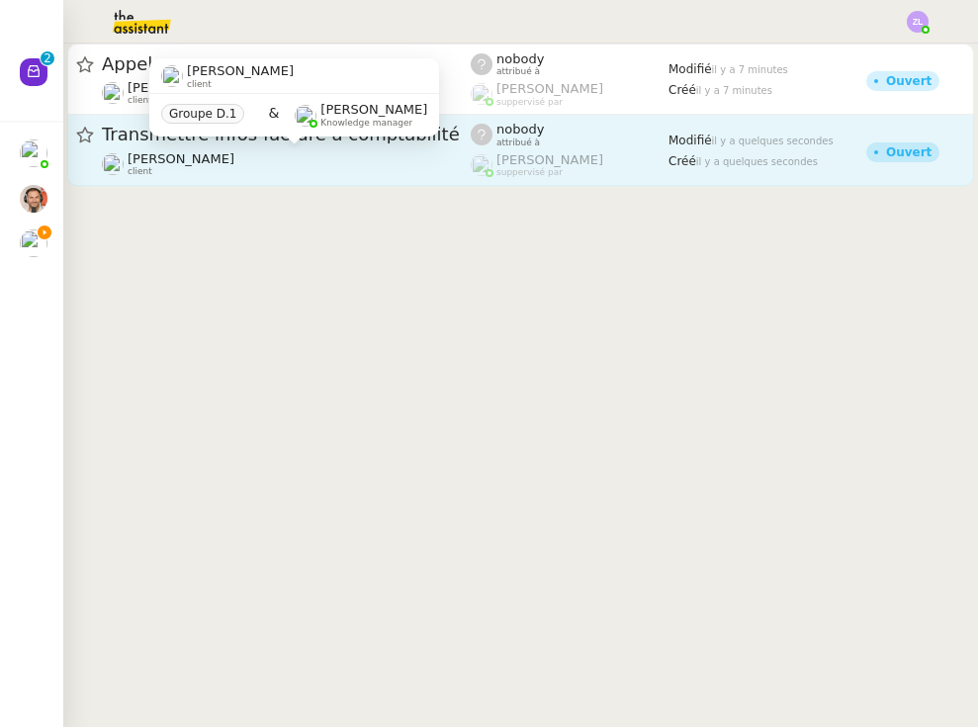
click at [164, 162] on span "[PERSON_NAME]" at bounding box center [181, 158] width 107 height 15
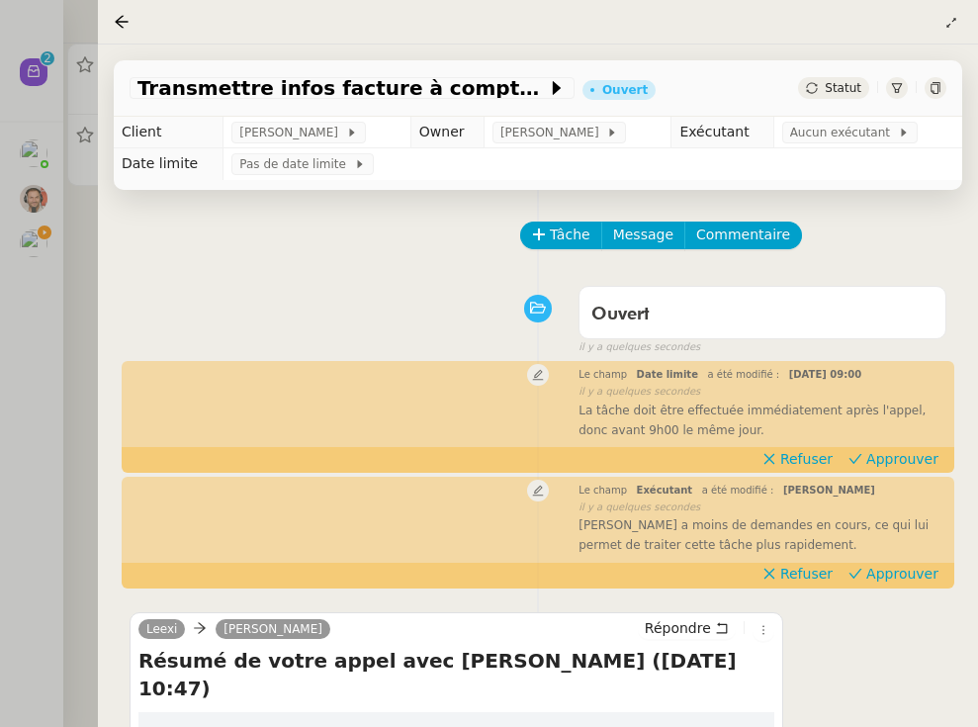
click at [844, 87] on span "Statut" at bounding box center [843, 88] width 37 height 14
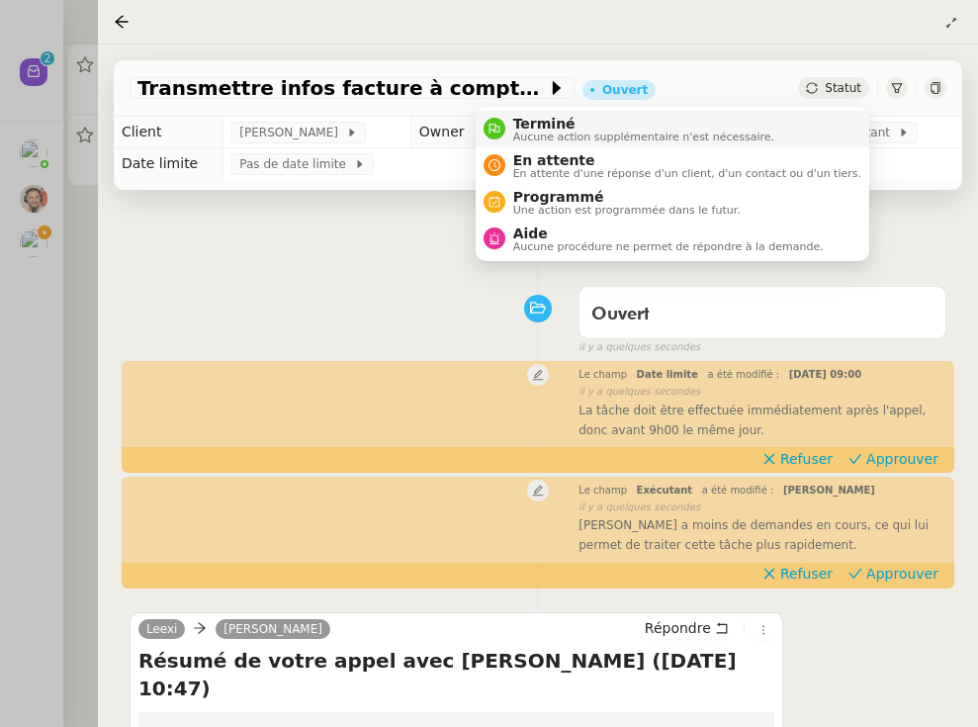
click at [737, 137] on span "Aucune action supplémentaire n'est nécessaire." at bounding box center [643, 137] width 261 height 11
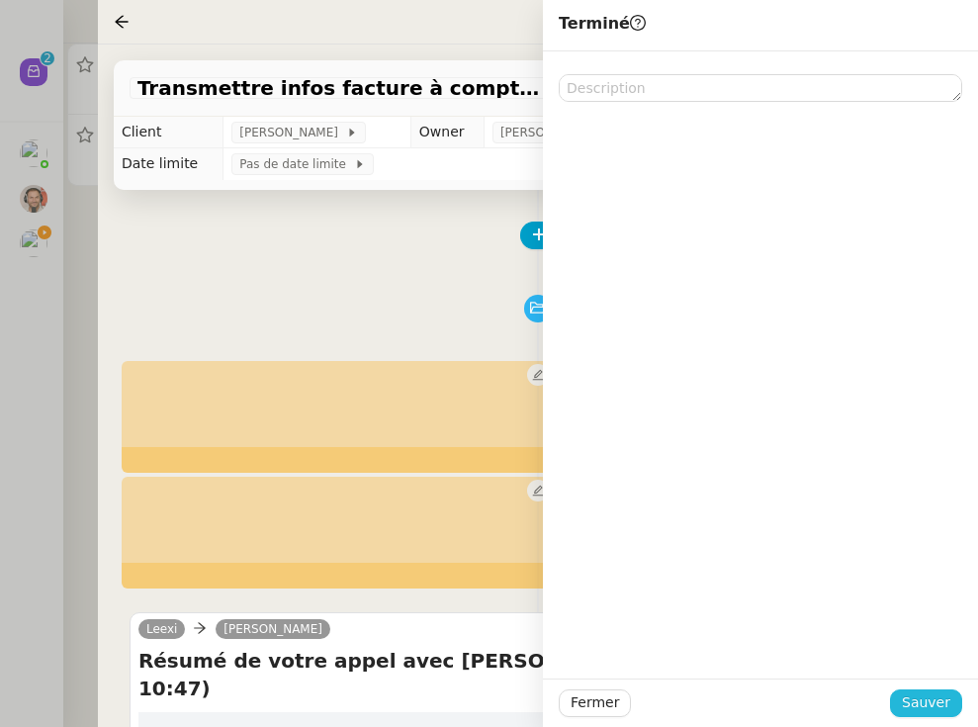
click at [844, 699] on span "Sauver" at bounding box center [926, 702] width 48 height 23
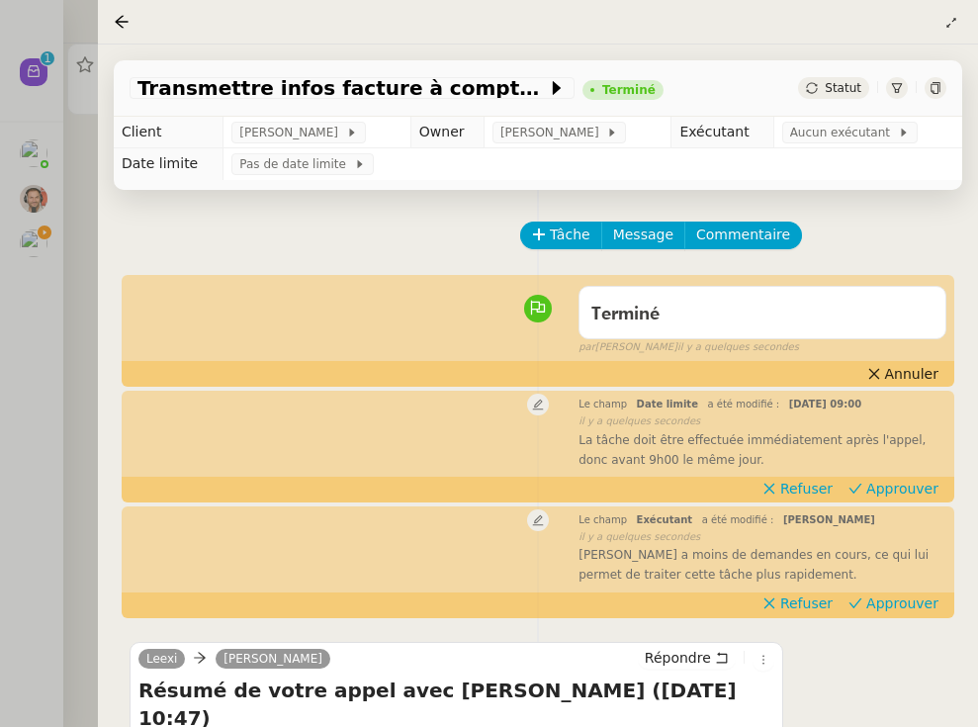
click at [72, 229] on div at bounding box center [489, 363] width 978 height 727
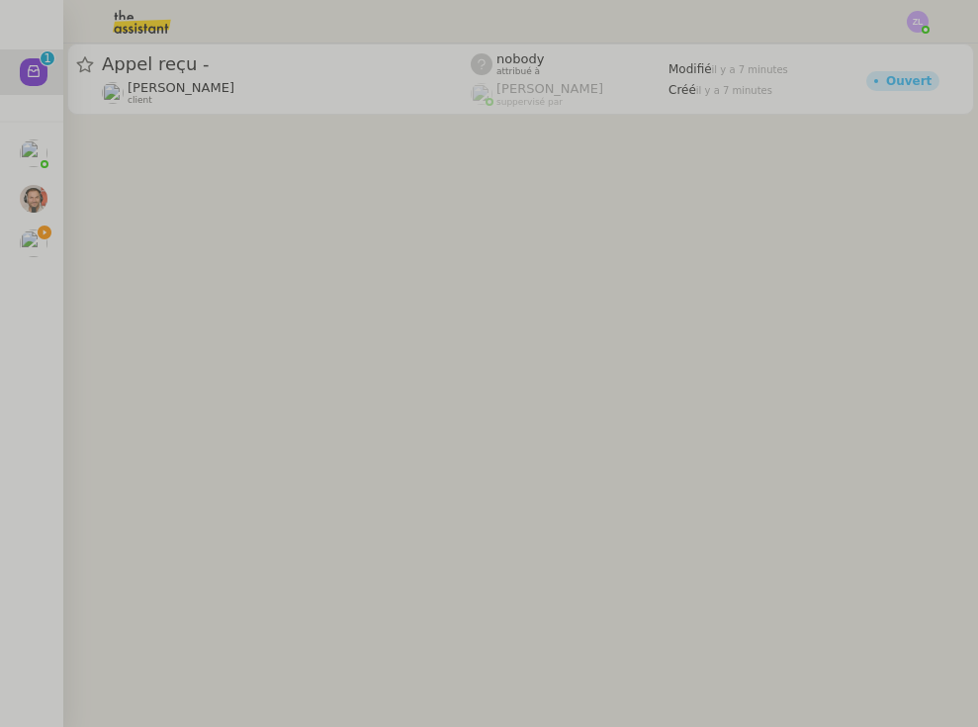
click at [35, 250] on img at bounding box center [34, 243] width 28 height 28
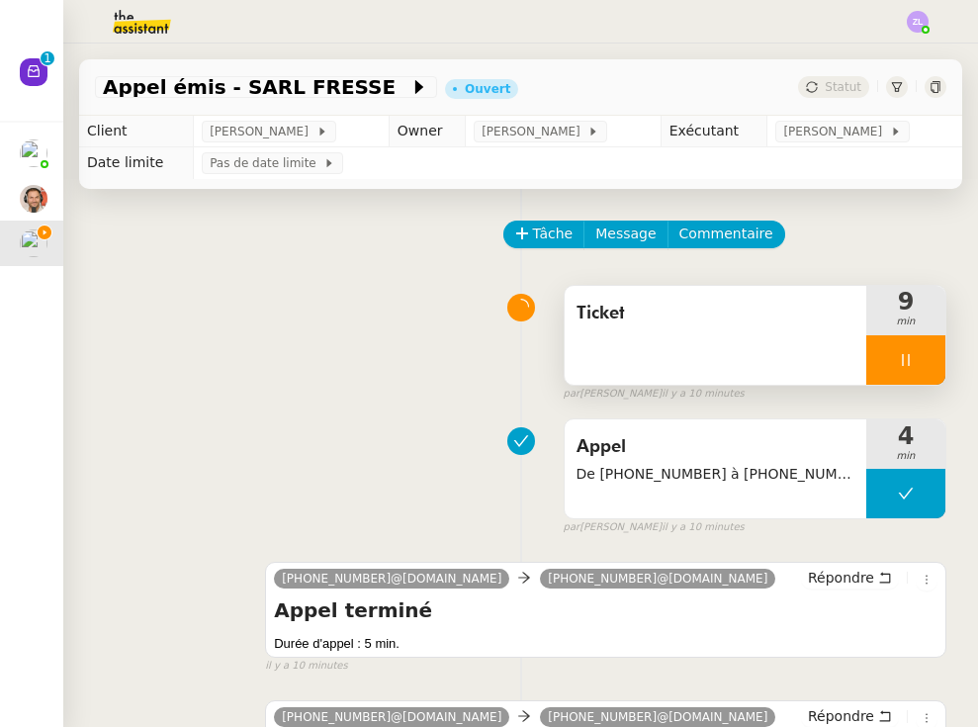
click at [844, 347] on div at bounding box center [905, 359] width 79 height 49
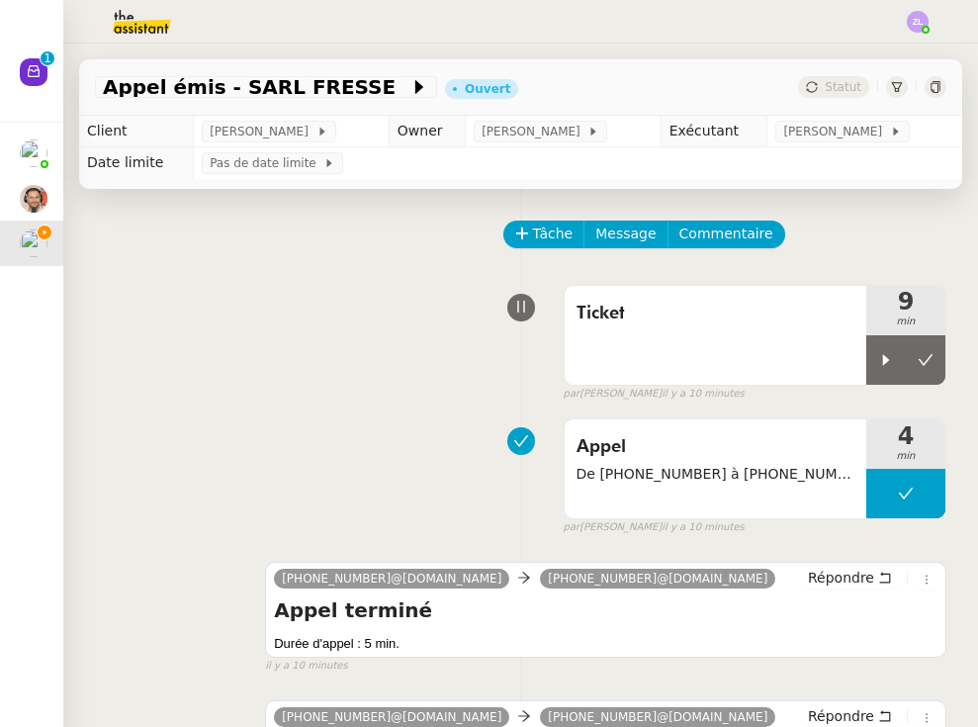
click at [844, 350] on div "Tâche Message Commentaire Veuillez patienter une erreur s'est produite 👌👌👌 mess…" at bounding box center [520, 567] width 915 height 756
click at [844, 370] on button at bounding box center [926, 359] width 40 height 49
click at [844, 87] on span "Statut" at bounding box center [843, 87] width 37 height 14
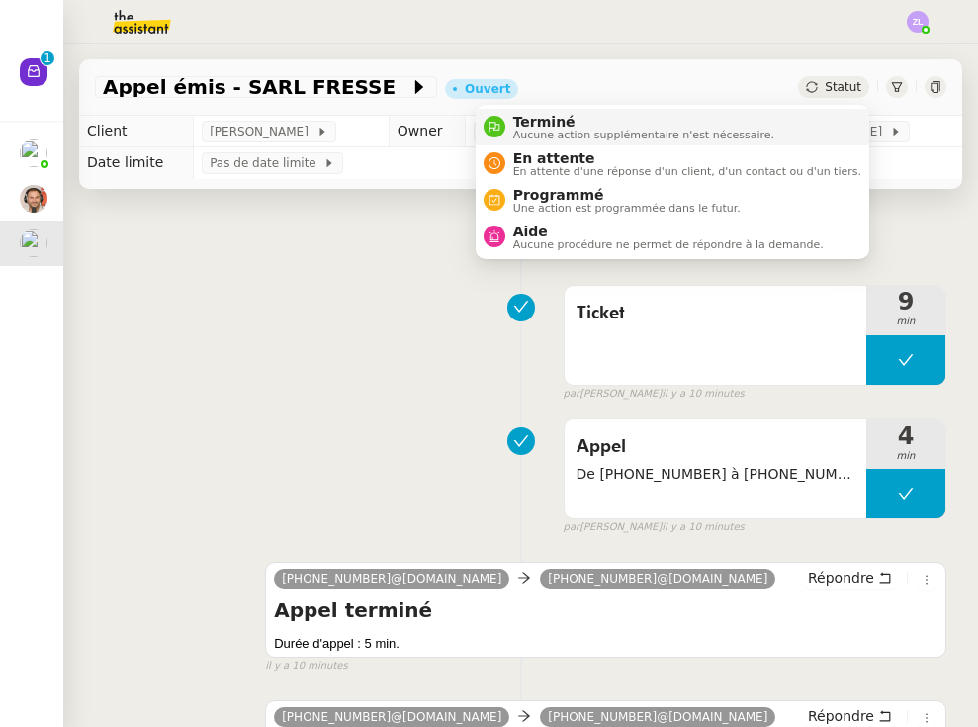
click at [746, 120] on span "Terminé" at bounding box center [643, 122] width 261 height 16
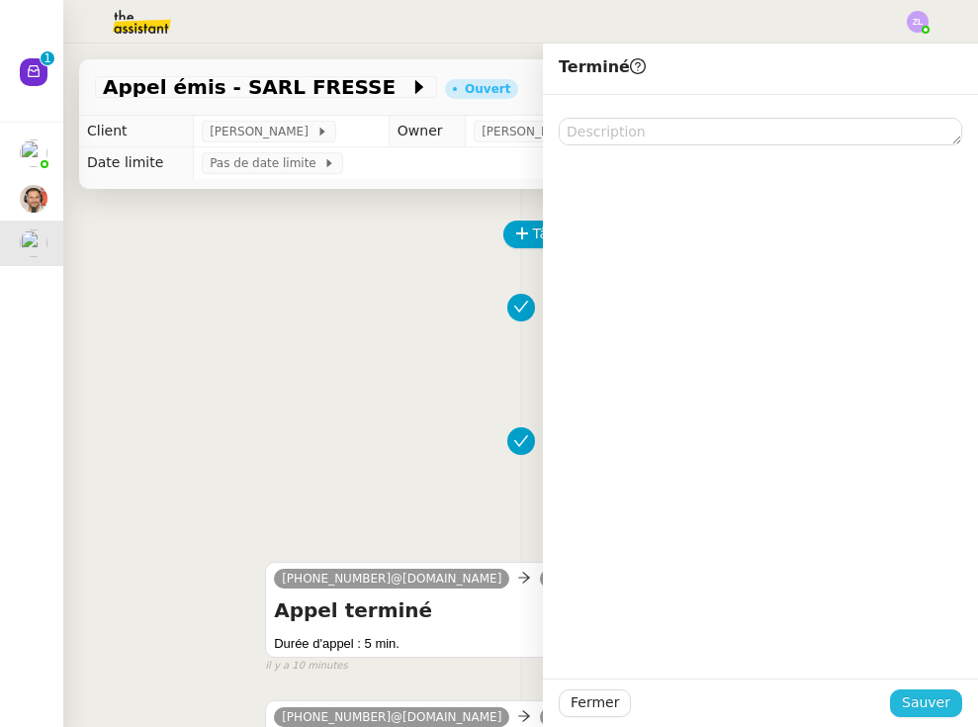
click at [844, 703] on button "Sauver" at bounding box center [926, 703] width 72 height 28
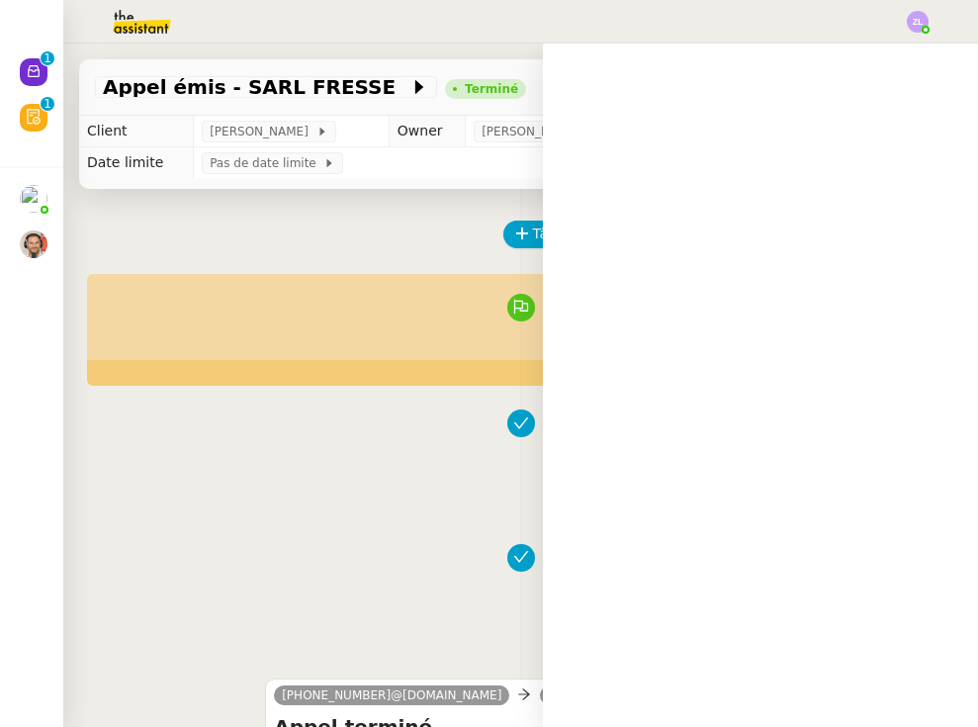
click at [31, 79] on icon at bounding box center [34, 71] width 16 height 16
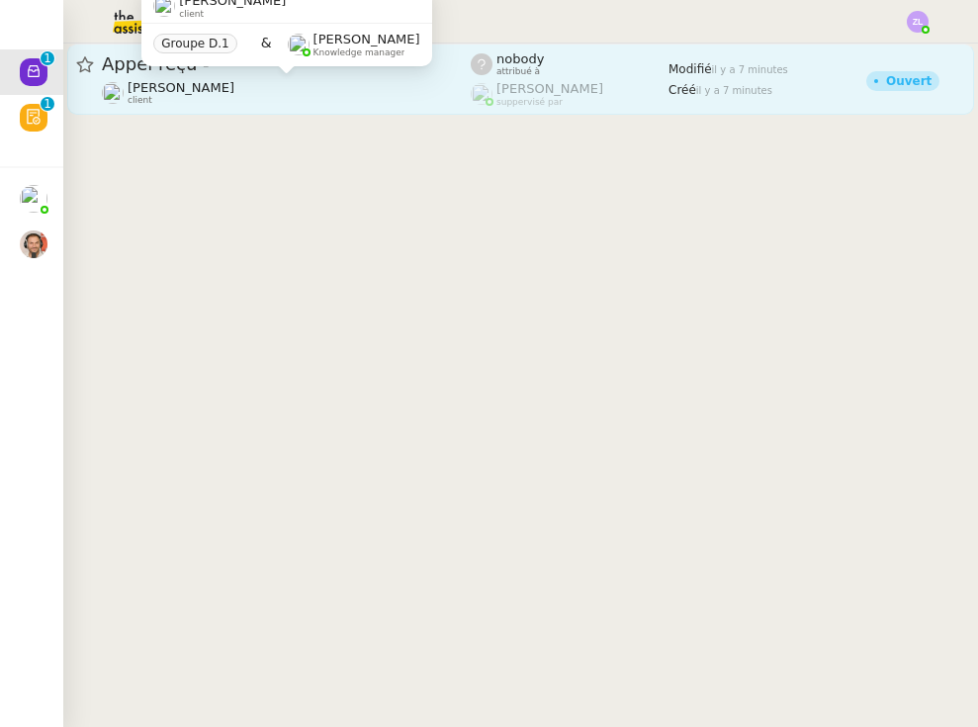
click at [234, 95] on span "[PERSON_NAME]" at bounding box center [181, 87] width 107 height 15
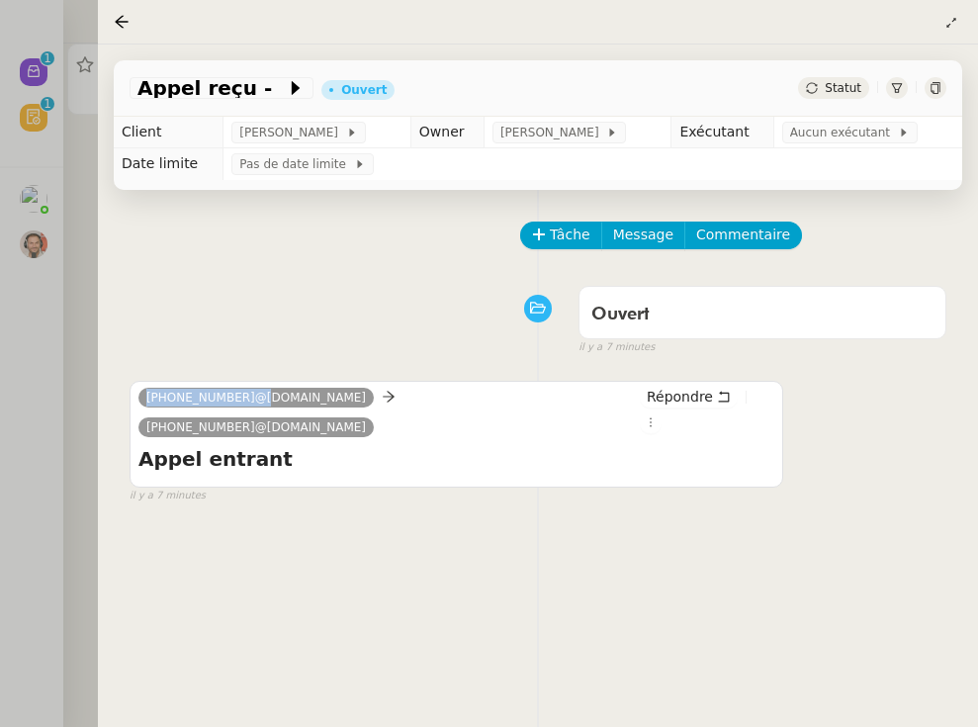
drag, startPoint x: 248, startPoint y: 402, endPoint x: 120, endPoint y: 400, distance: 128.6
click at [118, 401] on div "Tâche Message Commentaire Veuillez patienter une erreur s'est produite 👌👌👌 mess…" at bounding box center [538, 553] width 880 height 727
click at [222, 434] on span "[PHONE_NUMBER]@[DOMAIN_NAME]" at bounding box center [256, 427] width 220 height 14
click at [260, 556] on div "Tâche Message Commentaire Veuillez patienter une erreur s'est produite 👌👌👌 mess…" at bounding box center [538, 553] width 880 height 727
drag, startPoint x: 252, startPoint y: 399, endPoint x: 139, endPoint y: 396, distance: 112.8
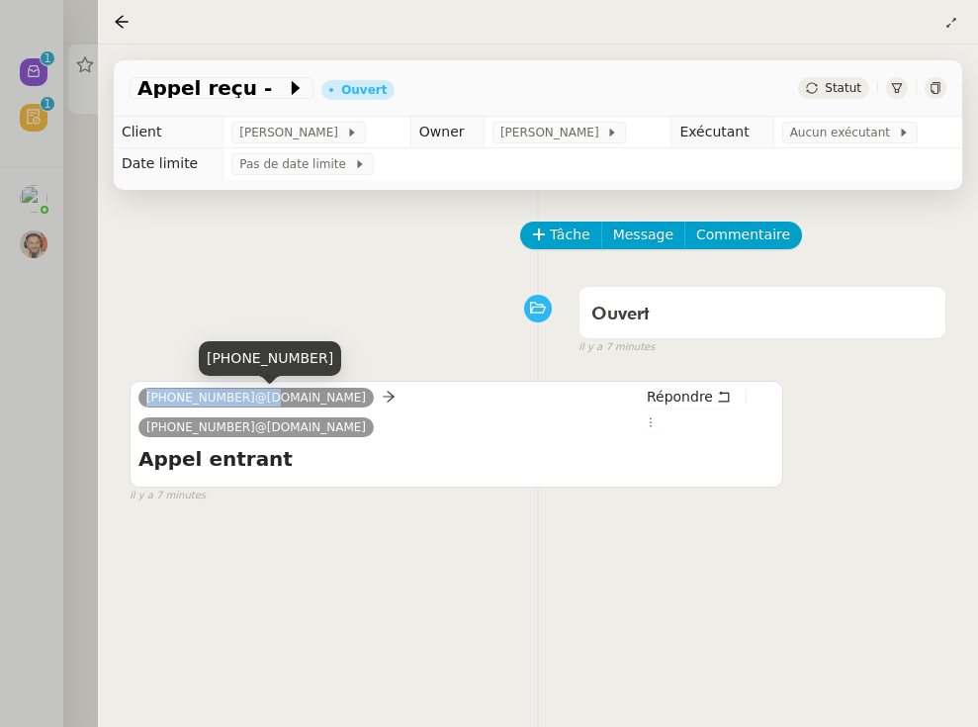
click at [139, 396] on nz-tag "[PHONE_NUMBER]@[DOMAIN_NAME]" at bounding box center [255, 398] width 235 height 20
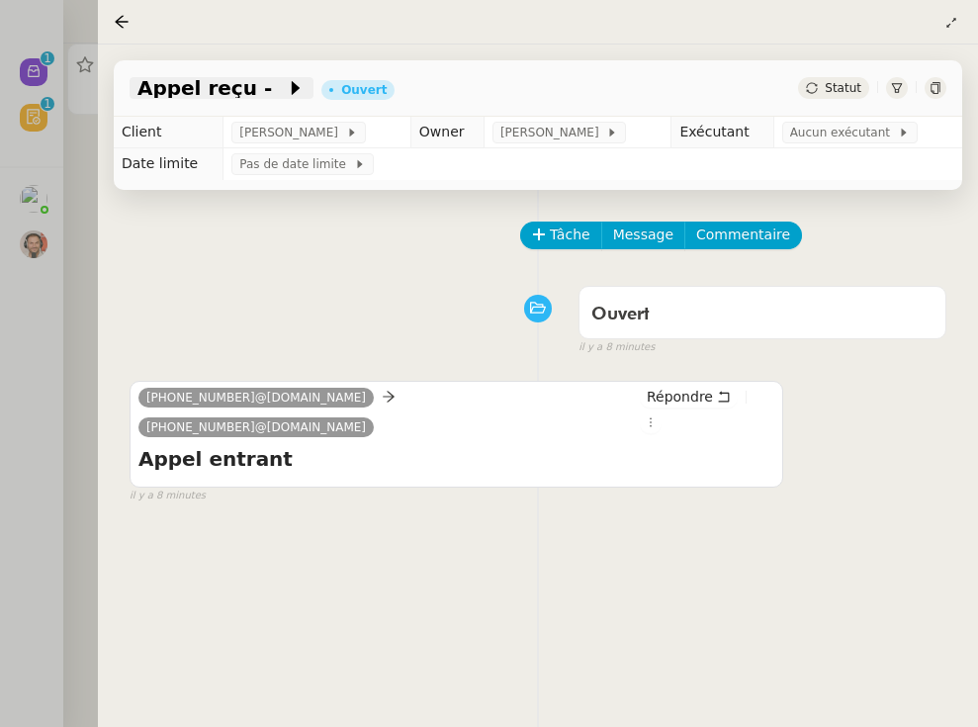
click at [272, 96] on span at bounding box center [279, 88] width 14 height 24
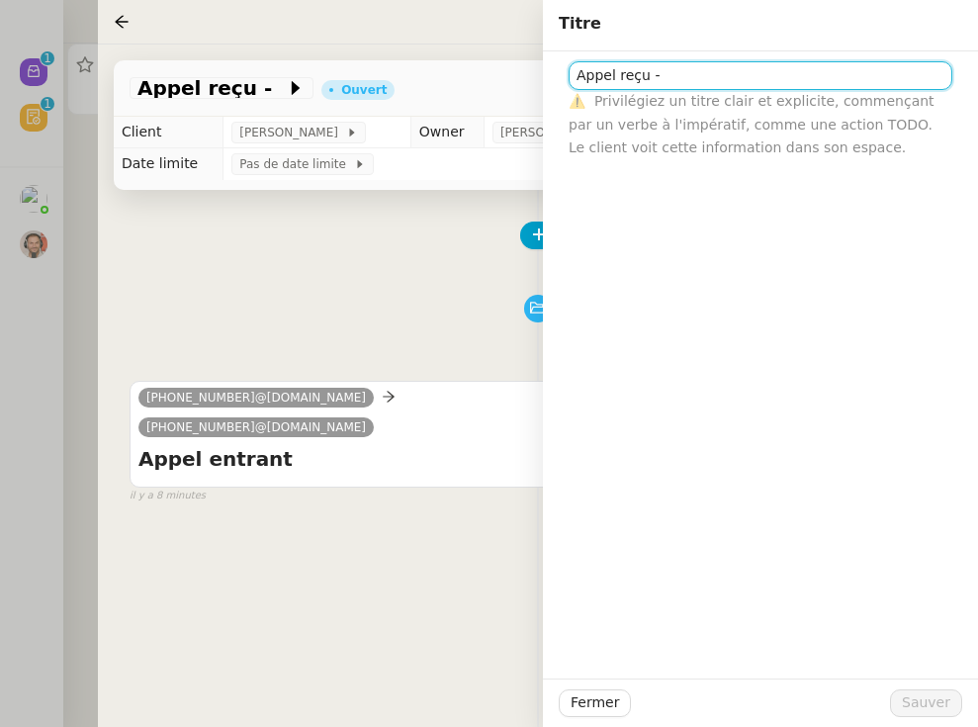
click at [695, 71] on input "Appel reçu -" at bounding box center [761, 75] width 384 height 29
paste input "33760122370"
type input "Appel reçu - [PHONE_NUMBER] (RAS vu avec [PERSON_NAME])"
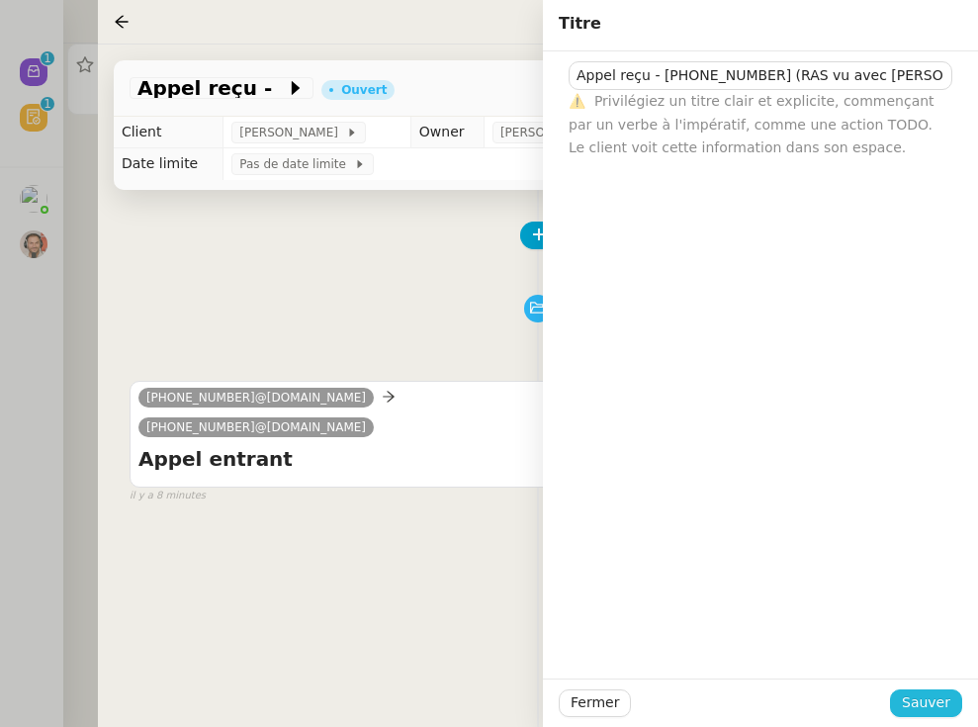
click at [844, 695] on span "Sauver" at bounding box center [926, 702] width 48 height 23
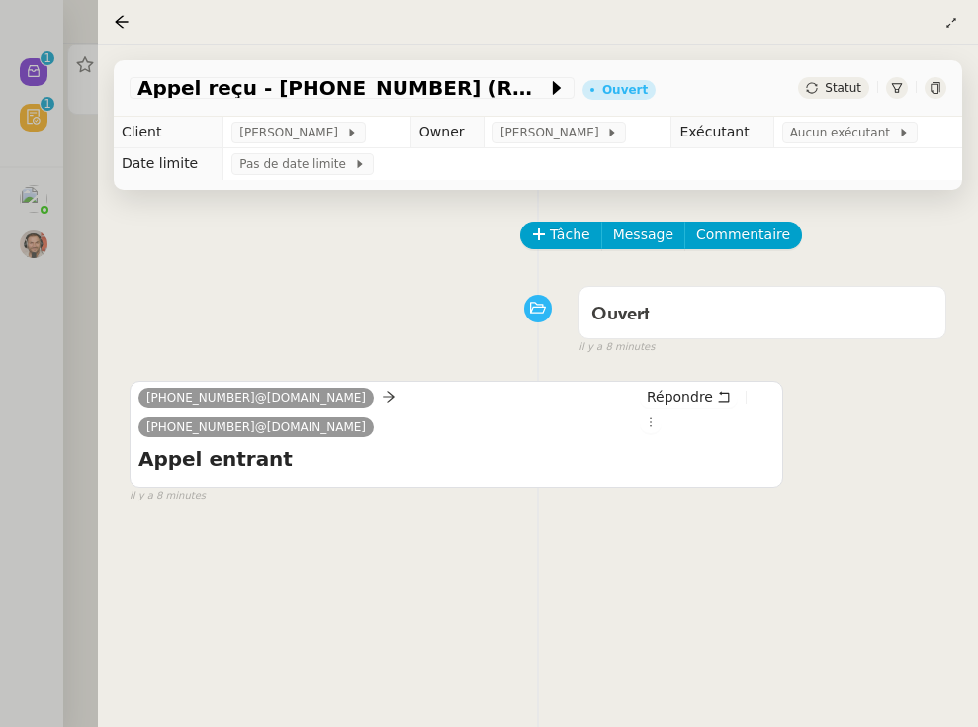
click at [834, 87] on span "Statut" at bounding box center [843, 88] width 37 height 14
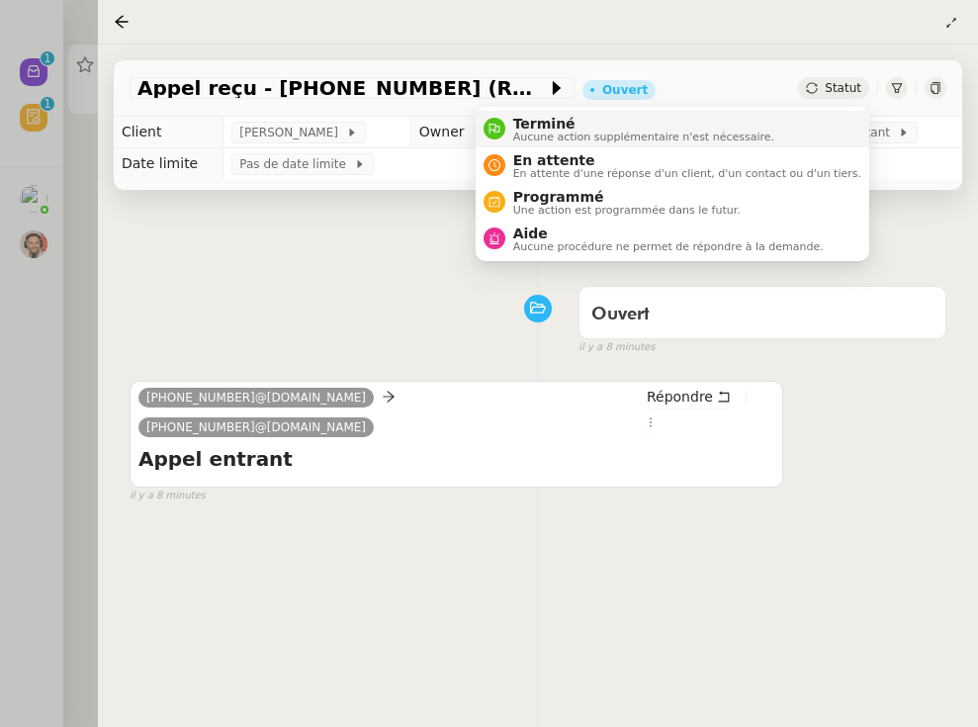
click at [780, 125] on li "Terminé Aucune action supplémentaire n'est nécessaire." at bounding box center [673, 129] width 394 height 37
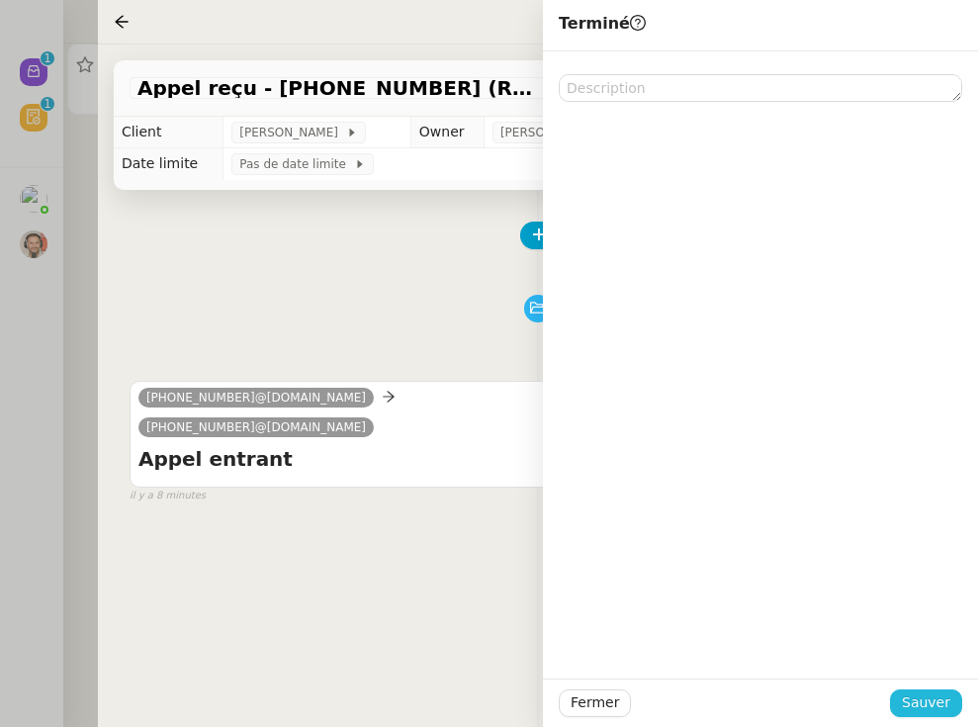
click at [844, 694] on span "Sauver" at bounding box center [926, 702] width 48 height 23
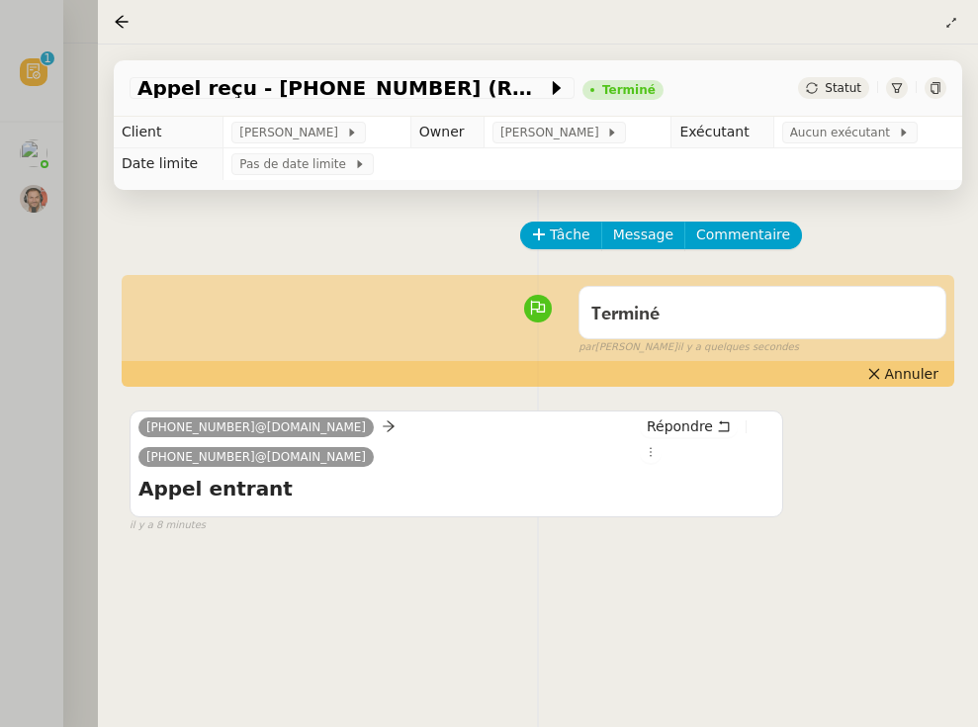
click at [22, 493] on div at bounding box center [489, 363] width 978 height 727
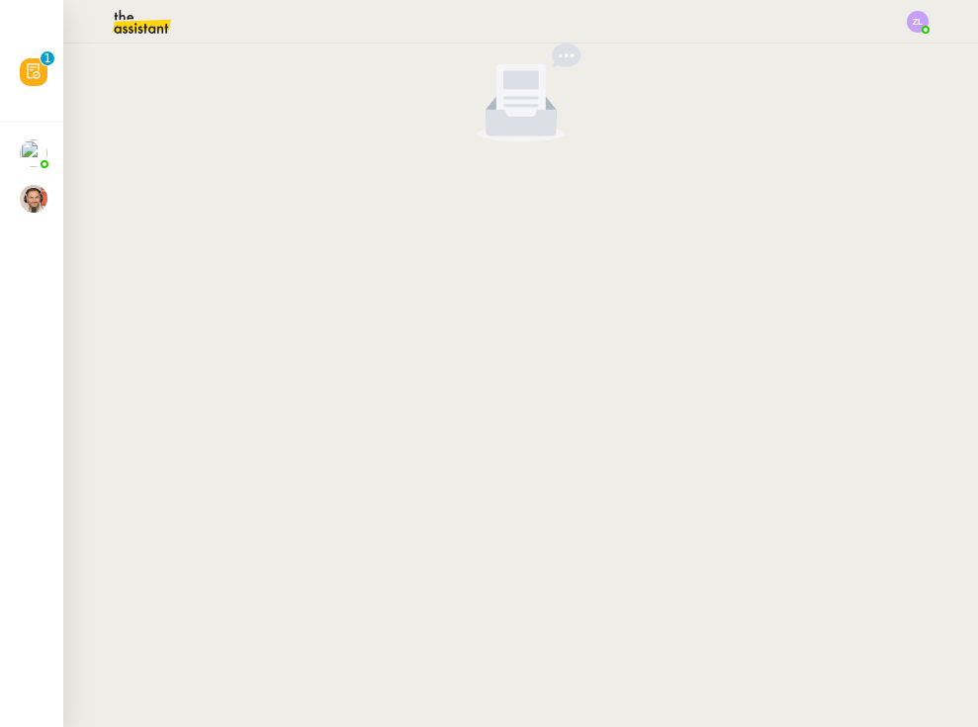
click at [125, 17] on img at bounding box center [125, 22] width 153 height 44
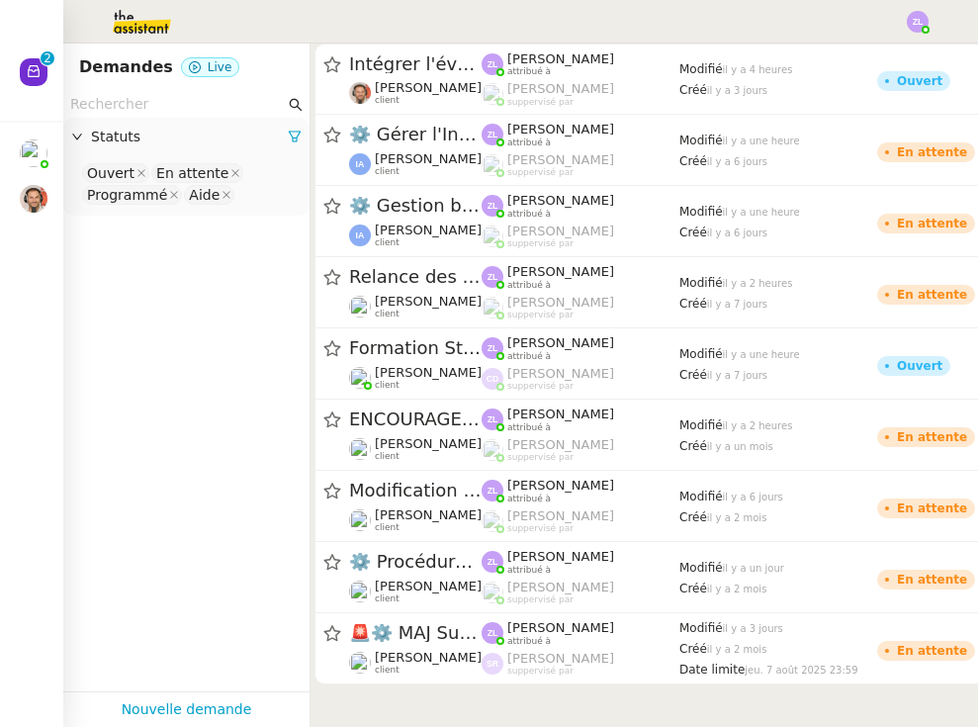
click at [39, 77] on icon at bounding box center [34, 71] width 12 height 12
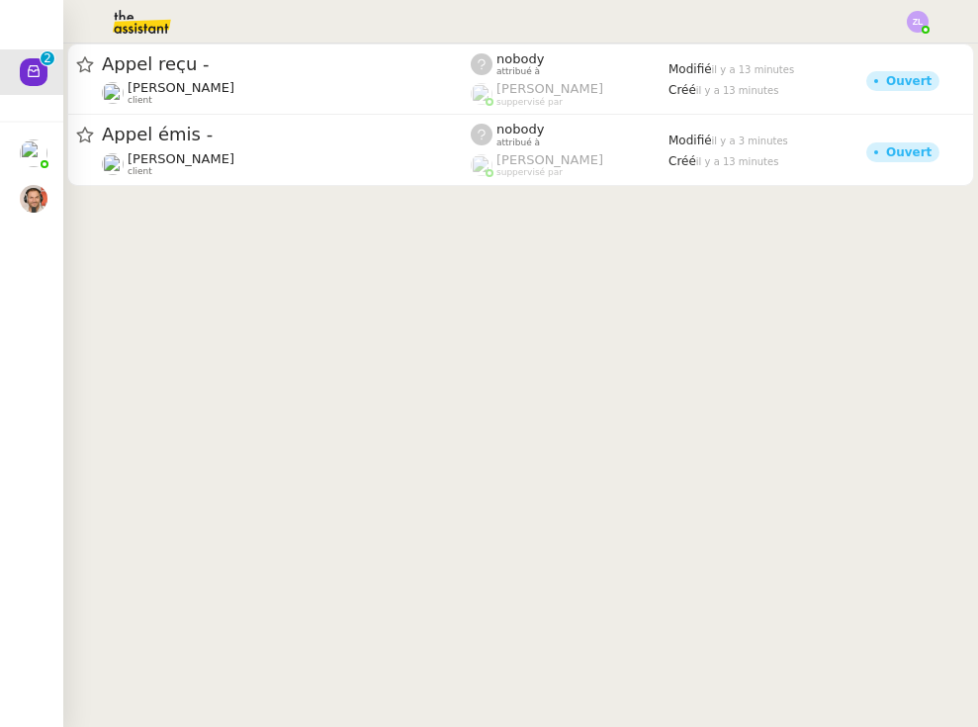
click at [38, 185] on img at bounding box center [34, 199] width 28 height 28
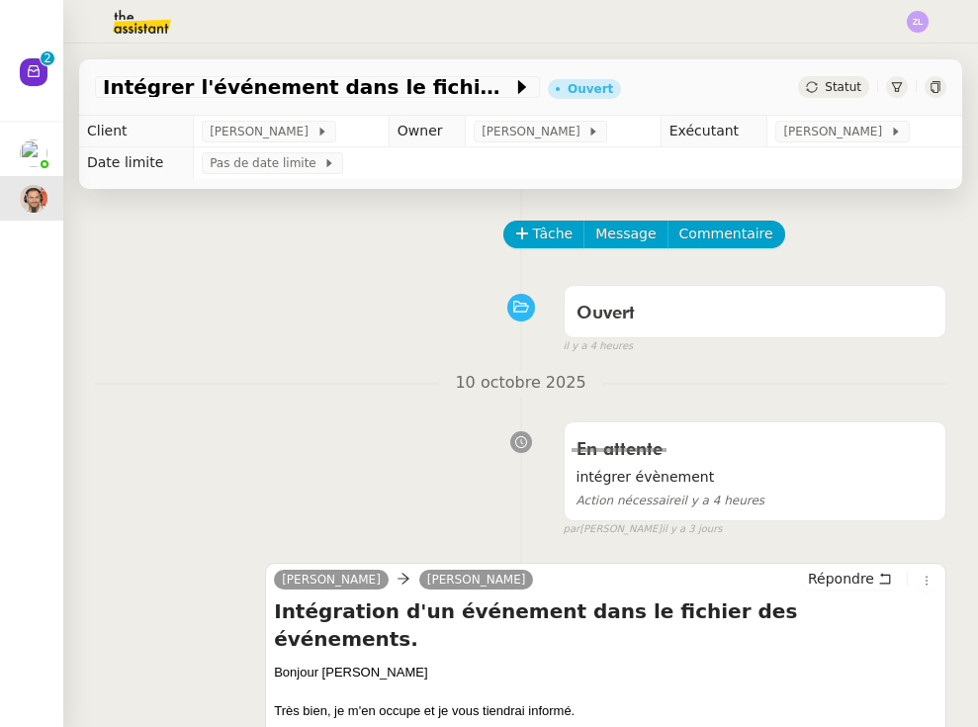
click at [43, 86] on nz-avatar at bounding box center [34, 72] width 28 height 28
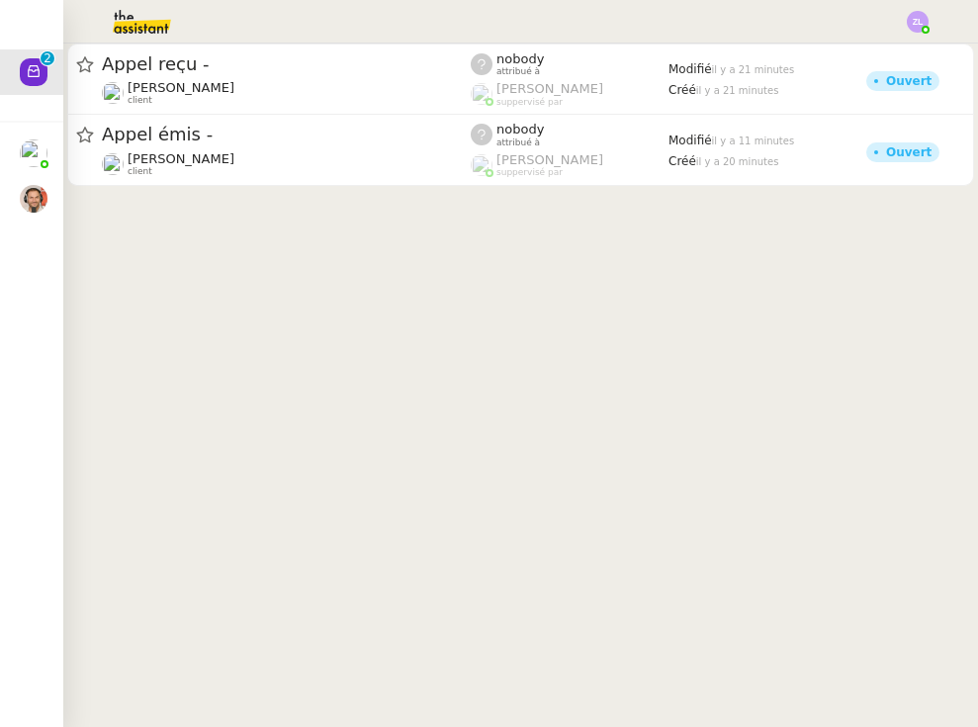
click at [34, 185] on img at bounding box center [34, 199] width 28 height 28
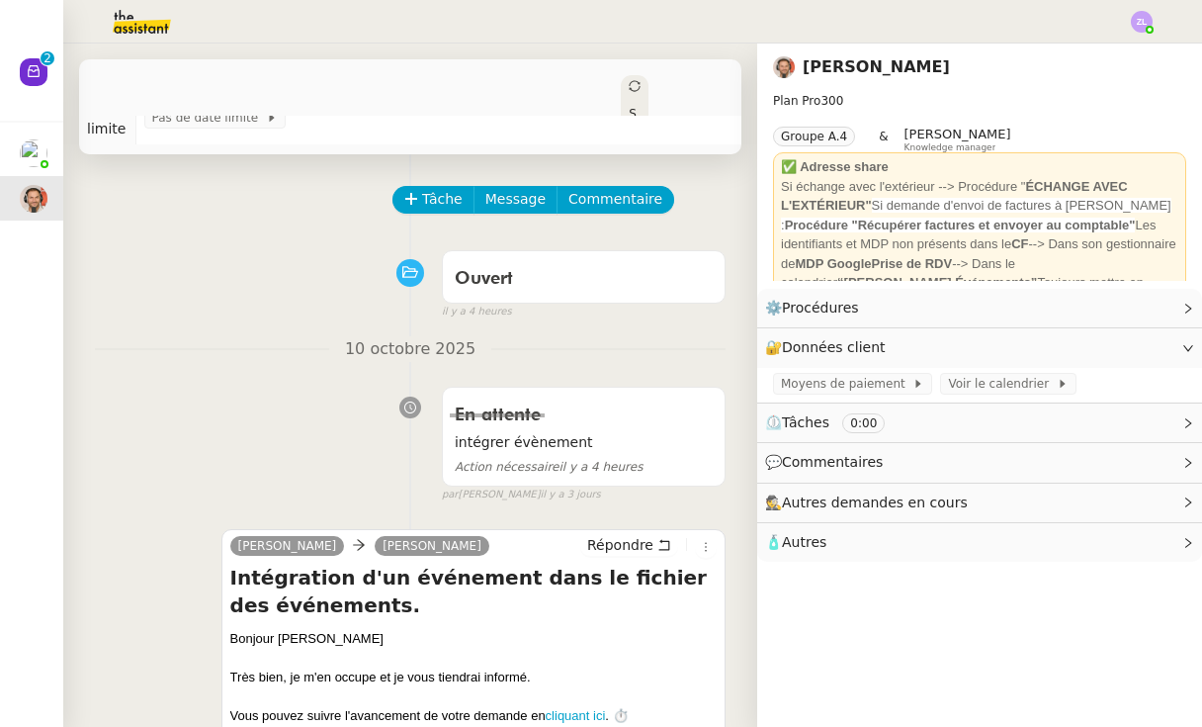
scroll to position [55, 0]
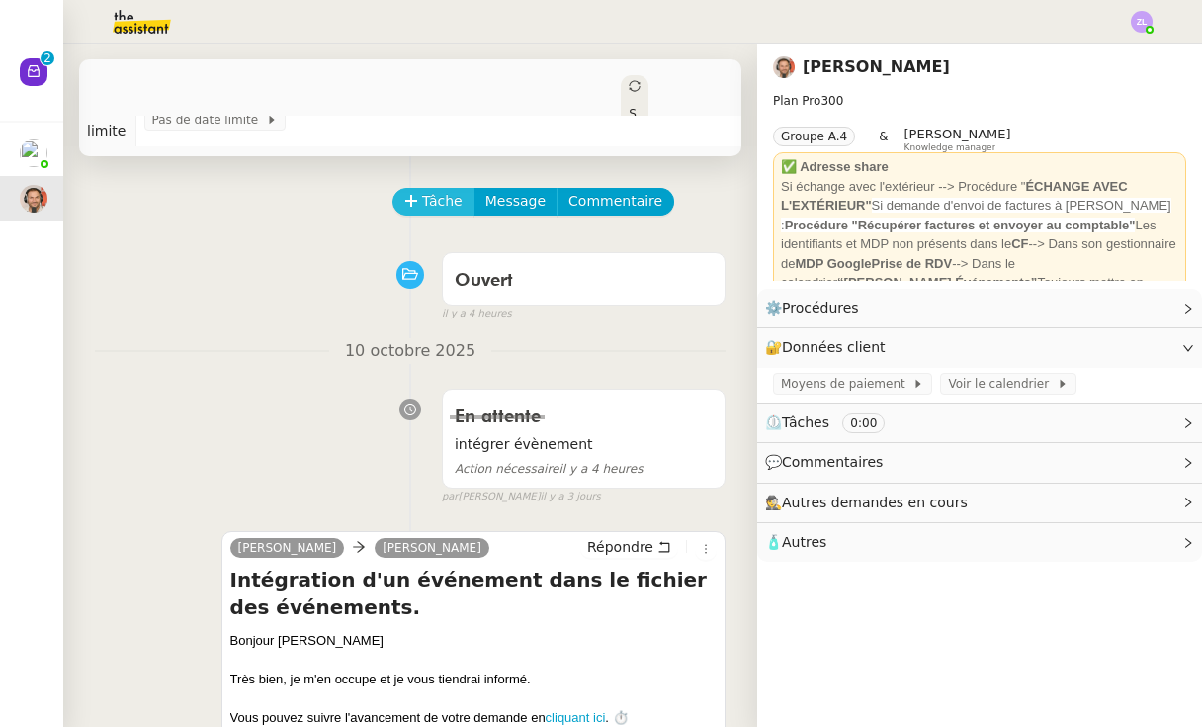
click at [424, 190] on span "Tâche" at bounding box center [442, 201] width 41 height 23
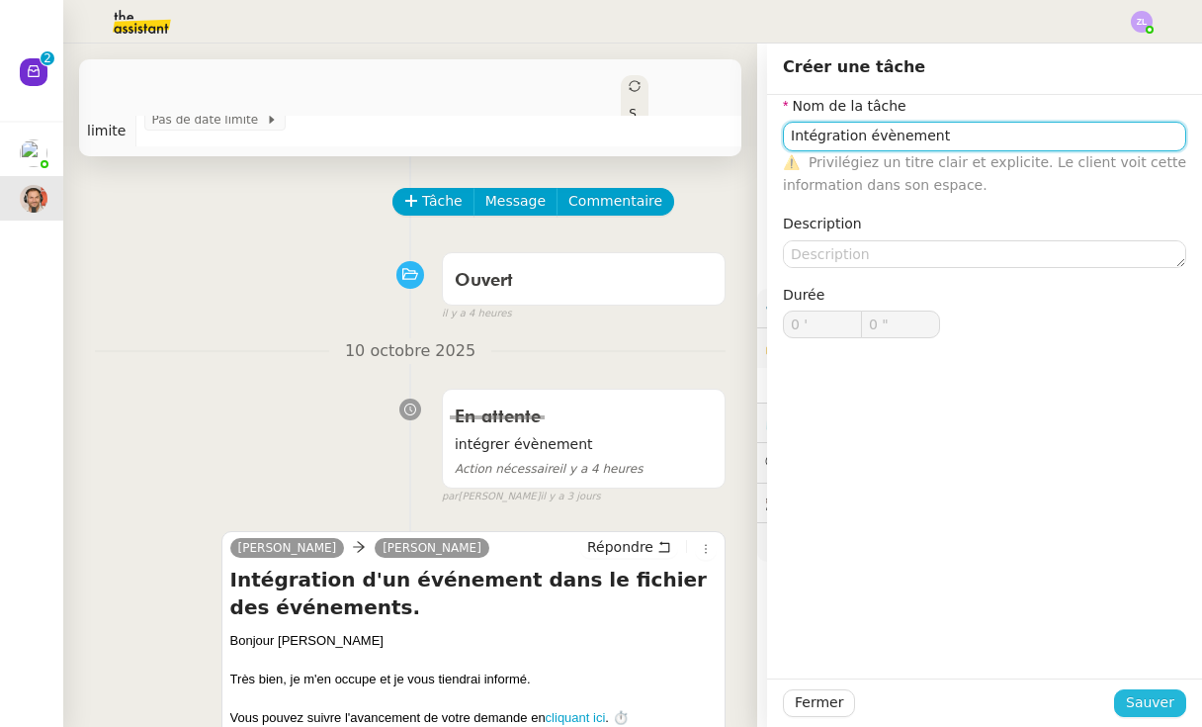
type input "Intégration évènement"
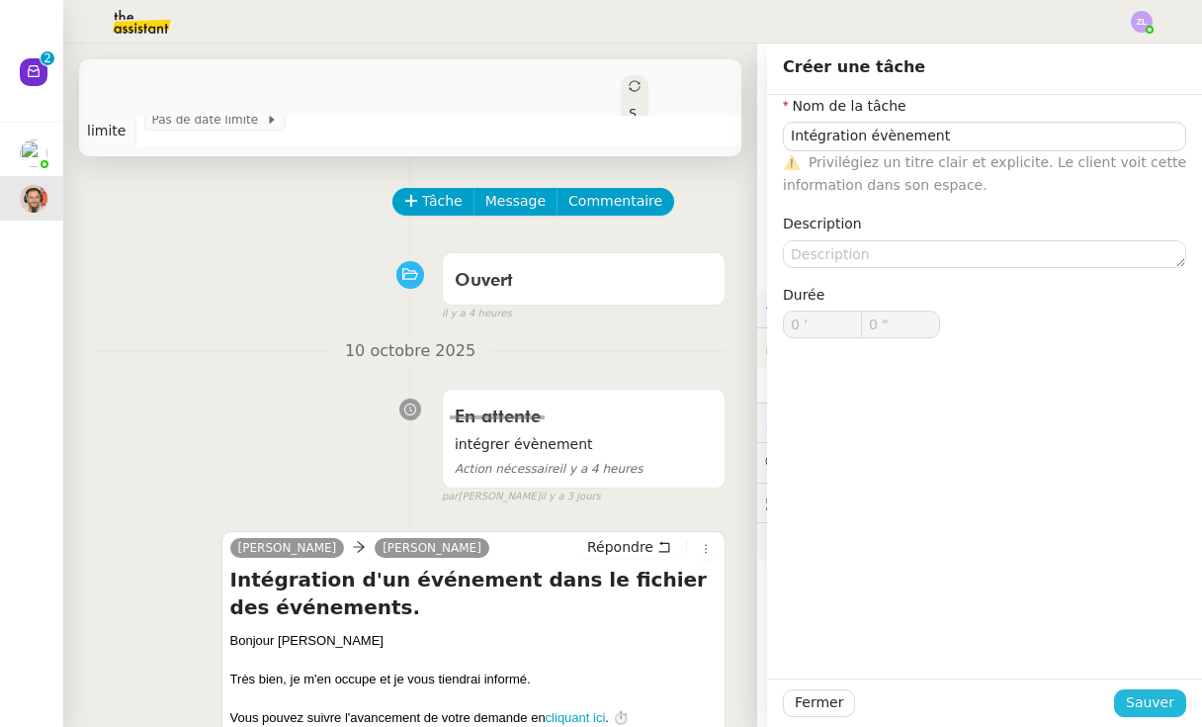
click at [844, 696] on span "Sauver" at bounding box center [1150, 702] width 48 height 23
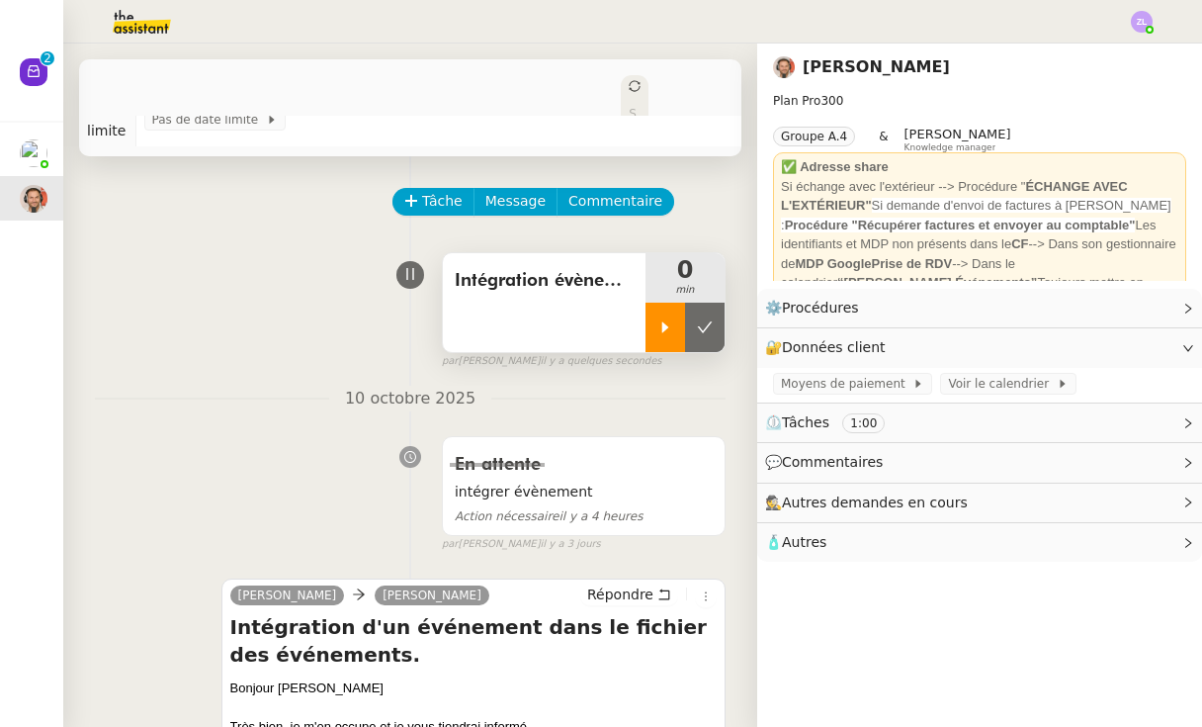
click at [665, 303] on div at bounding box center [666, 327] width 40 height 49
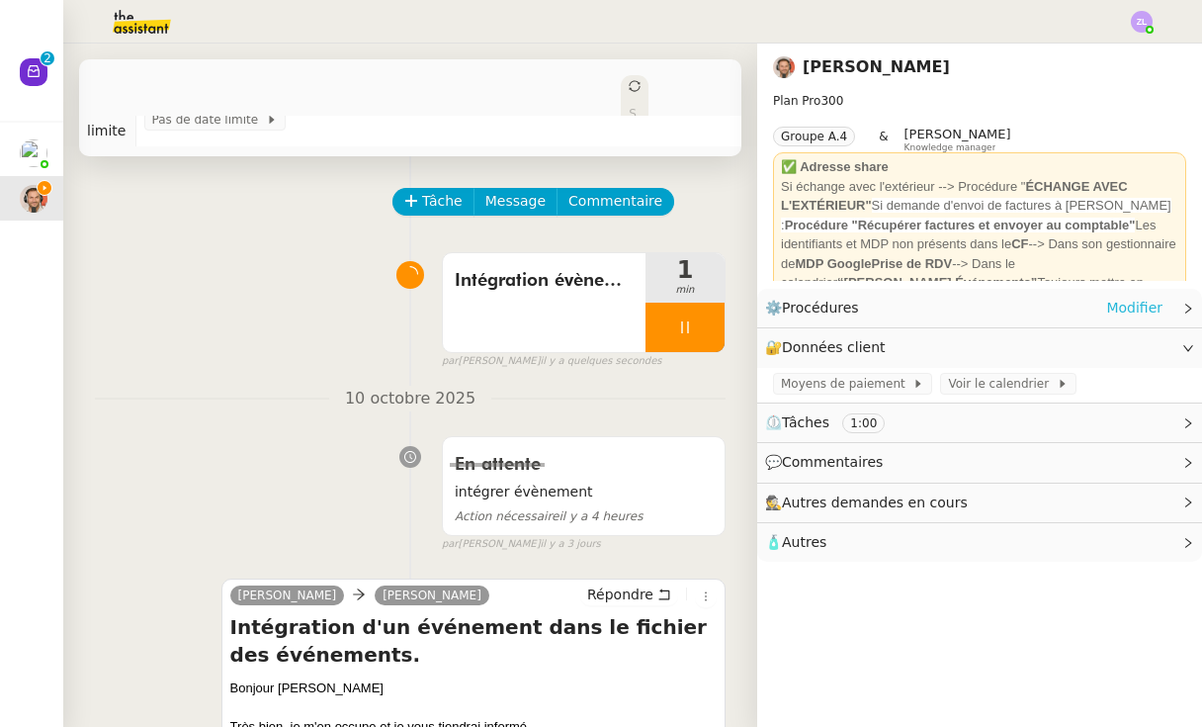
click at [844, 306] on link "Modifier" at bounding box center [1135, 308] width 56 height 23
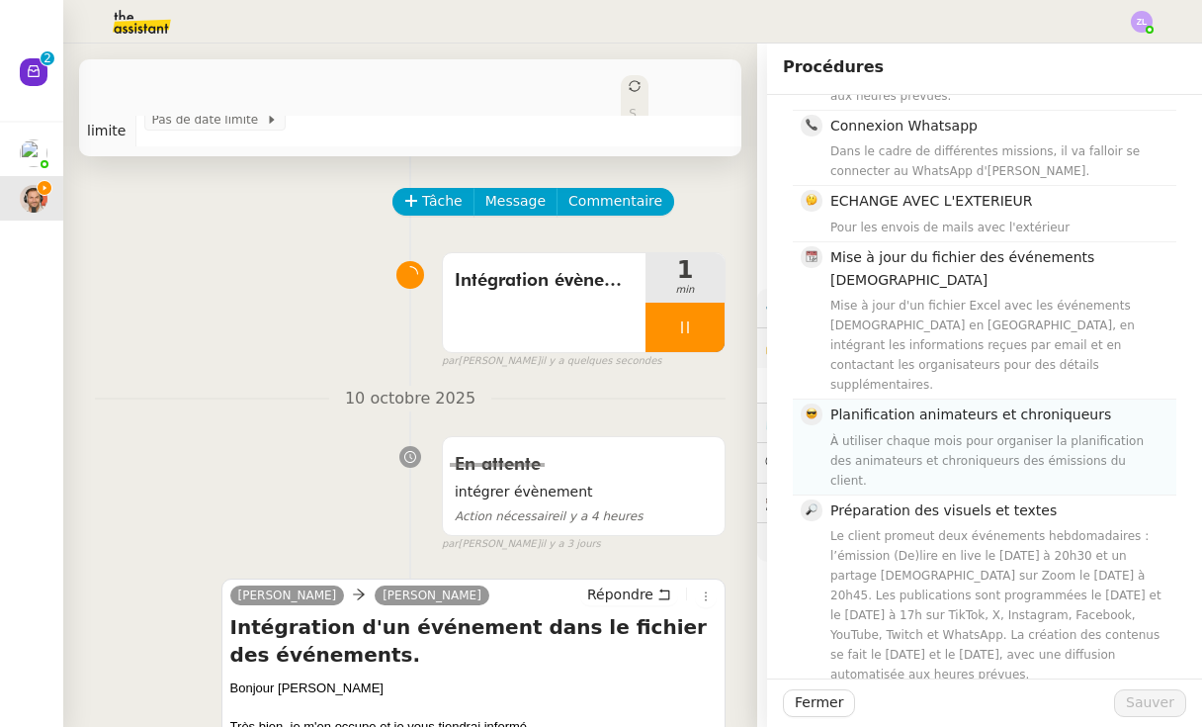
scroll to position [510, 0]
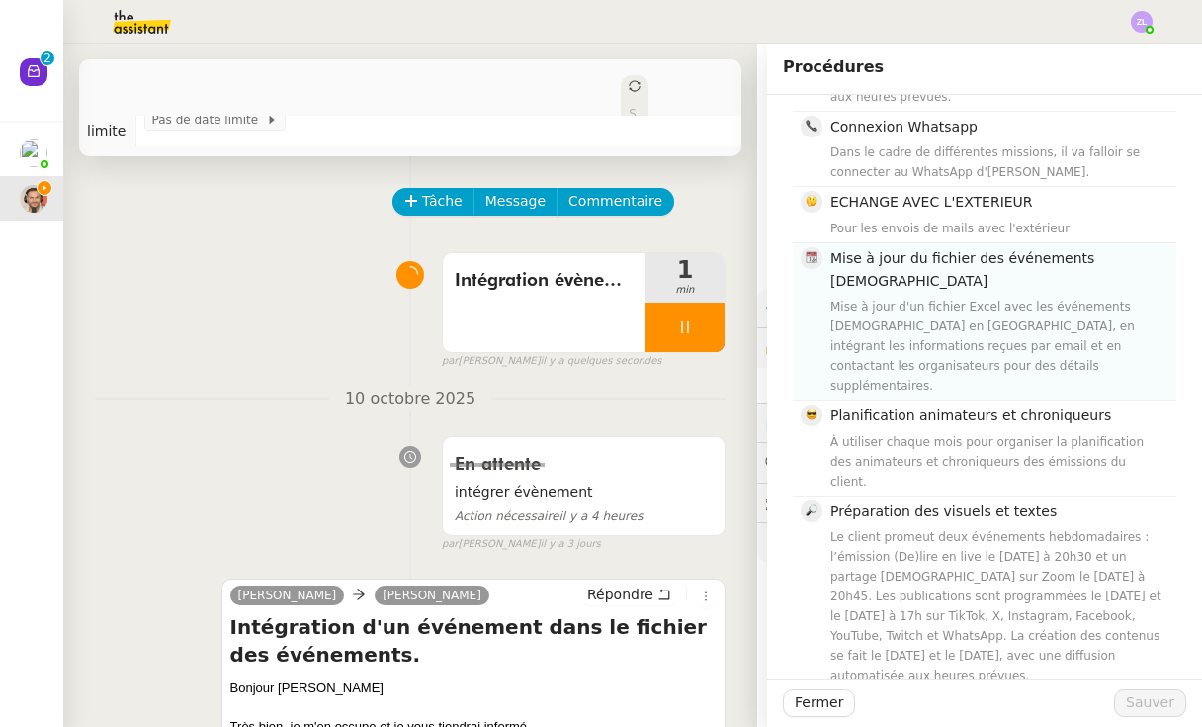
click at [844, 297] on div "Mise à jour d'un fichier Excel avec les événements [DEMOGRAPHIC_DATA] en [GEOGR…" at bounding box center [998, 346] width 334 height 99
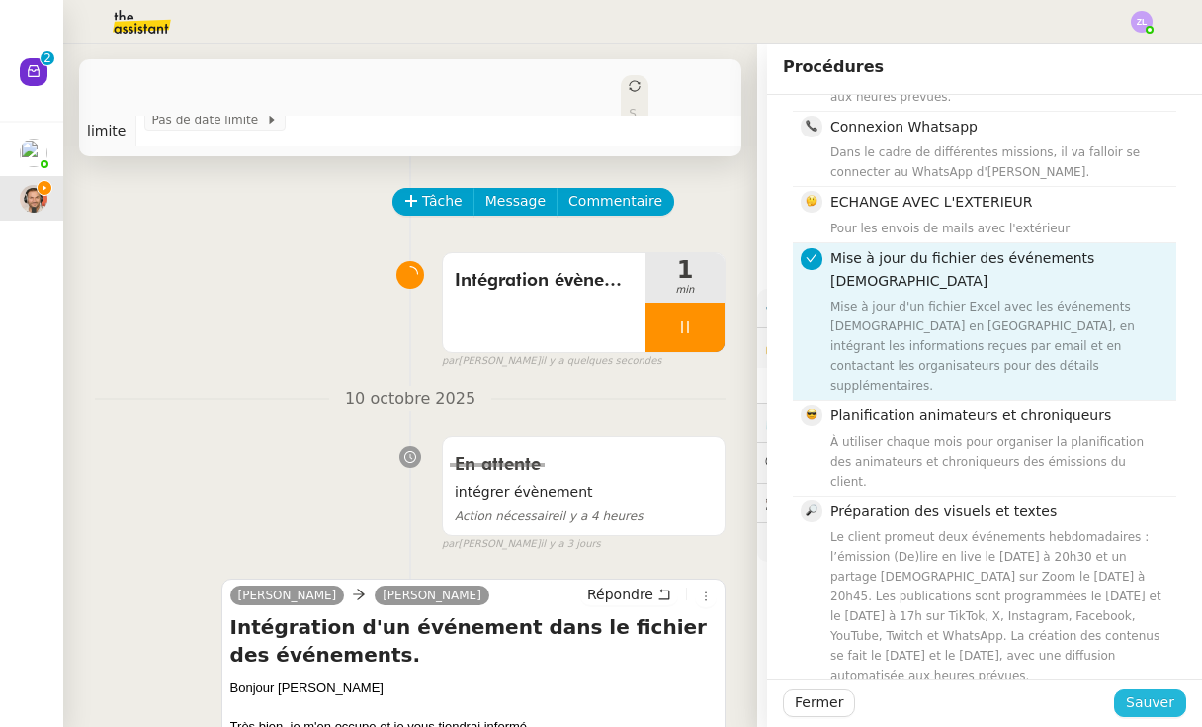
click at [844, 699] on span "Sauver" at bounding box center [1150, 702] width 48 height 23
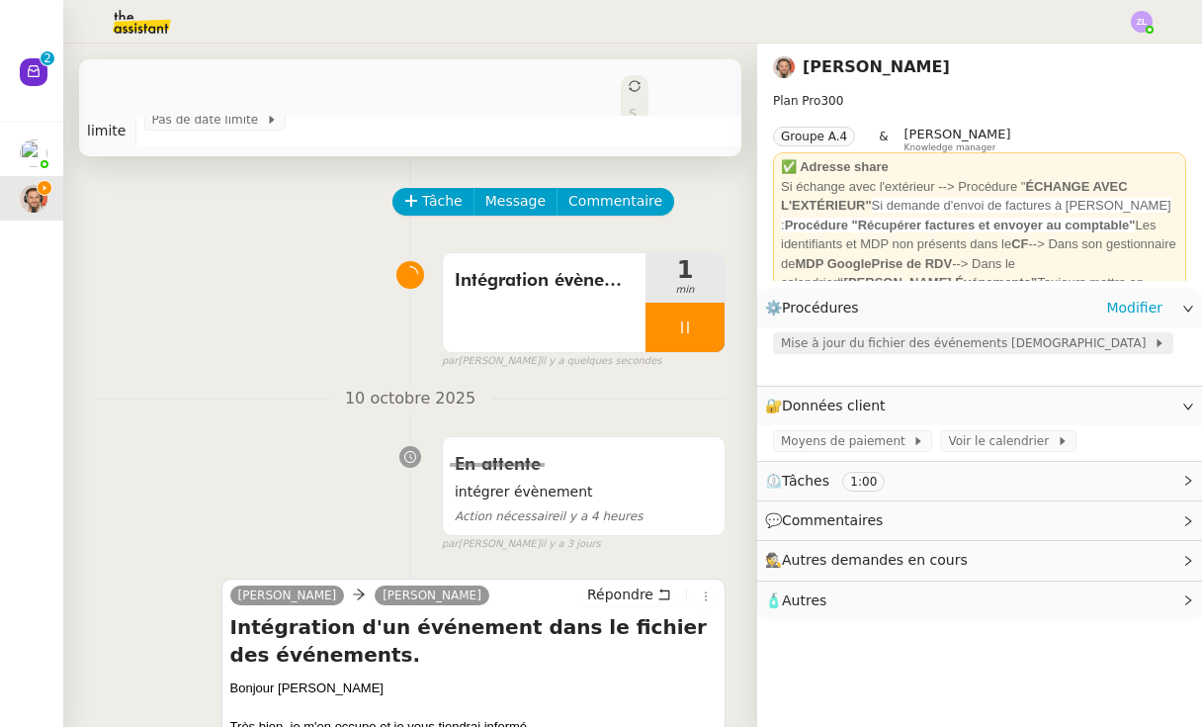
click at [844, 352] on span "Mise à jour du fichier des événements [DEMOGRAPHIC_DATA]" at bounding box center [967, 343] width 373 height 20
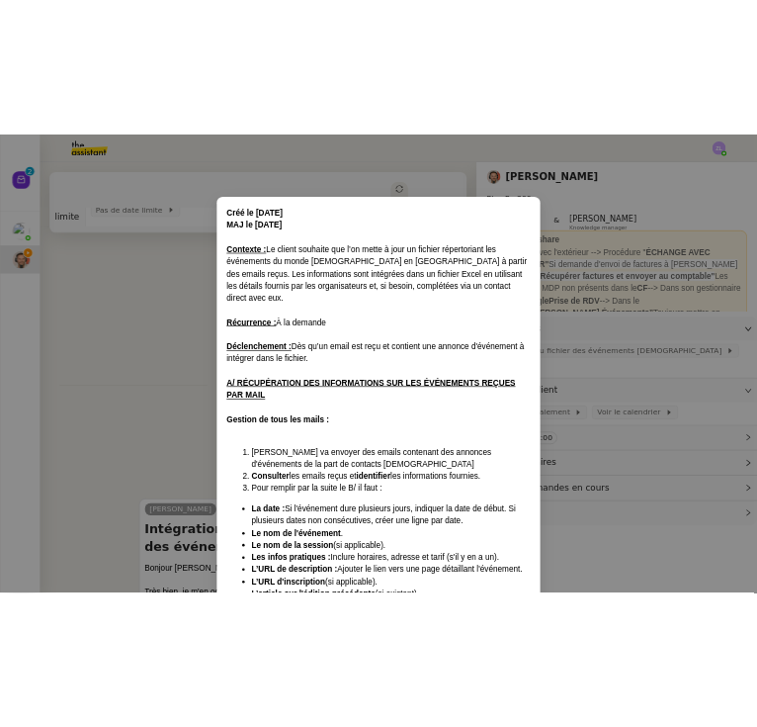
scroll to position [476, 0]
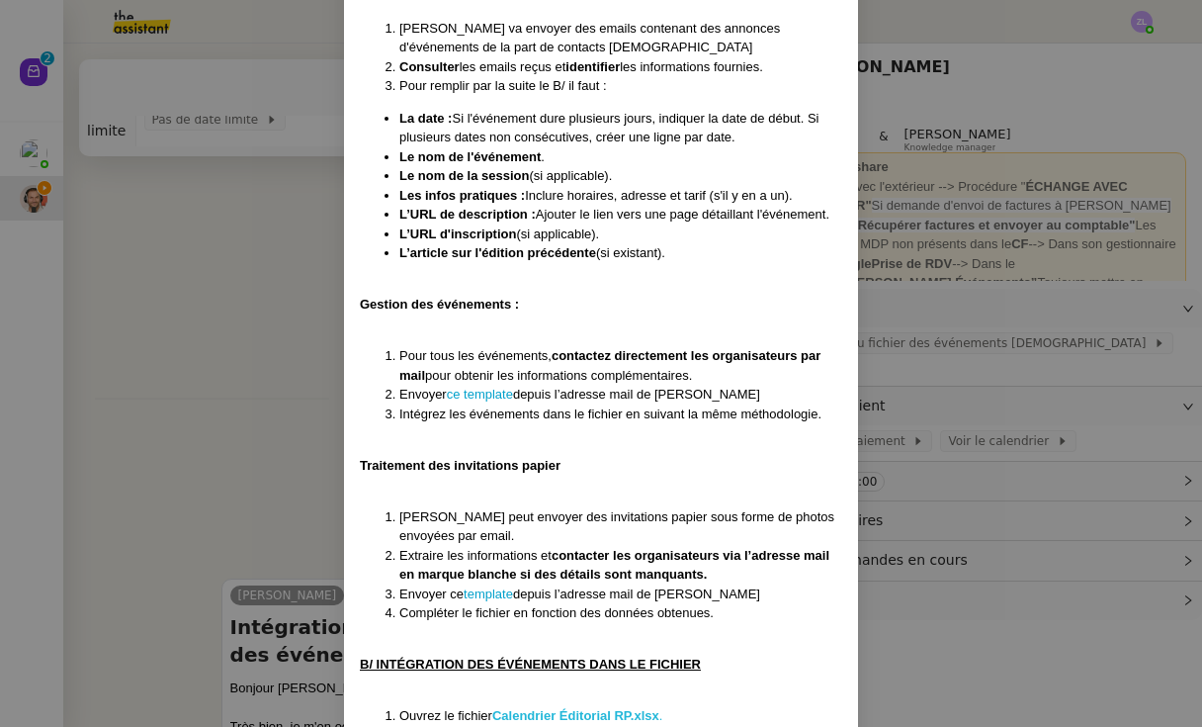
click at [571, 708] on strong "Calendrier Éditorial RP.xlsx" at bounding box center [575, 715] width 167 height 15
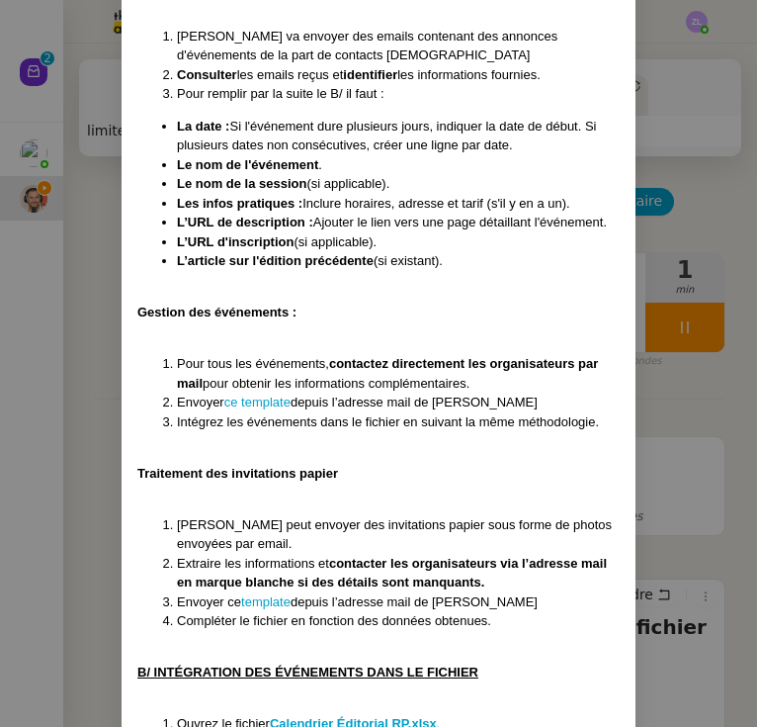
scroll to position [406, 0]
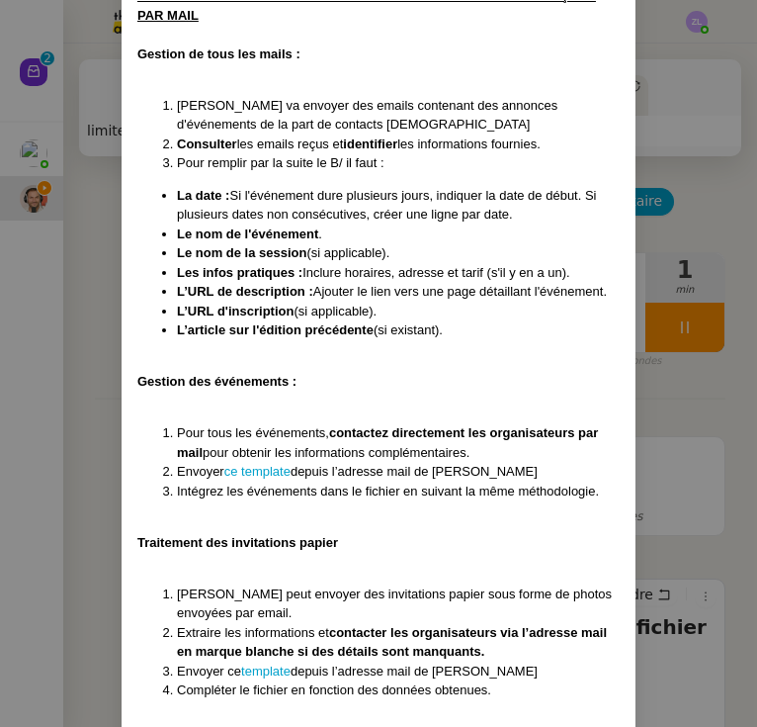
click at [82, 398] on nz-modal-container "Créé le [DATE] MAJ le [DATE] Contexte : Le client souhaite que l’on mette à jou…" at bounding box center [378, 363] width 757 height 727
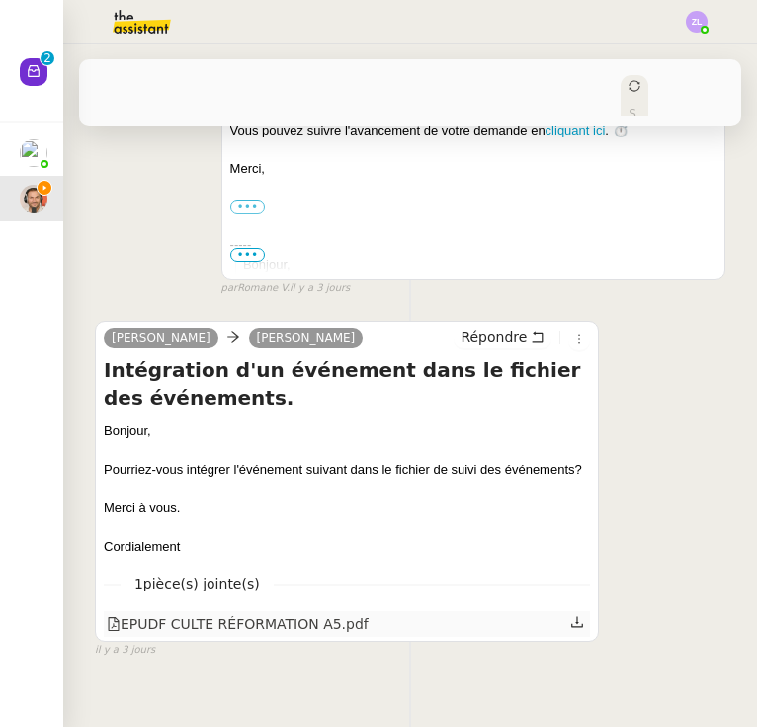
scroll to position [689, 0]
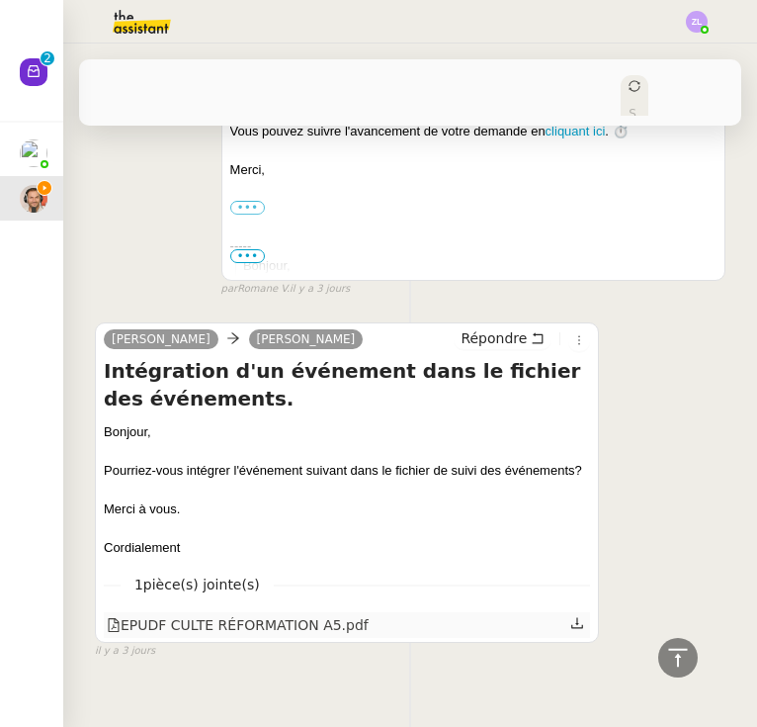
click at [582, 616] on icon at bounding box center [578, 623] width 14 height 14
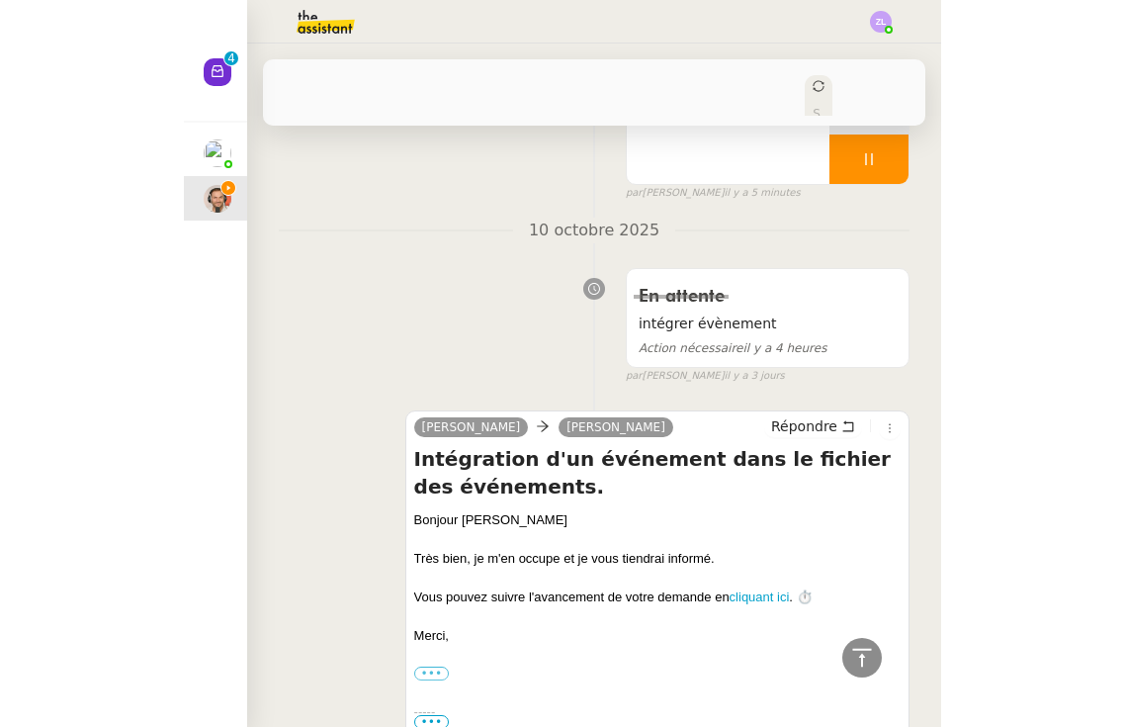
scroll to position [40, 0]
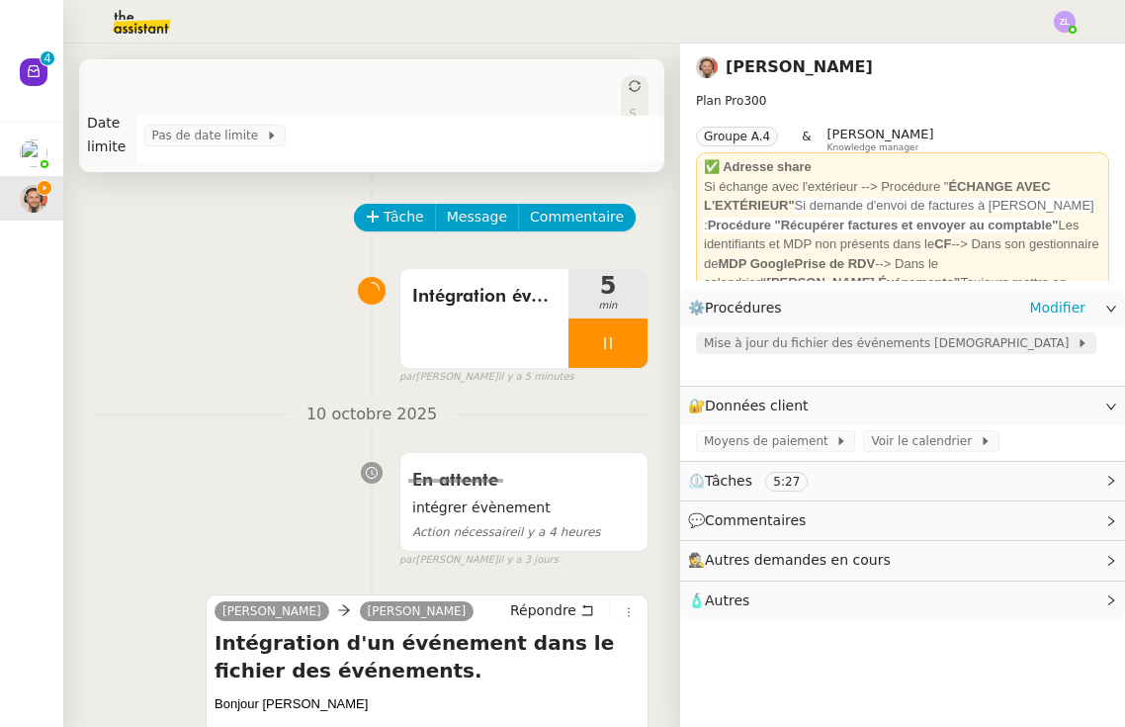
click at [844, 345] on span "Mise à jour du fichier des événements [DEMOGRAPHIC_DATA]" at bounding box center [890, 343] width 373 height 20
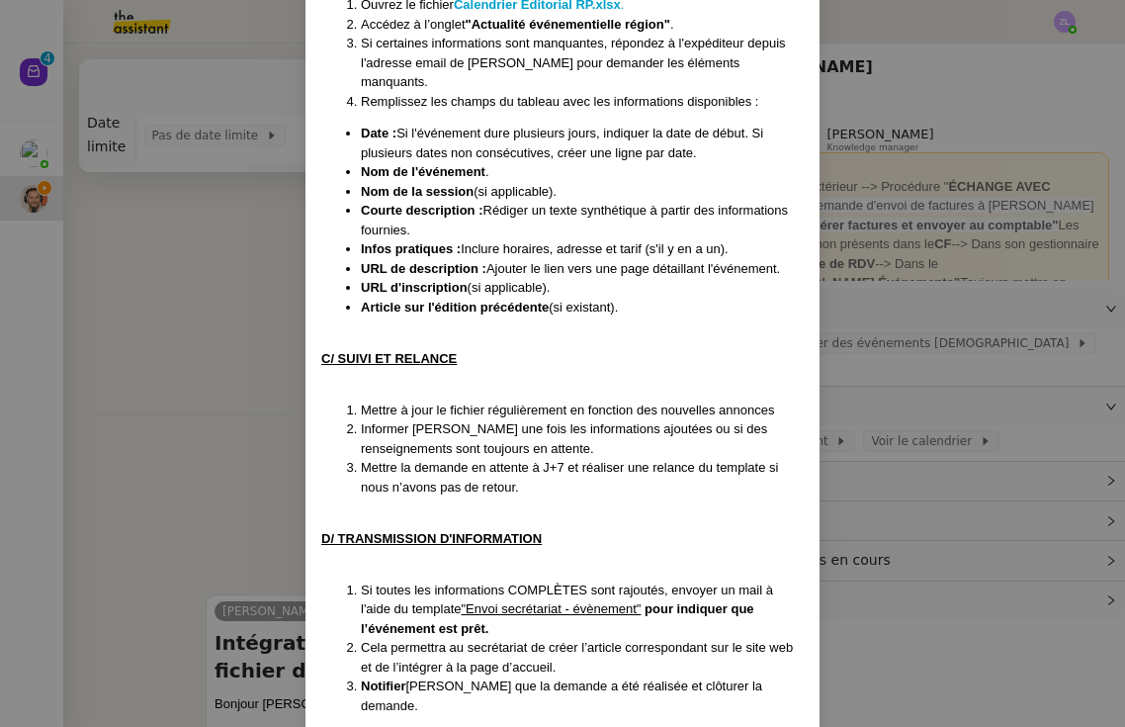
scroll to position [1185, 0]
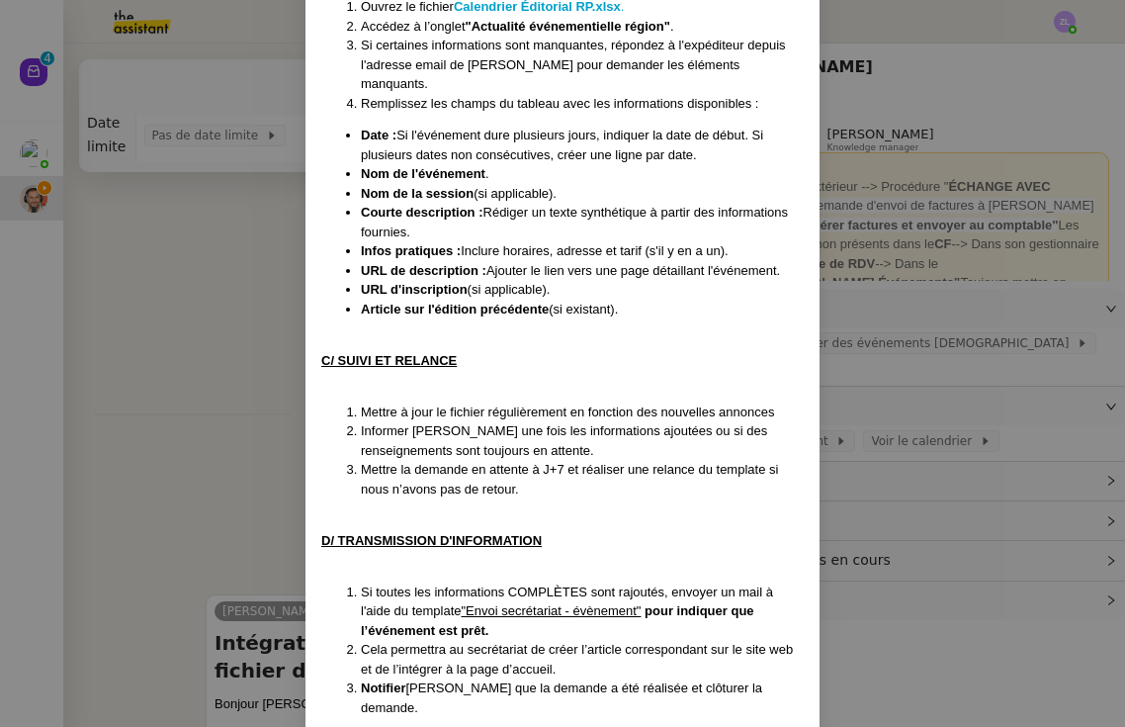
click at [229, 438] on nz-modal-container "Créé le [DATE] MAJ le [DATE] Contexte : Le client souhaite que l’on mette à jou…" at bounding box center [562, 363] width 1125 height 727
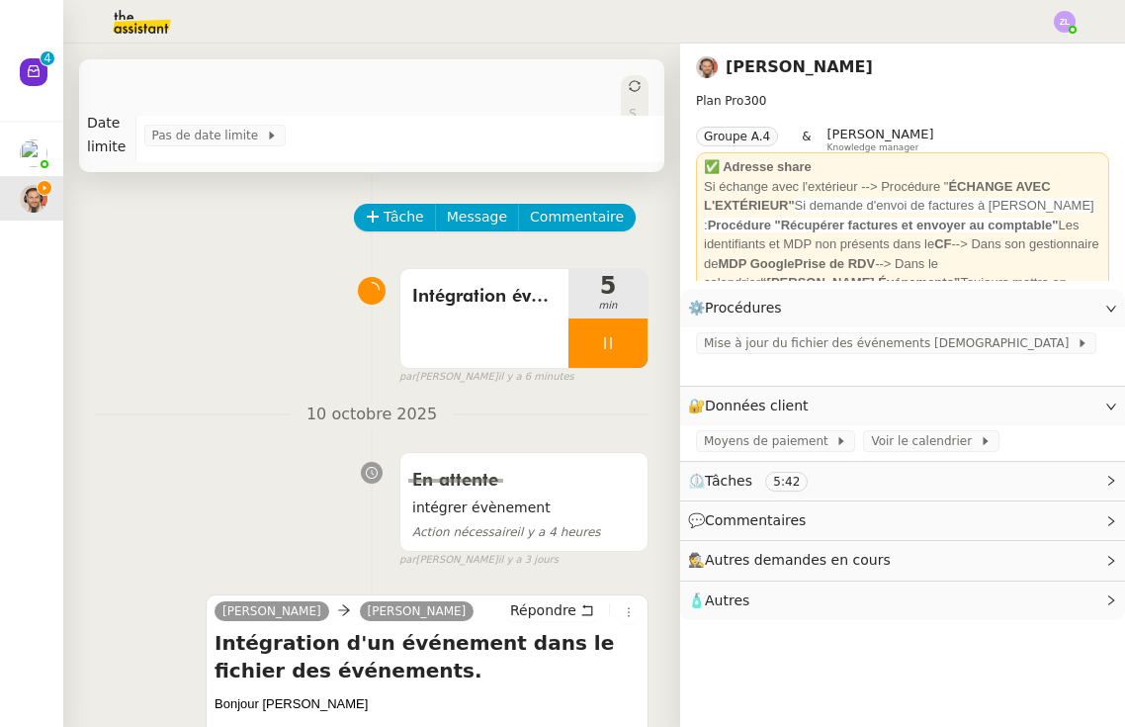
scroll to position [1161, 0]
click at [498, 207] on span "Message" at bounding box center [477, 217] width 60 height 23
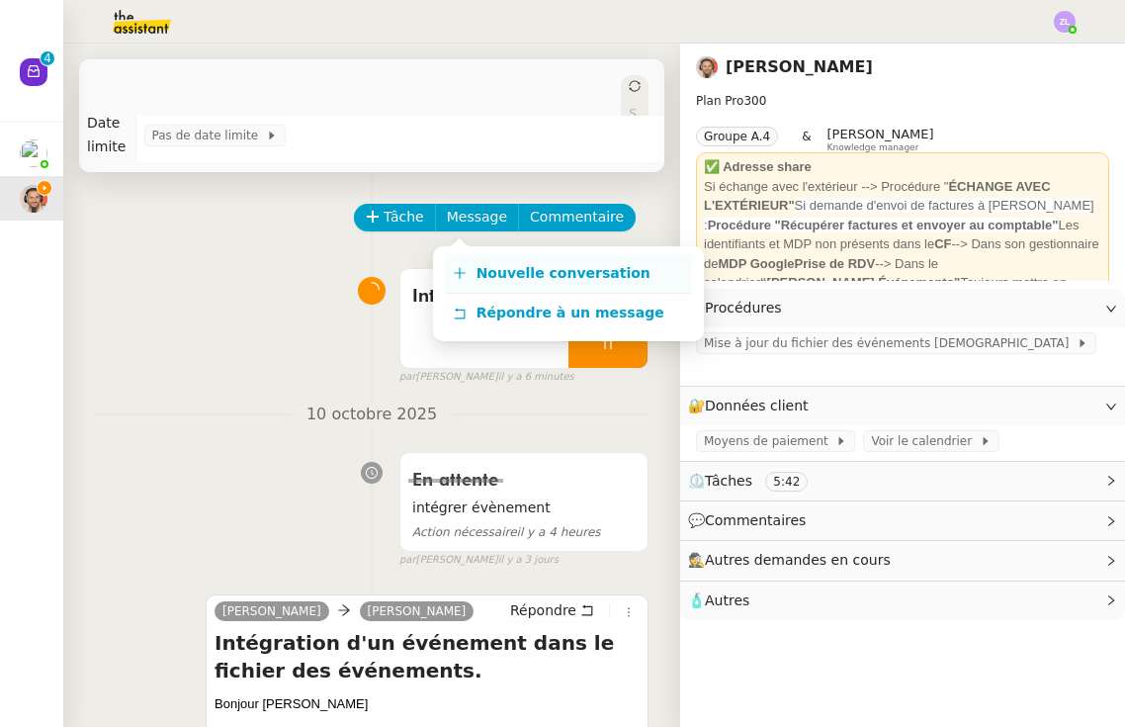
click at [499, 281] on span "Nouvelle conversation" at bounding box center [564, 273] width 174 height 16
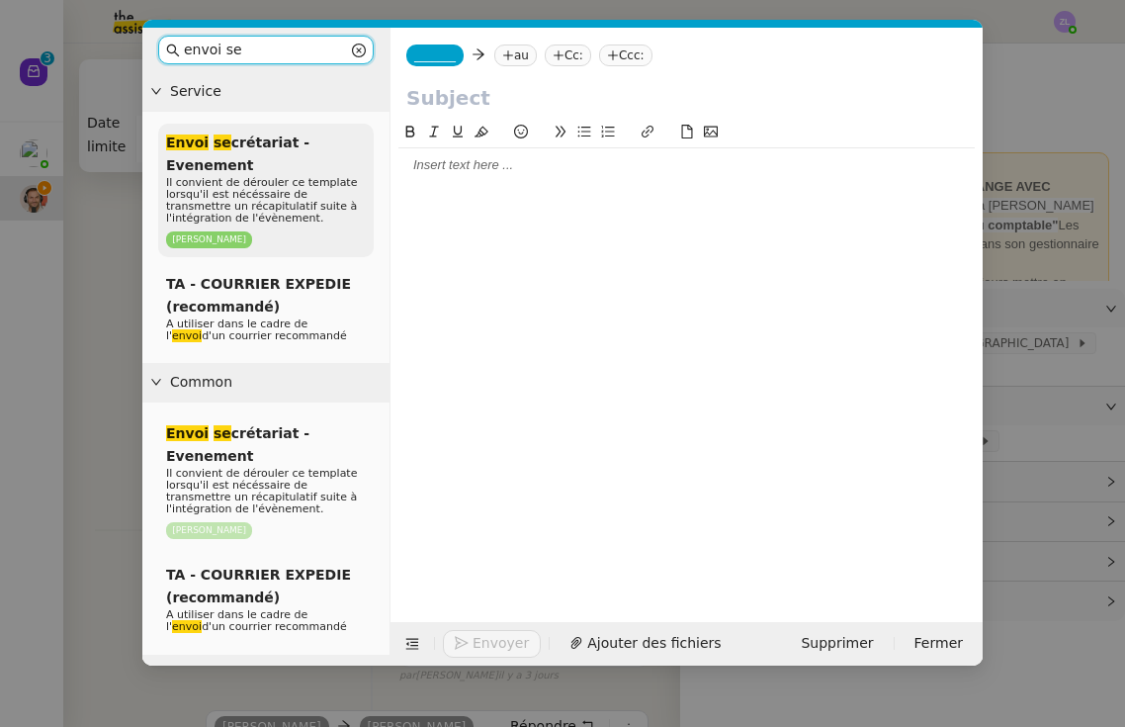
type input "envoi se"
click at [248, 182] on span "Il convient de dérouler ce template lorsqu'il est nécéssaire de transmettre un …" at bounding box center [261, 200] width 191 height 48
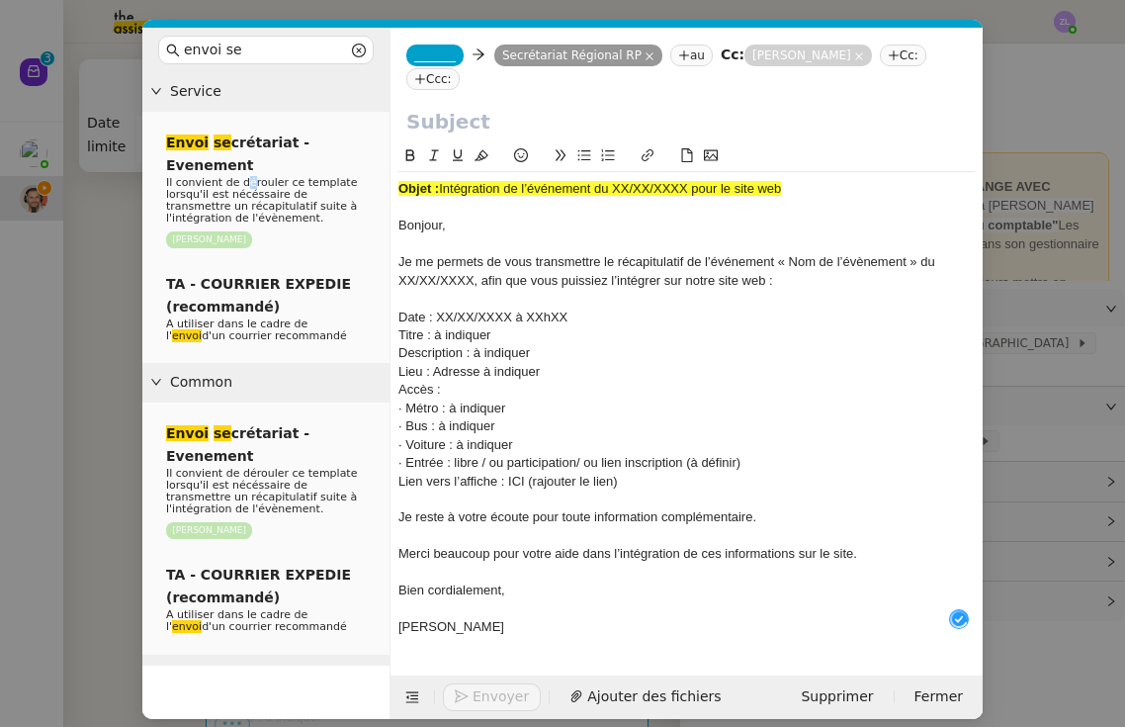
drag, startPoint x: 441, startPoint y: 189, endPoint x: 864, endPoint y: 192, distance: 423.2
click at [844, 192] on div "Objet : Intégration de l’événement du XX/XX/XXXX pour le site web" at bounding box center [686, 189] width 576 height 18
click at [631, 123] on input "text" at bounding box center [686, 122] width 561 height 30
paste input "Intégration de l’événement du XX/XX/XXXX pour le site web"
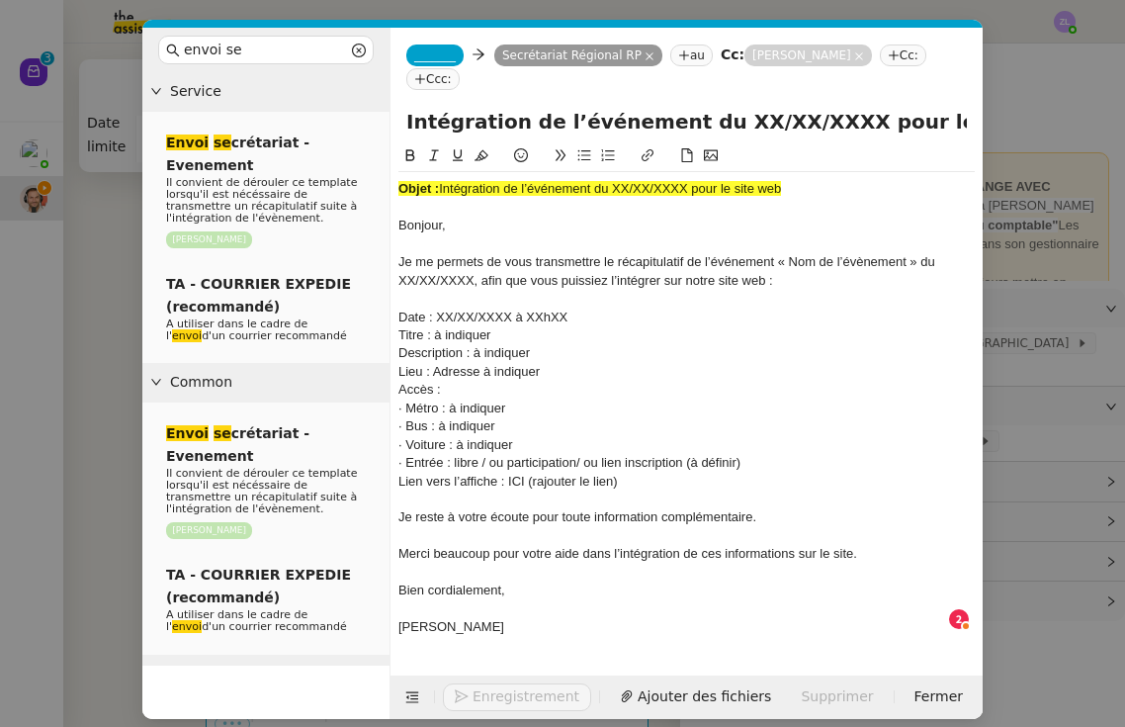
click at [427, 46] on nz-tag "_______" at bounding box center [434, 55] width 57 height 22
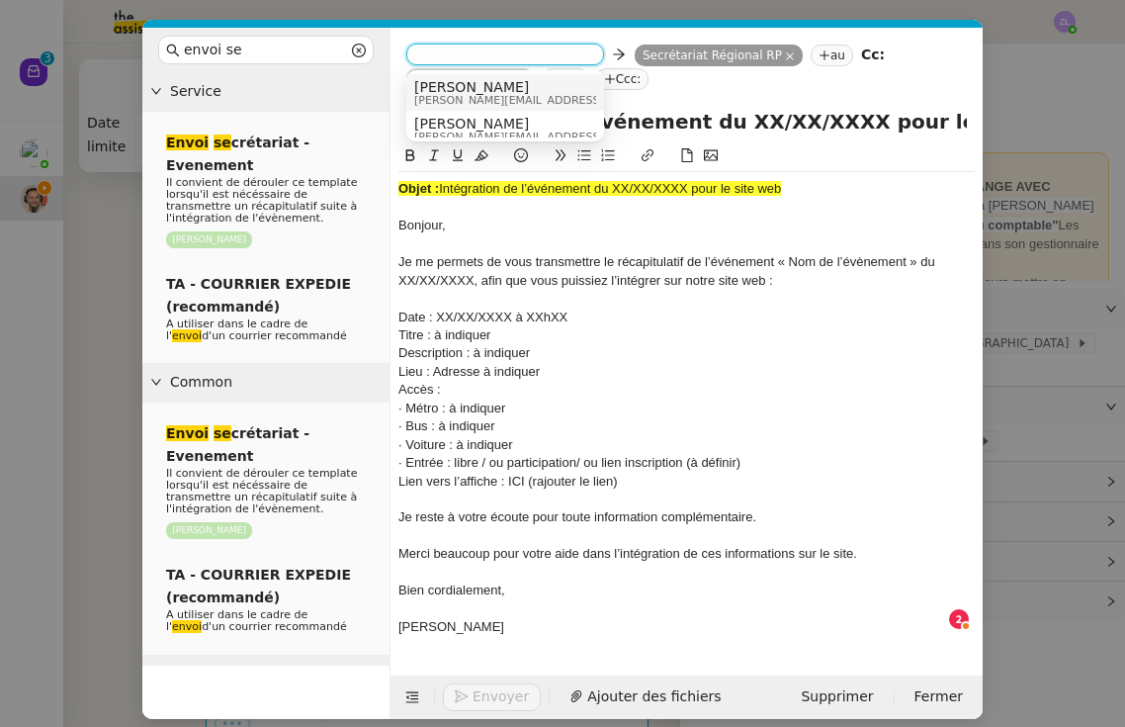
click at [459, 92] on span "[PERSON_NAME]" at bounding box center [554, 87] width 281 height 16
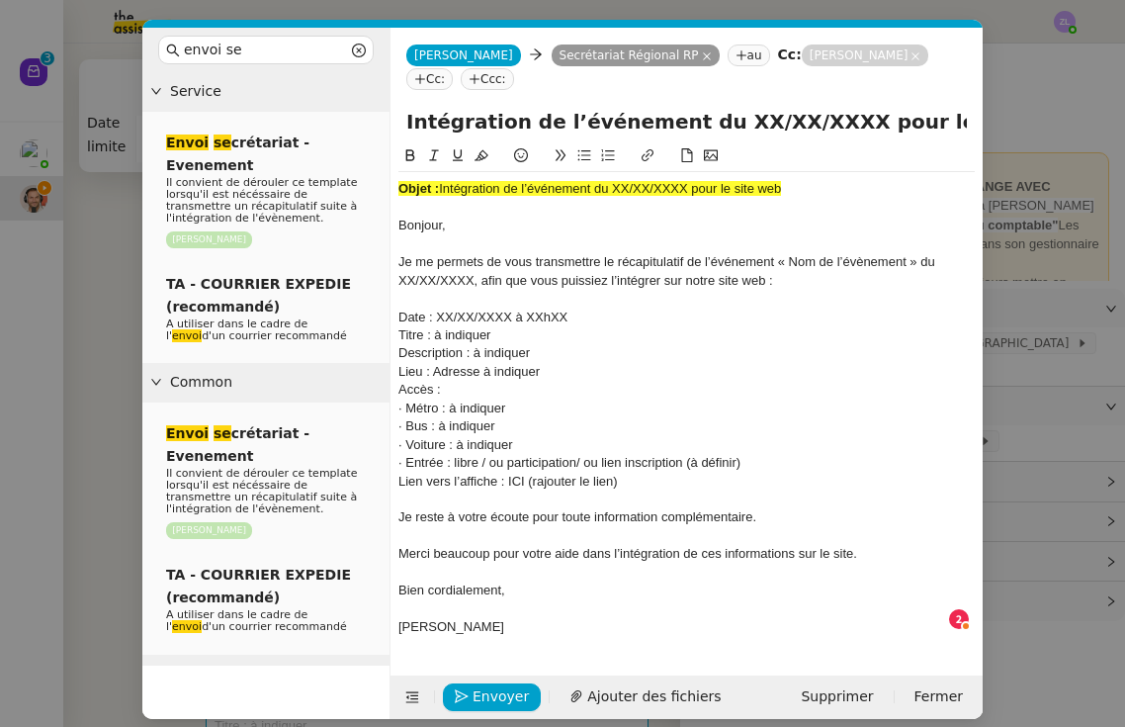
click at [813, 121] on input "Intégration de l’événement du XX/XX/XXXX pour le site web" at bounding box center [686, 122] width 561 height 30
drag, startPoint x: 810, startPoint y: 122, endPoint x: 692, endPoint y: 121, distance: 117.7
click at [692, 121] on input "Intégration de l’événement du XX/XX/XXXX pour le site web" at bounding box center [686, 122] width 561 height 30
type input "Intégration de l’événement du [DATE] pour le site web"
click at [525, 193] on span "Intégration de l’événement du XX/XX/XXXX pour le site web" at bounding box center [610, 188] width 342 height 15
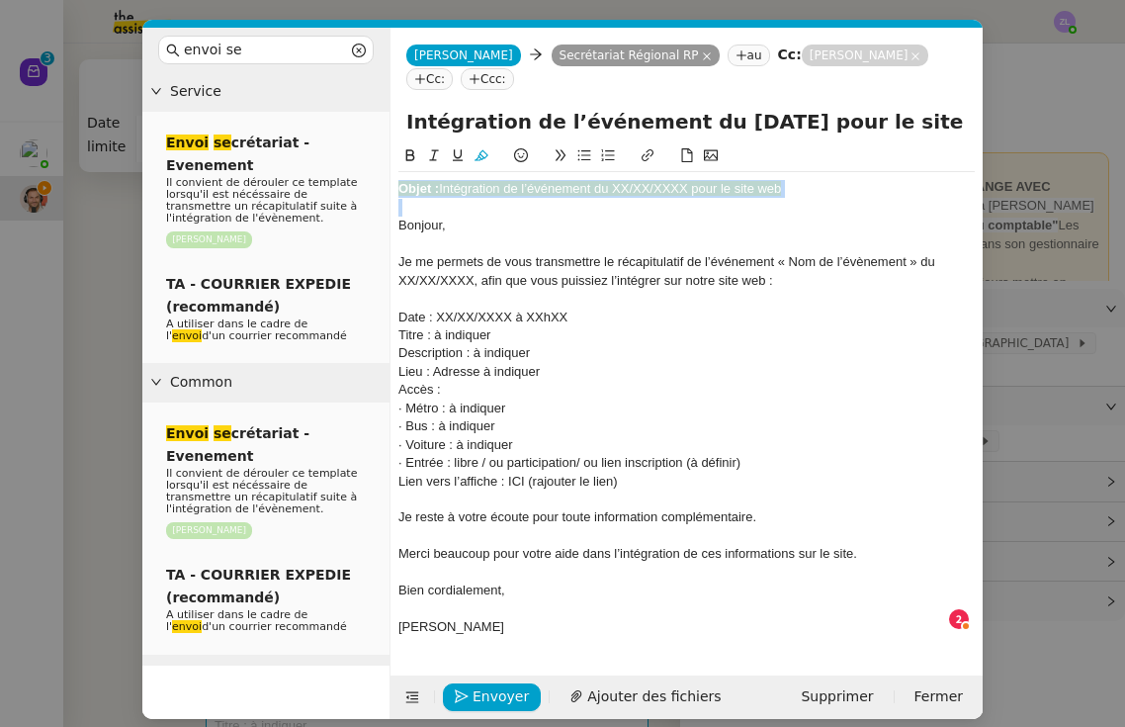
drag, startPoint x: 401, startPoint y: 223, endPoint x: 393, endPoint y: 179, distance: 45.4
click at [393, 179] on nz-spin "Objet : Intégration de l’événement du XX/XX/XXXX pour le site web Bonjour, Je m…" at bounding box center [687, 398] width 592 height 508
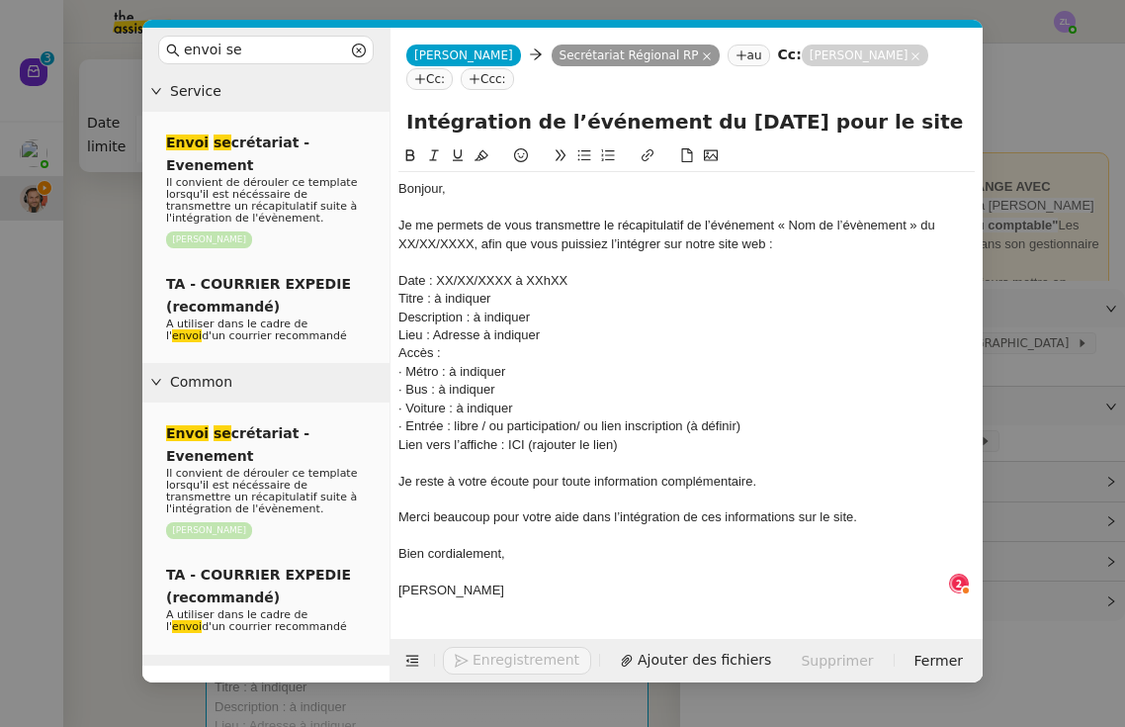
click at [398, 192] on span "Bonjour," at bounding box center [421, 188] width 47 height 15
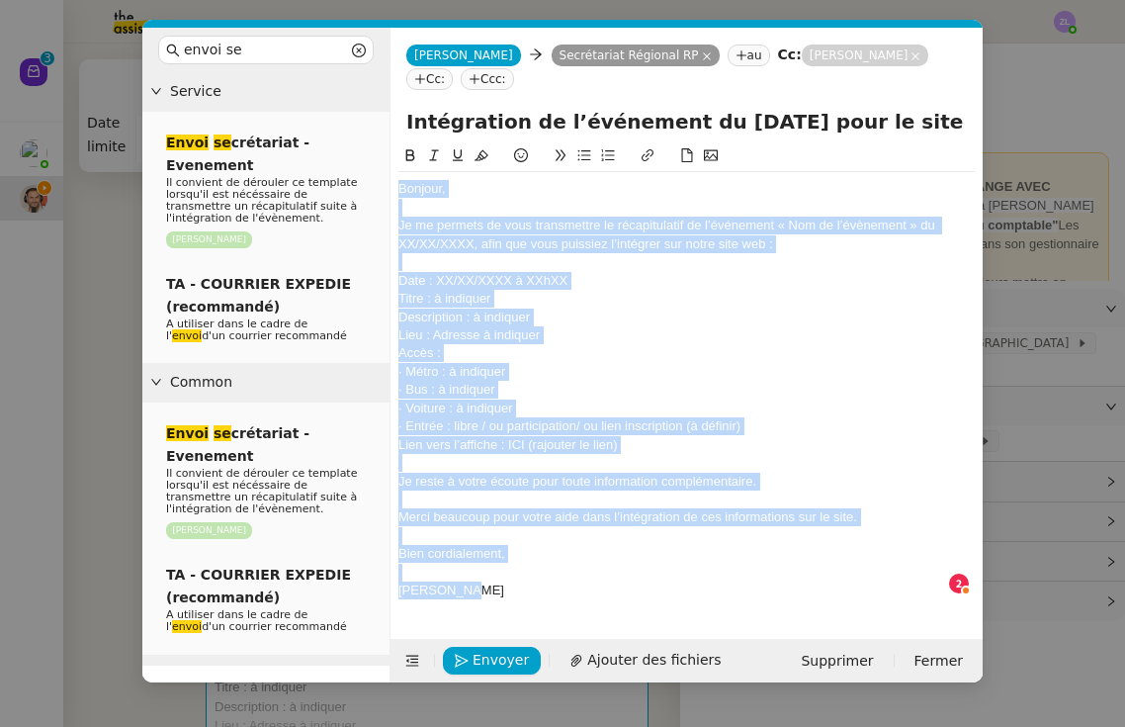
drag, startPoint x: 398, startPoint y: 192, endPoint x: 498, endPoint y: 589, distance: 409.9
click at [498, 589] on div "Bonjour, Je me permets de vous transmettre le récapitulatif de l’événement « No…" at bounding box center [686, 389] width 576 height 435
click at [844, 564] on div at bounding box center [686, 573] width 576 height 18
drag, startPoint x: 978, startPoint y: 724, endPoint x: 886, endPoint y: 307, distance: 427.3
click at [844, 309] on div "Description : à indiquer" at bounding box center [686, 318] width 576 height 18
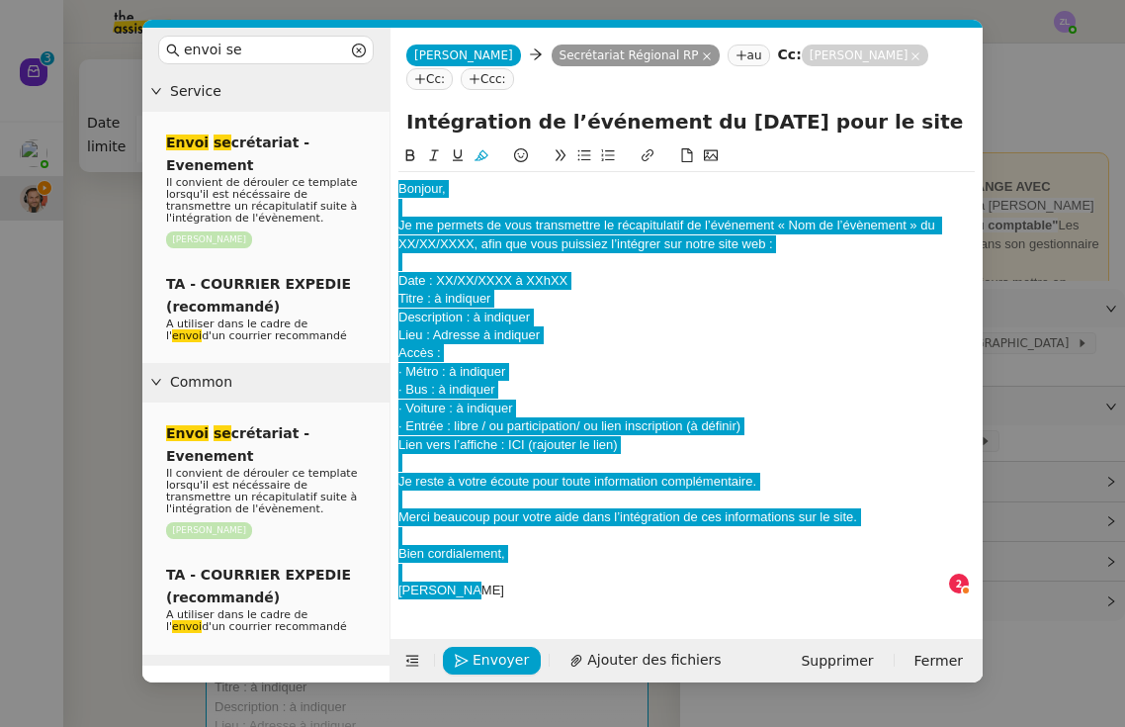
drag, startPoint x: 1060, startPoint y: 724, endPoint x: 709, endPoint y: 540, distance: 396.3
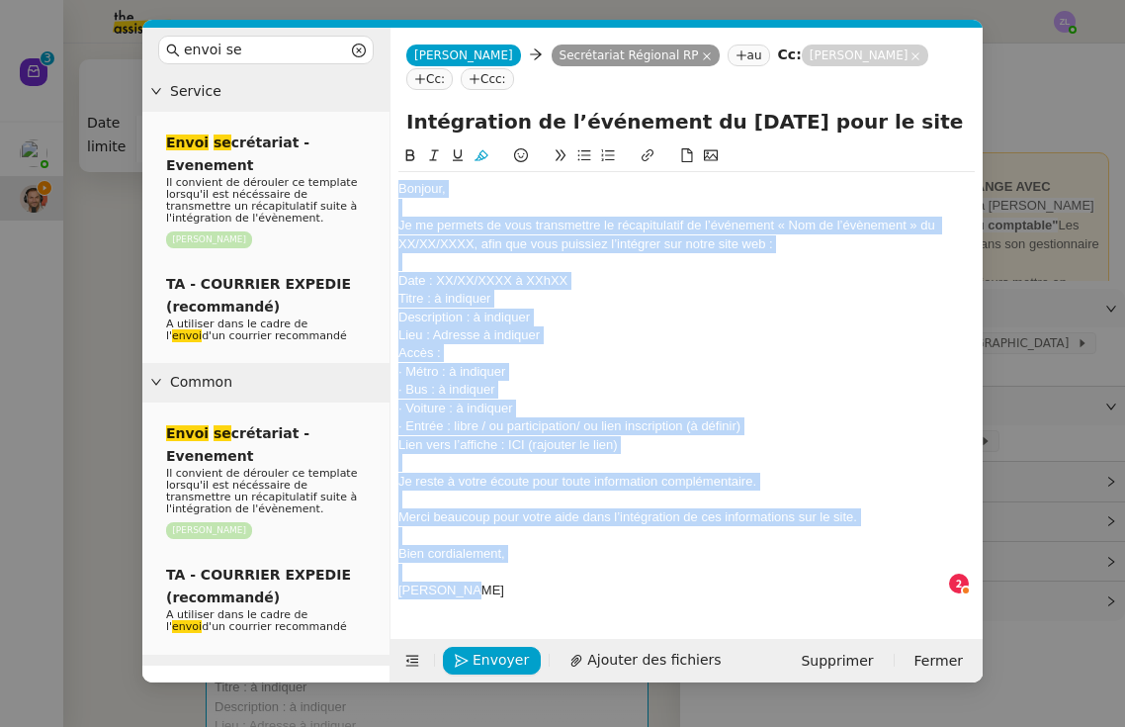
click at [709, 545] on div "Bien cordialement," at bounding box center [686, 554] width 576 height 18
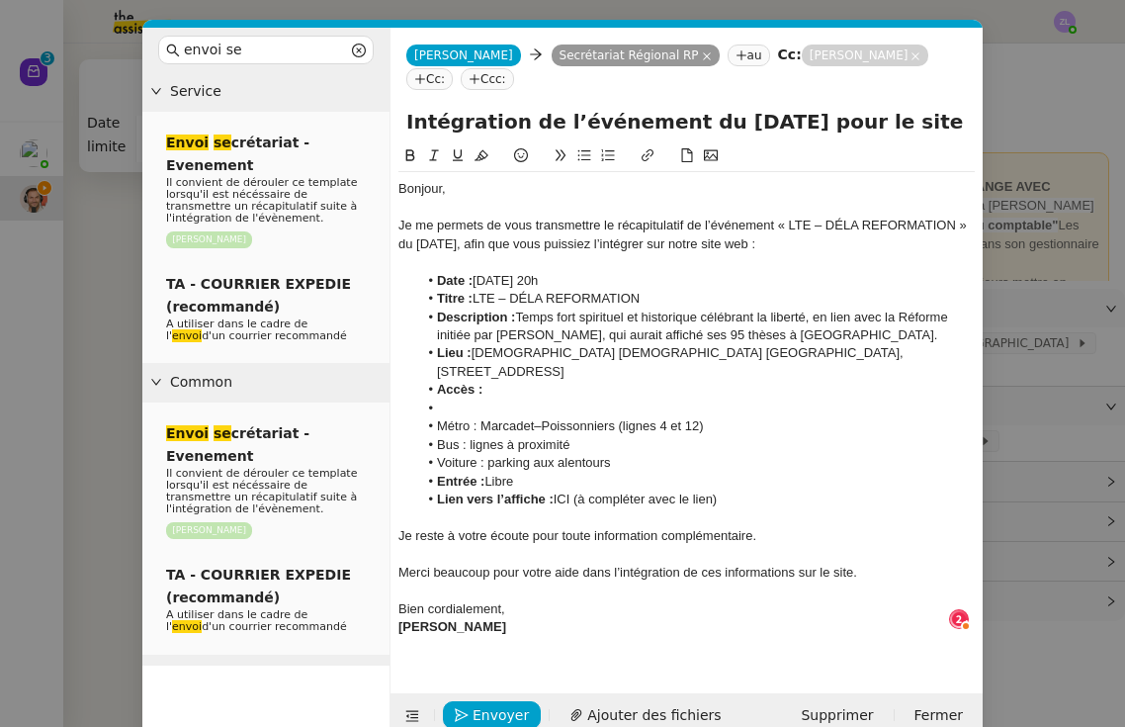
scroll to position [21, 0]
click at [517, 600] on div "Bien cordialement," at bounding box center [686, 609] width 576 height 18
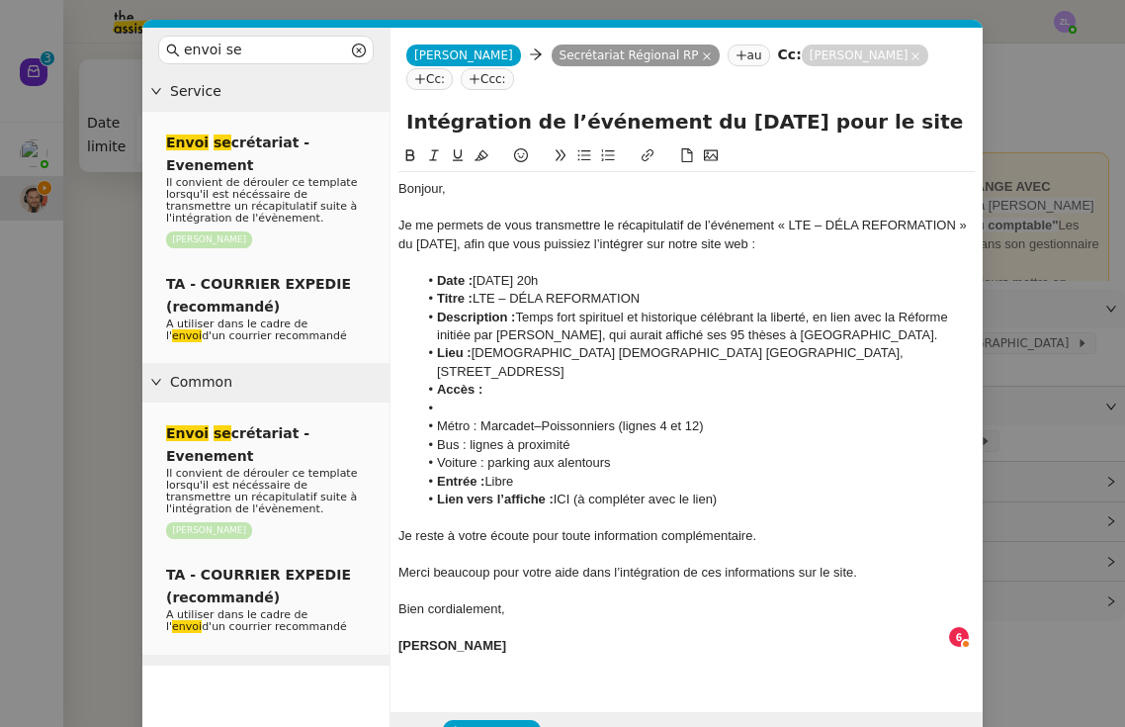
drag, startPoint x: 494, startPoint y: 618, endPoint x: 380, endPoint y: 149, distance: 482.5
click at [377, 618] on nz-layout "envoi se Service Envoi se crétariat - Evenement Il convient de dérouler ce temp…" at bounding box center [562, 392] width 841 height 728
click at [410, 160] on icon at bounding box center [410, 155] width 14 height 14
click at [509, 657] on nz-spin "Bonjour, Je me permets de vous transmettre le récapitulatif de l’événement « LT…" at bounding box center [687, 416] width 592 height 545
click at [433, 651] on div "Bonjour, Je me permets de vous transmettre le récapitulatif de l’événement « LT…" at bounding box center [686, 426] width 576 height 508
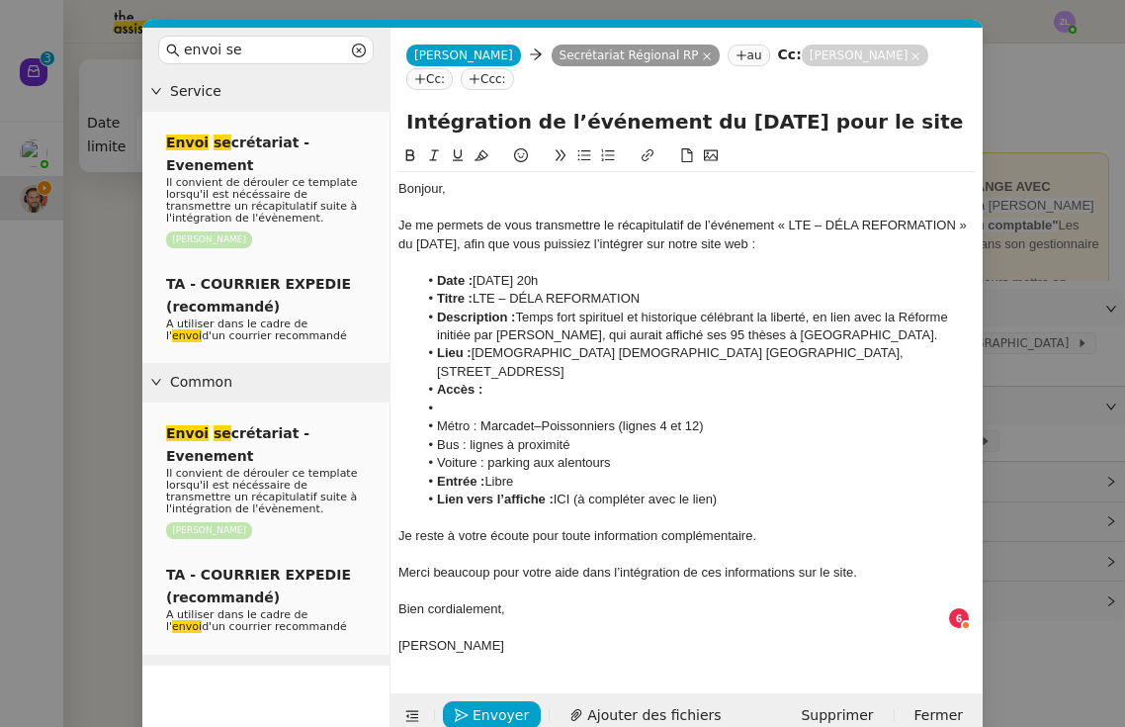
scroll to position [0, 0]
drag, startPoint x: 475, startPoint y: 294, endPoint x: 679, endPoint y: 297, distance: 204.7
click at [680, 296] on li "Titre : LTE – DÉLA REFORMATION" at bounding box center [697, 299] width 558 height 18
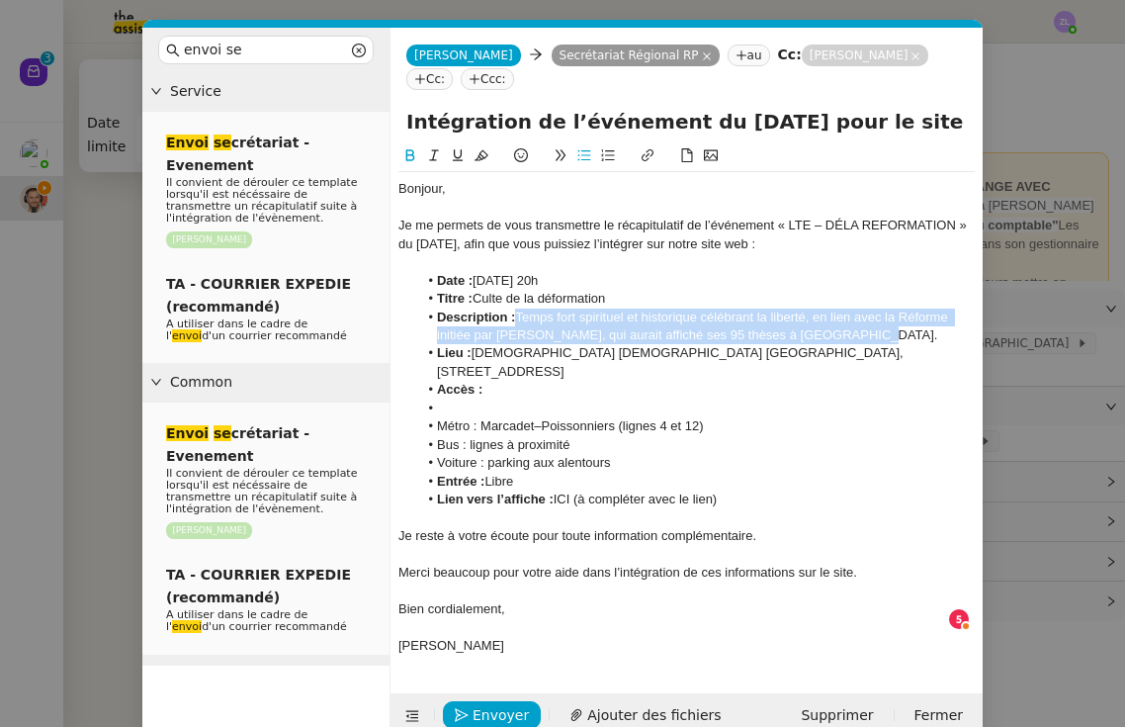
drag, startPoint x: 517, startPoint y: 315, endPoint x: 865, endPoint y: 328, distance: 348.3
click at [844, 328] on li "Description : Temps fort spirituel et historique célébrant la liberté, en lien …" at bounding box center [697, 327] width 558 height 37
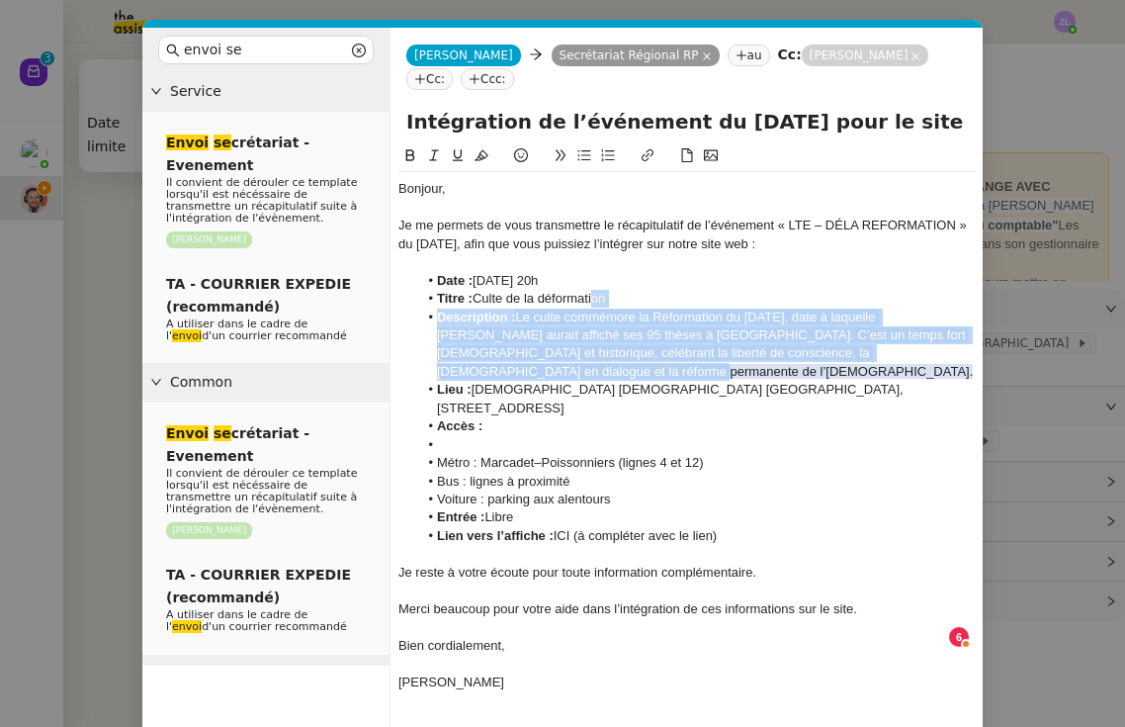
drag, startPoint x: 943, startPoint y: 351, endPoint x: 591, endPoint y: 301, distance: 355.6
click at [591, 301] on ul "Date : [DATE] 20h Titre : Culte de la déformation Description : Le culte commém…" at bounding box center [686, 409] width 576 height 274
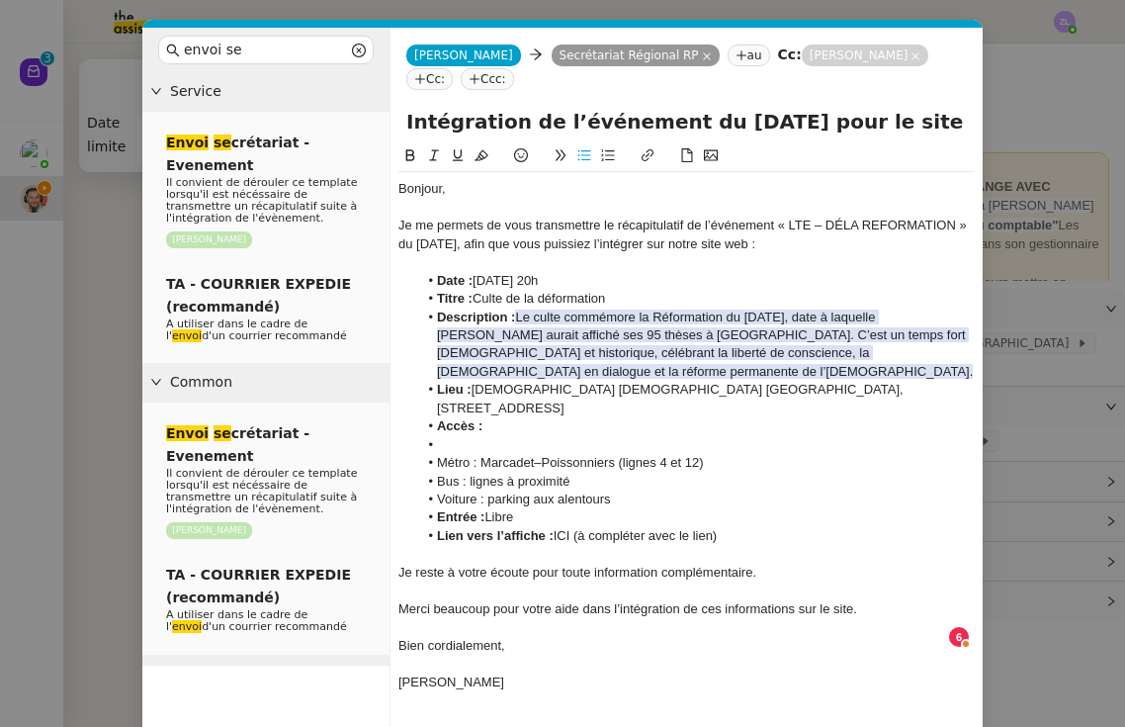
click at [824, 338] on span "Le culte commémore la Réformation du [DATE], date à laquelle [PERSON_NAME] aura…" at bounding box center [705, 344] width 536 height 69
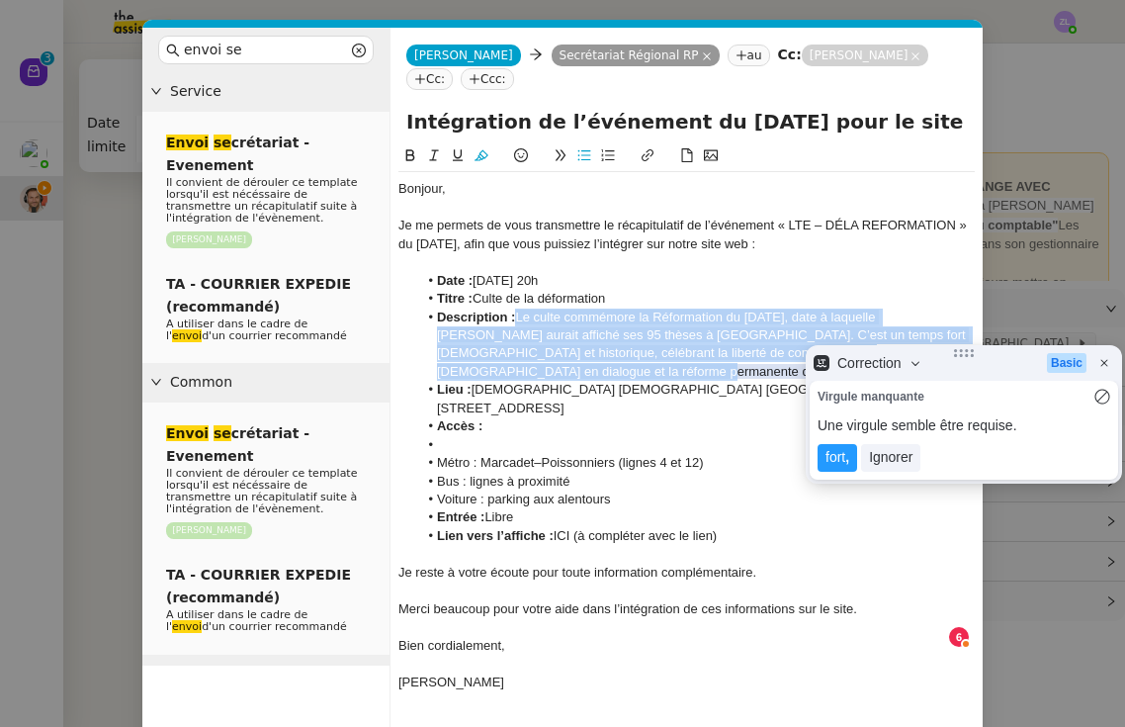
drag, startPoint x: 514, startPoint y: 312, endPoint x: 982, endPoint y: 352, distance: 469.4
click at [844, 352] on body "Nouveau 0 1 2 3 4 5 6 7 8 9 Mes demandes Formation Storvatt [PERSON_NAME] Intég…" at bounding box center [562, 363] width 1125 height 727
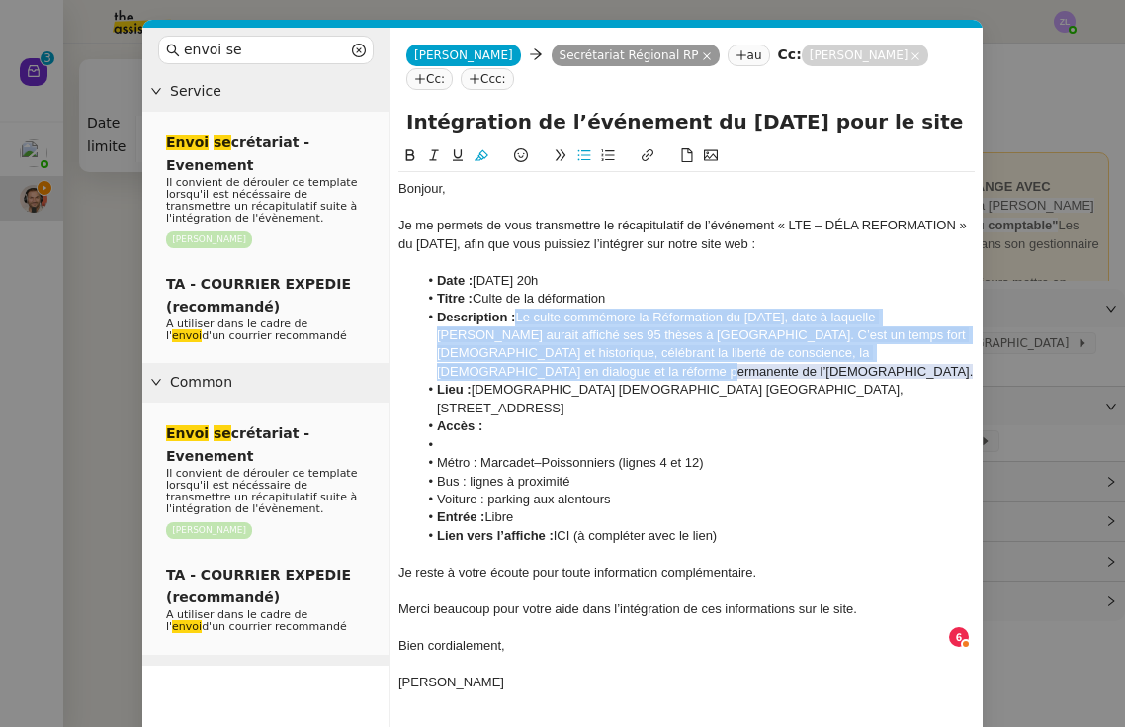
click at [482, 157] on icon at bounding box center [482, 155] width 14 height 14
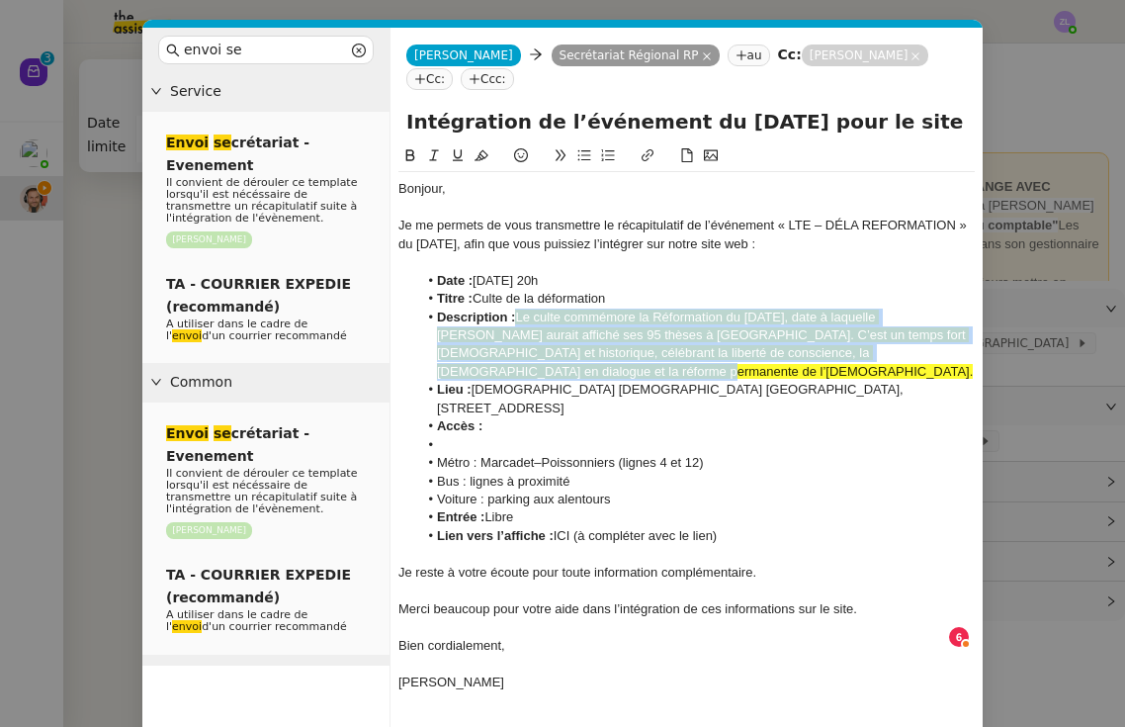
click at [482, 157] on icon at bounding box center [482, 155] width 14 height 14
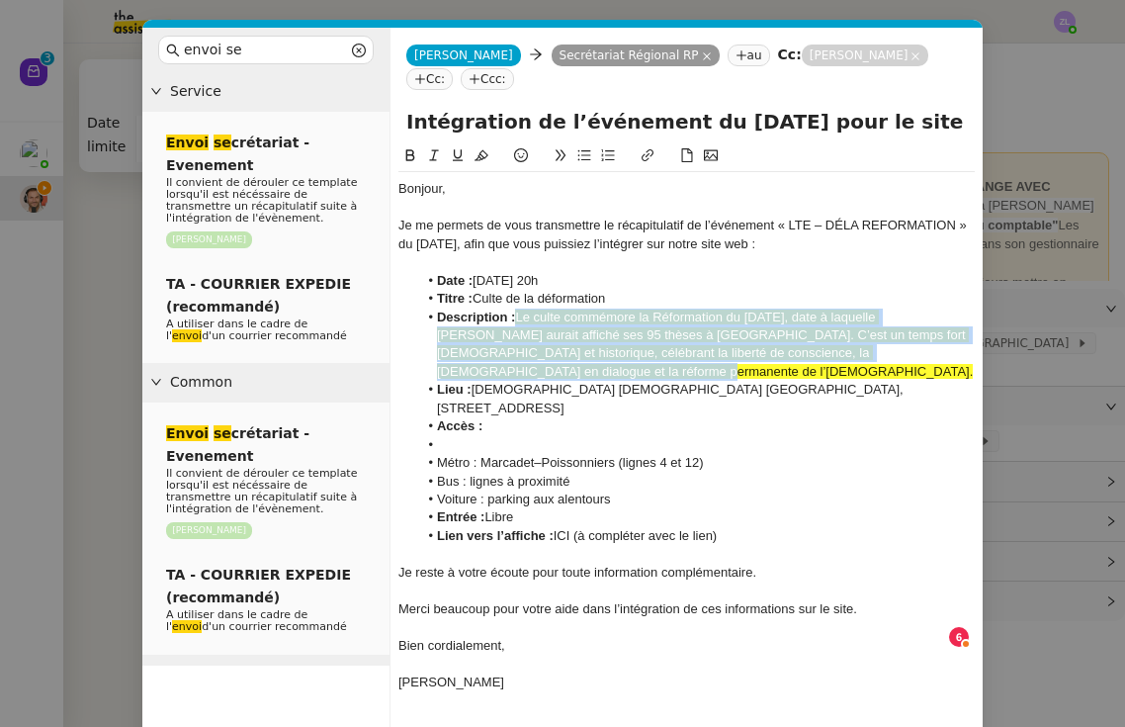
click at [482, 157] on icon at bounding box center [482, 155] width 14 height 14
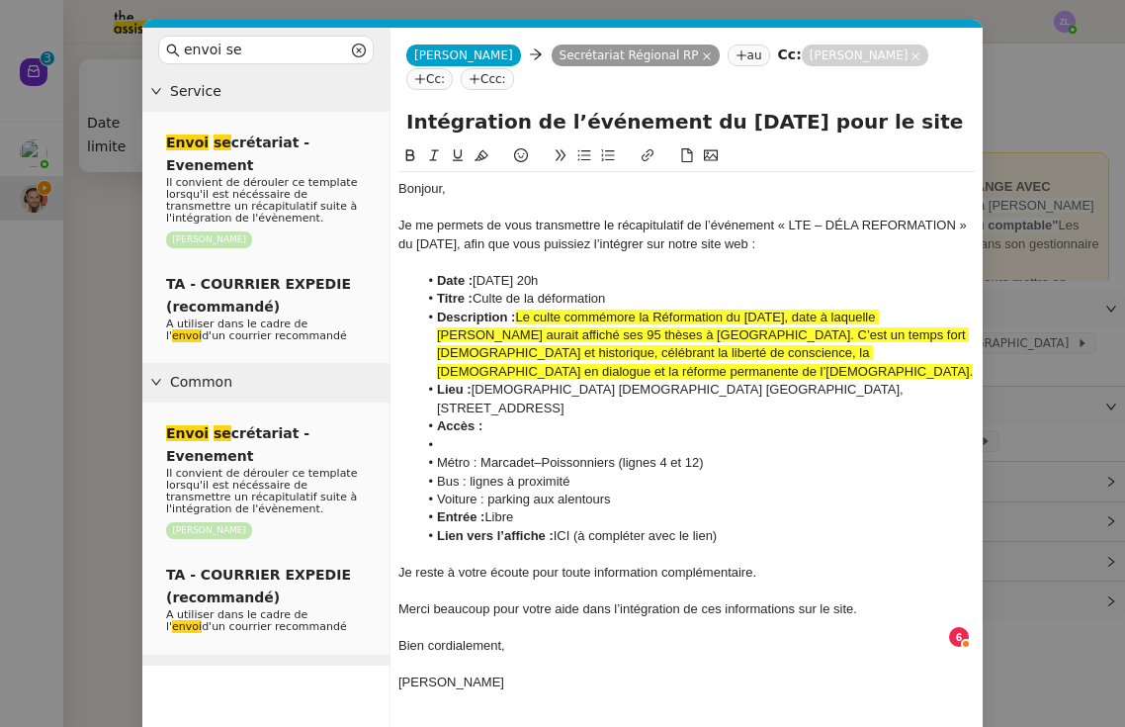
click at [574, 313] on span "Le culte commémore la Réformation du [DATE], date à laquelle [PERSON_NAME] aura…" at bounding box center [705, 344] width 536 height 69
click at [515, 314] on span "Le culte commémore la Réformation du [DATE], date à laquelle [PERSON_NAME] aura…" at bounding box center [705, 344] width 536 height 69
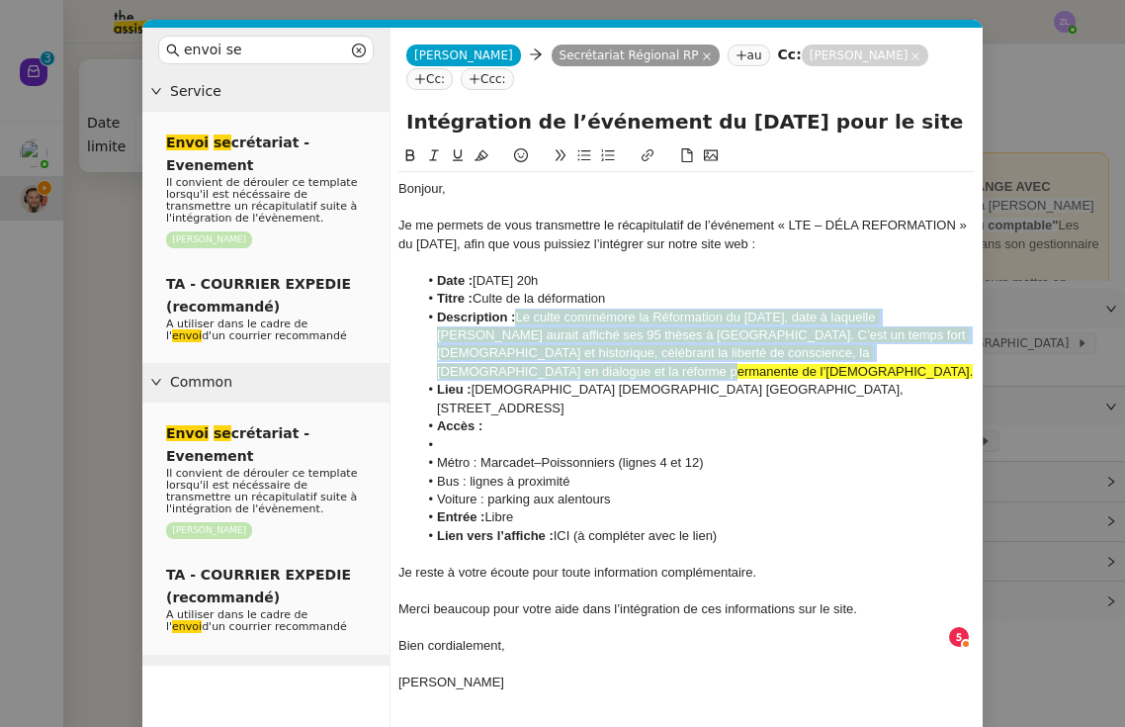
drag, startPoint x: 517, startPoint y: 314, endPoint x: 949, endPoint y: 352, distance: 433.8
click at [844, 352] on li "Description : Le culte commémore la Réformation du [DATE], date à laquelle [PER…" at bounding box center [697, 345] width 558 height 73
click at [482, 160] on icon at bounding box center [482, 155] width 14 height 14
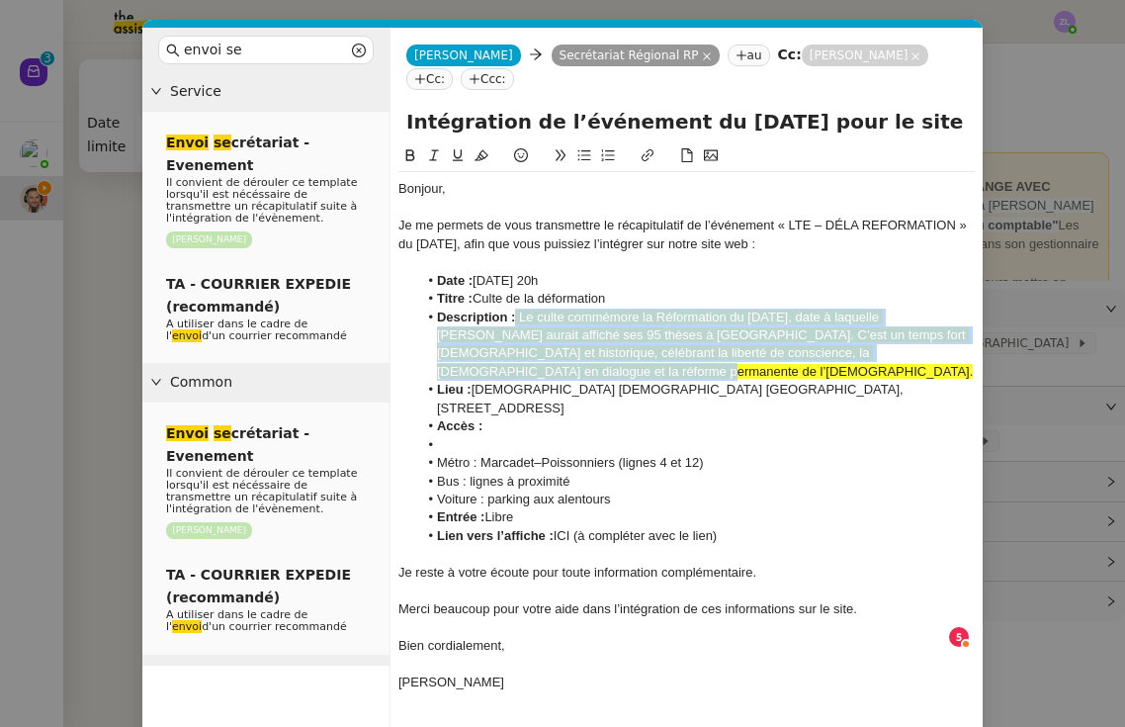
click at [482, 160] on icon at bounding box center [482, 155] width 14 height 14
click at [544, 314] on span "Le culte commémore la Réformation du [DATE], date à laquelle [PERSON_NAME] aura…" at bounding box center [705, 344] width 536 height 69
drag, startPoint x: 517, startPoint y: 311, endPoint x: 946, endPoint y: 349, distance: 430.8
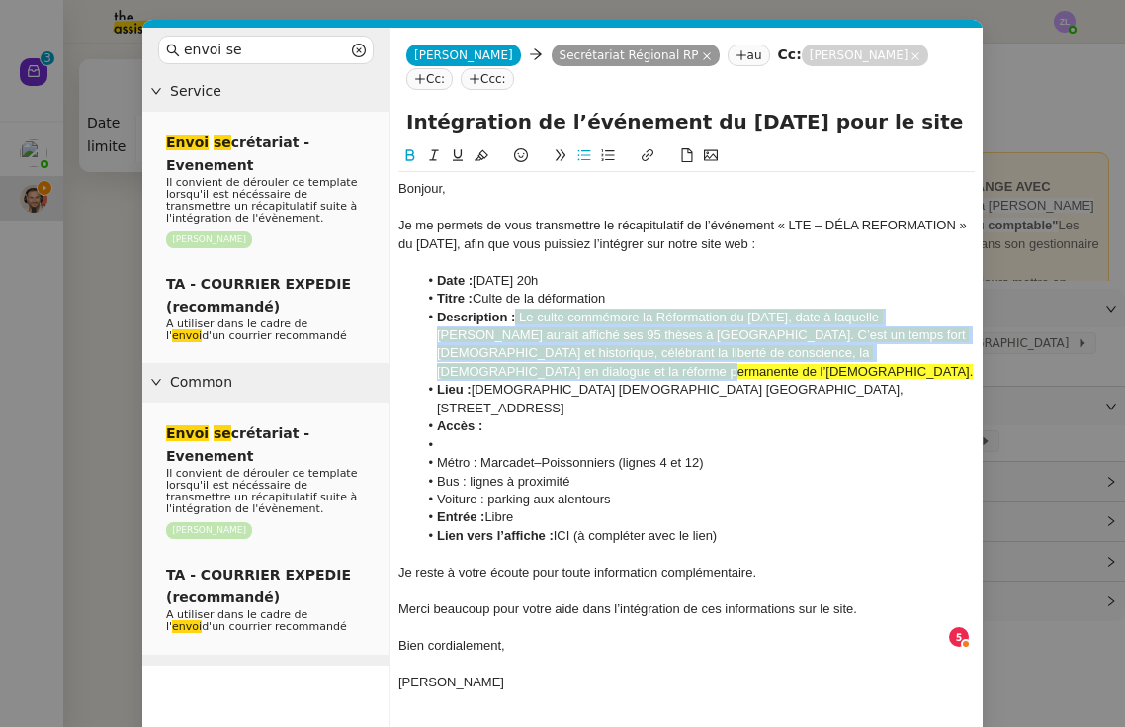
click at [844, 349] on li "Description : Le culte commémore la Réformation du [DATE], date à laquelle [PER…" at bounding box center [697, 345] width 558 height 73
click at [482, 154] on icon at bounding box center [482, 155] width 14 height 11
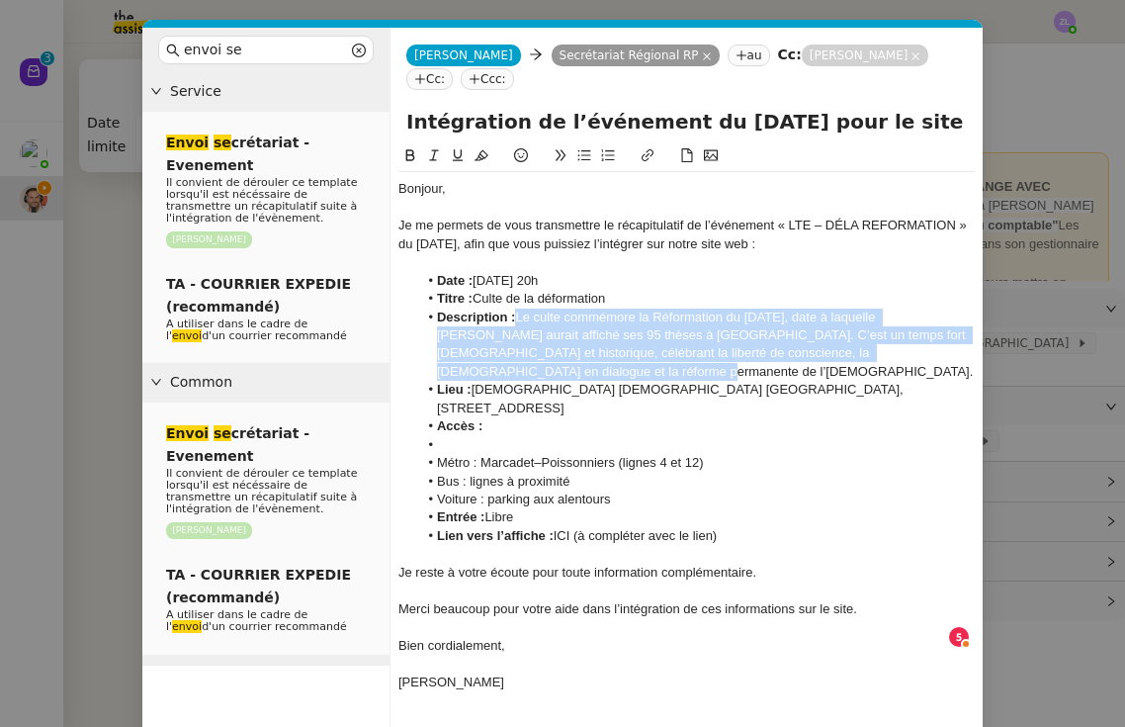
click at [686, 417] on li "Accès :" at bounding box center [697, 426] width 558 height 18
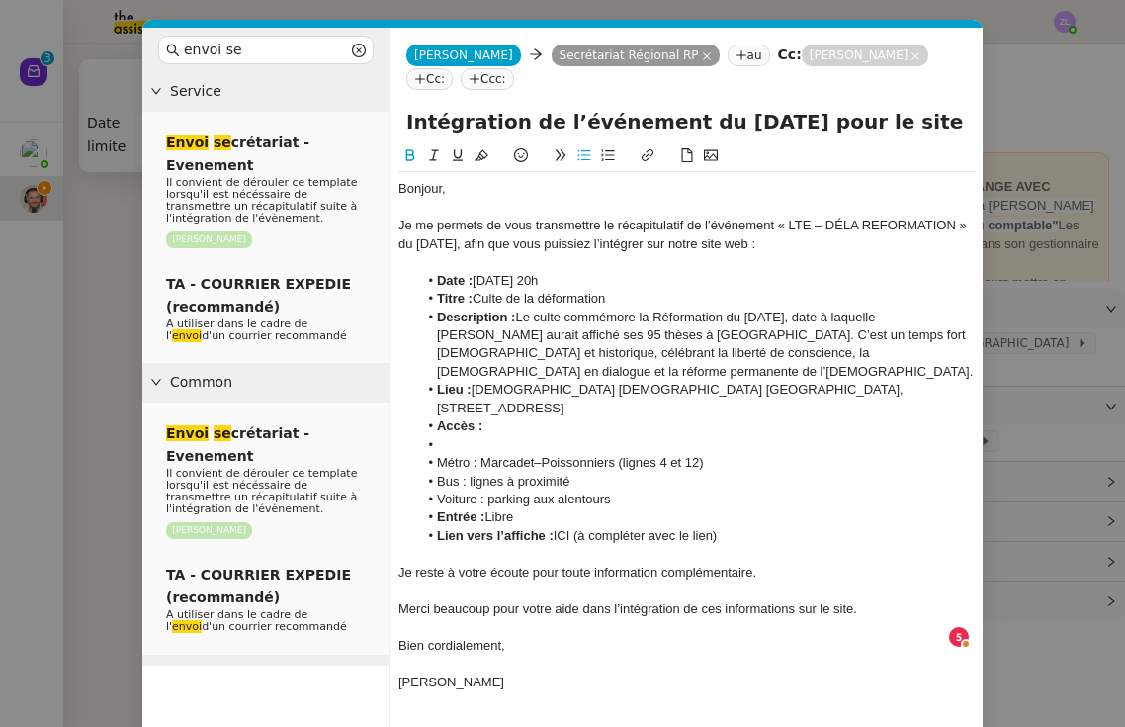
click at [513, 417] on li "Accès :" at bounding box center [697, 426] width 558 height 18
click at [458, 436] on li at bounding box center [697, 445] width 558 height 18
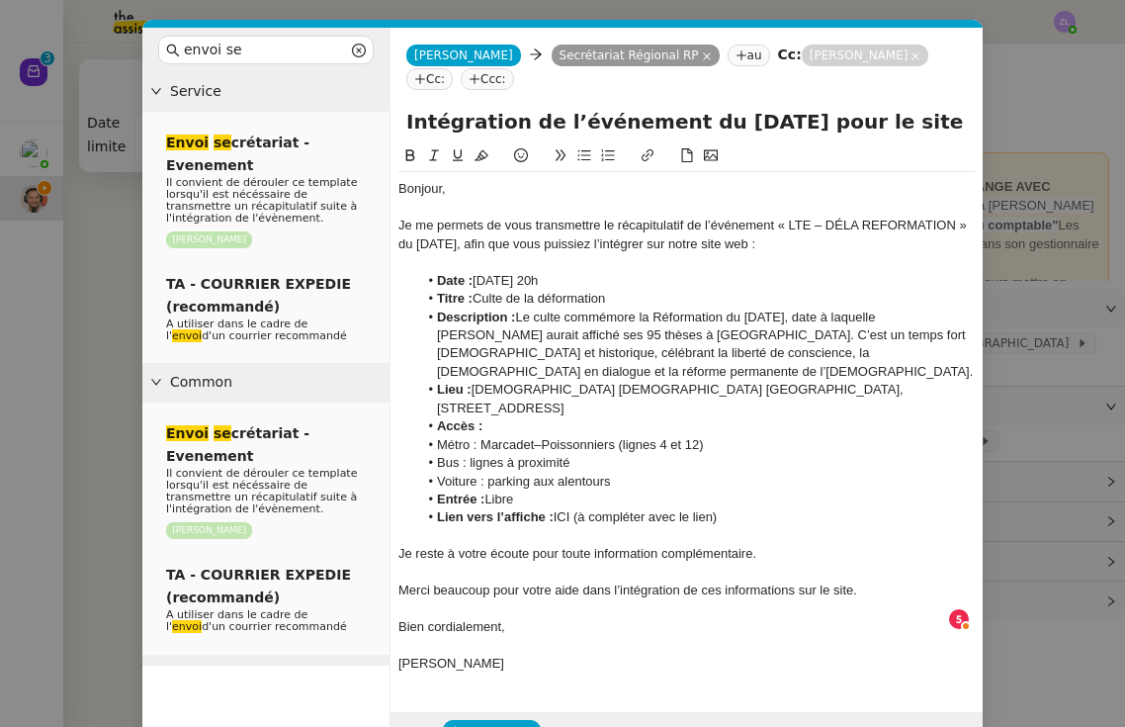
click at [617, 473] on li "Voiture : parking aux alentours" at bounding box center [697, 482] width 558 height 18
drag, startPoint x: 576, startPoint y: 476, endPoint x: 760, endPoint y: 476, distance: 184.9
click at [760, 508] on li "Lien vers l’affiche : ICI (à compléter avec le lien)" at bounding box center [697, 517] width 558 height 18
drag, startPoint x: 557, startPoint y: 475, endPoint x: 581, endPoint y: 475, distance: 24.7
click at [581, 508] on li "Lien vers l’affiche : ICI" at bounding box center [697, 517] width 558 height 18
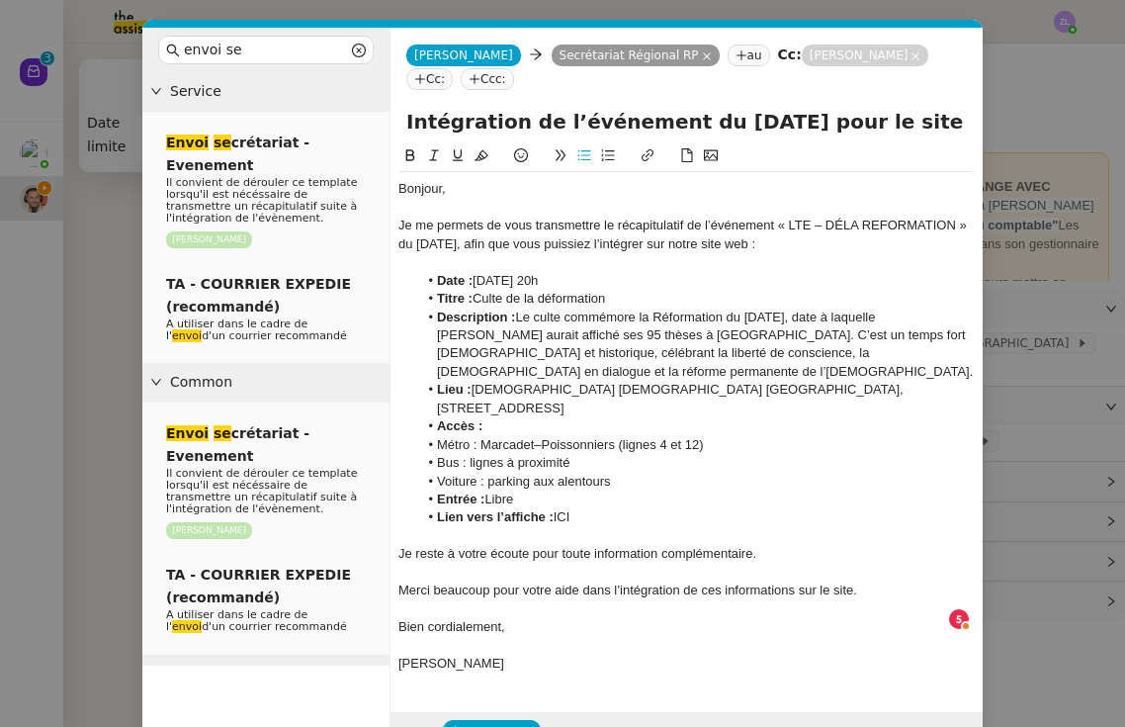
click at [646, 161] on icon at bounding box center [648, 155] width 14 height 14
type input "ICI"
paste input "[URL][DOMAIN_NAME][DOMAIN_NAME][EMAIL_ADDRESS][DOMAIN_NAME]"
type input "[URL][DOMAIN_NAME][DOMAIN_NAME][EMAIL_ADDRESS][DOMAIN_NAME]"
click at [712, 490] on li "Entrée : Libre" at bounding box center [697, 499] width 558 height 18
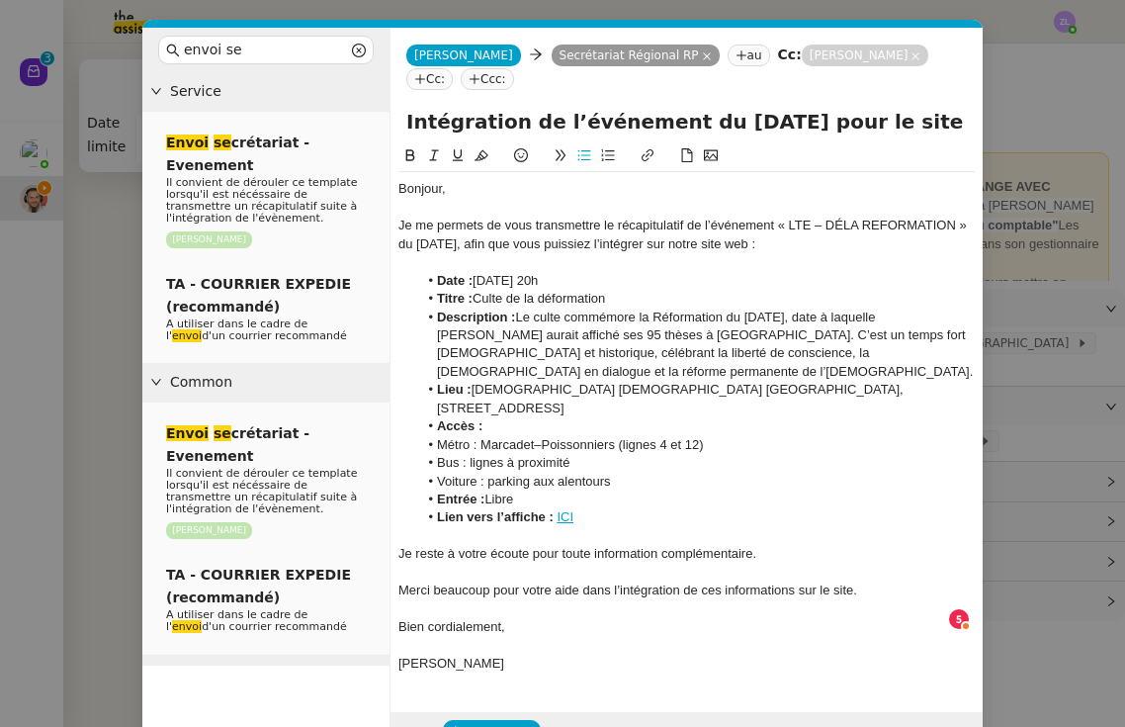
click at [434, 417] on li "Accès :" at bounding box center [697, 426] width 558 height 18
click at [439, 491] on strong "Entrée :" at bounding box center [460, 498] width 47 height 15
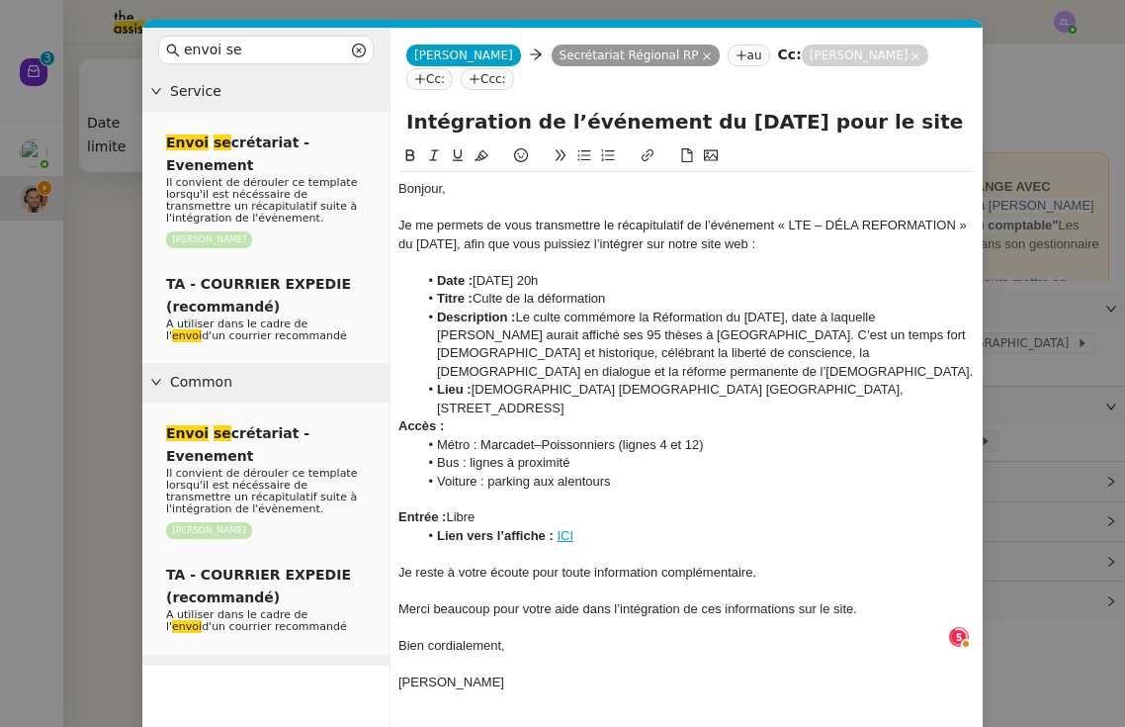
click at [437, 528] on strong "Lien vers l’affiche :" at bounding box center [495, 535] width 117 height 15
click at [671, 277] on li "Date : [DATE] 20h" at bounding box center [697, 281] width 558 height 18
click at [440, 382] on strong "Lieu :" at bounding box center [454, 389] width 35 height 15
click at [822, 338] on li "Description : Le culte commémore la Réformation du [DATE], date à laquelle [PER…" at bounding box center [697, 345] width 558 height 73
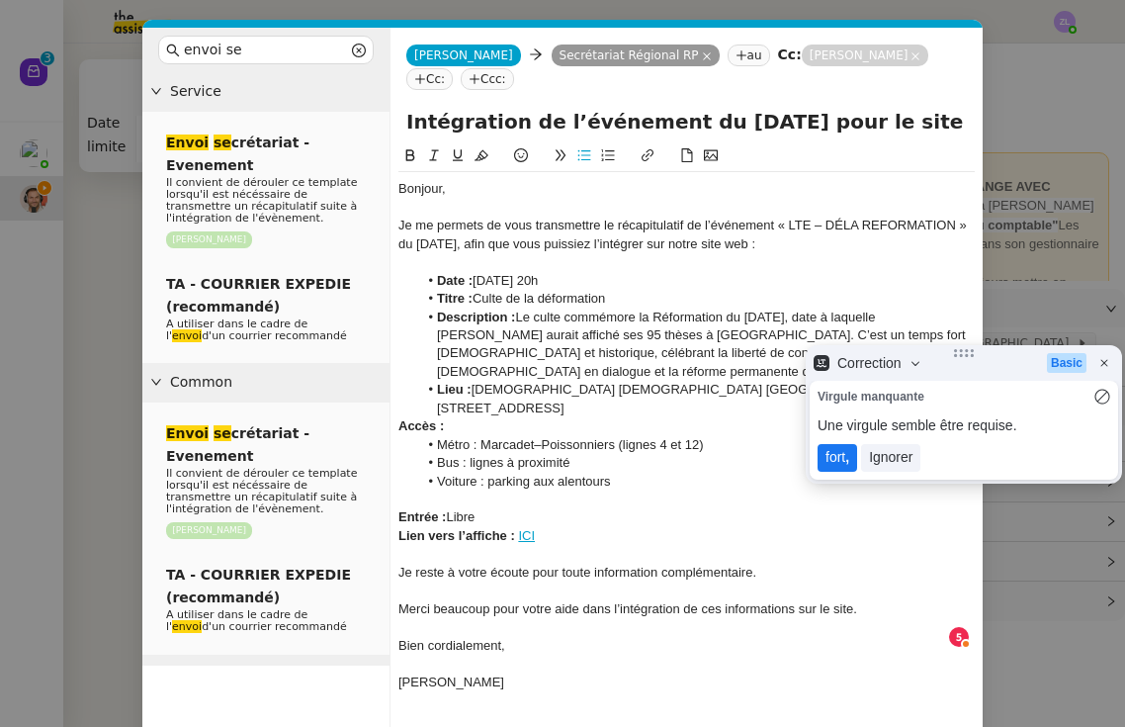
click at [841, 451] on lt-span "fort ," at bounding box center [838, 458] width 40 height 28
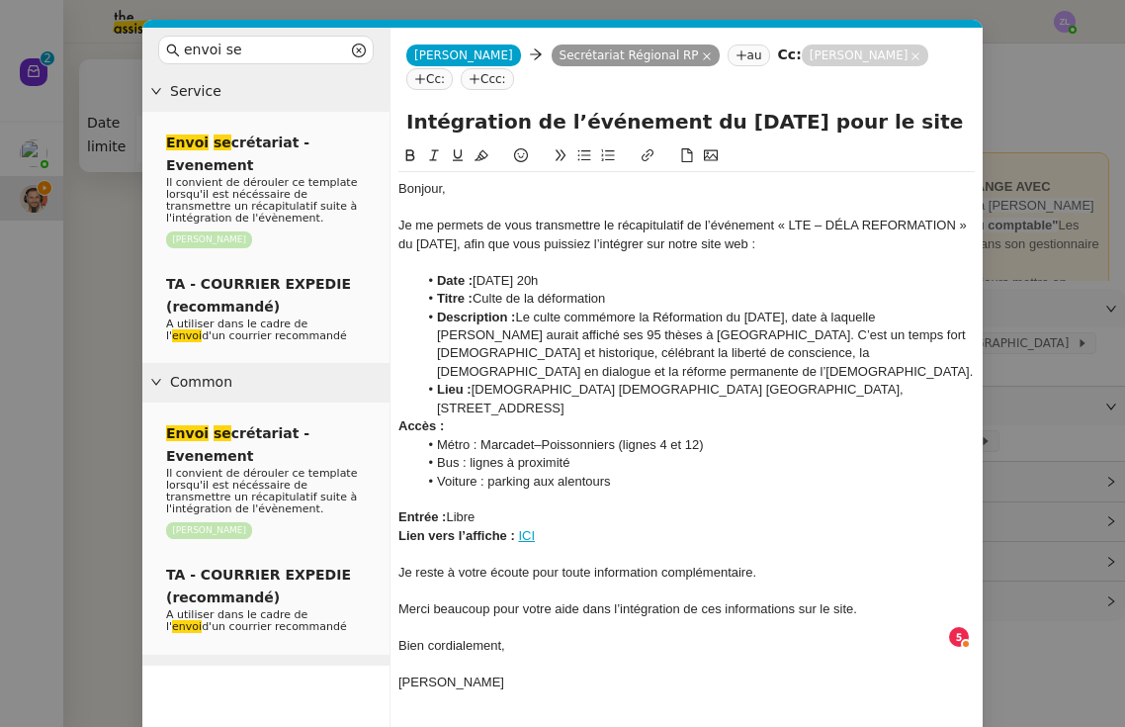
click at [635, 301] on li "Titre : Culte de la déformation" at bounding box center [697, 299] width 558 height 18
drag, startPoint x: 967, startPoint y: 223, endPoint x: 781, endPoint y: 226, distance: 185.9
click at [781, 226] on div "Je me permets de vous transmettre le récapitulatif de l’événement « LTE – DÉLA …" at bounding box center [686, 235] width 576 height 37
click at [753, 297] on li "Titre : Culte de la déformation" at bounding box center [697, 299] width 558 height 18
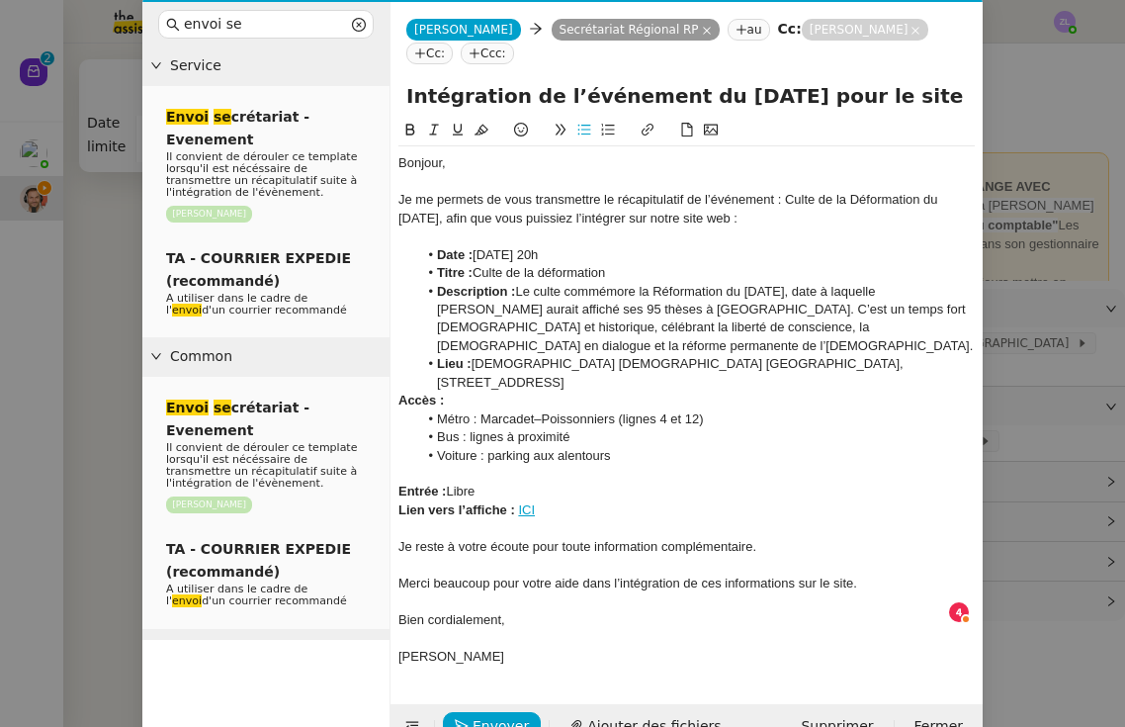
scroll to position [25, 0]
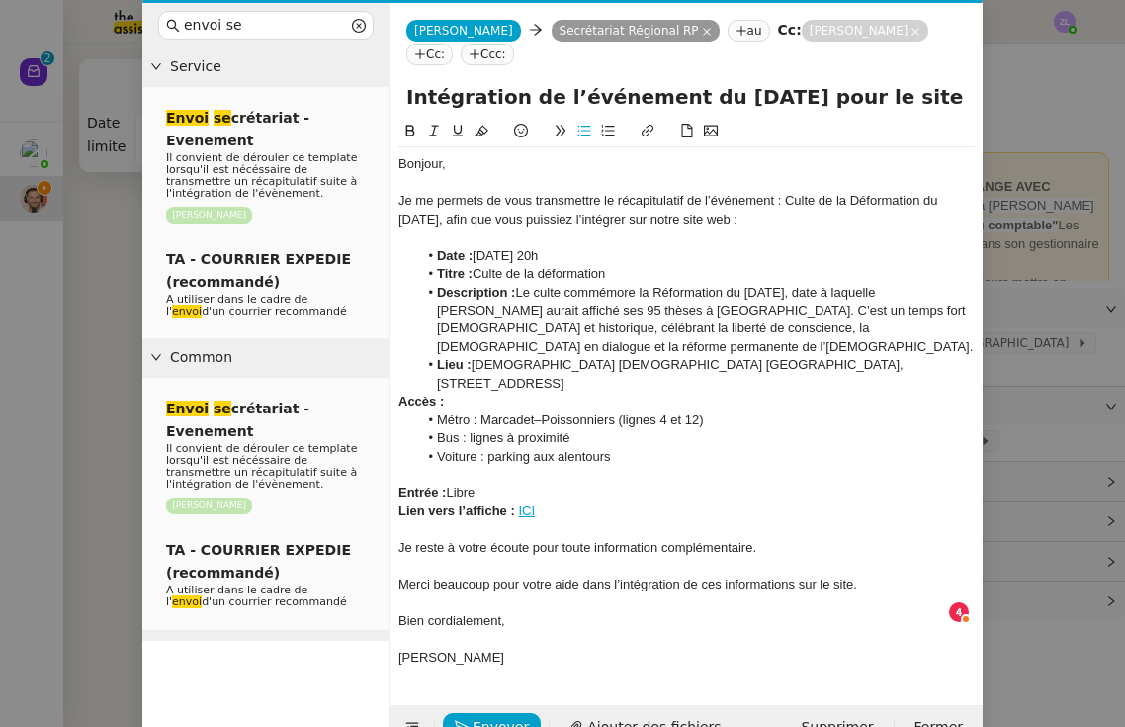
click at [399, 394] on strong "Accès :" at bounding box center [420, 401] width 45 height 15
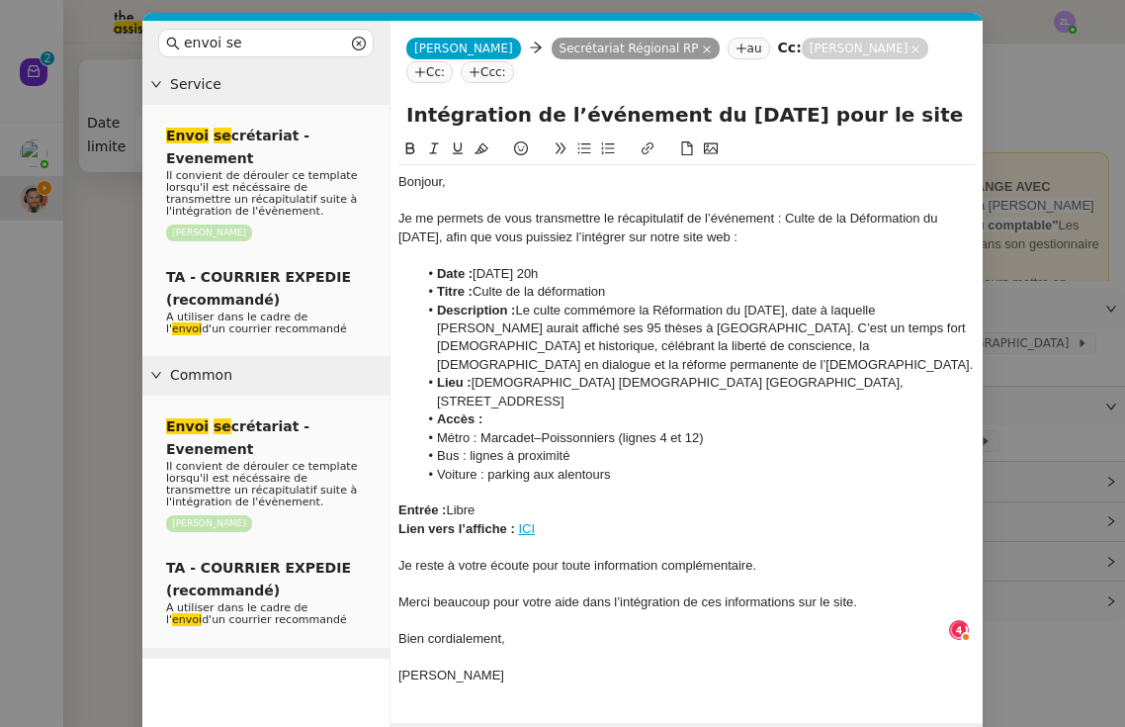
click at [433, 429] on li "Métro : Marcadet–Poissonniers (lignes 4 et 12)" at bounding box center [697, 438] width 558 height 18
click at [439, 447] on li "Bus : lignes à proximité" at bounding box center [697, 456] width 558 height 18
click at [437, 466] on li "Voiture : parking aux alentours" at bounding box center [697, 475] width 558 height 18
click at [399, 429] on div "Métro : Marcadet–Poissonniers (lignes 4 et 12)" at bounding box center [686, 438] width 576 height 18
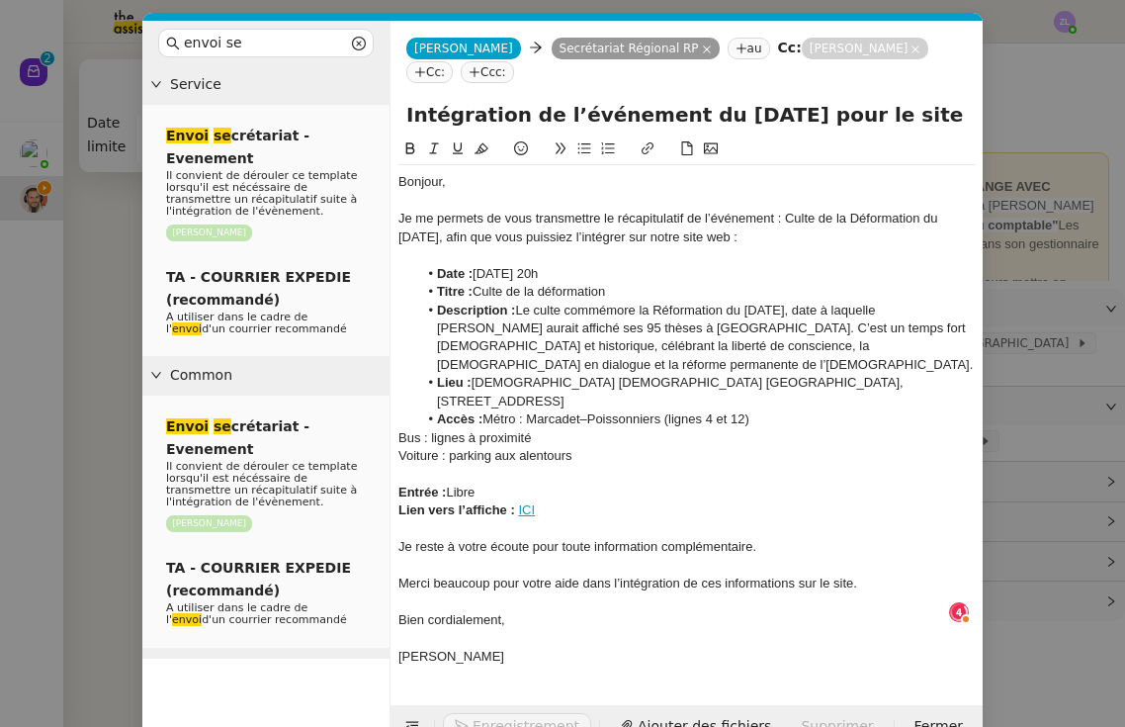
click at [398, 429] on div "Bus : lignes à proximité" at bounding box center [686, 438] width 576 height 18
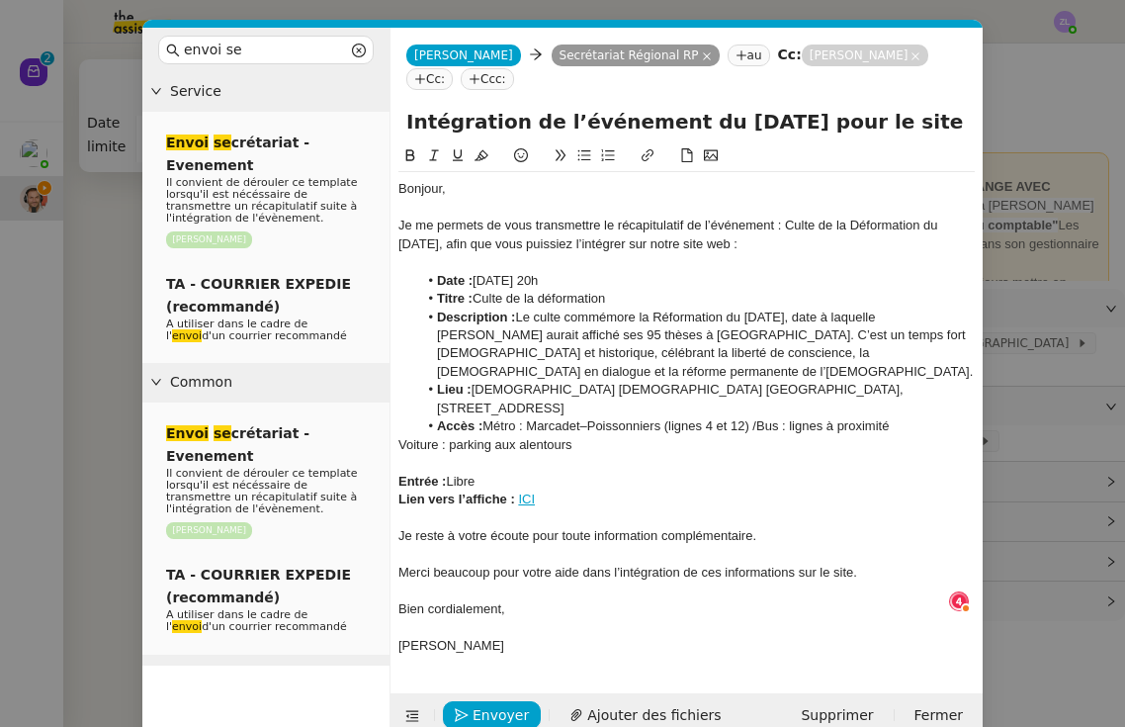
click at [401, 436] on div "Voiture : parking aux alentours" at bounding box center [686, 445] width 576 height 18
click at [640, 454] on div at bounding box center [686, 463] width 576 height 18
click at [397, 438] on nz-spin "Bonjour, Je me permets de vous transmettre le récapitulatif de l’événement : Cu…" at bounding box center [687, 407] width 592 height 526
click at [398, 474] on strong "Entrée :" at bounding box center [421, 481] width 47 height 15
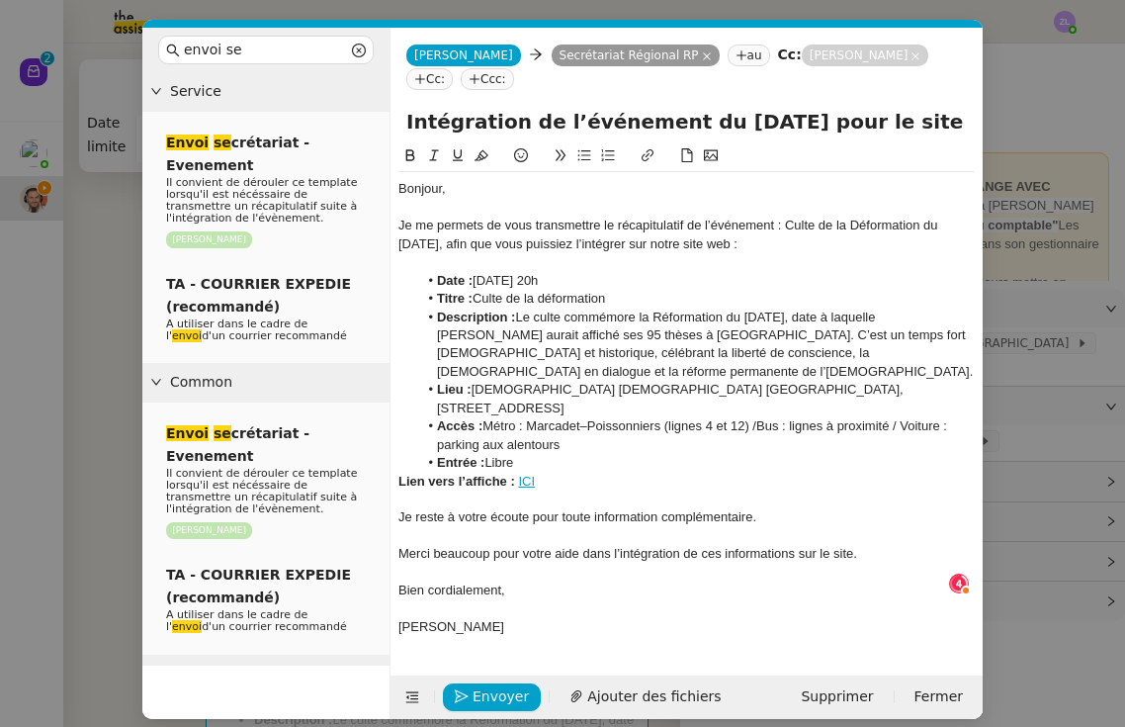
click at [399, 474] on strong "Lien vers l’affiche :" at bounding box center [456, 481] width 117 height 15
click at [504, 618] on div "[PERSON_NAME]" at bounding box center [686, 627] width 576 height 18
click at [486, 685] on span "Envoyer" at bounding box center [501, 696] width 56 height 23
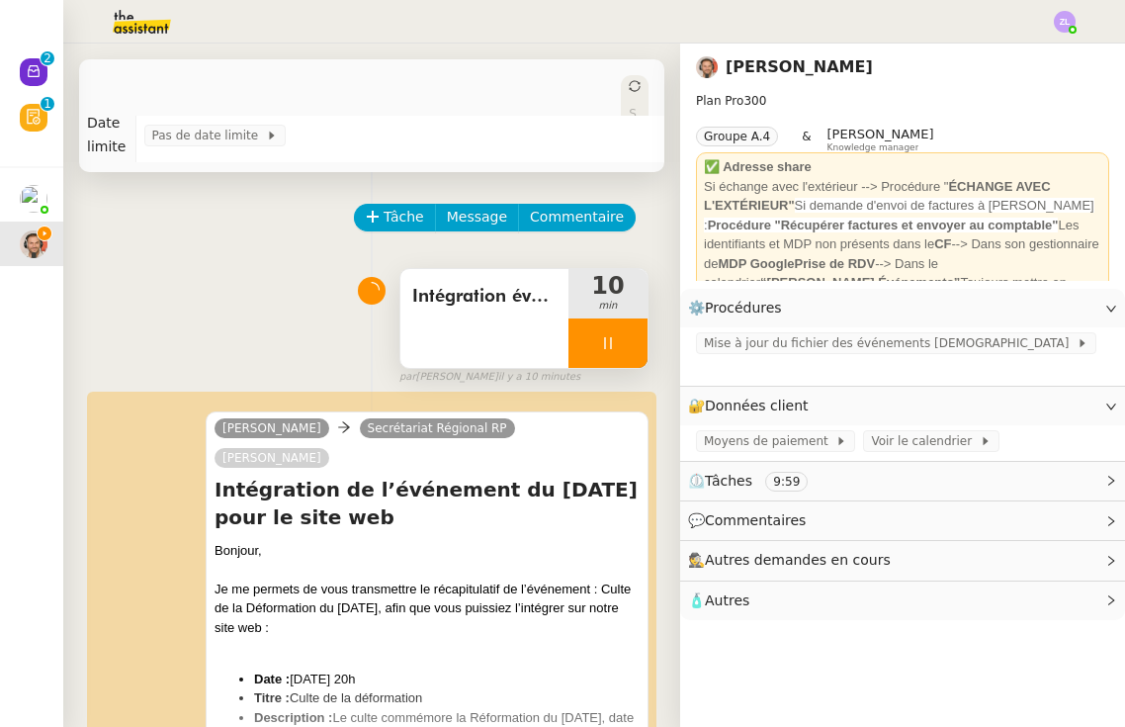
click at [597, 342] on div at bounding box center [608, 342] width 79 height 49
click at [622, 341] on icon at bounding box center [628, 343] width 16 height 16
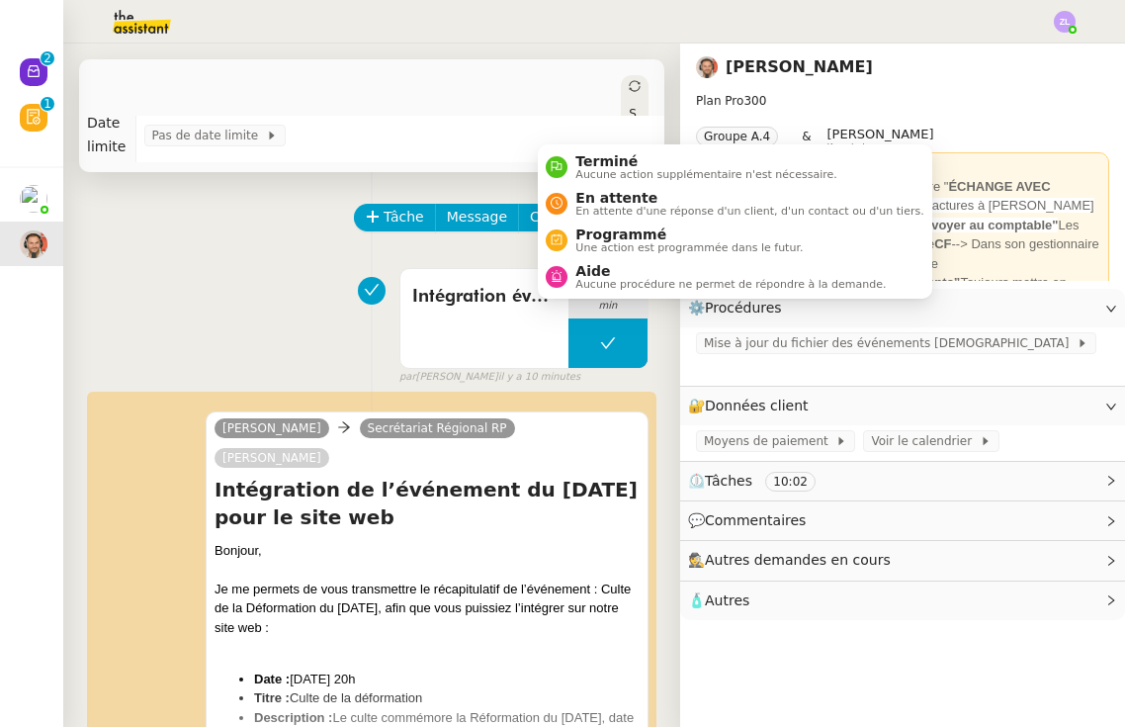
click at [621, 82] on div "Statut" at bounding box center [635, 134] width 28 height 119
click at [599, 161] on span "Terminé" at bounding box center [706, 161] width 261 height 16
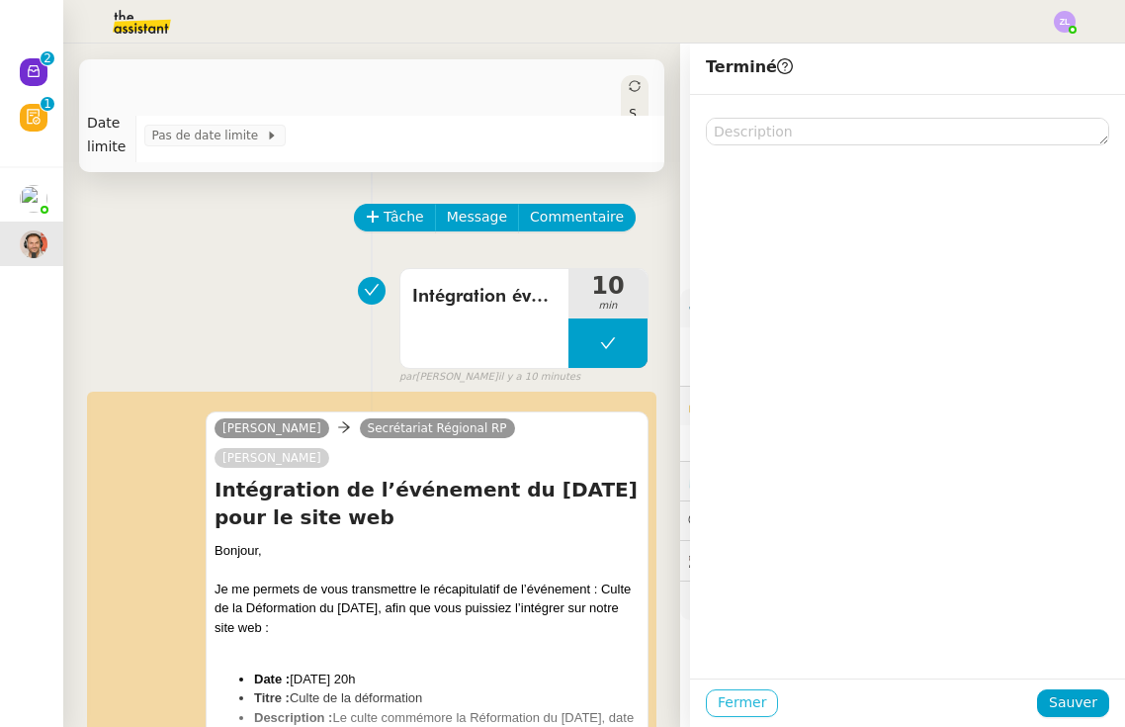
click at [754, 692] on span "Fermer" at bounding box center [742, 702] width 48 height 23
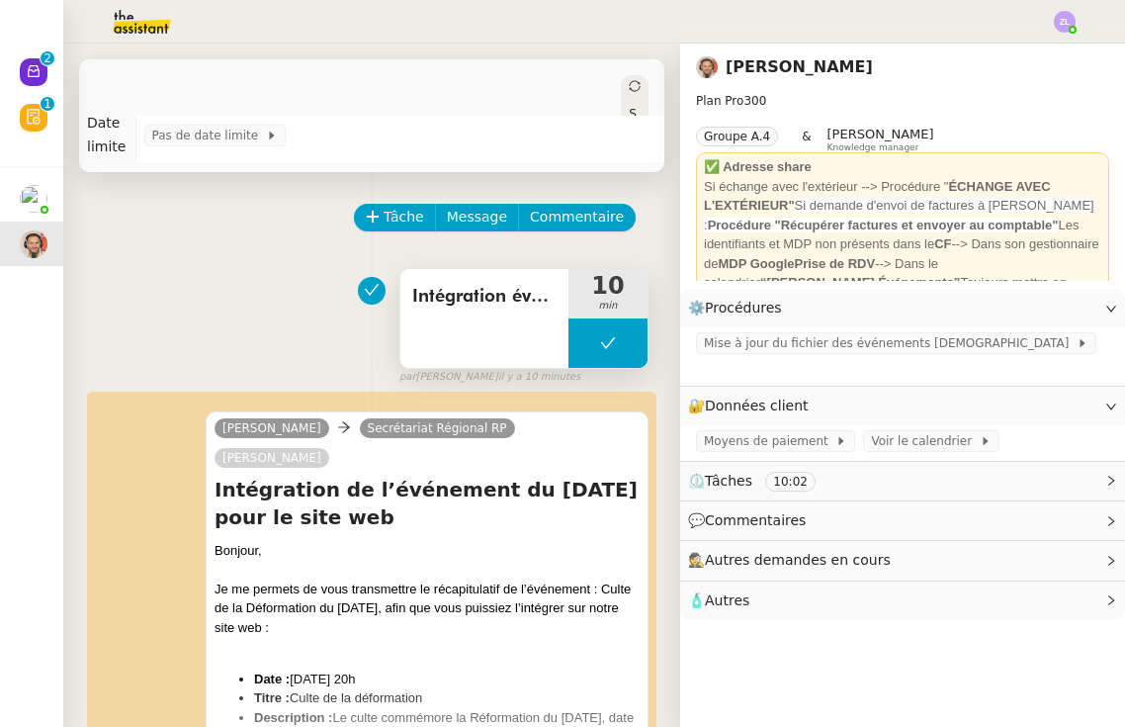
click at [580, 337] on button at bounding box center [608, 342] width 79 height 49
click at [580, 337] on icon at bounding box center [588, 343] width 16 height 16
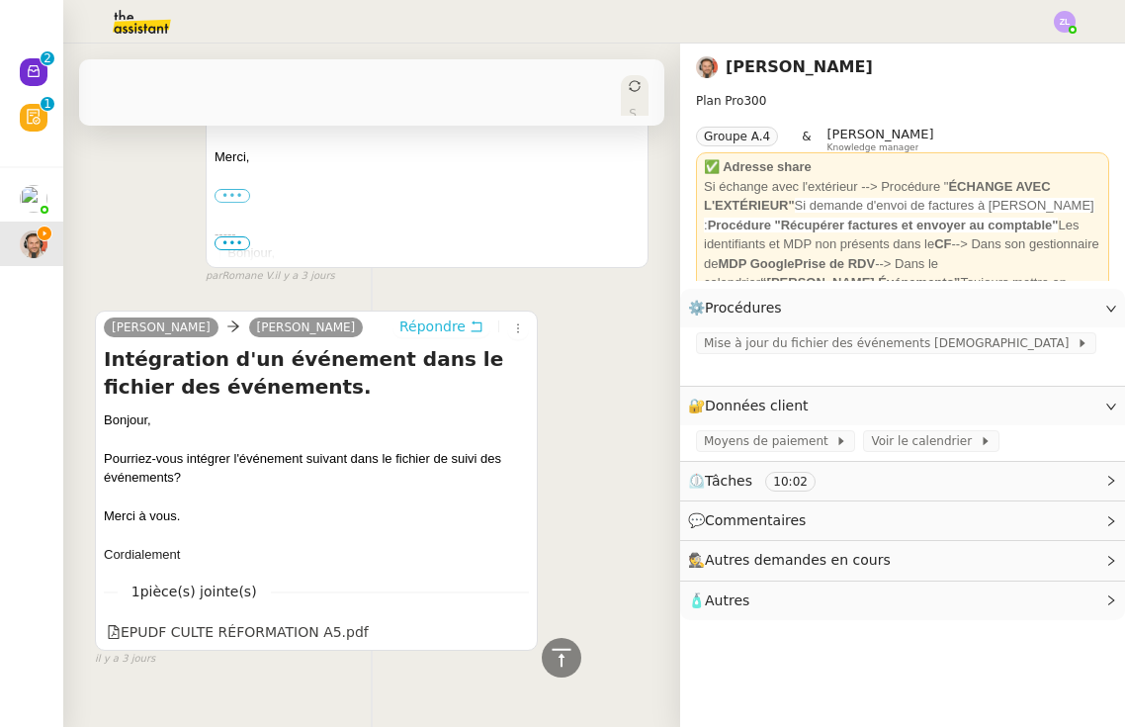
click at [426, 316] on span "Répondre" at bounding box center [432, 326] width 66 height 20
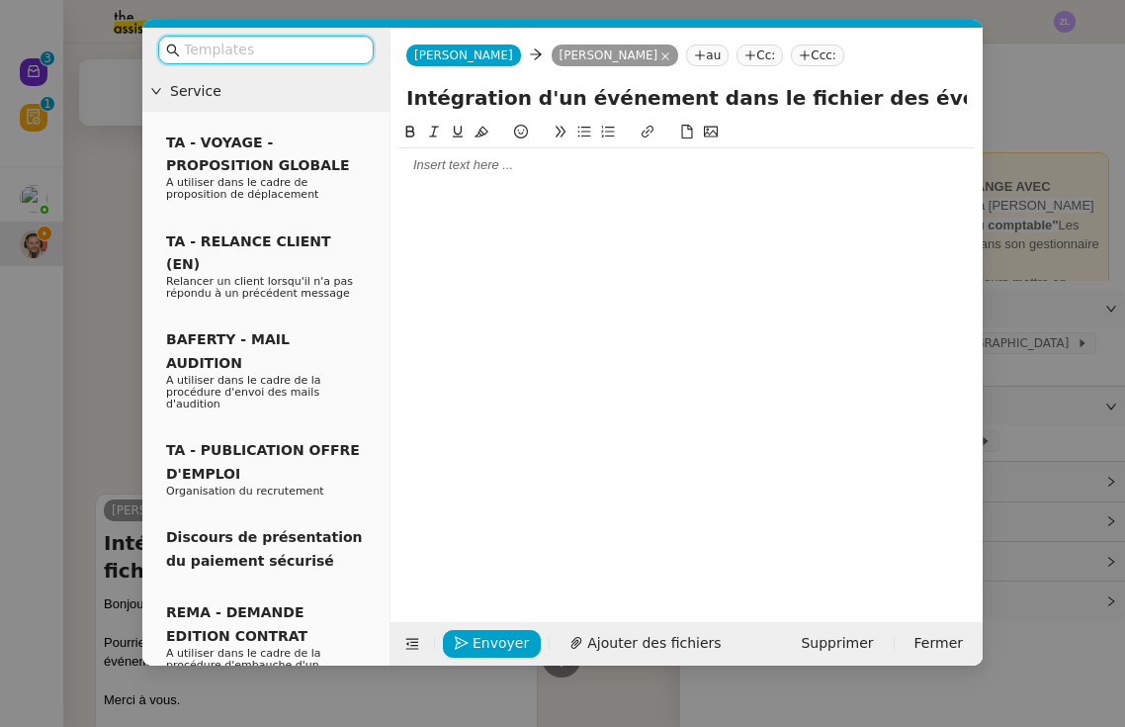
click at [474, 98] on input "Intégration d'un événement dans le fichier des événements." at bounding box center [686, 98] width 561 height 30
paste input "Clôture de la demande – Ajout de l’événement"
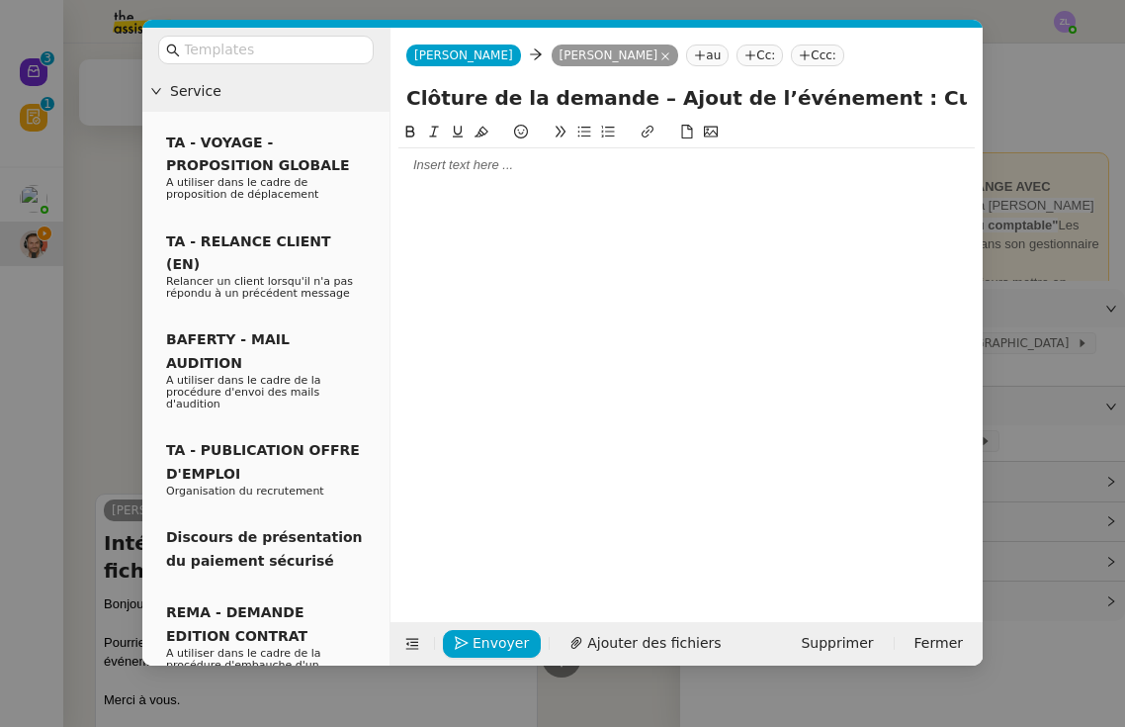
type input "Clôture de la demande – Ajout de l’événement : Culte de la déformation"
click at [671, 181] on div at bounding box center [686, 165] width 576 height 34
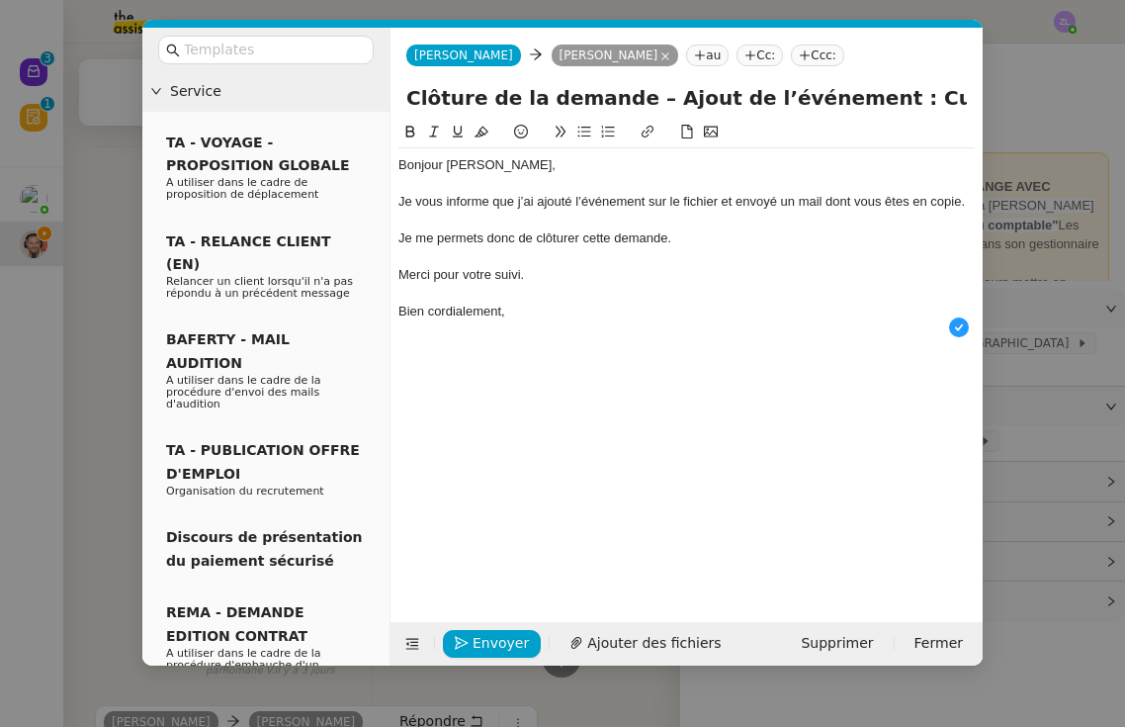
click at [651, 202] on div "Je vous informe que j’ai ajouté l’événement sur le fichier et envoyé un mail do…" at bounding box center [686, 202] width 576 height 18
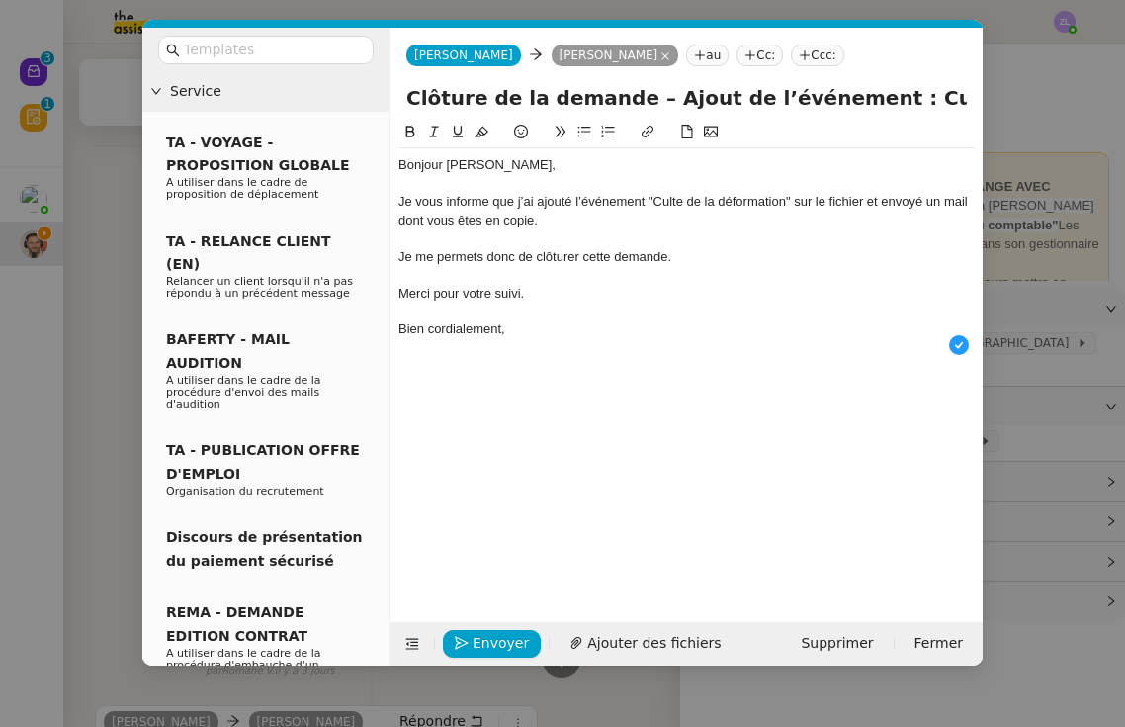
click at [844, 199] on div "Je vous informe que j’ai ajouté l’événement "Culte de la déformation" sur le fi…" at bounding box center [686, 211] width 576 height 37
click at [558, 293] on div "Merci pour votre suivi." at bounding box center [686, 294] width 576 height 18
drag, startPoint x: 529, startPoint y: 288, endPoint x: 432, endPoint y: 289, distance: 96.9
click at [432, 289] on div "Merci pour votre suivi." at bounding box center [686, 294] width 576 height 18
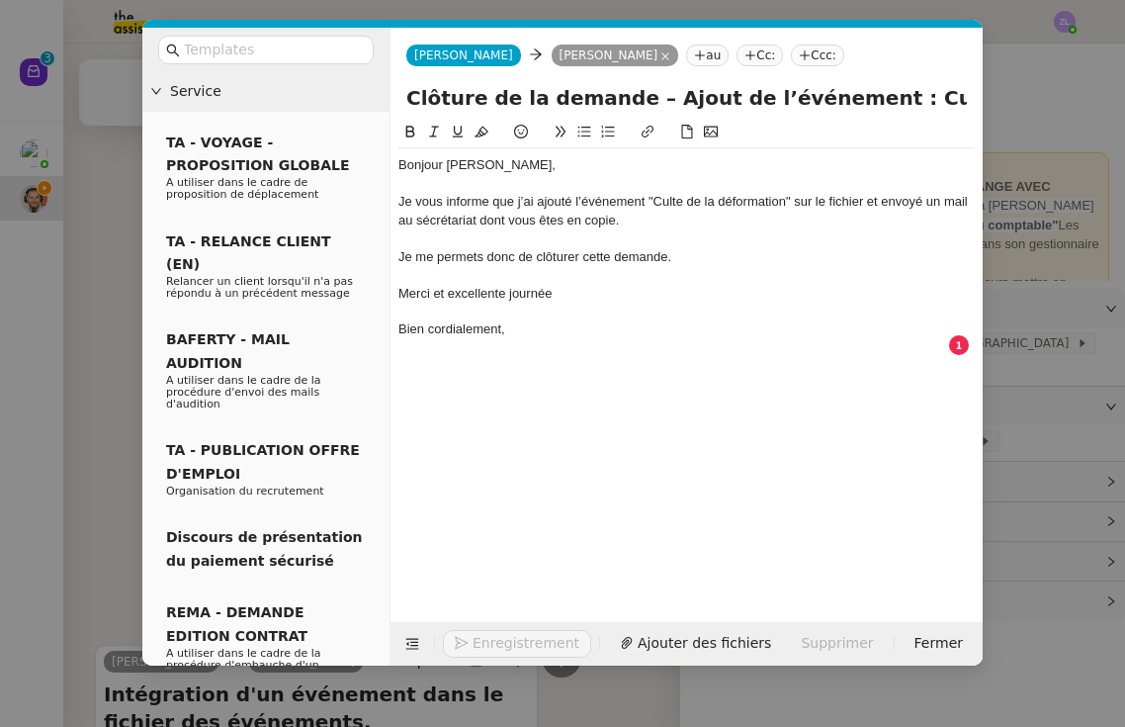
click at [529, 328] on div "Bien cordialement," at bounding box center [686, 329] width 576 height 18
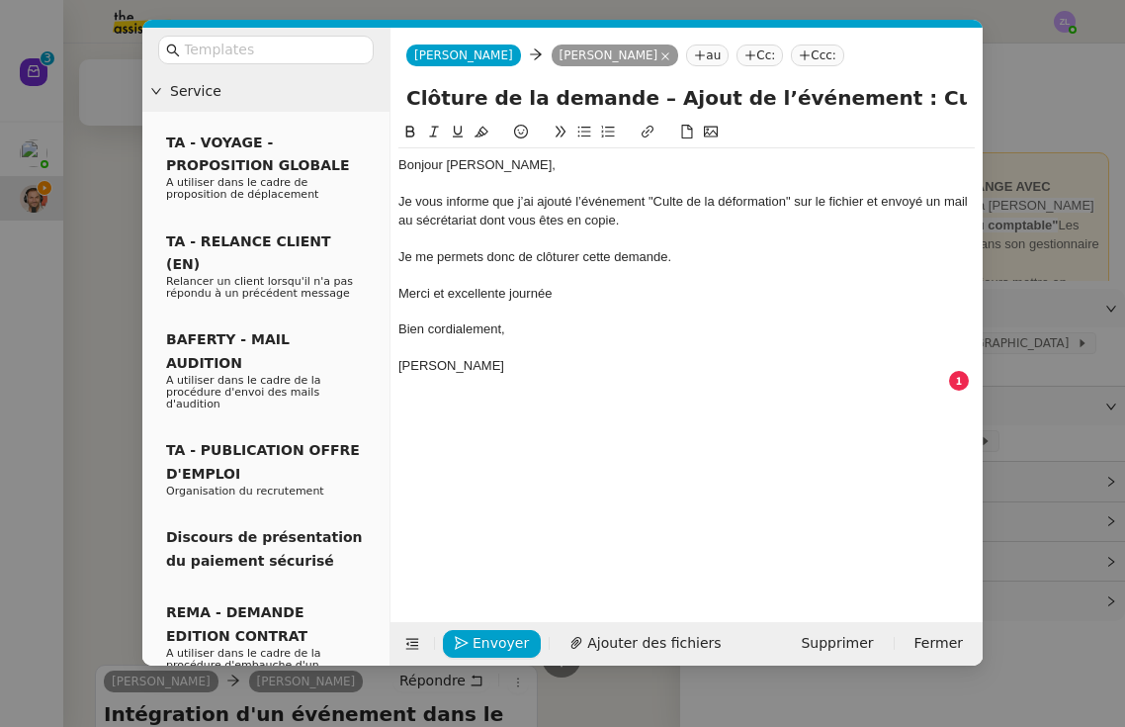
click at [451, 223] on div "Je vous informe que j’ai ajouté l’événement "Culte de la déformation" sur le fi…" at bounding box center [686, 211] width 576 height 37
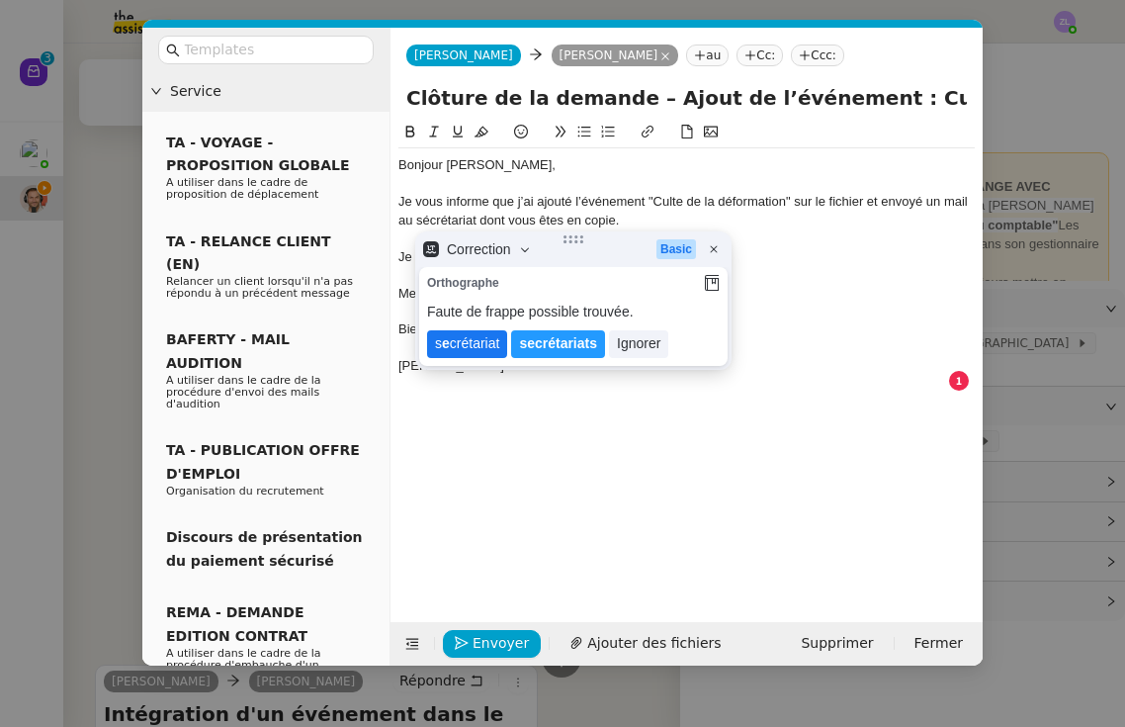
click at [487, 347] on lt-span "s e crétariat" at bounding box center [467, 344] width 80 height 28
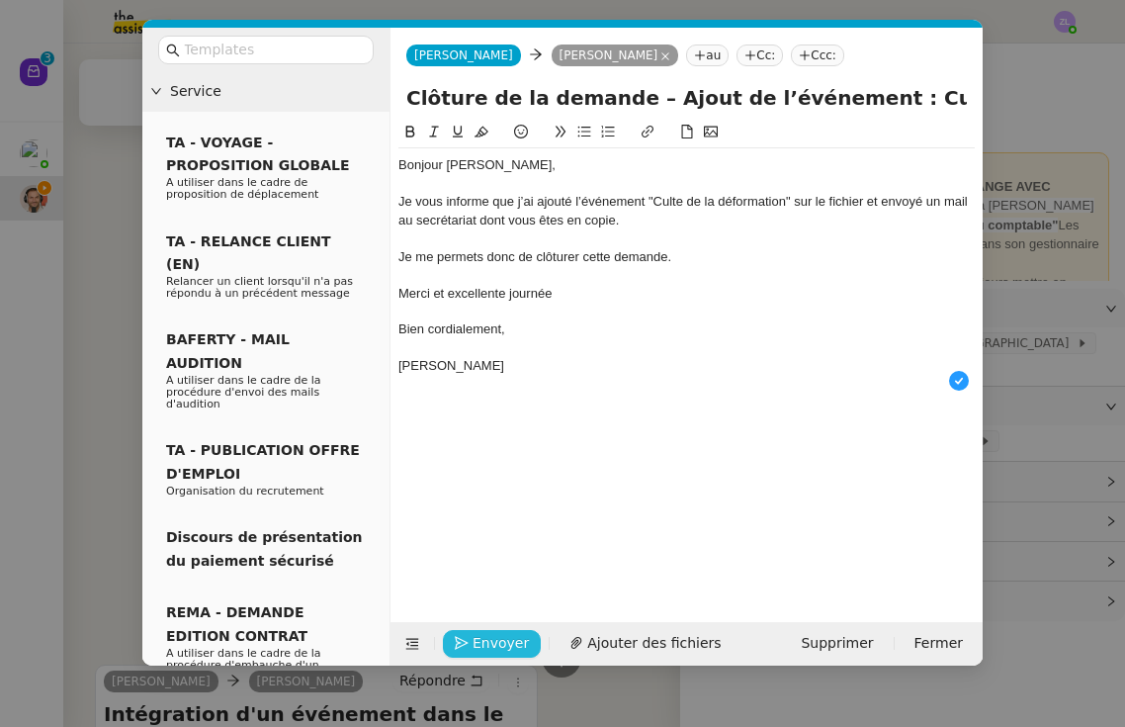
click at [514, 640] on span "Envoyer" at bounding box center [501, 643] width 56 height 23
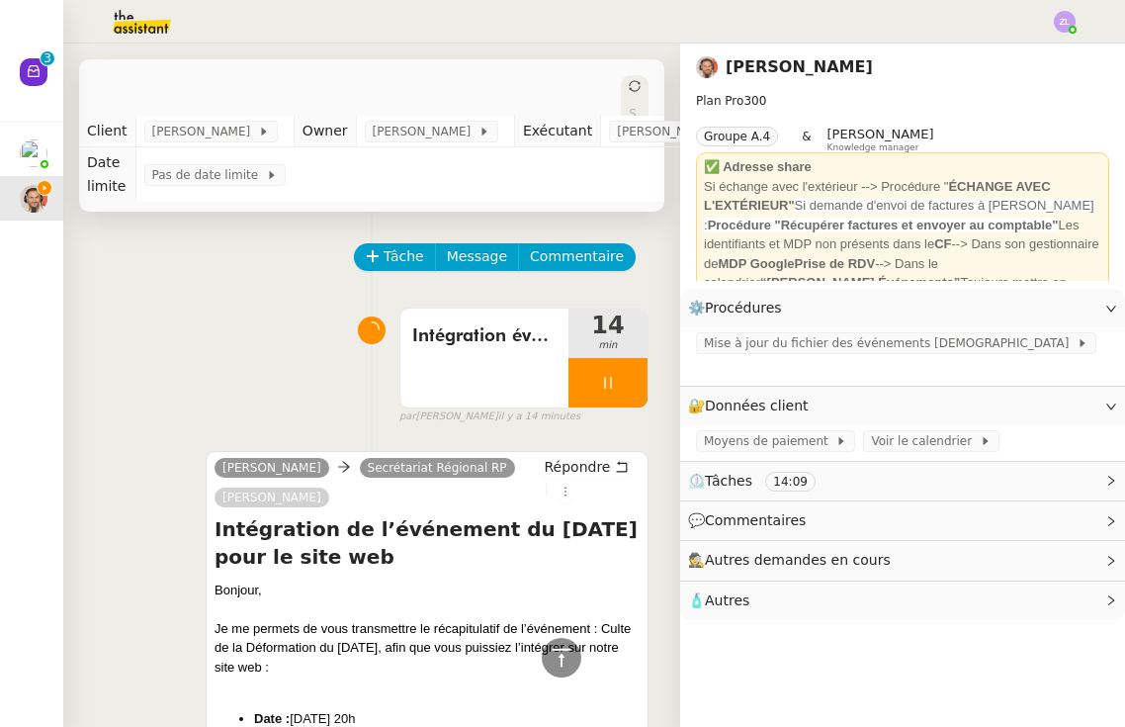
scroll to position [0, 0]
click at [587, 380] on div at bounding box center [608, 382] width 79 height 49
click at [632, 380] on icon at bounding box center [628, 382] width 15 height 11
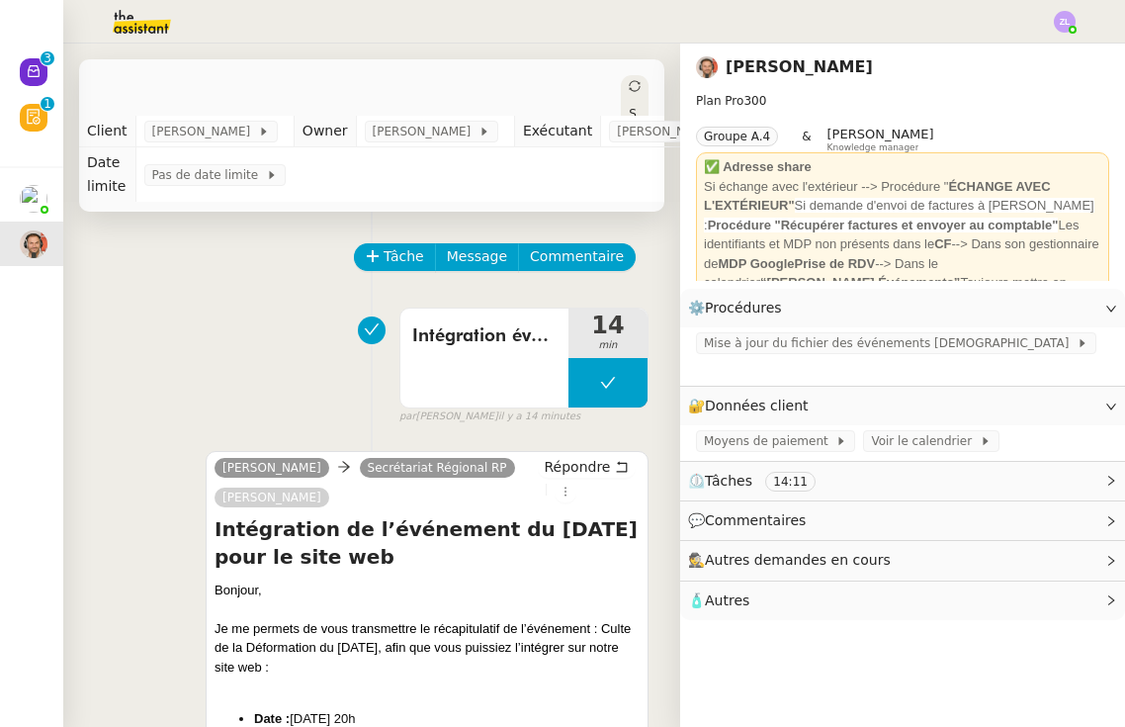
click at [621, 88] on div "Statut" at bounding box center [635, 134] width 28 height 119
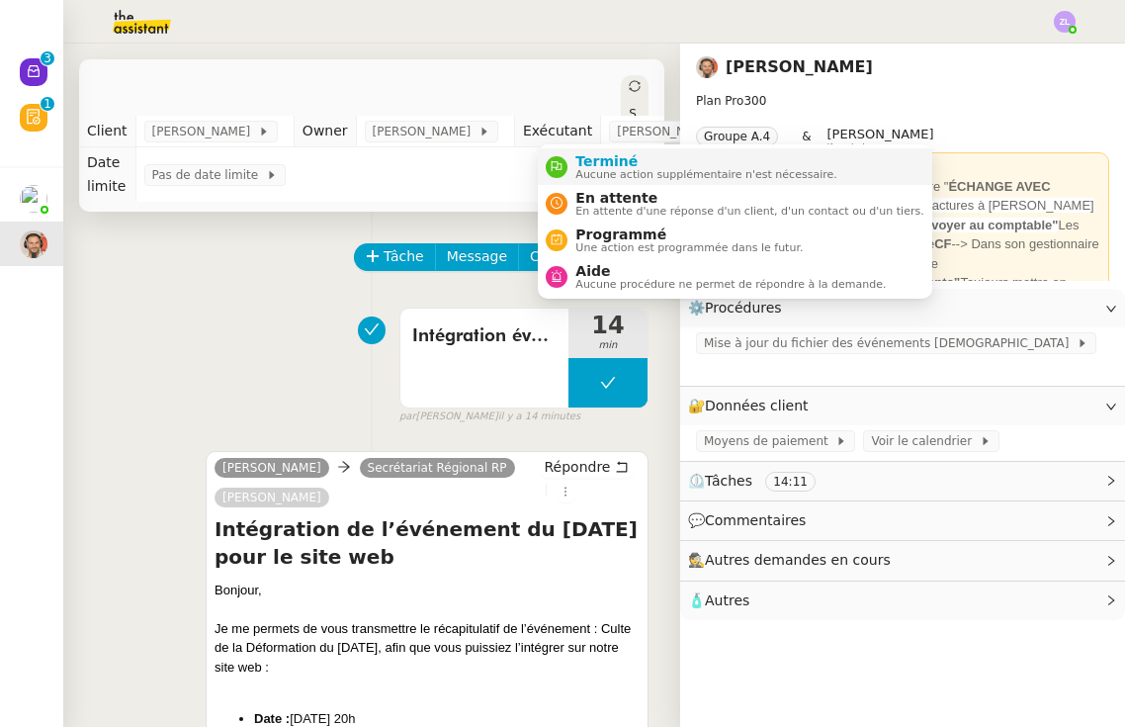
click at [576, 164] on span "Terminé" at bounding box center [706, 161] width 261 height 16
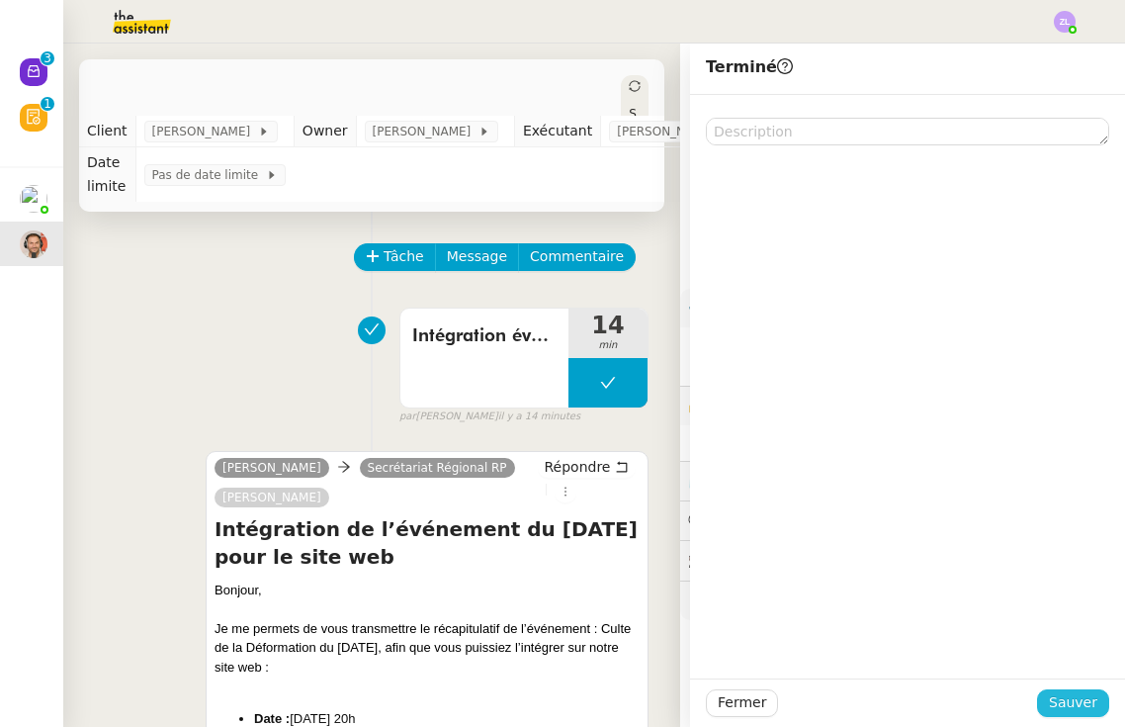
click at [844, 710] on button "Sauver" at bounding box center [1073, 703] width 72 height 28
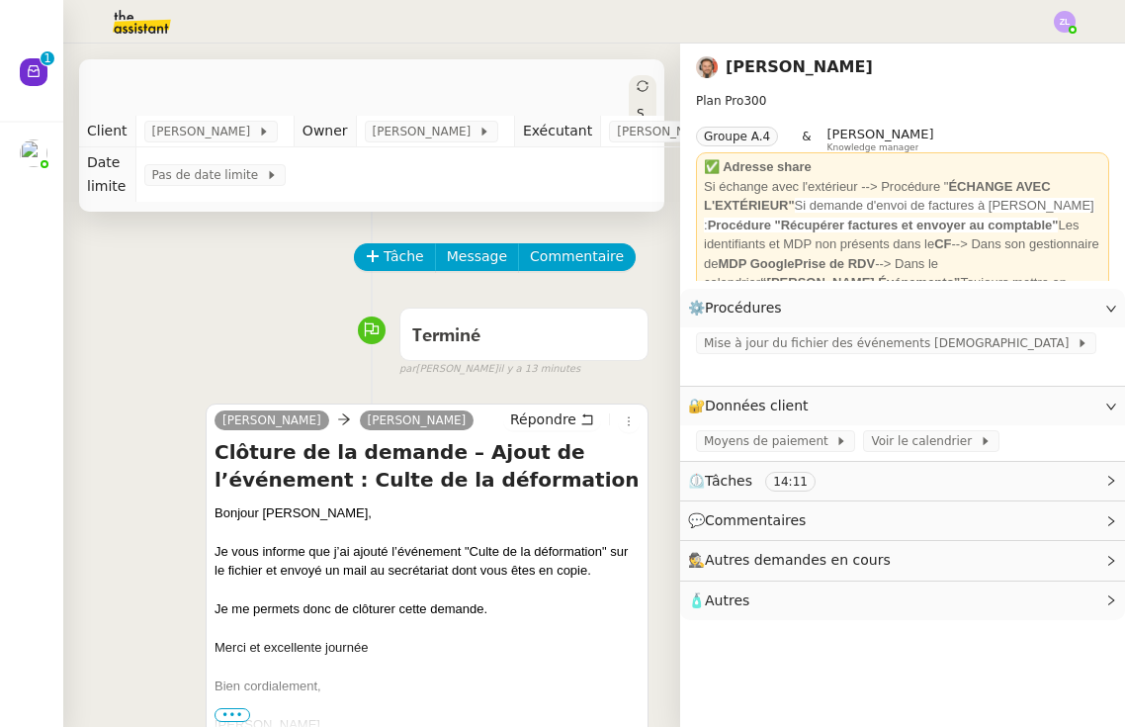
click at [133, 25] on img at bounding box center [125, 22] width 153 height 44
